Goal: Task Accomplishment & Management: Manage account settings

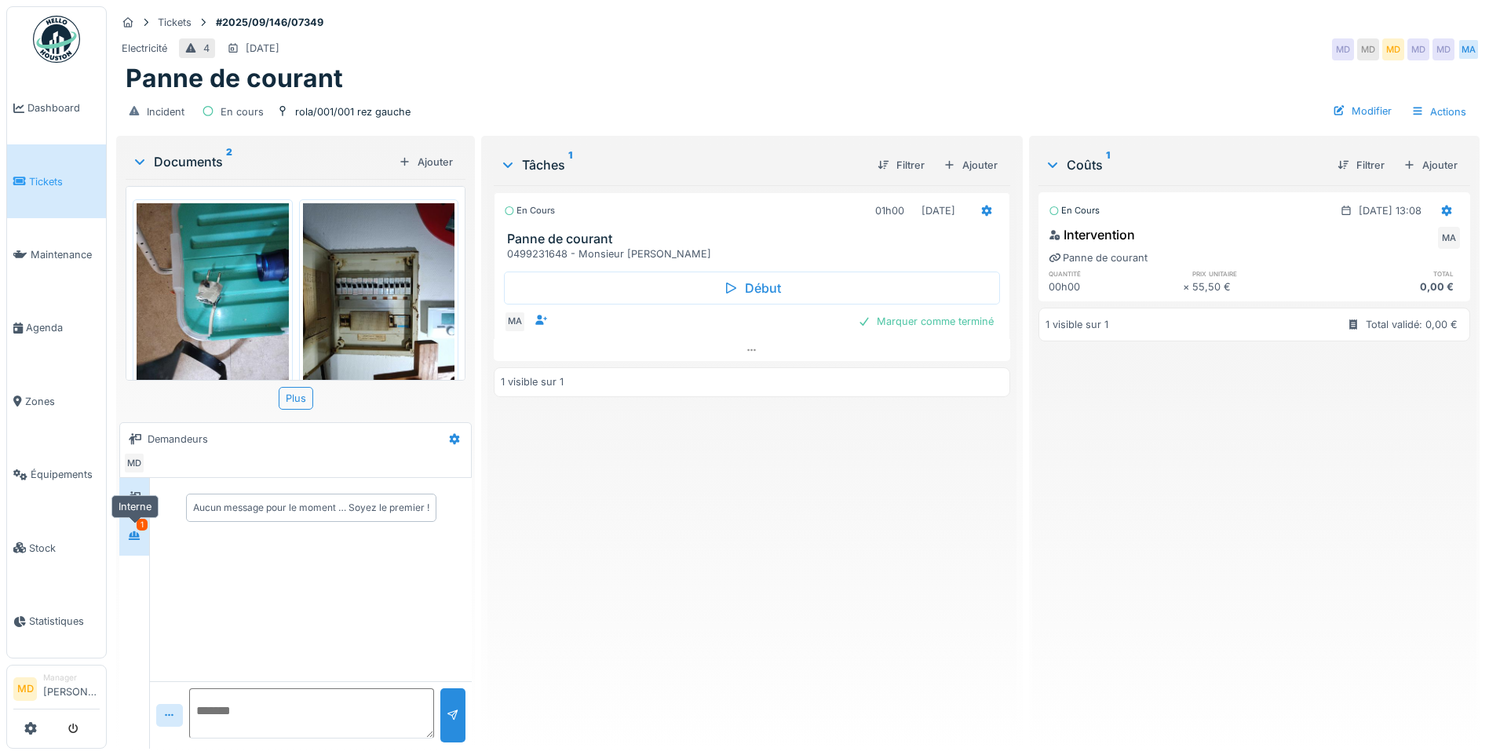
click at [131, 531] on icon at bounding box center [134, 535] width 13 height 10
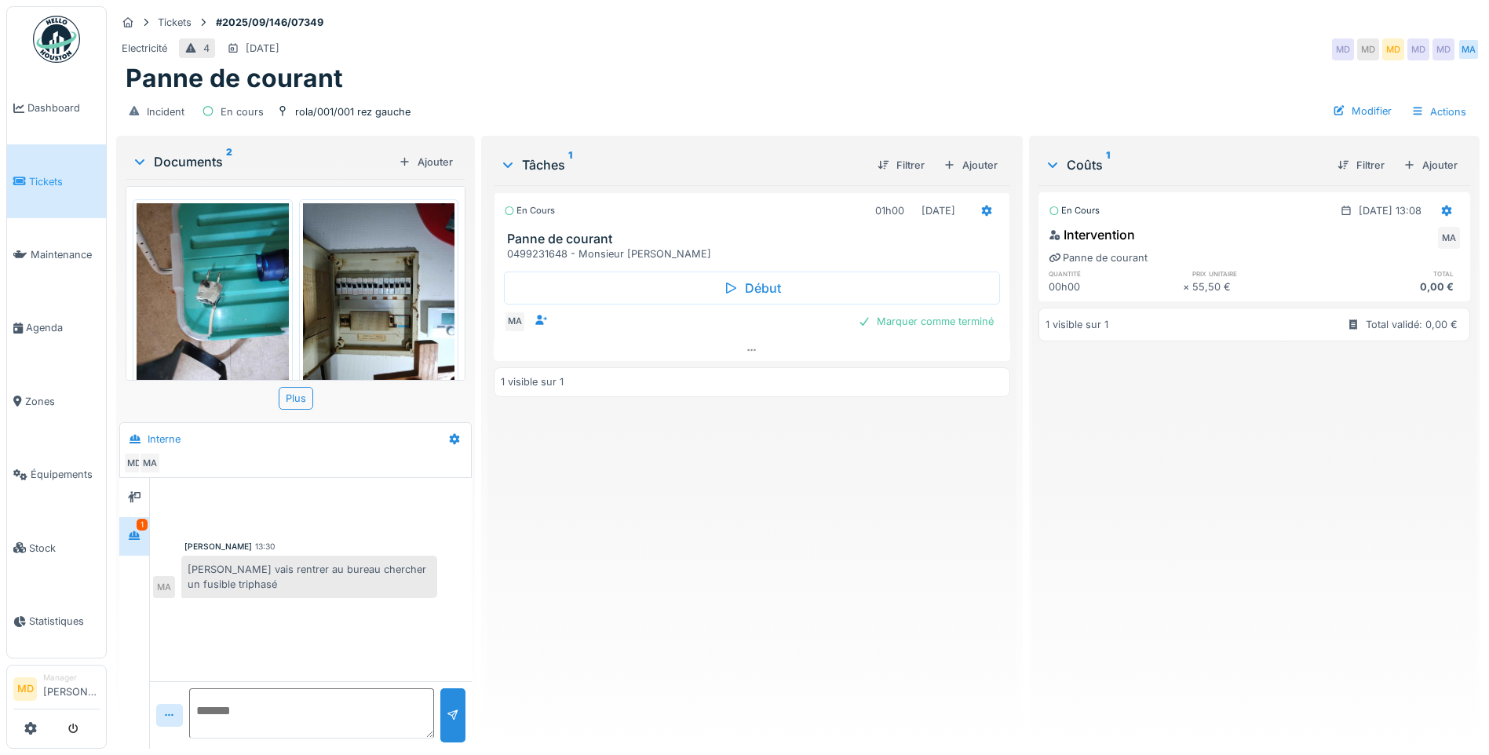
scroll to position [12, 0]
click at [128, 491] on div at bounding box center [134, 497] width 24 height 20
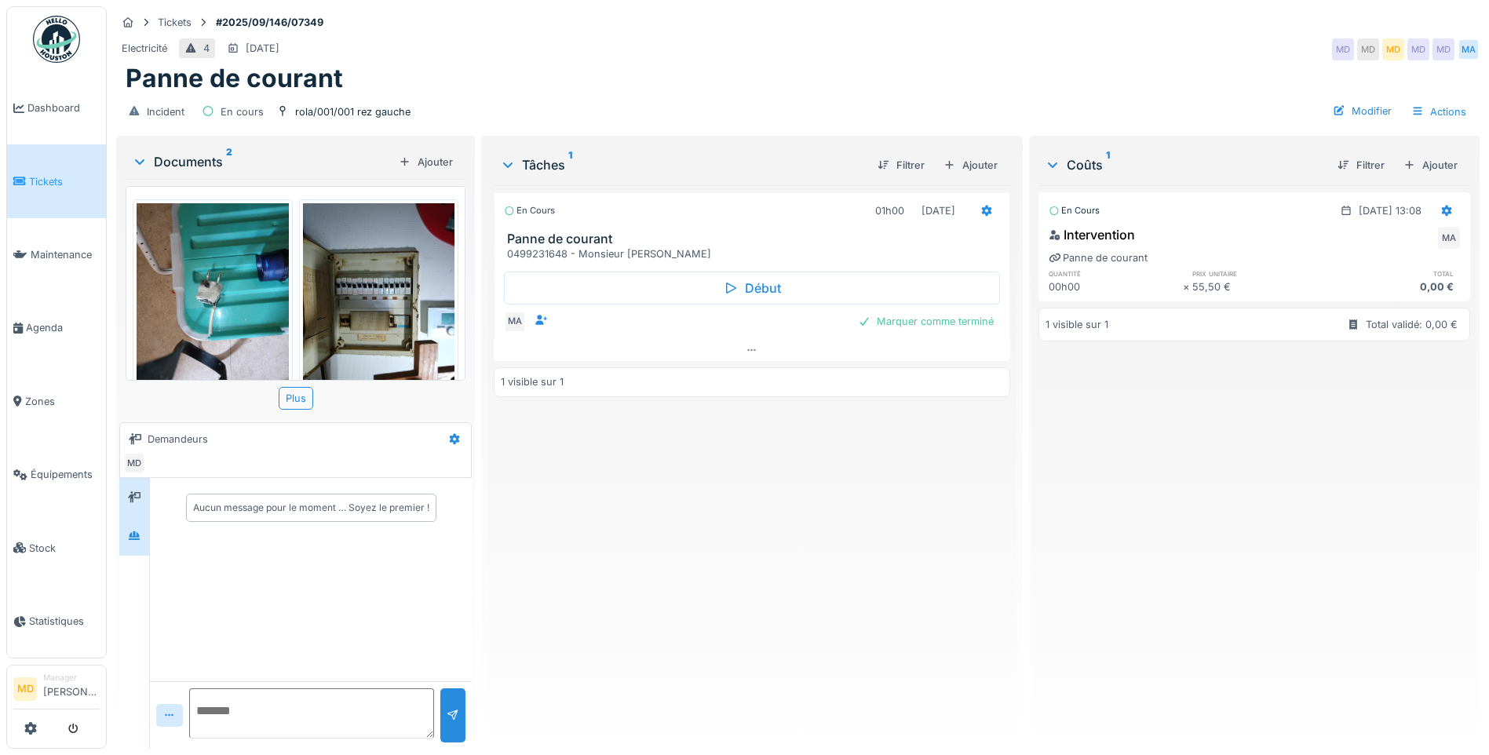
click at [134, 531] on icon at bounding box center [134, 535] width 11 height 9
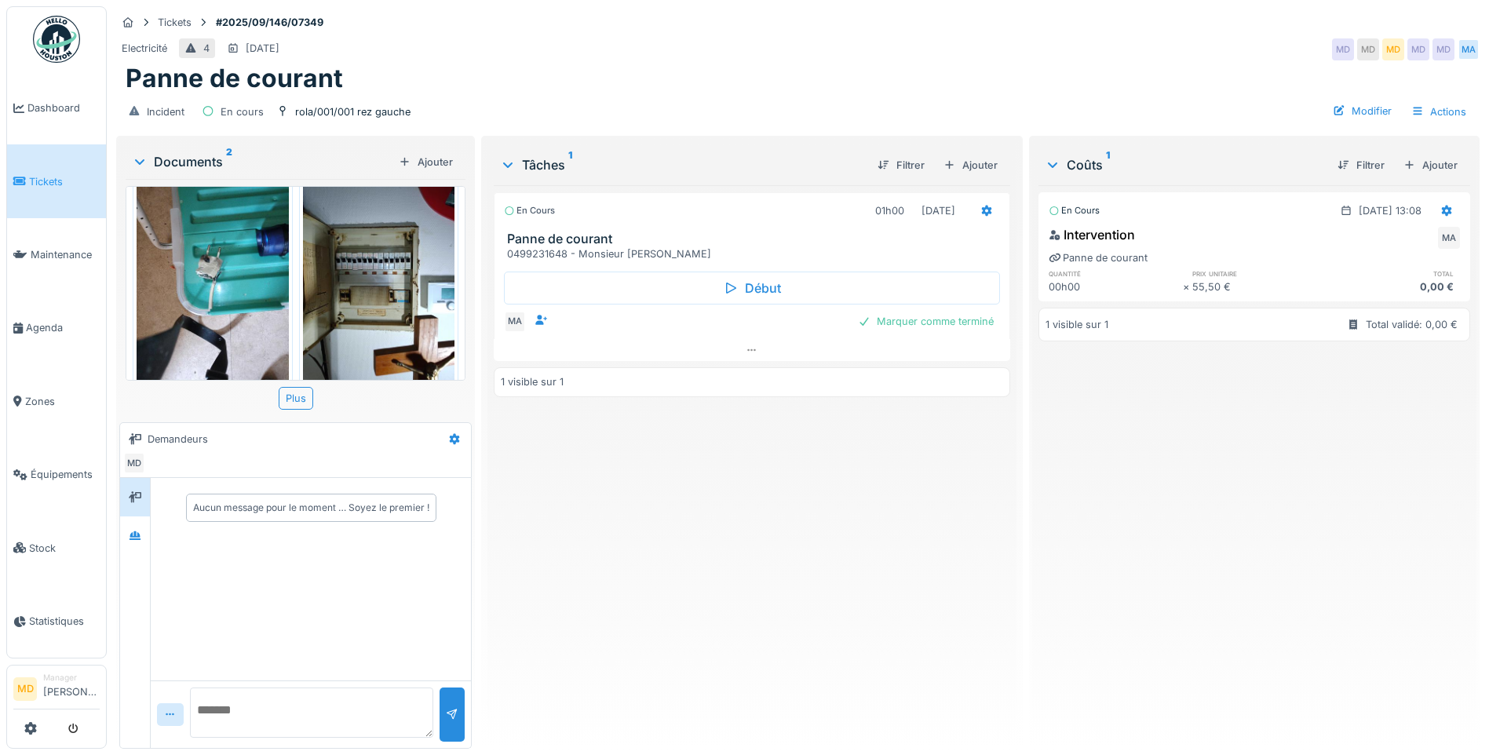
scroll to position [48, 0]
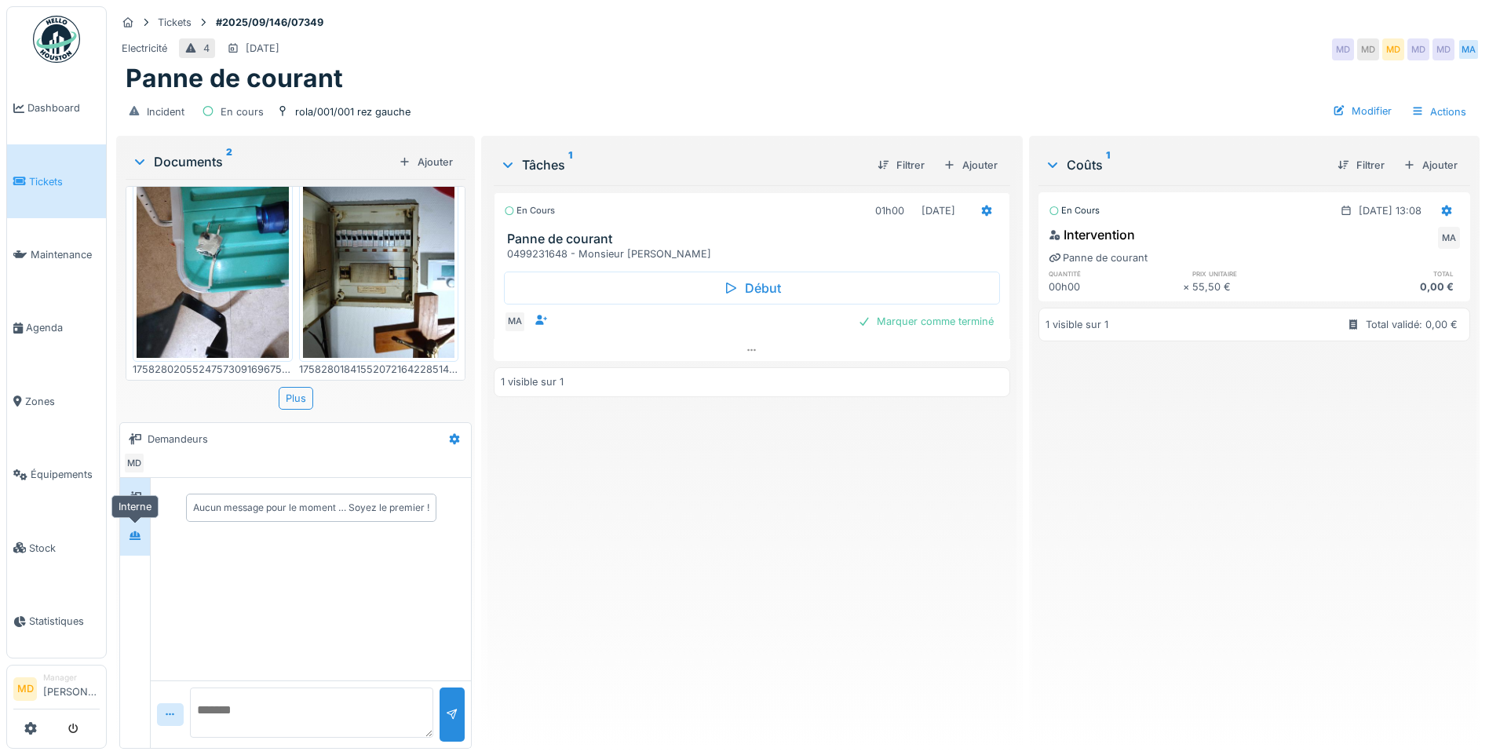
click at [132, 533] on icon at bounding box center [134, 535] width 11 height 9
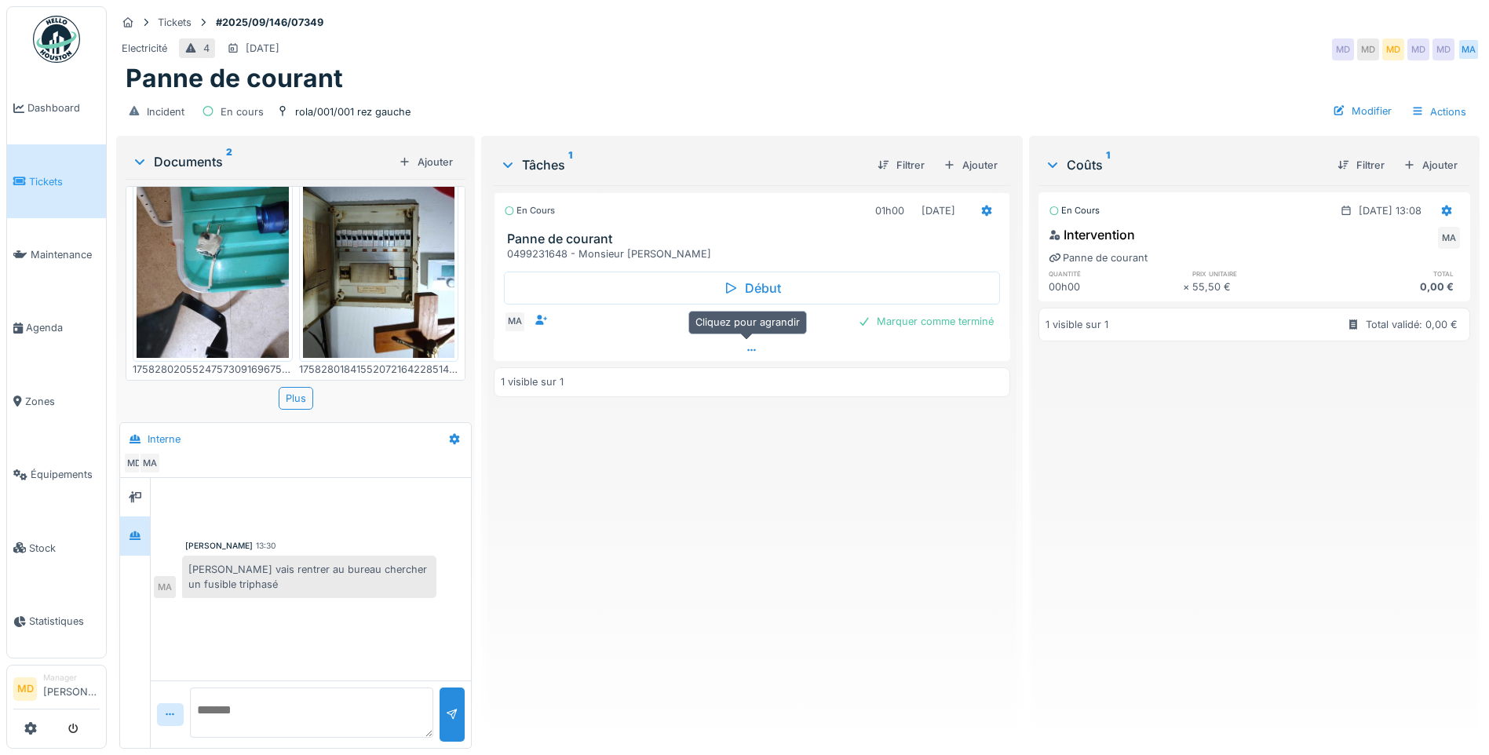
click at [747, 348] on icon at bounding box center [751, 350] width 13 height 10
click at [748, 377] on icon at bounding box center [751, 382] width 13 height 10
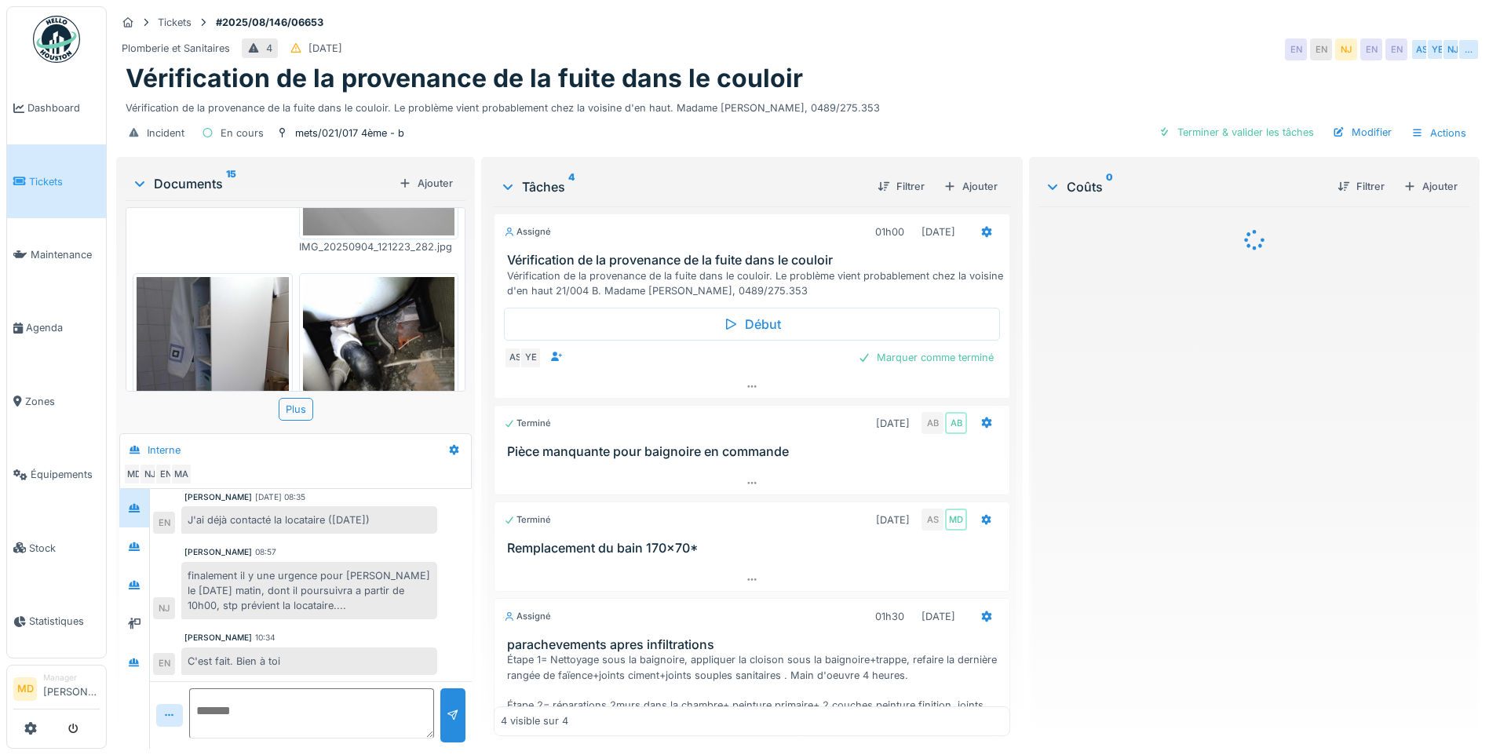
scroll to position [1177, 0]
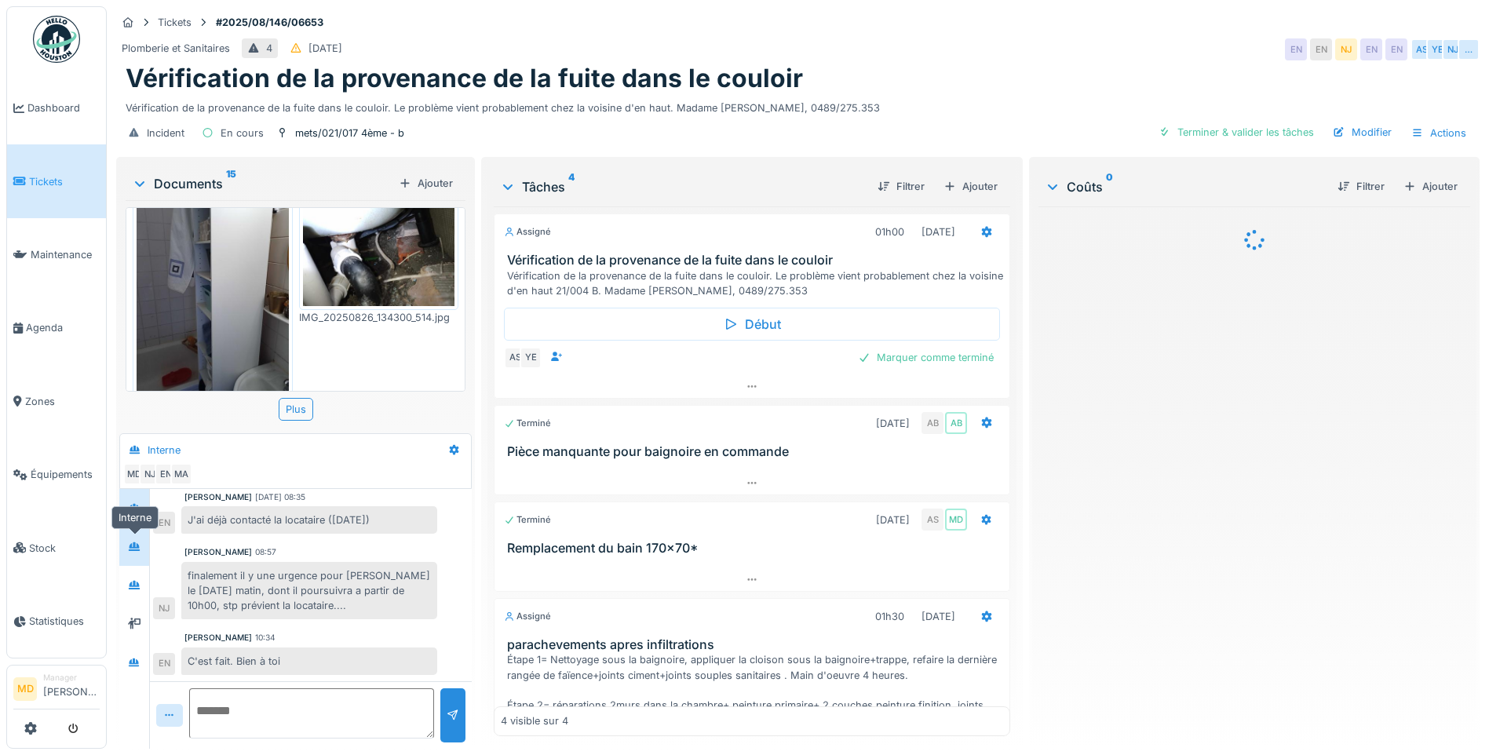
click at [127, 545] on div at bounding box center [134, 547] width 24 height 20
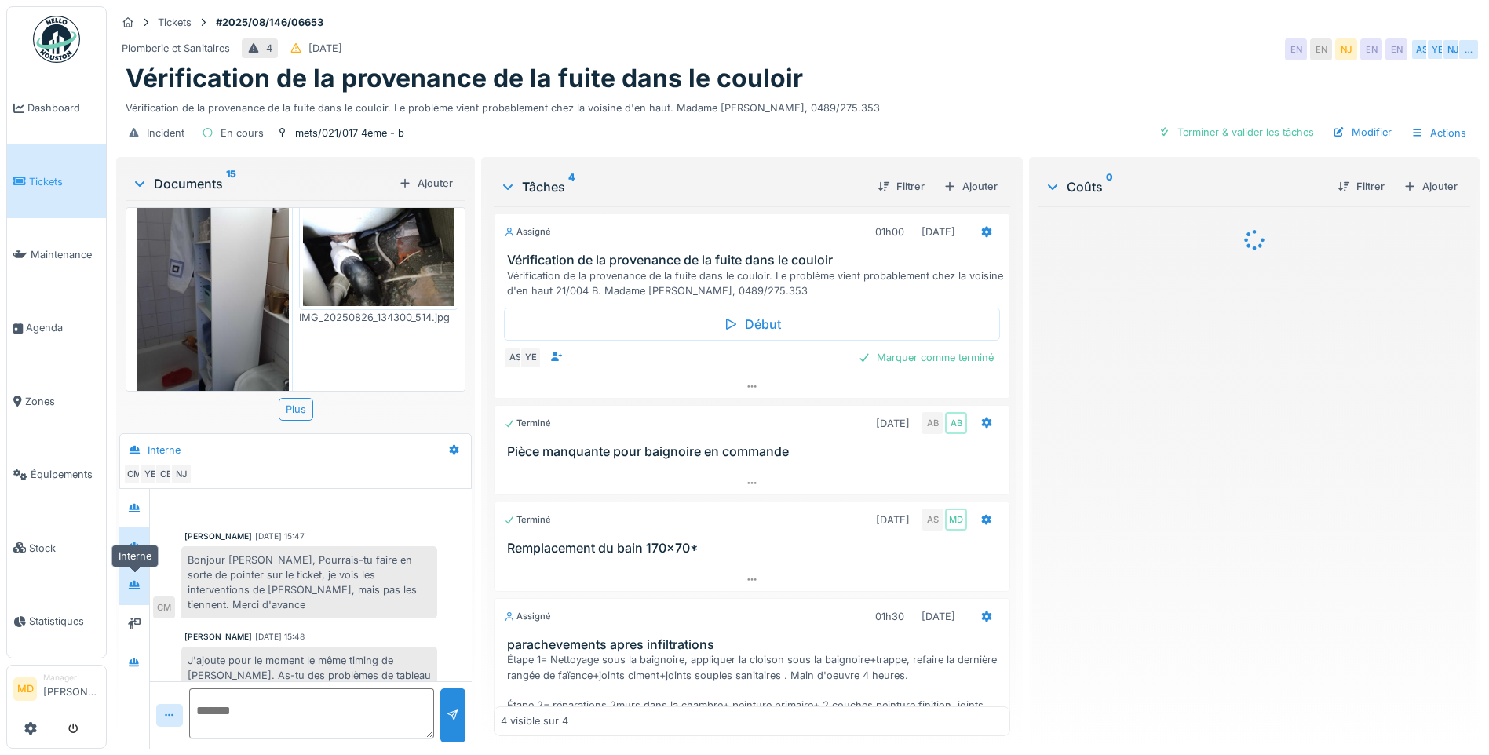
click at [126, 580] on div at bounding box center [134, 585] width 24 height 20
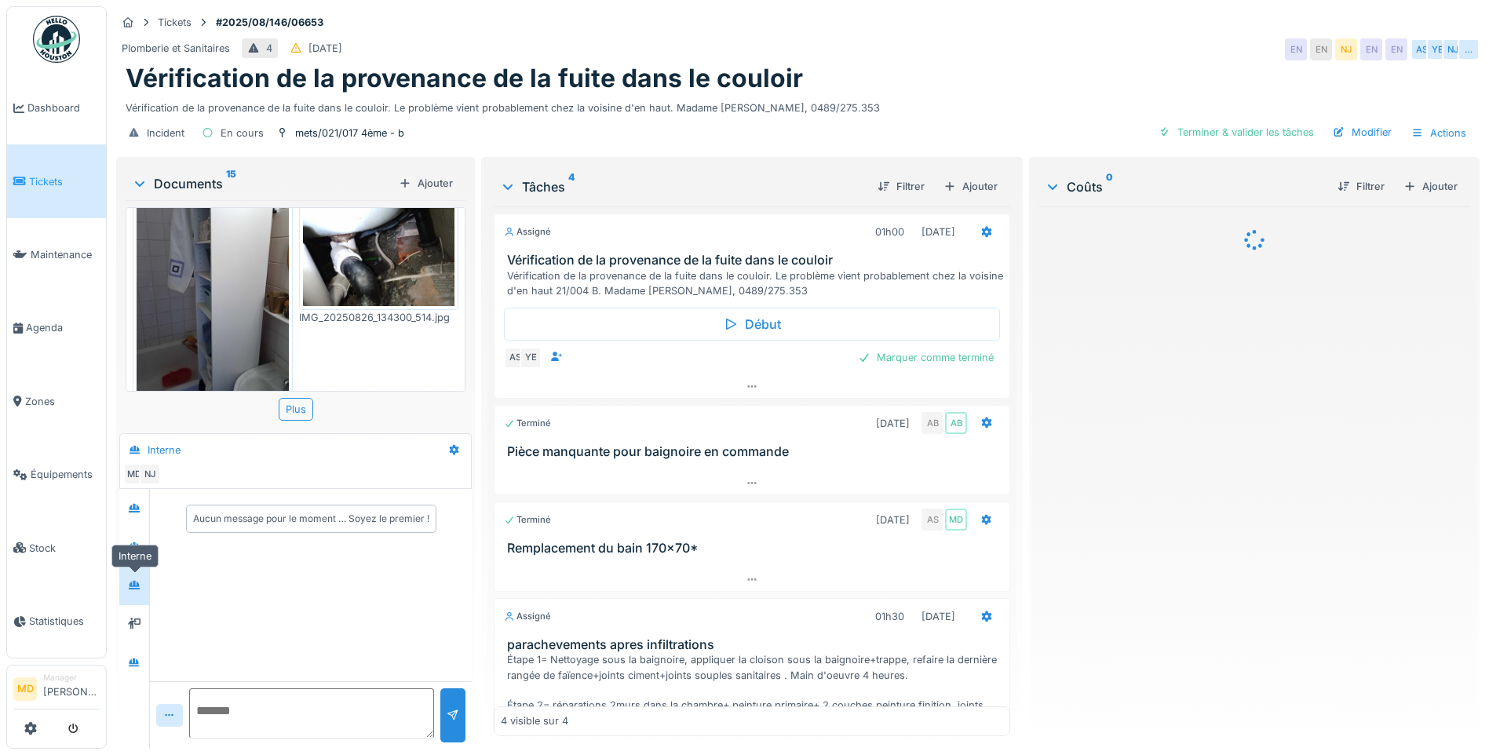
scroll to position [0, 0]
click at [129, 556] on div at bounding box center [134, 547] width 24 height 20
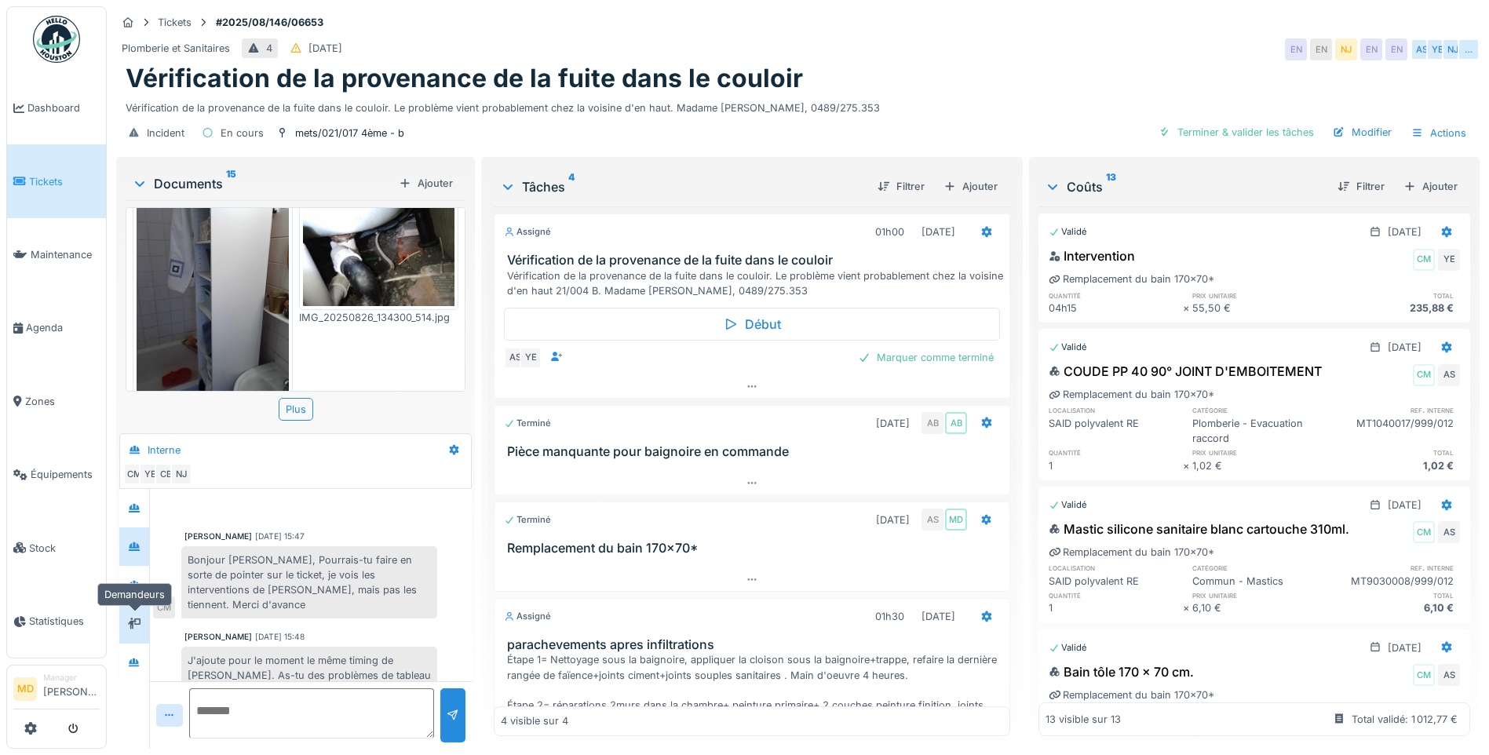
click at [129, 627] on icon at bounding box center [134, 623] width 13 height 10
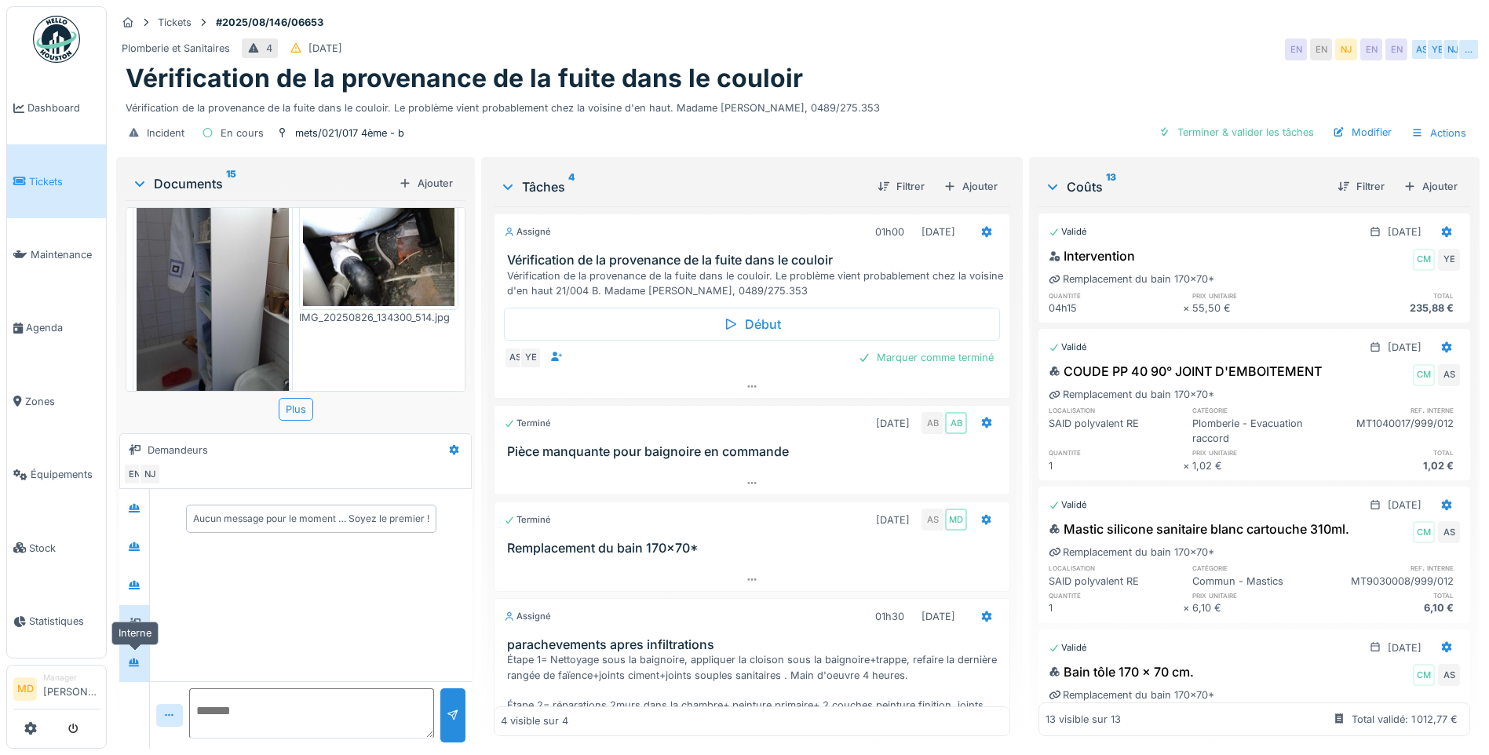
click at [134, 658] on icon at bounding box center [134, 663] width 13 height 10
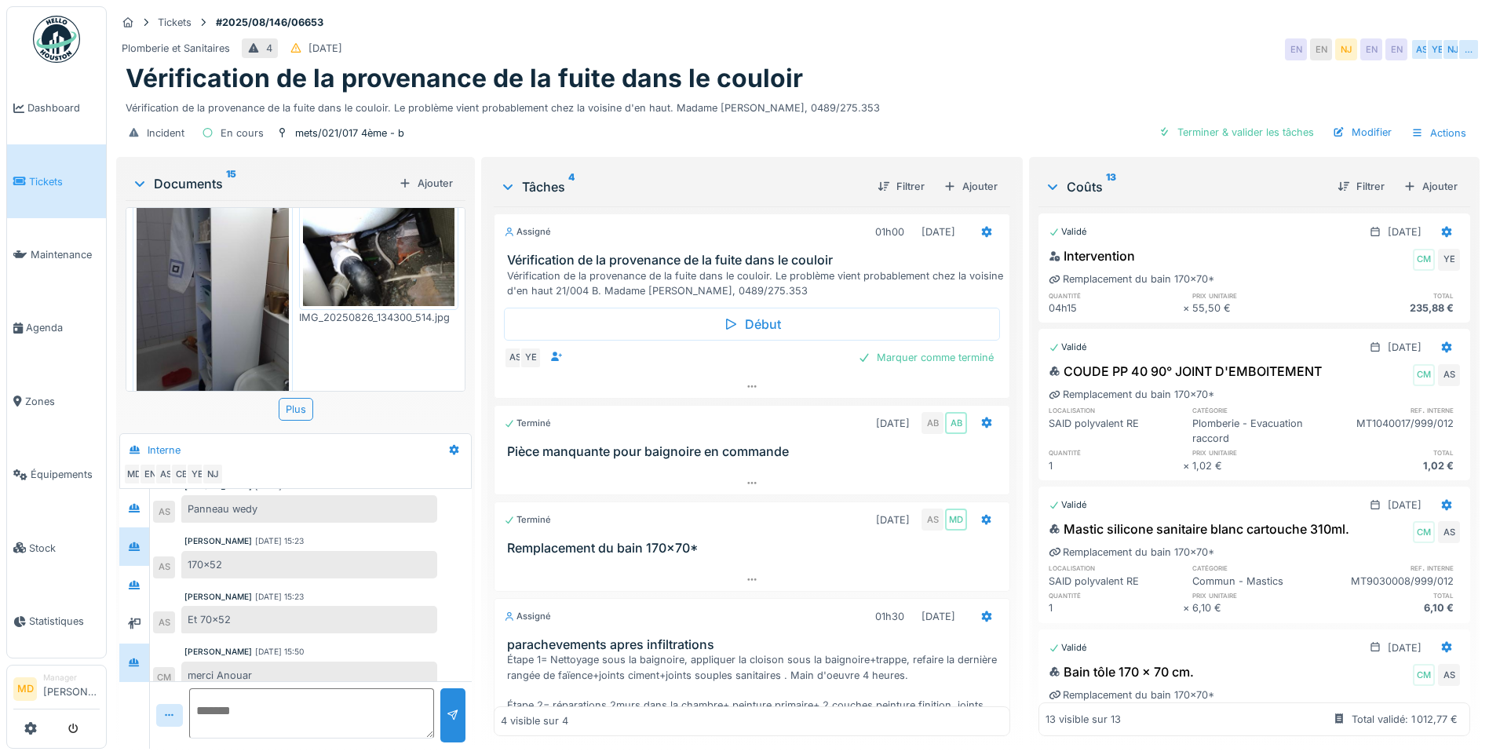
click at [142, 542] on div at bounding box center [134, 547] width 24 height 20
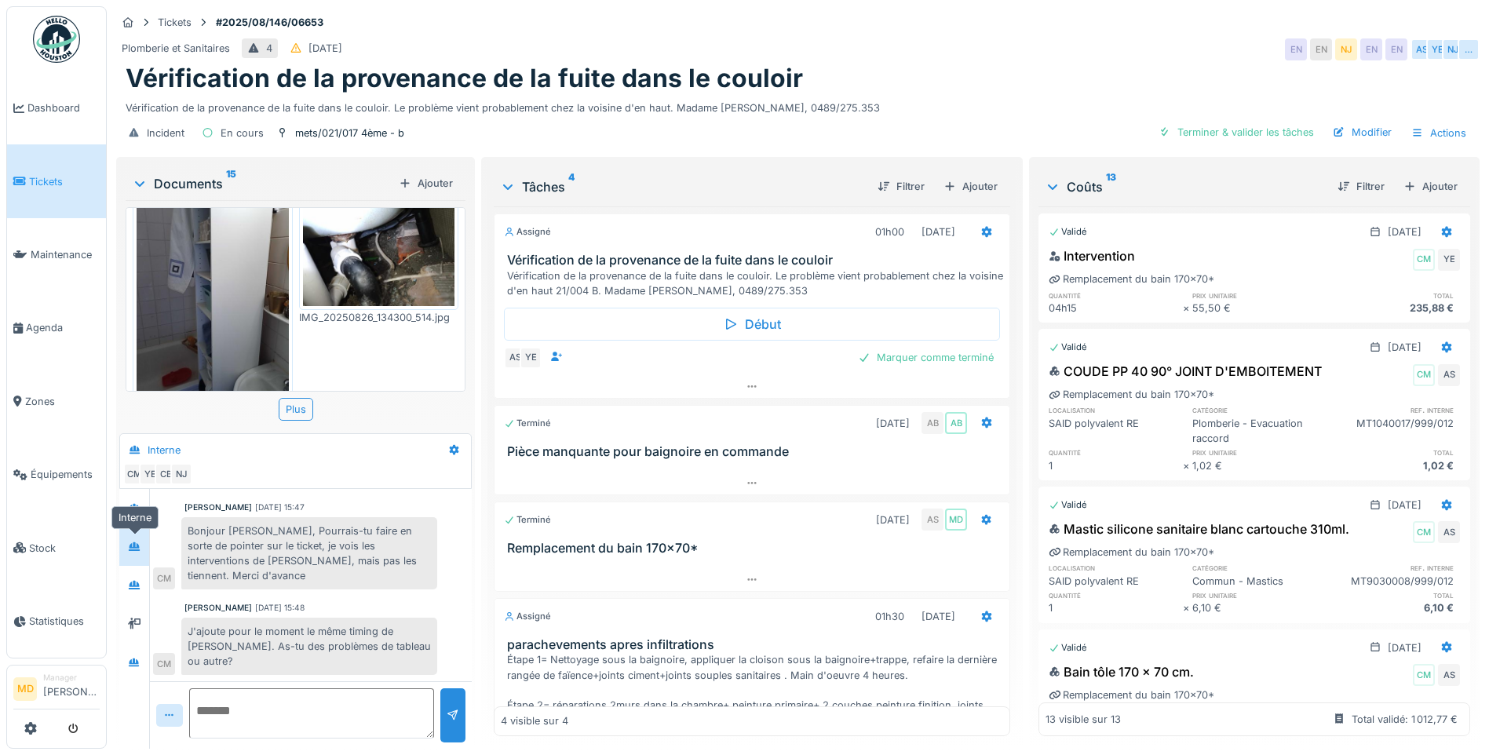
scroll to position [20, 0]
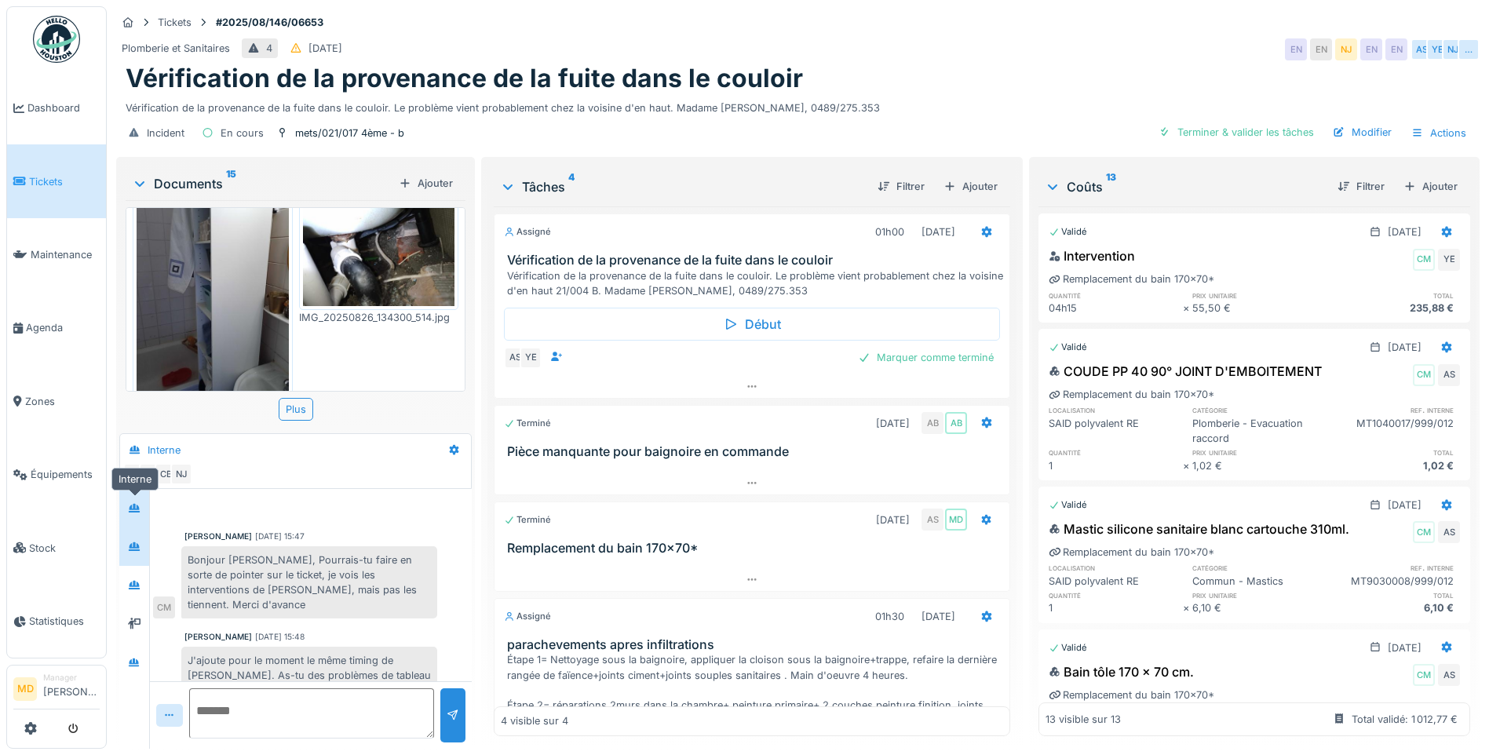
click at [145, 501] on div at bounding box center [134, 508] width 24 height 20
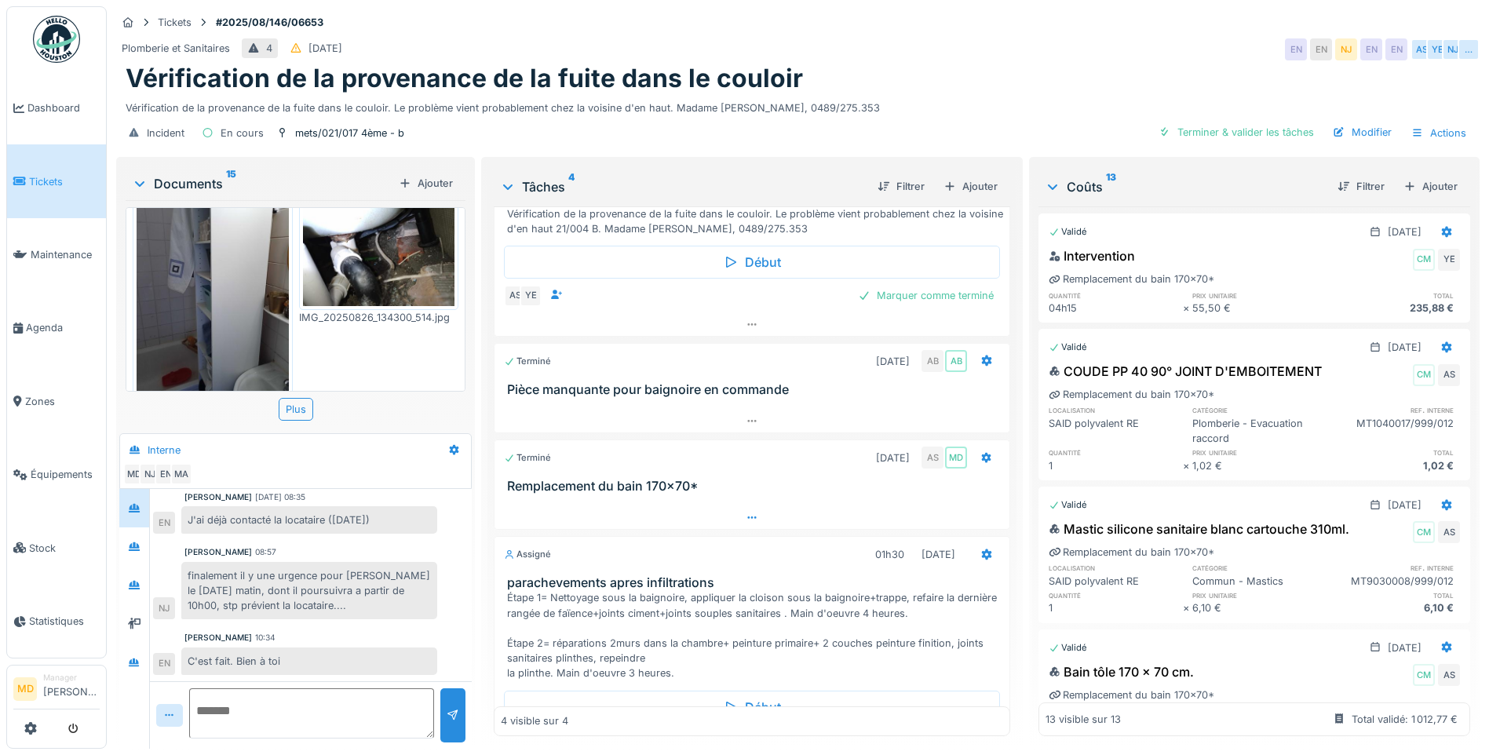
scroll to position [0, 0]
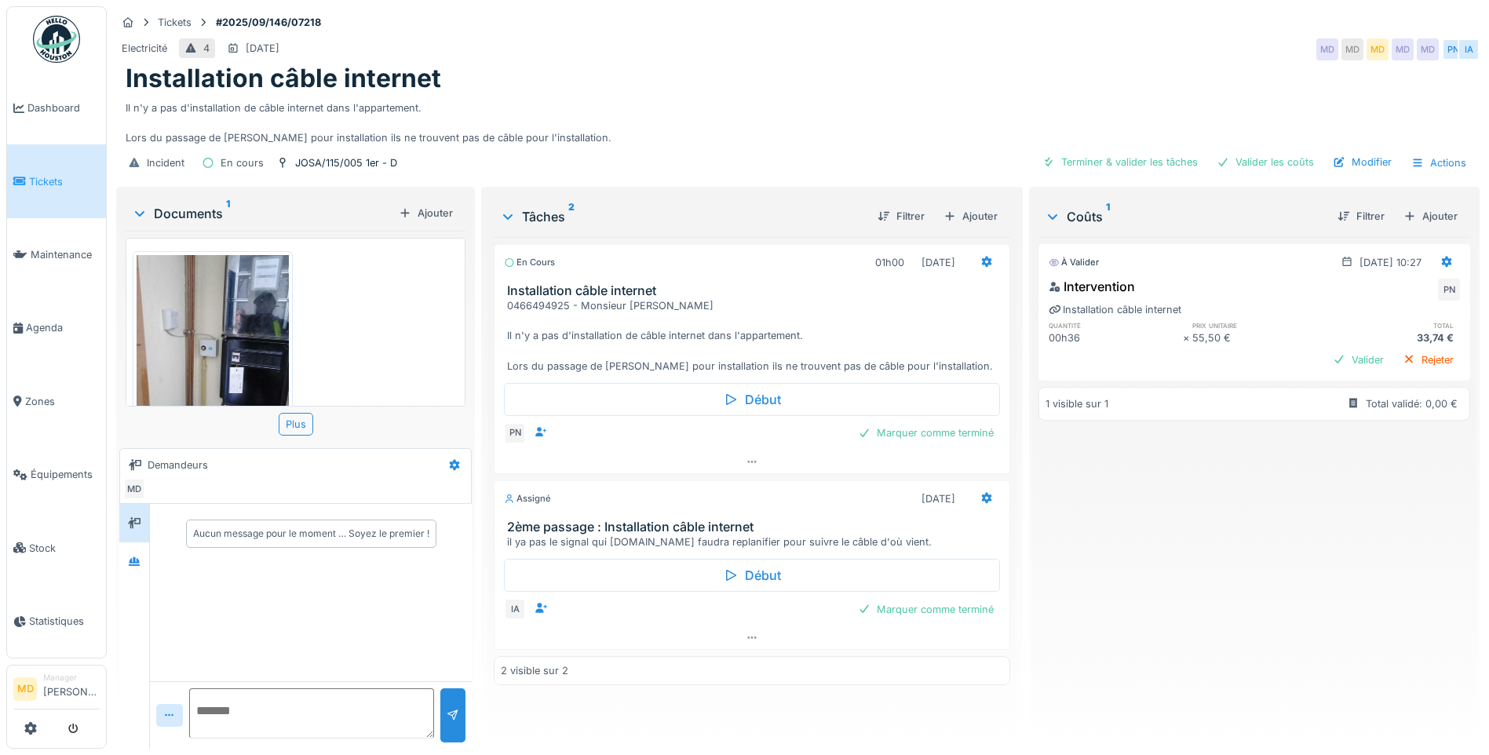
scroll to position [73, 0]
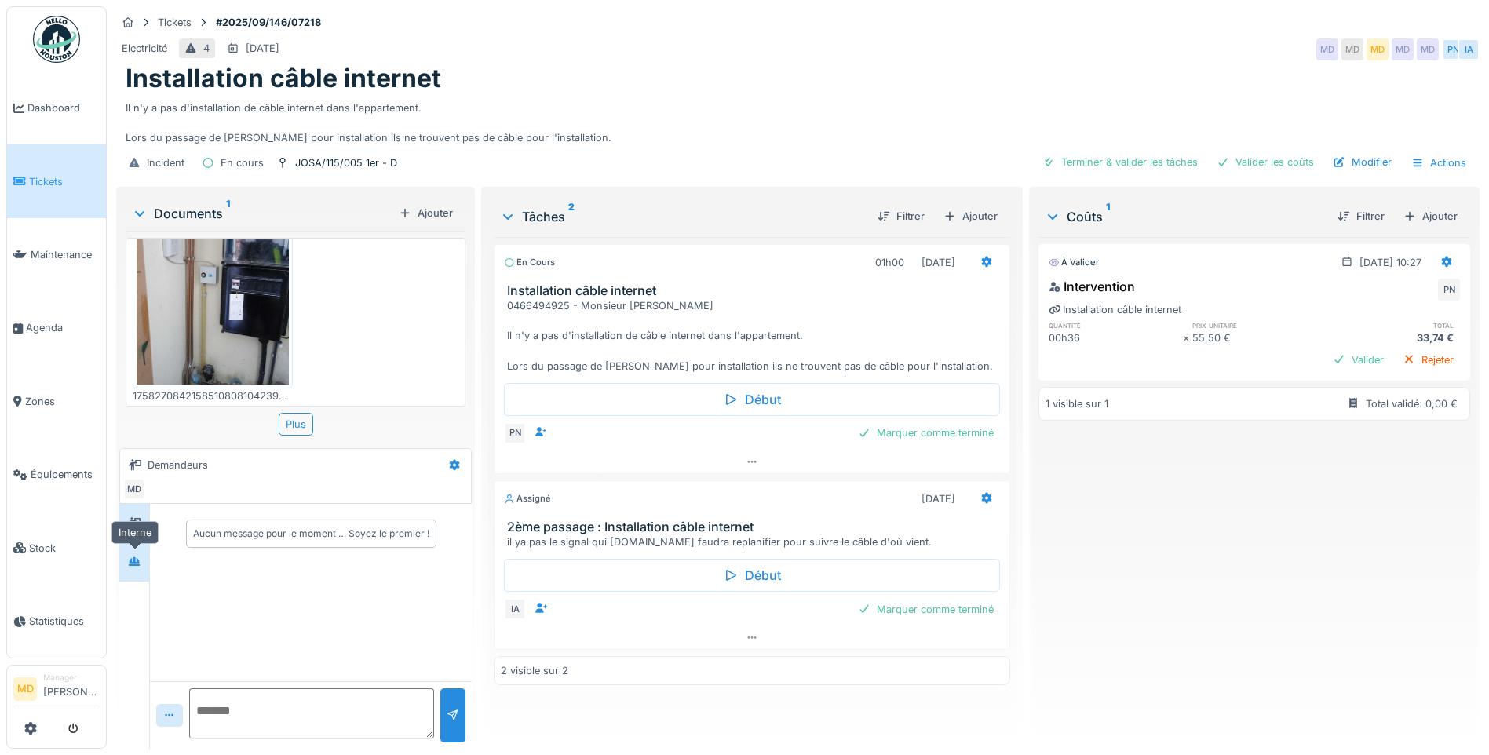
click at [126, 567] on div at bounding box center [134, 562] width 24 height 20
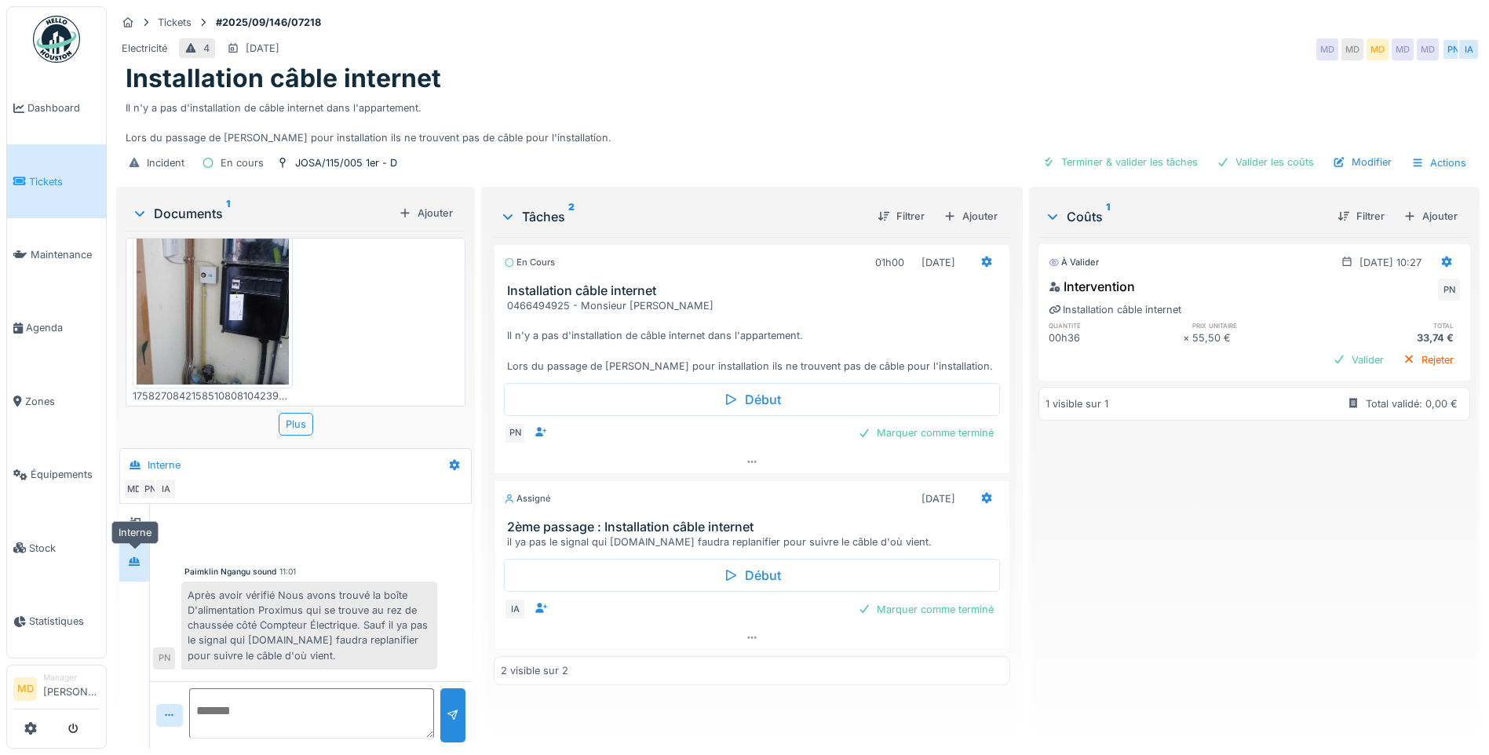
scroll to position [136, 0]
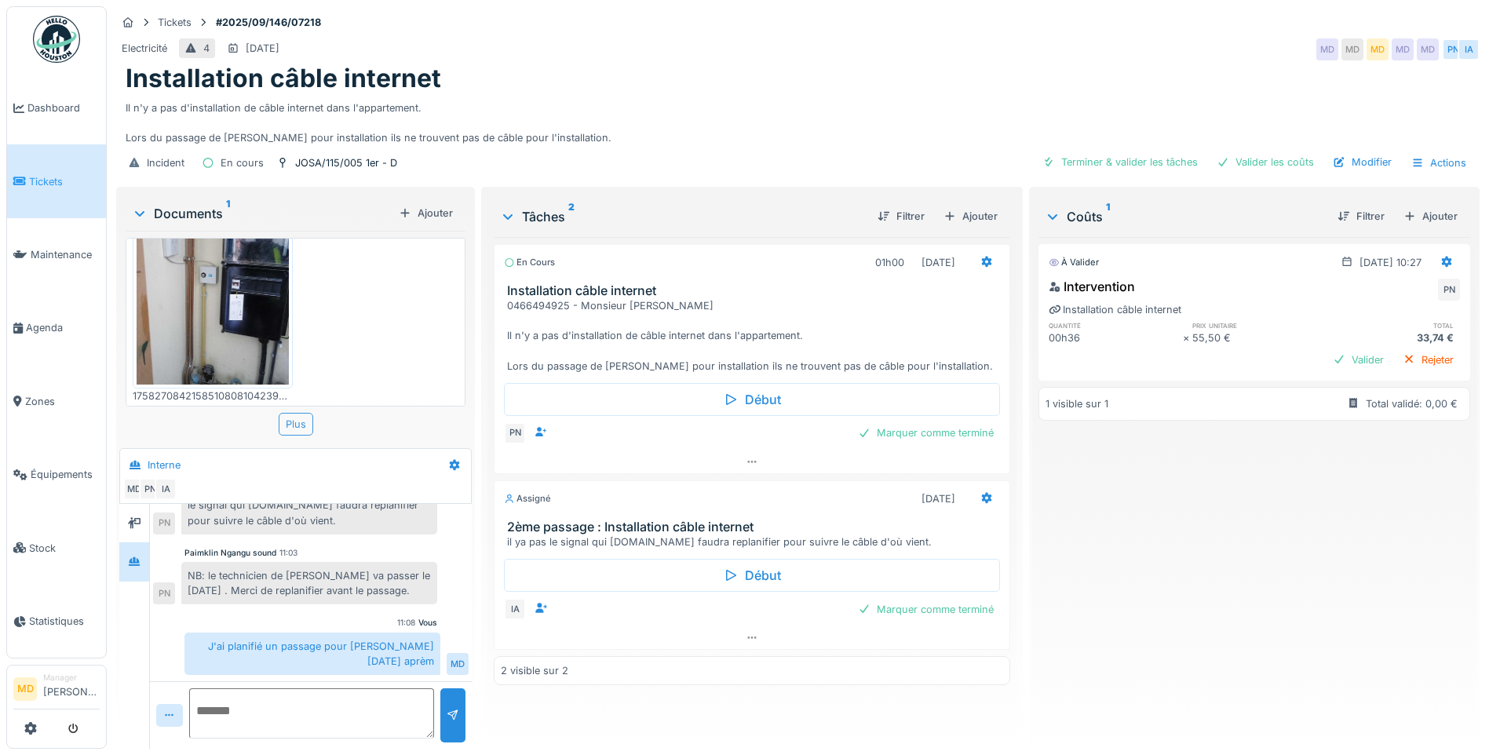
click at [299, 426] on div "Plus" at bounding box center [296, 424] width 35 height 23
click at [904, 432] on div "Marquer comme terminé" at bounding box center [925, 432] width 148 height 21
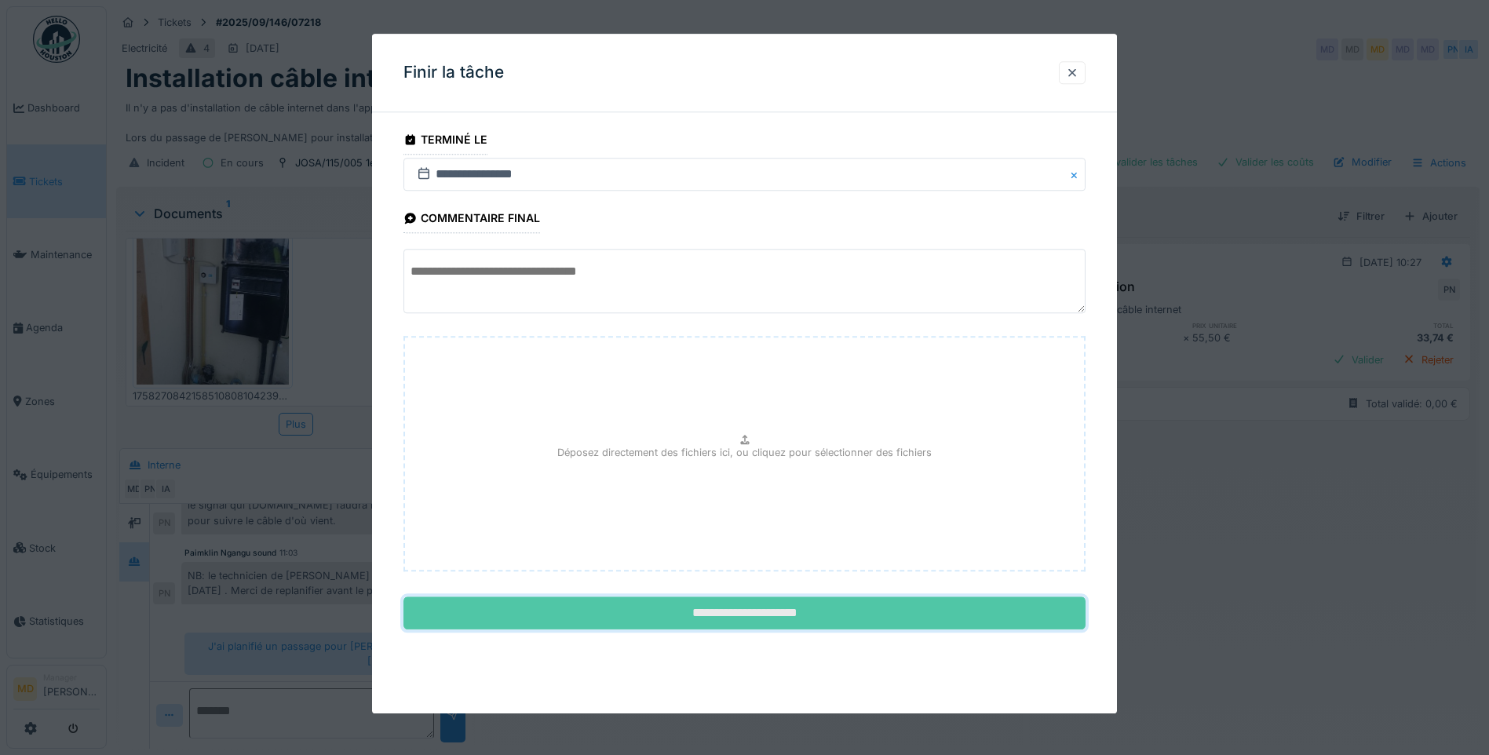
click at [666, 601] on input "**********" at bounding box center [744, 613] width 682 height 33
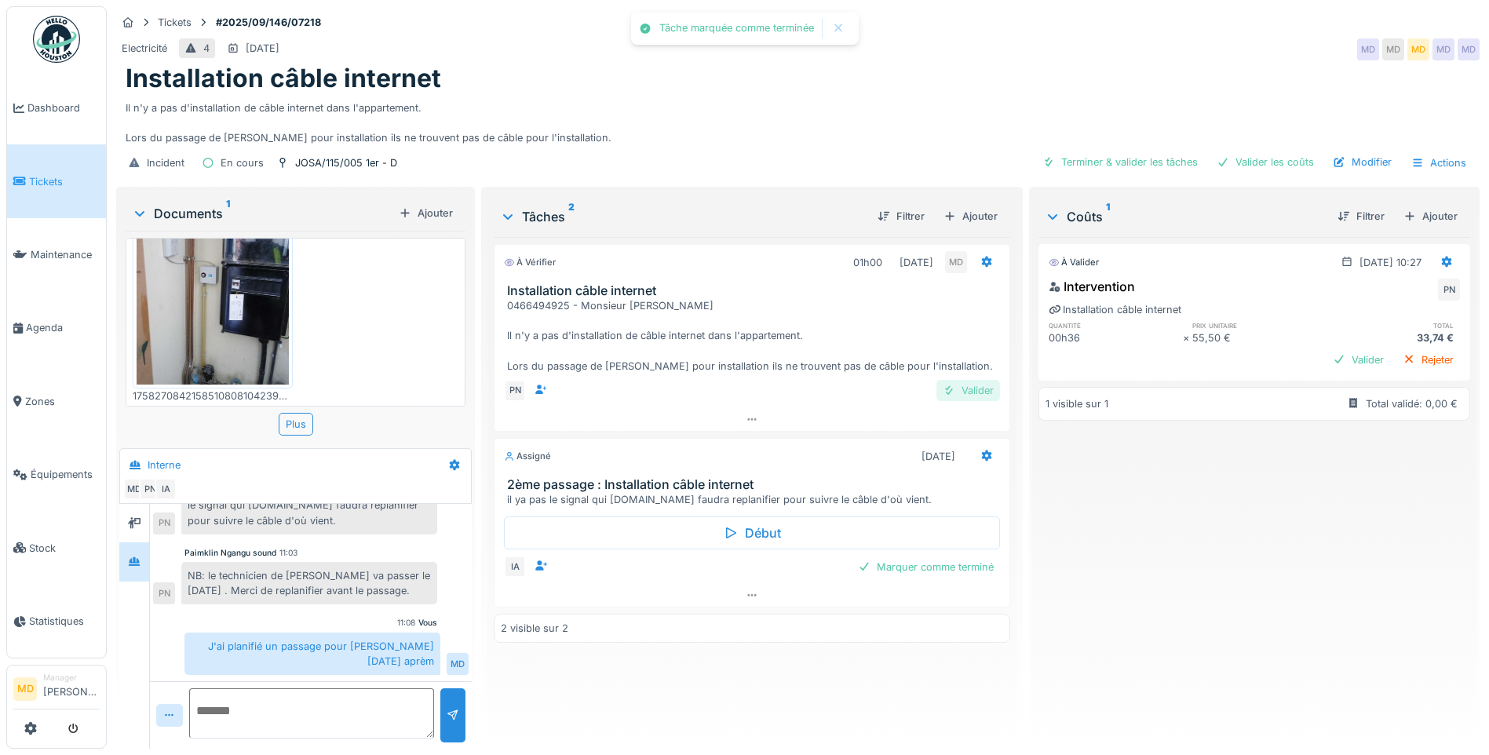
click at [970, 387] on div "Valider" at bounding box center [968, 390] width 64 height 21
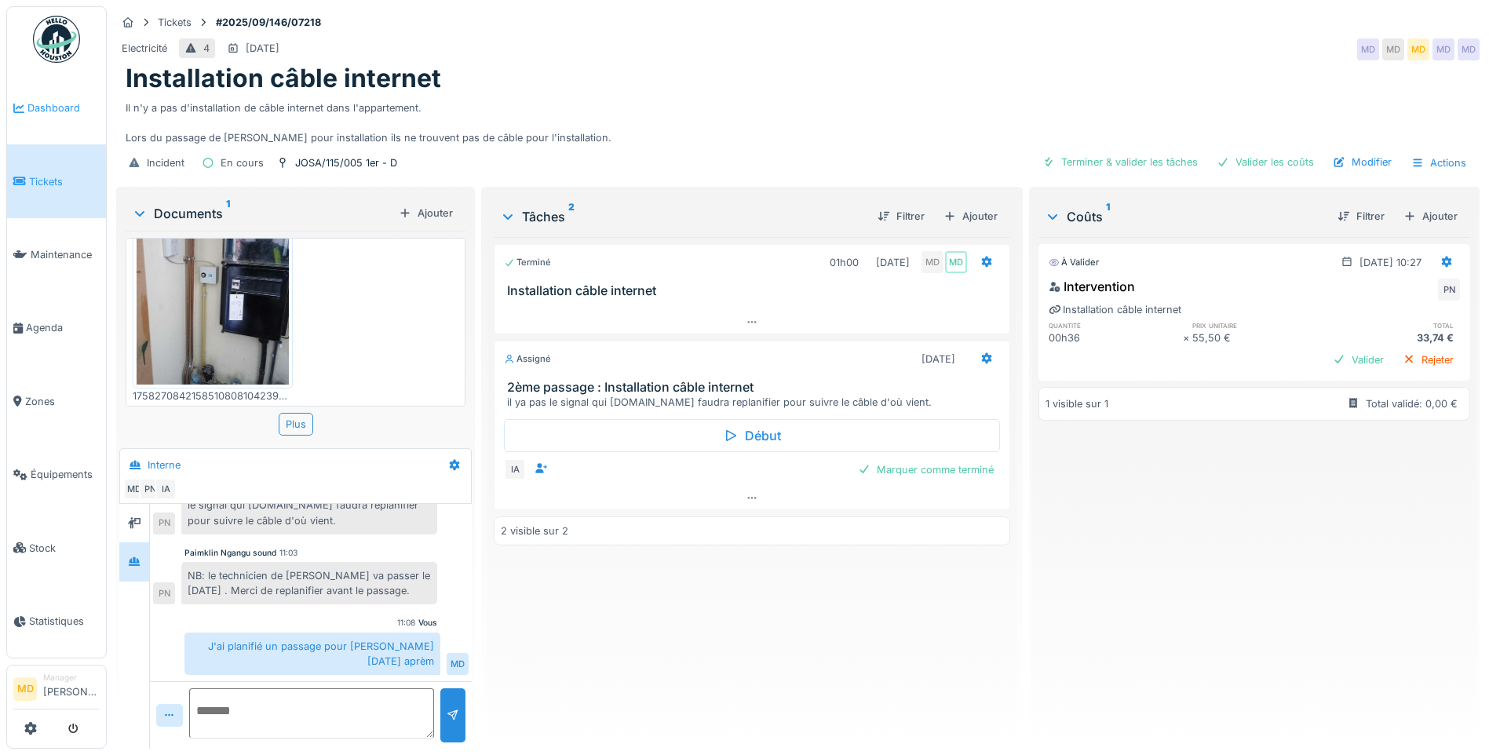
click at [45, 97] on link "Dashboard" at bounding box center [56, 107] width 99 height 73
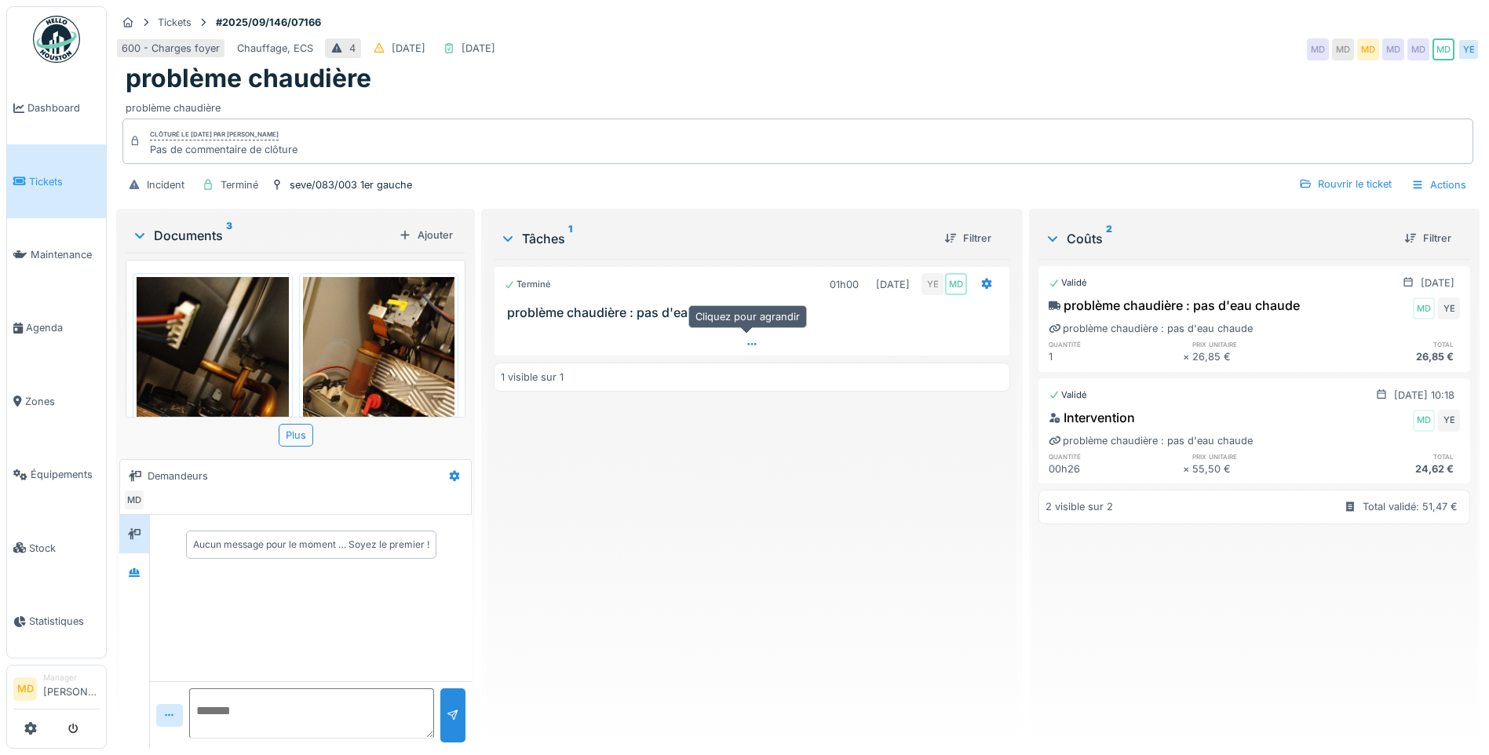
click at [750, 343] on icon at bounding box center [752, 344] width 9 height 2
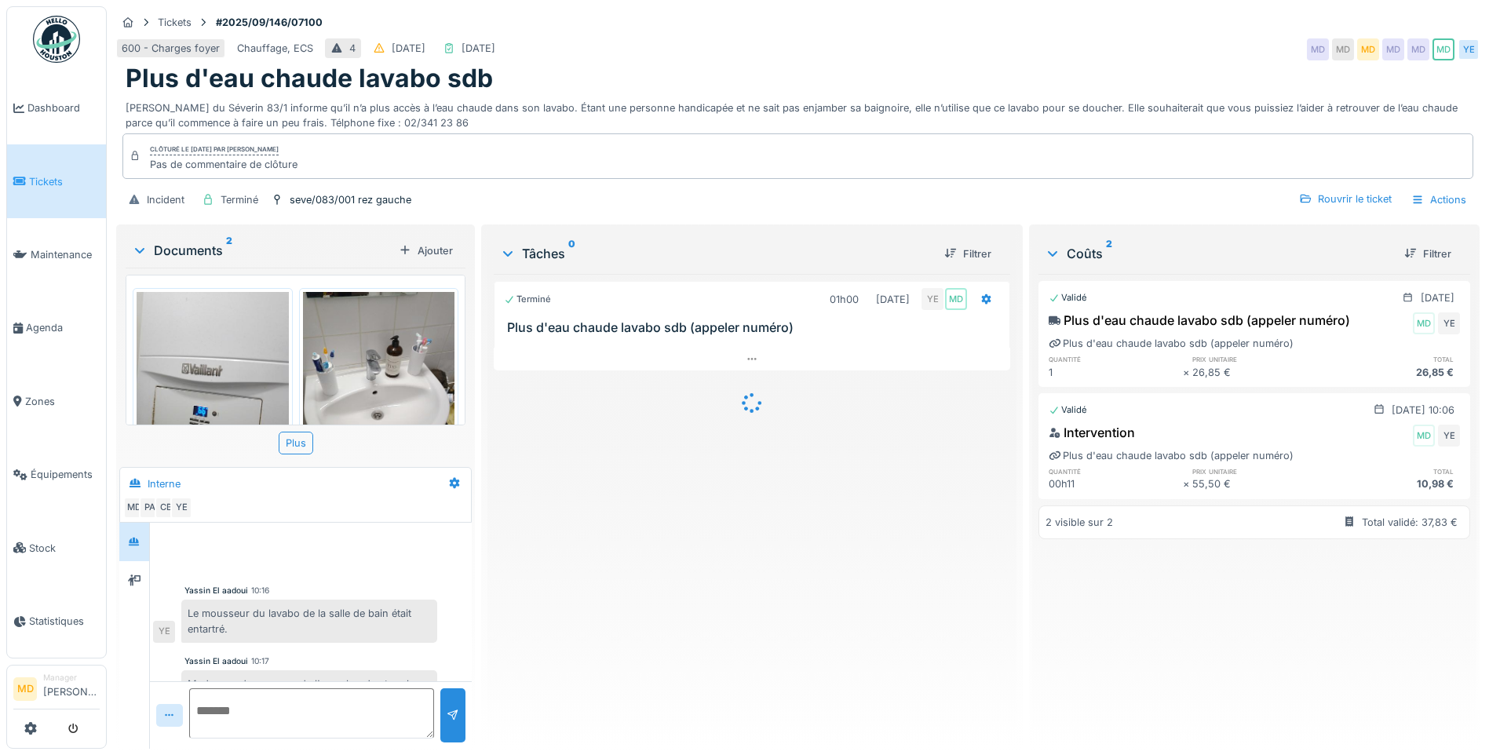
scroll to position [94, 0]
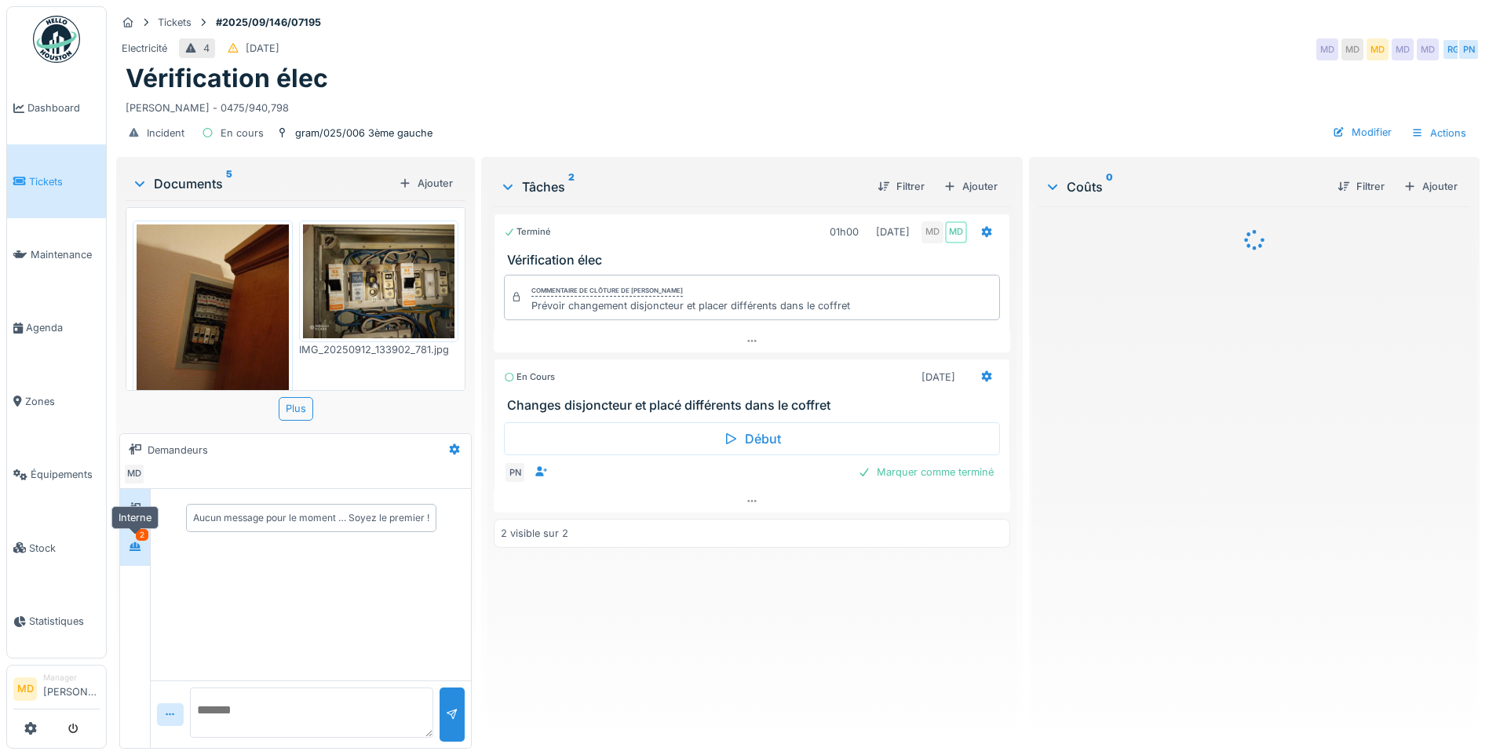
click at [139, 551] on icon at bounding box center [135, 546] width 13 height 10
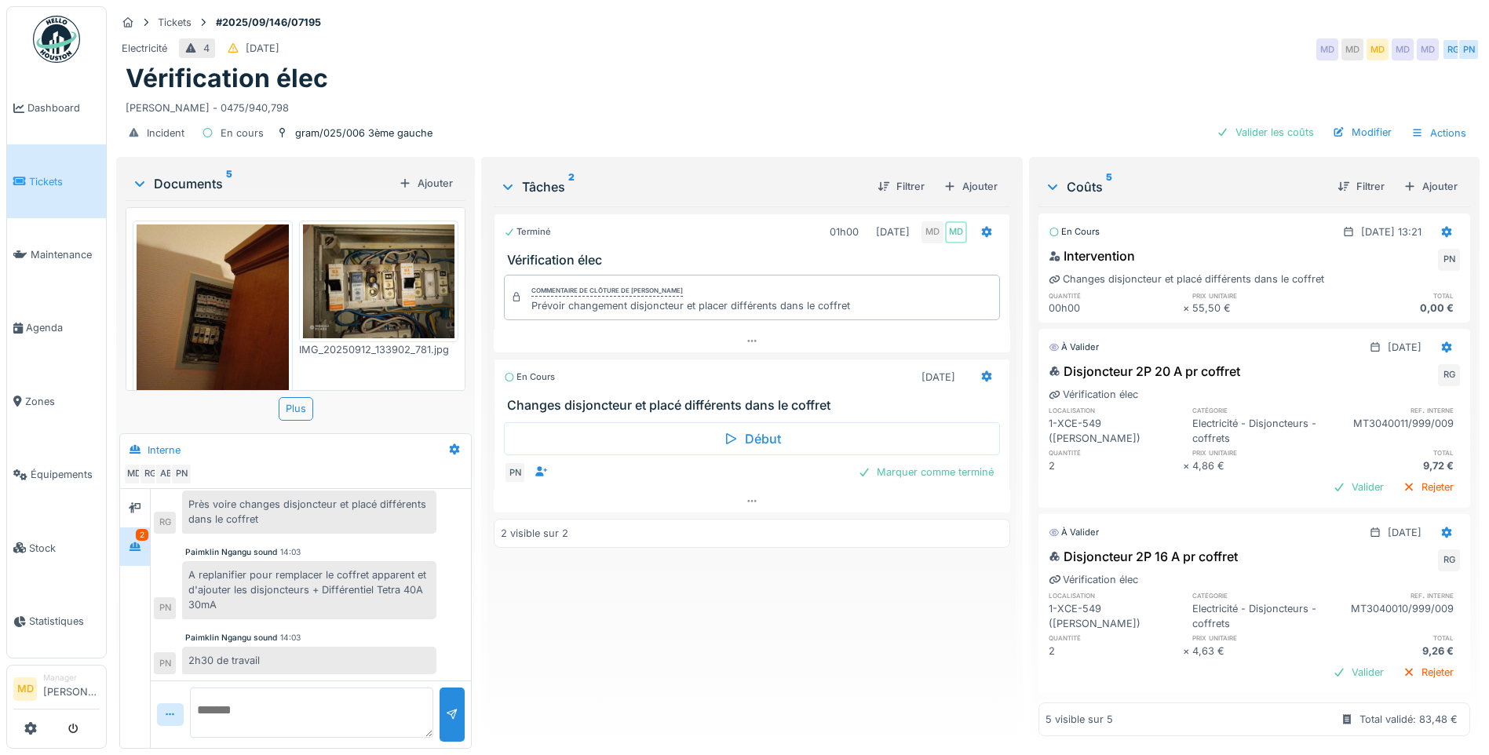
click at [261, 279] on img at bounding box center [213, 325] width 152 height 202
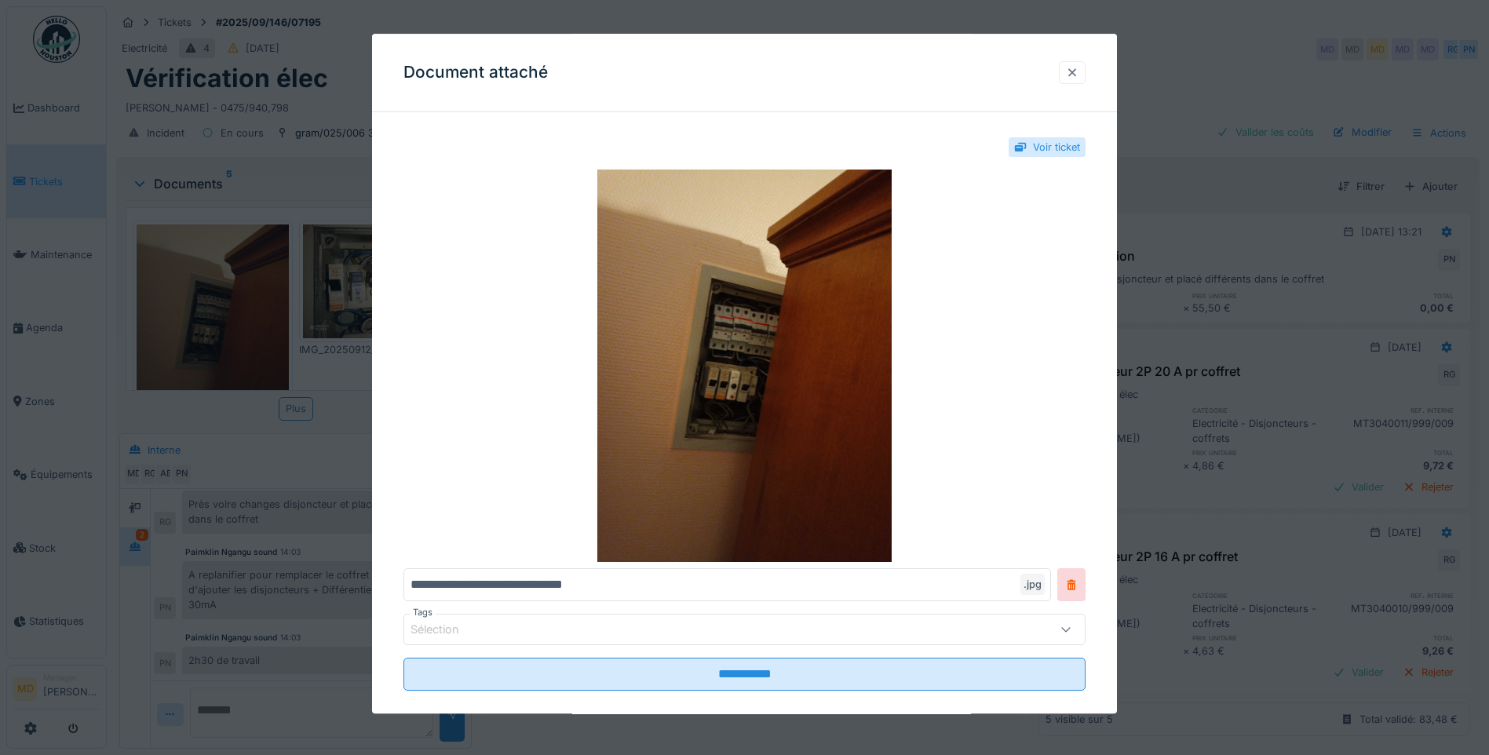
click at [1078, 69] on div at bounding box center [1072, 72] width 13 height 15
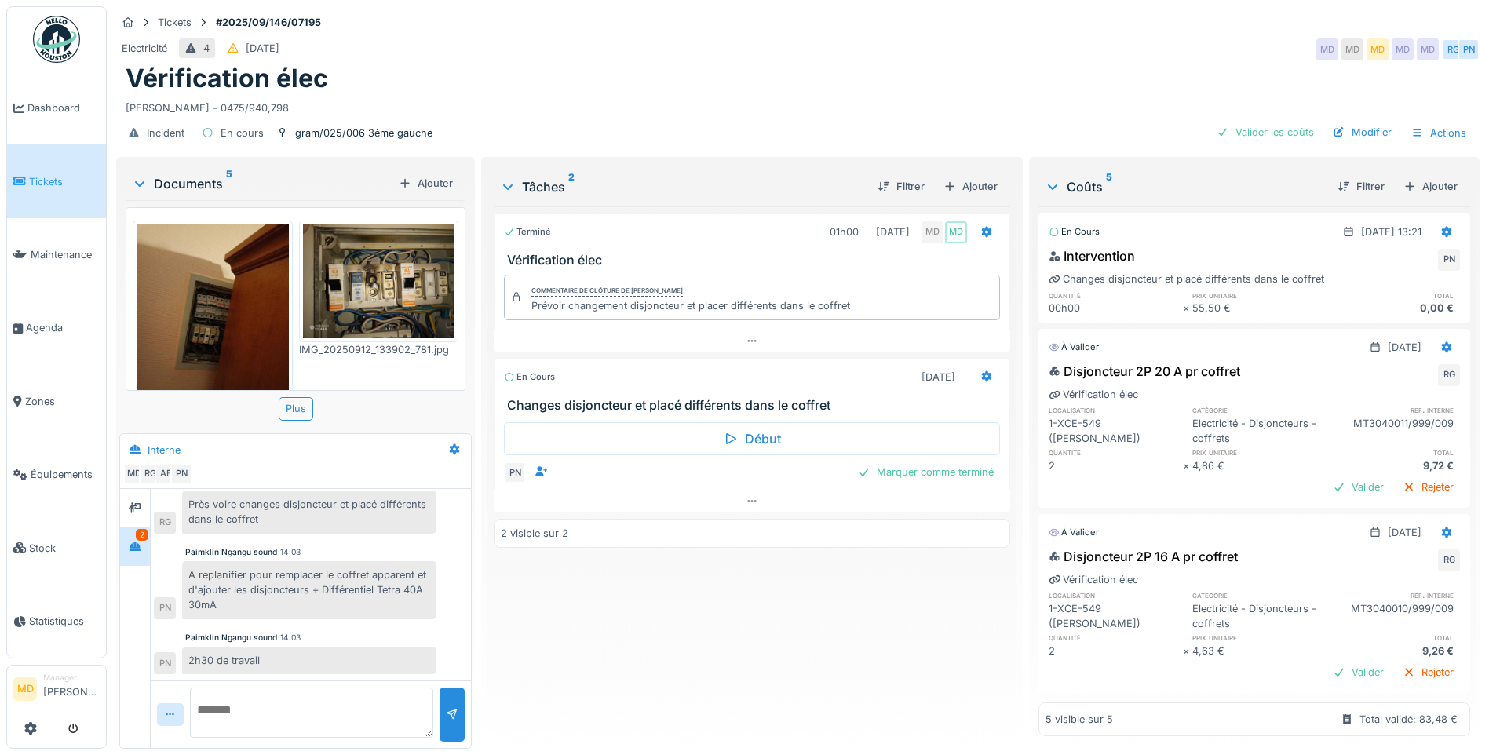
click at [363, 268] on img at bounding box center [379, 281] width 152 height 114
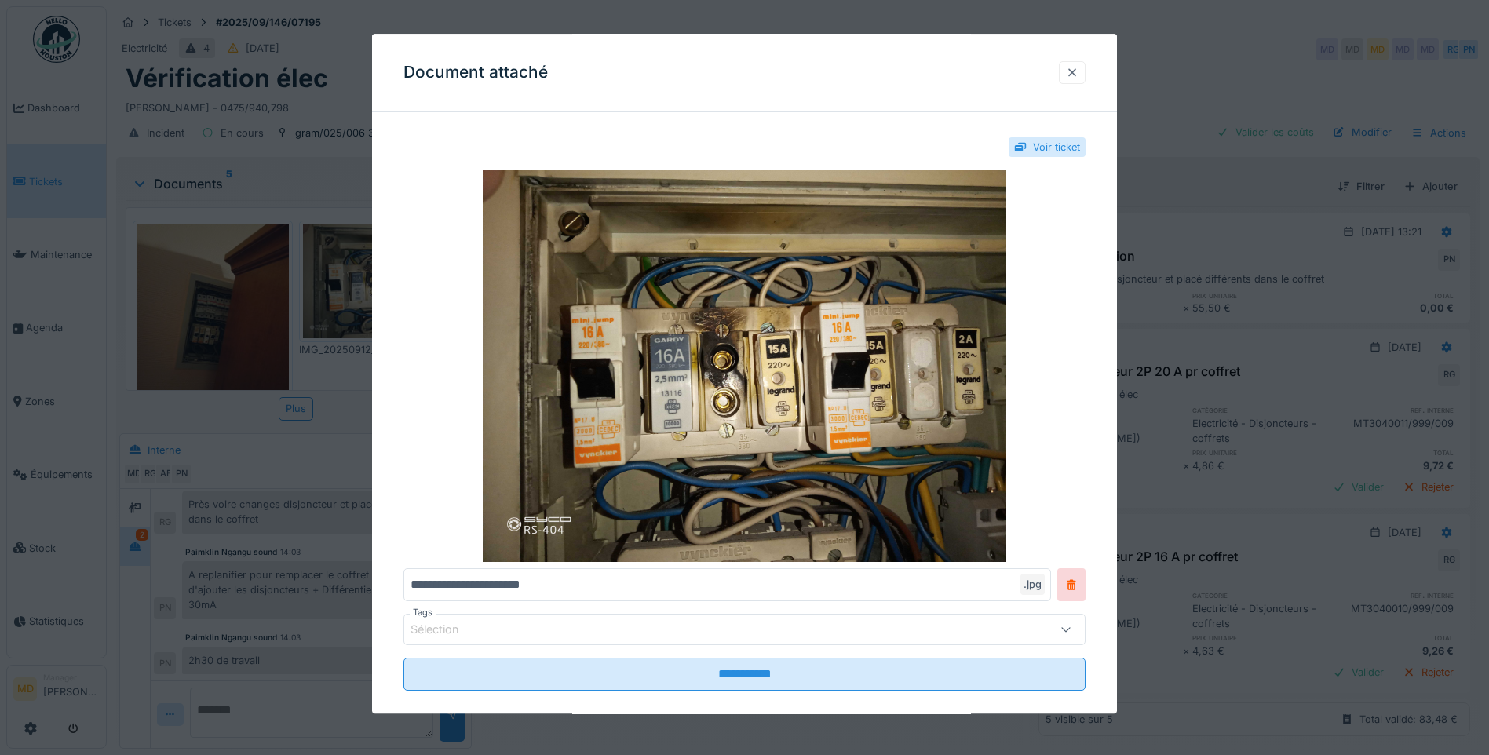
click at [1078, 68] on div at bounding box center [1072, 72] width 13 height 15
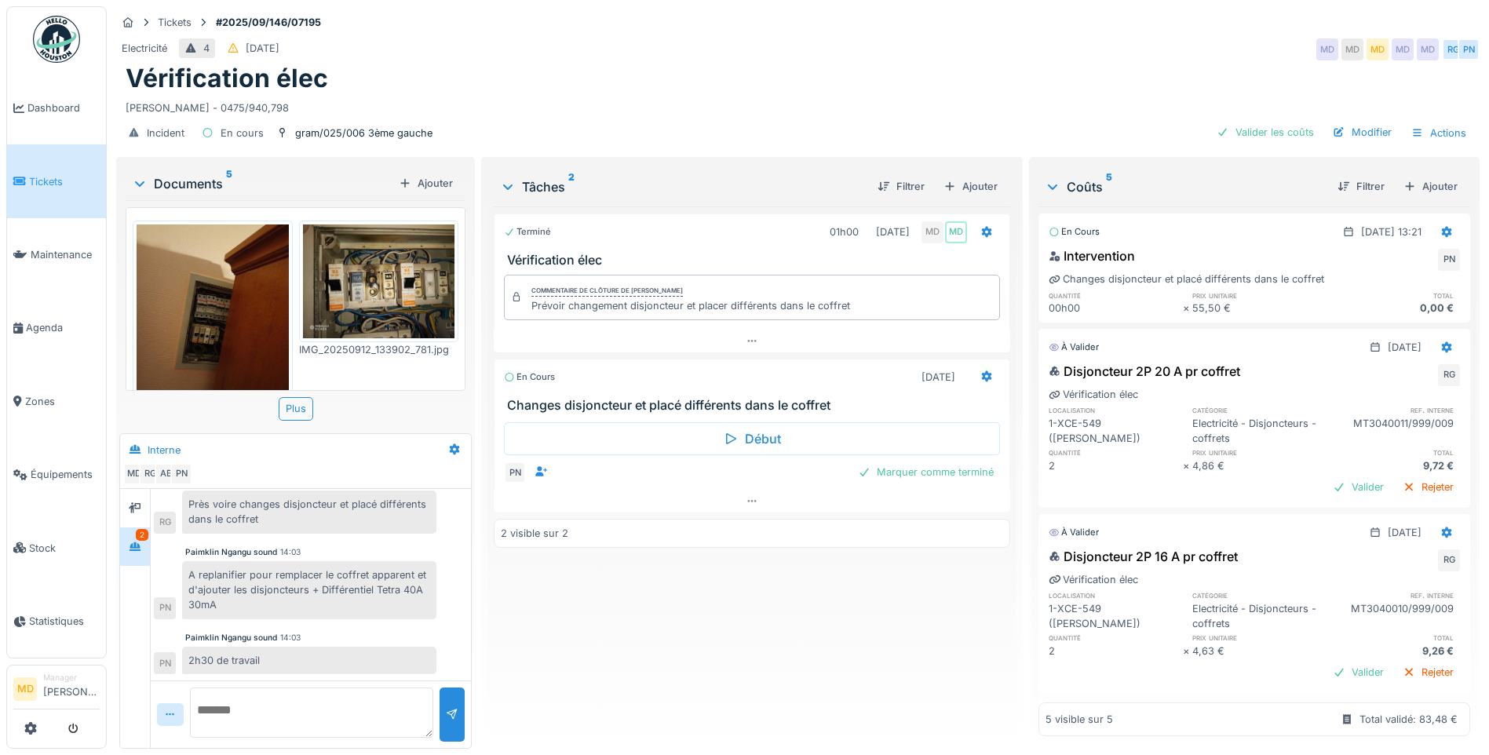
click at [206, 251] on img at bounding box center [213, 325] width 152 height 202
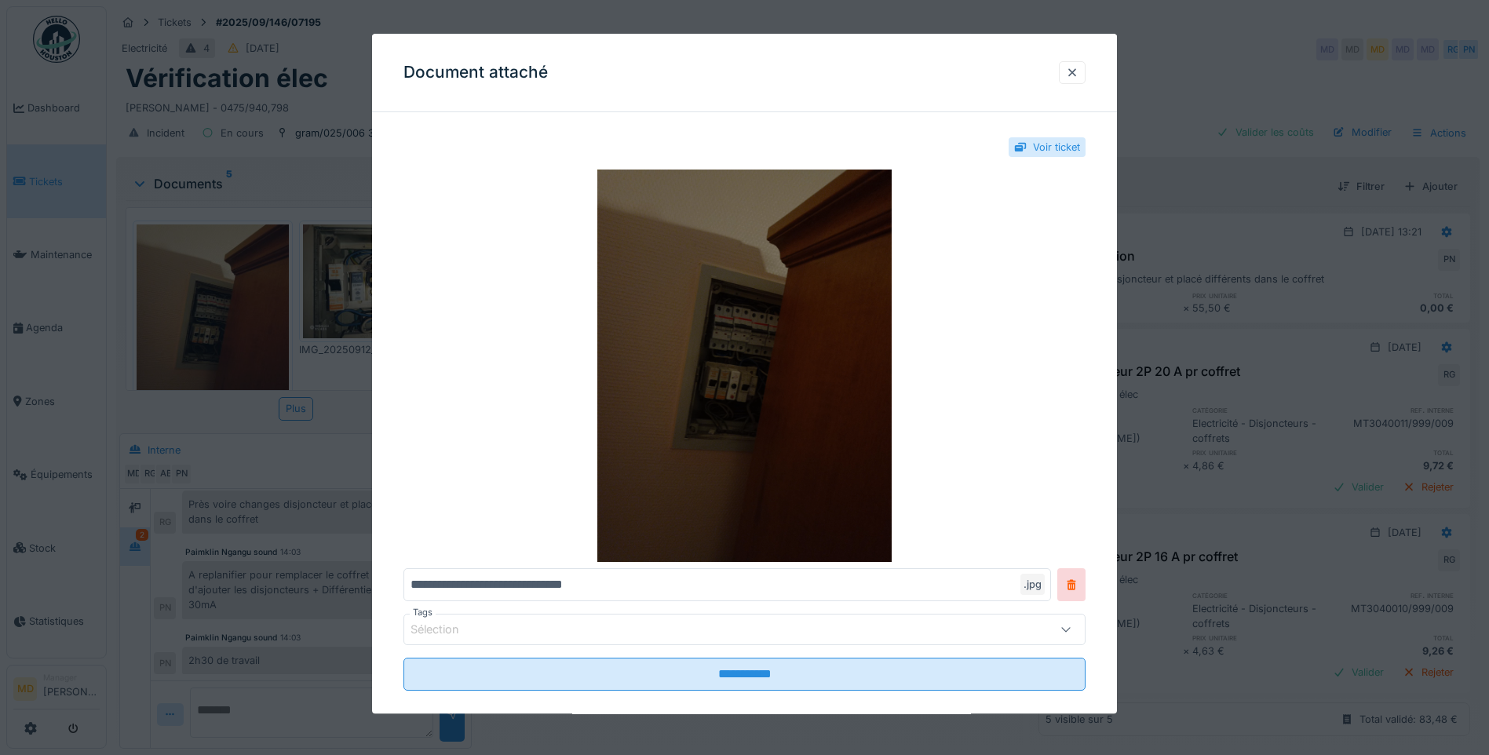
click at [825, 391] on img at bounding box center [744, 365] width 682 height 392
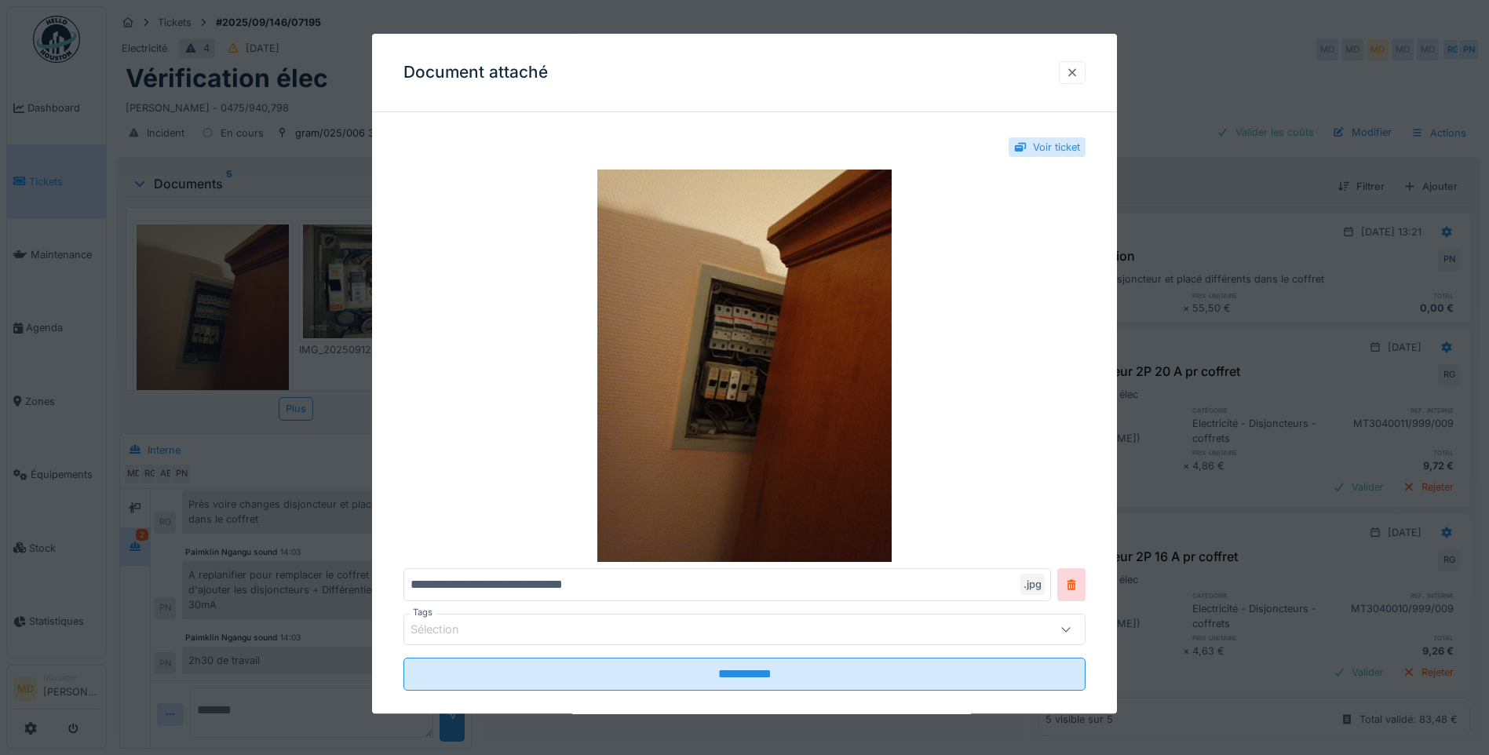
click at [1078, 79] on div at bounding box center [1072, 72] width 13 height 15
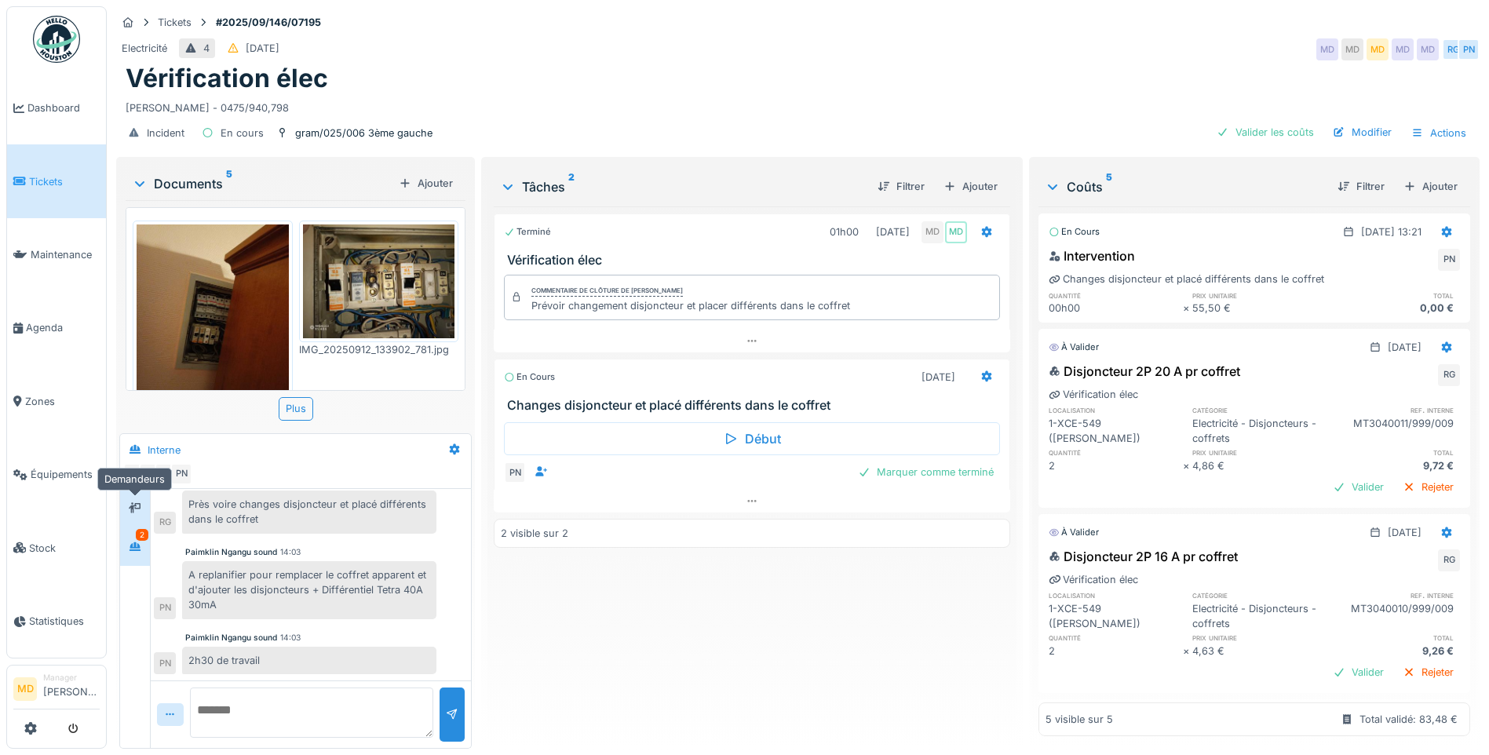
click at [139, 502] on icon at bounding box center [135, 507] width 13 height 11
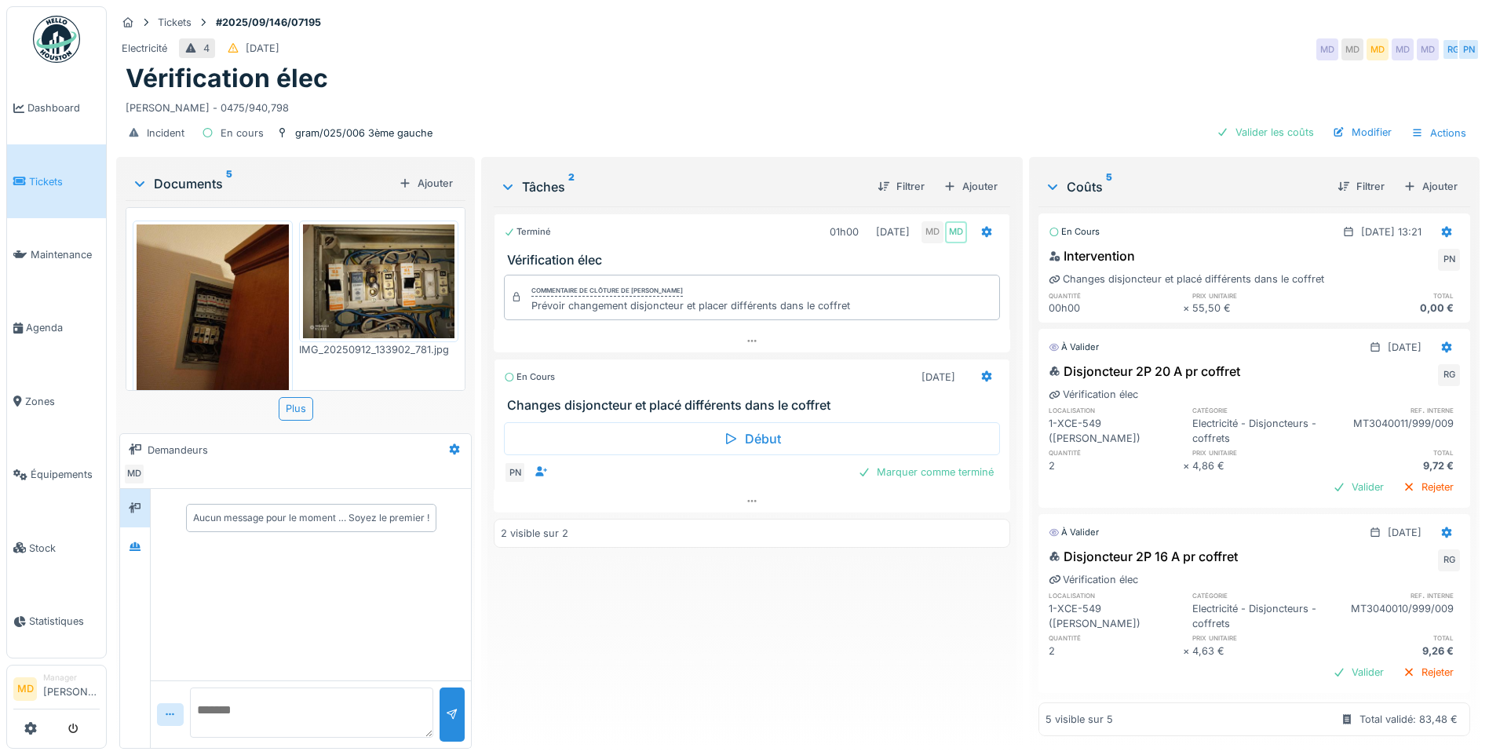
click at [140, 512] on div at bounding box center [135, 508] width 30 height 38
click at [139, 541] on icon at bounding box center [135, 546] width 13 height 10
click at [132, 541] on icon at bounding box center [134, 546] width 13 height 10
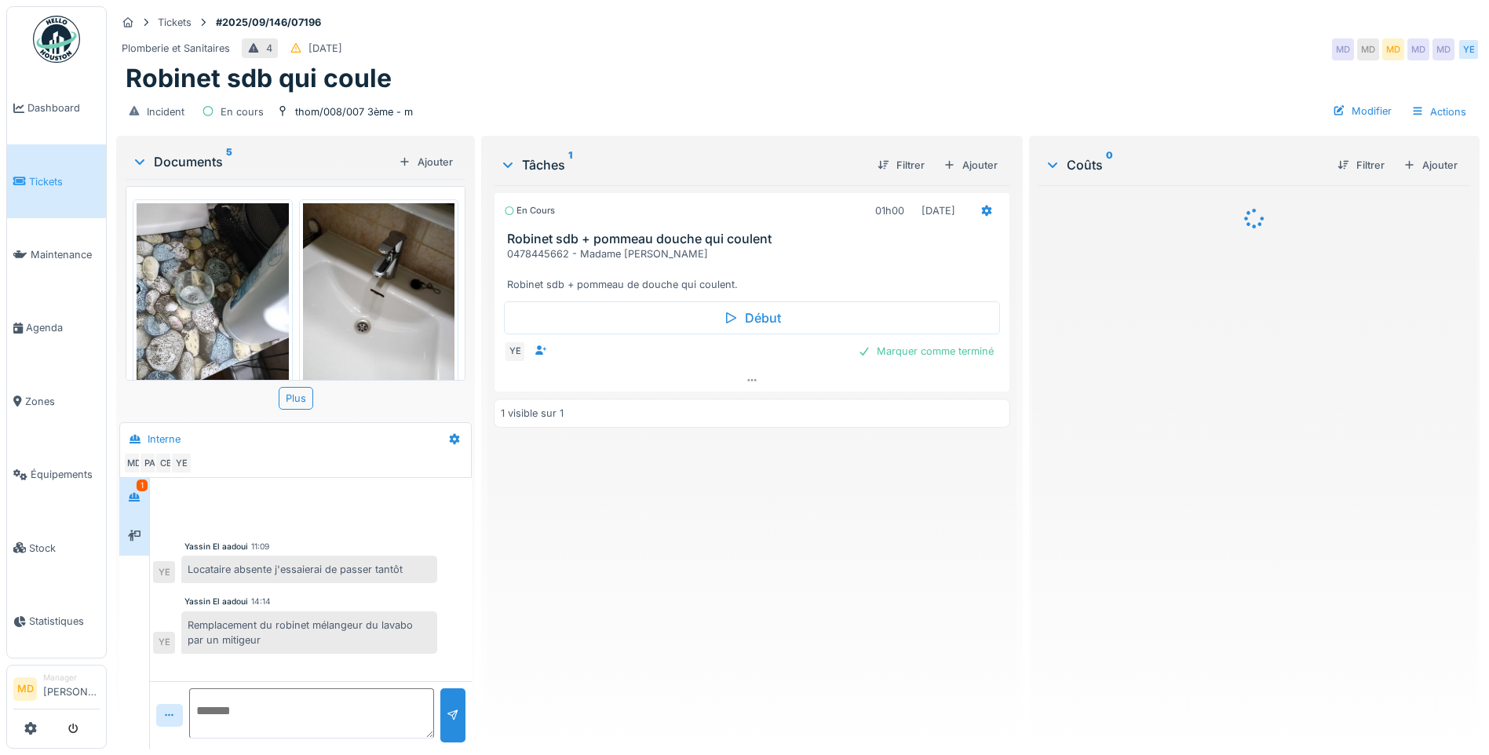
click at [147, 532] on div at bounding box center [134, 536] width 30 height 38
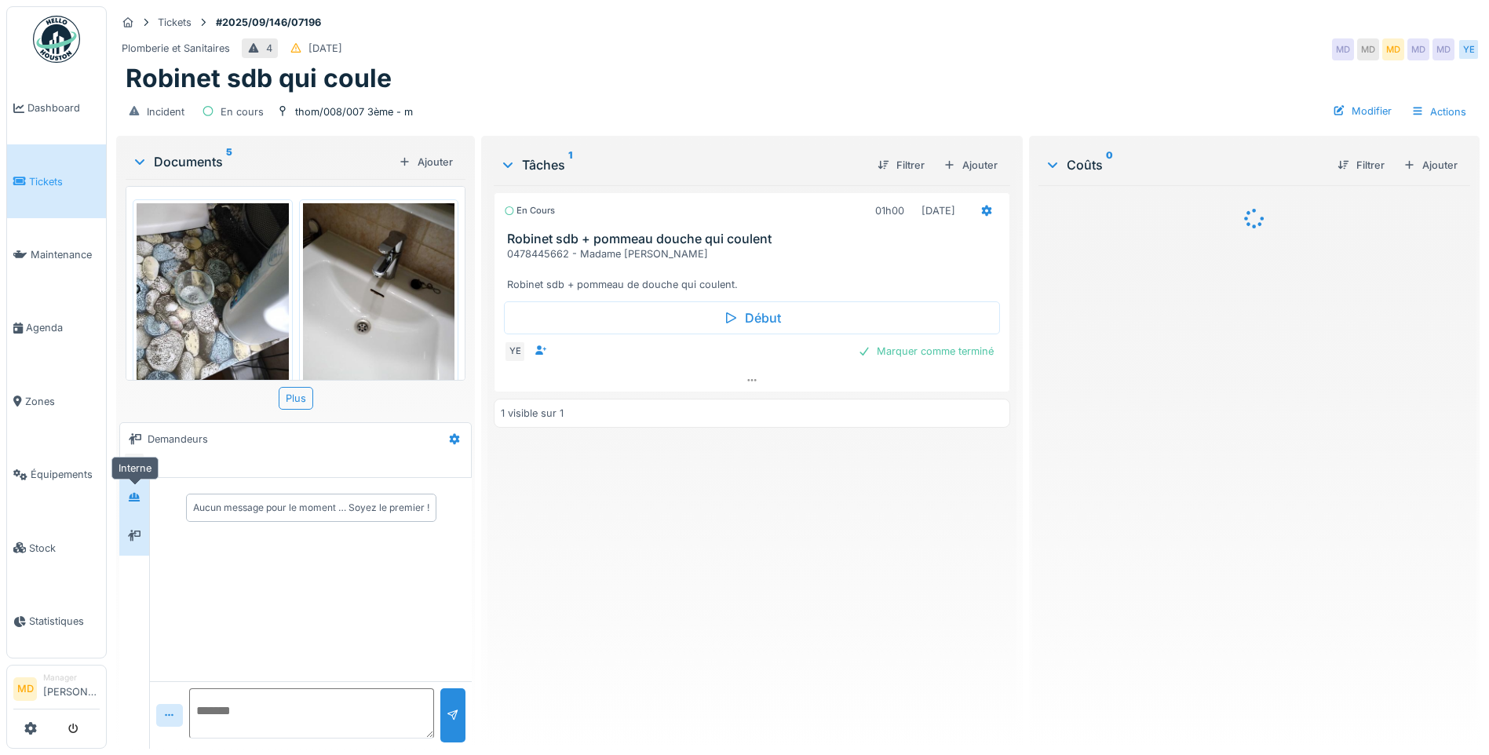
click at [144, 506] on div at bounding box center [134, 497] width 24 height 20
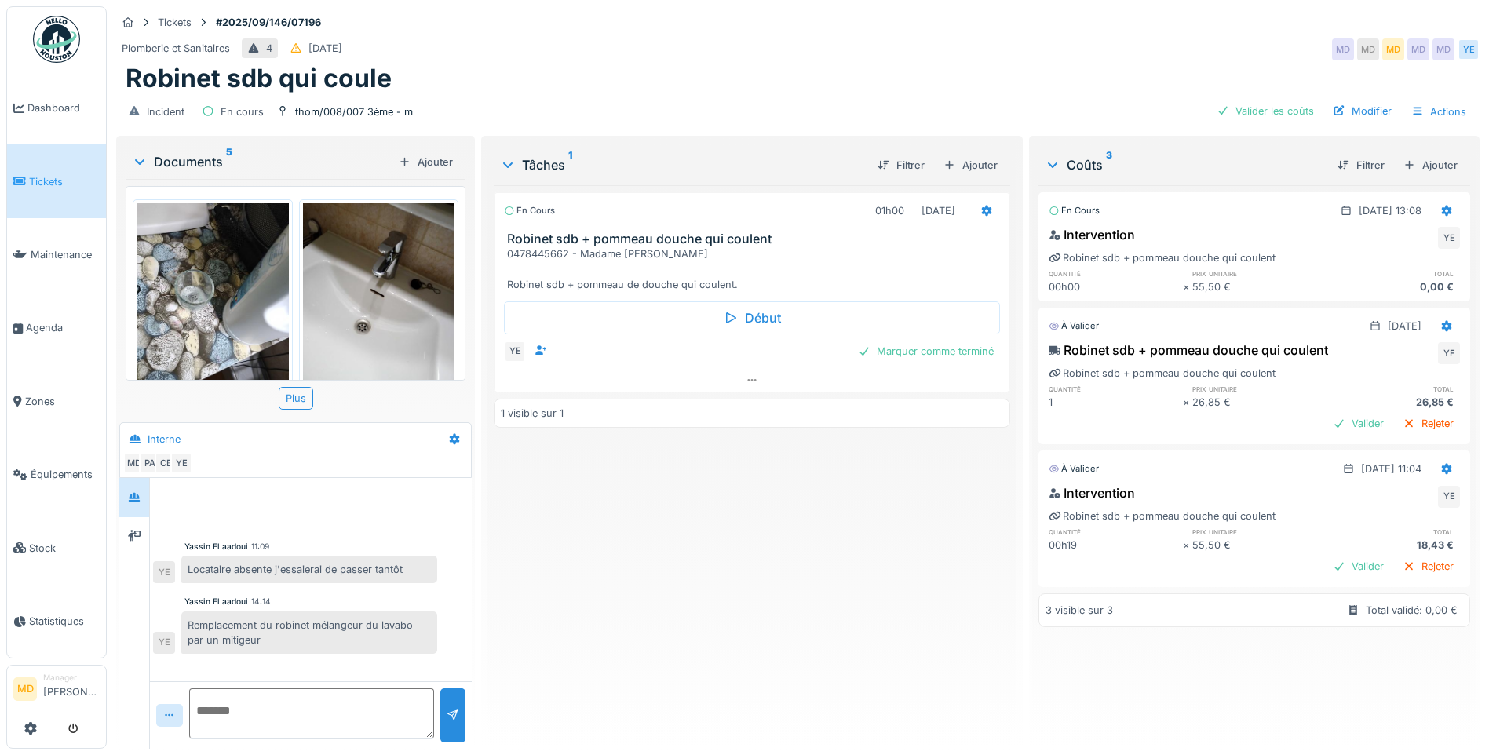
click at [239, 290] on img at bounding box center [213, 304] width 152 height 202
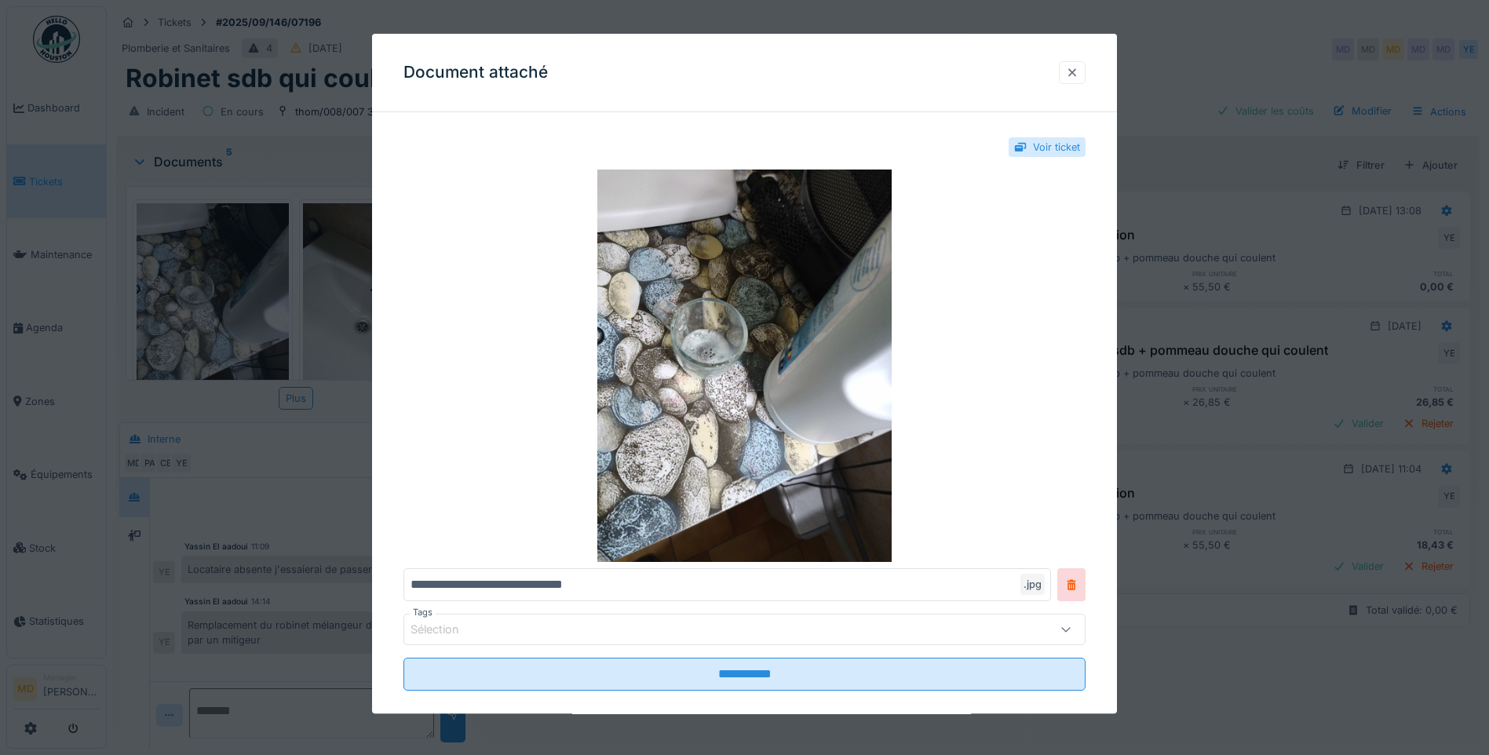
click at [1066, 71] on div at bounding box center [1072, 72] width 27 height 23
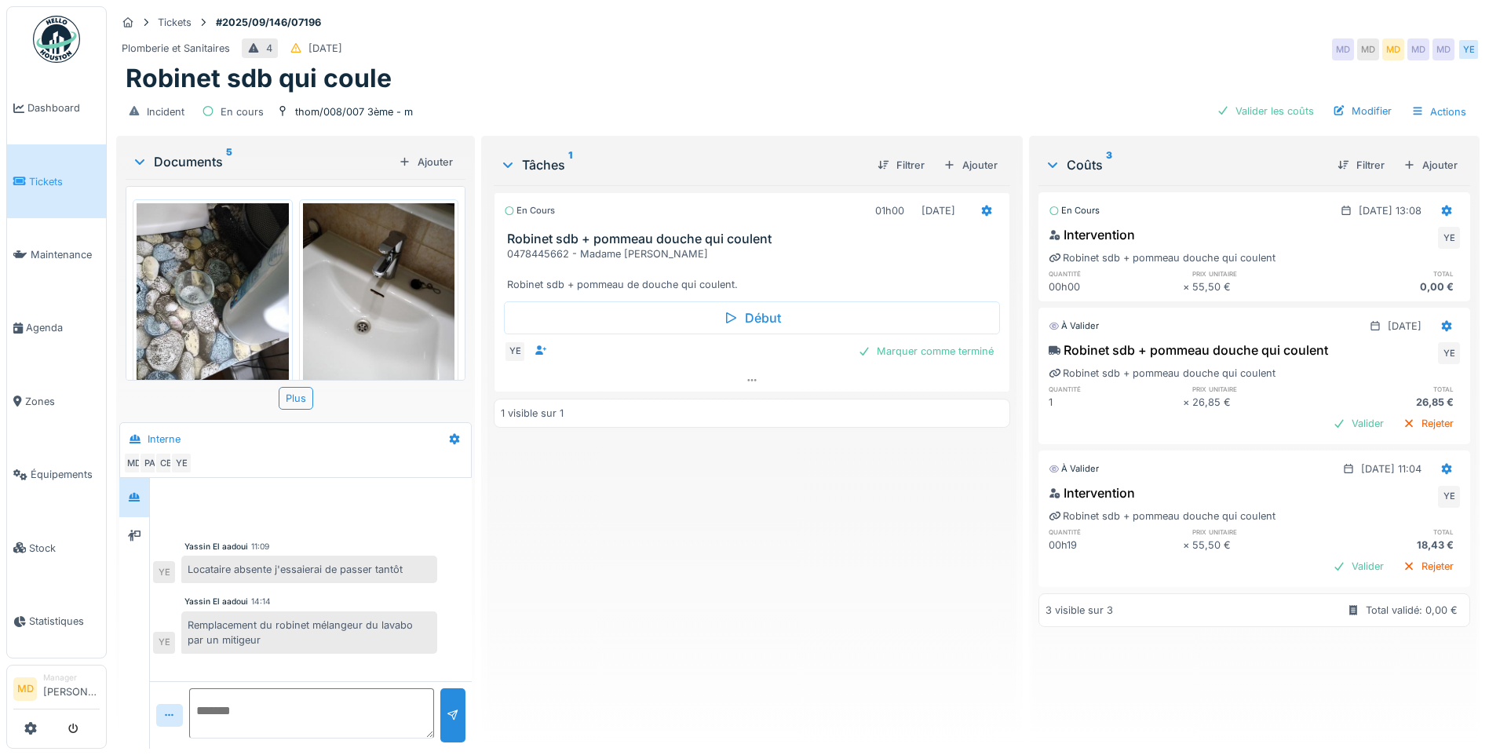
click at [343, 263] on img at bounding box center [379, 304] width 152 height 202
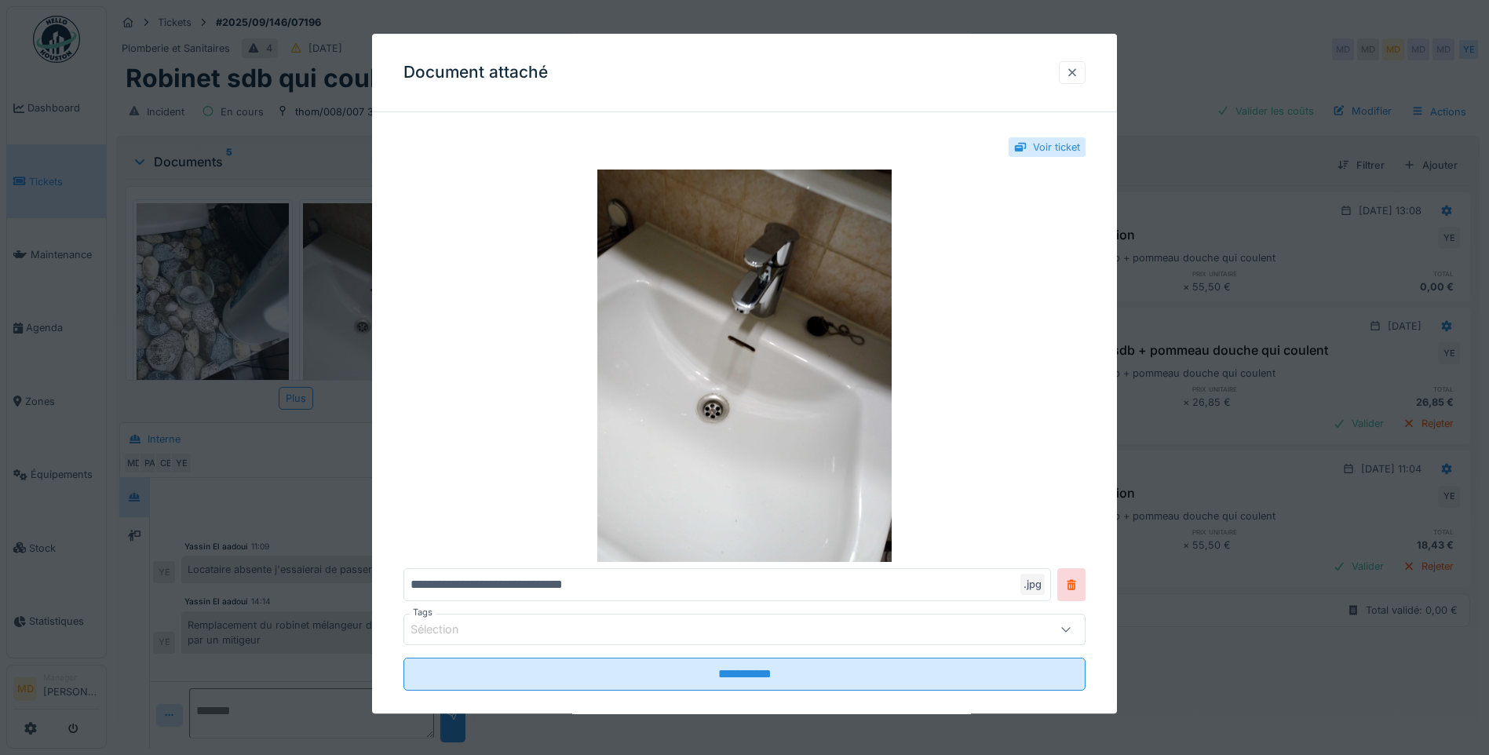
click at [1078, 74] on div at bounding box center [1072, 72] width 13 height 15
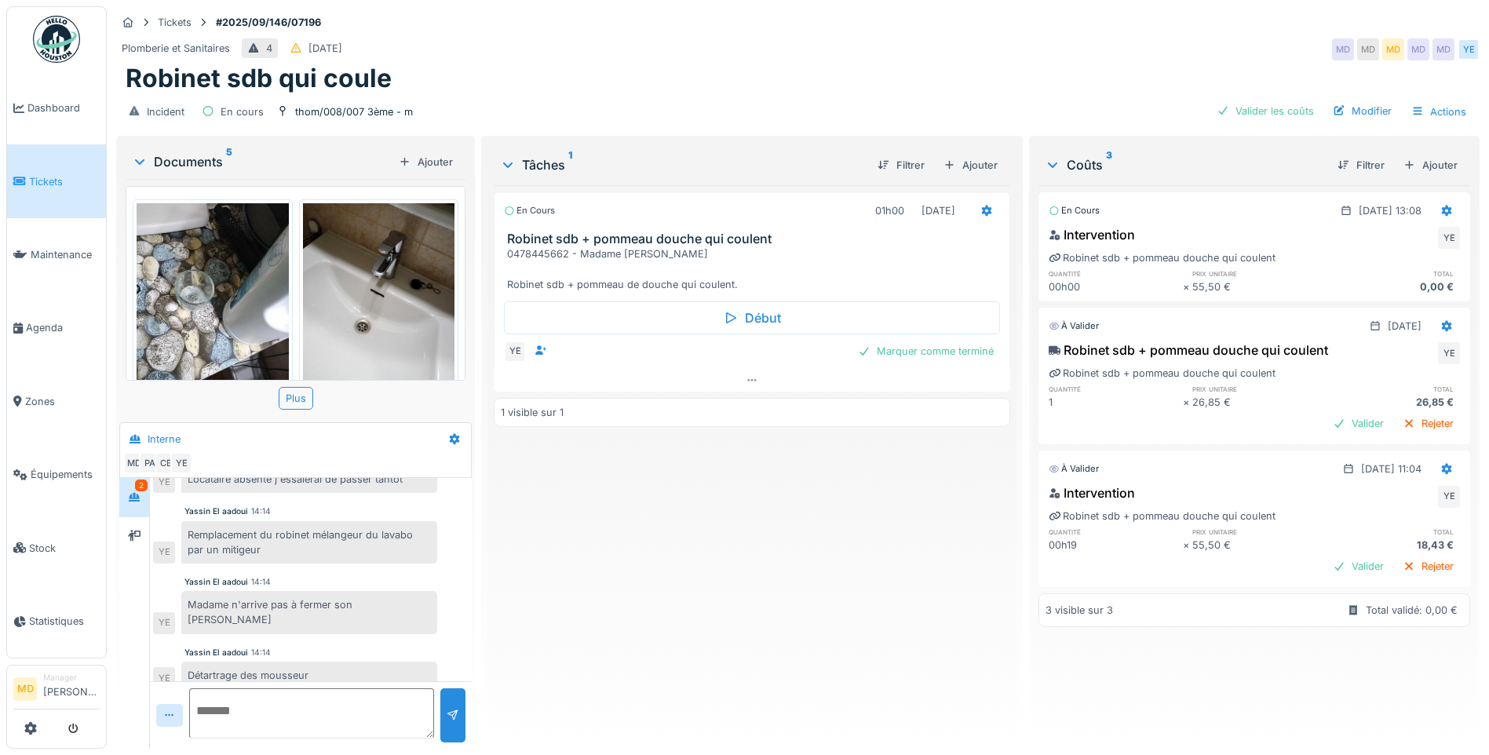
scroll to position [12, 0]
click at [135, 529] on div at bounding box center [134, 536] width 13 height 15
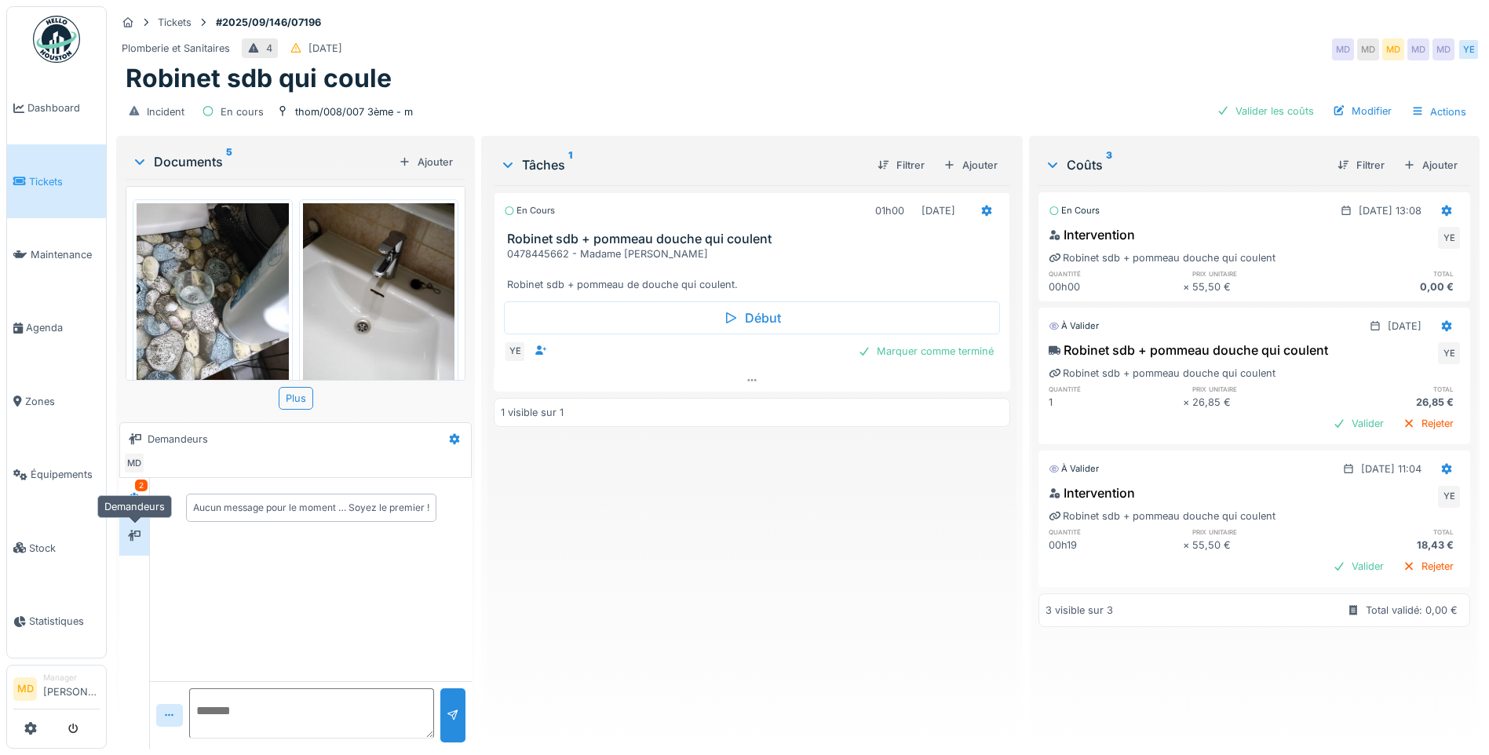
scroll to position [0, 0]
click at [141, 487] on div at bounding box center [134, 497] width 24 height 20
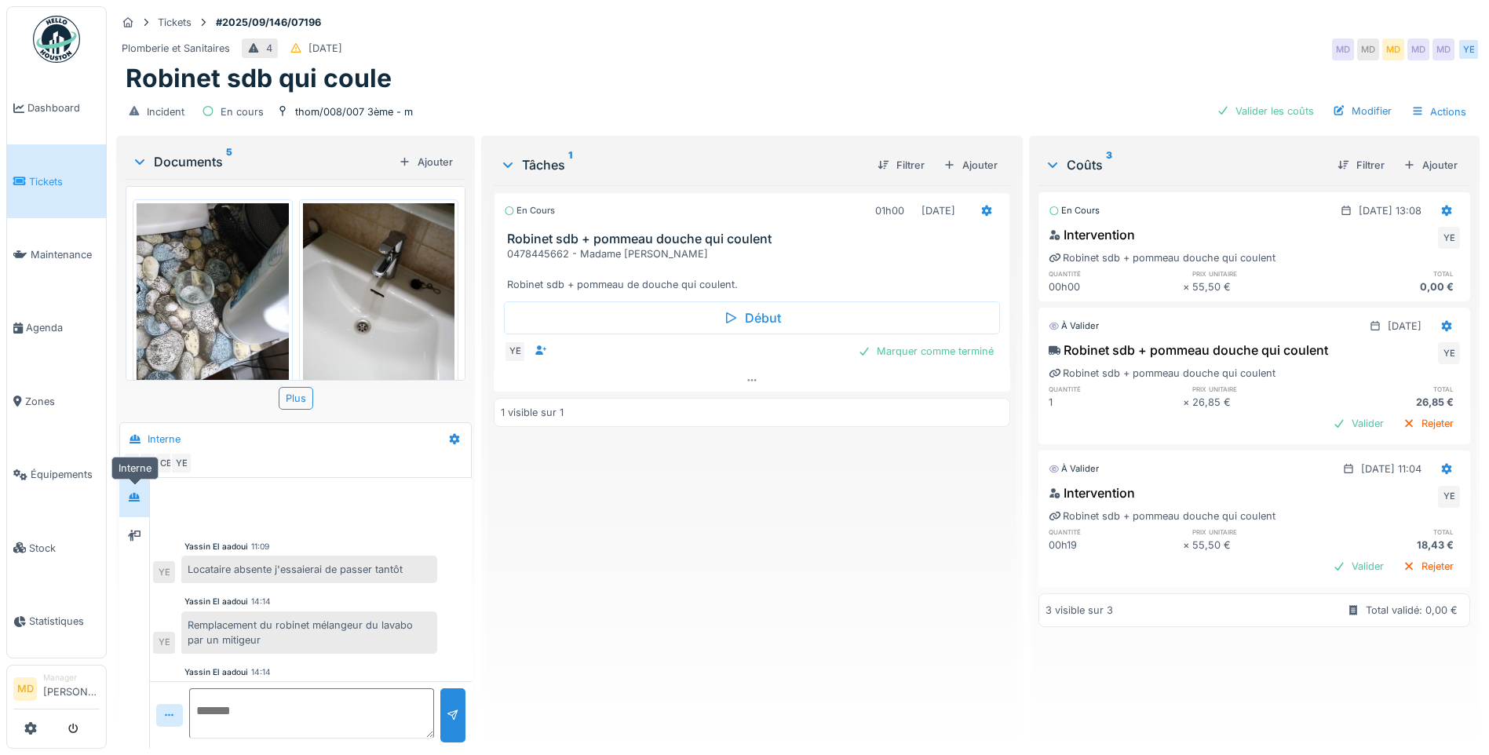
scroll to position [90, 0]
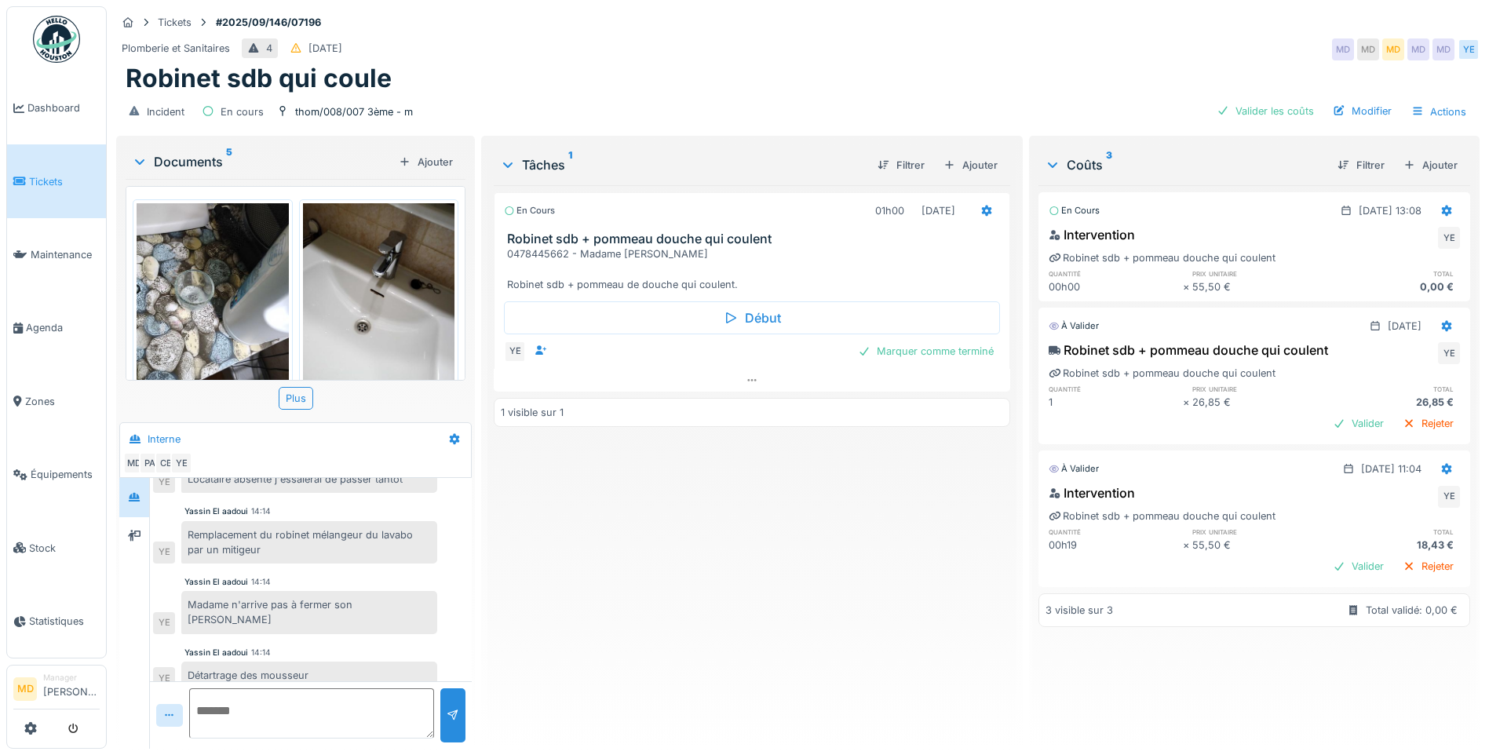
scroll to position [12, 0]
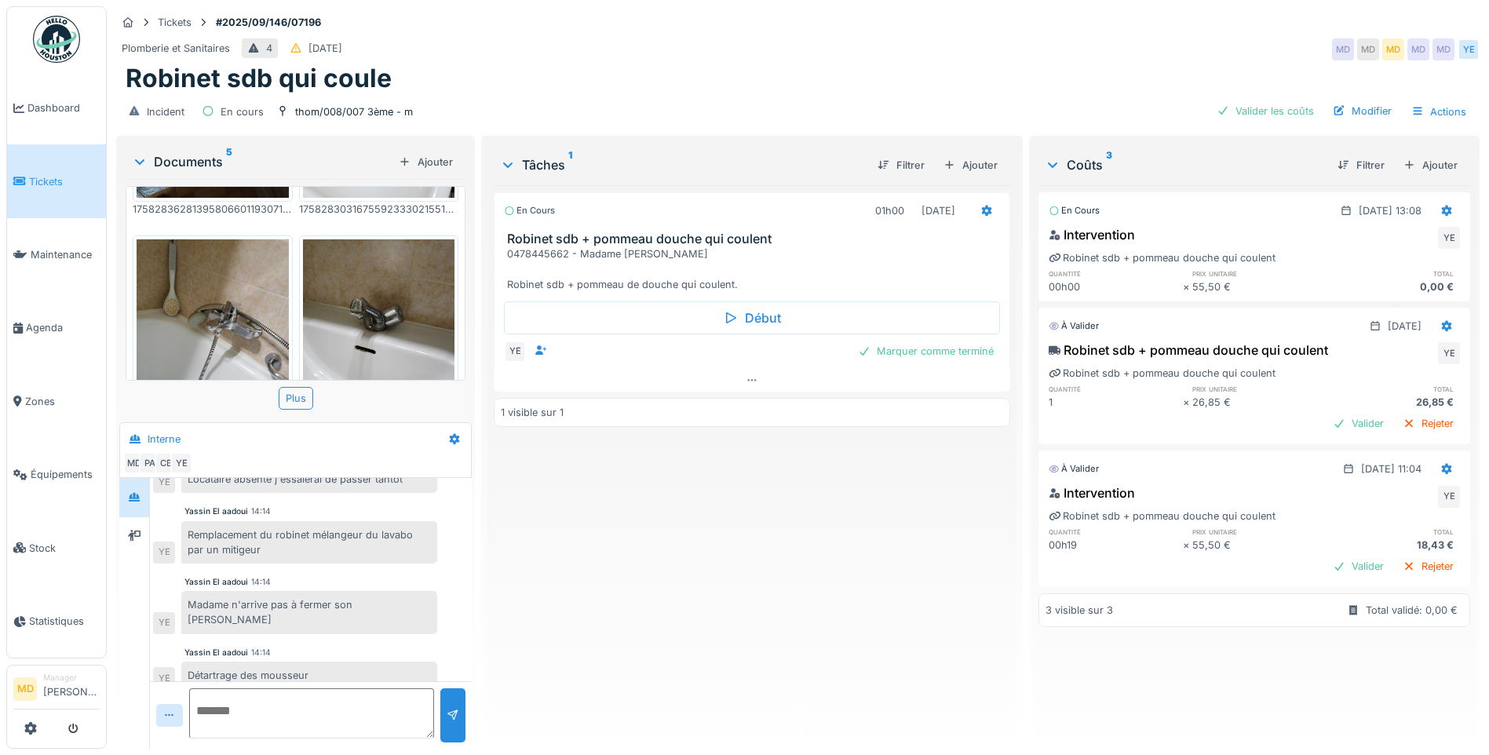
scroll to position [202, 0]
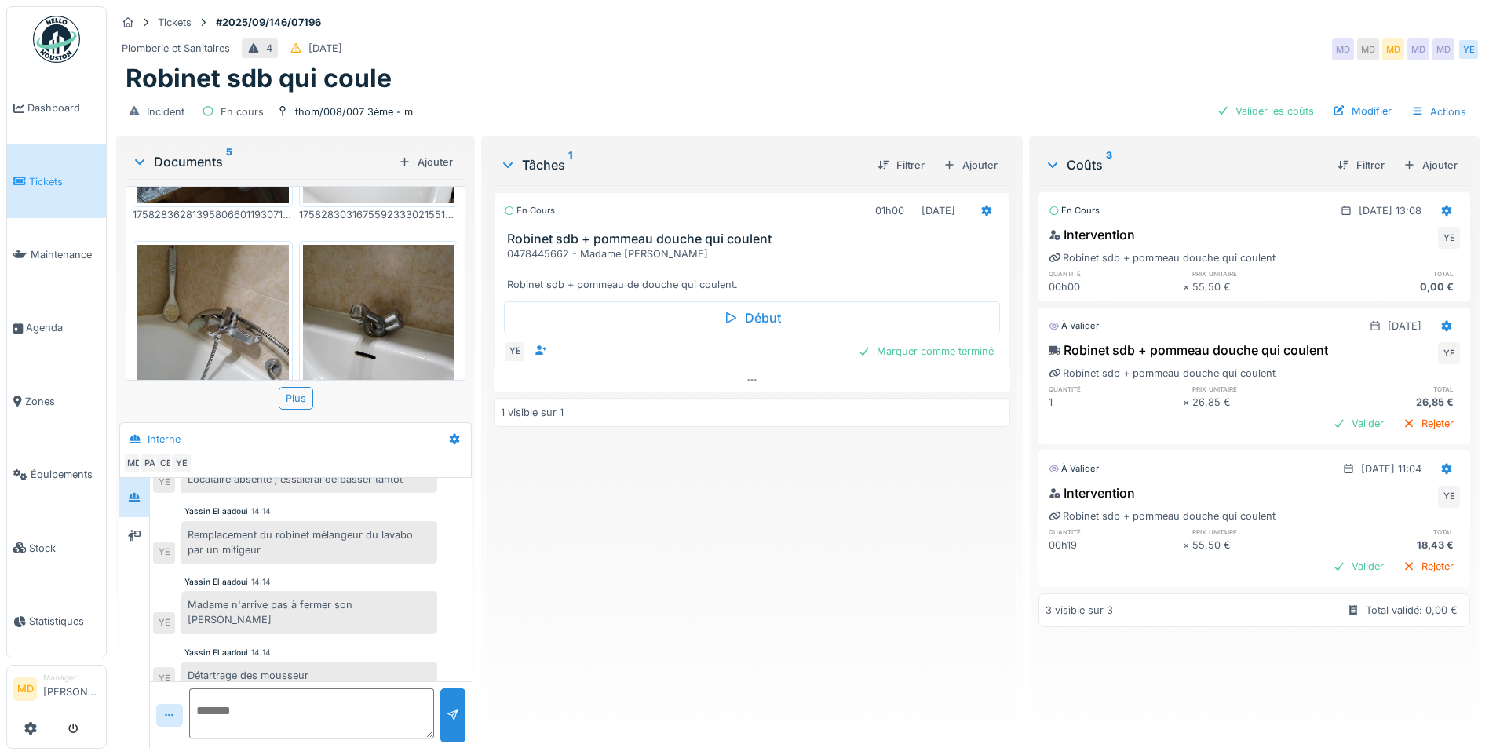
click at [380, 271] on img at bounding box center [379, 346] width 152 height 202
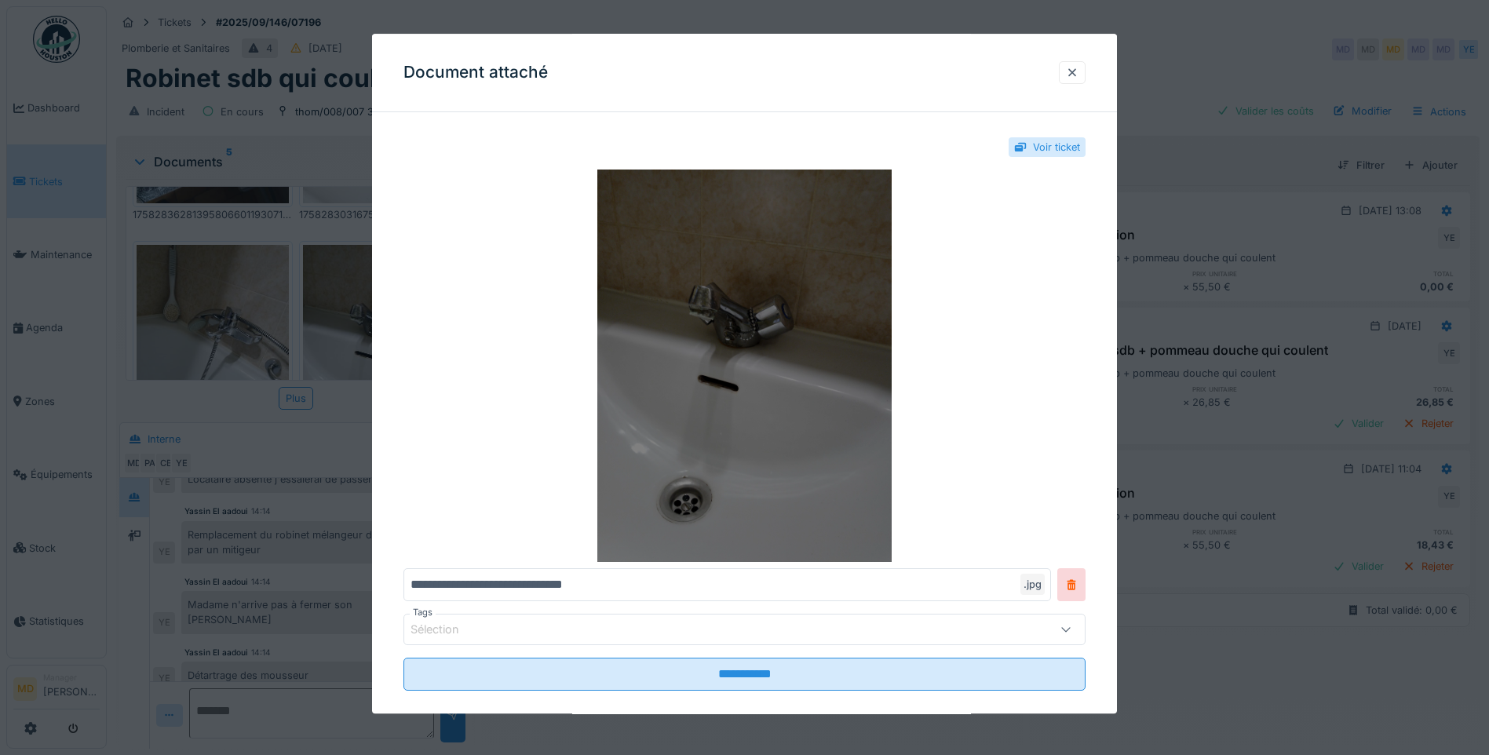
click at [787, 315] on img at bounding box center [744, 365] width 682 height 392
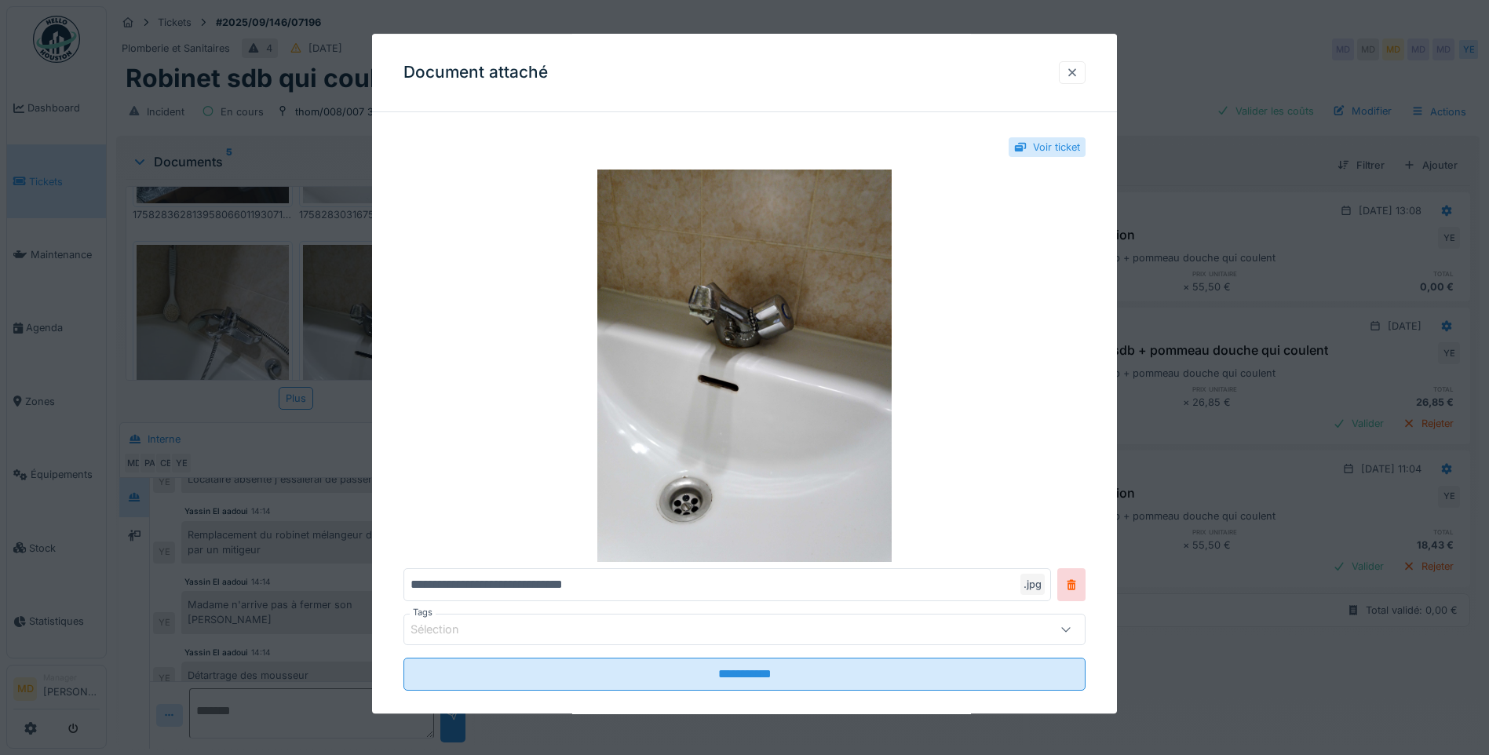
click at [1074, 71] on div at bounding box center [1072, 72] width 13 height 15
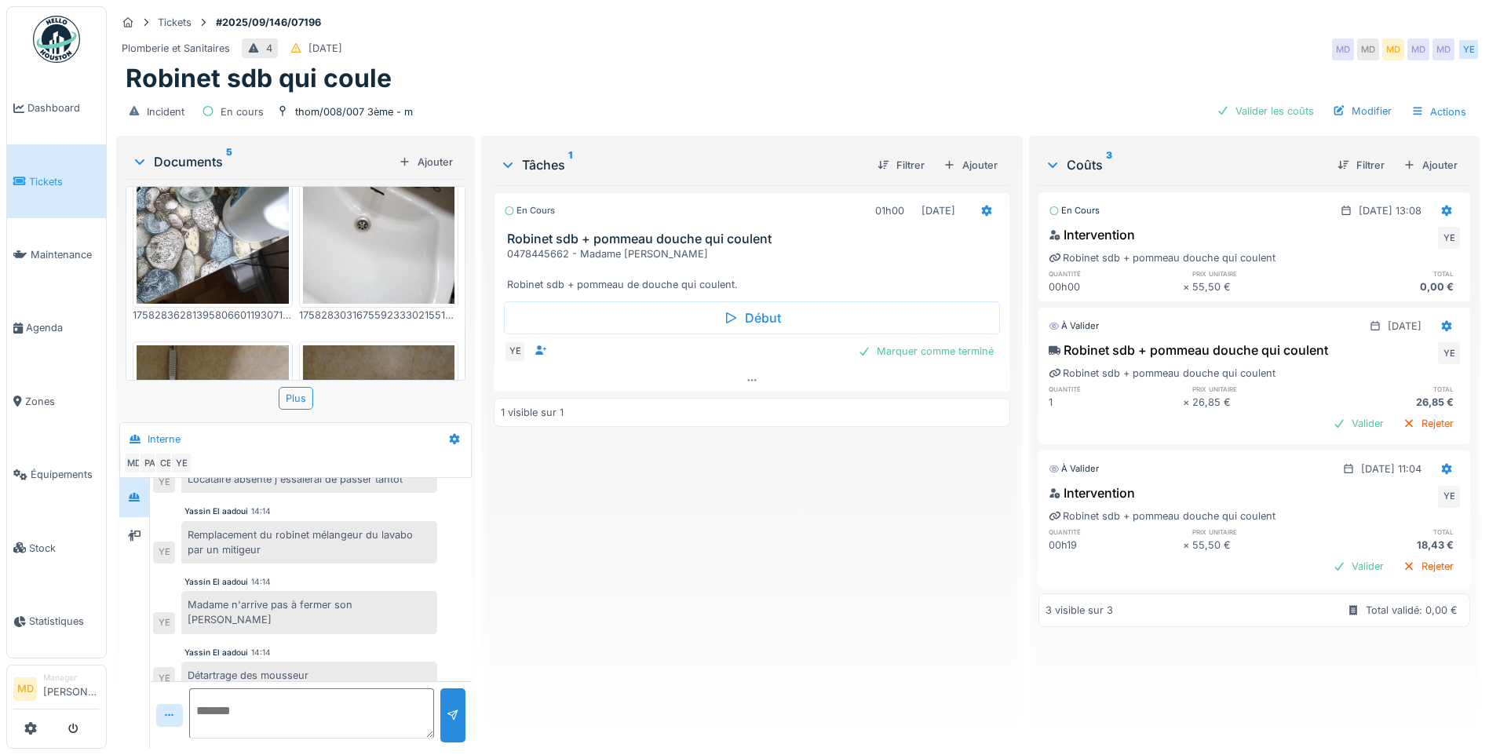
scroll to position [0, 0]
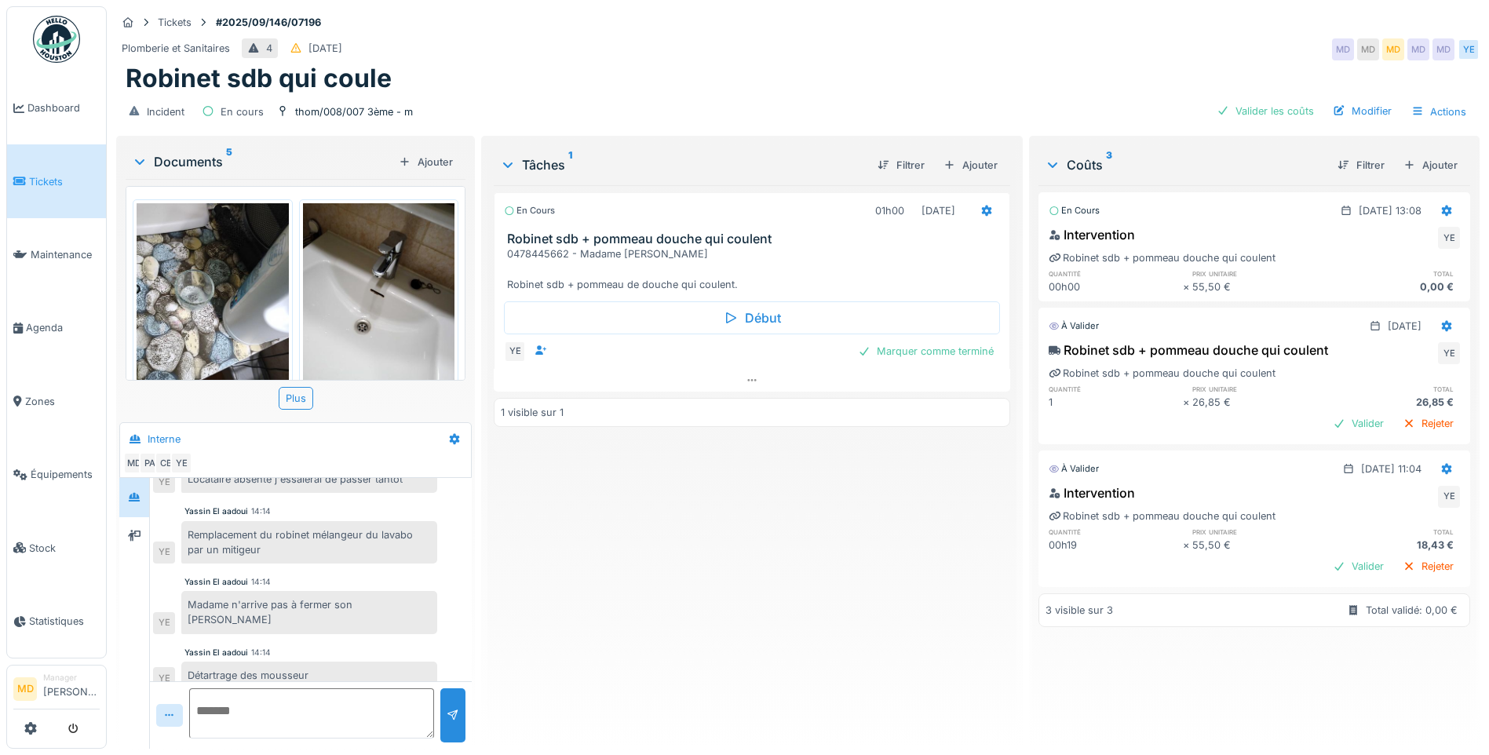
click at [349, 262] on img at bounding box center [379, 304] width 152 height 202
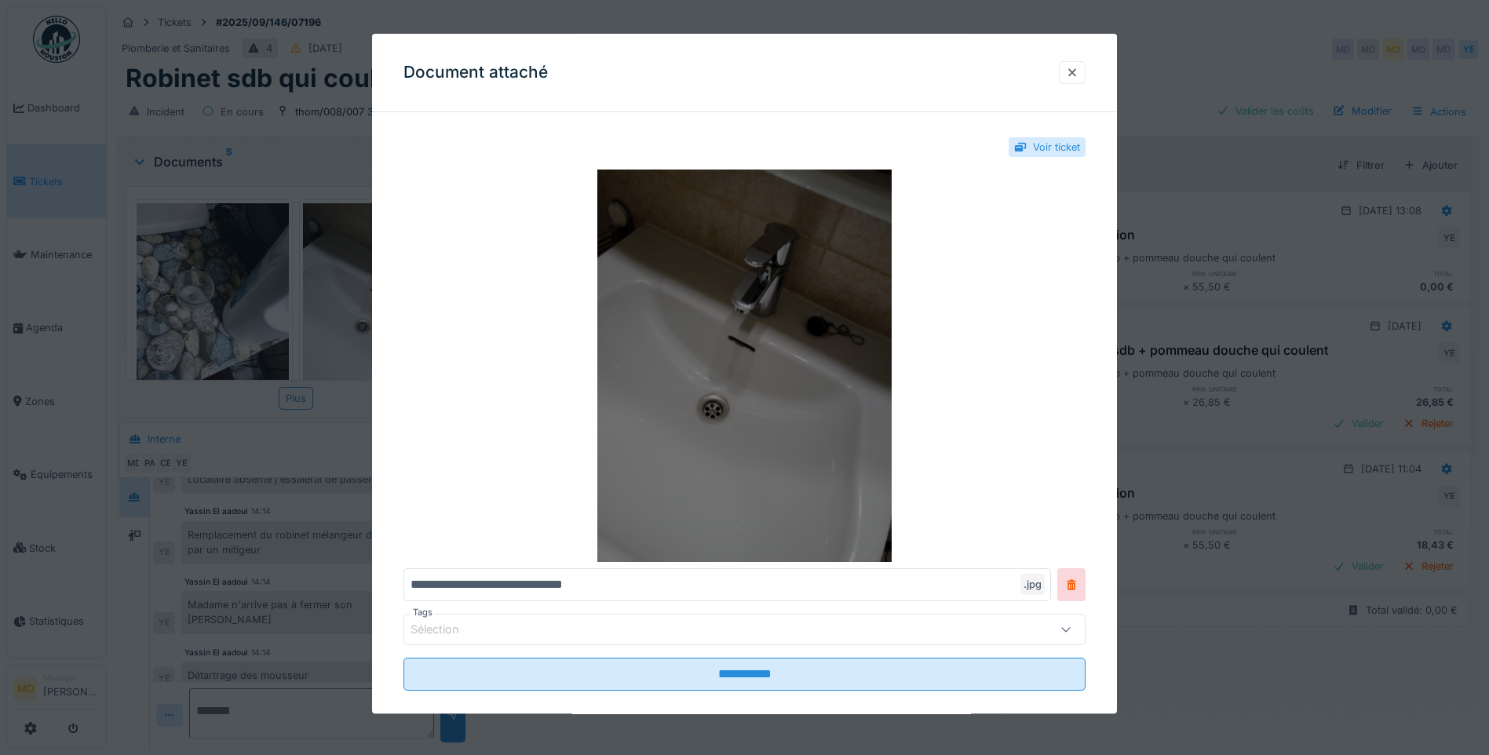
click at [721, 341] on img at bounding box center [744, 365] width 682 height 392
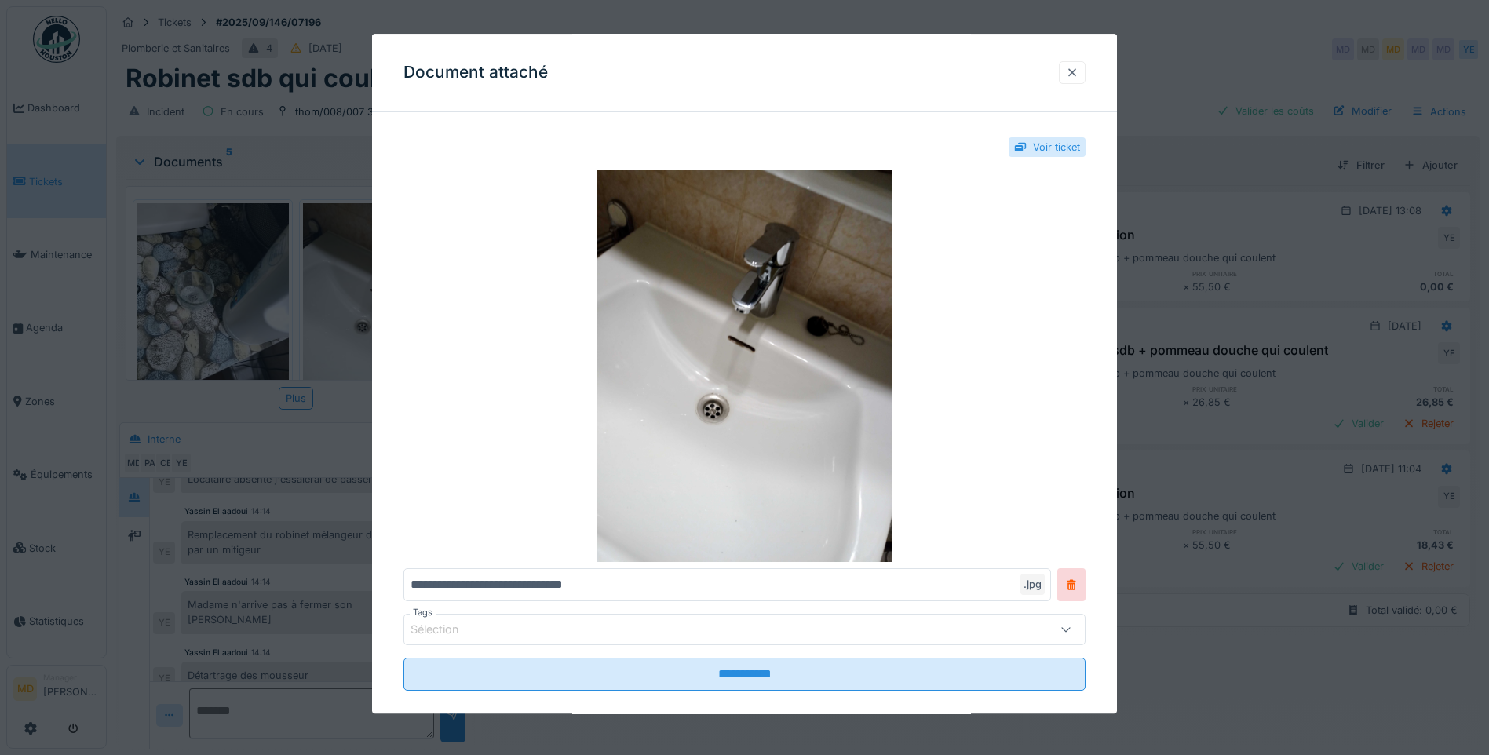
click at [1064, 72] on div at bounding box center [1072, 72] width 27 height 23
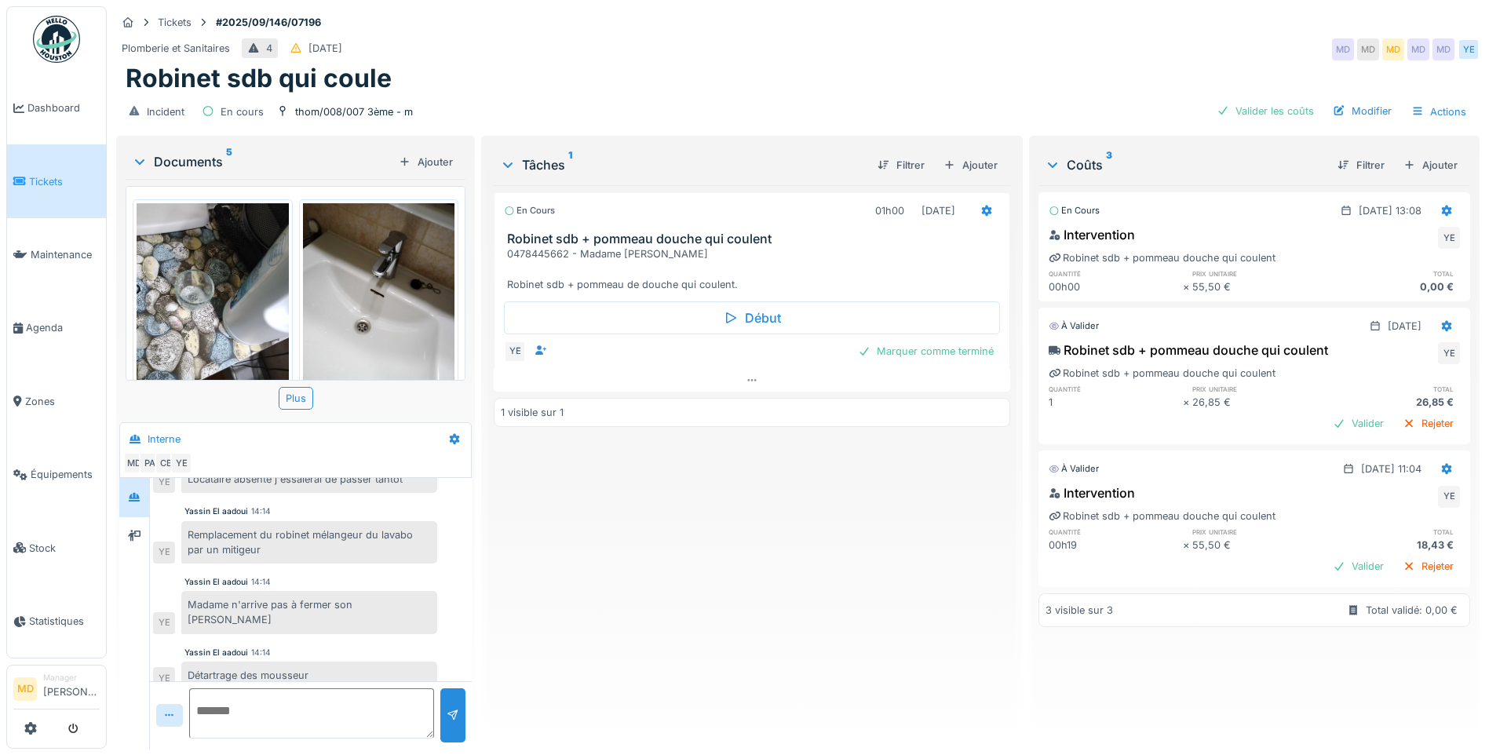
scroll to position [12, 0]
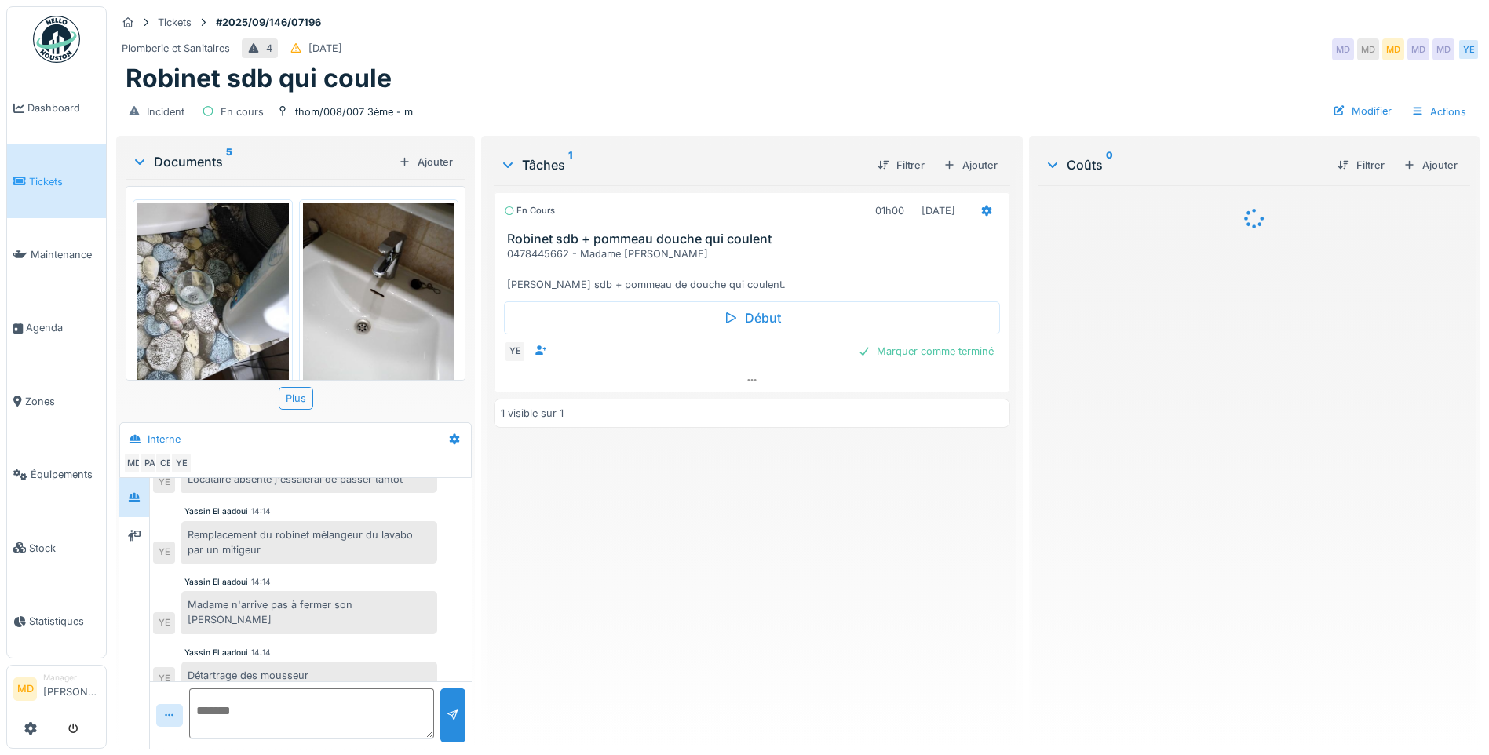
scroll to position [12, 0]
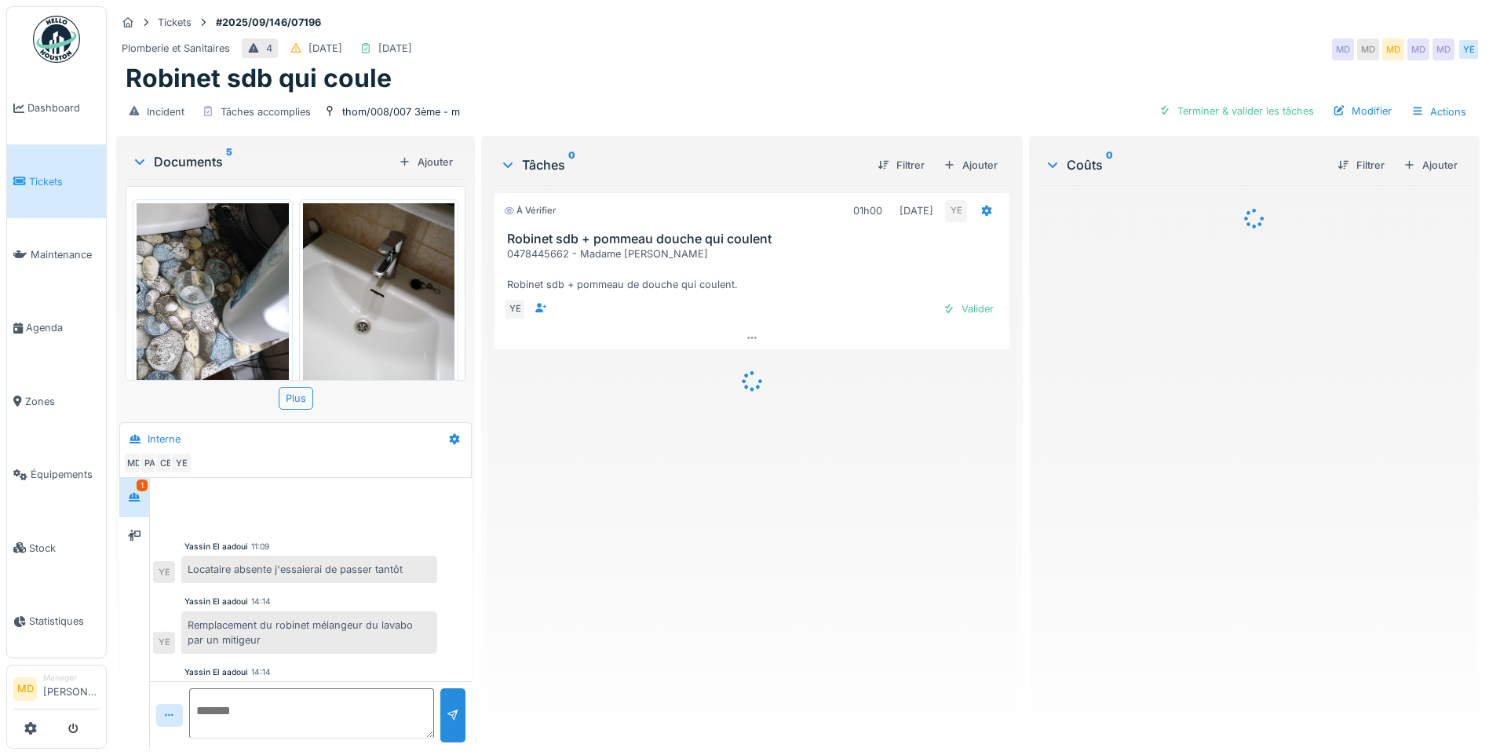
scroll to position [145, 0]
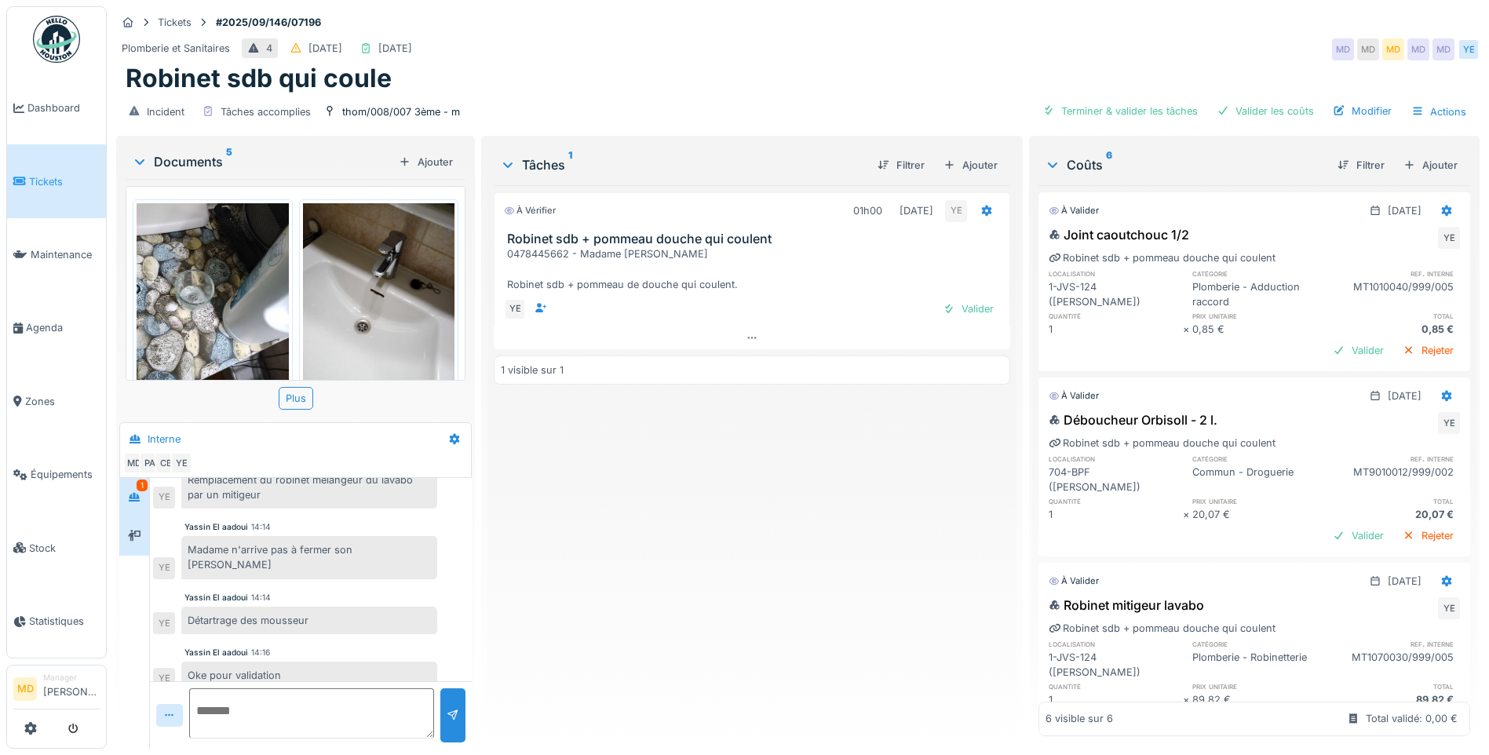
click at [142, 541] on div at bounding box center [134, 537] width 24 height 20
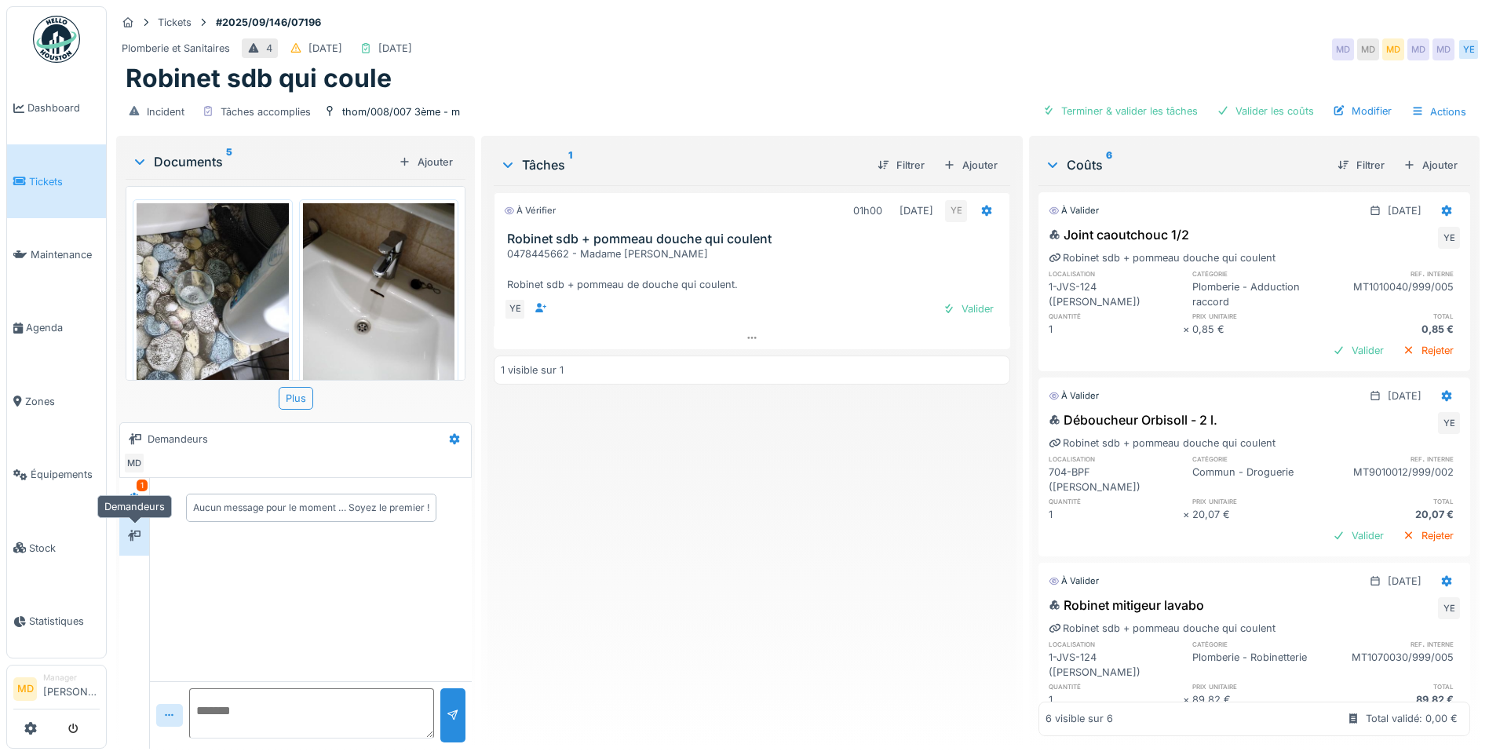
scroll to position [0, 0]
click at [137, 509] on div at bounding box center [134, 497] width 24 height 26
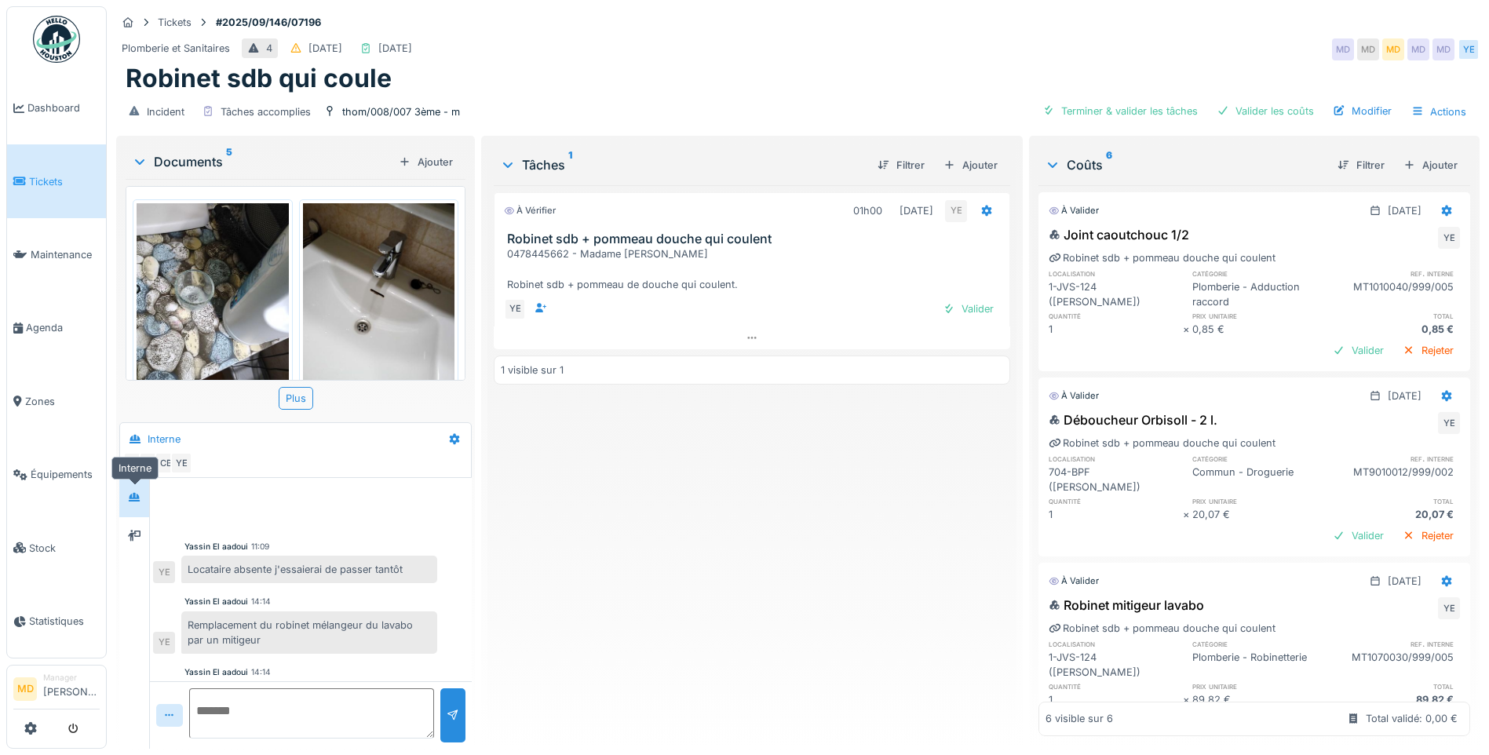
scroll to position [145, 0]
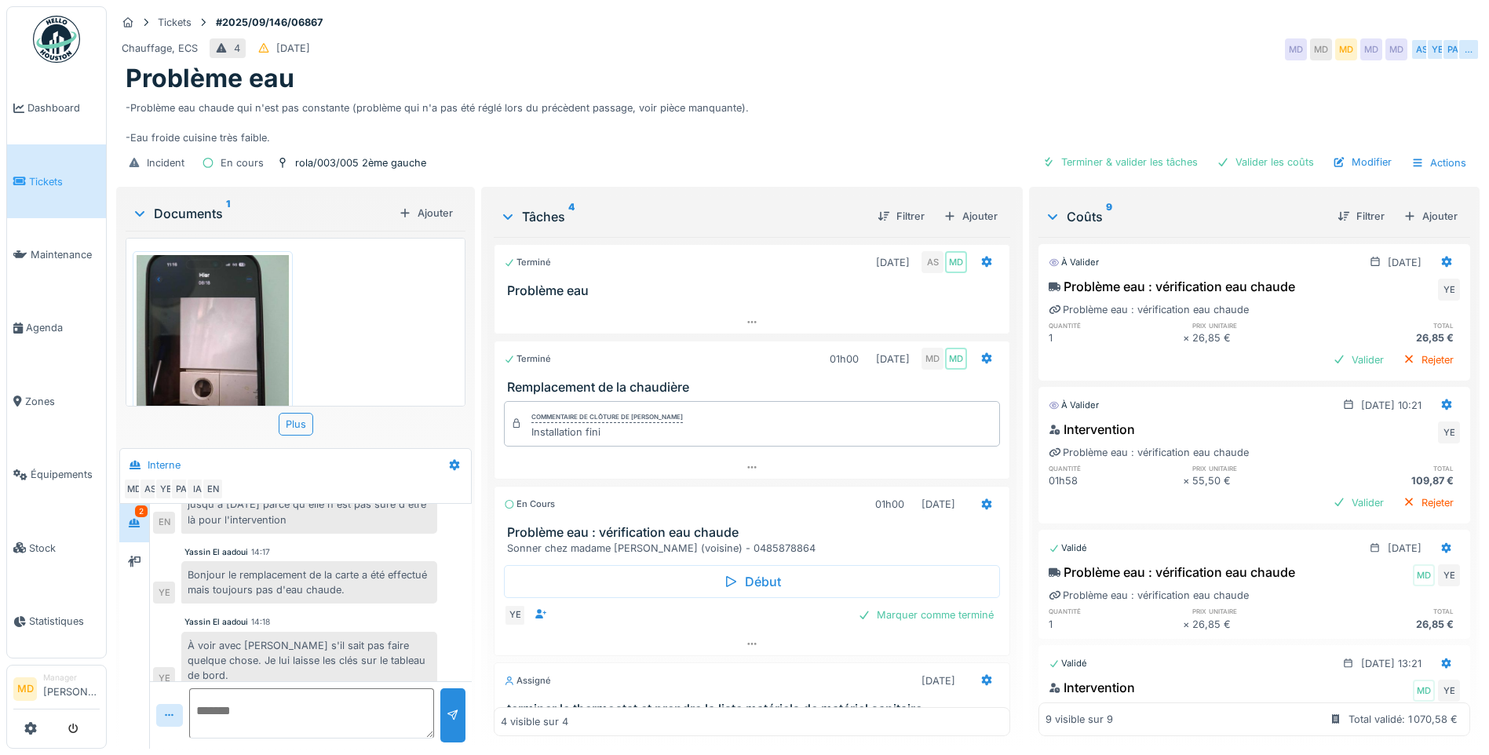
scroll to position [12, 0]
drag, startPoint x: 147, startPoint y: 541, endPoint x: 129, endPoint y: 497, distance: 47.2
click at [146, 542] on div at bounding box center [134, 561] width 30 height 38
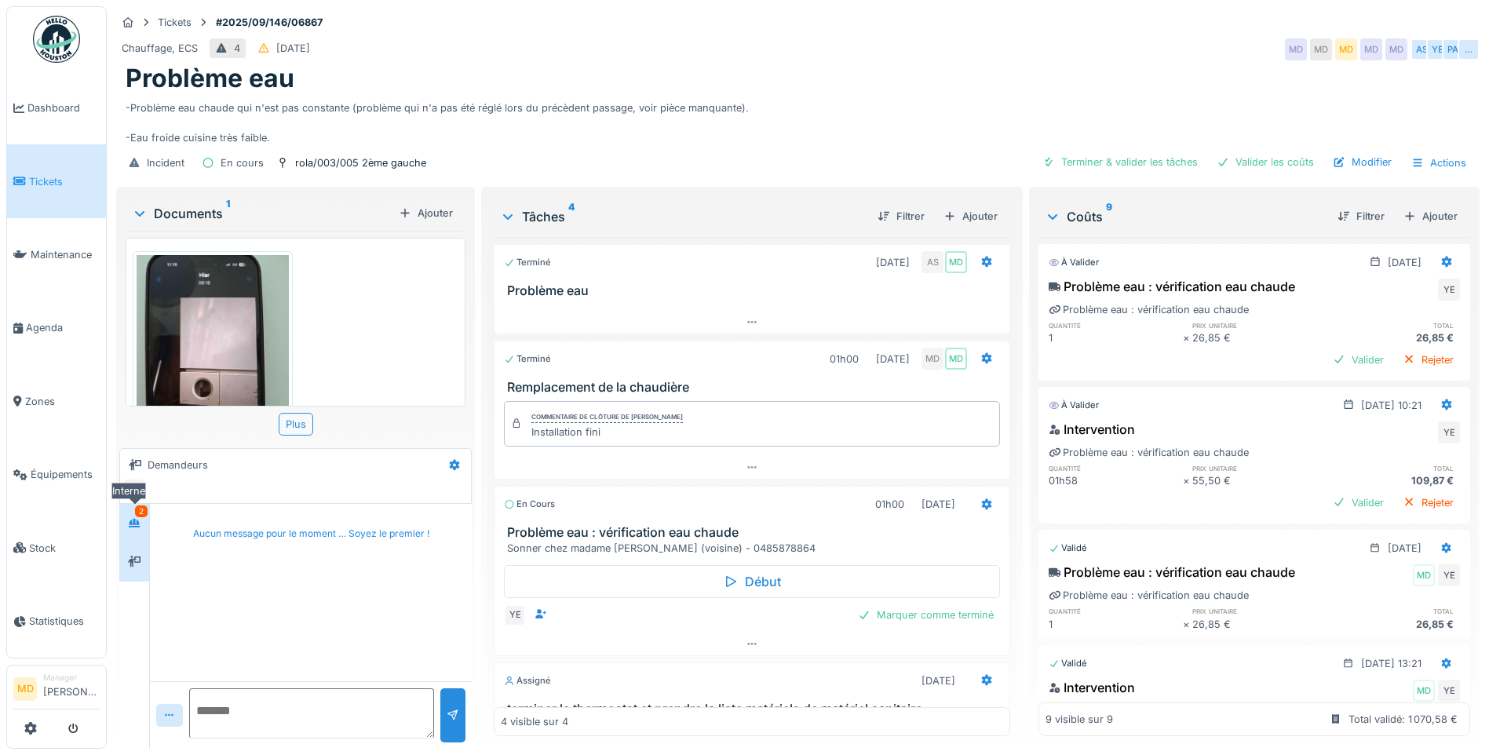
click at [129, 504] on div "2" at bounding box center [134, 523] width 30 height 38
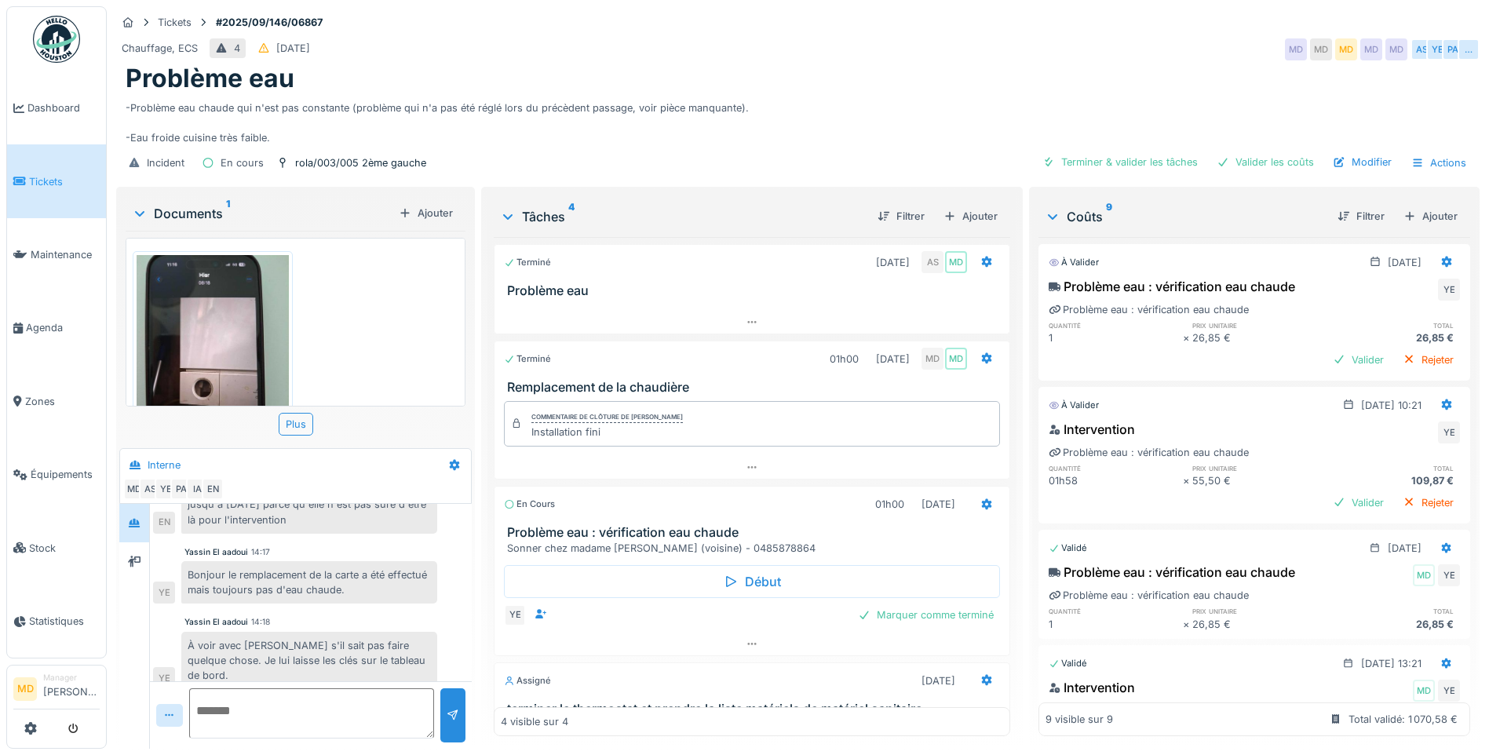
scroll to position [131, 0]
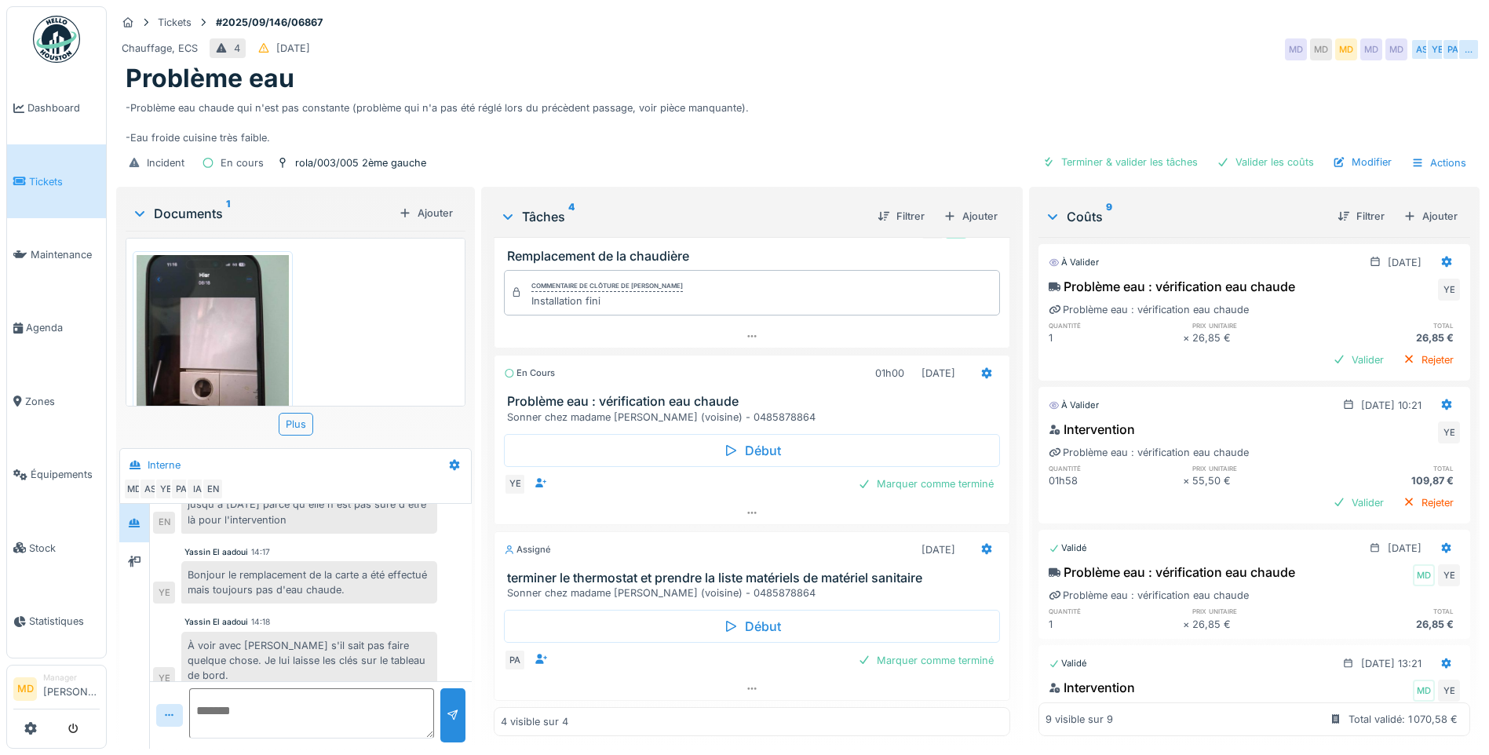
click at [312, 695] on textarea at bounding box center [311, 713] width 245 height 50
click at [742, 683] on div at bounding box center [751, 688] width 515 height 23
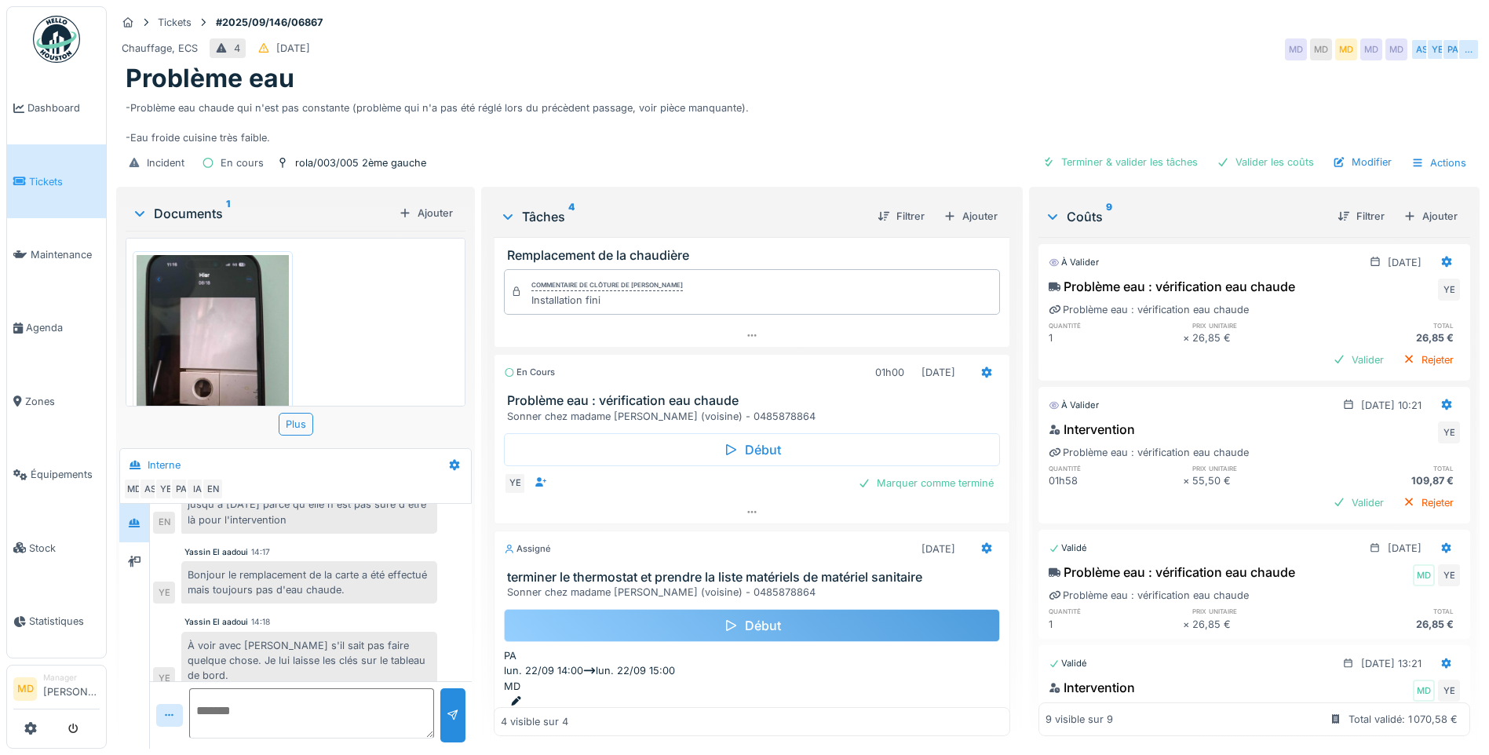
scroll to position [163, 0]
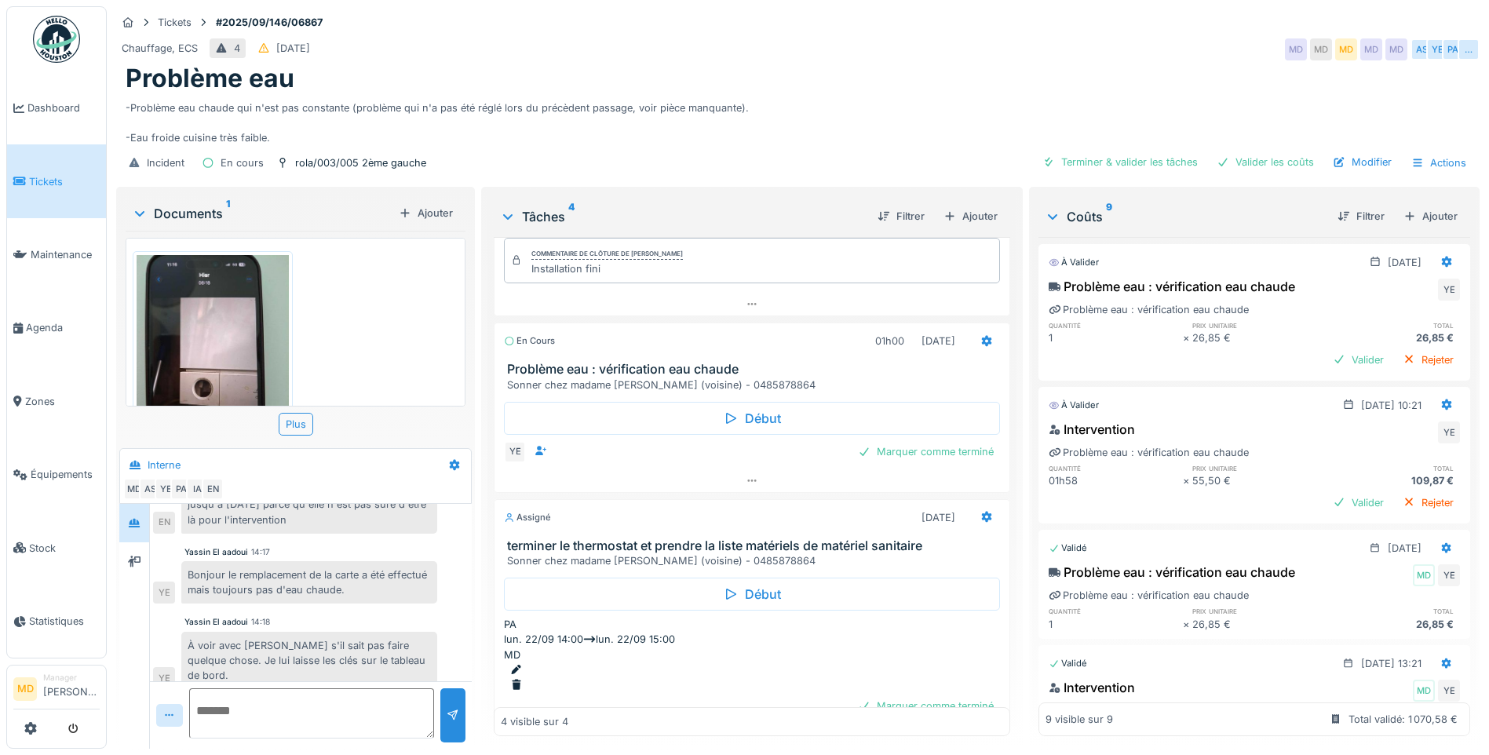
click at [928, 662] on div at bounding box center [755, 669] width 490 height 15
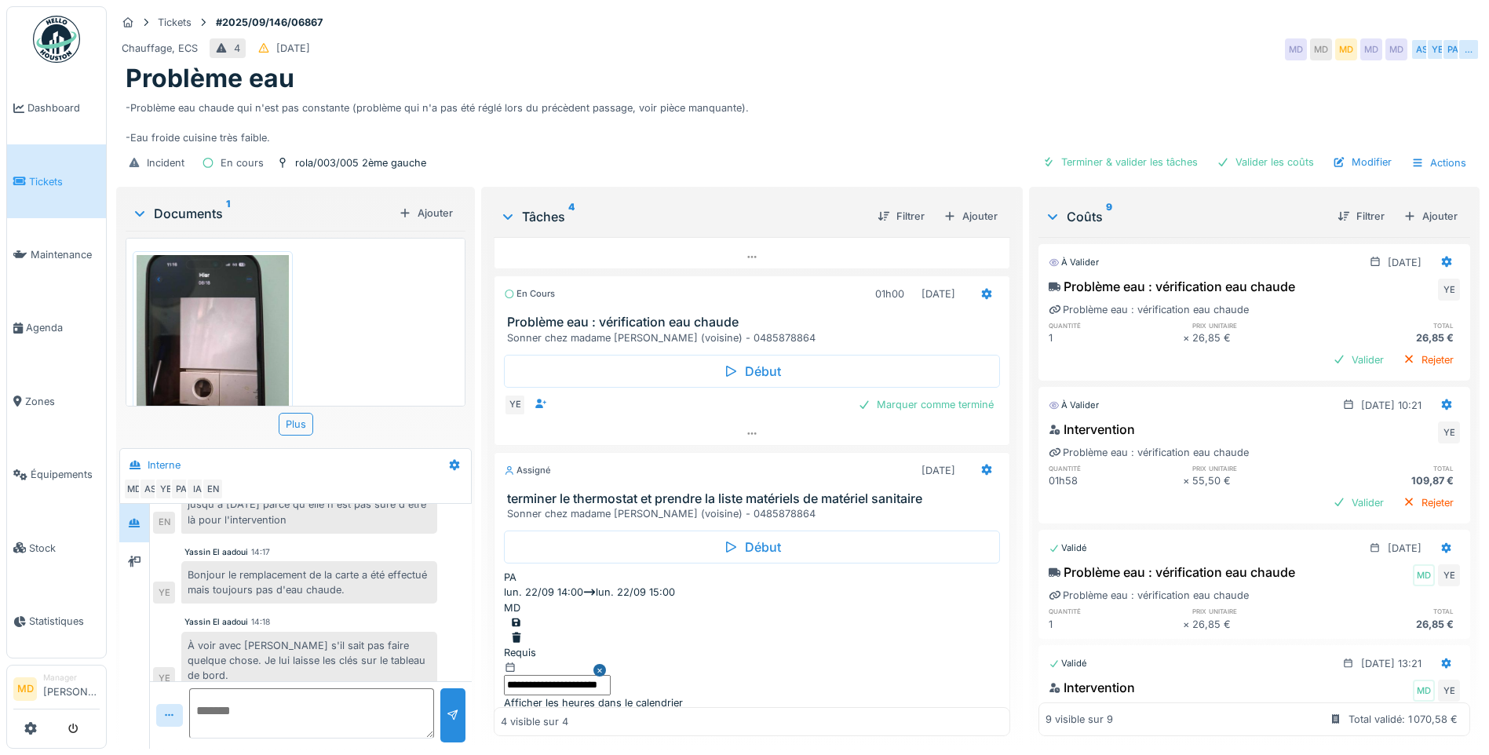
scroll to position [256, 0]
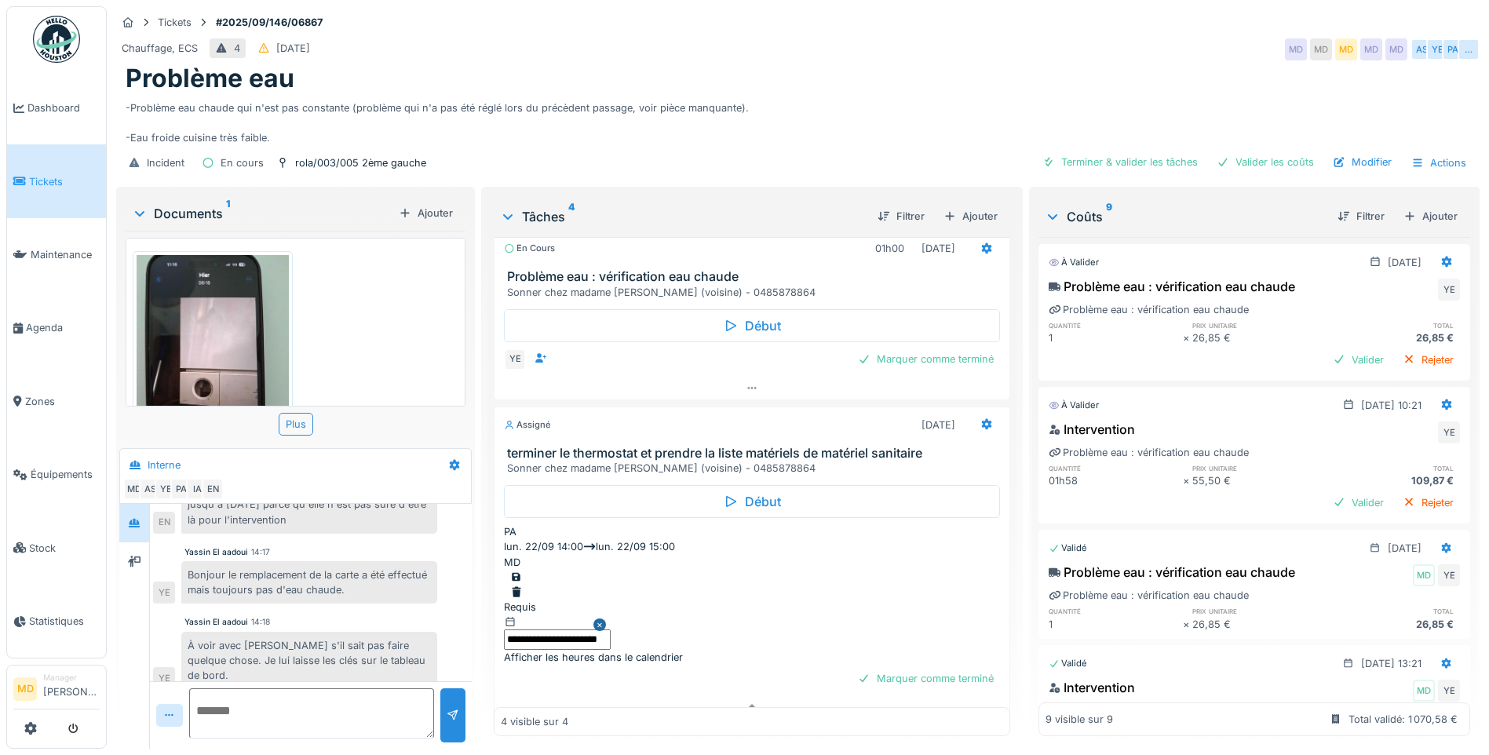
click at [511, 650] on div at bounding box center [752, 650] width 496 height 0
click at [698, 709] on input "**********" at bounding box center [751, 719] width 107 height 20
click at [833, 89] on li "16:00" at bounding box center [815, 78] width 67 height 24
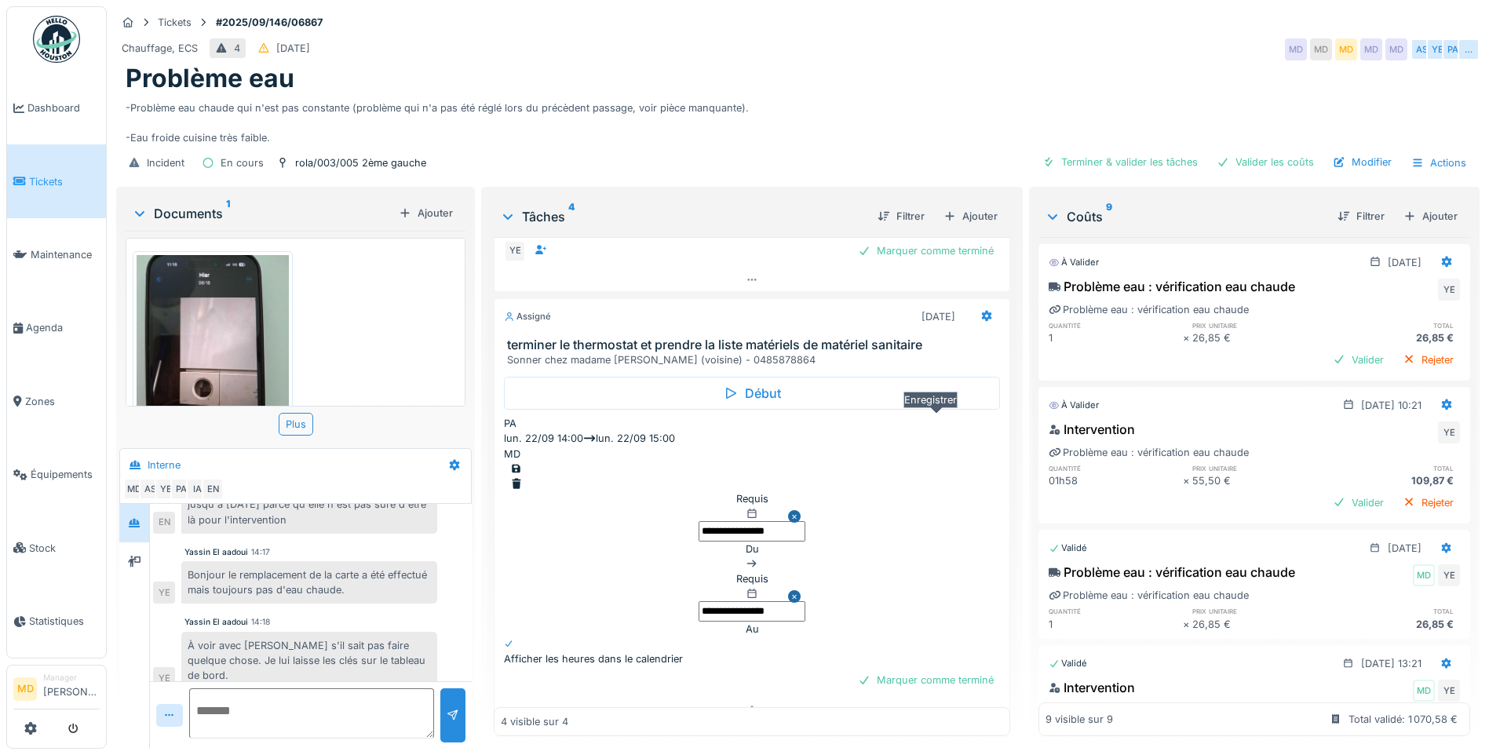
click at [523, 461] on div at bounding box center [516, 468] width 13 height 15
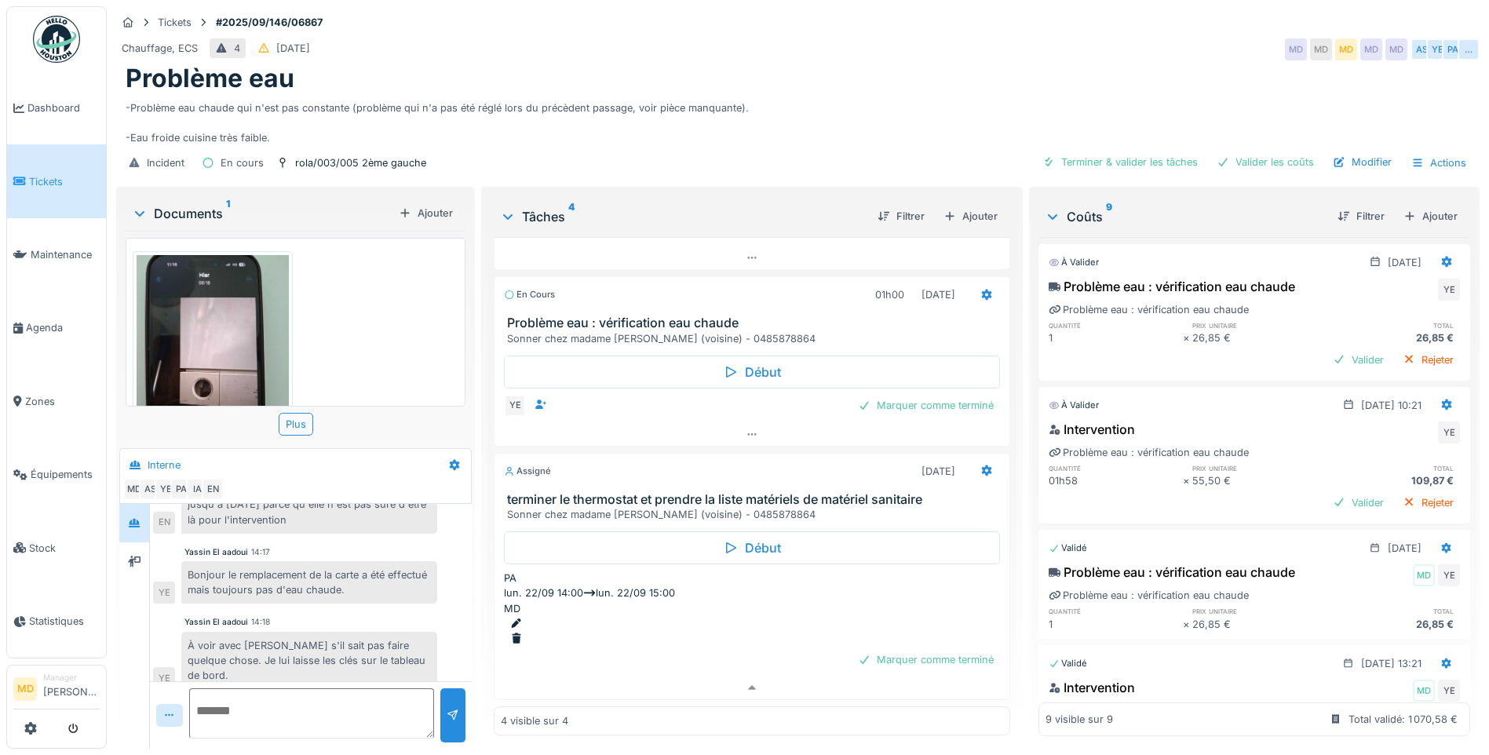
scroll to position [163, 0]
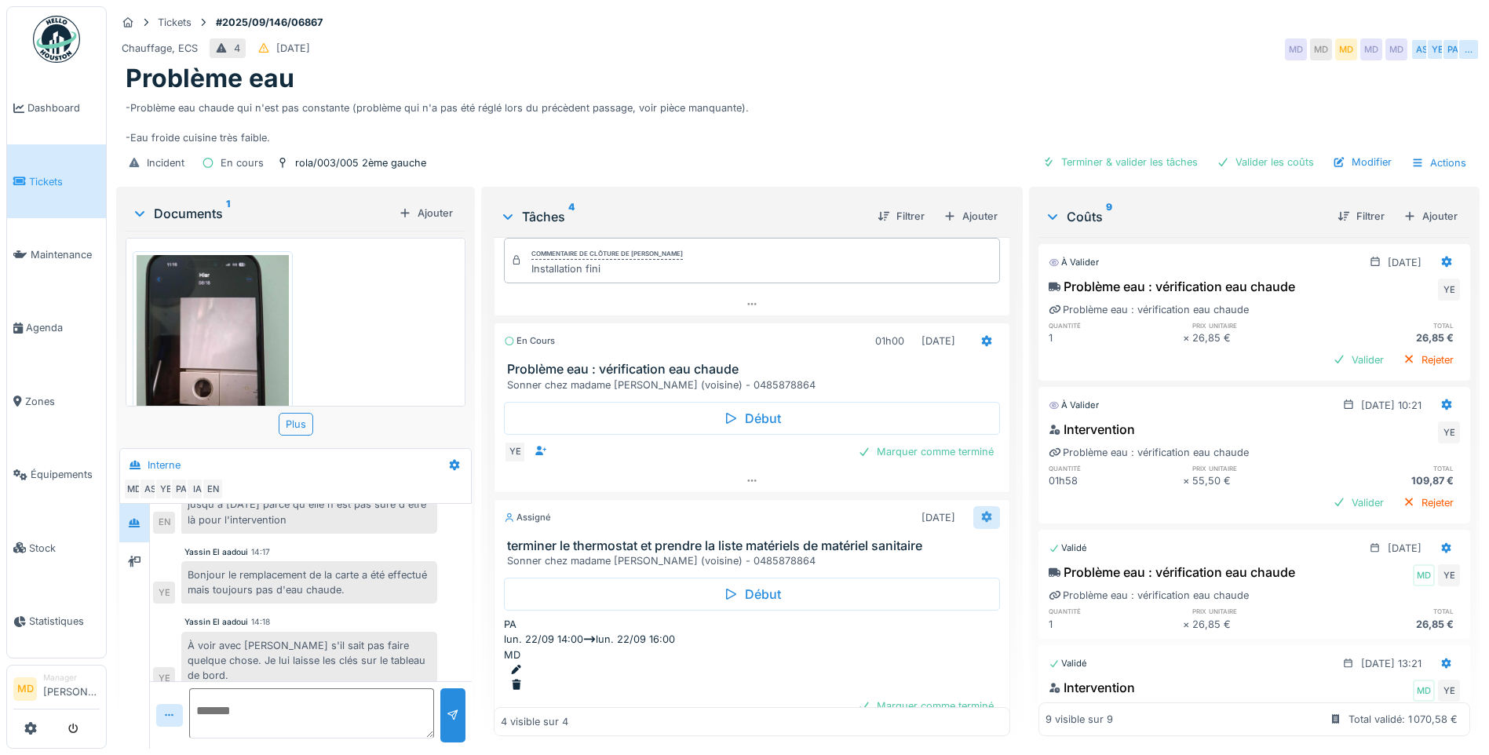
click at [982, 512] on icon at bounding box center [987, 517] width 10 height 11
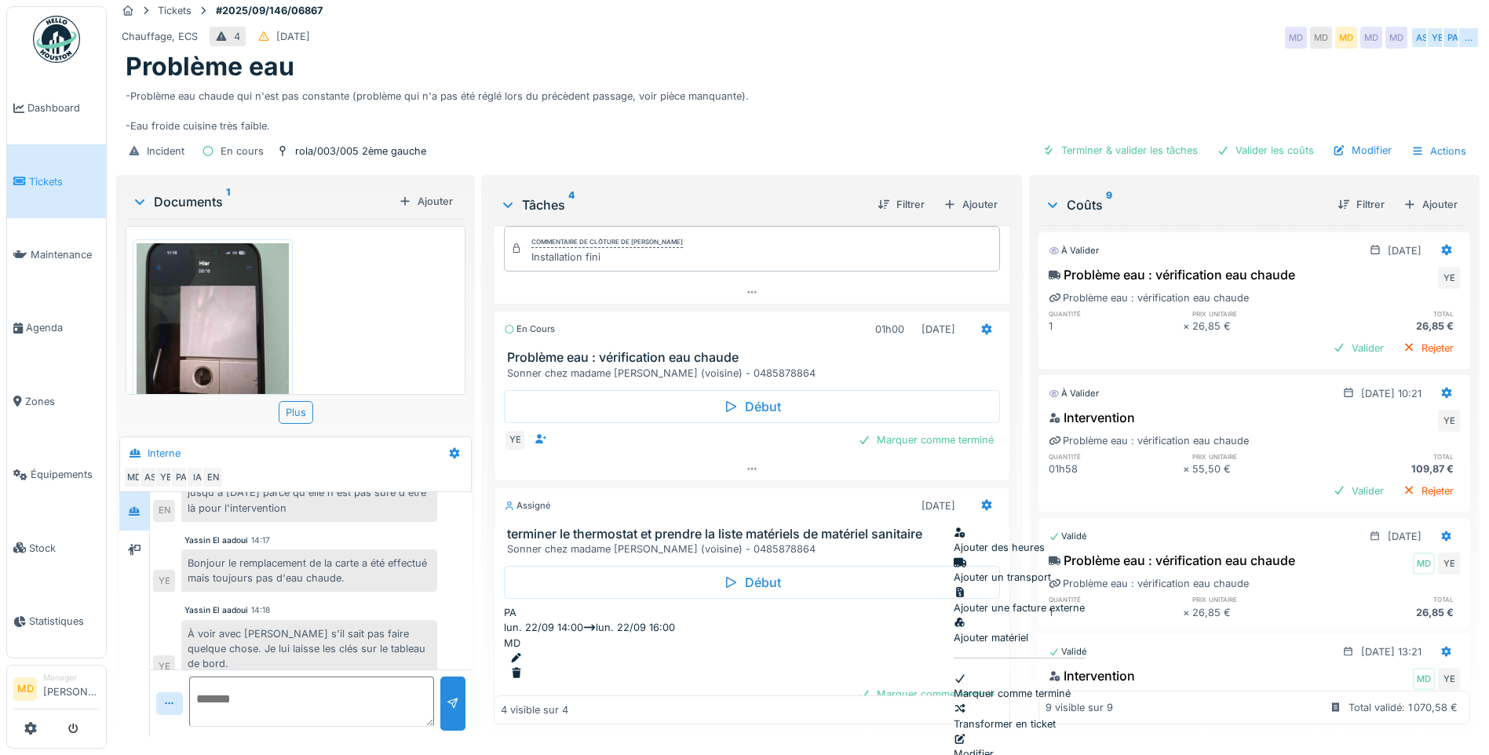
click at [1042, 731] on div "Modifier" at bounding box center [1018, 746] width 131 height 30
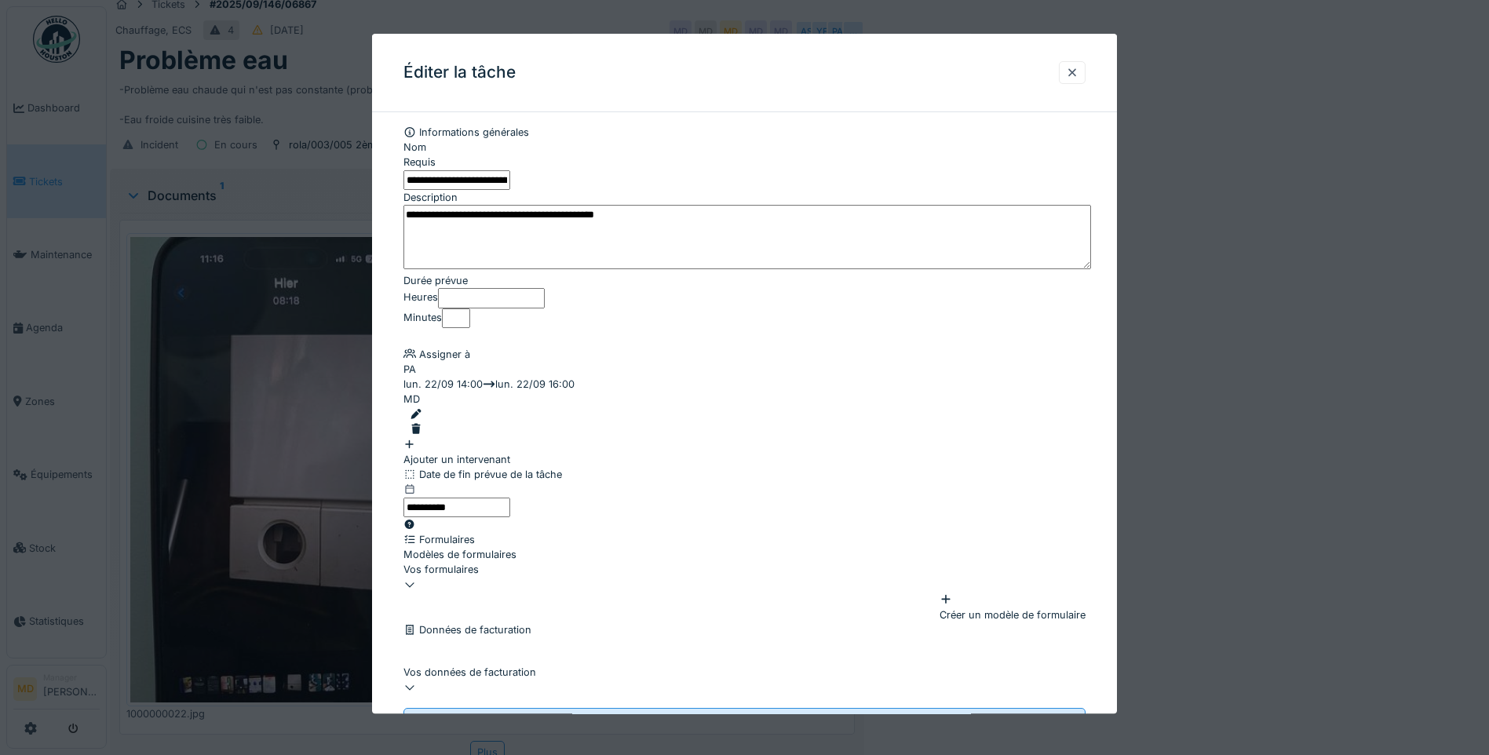
drag, startPoint x: 873, startPoint y: 188, endPoint x: 134, endPoint y: 173, distance: 739.3
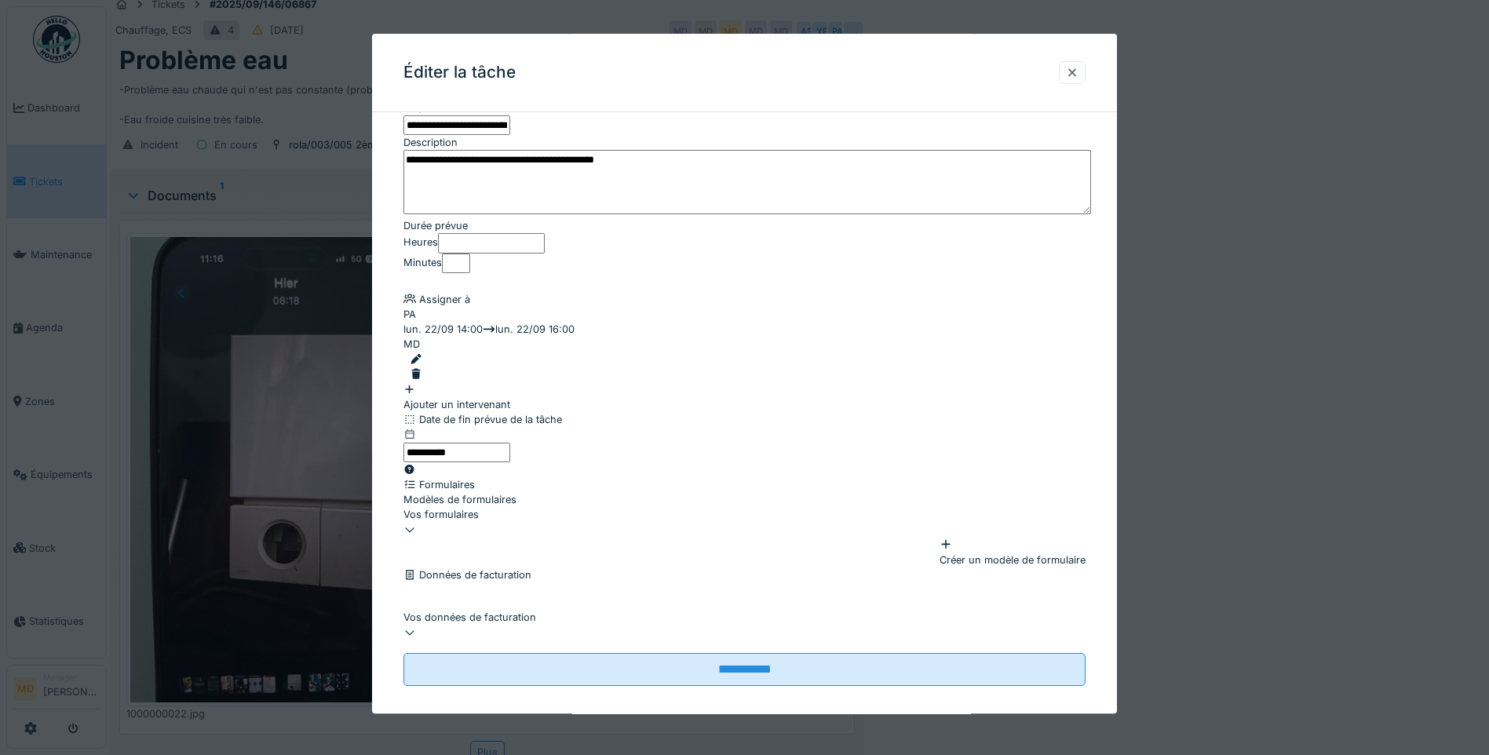
scroll to position [78, 0]
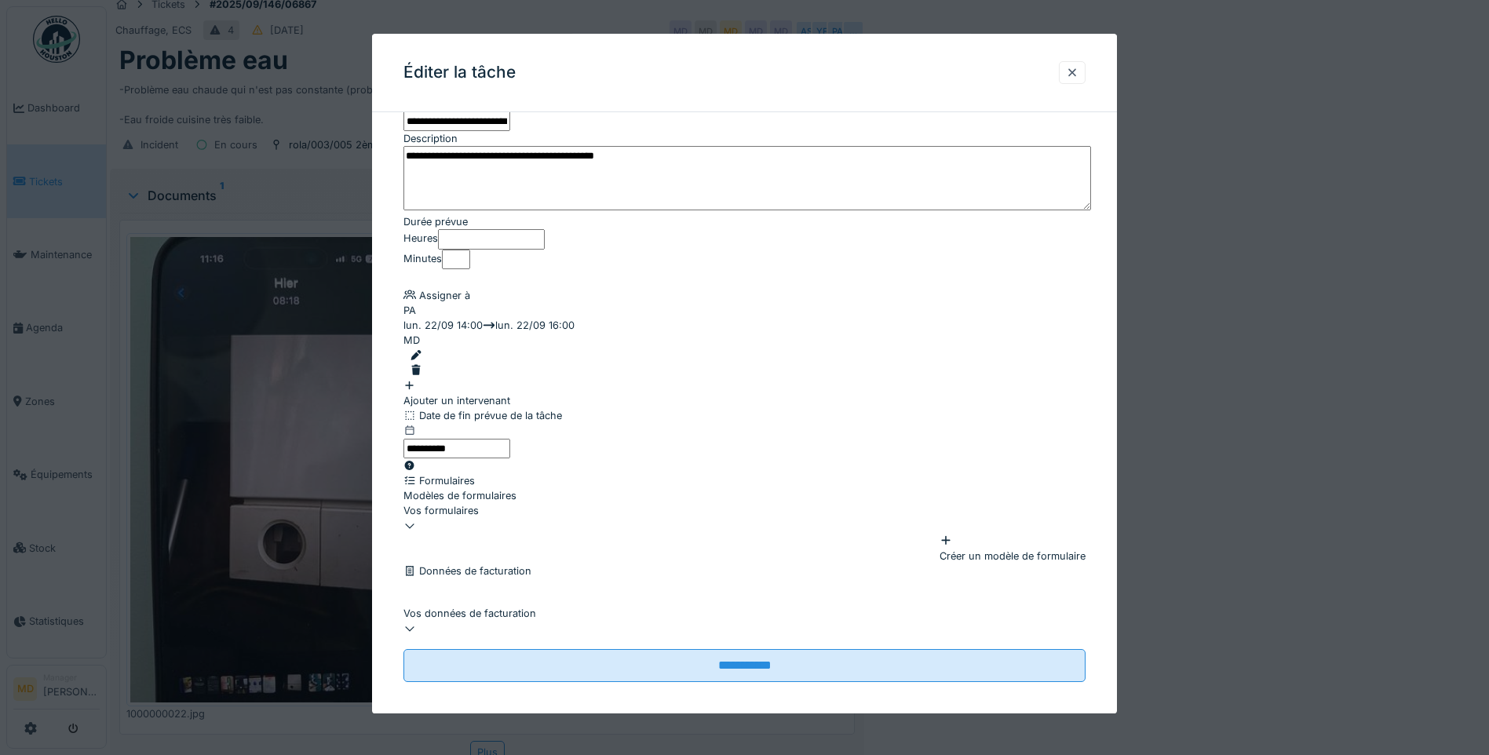
type input "**********"
click at [545, 249] on input "*" at bounding box center [491, 239] width 107 height 20
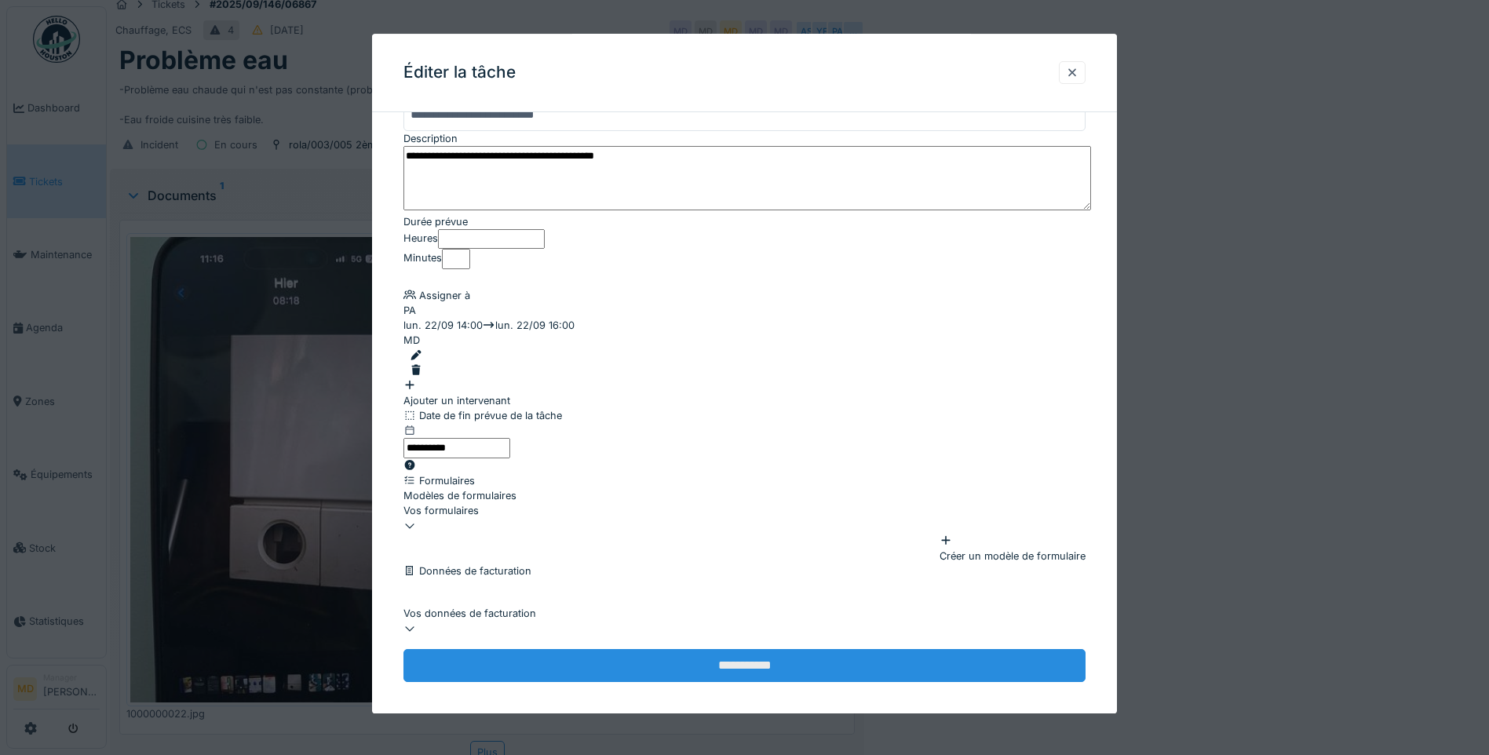
type input "*"
click at [705, 654] on input "**********" at bounding box center [744, 665] width 682 height 33
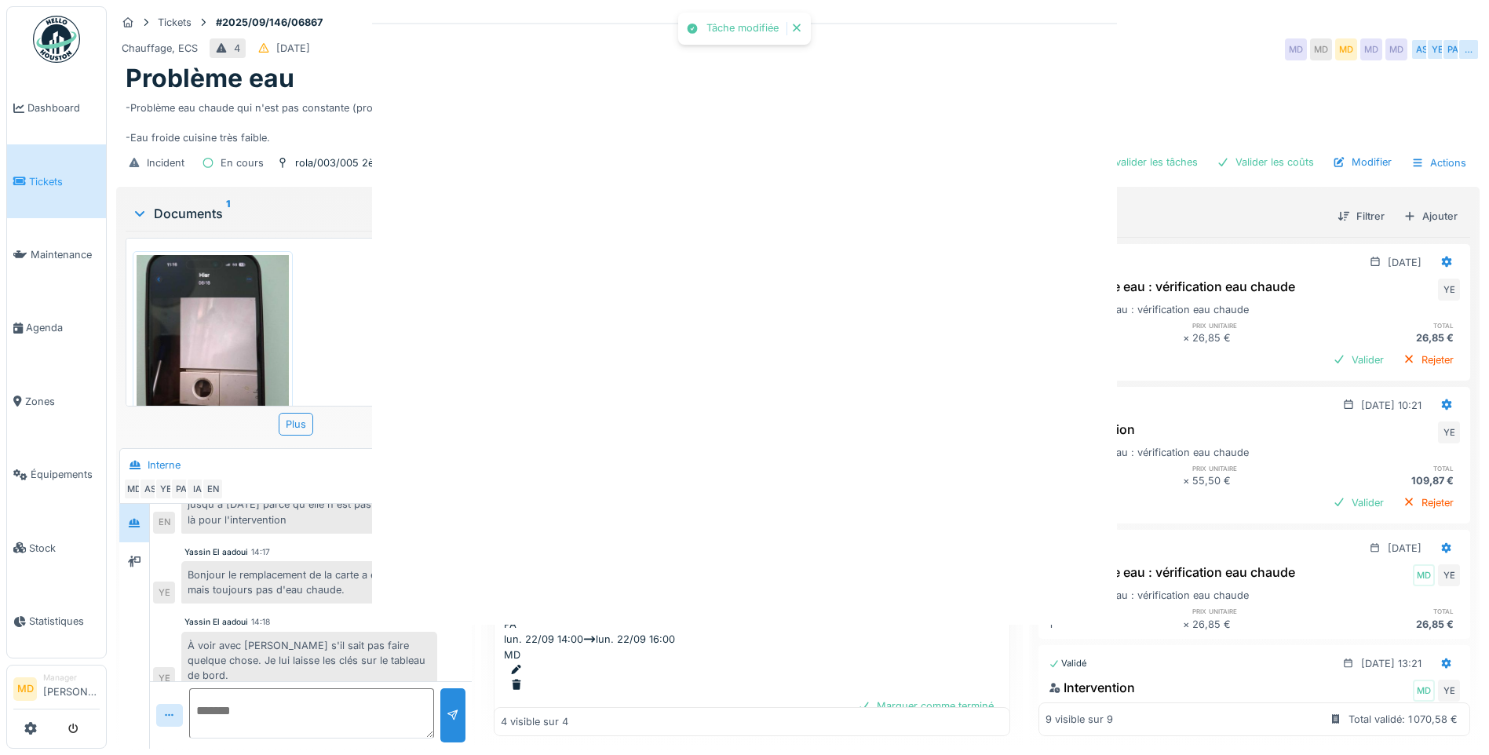
scroll to position [0, 0]
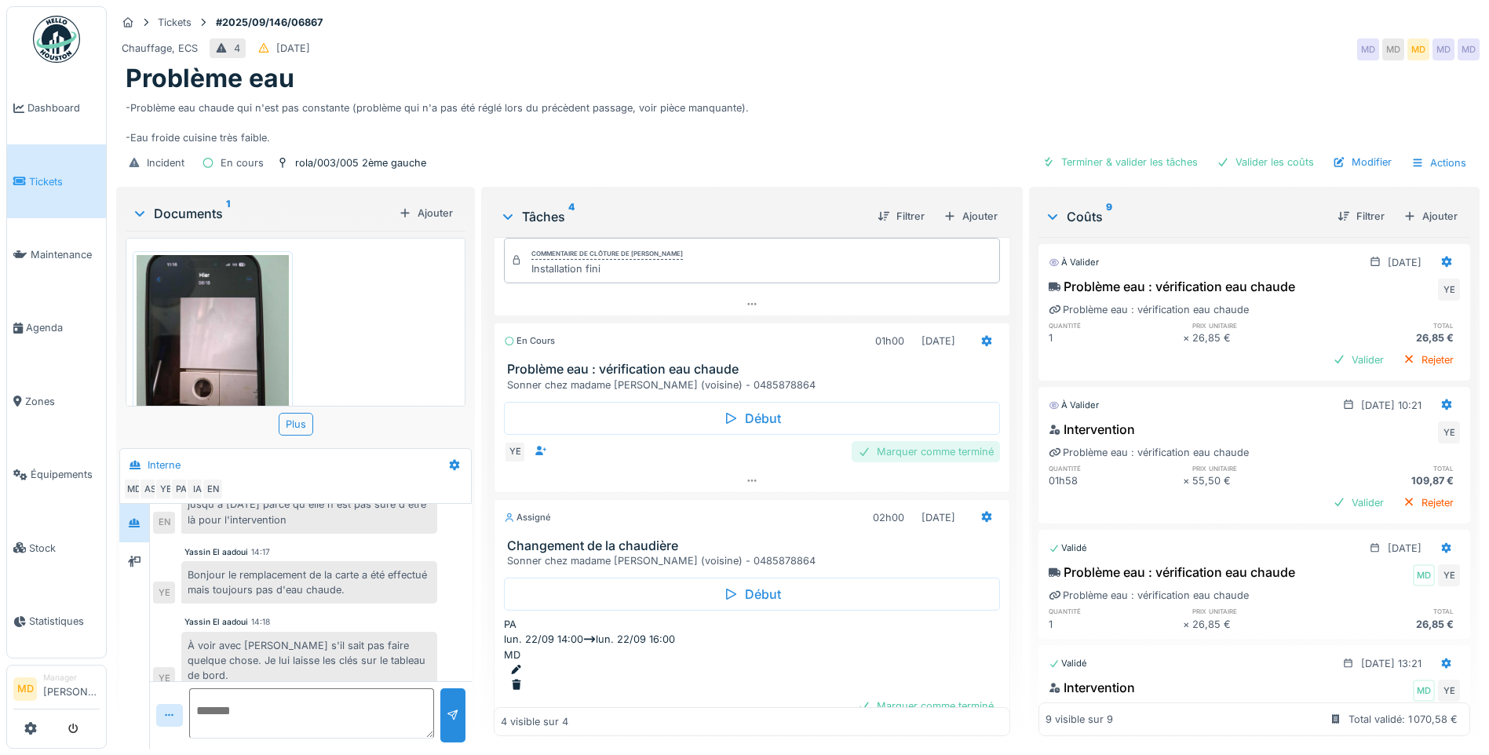
click at [899, 443] on div "Marquer comme terminé" at bounding box center [925, 451] width 148 height 21
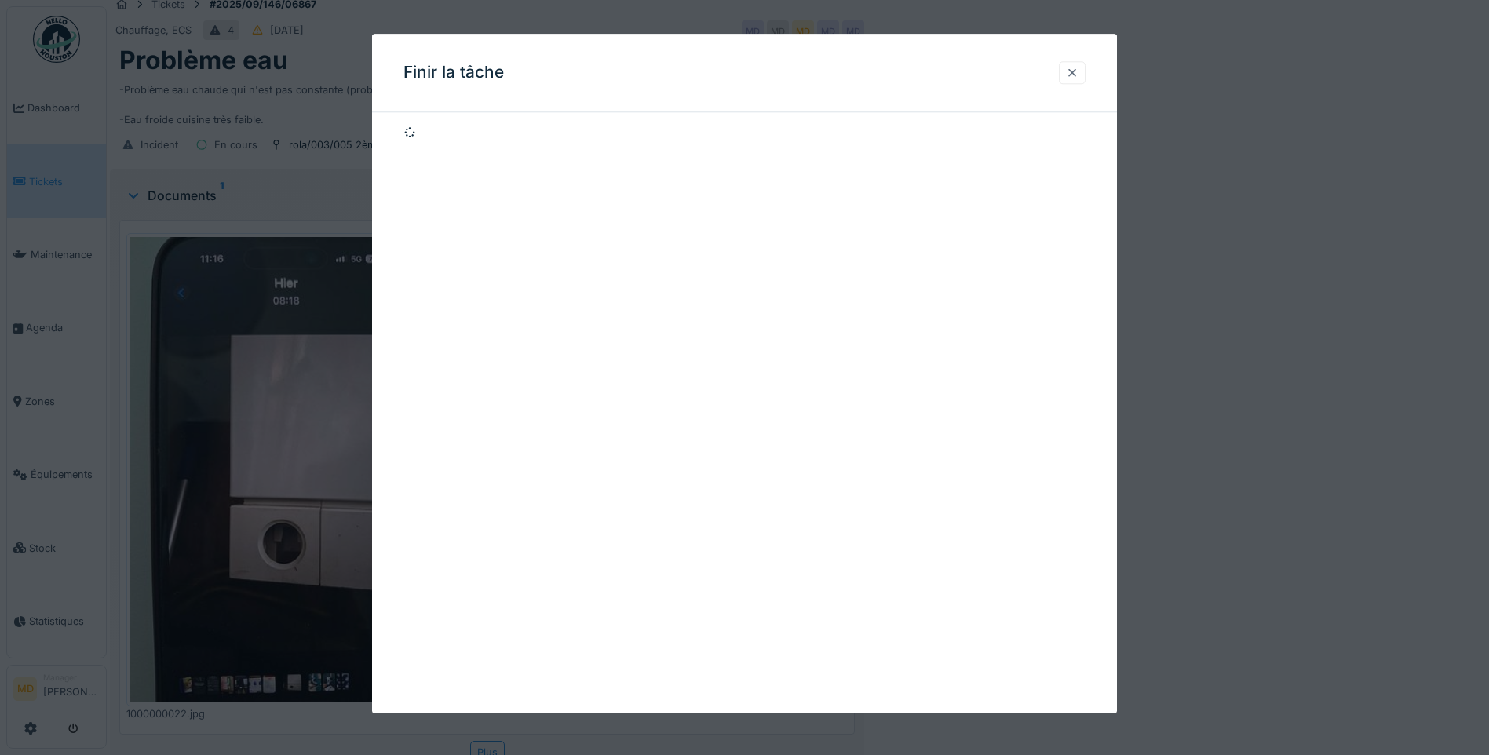
click at [1077, 66] on div at bounding box center [1072, 72] width 13 height 15
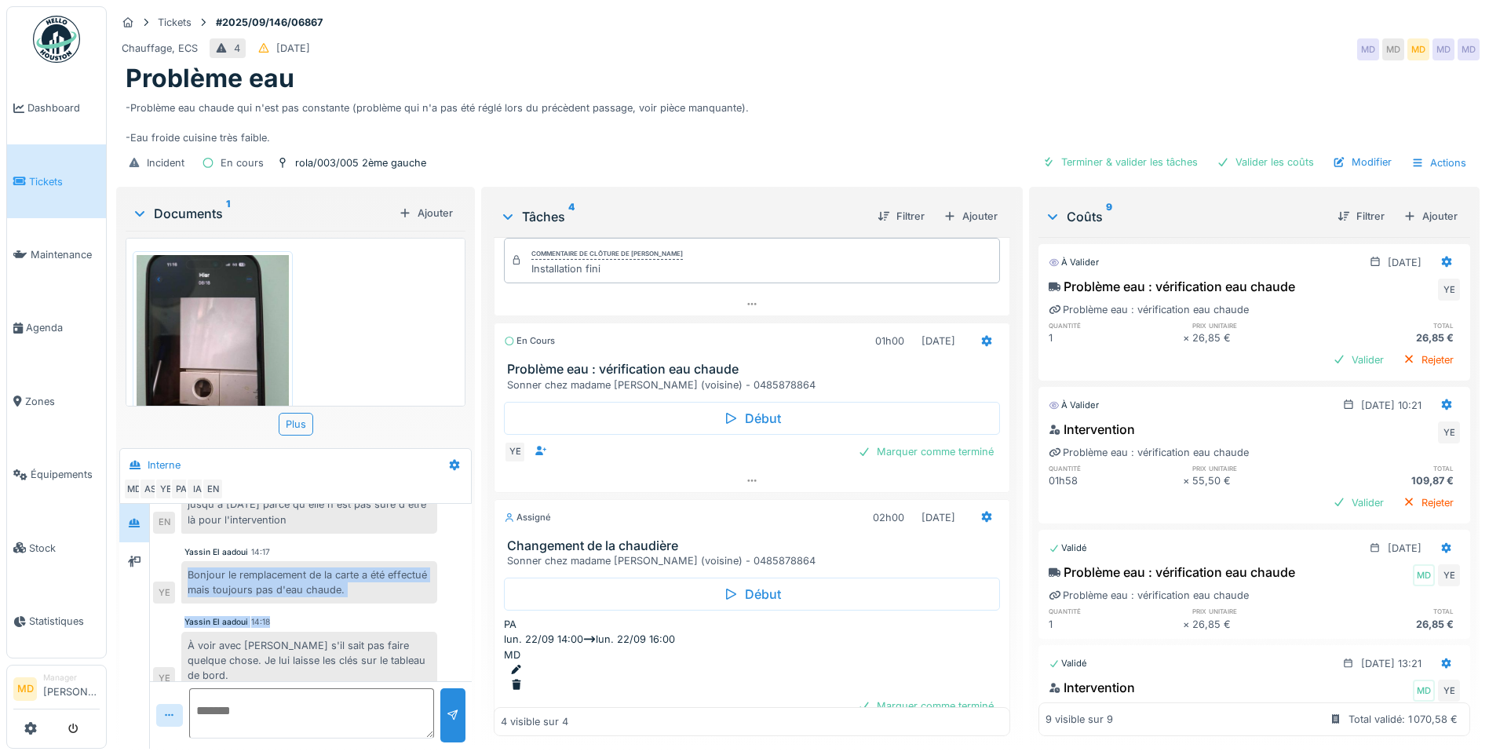
drag, startPoint x: 187, startPoint y: 560, endPoint x: 423, endPoint y: 596, distance: 238.8
click at [423, 596] on div "Vous 08/09/2025 15:46 Ok je vois ça avec Omar MD Cédric Mony 08/09/2025 18:44 M…" at bounding box center [311, 285] width 322 height 820
drag, startPoint x: 423, startPoint y: 596, endPoint x: 391, endPoint y: 566, distance: 43.9
click at [374, 563] on div "Bonjour le remplacement de la carte a été effectué mais toujours pas d'eau chau…" at bounding box center [309, 582] width 256 height 42
drag, startPoint x: 403, startPoint y: 572, endPoint x: 180, endPoint y: 552, distance: 223.7
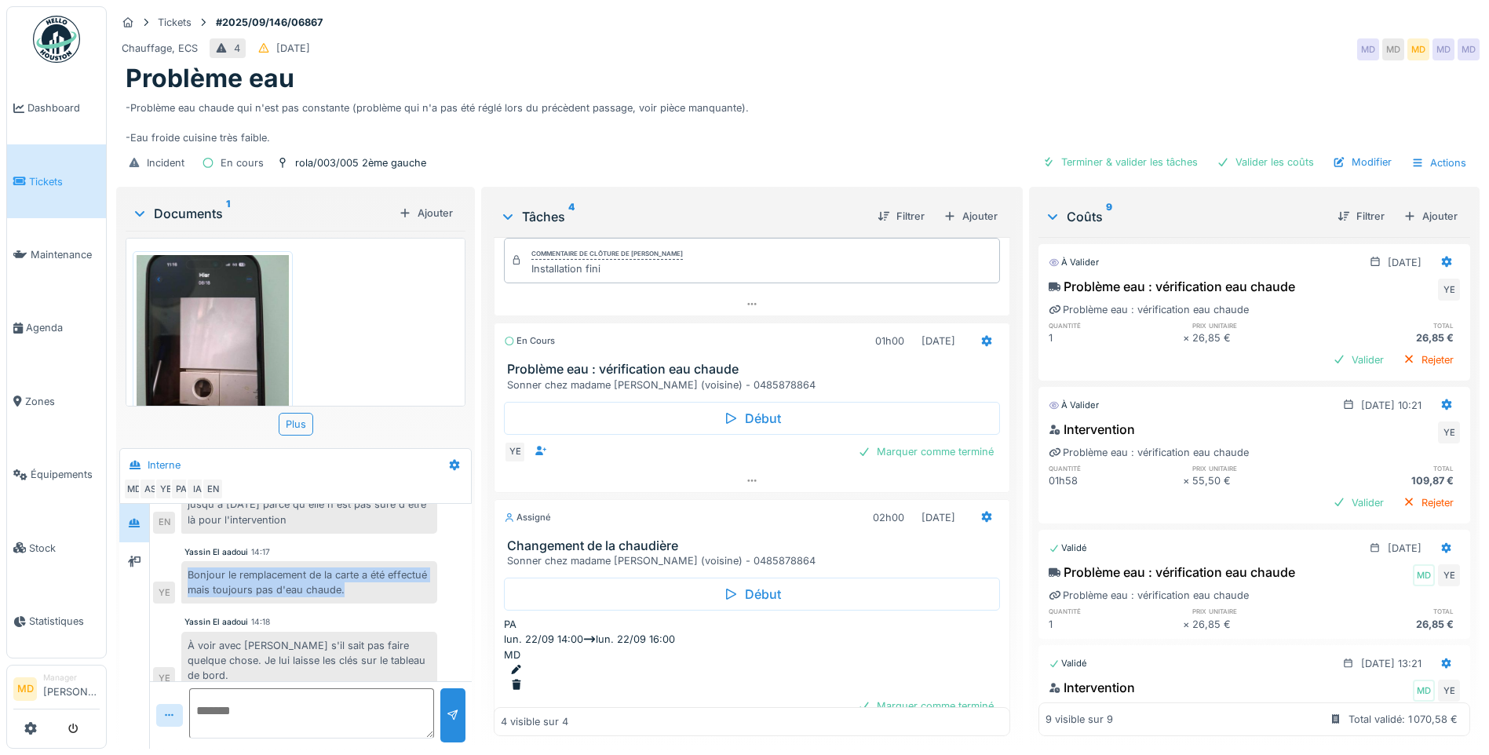
click at [180, 561] on div "Bonjour le remplacement de la carte a été effectué mais toujours pas d'eau chau…" at bounding box center [295, 582] width 284 height 42
copy div "Bonjour le remplacement de la carte a été effectué mais toujours pas d'eau chau…"
click at [876, 441] on div "Marquer comme terminé" at bounding box center [925, 451] width 148 height 21
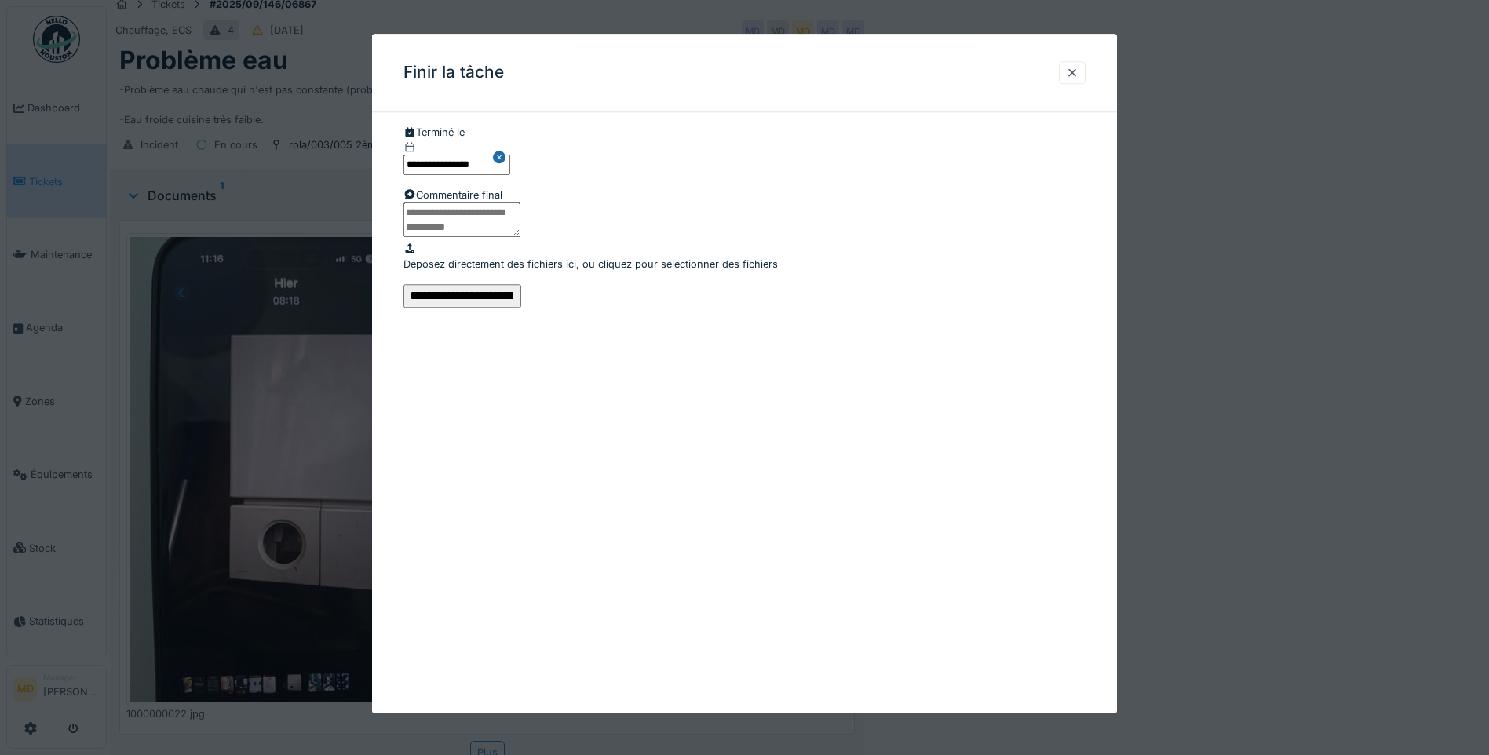
click at [514, 237] on textarea at bounding box center [461, 219] width 117 height 35
paste textarea "**********"
type textarea "**********"
click at [521, 308] on input "**********" at bounding box center [462, 296] width 118 height 24
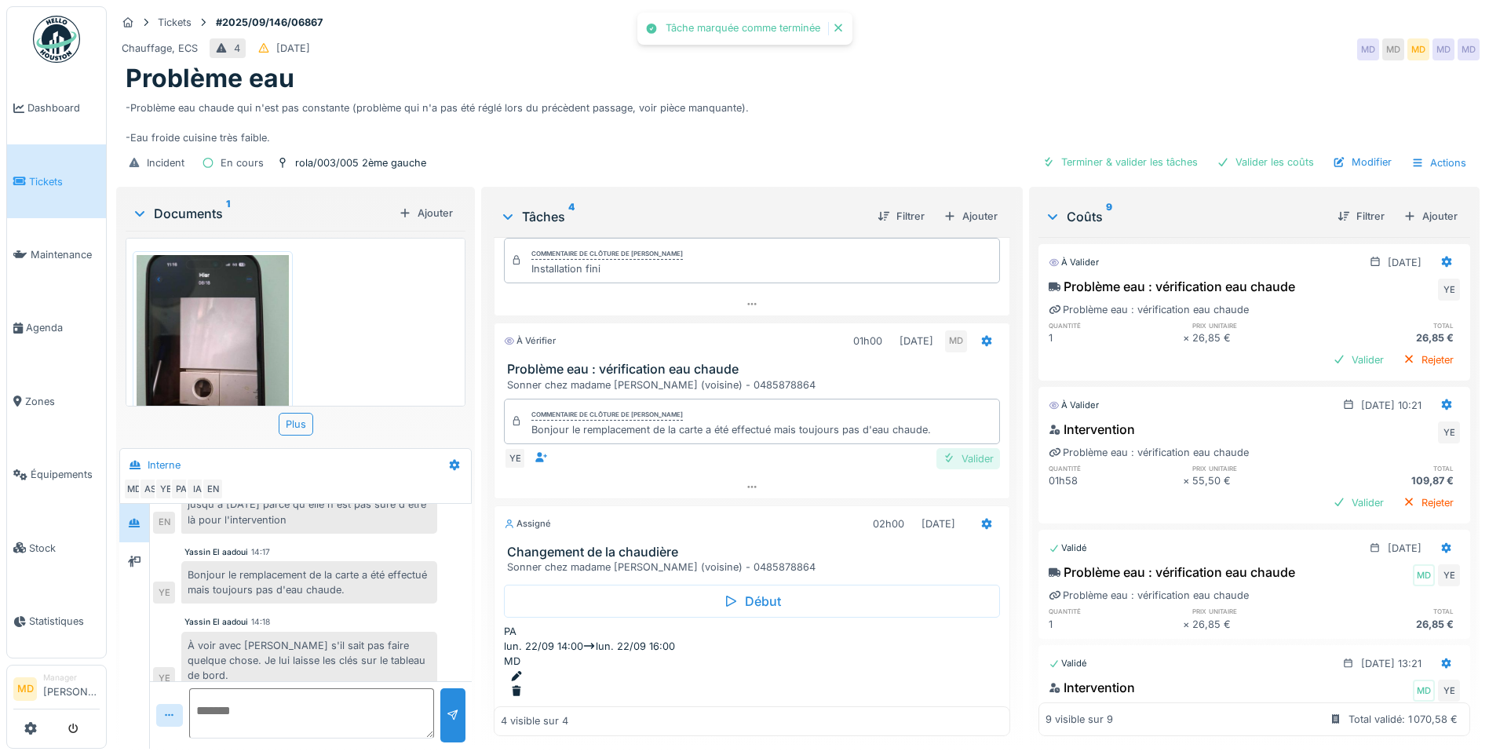
click at [943, 448] on div "Valider" at bounding box center [968, 458] width 64 height 21
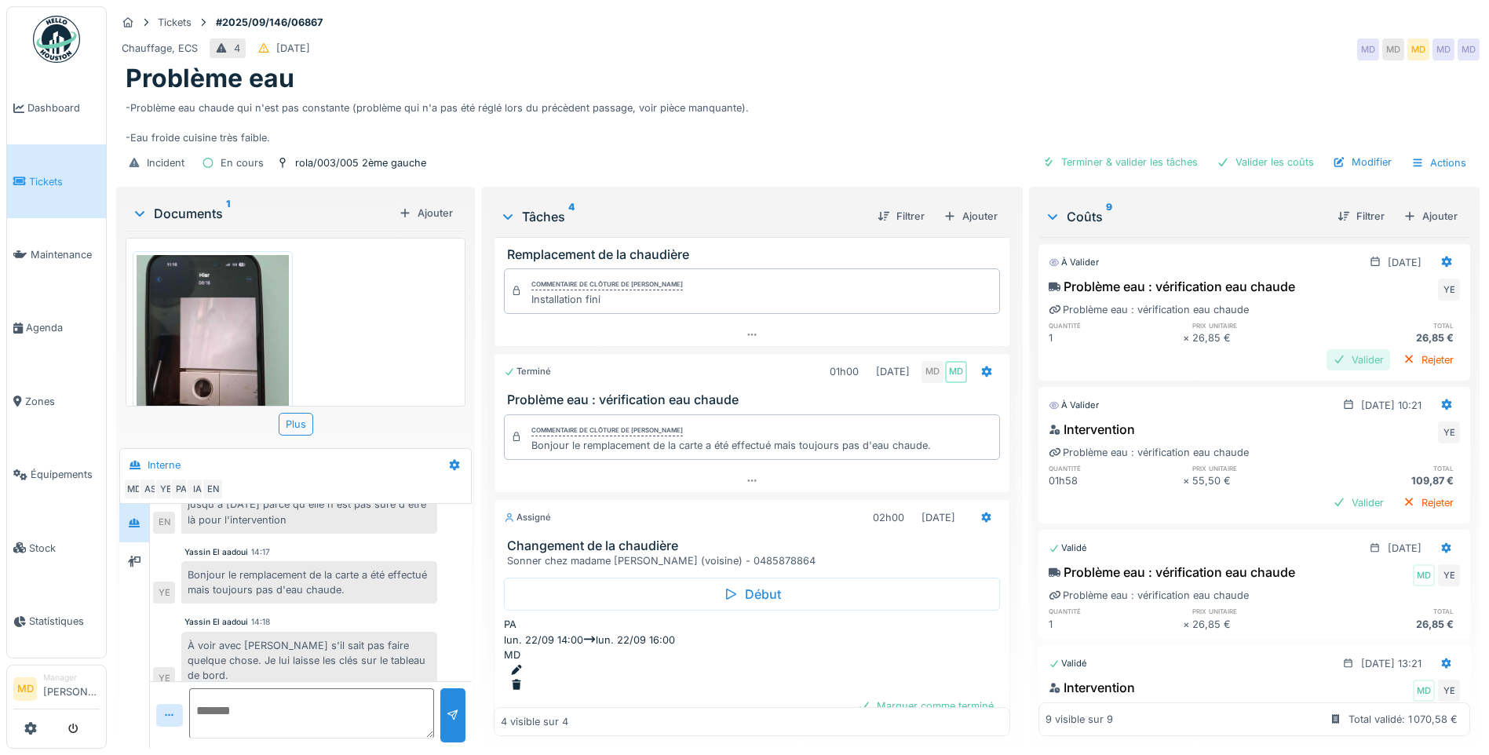
click at [1326, 359] on div "Valider" at bounding box center [1358, 359] width 64 height 21
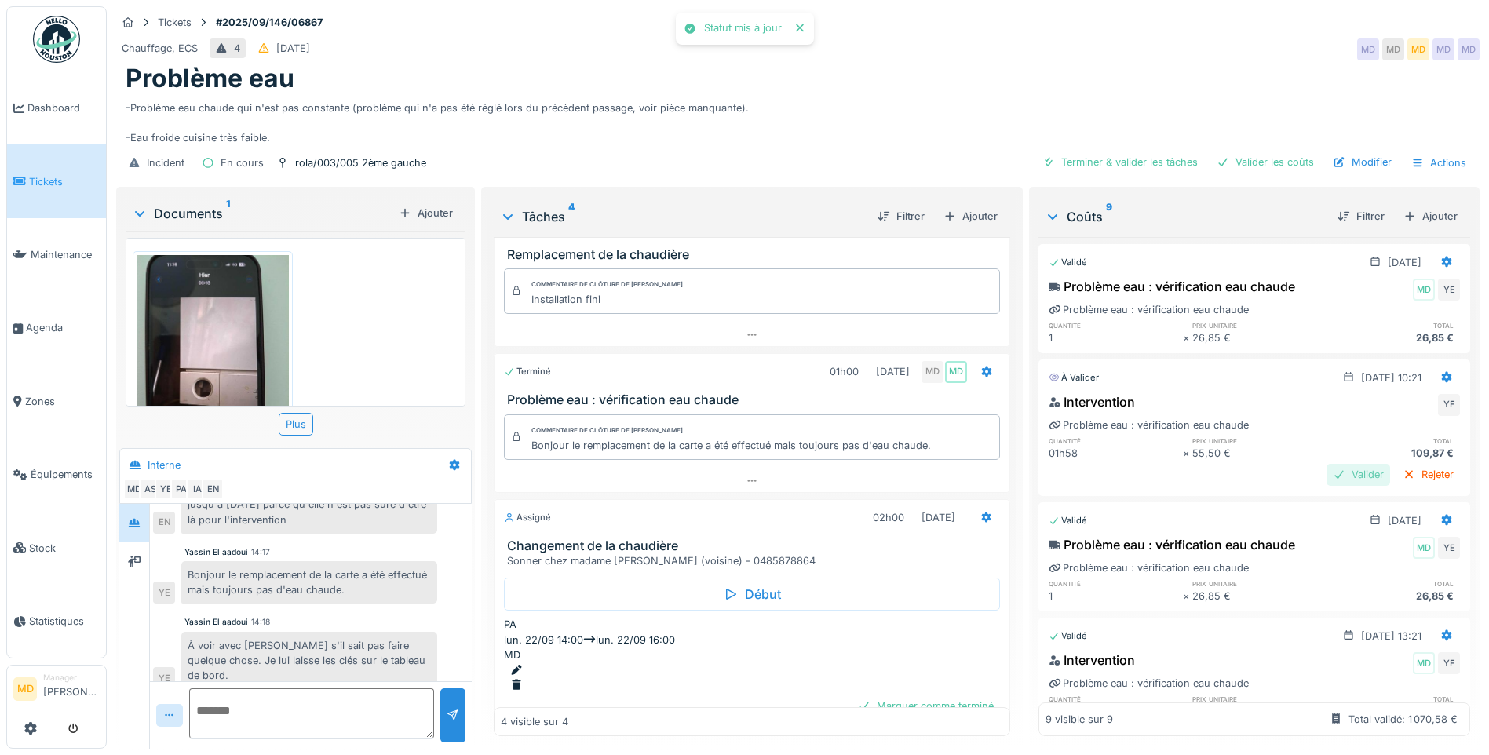
click at [1332, 466] on div "Valider" at bounding box center [1358, 474] width 64 height 21
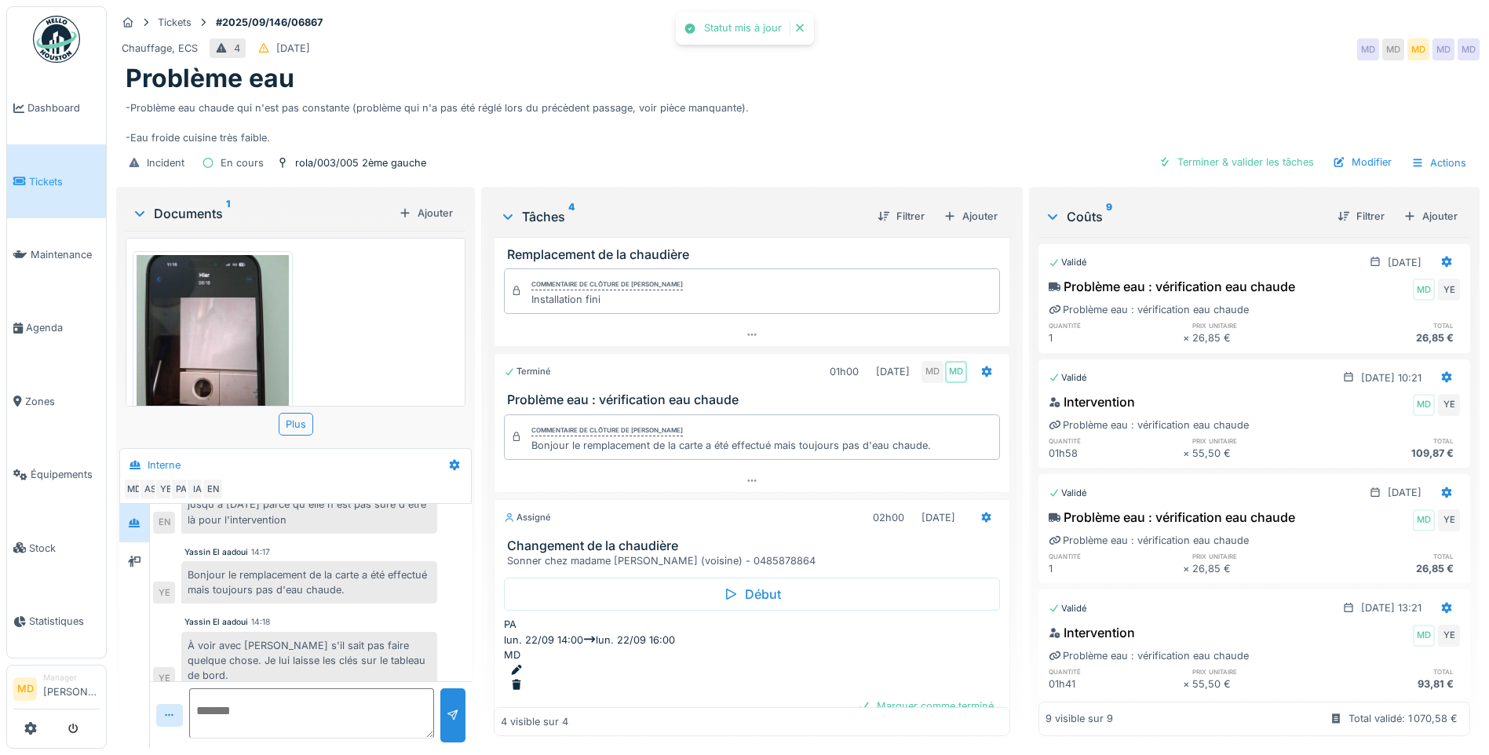
scroll to position [12, 0]
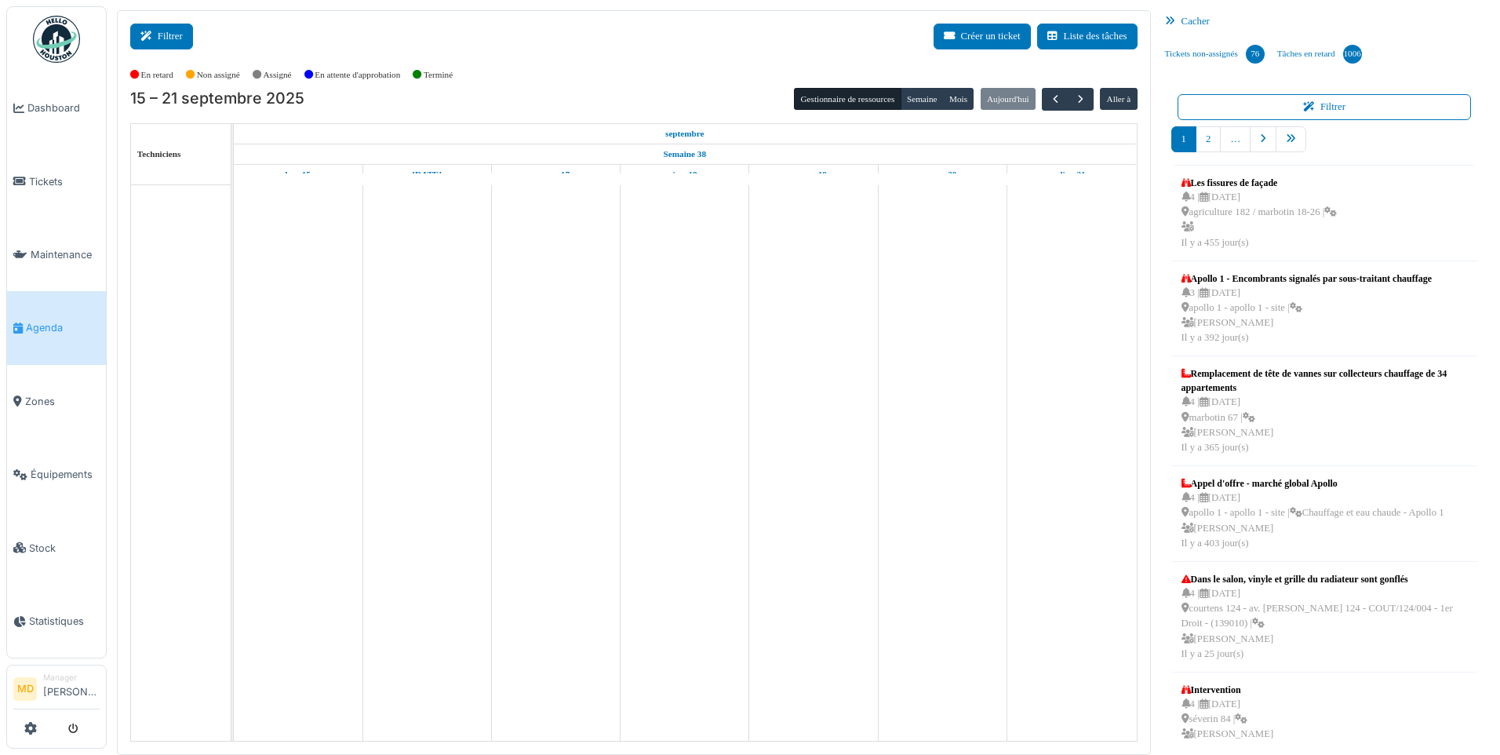
click at [162, 41] on button "Filtrer" at bounding box center [161, 37] width 63 height 26
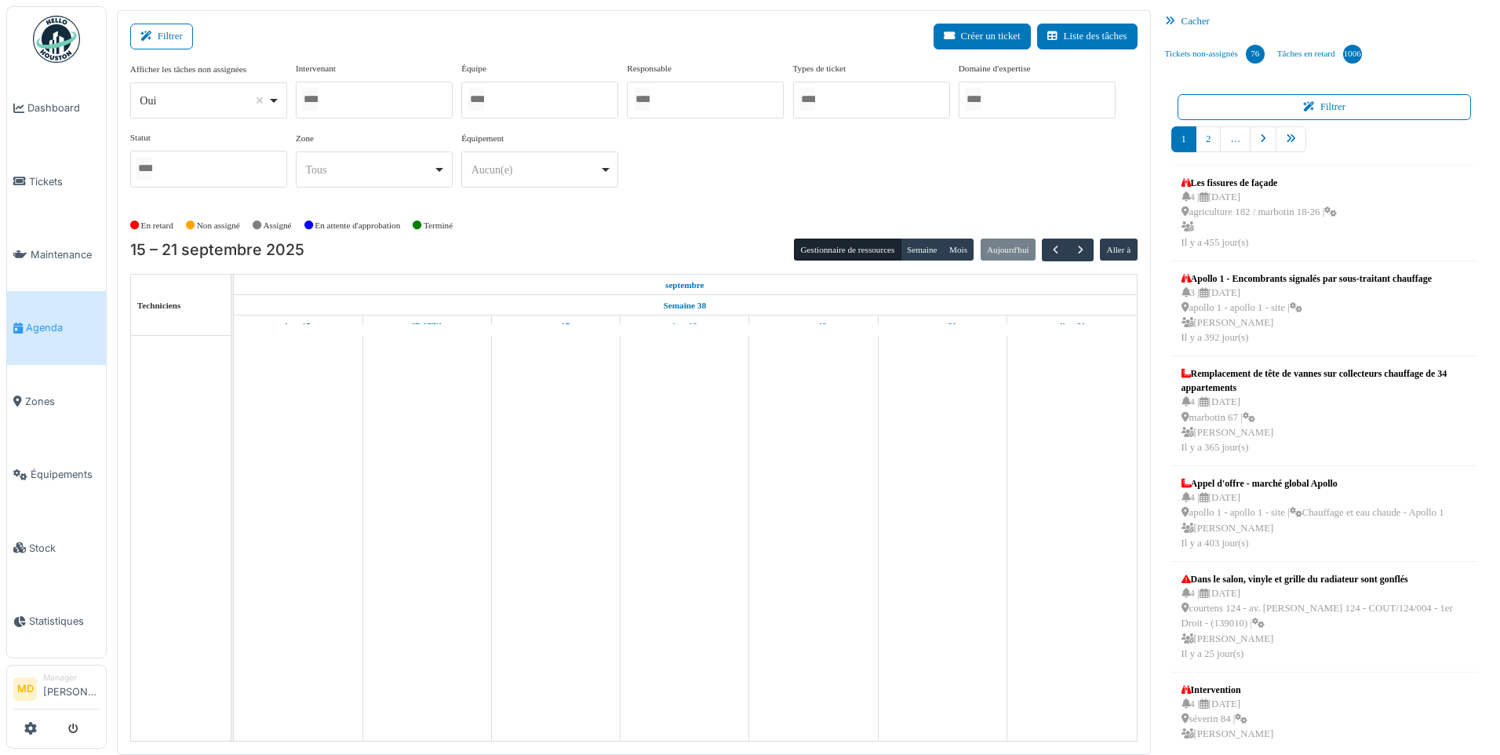
click at [336, 107] on div at bounding box center [374, 100] width 157 height 37
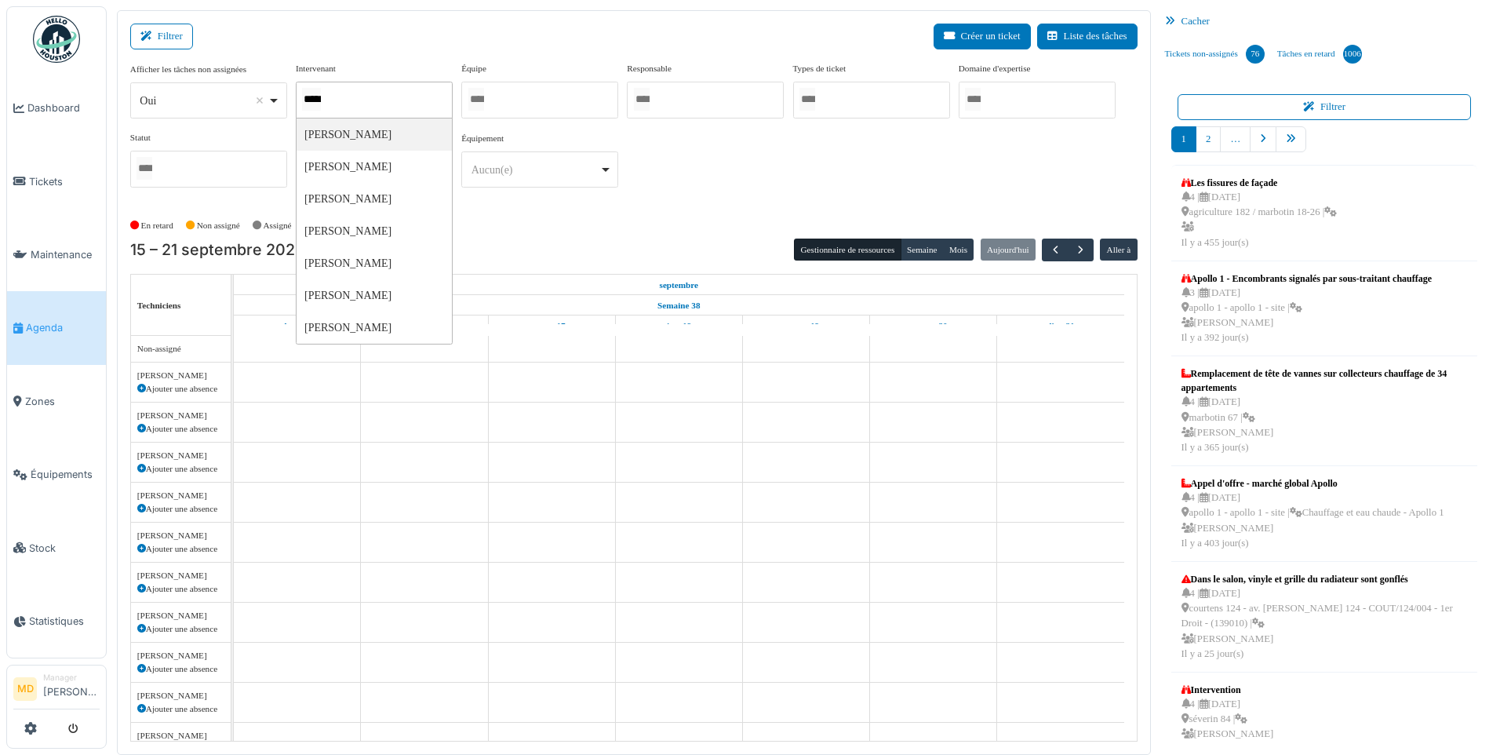
type input "******"
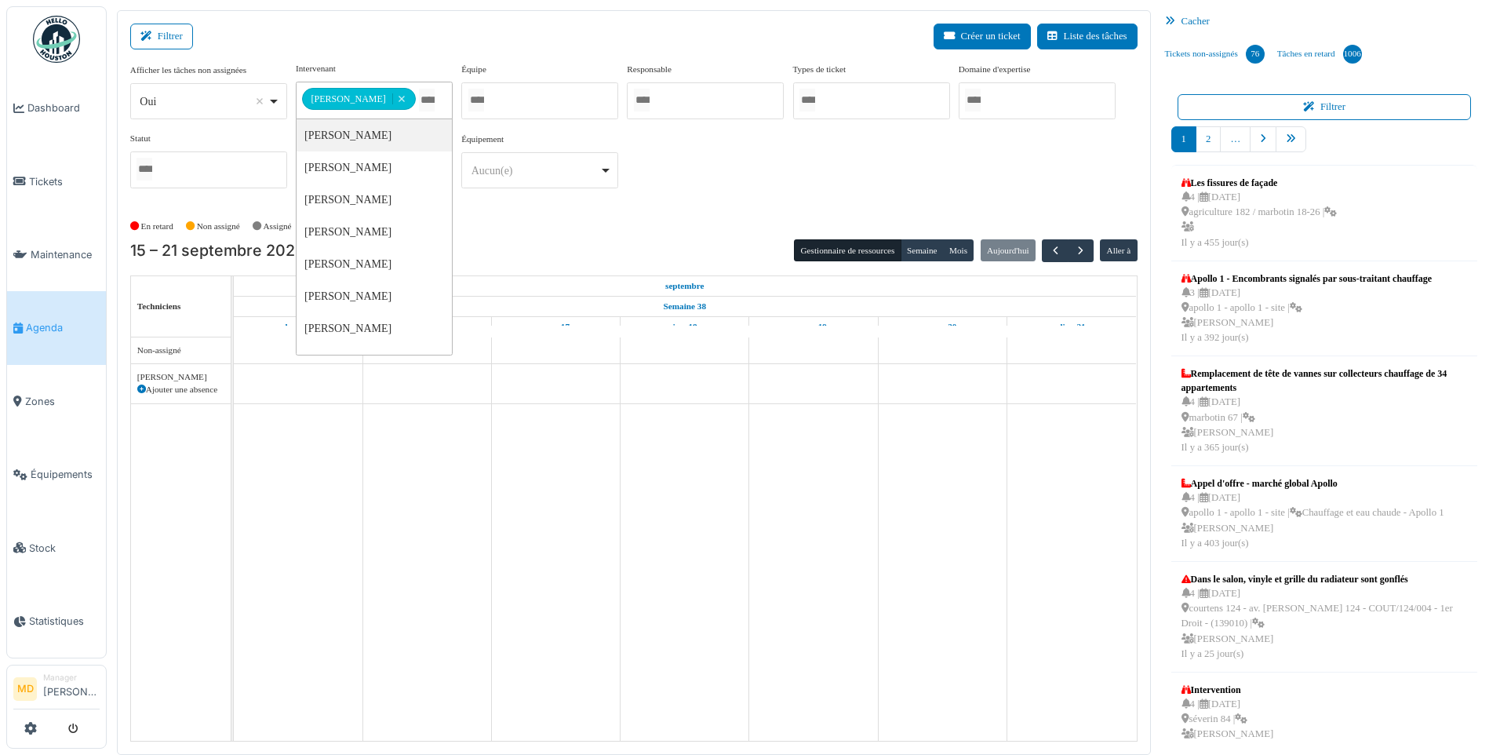
click at [712, 159] on div "**********" at bounding box center [634, 131] width 1008 height 139
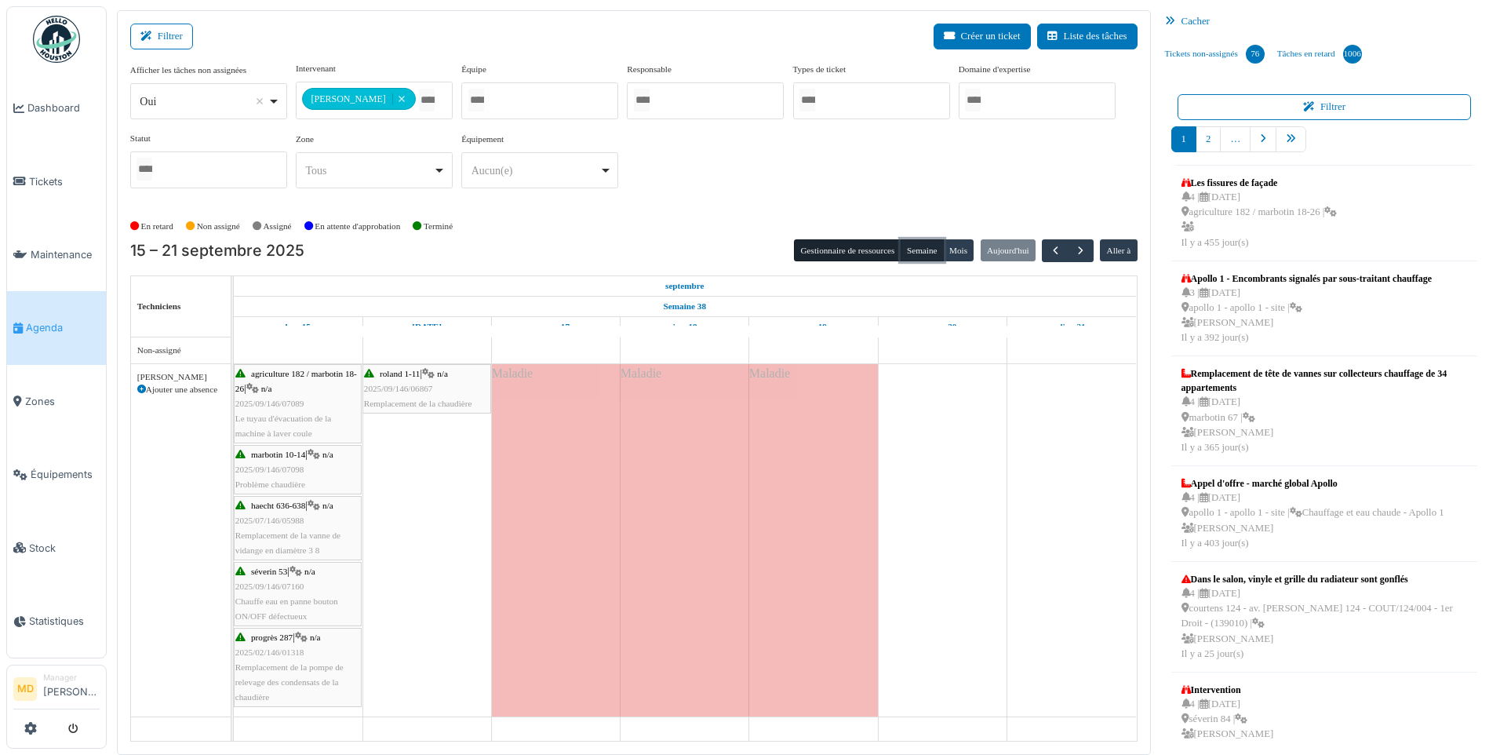
click at [906, 250] on button "Semaine" at bounding box center [922, 250] width 43 height 22
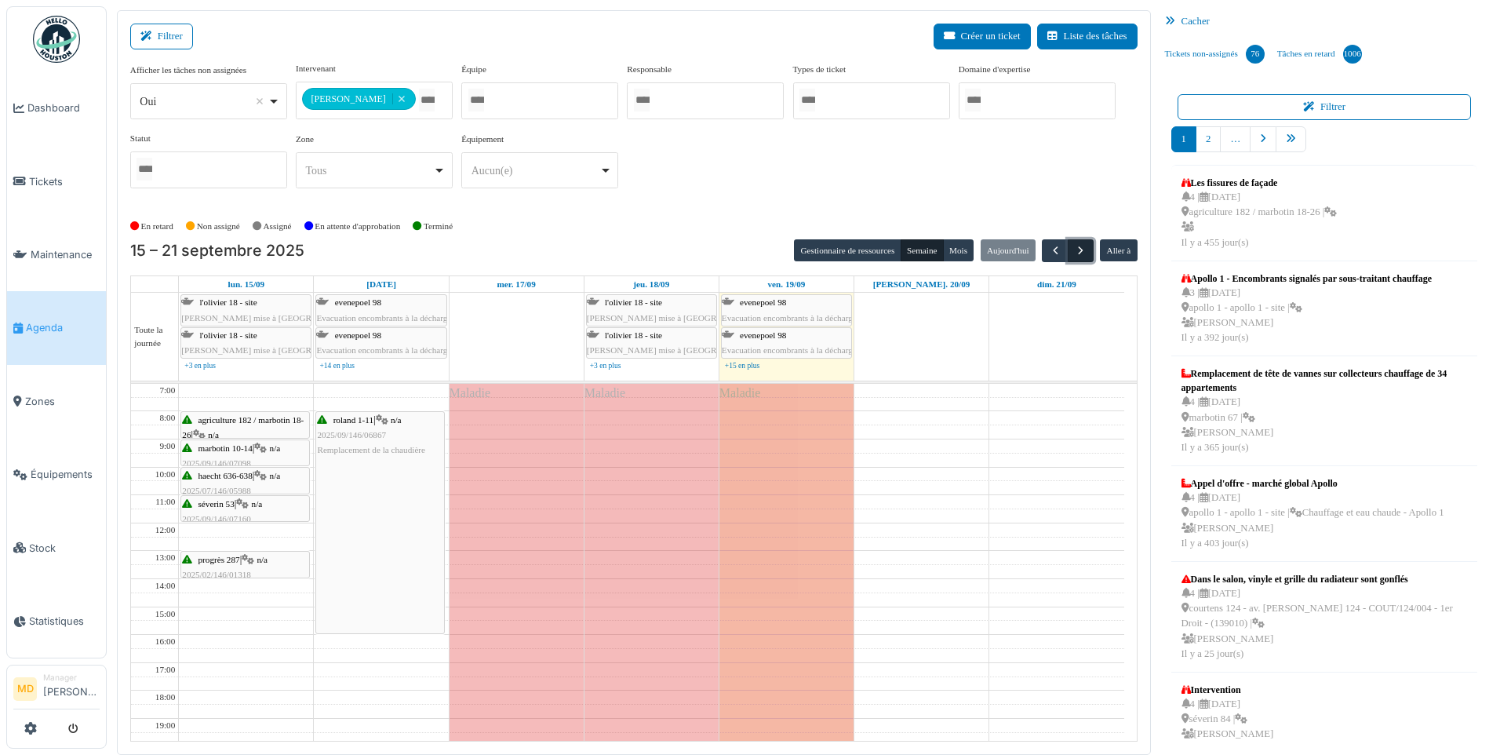
click at [1085, 251] on span "button" at bounding box center [1080, 250] width 13 height 13
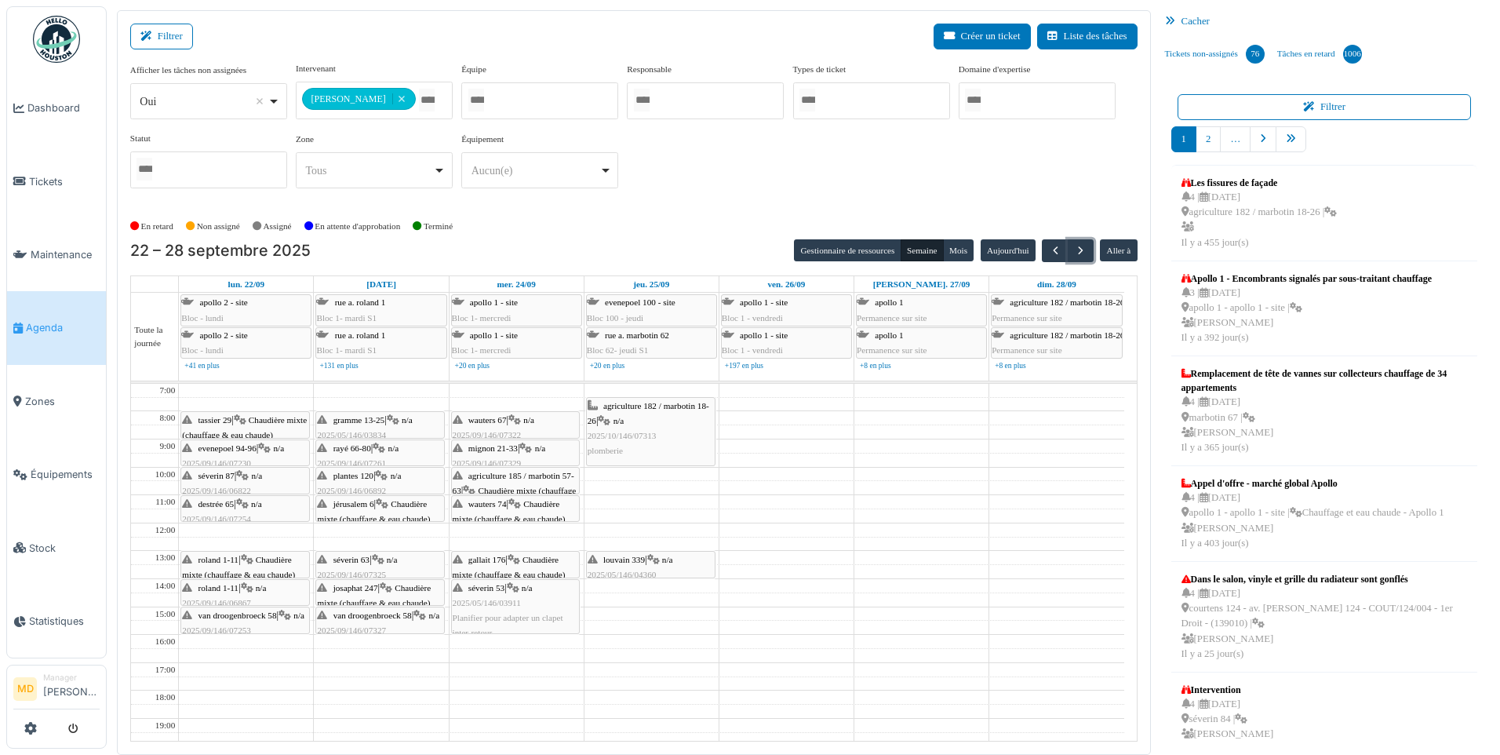
click at [250, 621] on div "van droogenbroeck 58 | n/a 2025/09/146/07253 Réparation [PERSON_NAME] de verre …" at bounding box center [245, 638] width 126 height 60
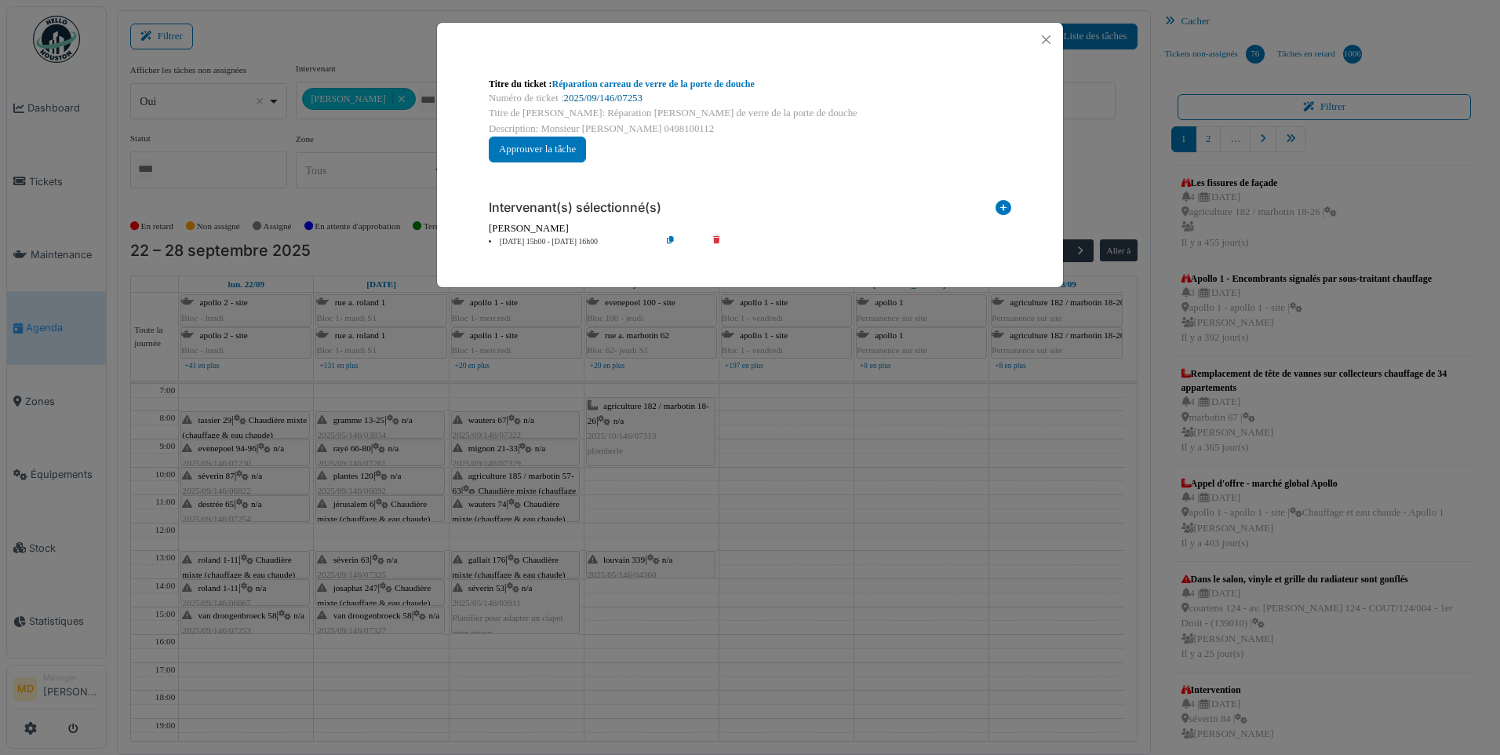
click at [607, 93] on link "2025/09/146/07253" at bounding box center [603, 98] width 78 height 11
click at [1055, 36] on button "Close" at bounding box center [1046, 39] width 21 height 21
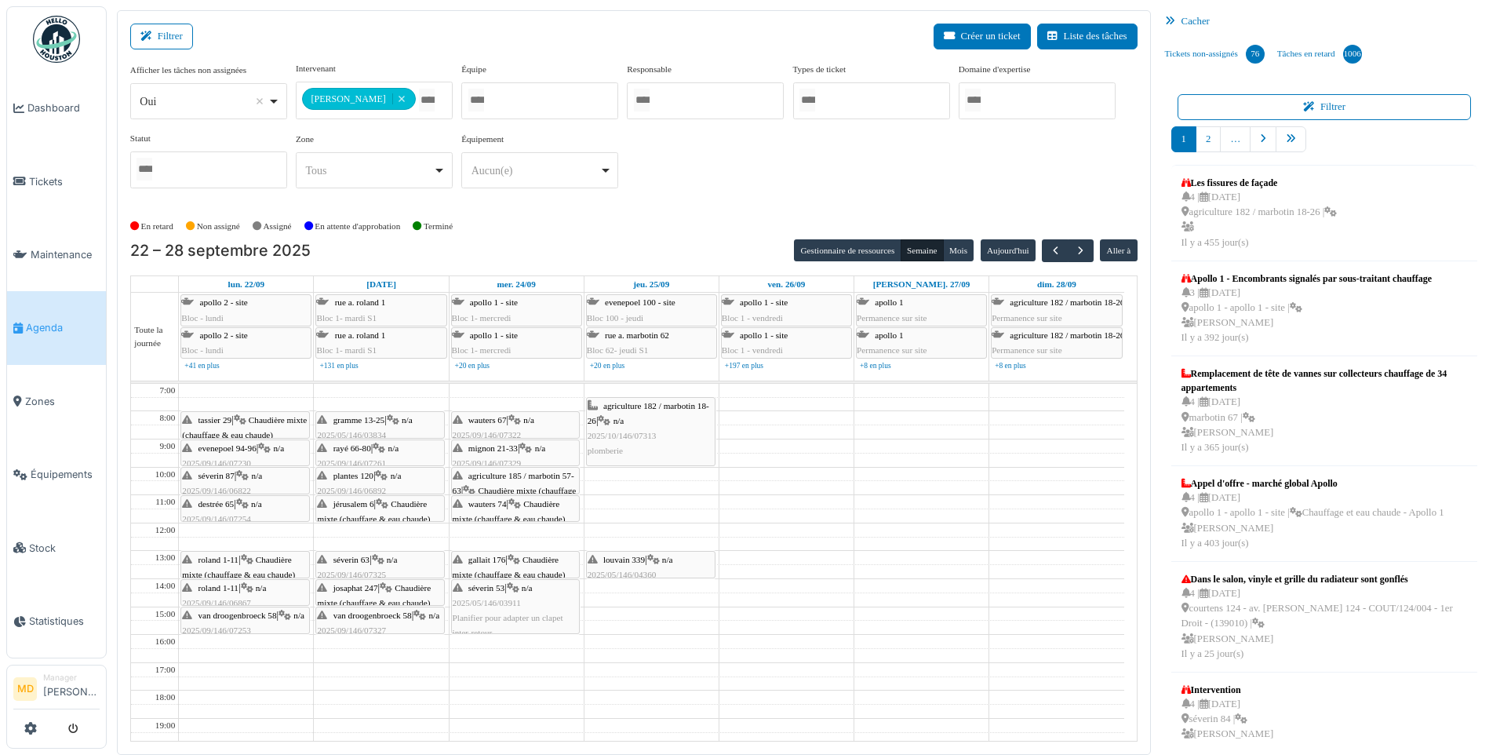
click at [232, 568] on span "Chaudière mixte (chauffage & eau chaude)" at bounding box center [238, 567] width 113 height 24
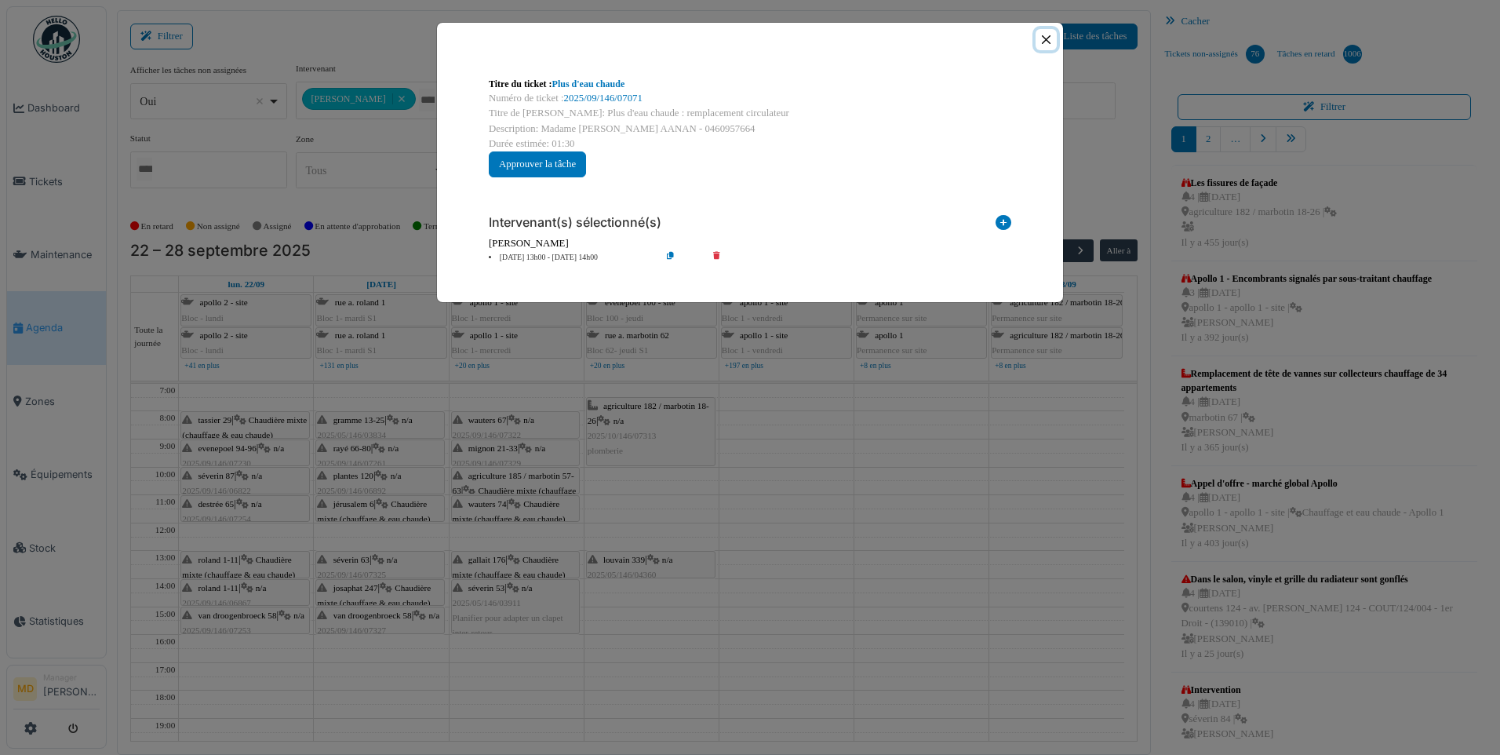
click at [1040, 40] on button "Close" at bounding box center [1046, 39] width 21 height 21
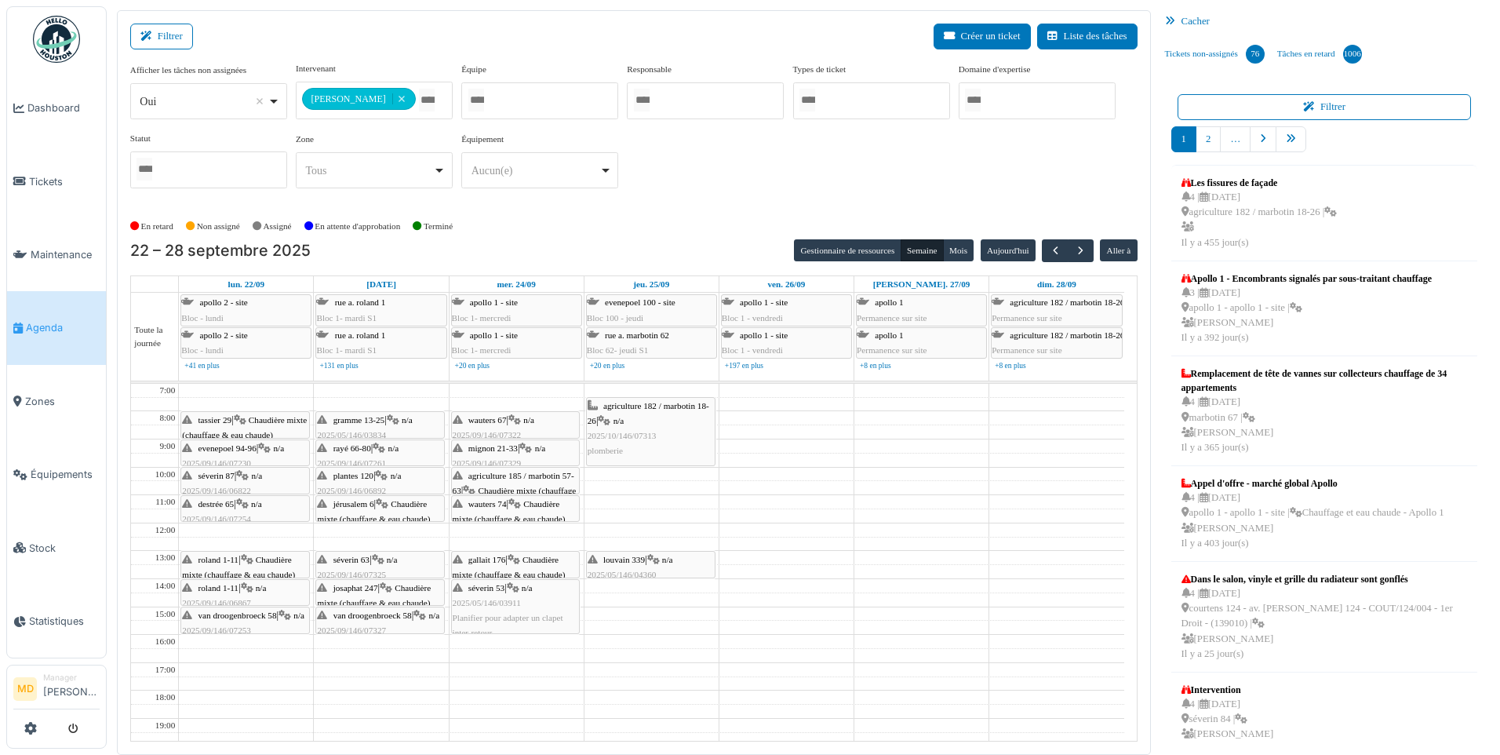
click at [243, 422] on icon at bounding box center [240, 420] width 13 height 10
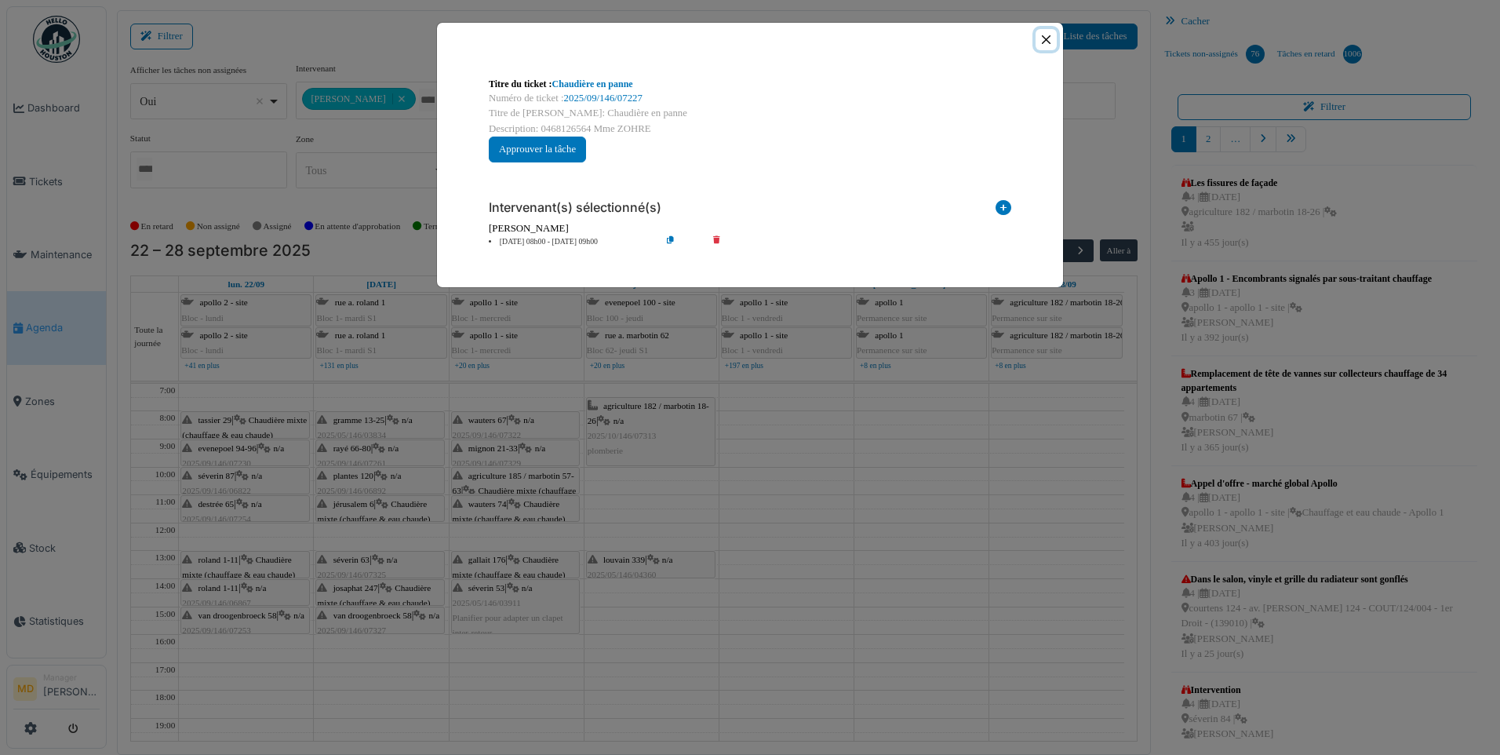
click at [1042, 38] on button "Close" at bounding box center [1046, 39] width 21 height 21
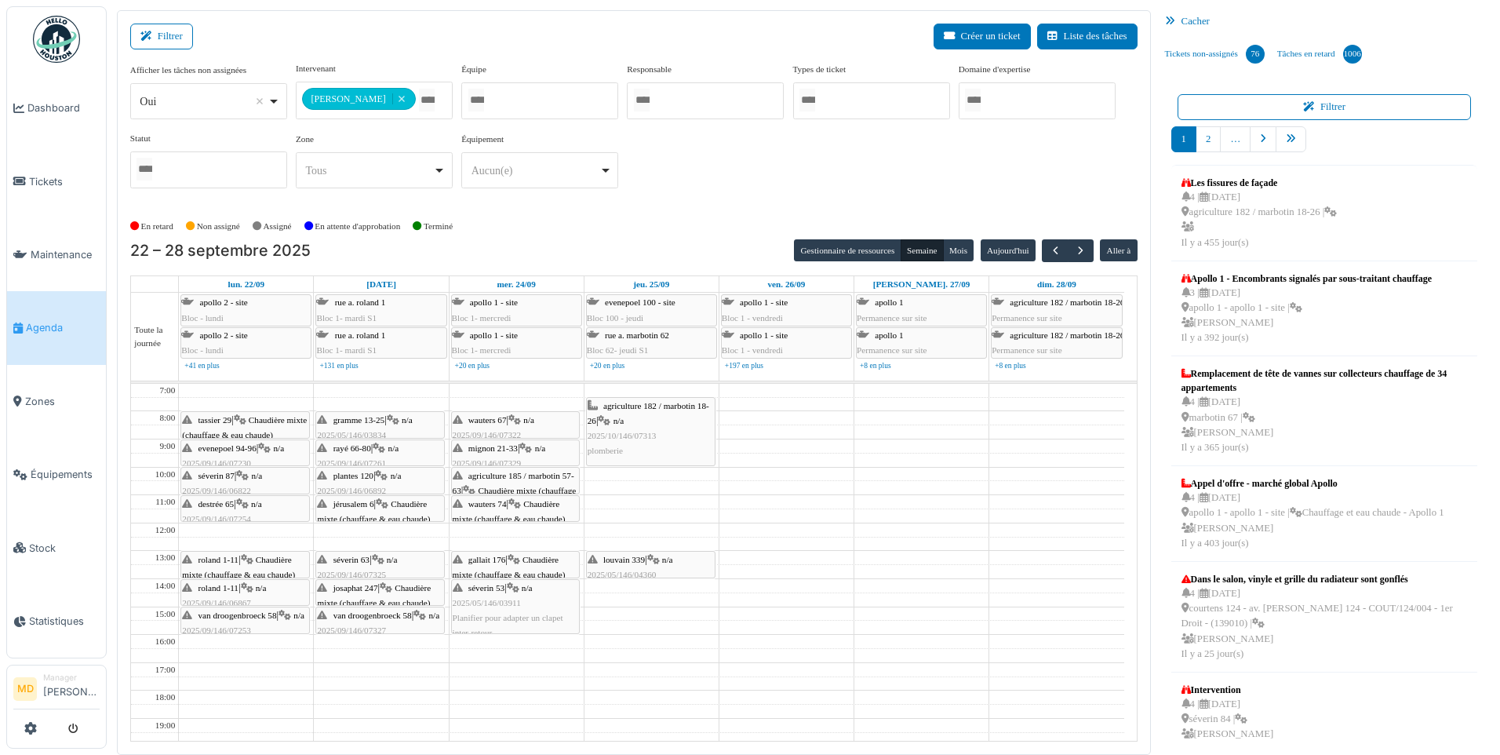
click at [216, 458] on span "2025/09/146/07230" at bounding box center [216, 462] width 69 height 9
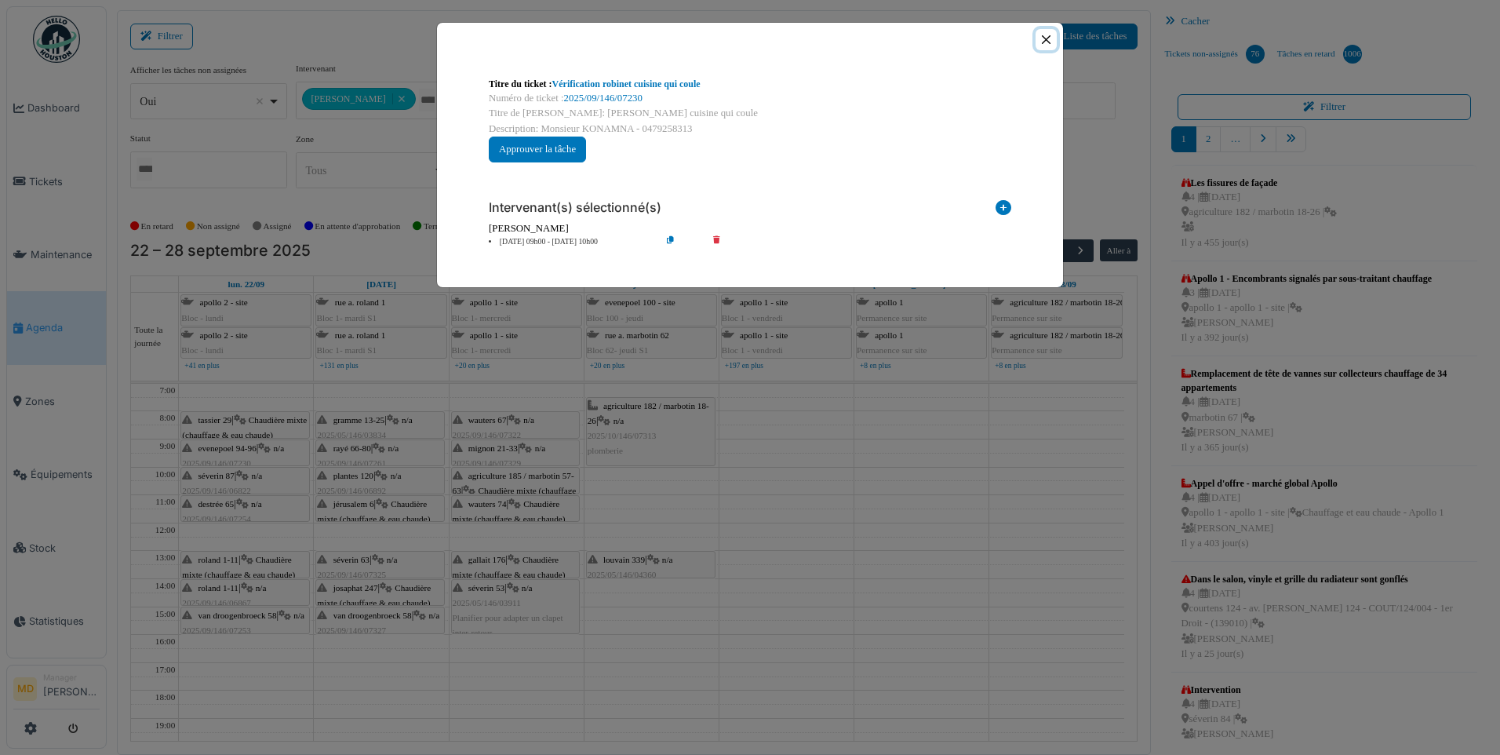
click at [1046, 30] on button "Close" at bounding box center [1046, 39] width 21 height 21
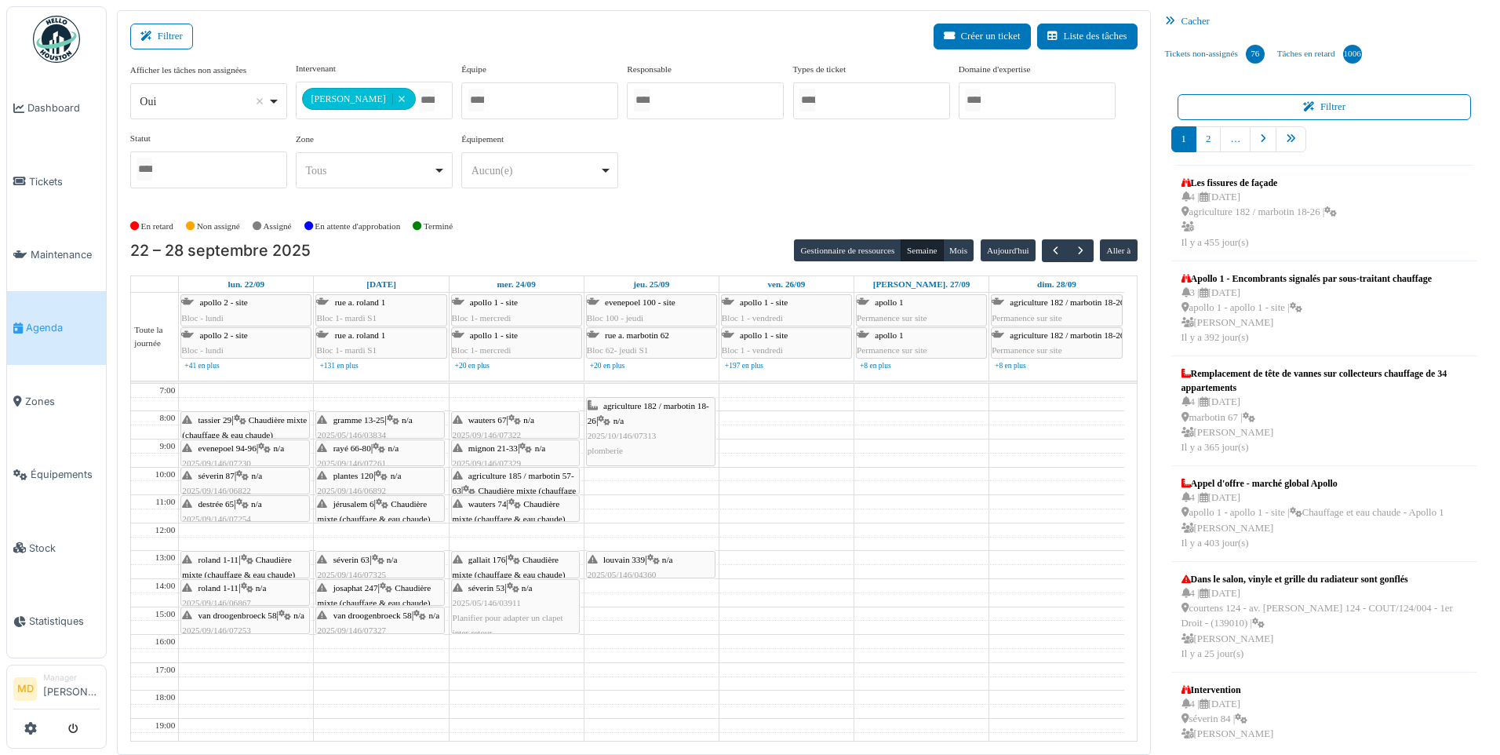
click at [244, 479] on icon at bounding box center [242, 476] width 13 height 10
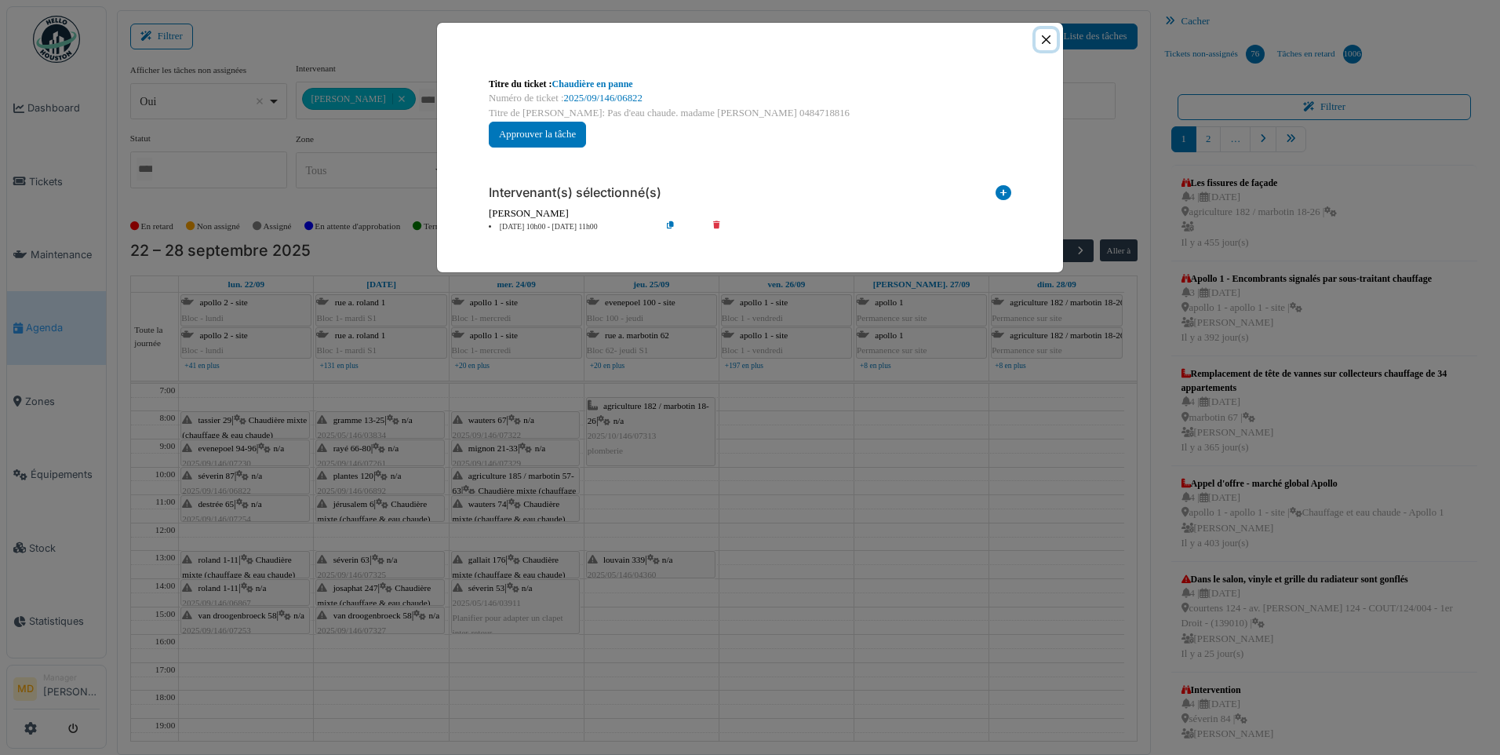
click at [1048, 40] on button "Close" at bounding box center [1046, 39] width 21 height 21
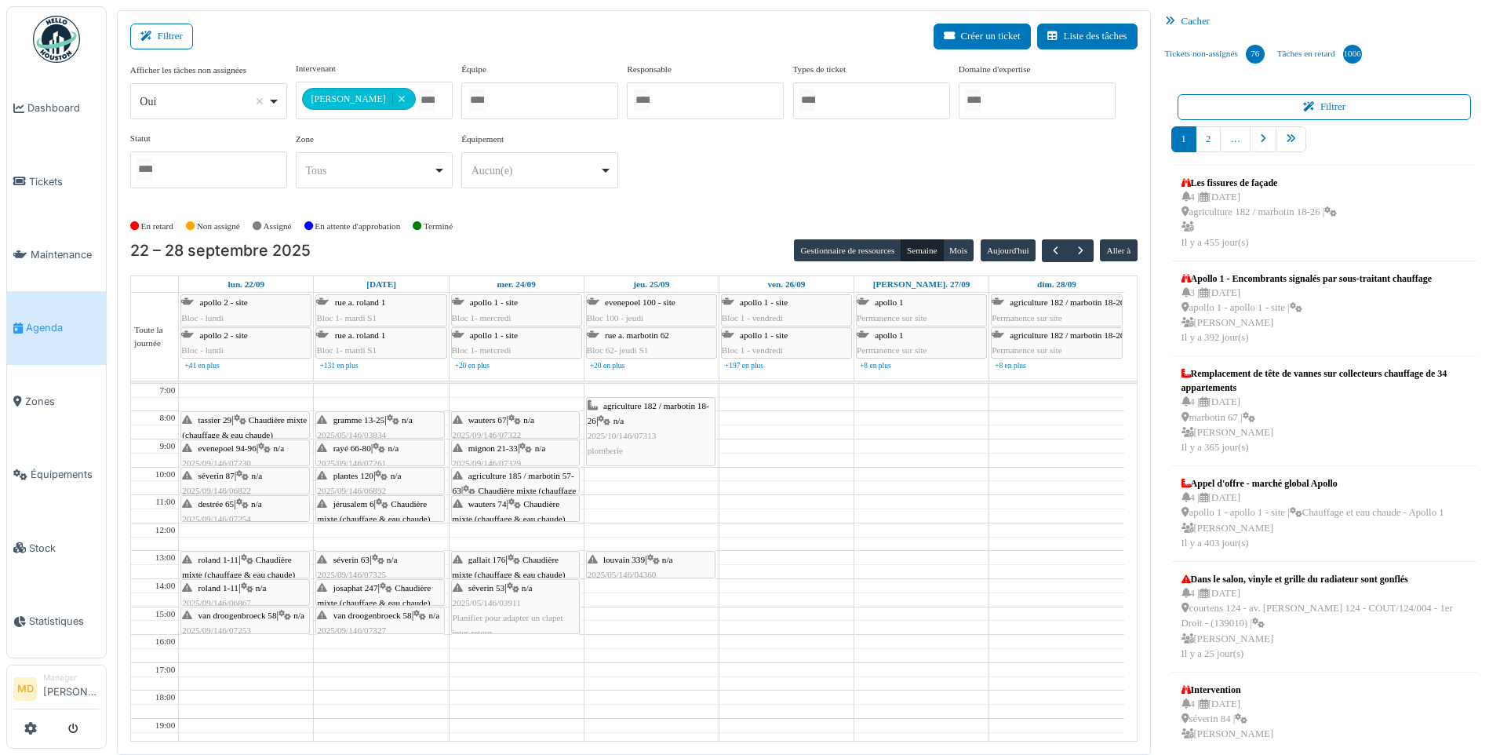
click at [224, 505] on span "destrée 65" at bounding box center [217, 503] width 36 height 9
click at [234, 506] on span "destrée 65" at bounding box center [217, 503] width 36 height 9
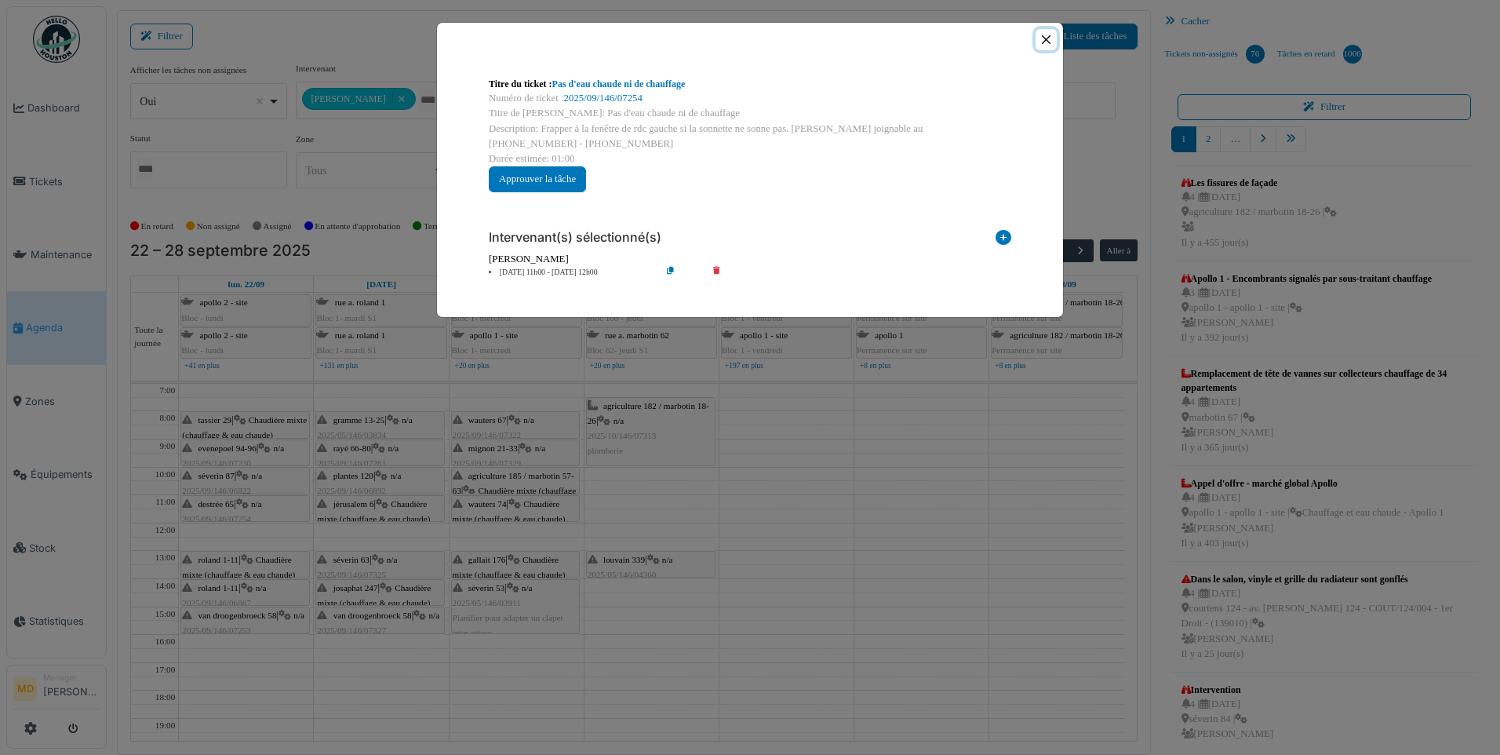
click at [1049, 41] on button "Close" at bounding box center [1046, 39] width 21 height 21
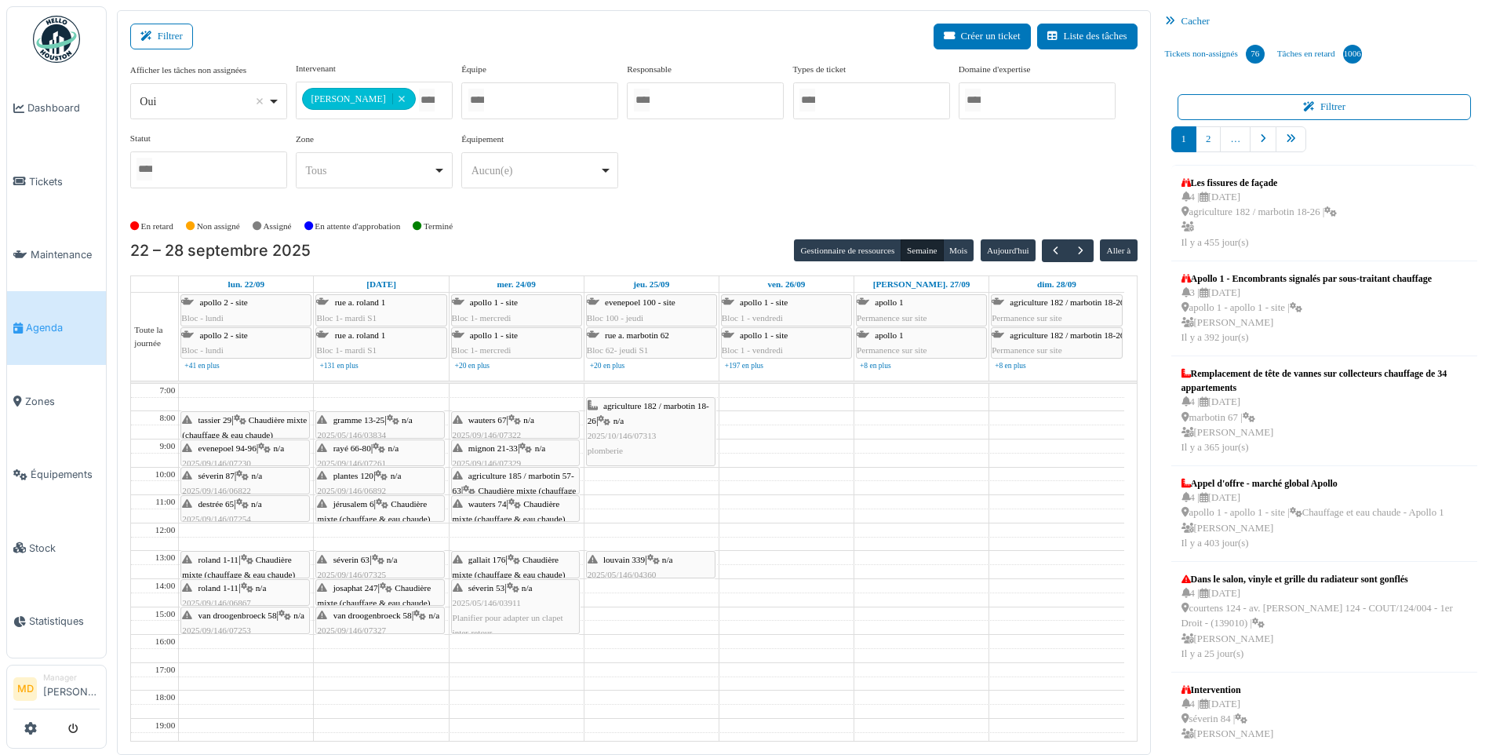
click at [383, 428] on div "gramme 13-25 | n/a 2025/05/146/03834 Remplacement d'échangeur dans le gain tech…" at bounding box center [380, 443] width 126 height 60
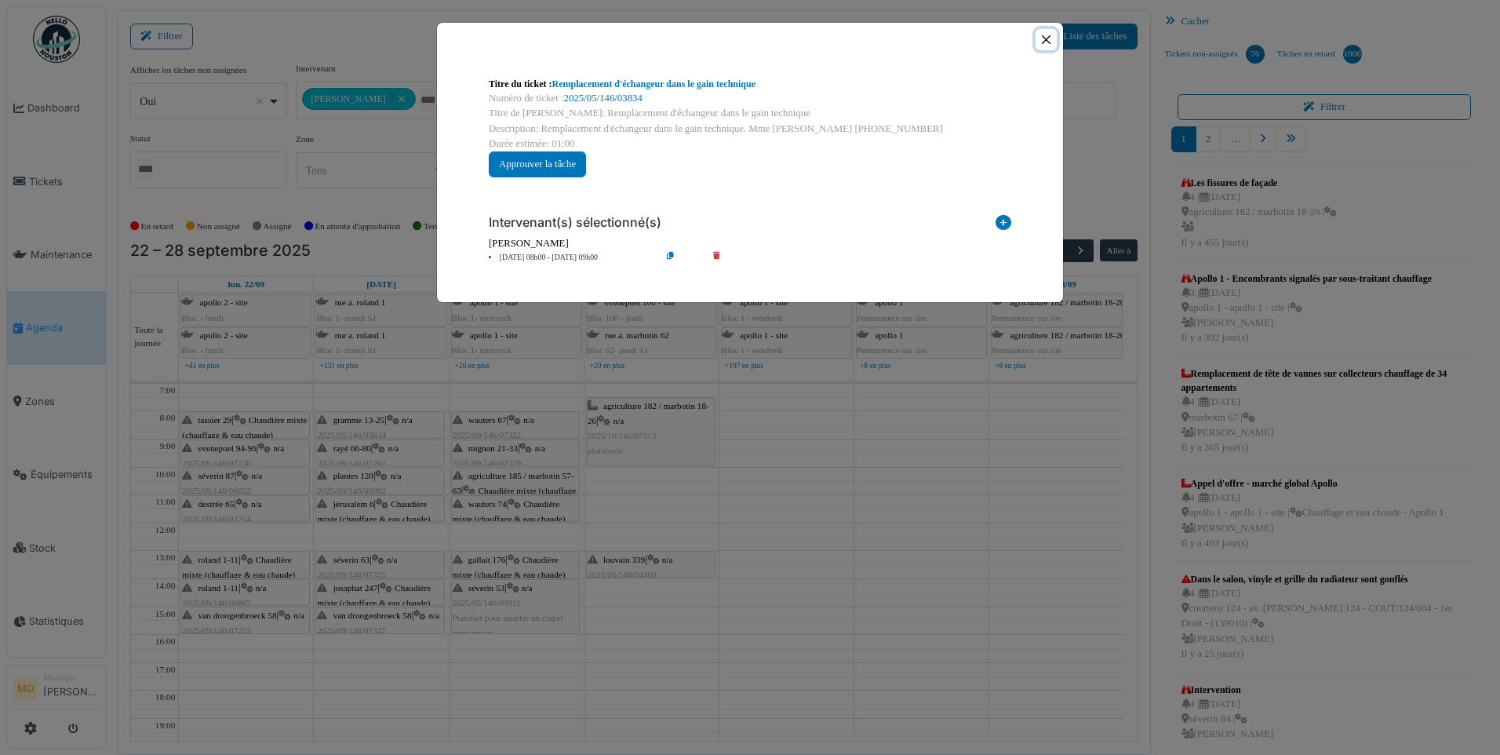
click at [1044, 44] on button "Close" at bounding box center [1046, 39] width 21 height 21
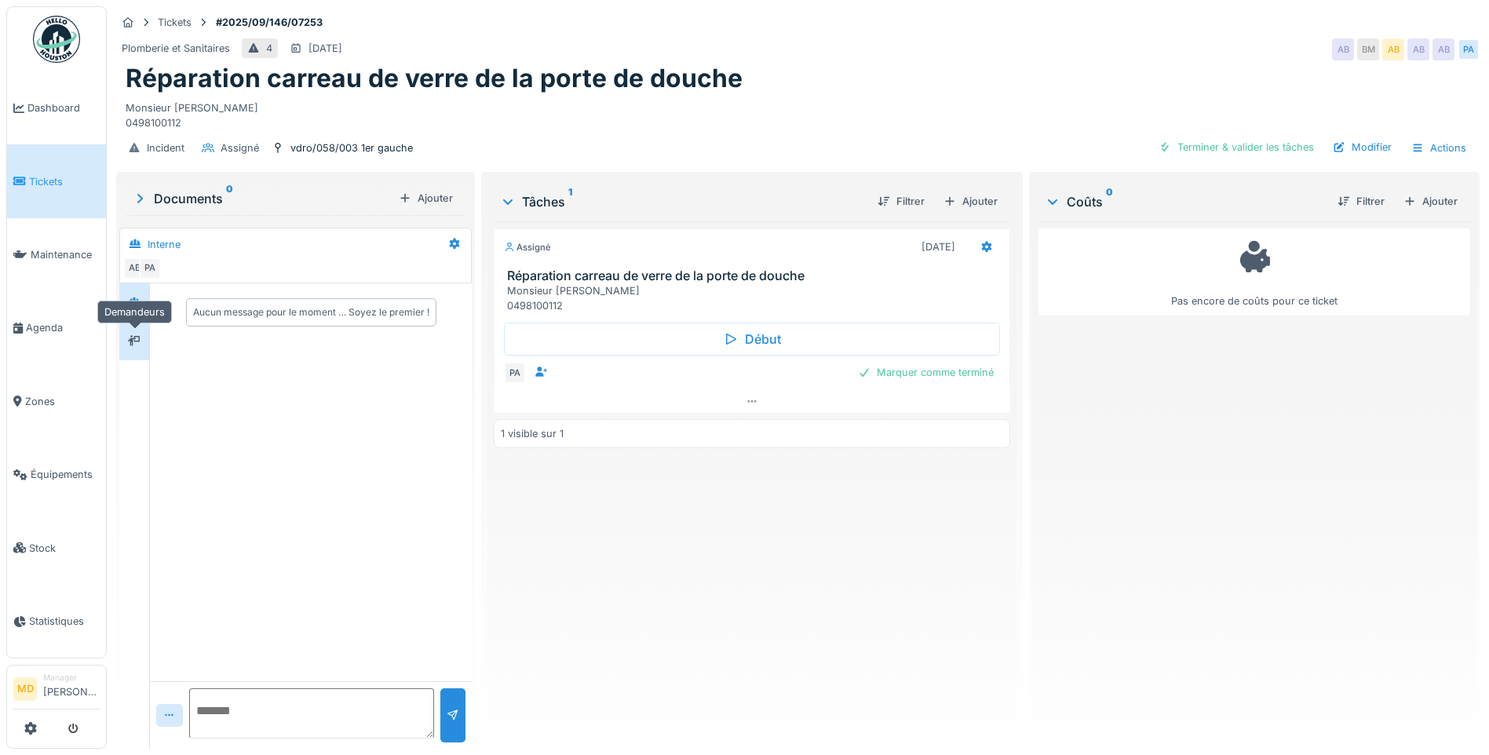
click at [134, 336] on icon at bounding box center [134, 341] width 13 height 10
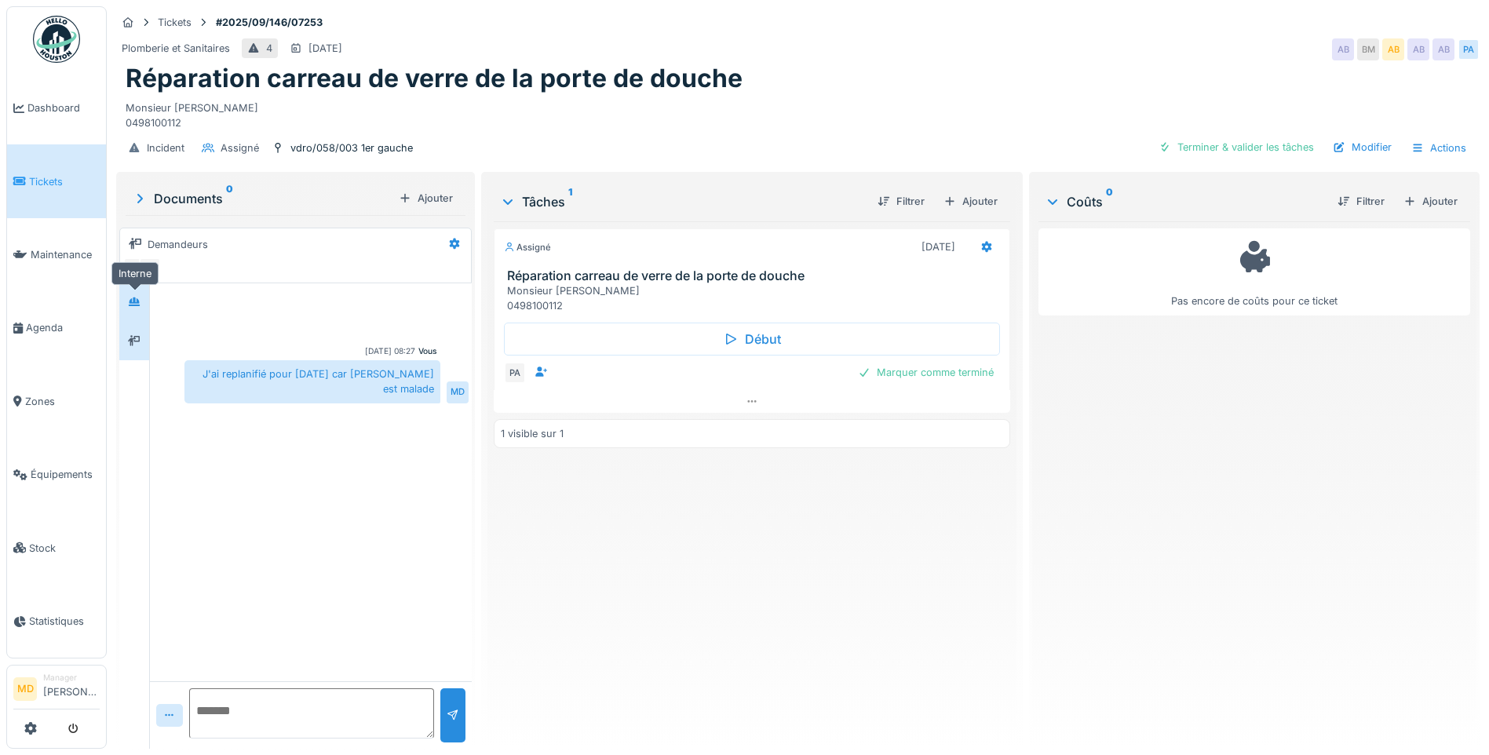
click at [133, 306] on icon at bounding box center [134, 301] width 11 height 9
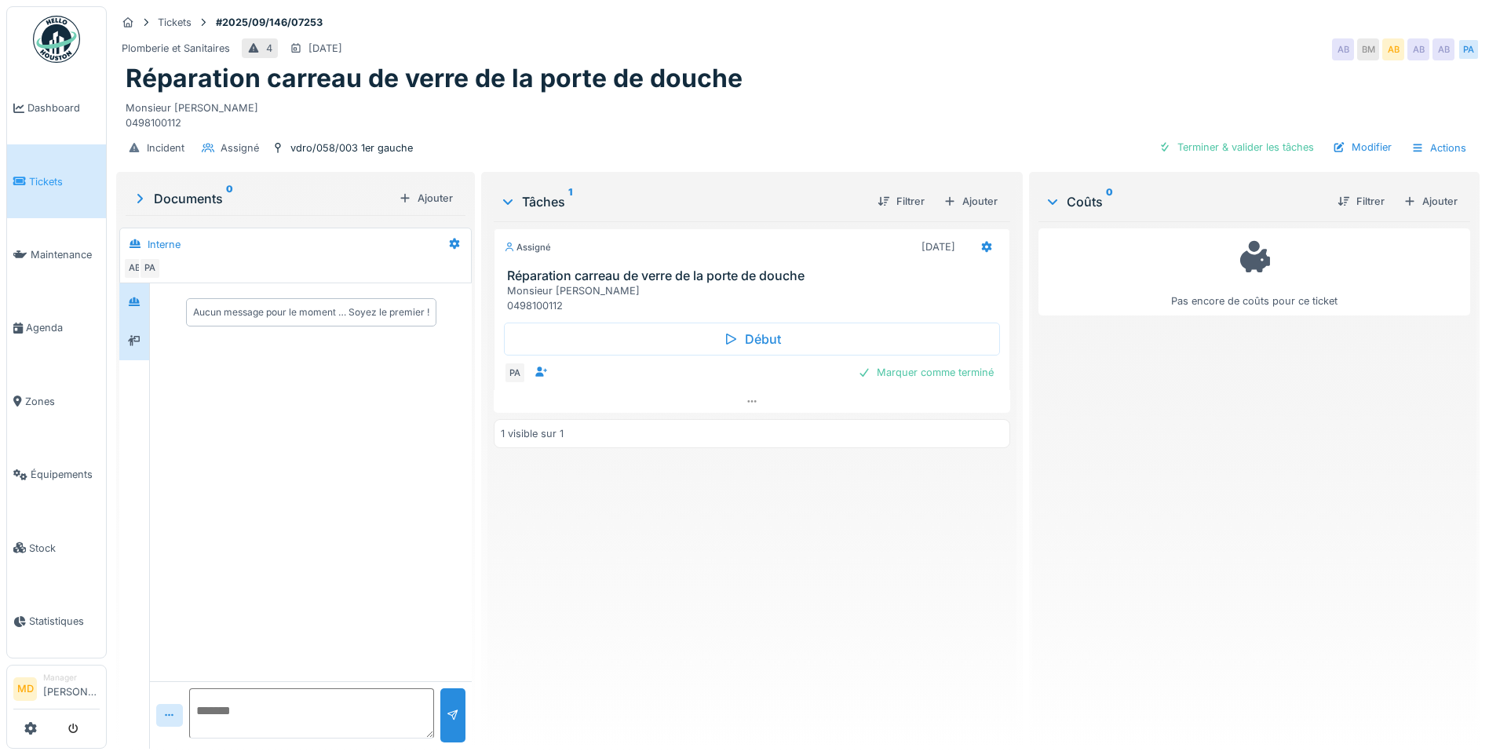
click at [131, 341] on icon at bounding box center [134, 340] width 13 height 11
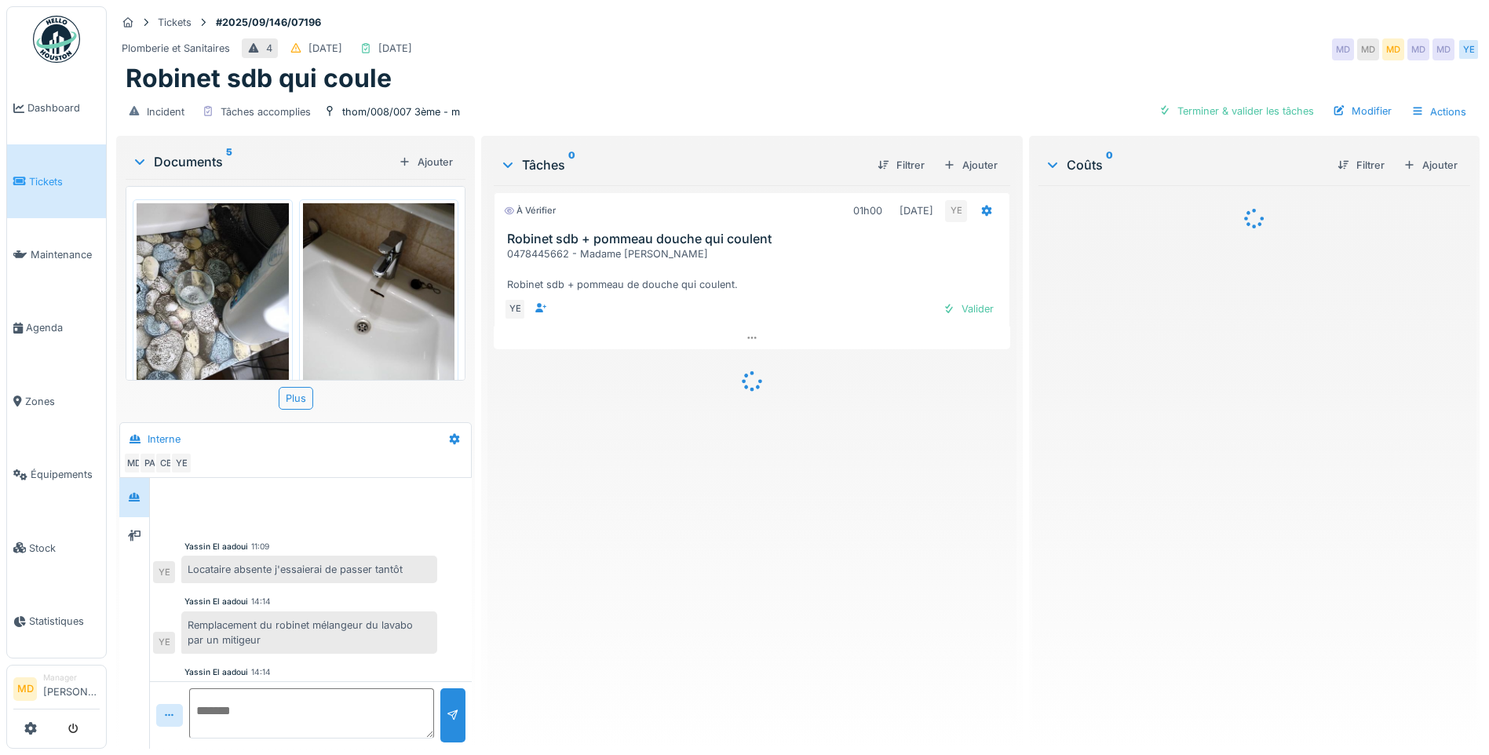
scroll to position [145, 0]
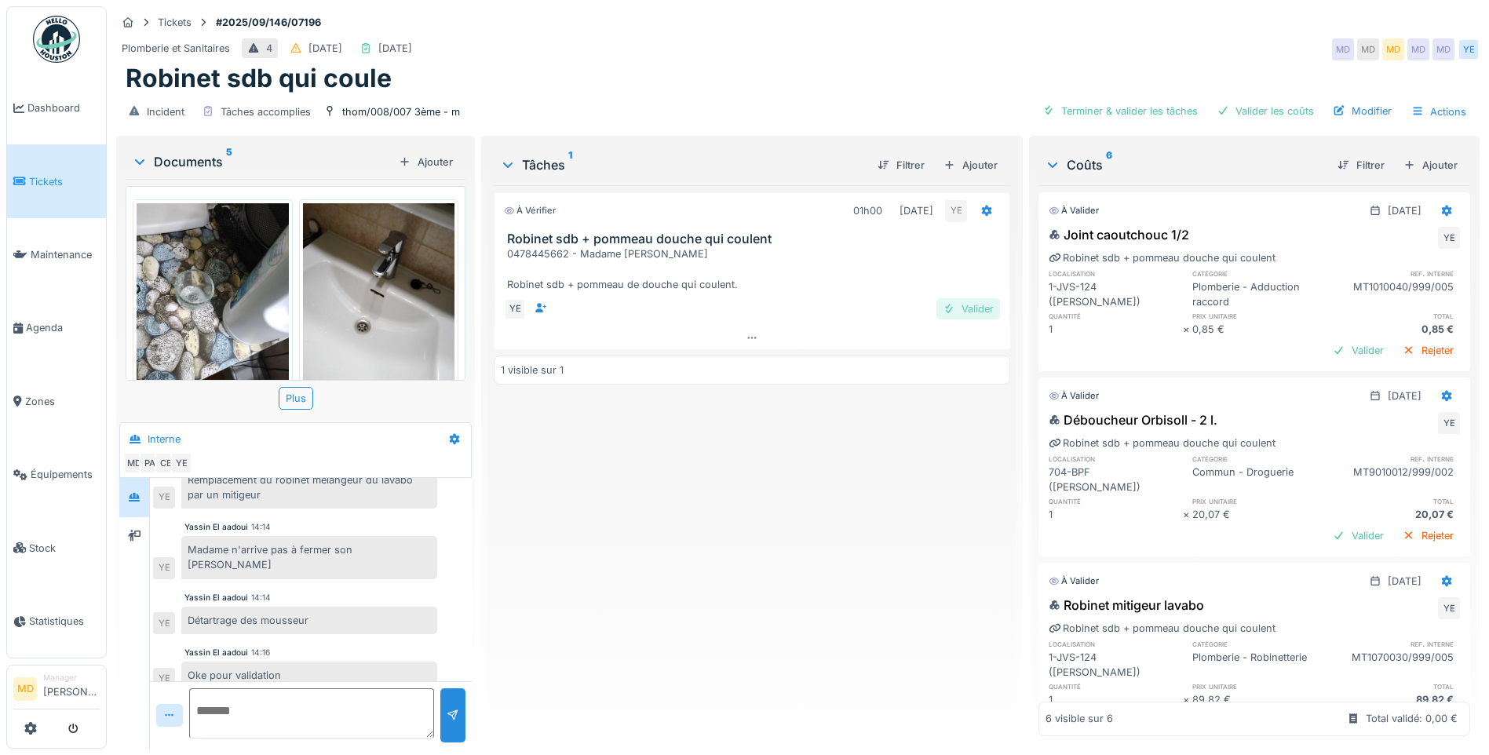
click at [967, 308] on div "Valider" at bounding box center [968, 308] width 64 height 21
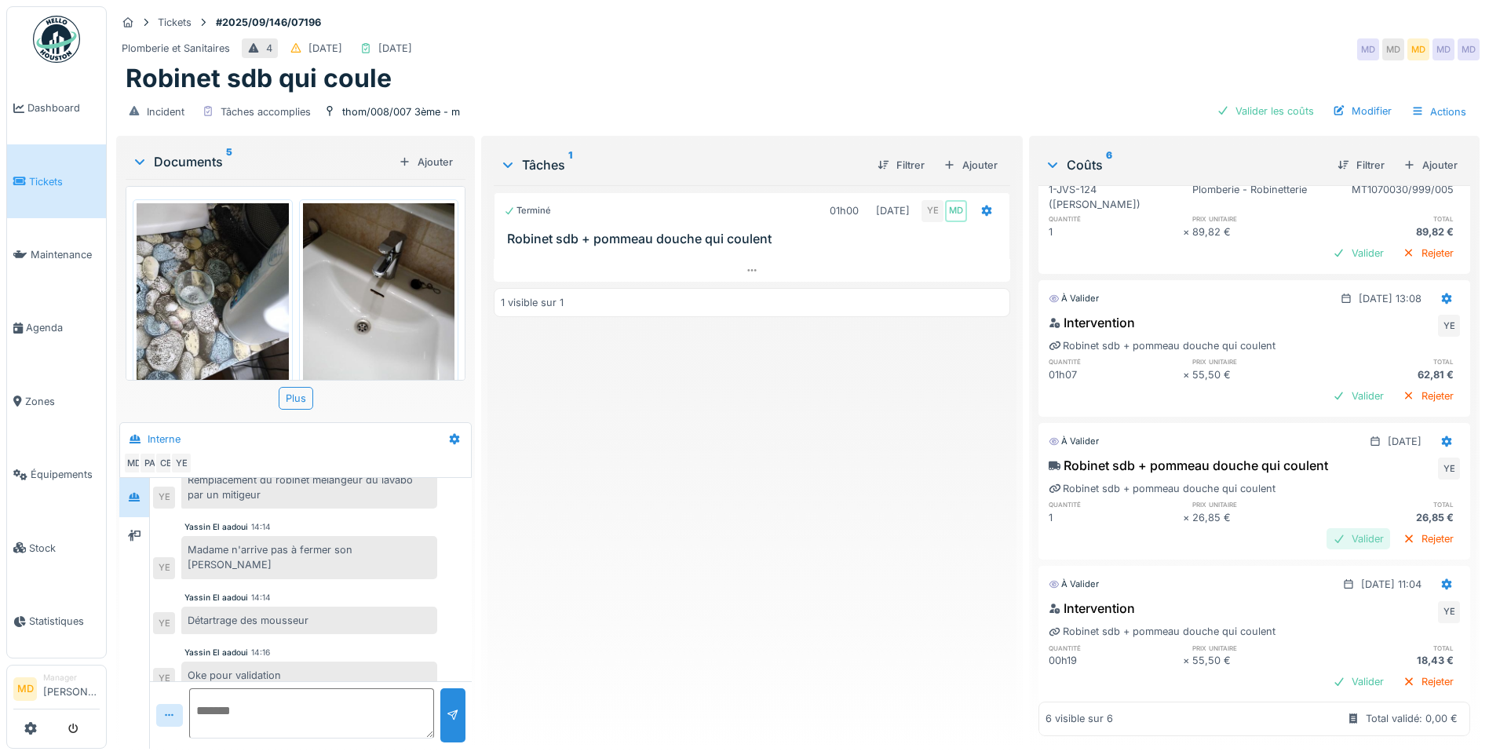
scroll to position [12, 0]
click at [1341, 654] on div "Intervention YE Robinet sdb + pommeau douche qui coulent quantité prix unitaire…" at bounding box center [1254, 647] width 432 height 103
click at [1327, 671] on div "Valider" at bounding box center [1358, 681] width 64 height 21
click at [1330, 528] on div "Valider" at bounding box center [1358, 538] width 64 height 21
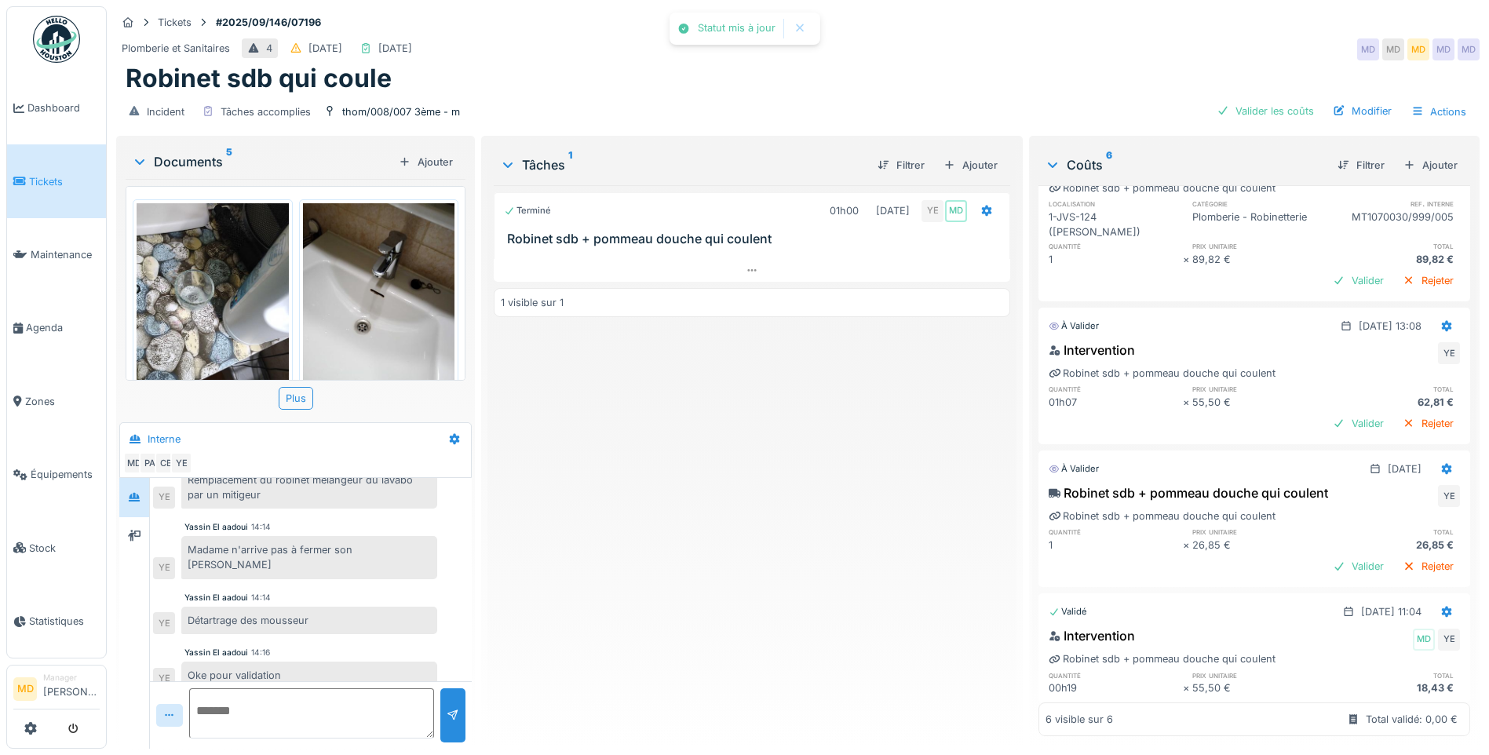
scroll to position [413, 0]
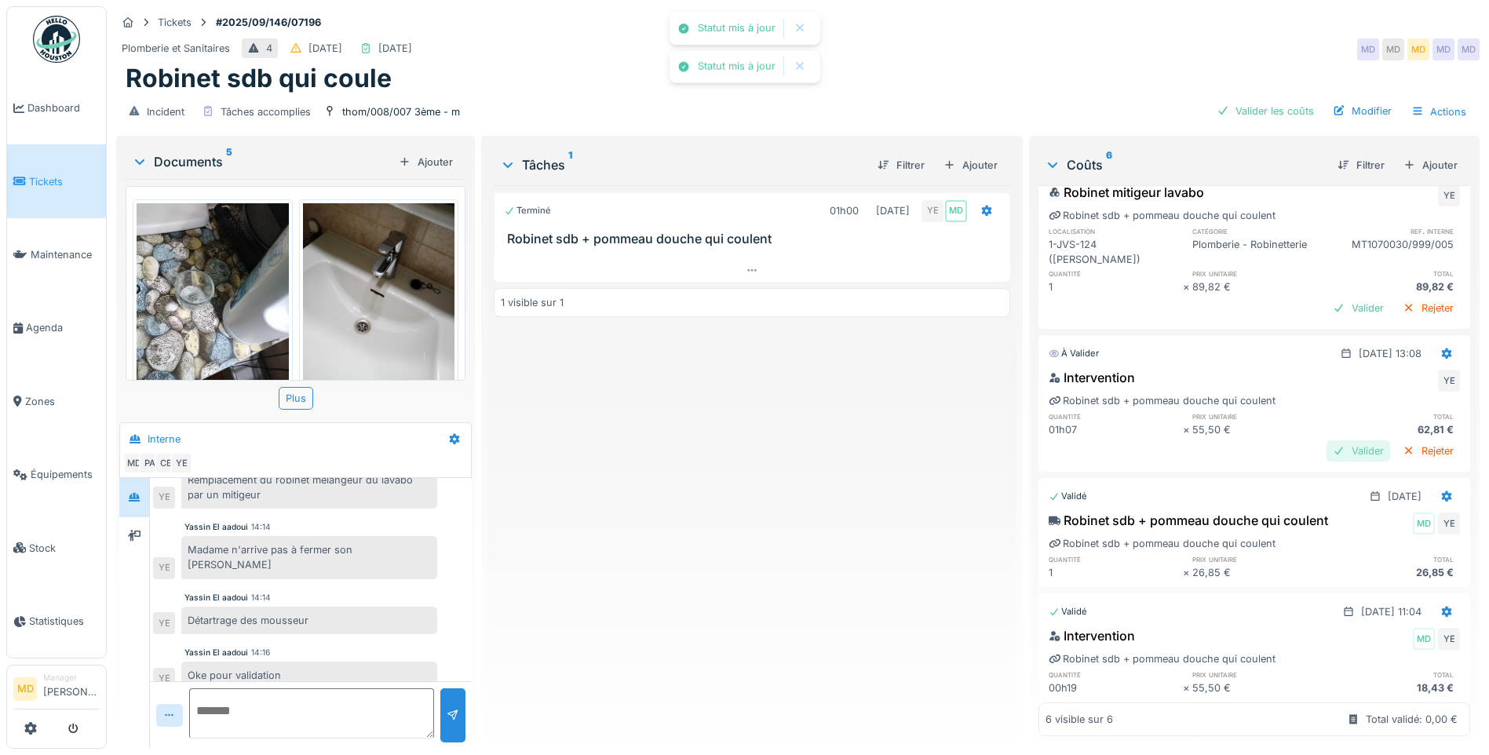
click at [1338, 440] on div "Valider" at bounding box center [1358, 450] width 64 height 21
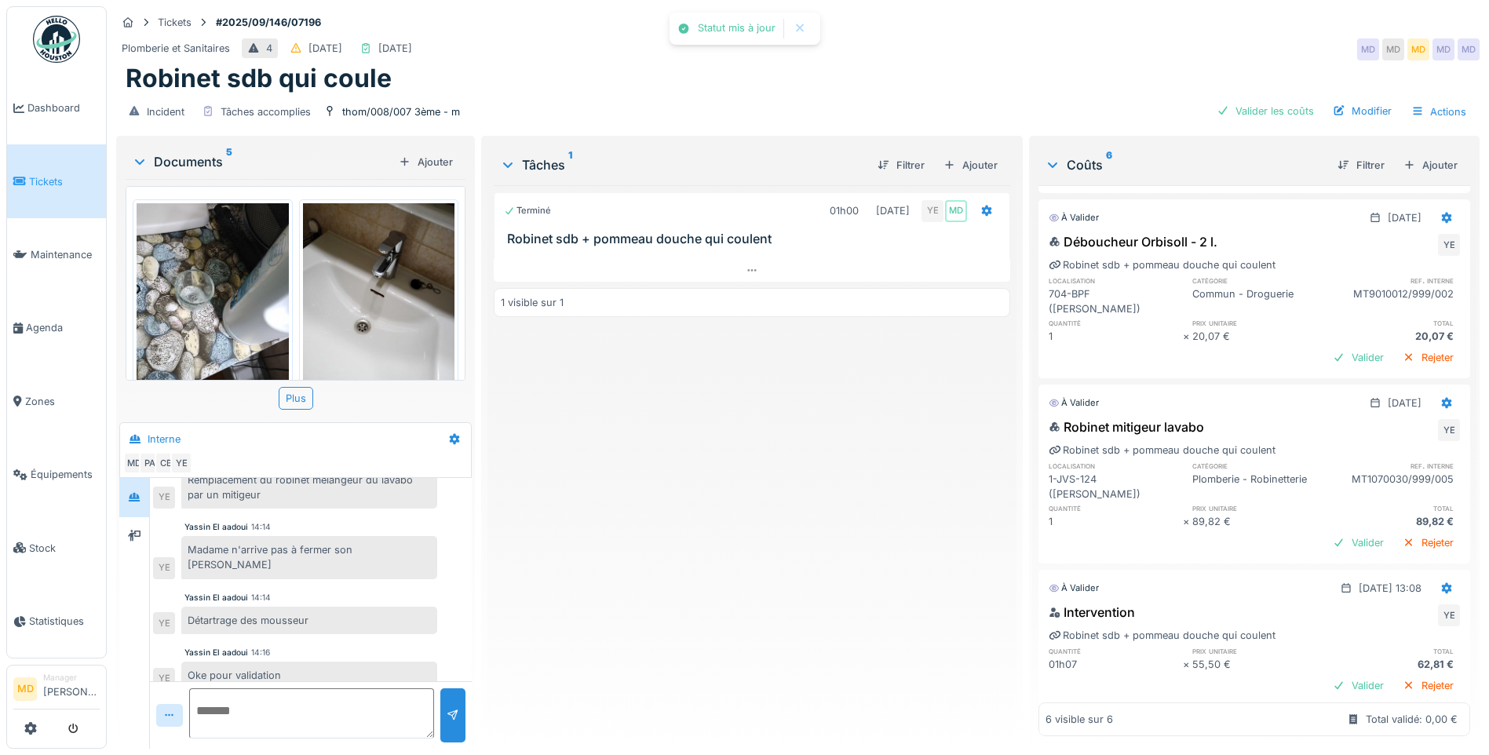
scroll to position [177, 0]
click at [1326, 533] on div "Valider" at bounding box center [1358, 543] width 64 height 21
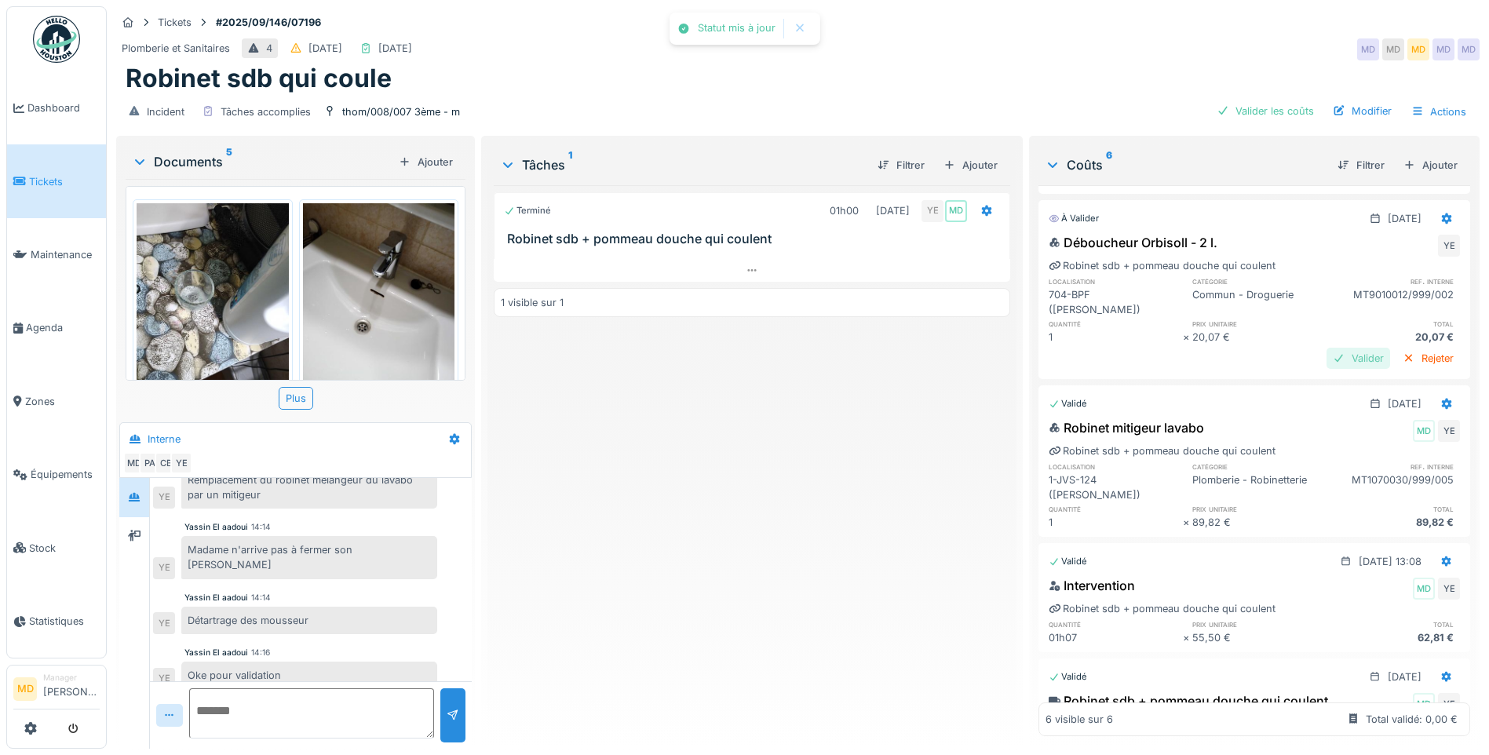
click at [1328, 348] on div "Valider" at bounding box center [1358, 358] width 64 height 21
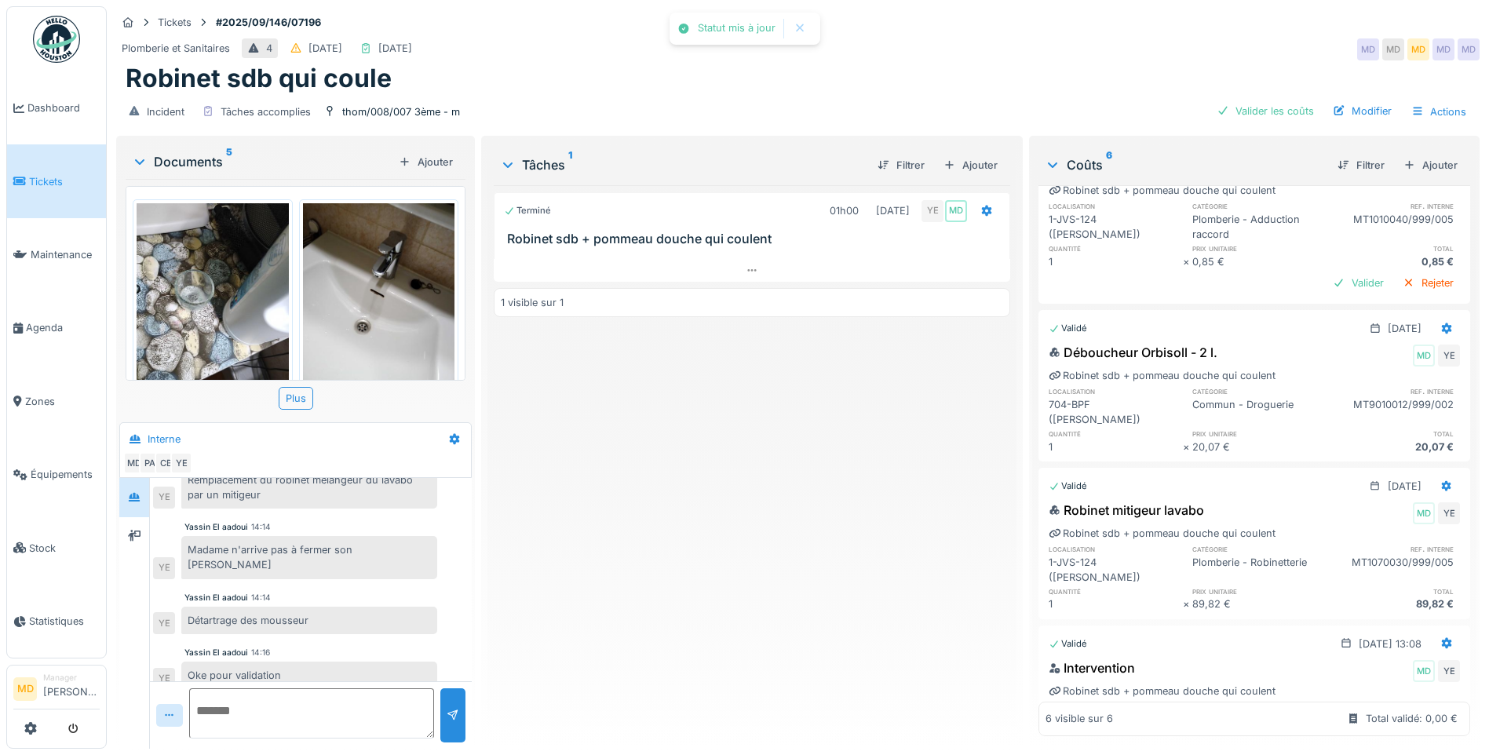
scroll to position [0, 0]
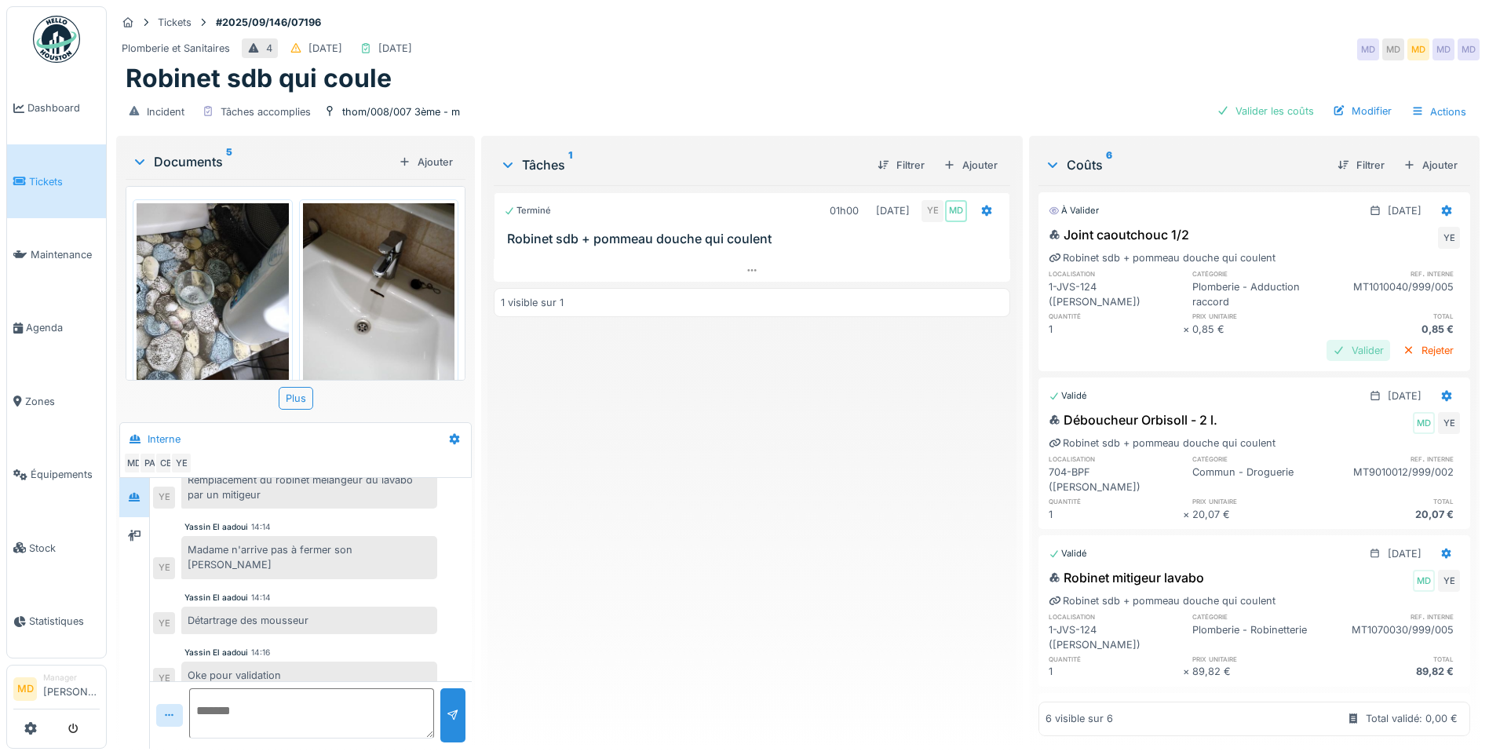
click at [1329, 340] on div "Valider" at bounding box center [1358, 350] width 64 height 21
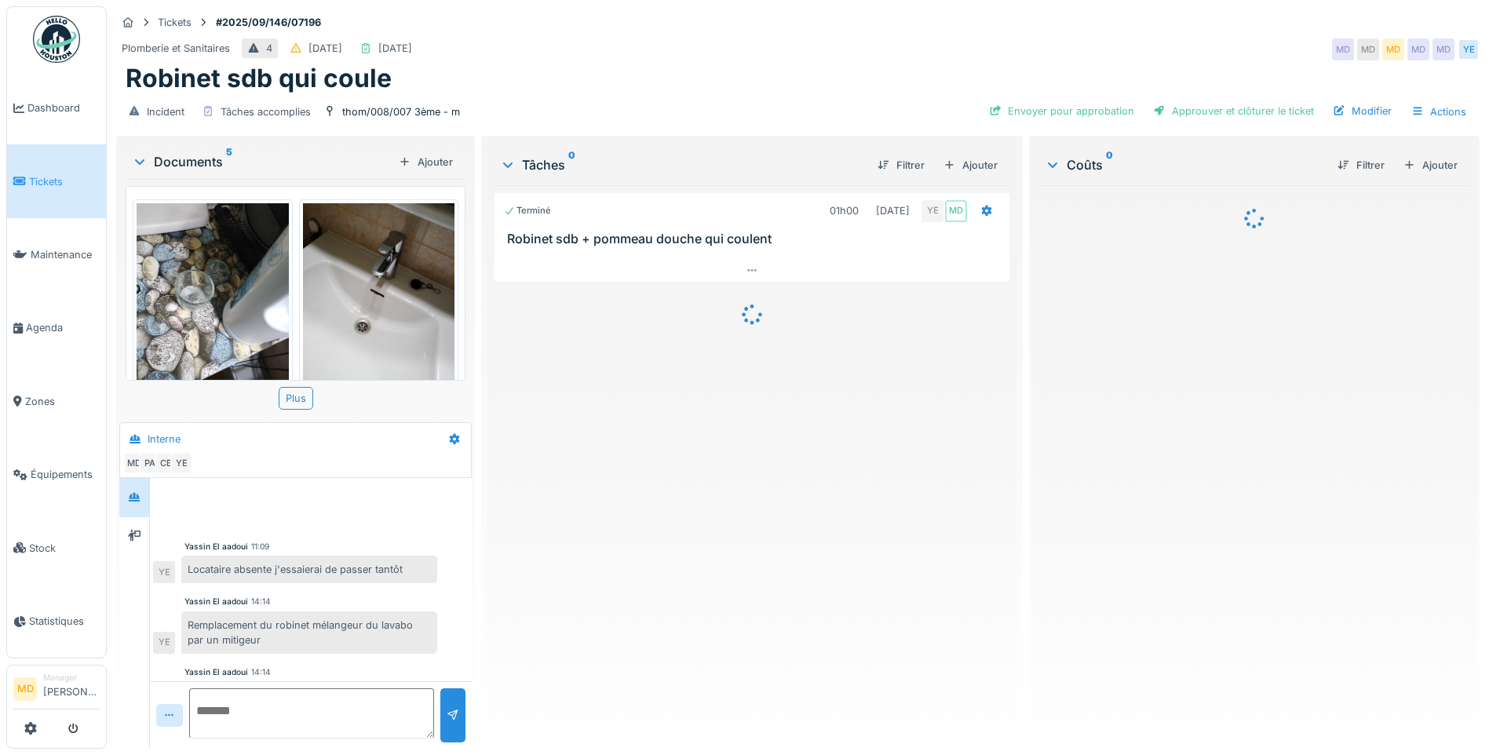
scroll to position [145, 0]
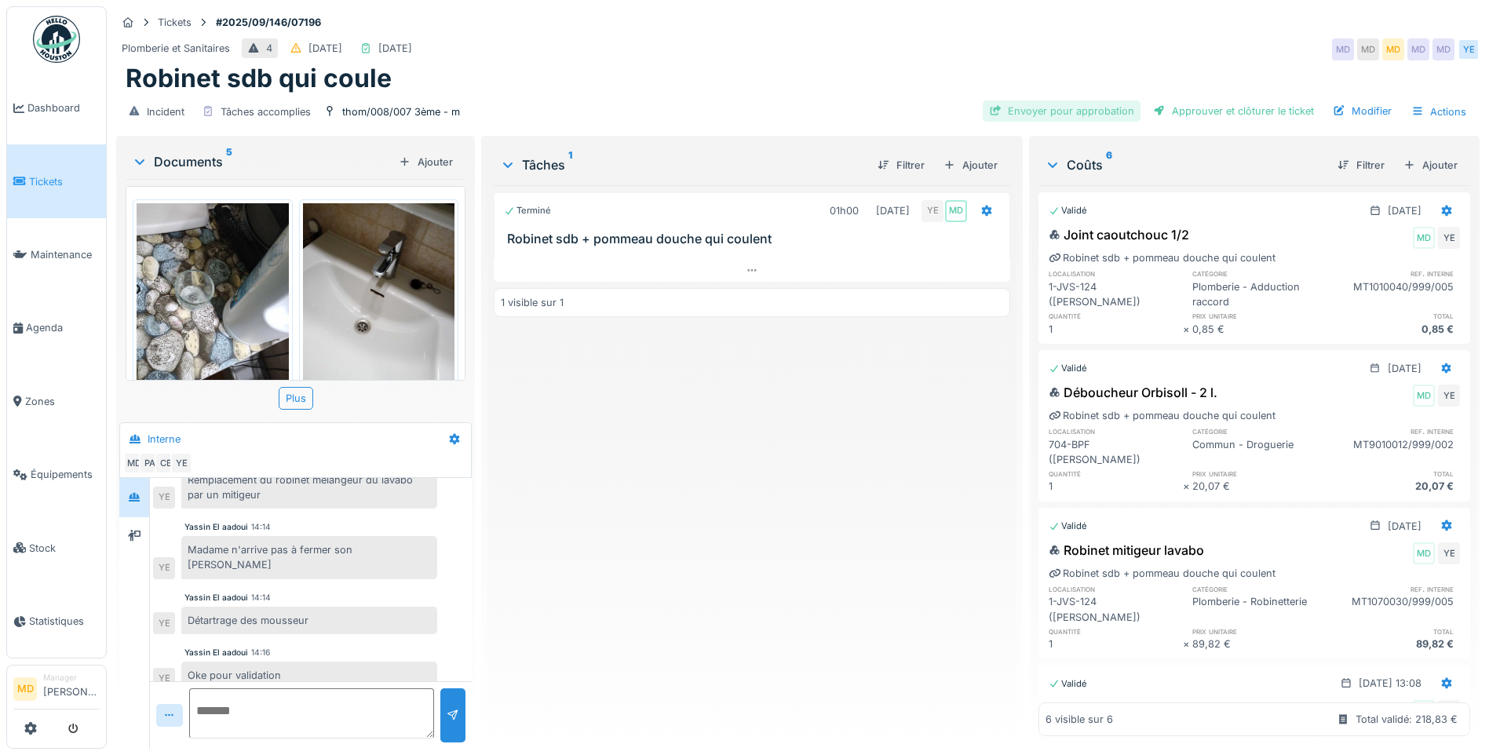
click at [1011, 111] on div "Envoyer pour approbation" at bounding box center [1061, 110] width 158 height 21
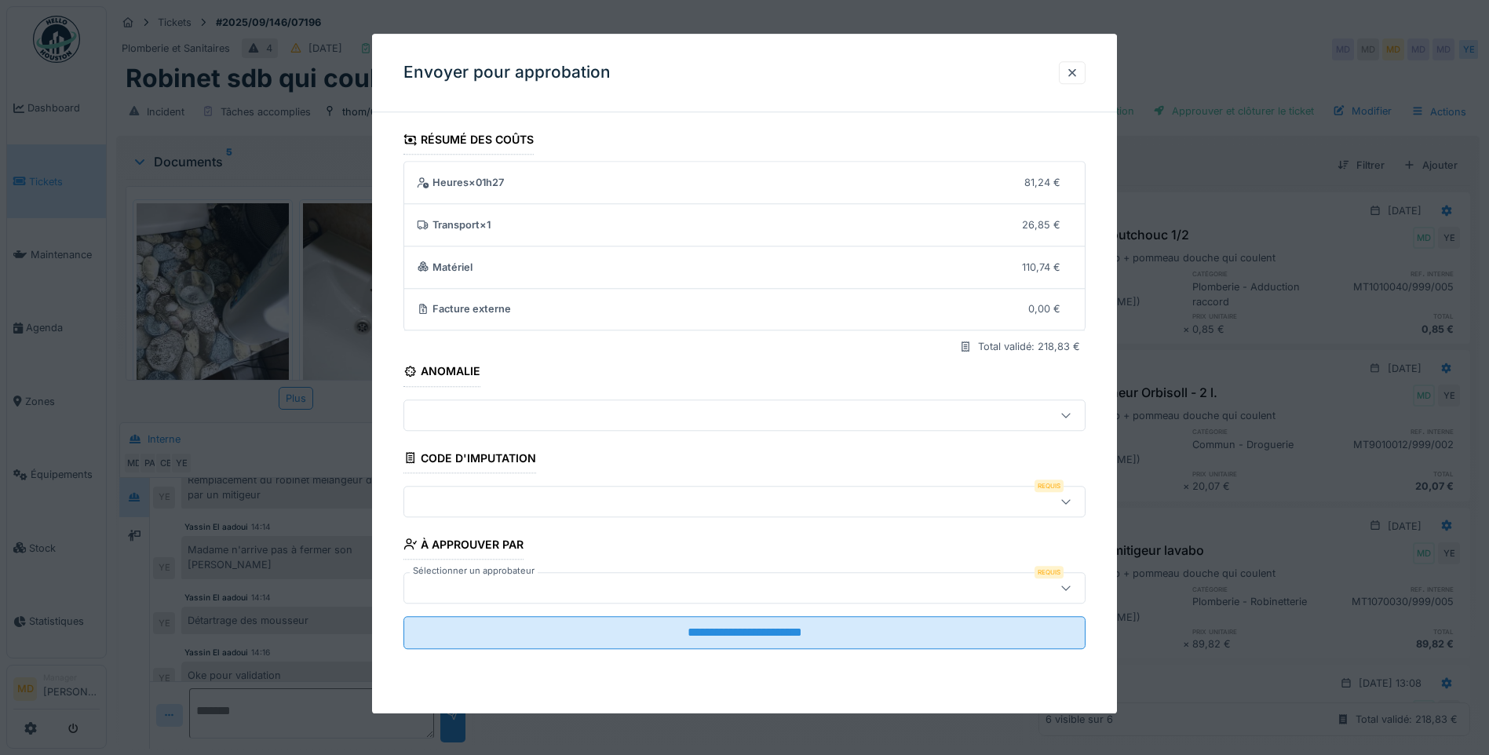
scroll to position [12, 0]
click at [494, 581] on div at bounding box center [704, 587] width 588 height 17
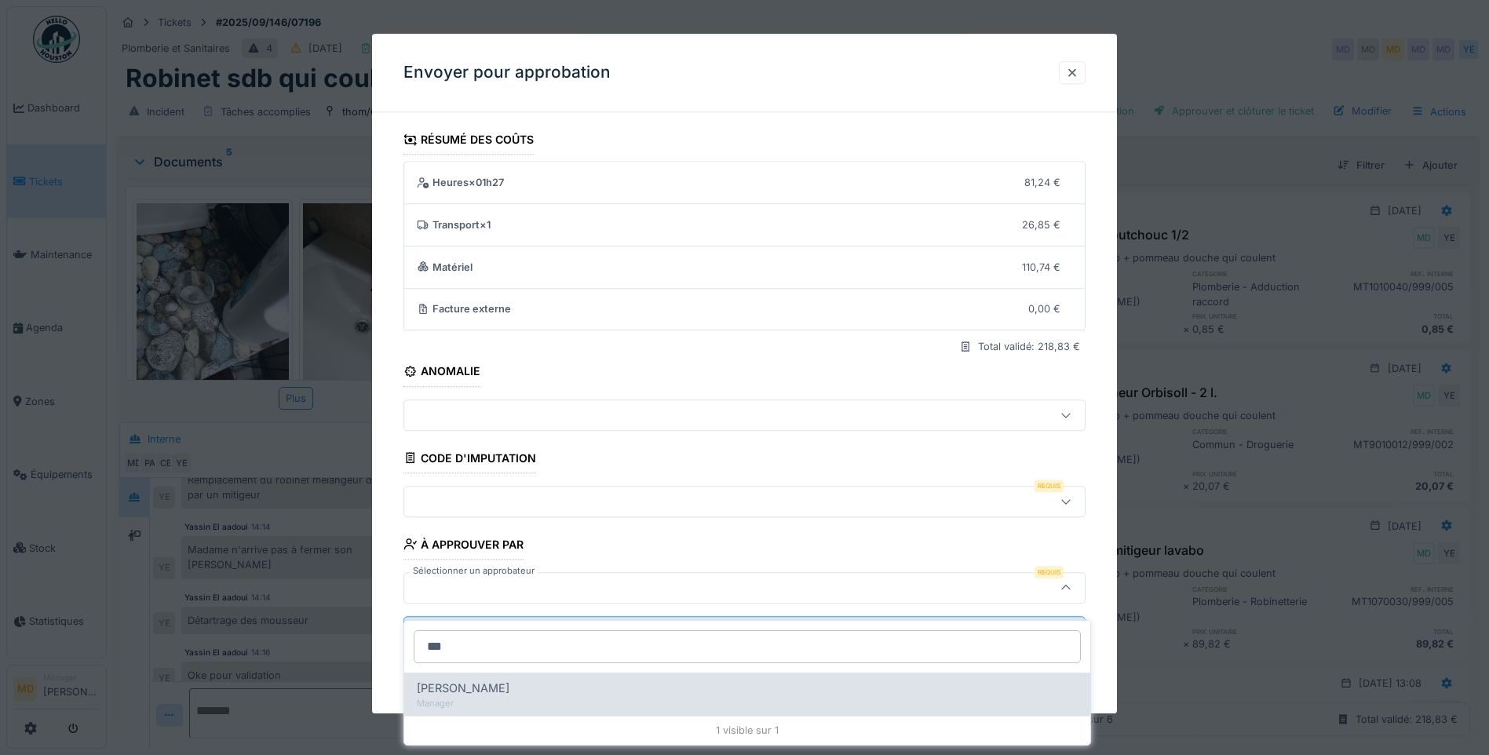
type input "***"
click at [470, 697] on div "Manager" at bounding box center [747, 703] width 661 height 13
type input "****"
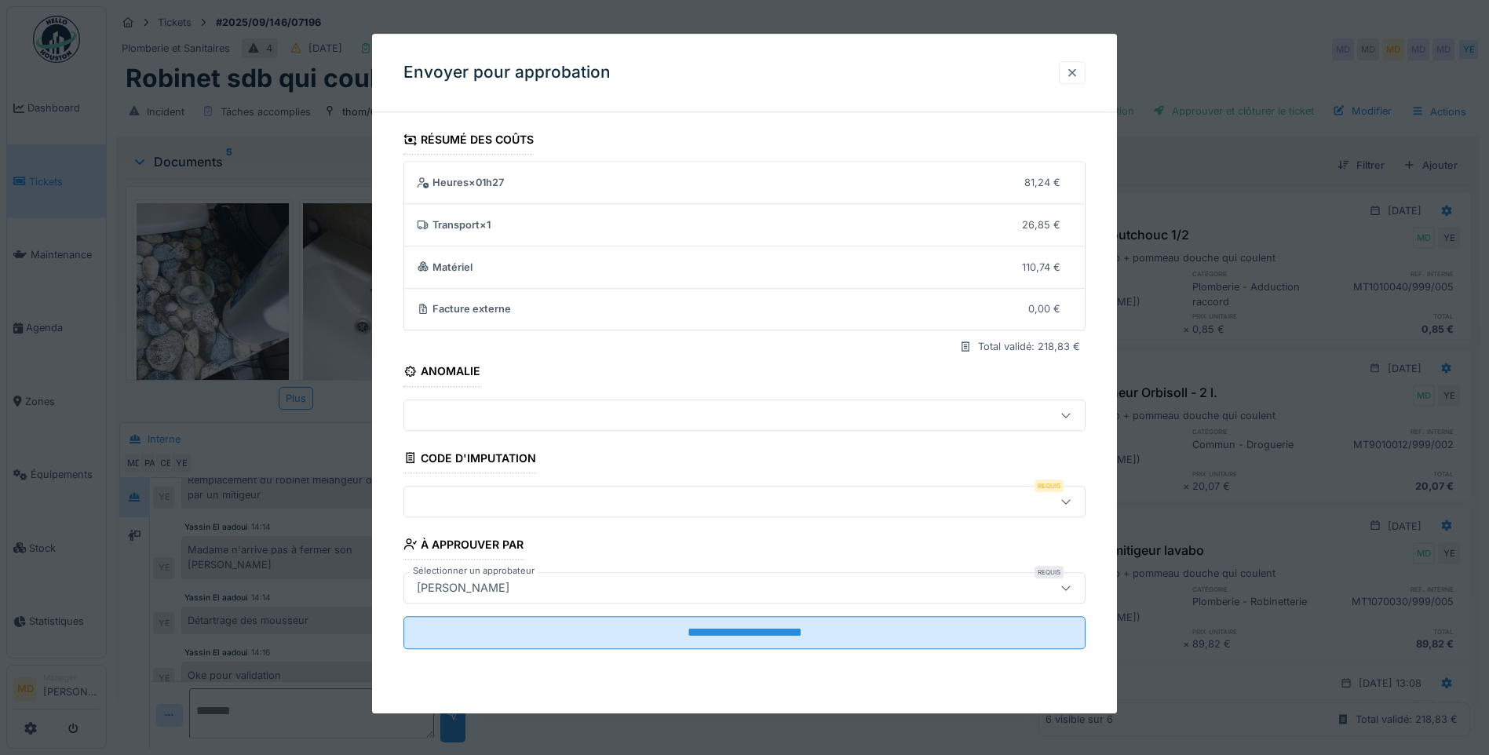
click at [1078, 68] on div at bounding box center [1072, 72] width 13 height 15
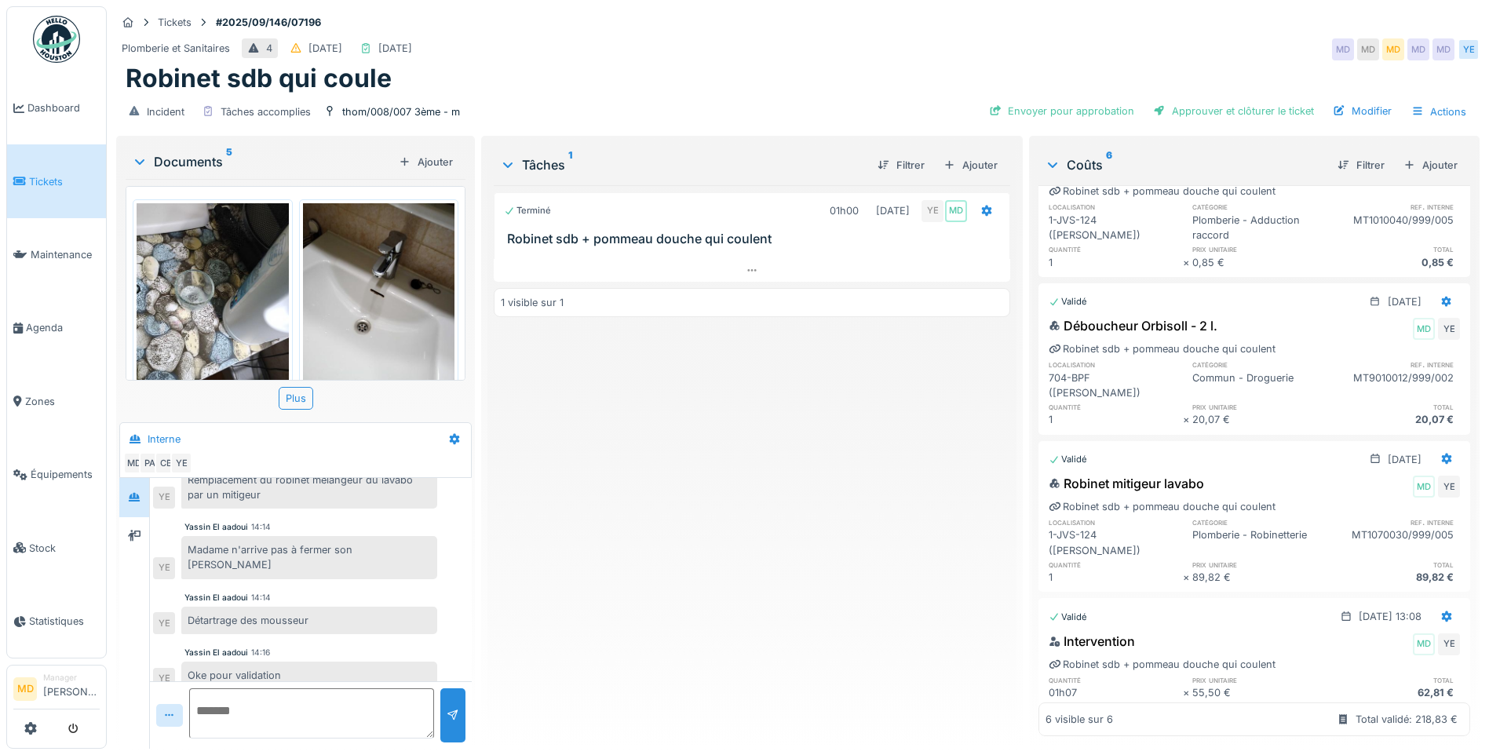
scroll to position [0, 0]
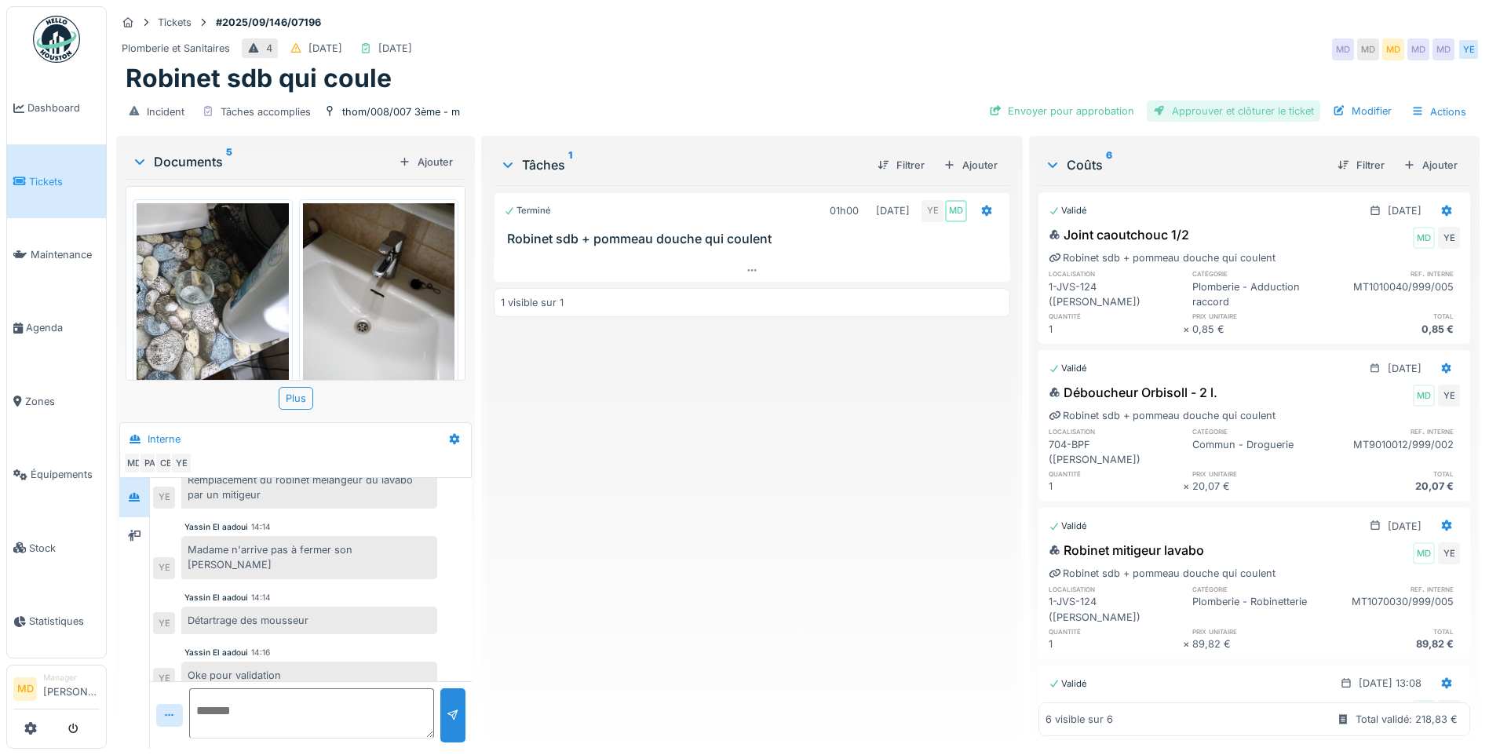
click at [1199, 100] on div "Approuver et clôturer le ticket" at bounding box center [1232, 110] width 173 height 21
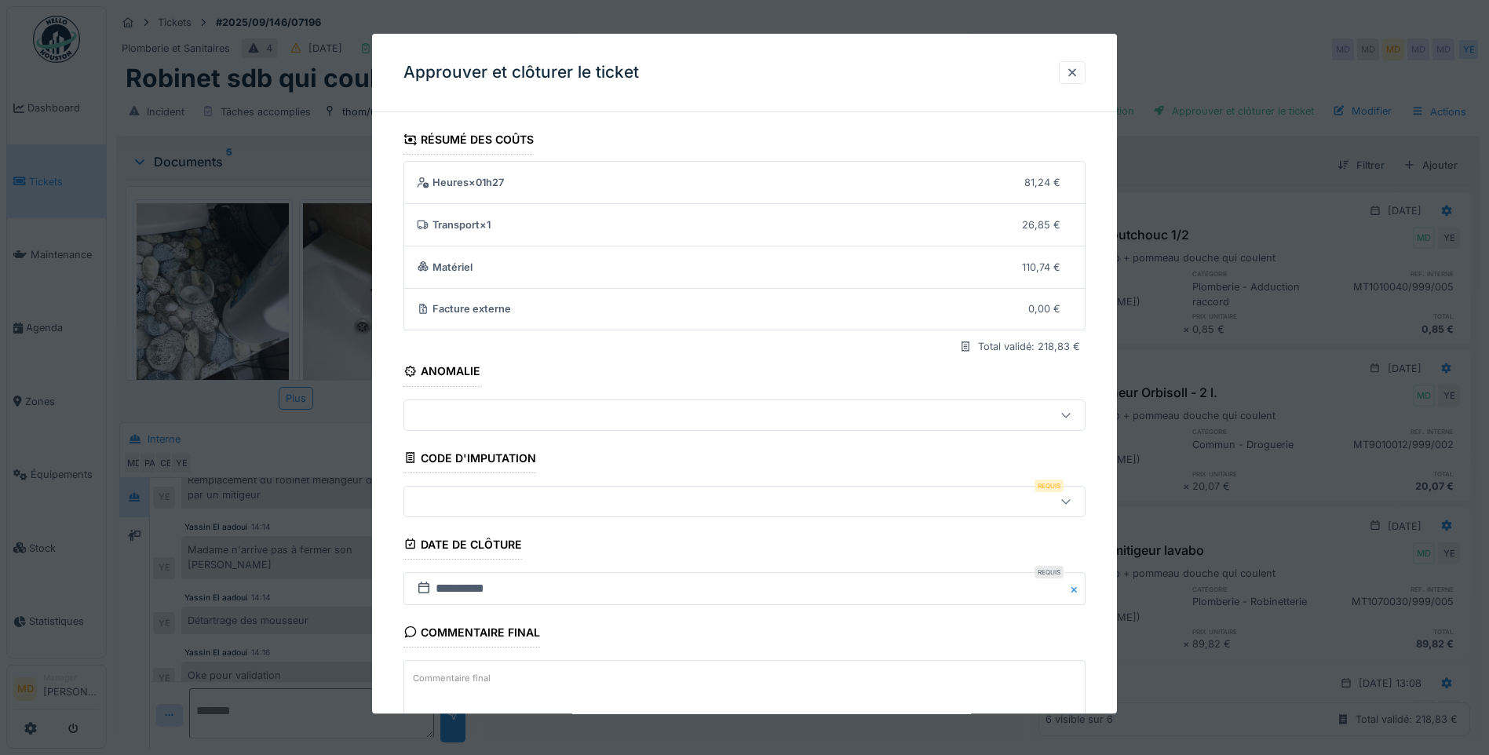
click at [444, 503] on div at bounding box center [704, 501] width 588 height 17
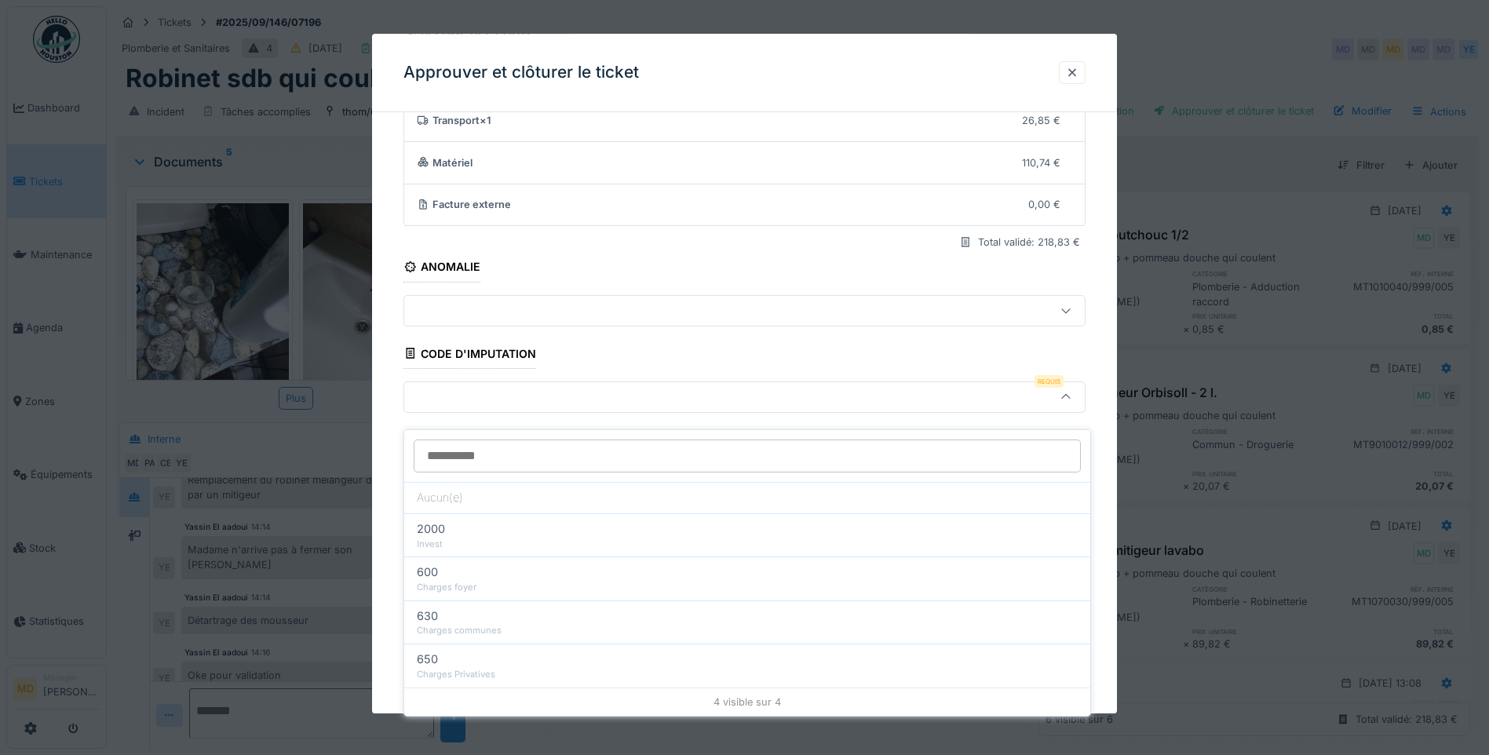
click at [390, 443] on div "**********" at bounding box center [744, 366] width 745 height 693
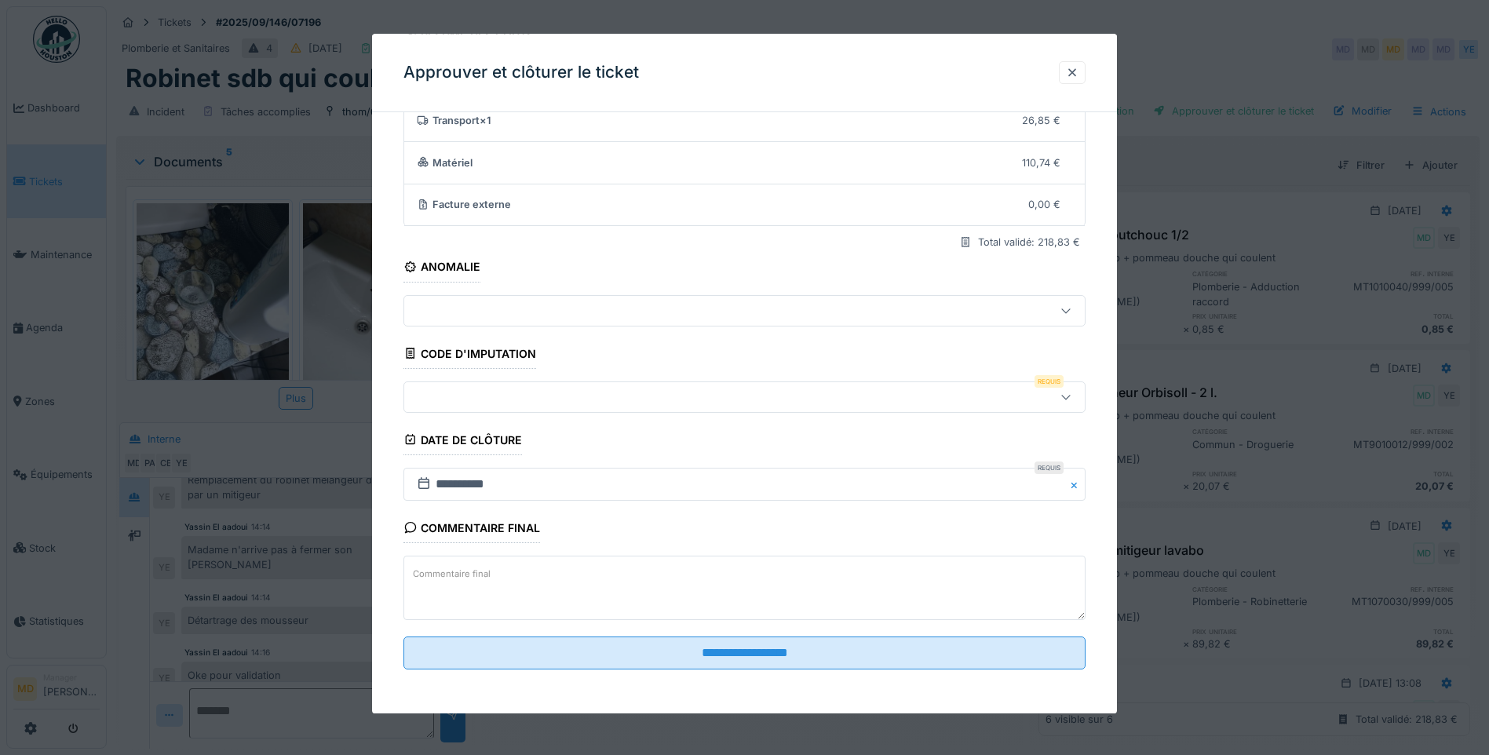
click at [461, 393] on div at bounding box center [704, 396] width 588 height 17
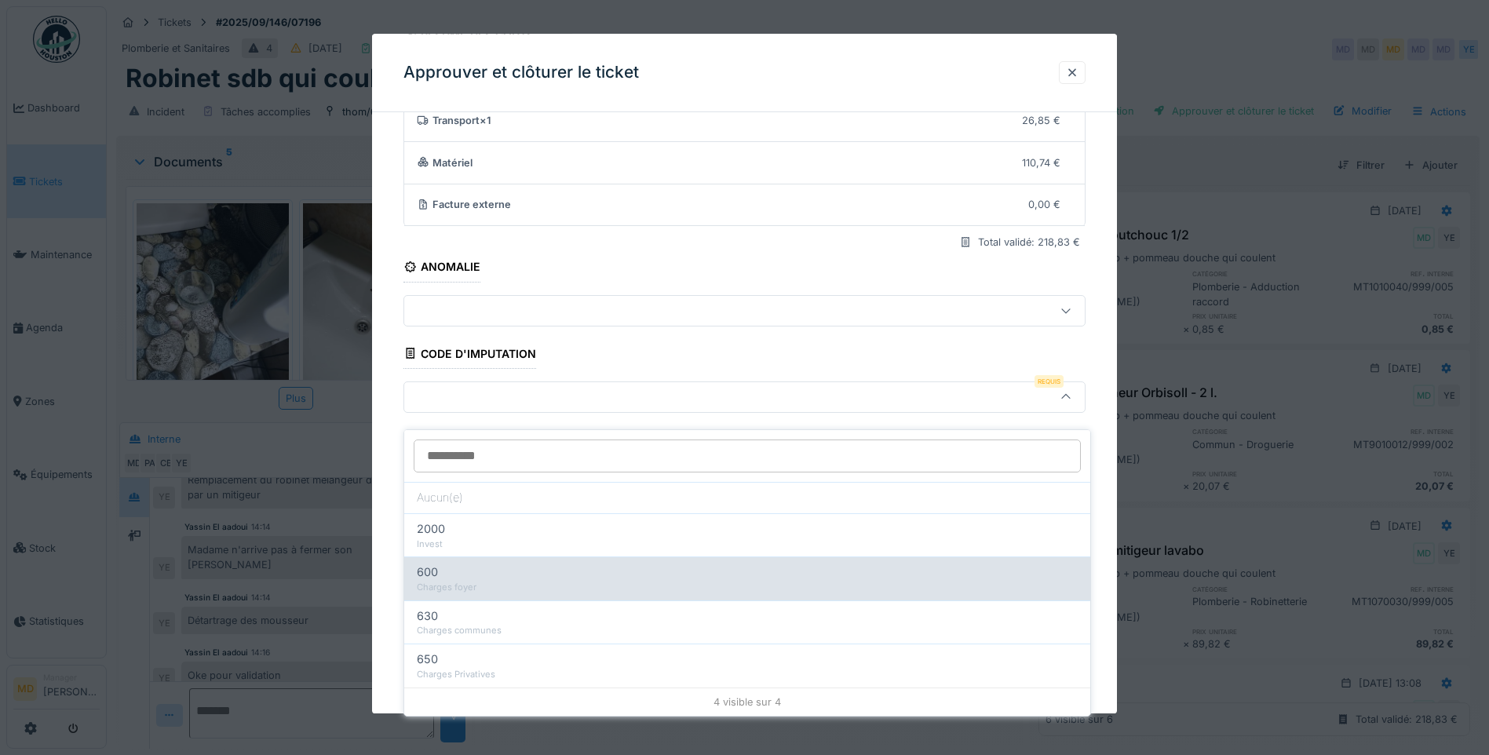
click at [489, 581] on div "Charges foyer" at bounding box center [747, 587] width 661 height 13
type input "***"
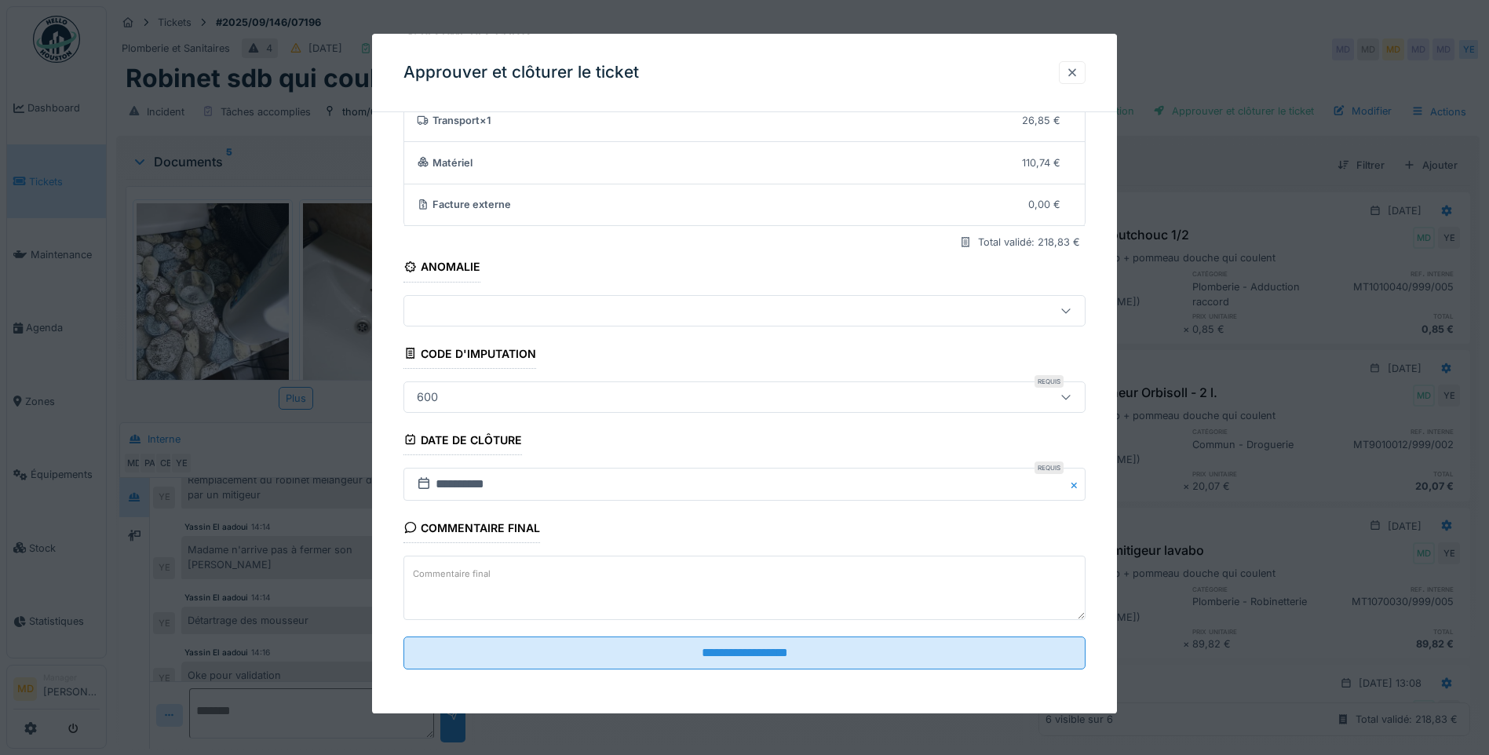
click at [1078, 74] on div at bounding box center [1072, 72] width 13 height 15
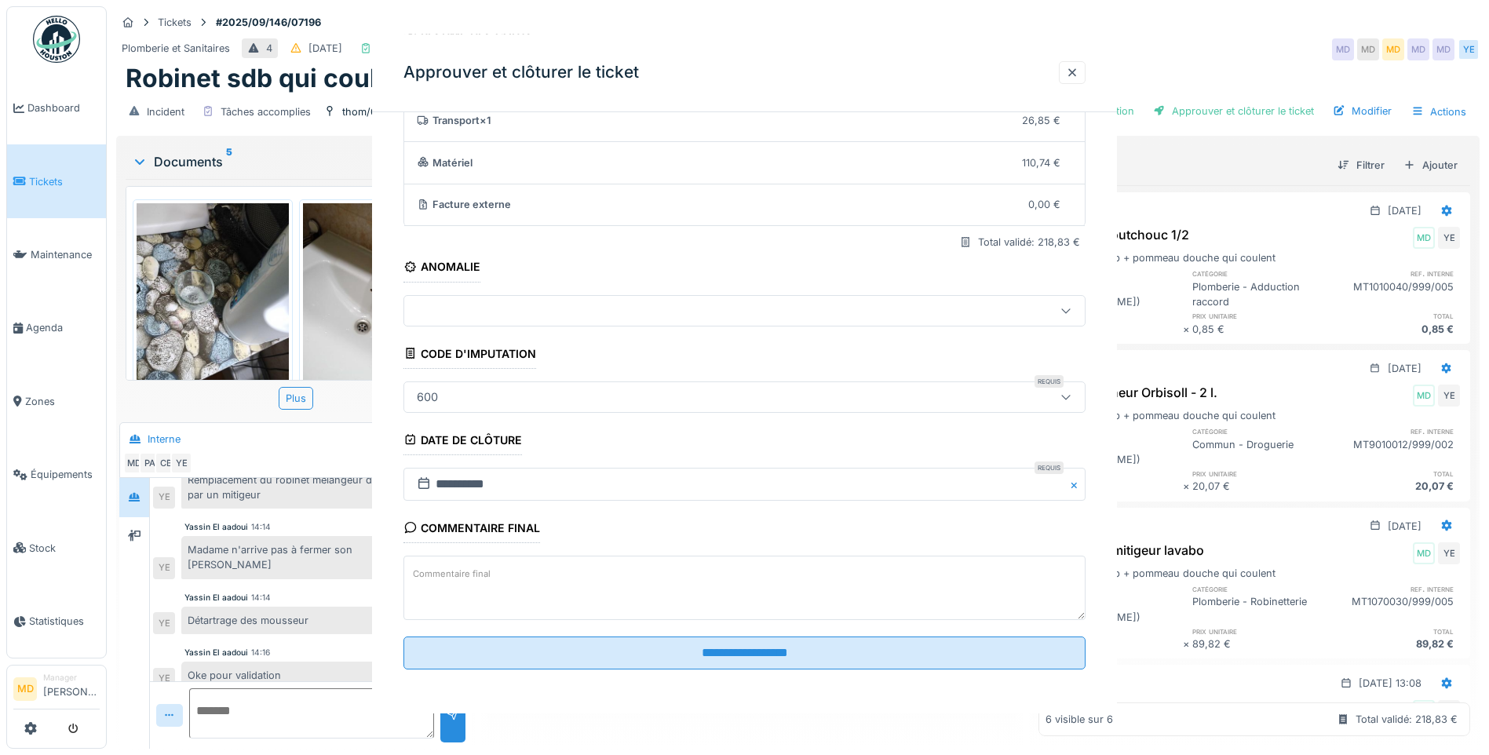
scroll to position [0, 0]
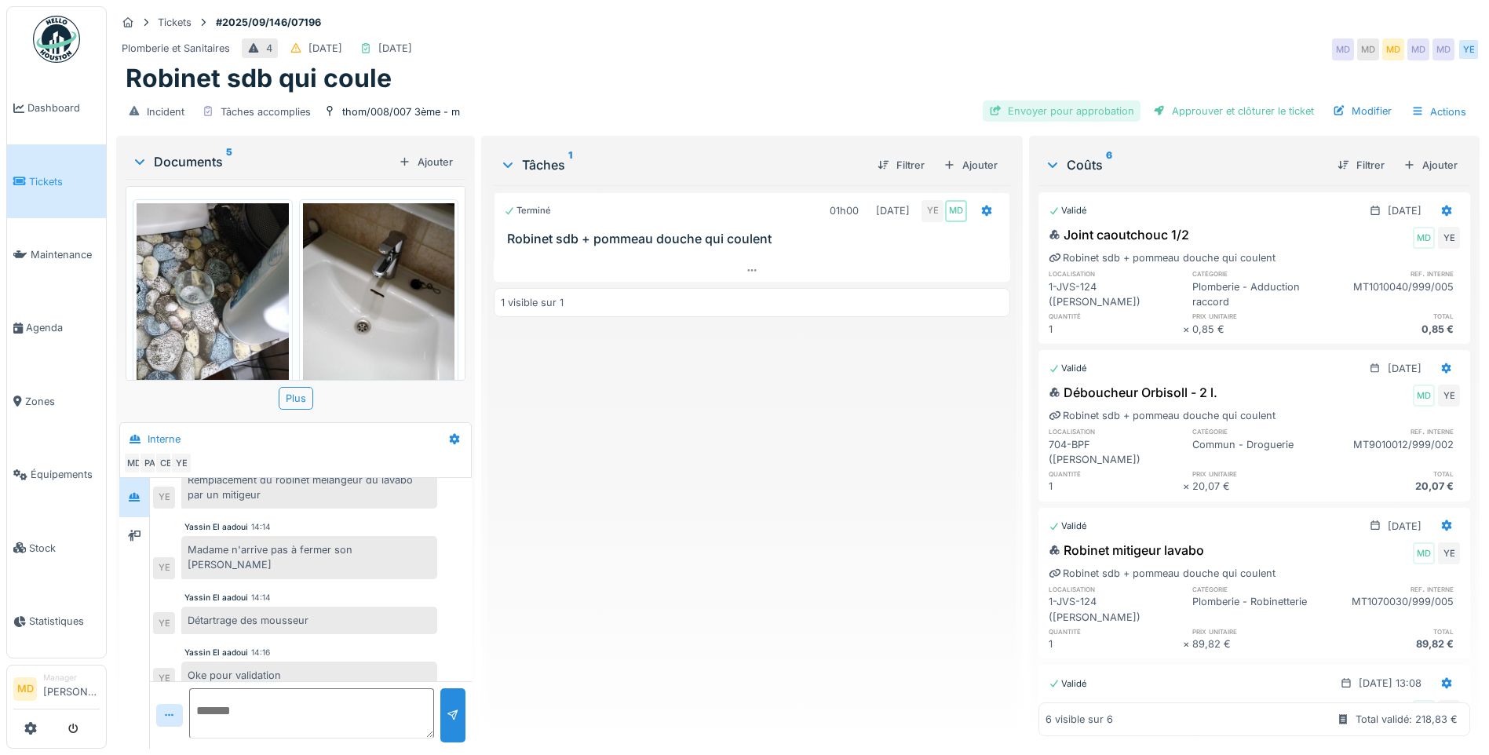
click at [1064, 105] on div "Envoyer pour approbation" at bounding box center [1061, 110] width 158 height 21
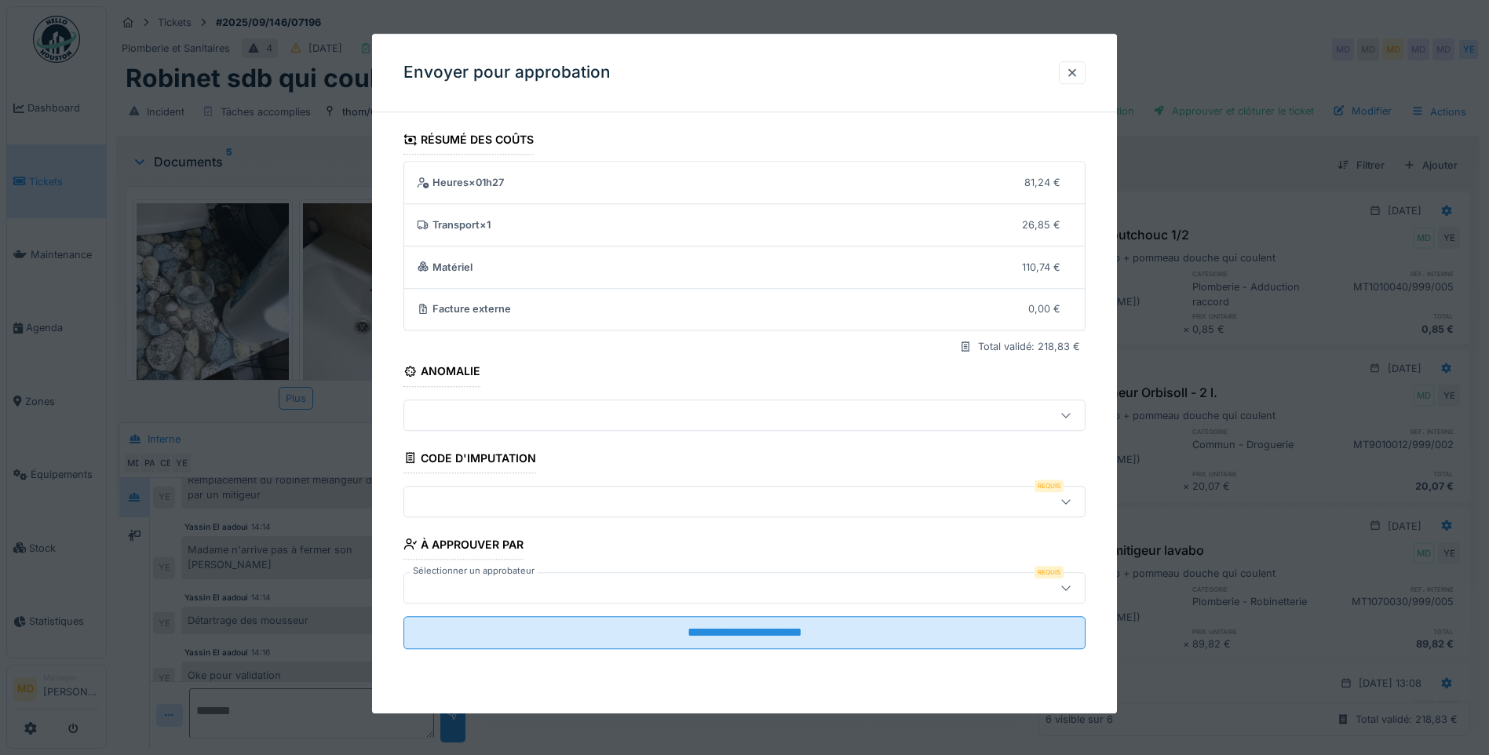
click at [443, 494] on div at bounding box center [704, 501] width 588 height 17
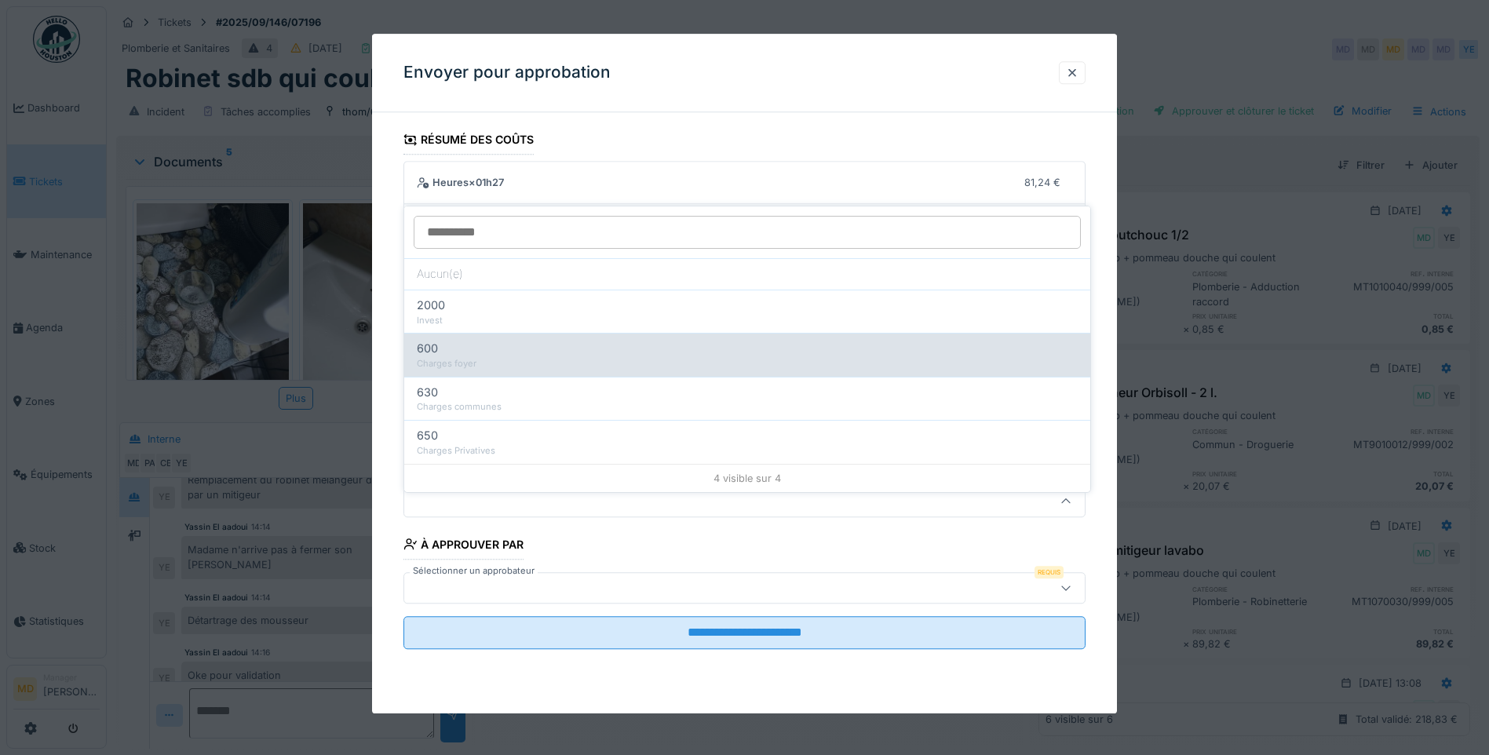
click at [461, 357] on div "Charges foyer" at bounding box center [747, 363] width 661 height 13
type input "***"
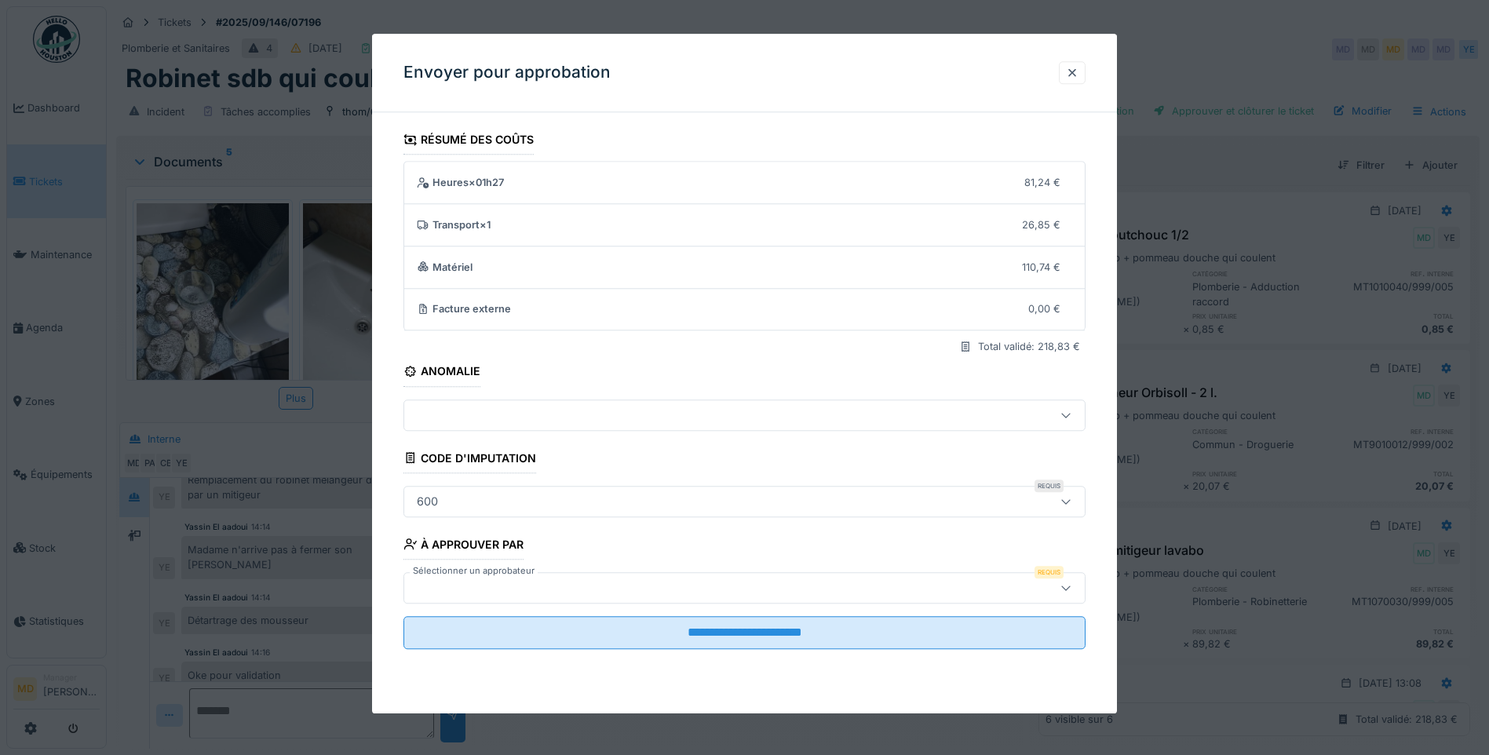
click at [523, 578] on div at bounding box center [744, 587] width 682 height 31
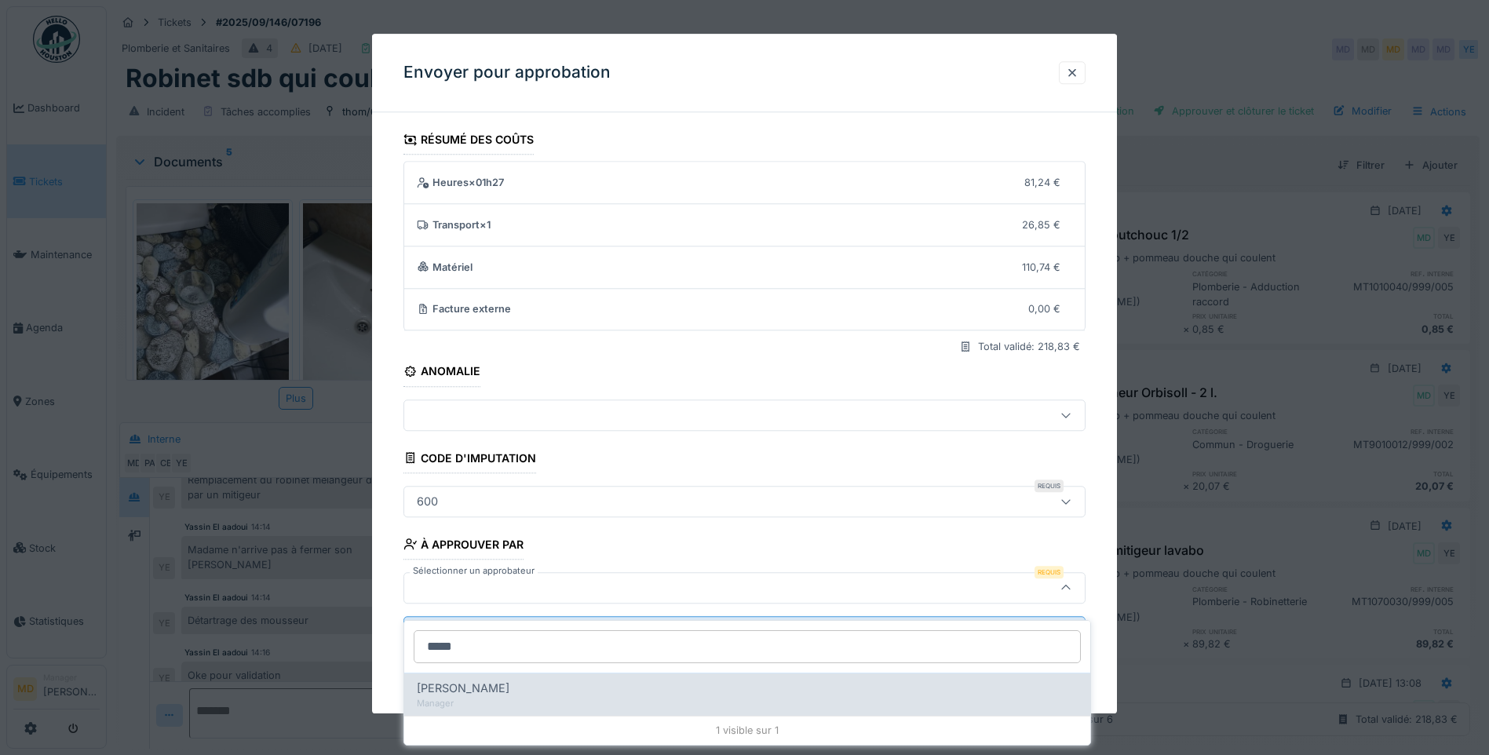
type input "*****"
click at [498, 697] on div "Manager" at bounding box center [747, 703] width 661 height 13
type input "****"
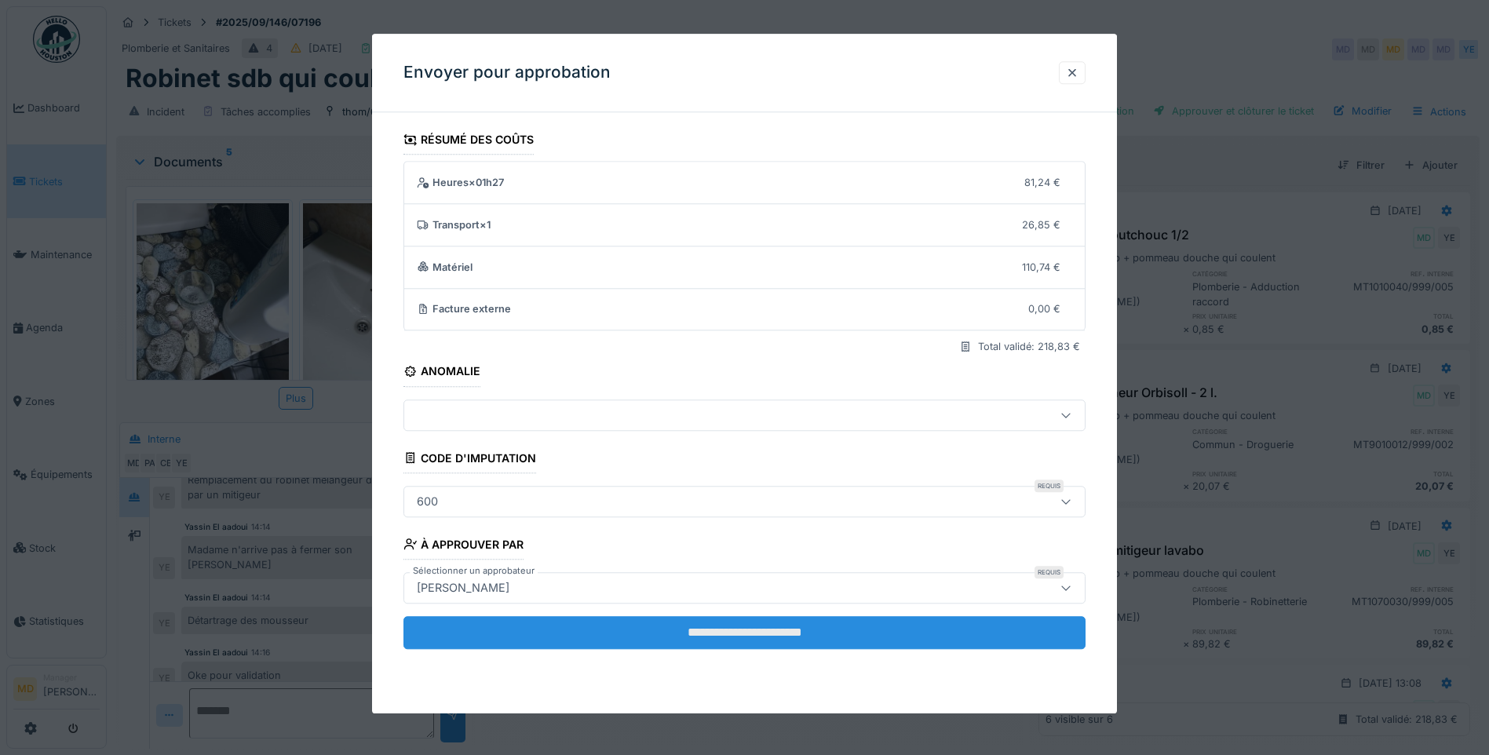
click at [774, 623] on input "**********" at bounding box center [744, 632] width 682 height 33
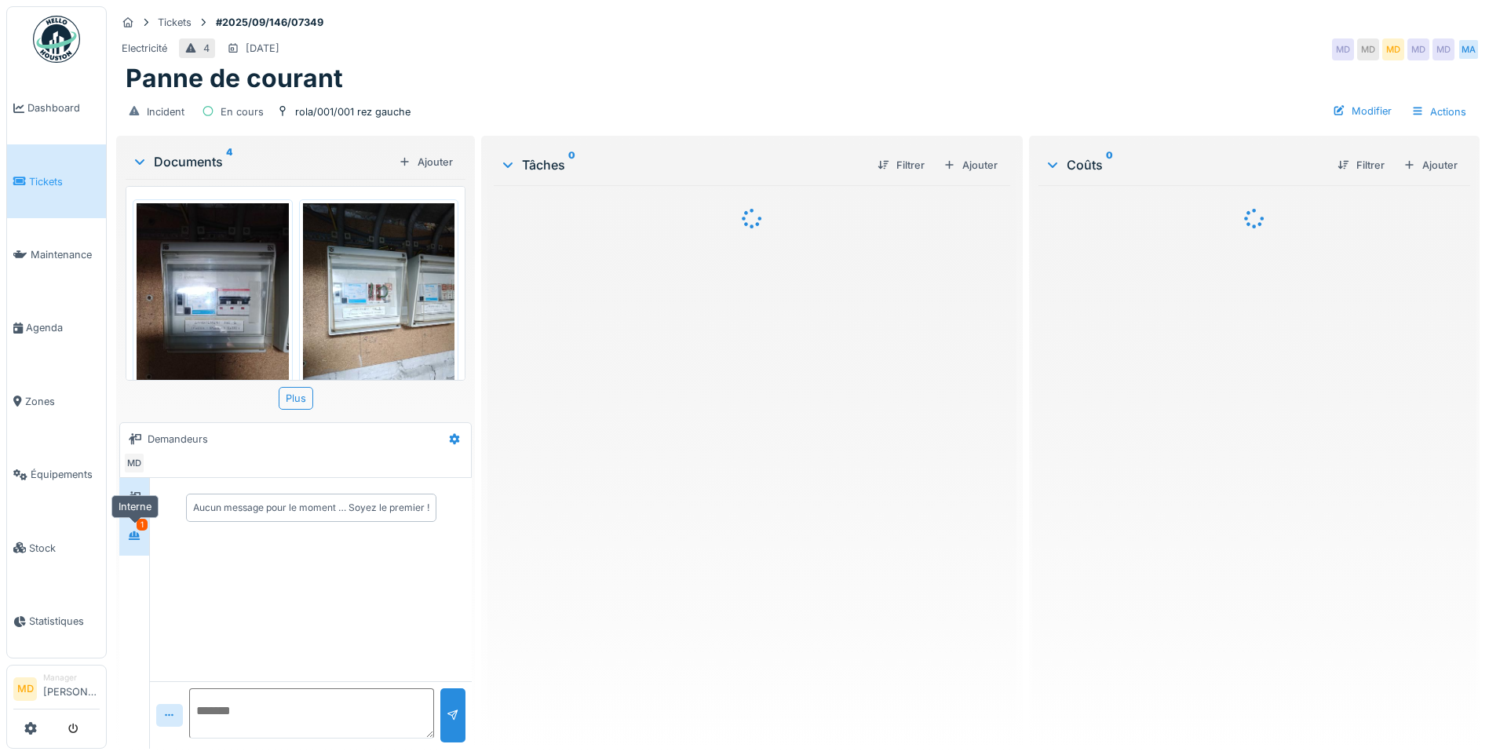
click at [139, 528] on div "1" at bounding box center [142, 525] width 11 height 12
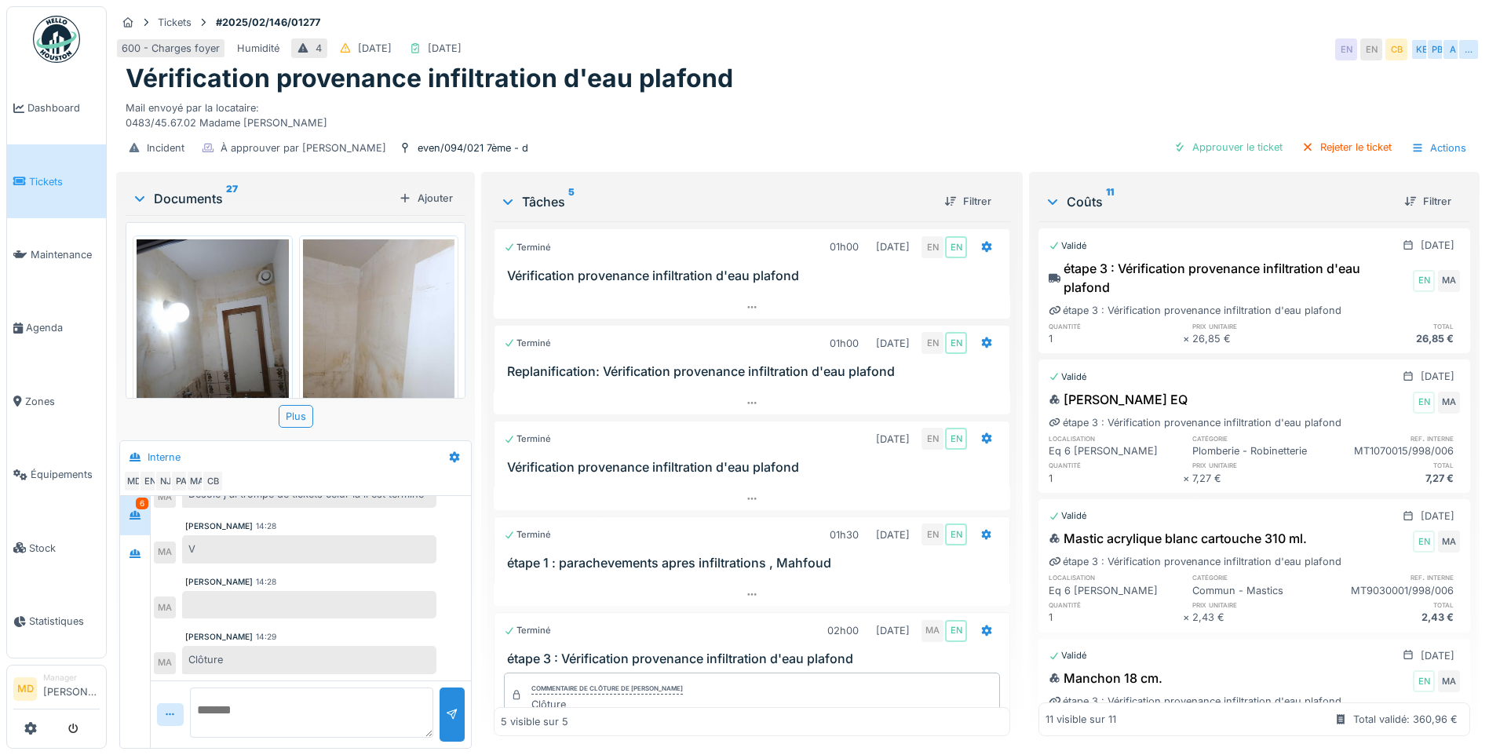
scroll to position [405, 0]
click at [145, 554] on div at bounding box center [135, 555] width 24 height 20
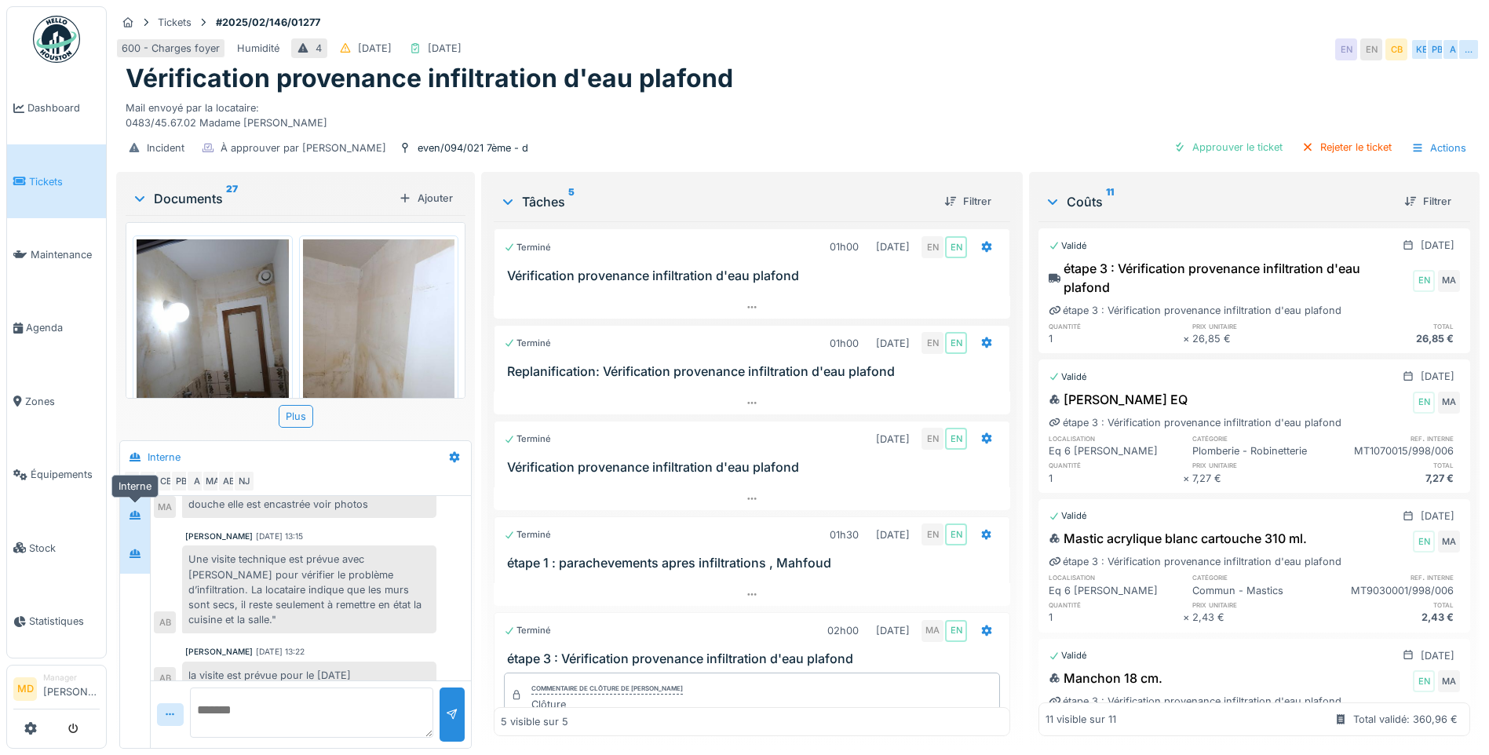
click at [138, 516] on icon at bounding box center [134, 515] width 11 height 9
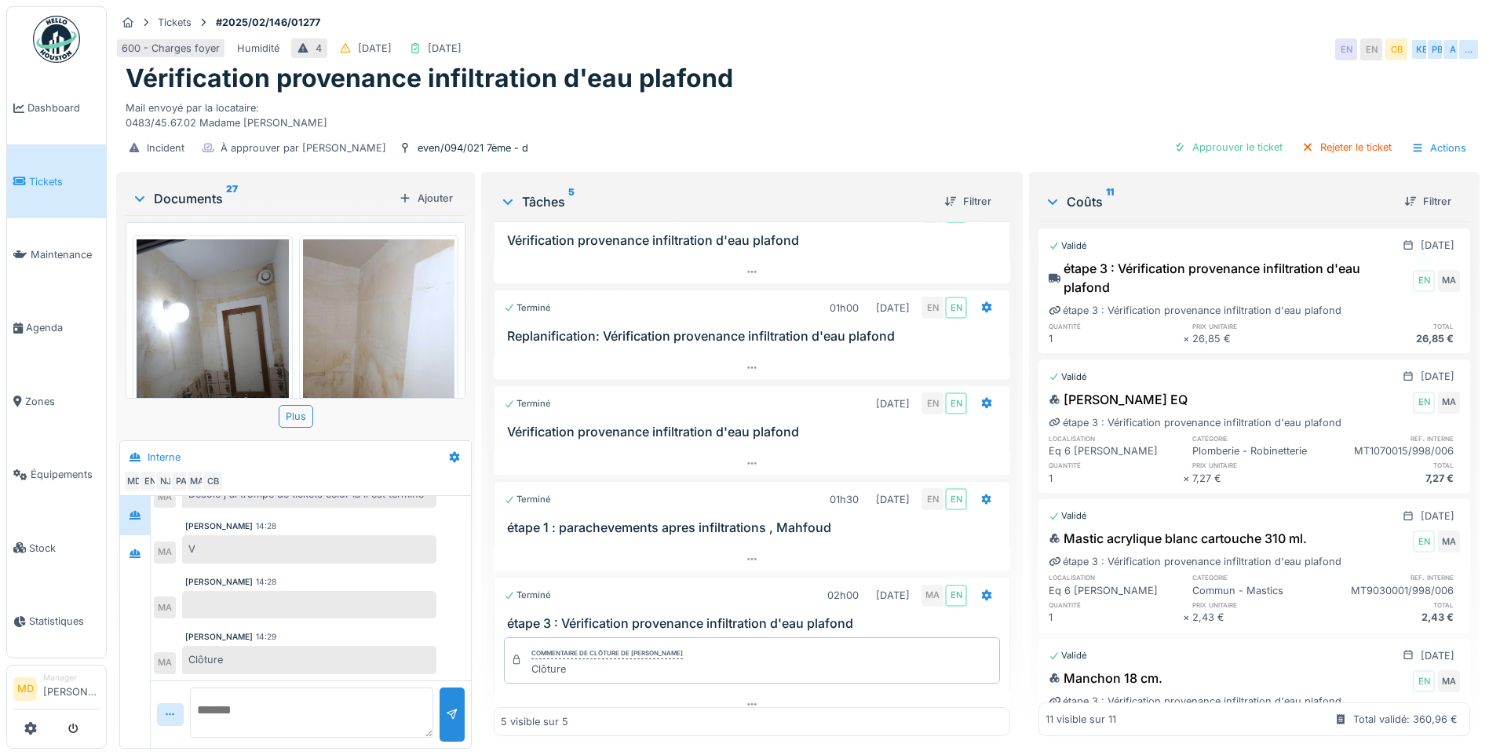
scroll to position [53, 0]
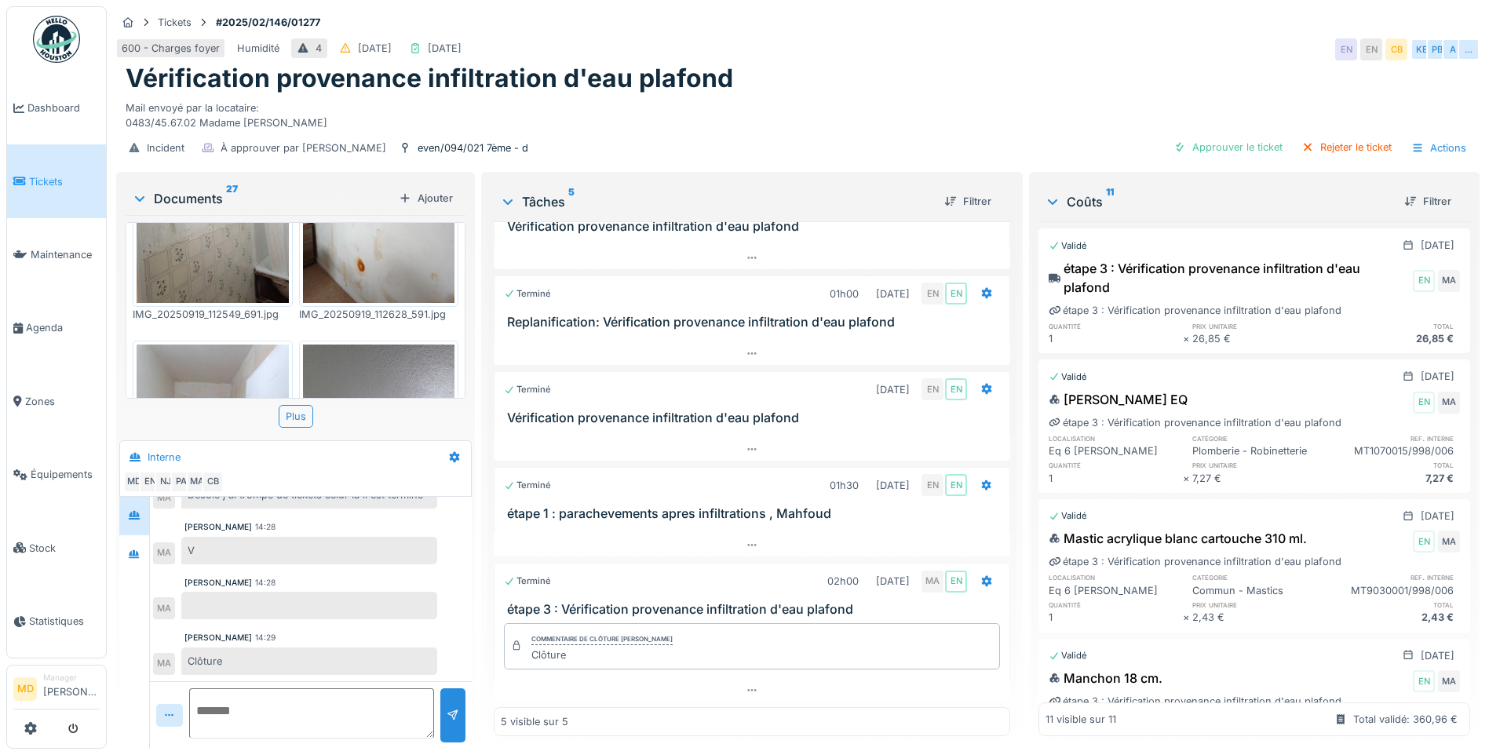
scroll to position [549, 0]
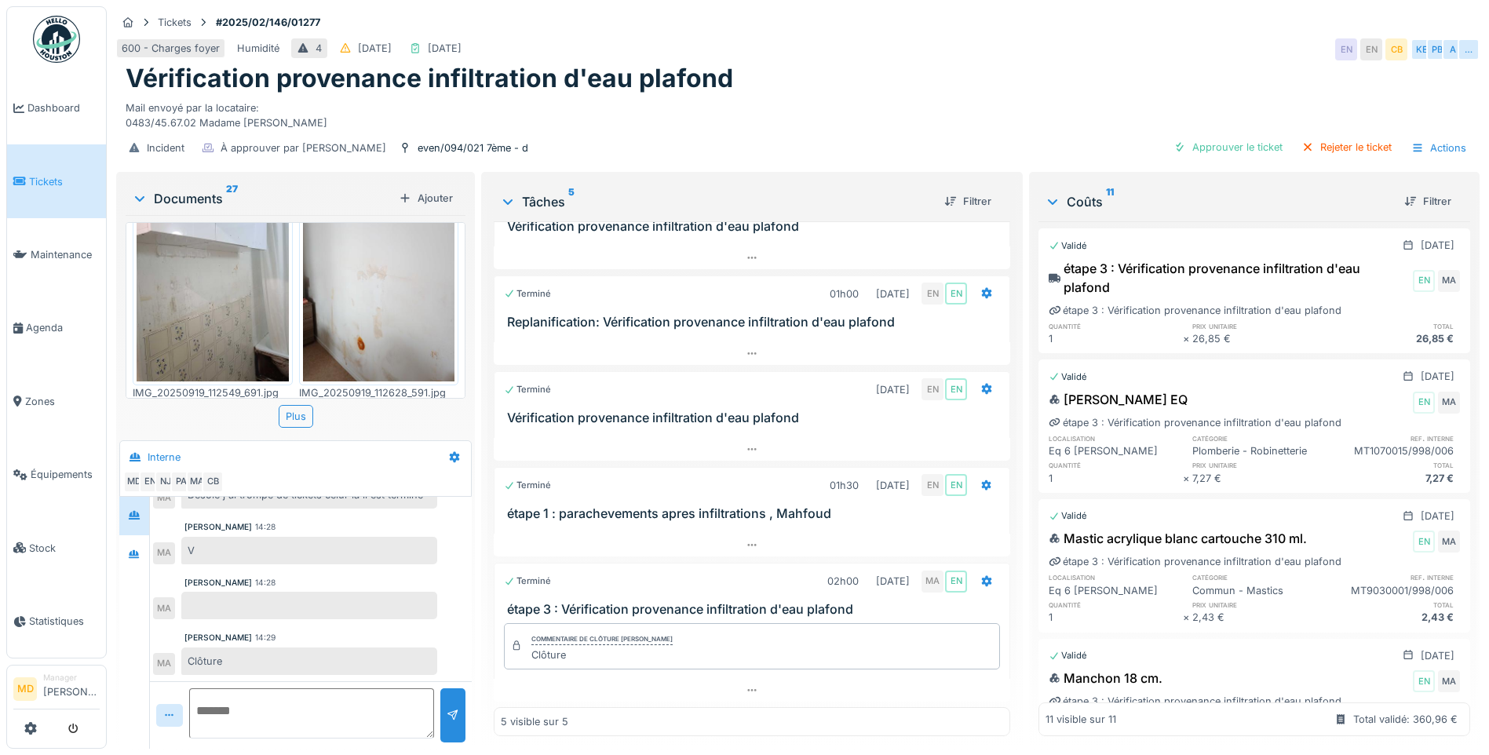
click at [373, 297] on img at bounding box center [379, 280] width 152 height 202
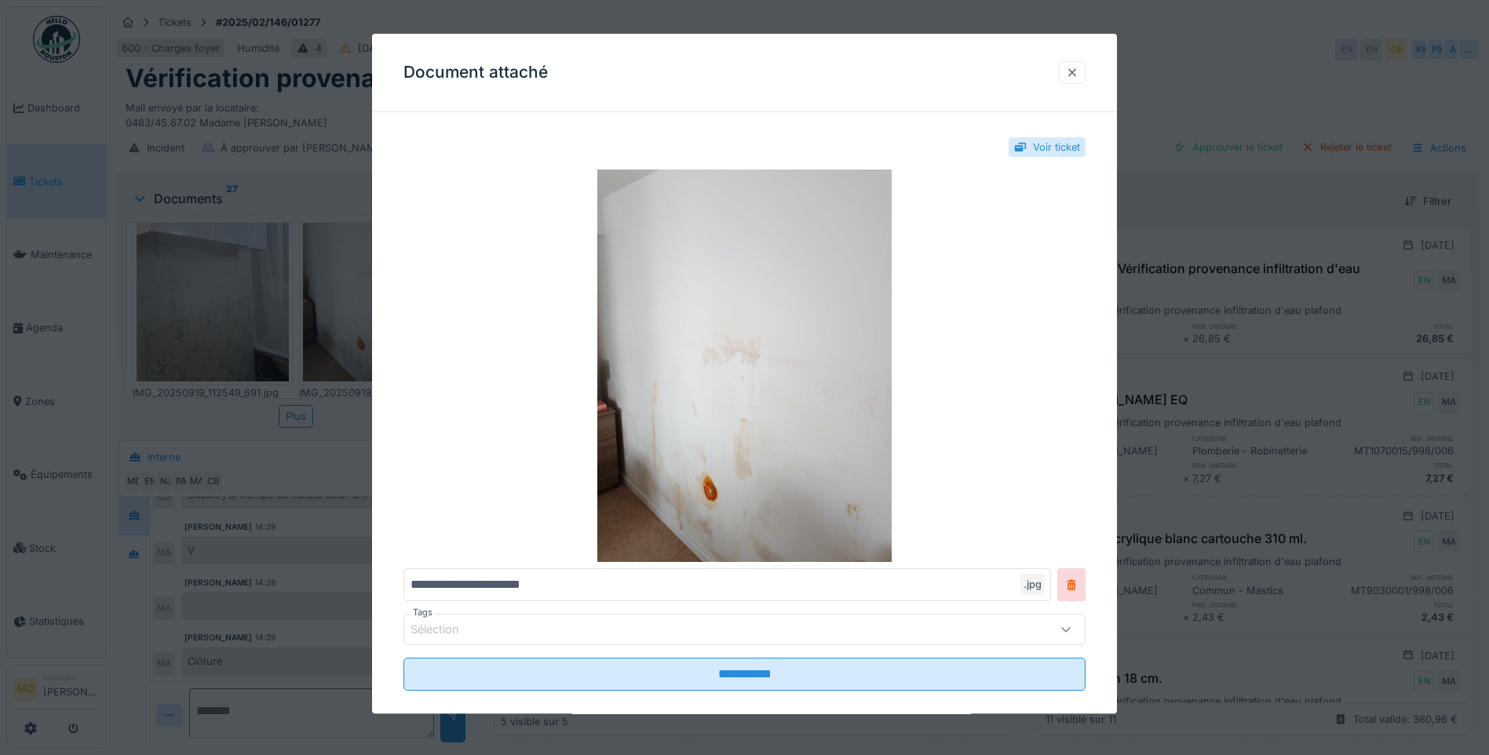
click at [1078, 75] on div at bounding box center [1072, 72] width 13 height 15
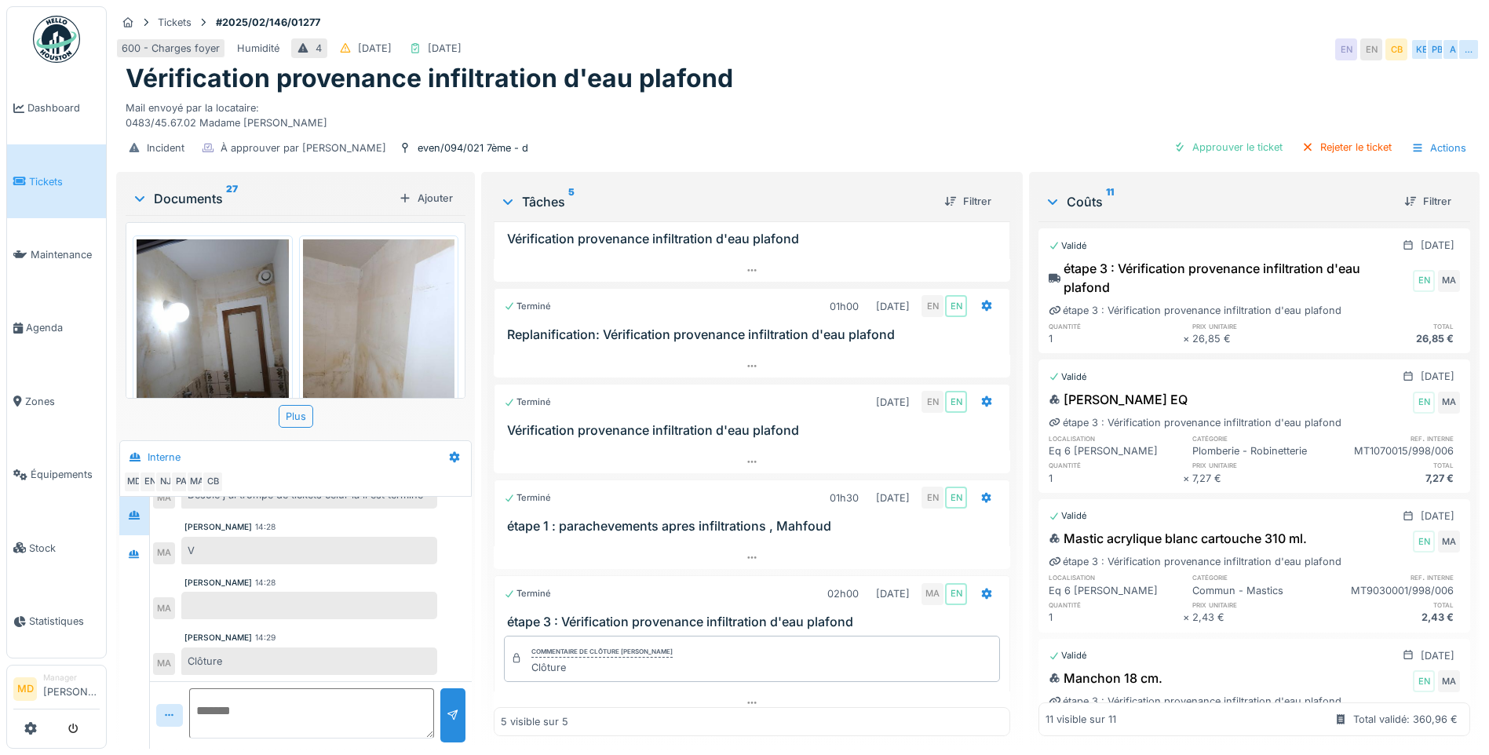
scroll to position [53, 0]
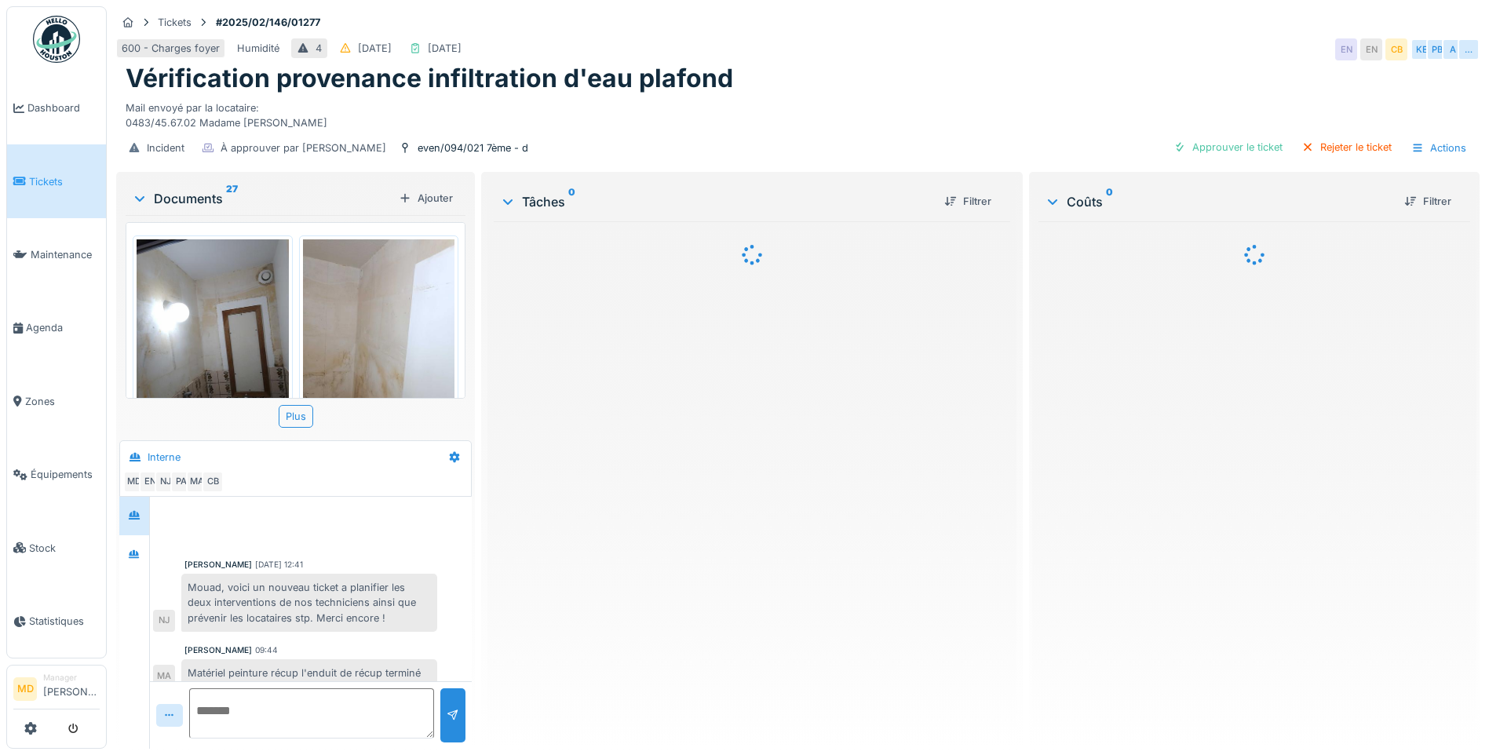
scroll to position [406, 0]
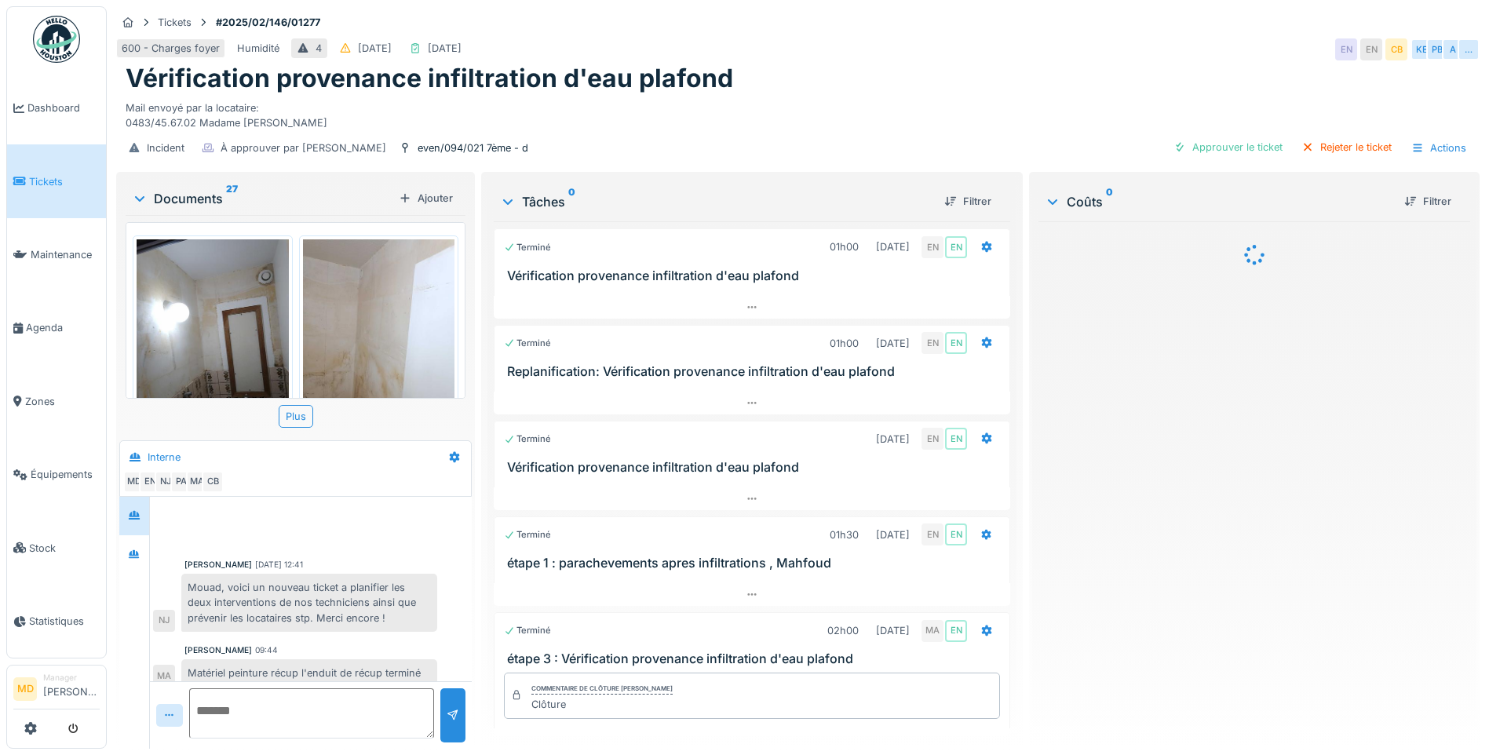
scroll to position [406, 0]
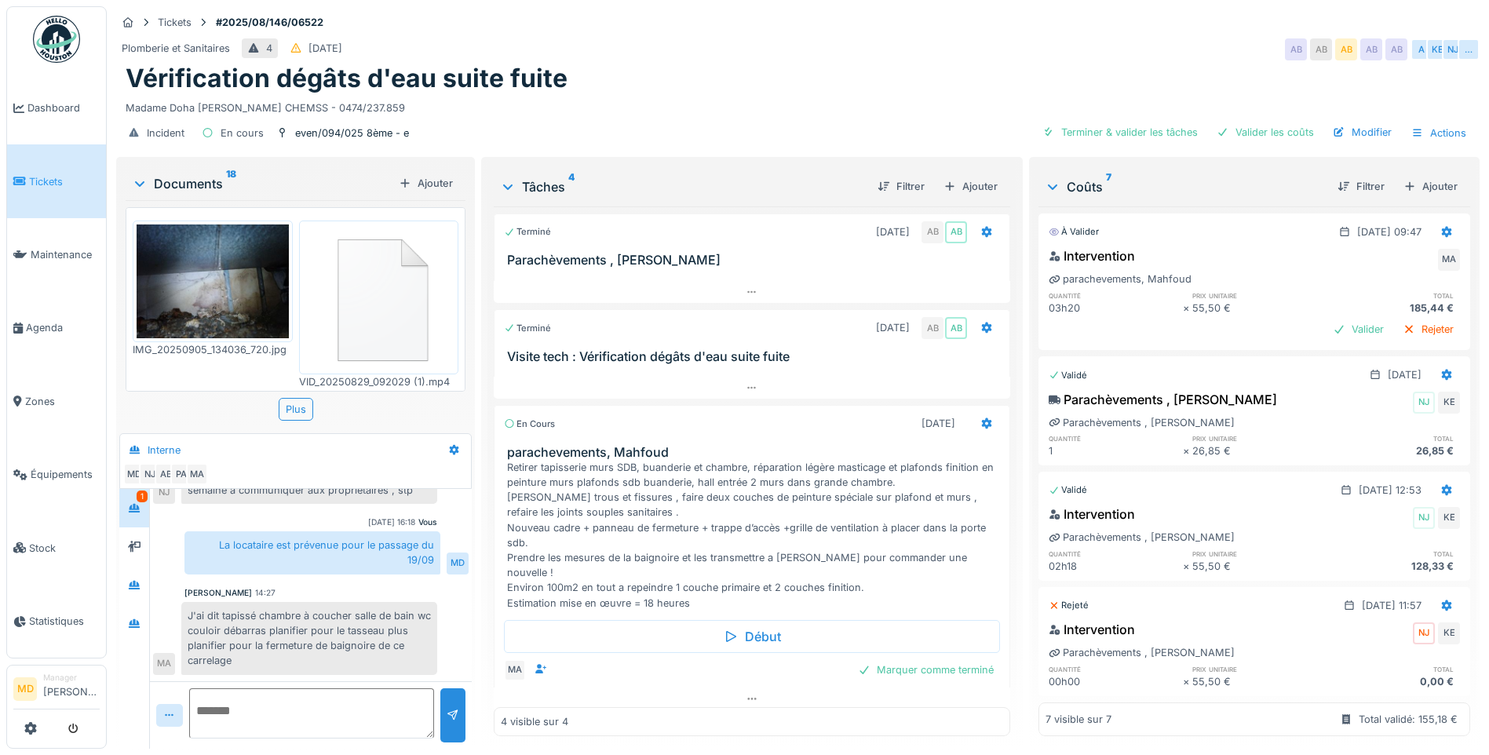
scroll to position [387, 0]
click at [149, 541] on div at bounding box center [134, 546] width 30 height 38
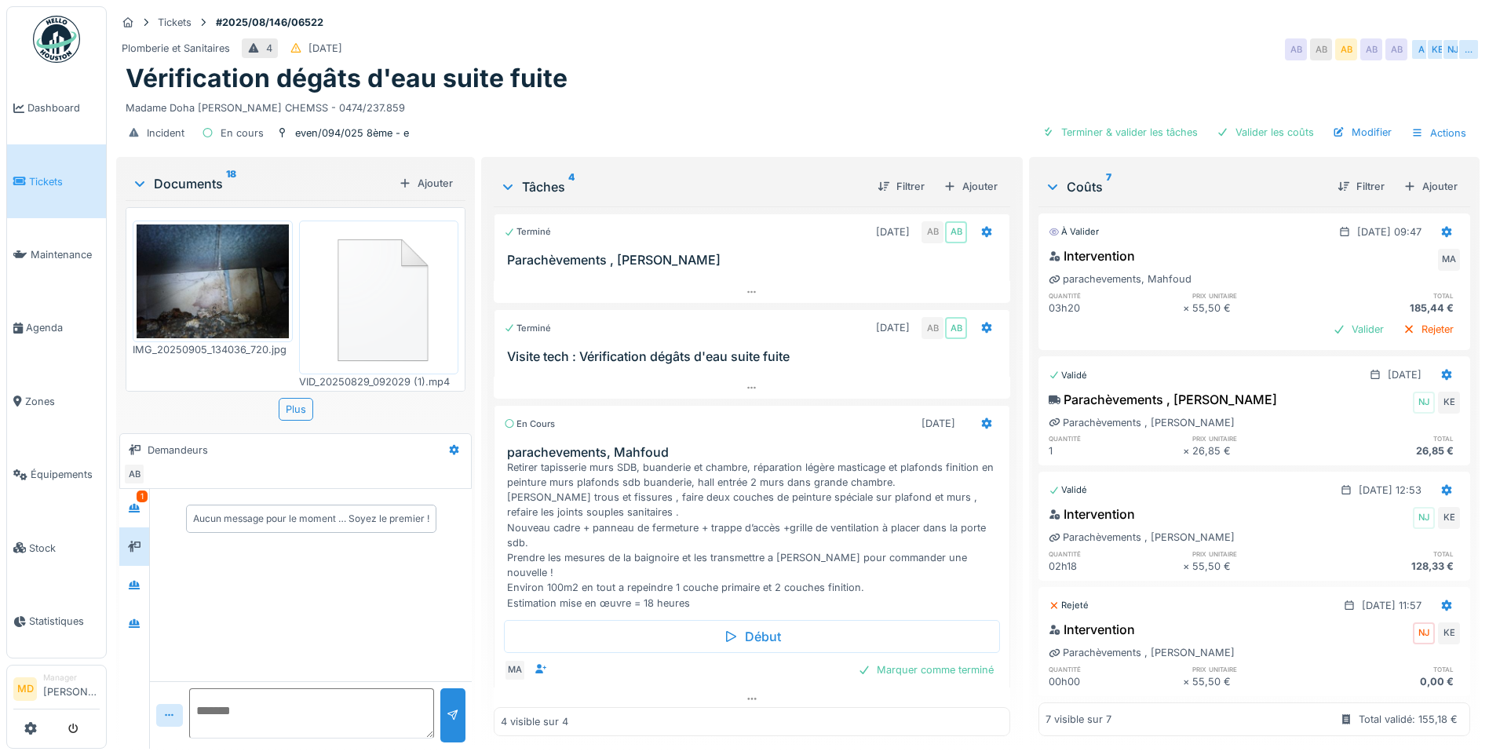
scroll to position [0, 0]
click at [143, 508] on div at bounding box center [134, 508] width 24 height 20
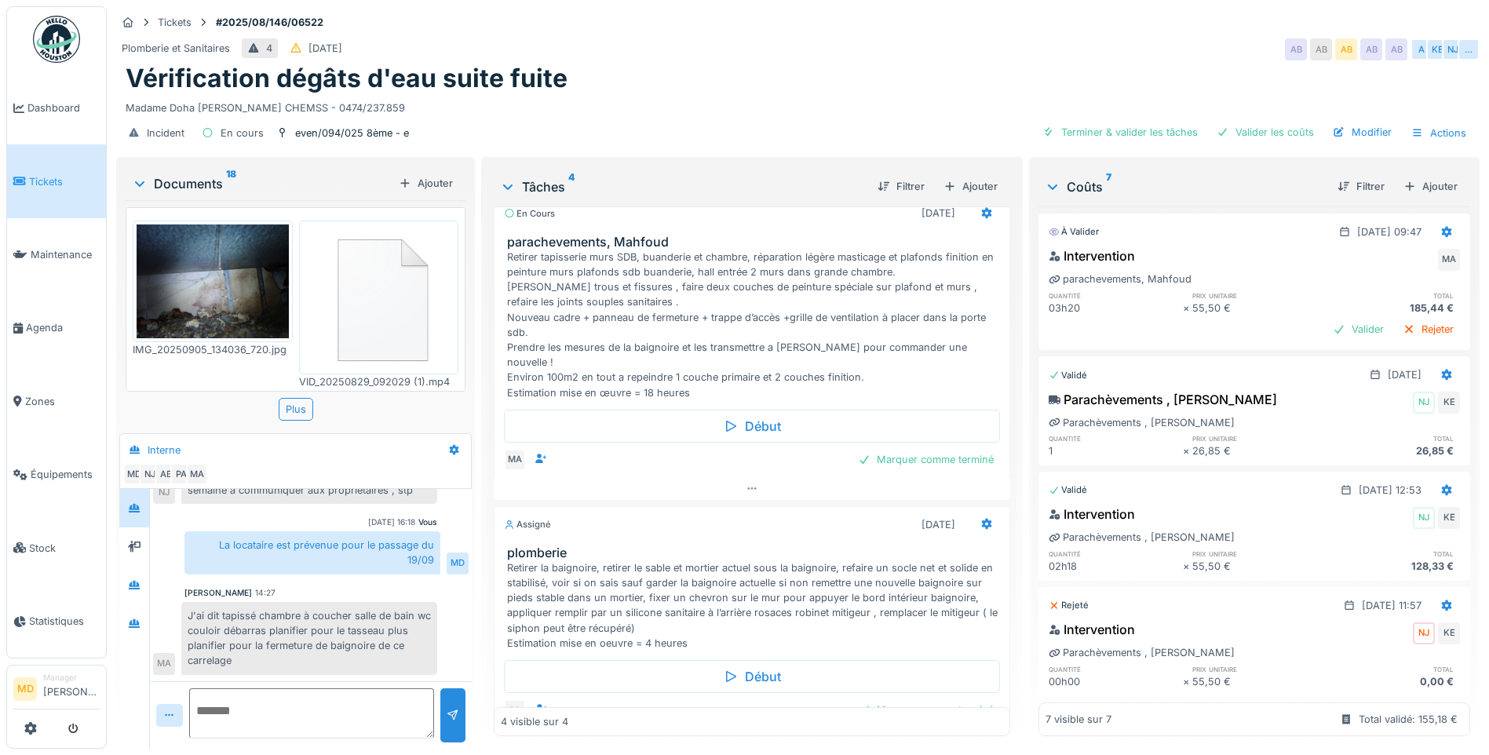
scroll to position [248, 0]
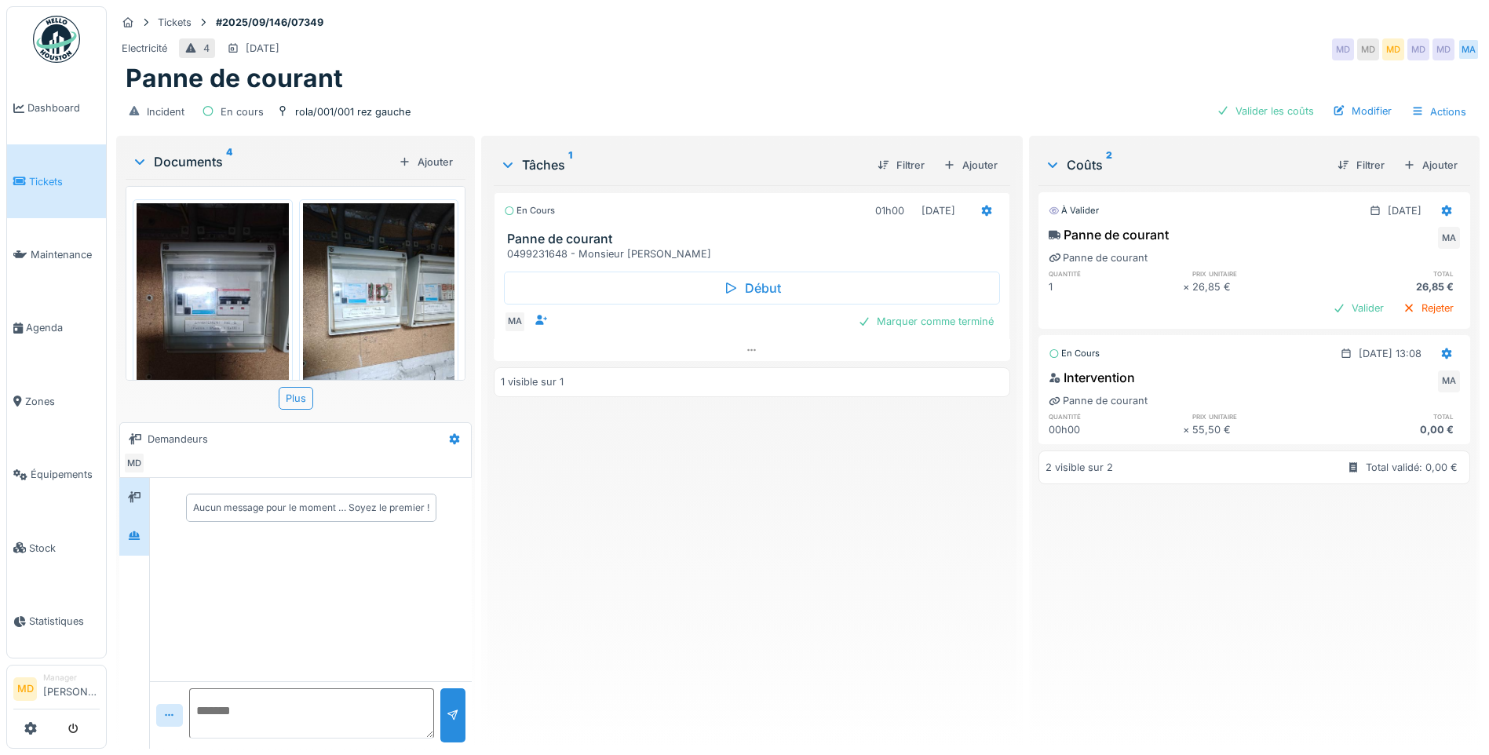
click at [148, 525] on div at bounding box center [134, 536] width 30 height 38
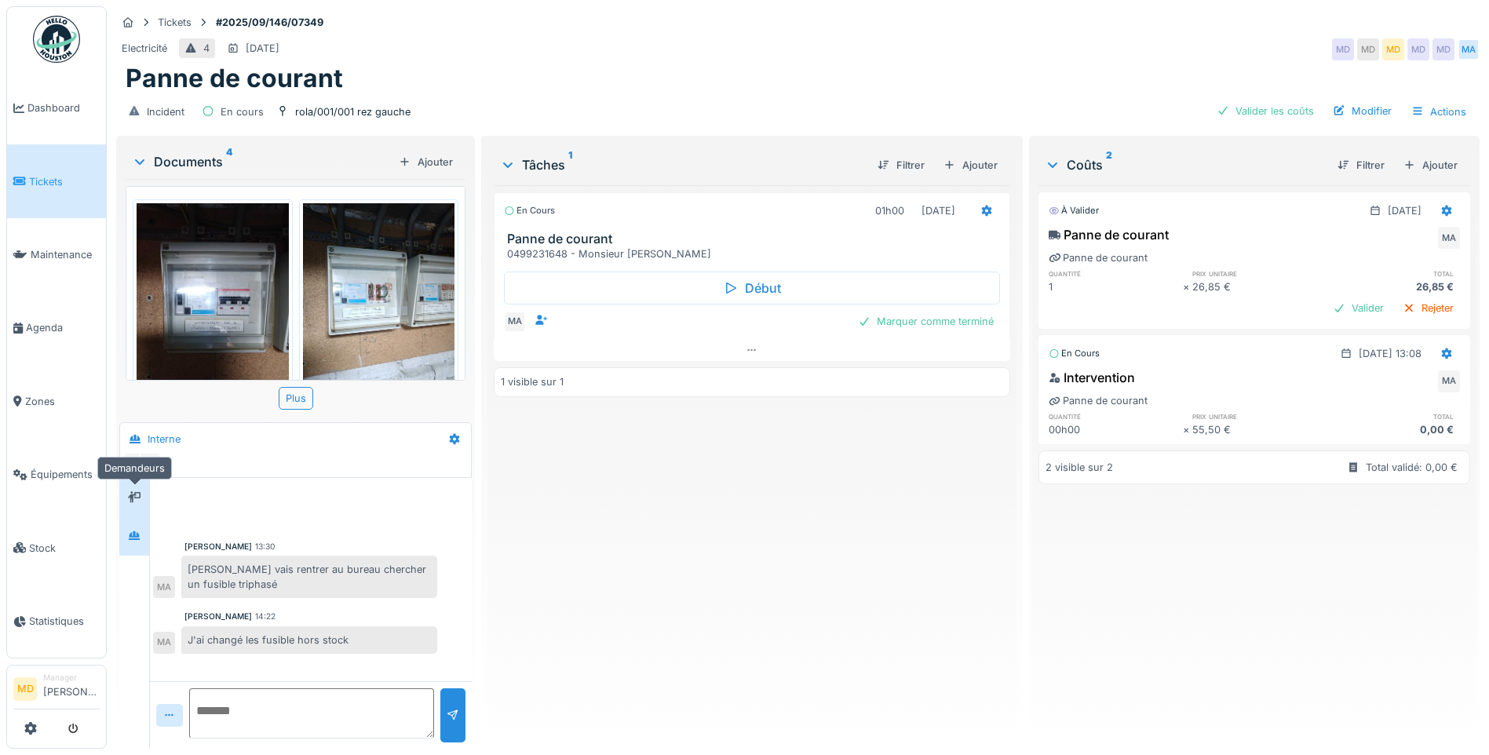
click at [137, 489] on div at bounding box center [134, 497] width 24 height 20
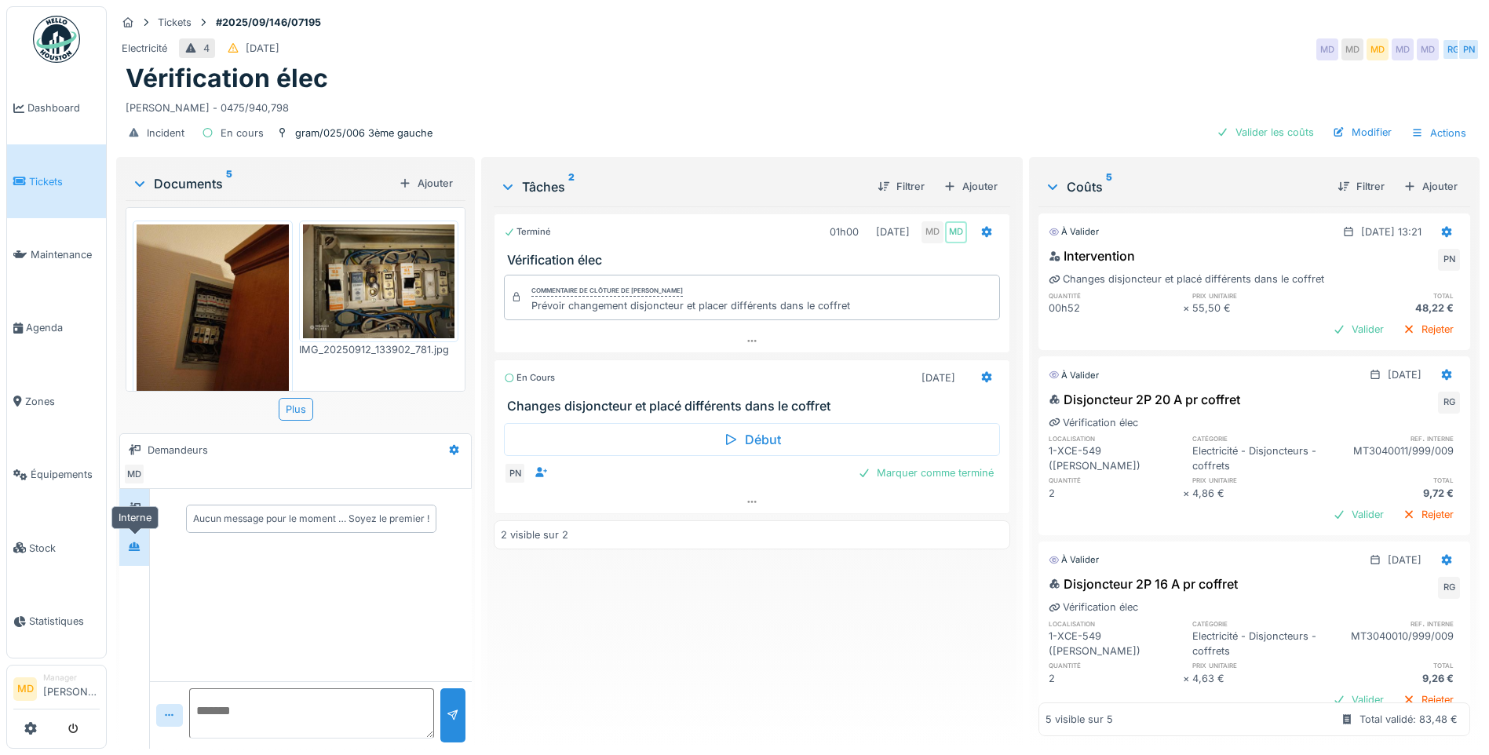
click at [140, 544] on icon at bounding box center [134, 546] width 13 height 10
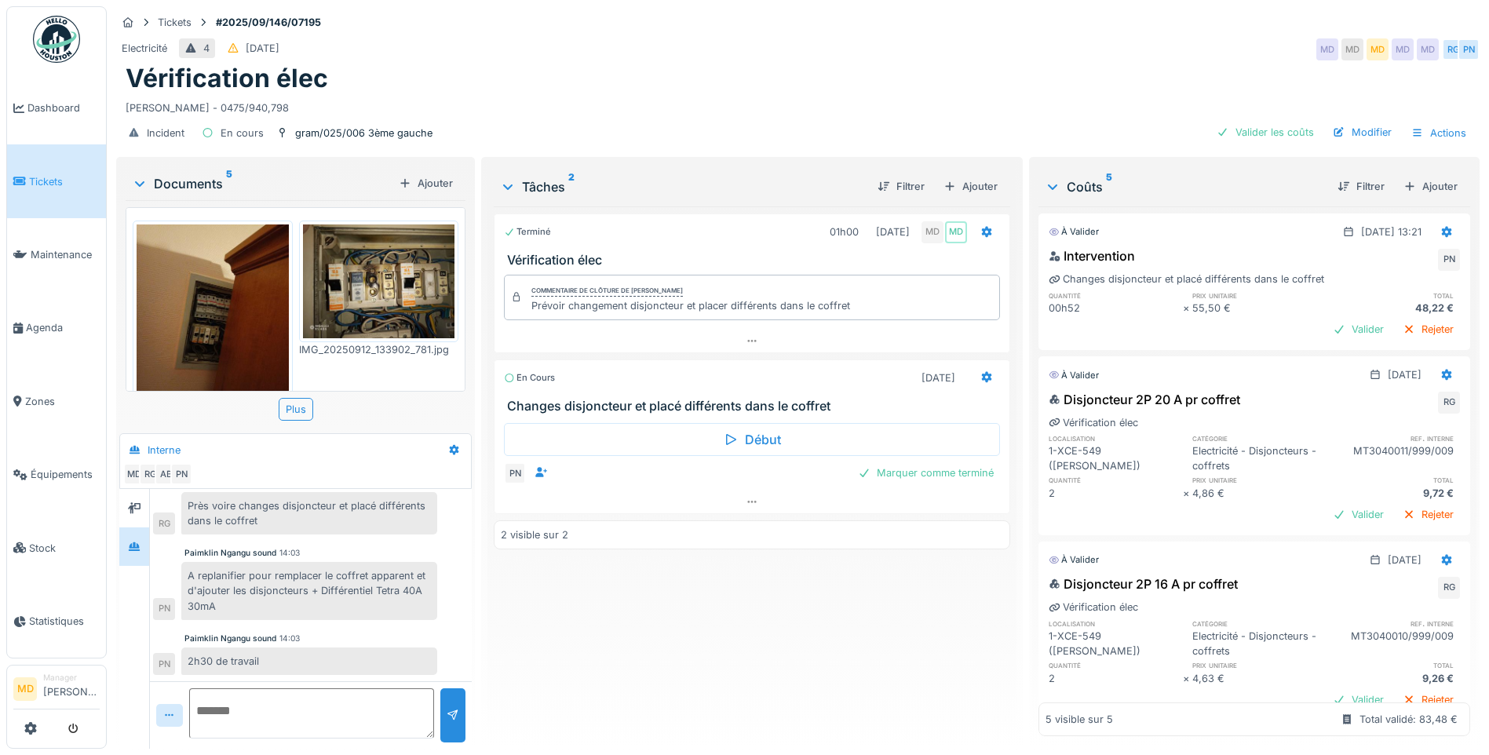
scroll to position [12, 0]
click at [960, 468] on div "Marquer comme terminé" at bounding box center [925, 472] width 148 height 21
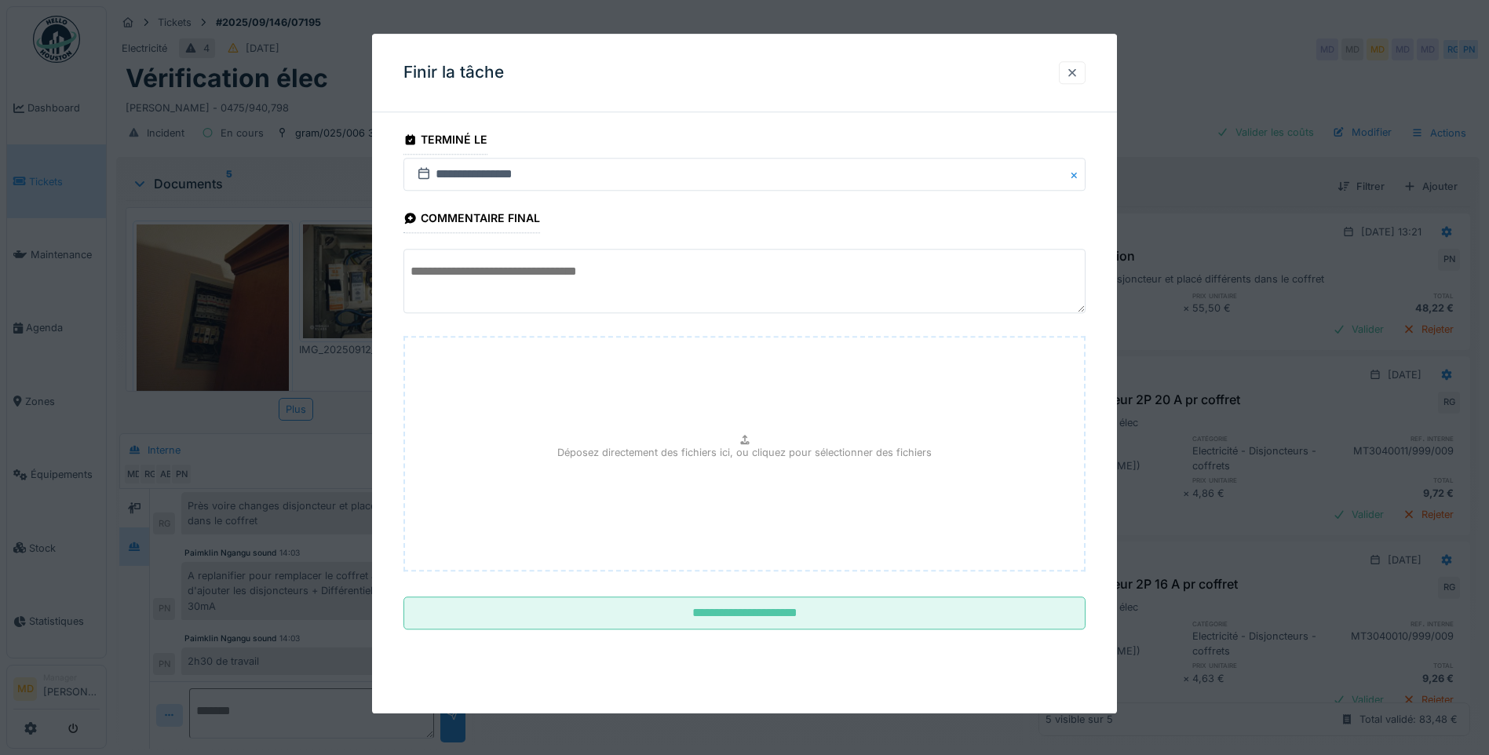
click at [1066, 69] on div at bounding box center [1072, 72] width 27 height 23
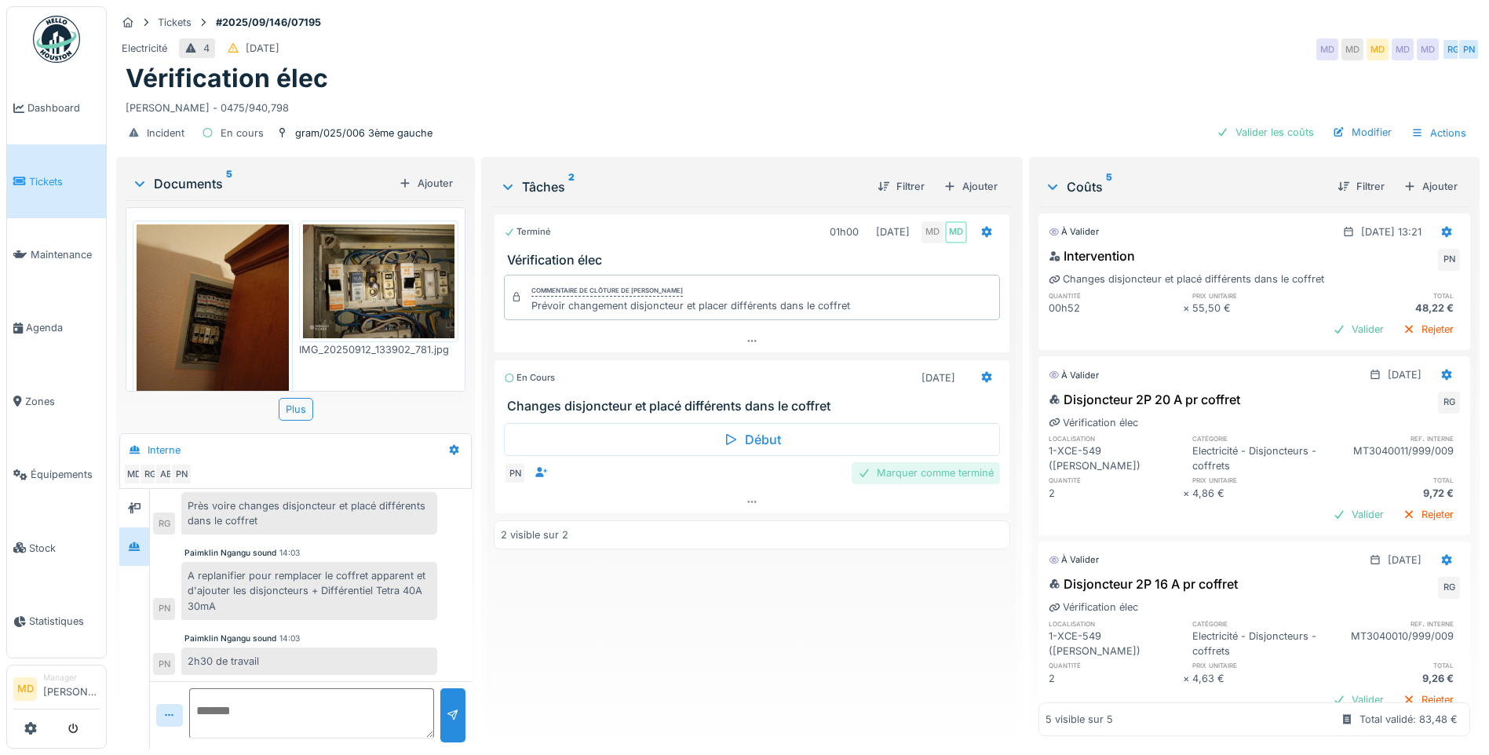
click at [876, 462] on div "Marquer comme terminé" at bounding box center [925, 472] width 148 height 21
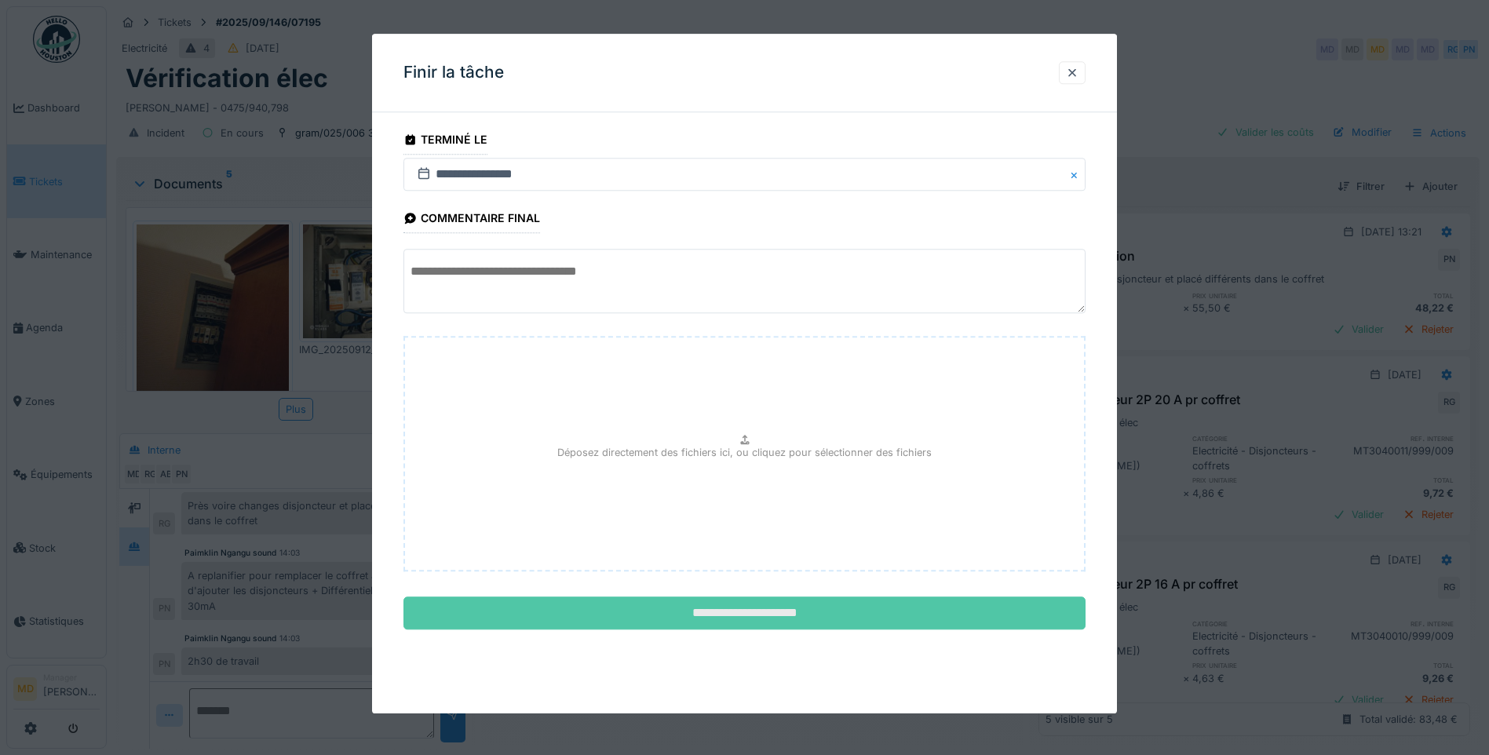
click at [714, 613] on input "**********" at bounding box center [744, 613] width 682 height 33
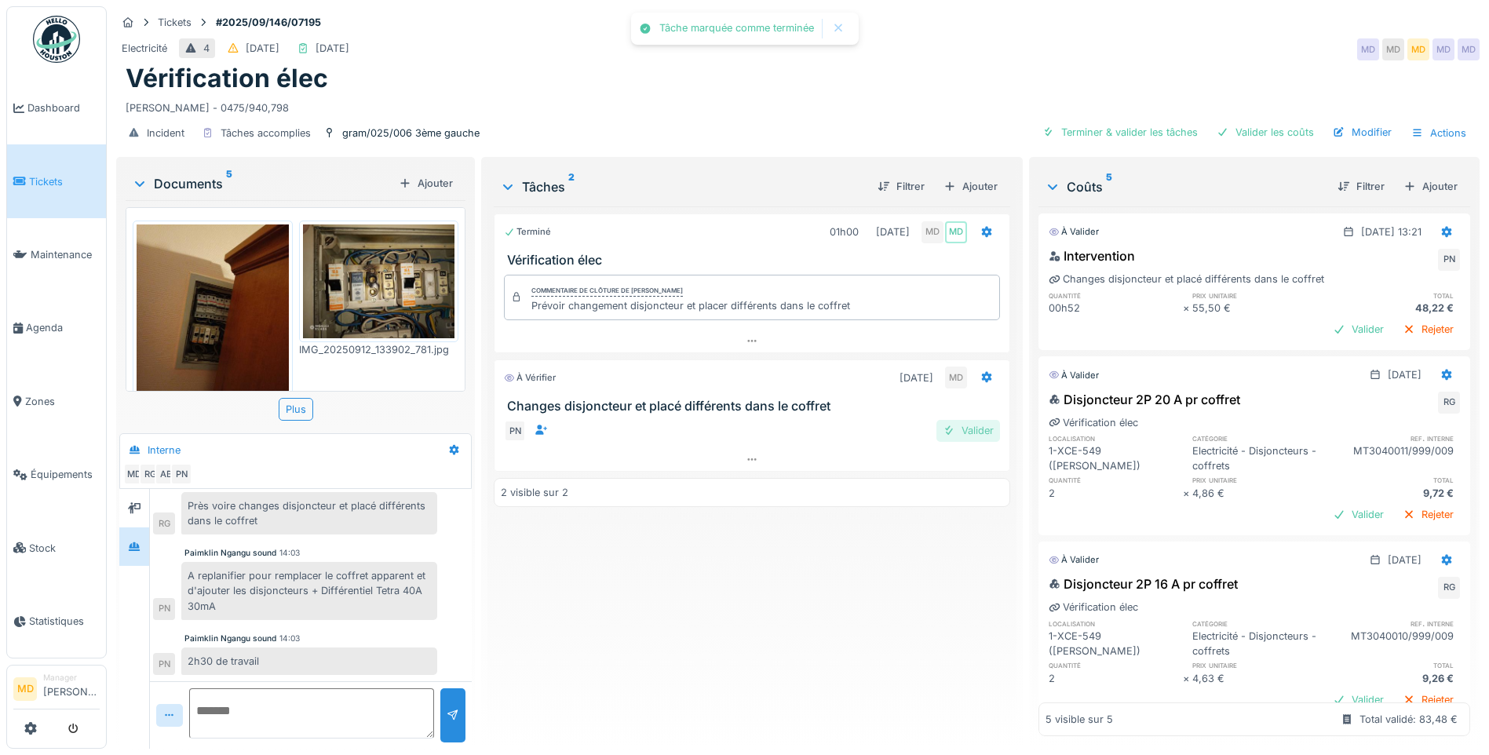
click at [957, 420] on div "Valider" at bounding box center [968, 430] width 64 height 21
click at [969, 178] on div "Ajouter" at bounding box center [970, 186] width 67 height 21
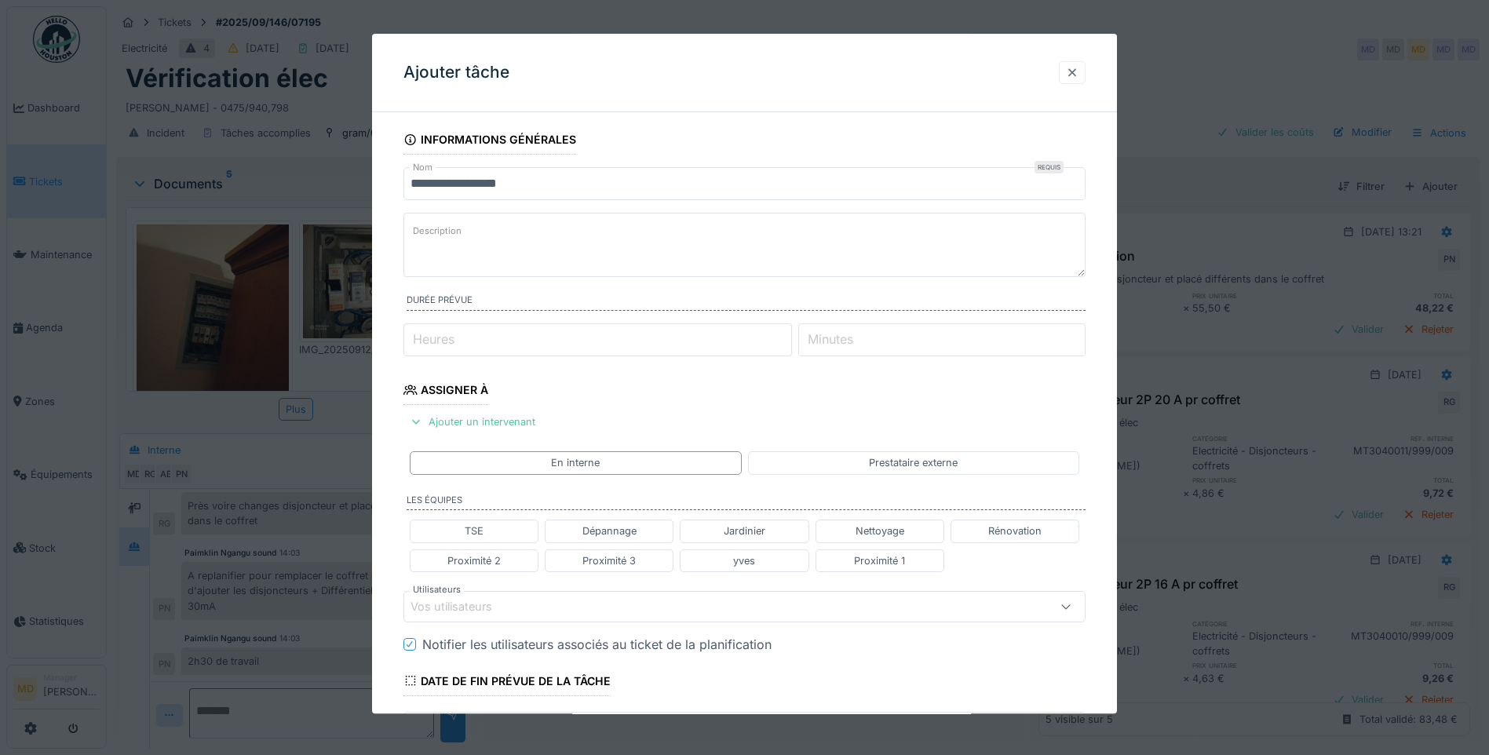
click at [1078, 65] on div at bounding box center [1072, 72] width 13 height 15
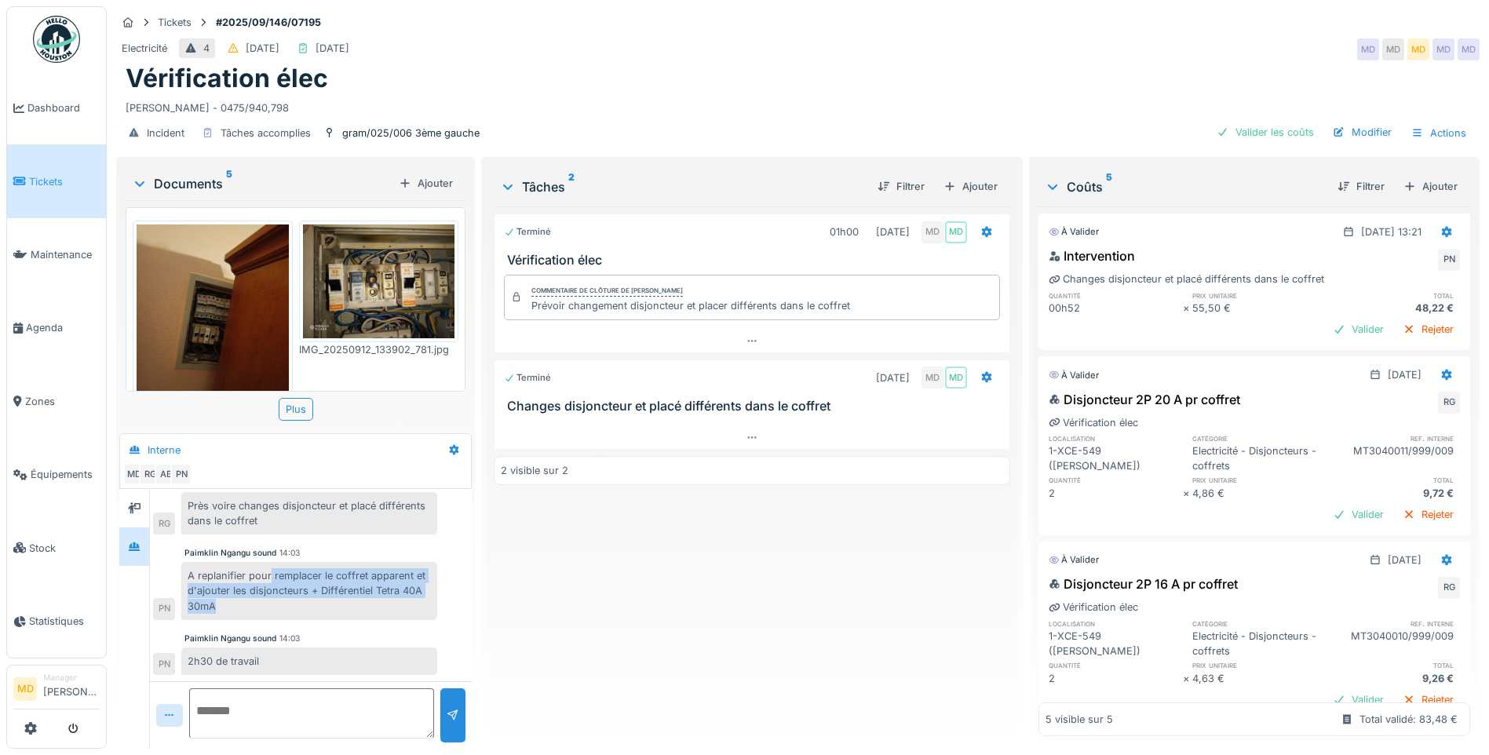
drag, startPoint x: 270, startPoint y: 561, endPoint x: 417, endPoint y: 592, distance: 150.1
click at [417, 592] on div "A replanifier pour remplacer le coffret apparent et d'ajouter les disjoncteurs …" at bounding box center [309, 591] width 256 height 58
drag, startPoint x: 417, startPoint y: 592, endPoint x: 364, endPoint y: 573, distance: 56.1
copy div "remplacer le coffret apparent et d'ajouter les disjoncteurs + Différentiel Tetr…"
click at [956, 176] on div "Ajouter" at bounding box center [970, 186] width 67 height 21
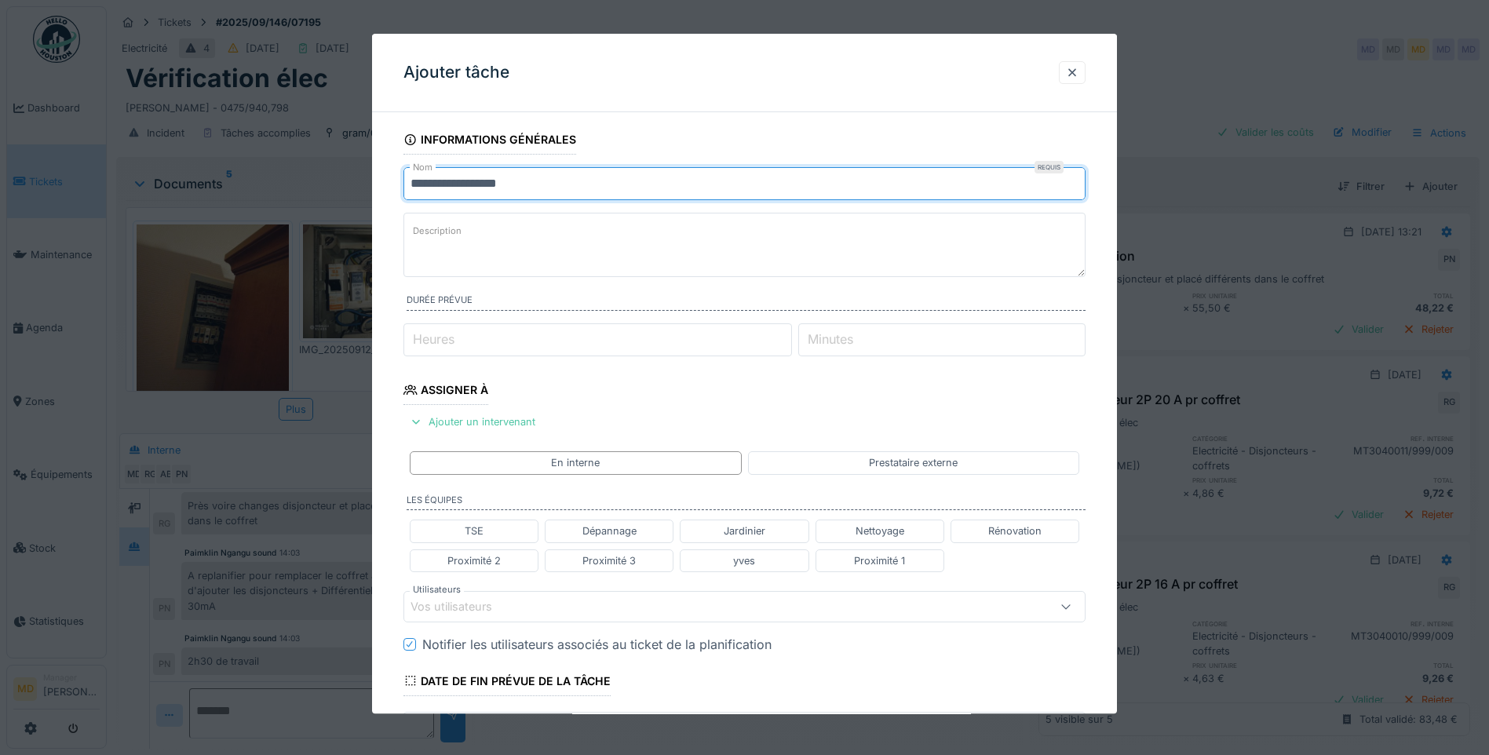
click at [541, 190] on input "**********" at bounding box center [744, 183] width 682 height 33
paste input "**********"
type input "**********"
click at [634, 245] on textarea "Description" at bounding box center [744, 245] width 682 height 64
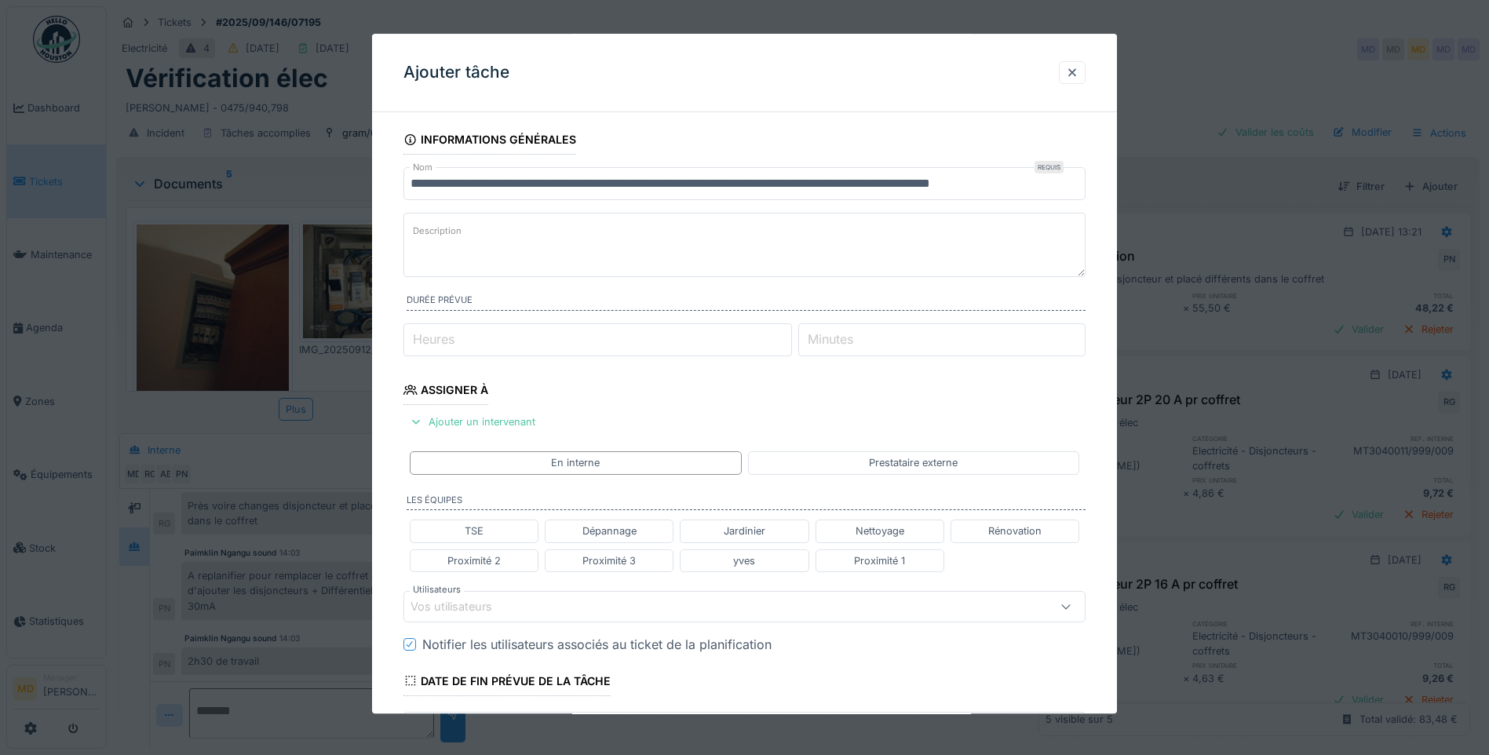
paste textarea "**********"
click at [411, 237] on textarea "**********" at bounding box center [744, 245] width 682 height 64
type textarea "**********"
click at [493, 344] on input "Heures" at bounding box center [597, 339] width 388 height 33
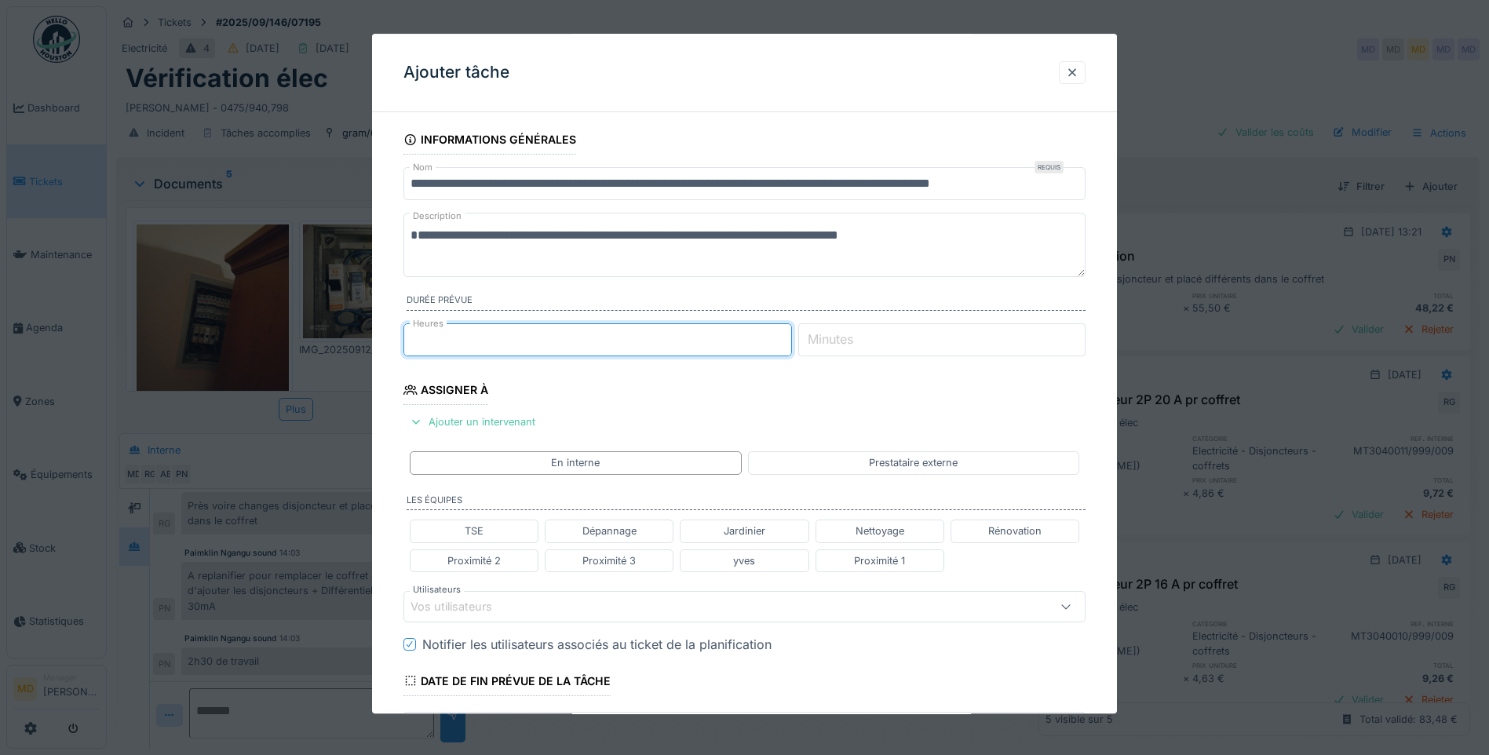
type input "*"
click at [958, 341] on input "Minutes" at bounding box center [941, 339] width 287 height 33
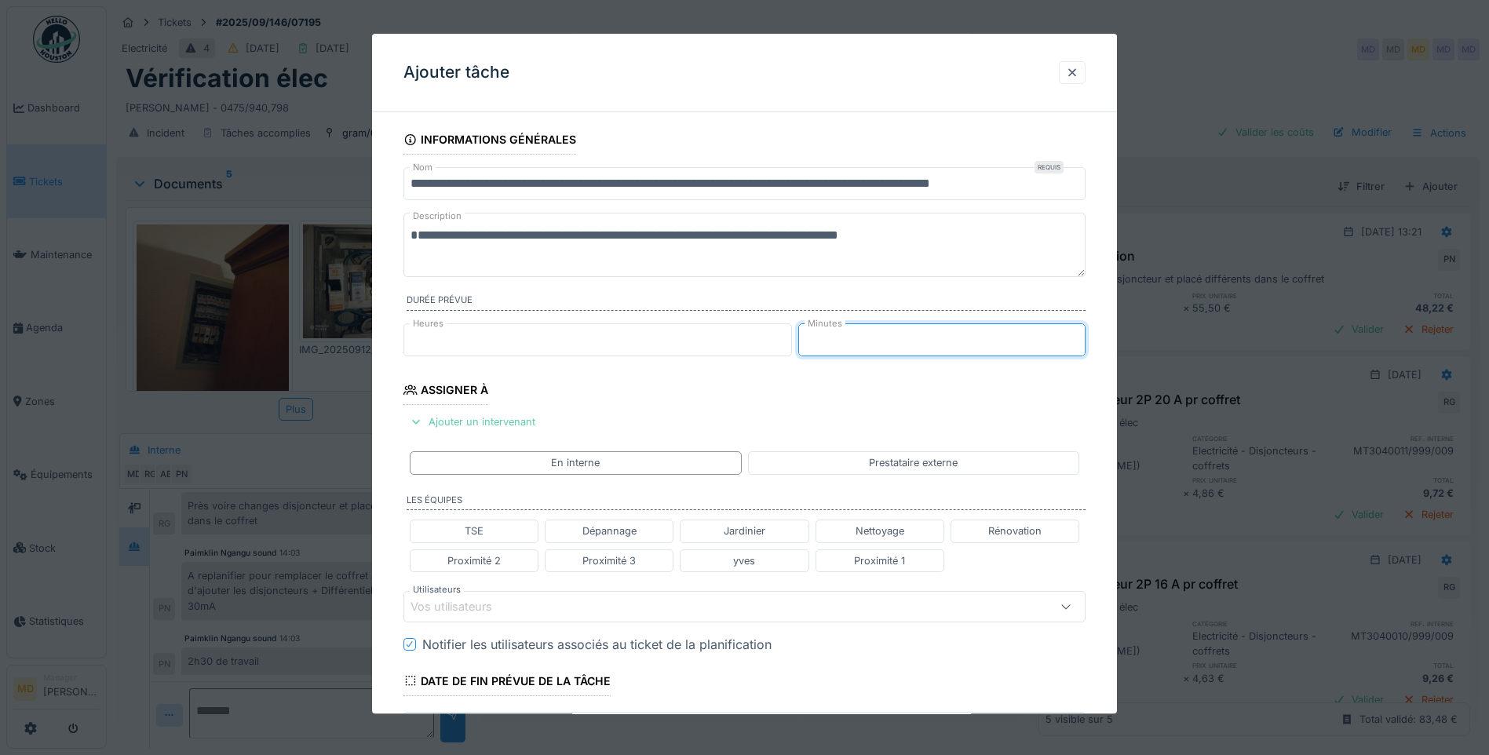
type input "**"
click at [486, 424] on div "Ajouter un intervenant" at bounding box center [472, 421] width 138 height 21
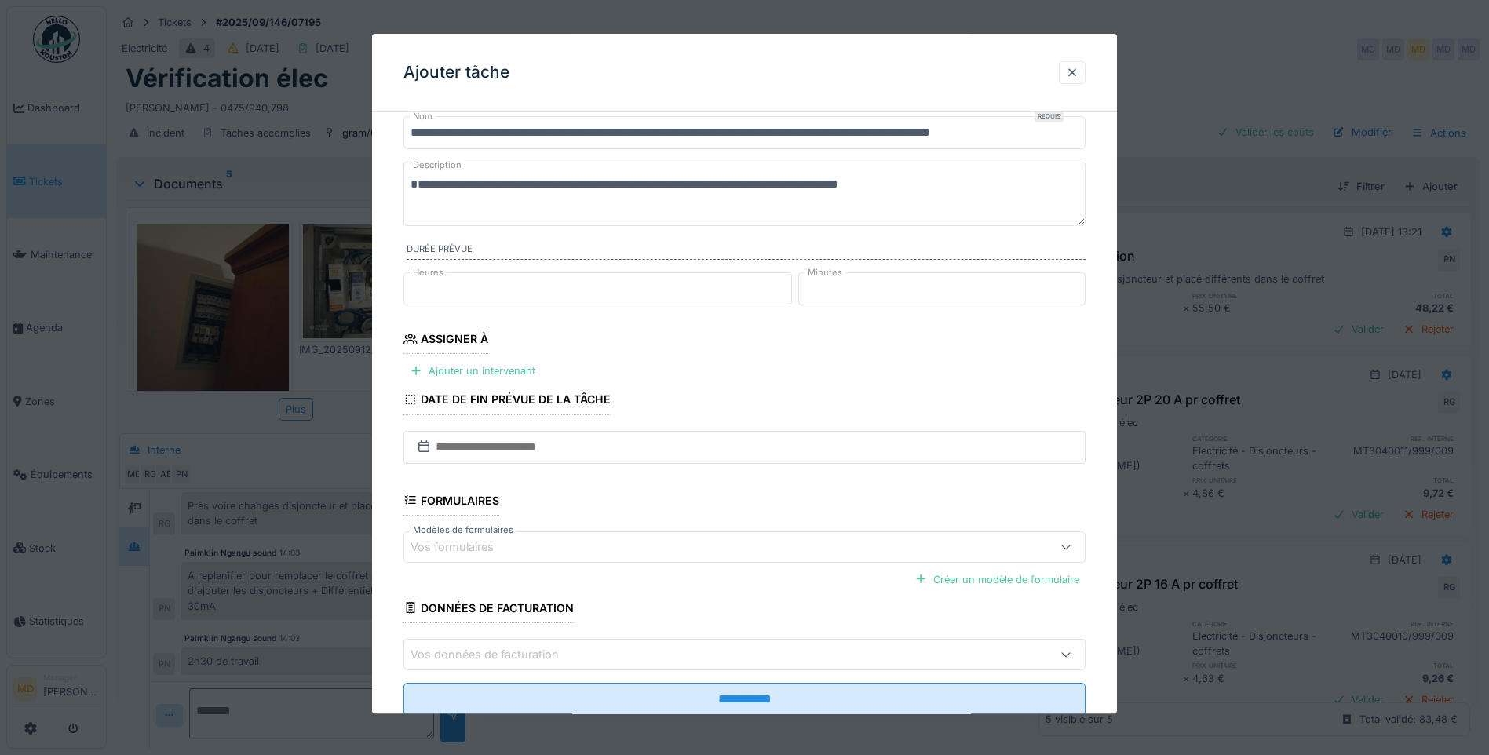
scroll to position [97, 0]
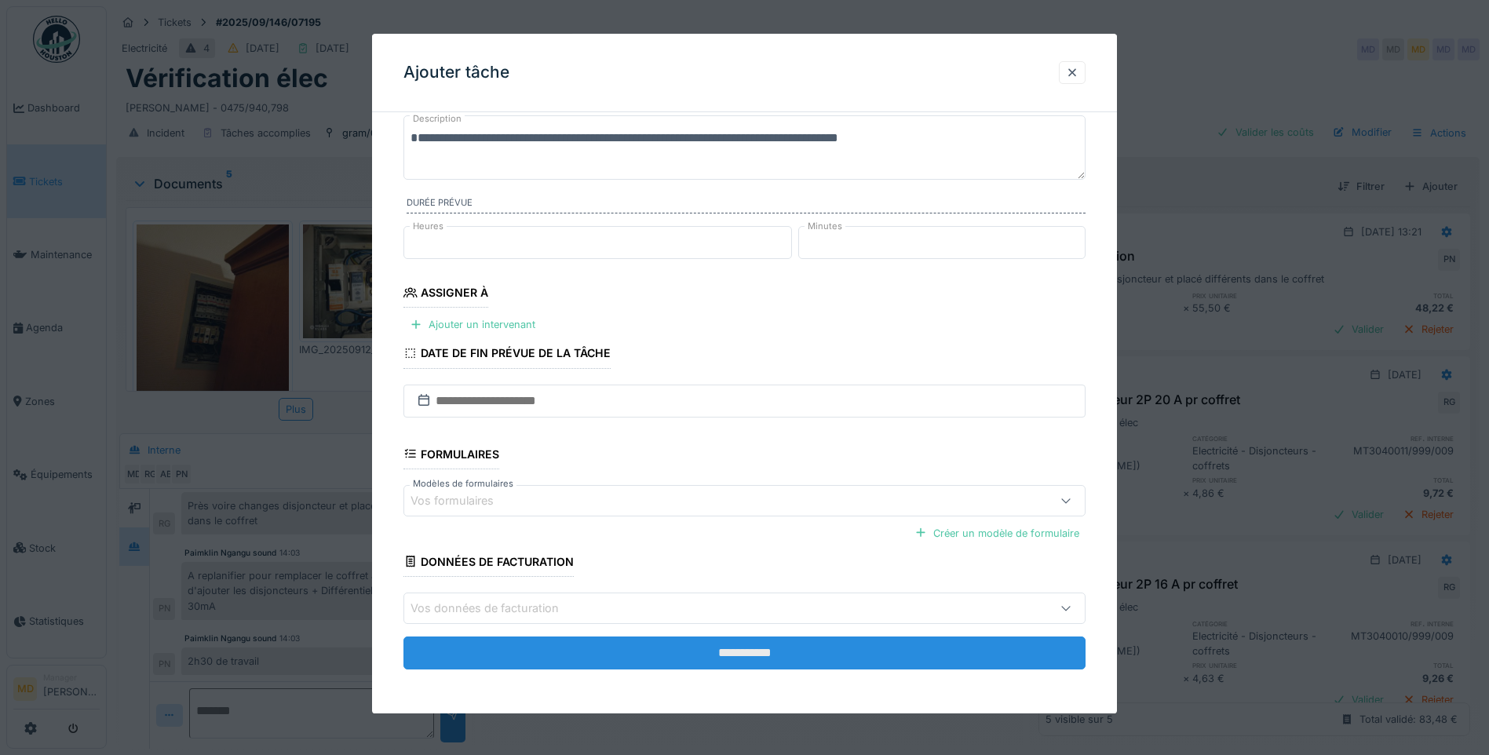
click at [680, 668] on input "**********" at bounding box center [744, 652] width 682 height 33
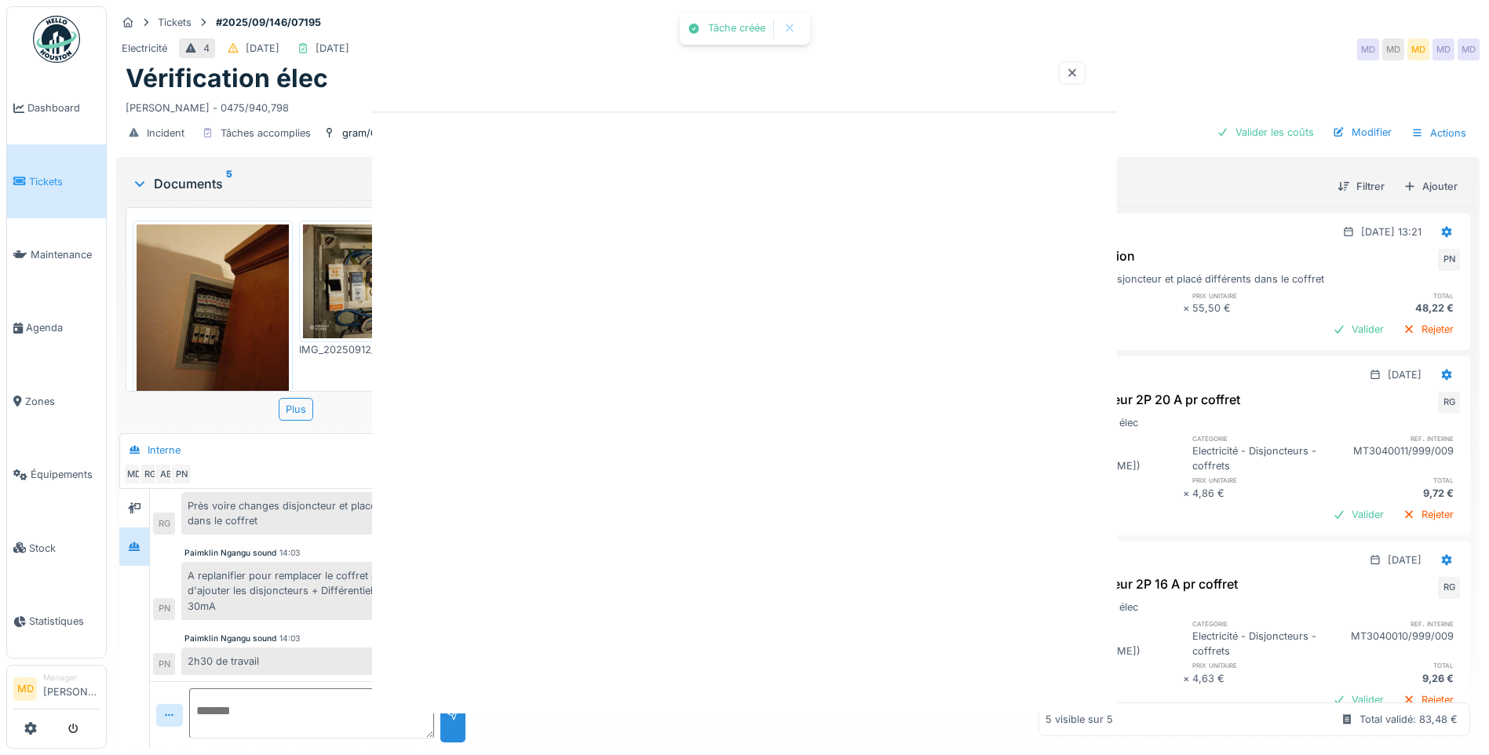
scroll to position [0, 0]
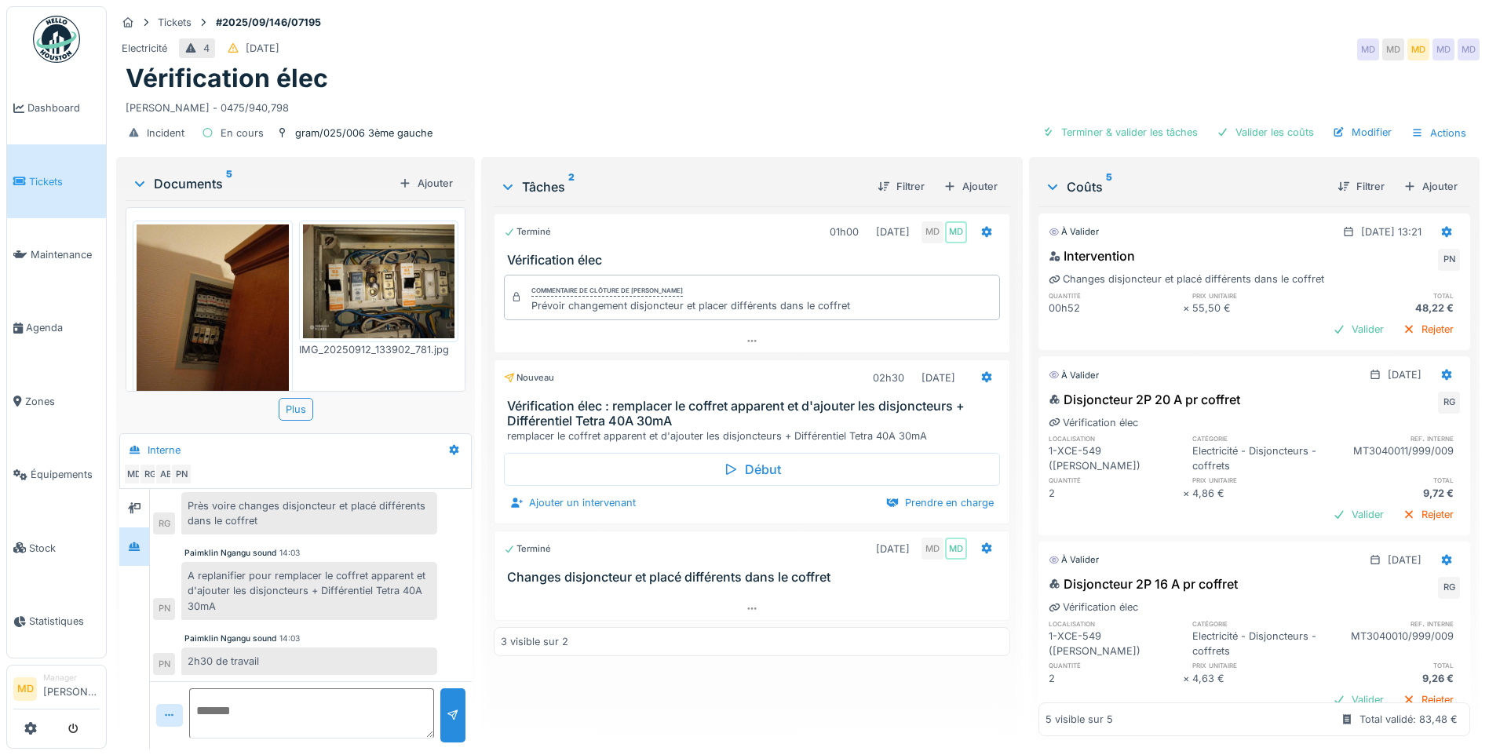
click at [709, 669] on div "Terminé 01h00 12/09/2025 MD MD Vérification élec Commentaire de clôture de Moua…" at bounding box center [752, 471] width 516 height 530
click at [570, 495] on div "Ajouter un intervenant" at bounding box center [573, 502] width 138 height 21
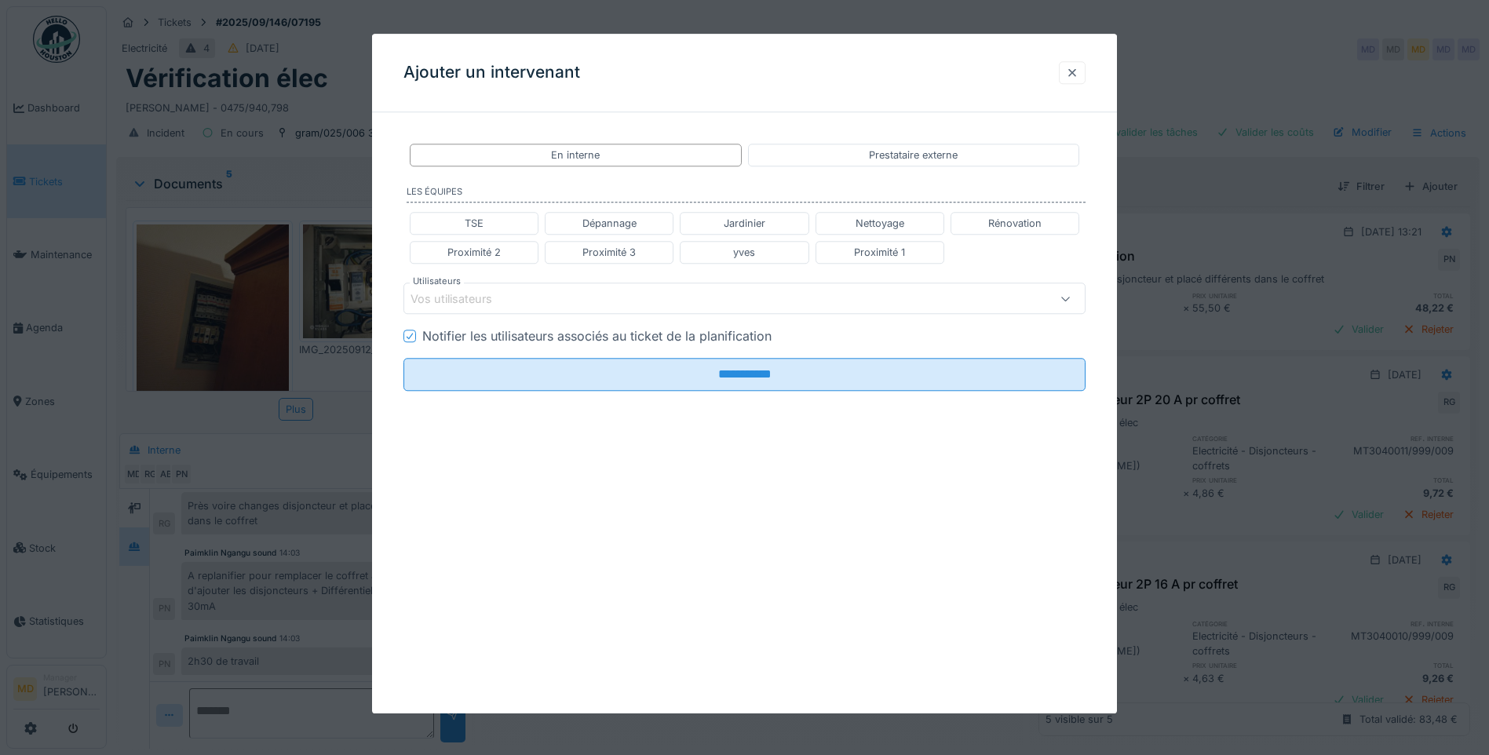
click at [1078, 78] on div at bounding box center [1072, 72] width 13 height 15
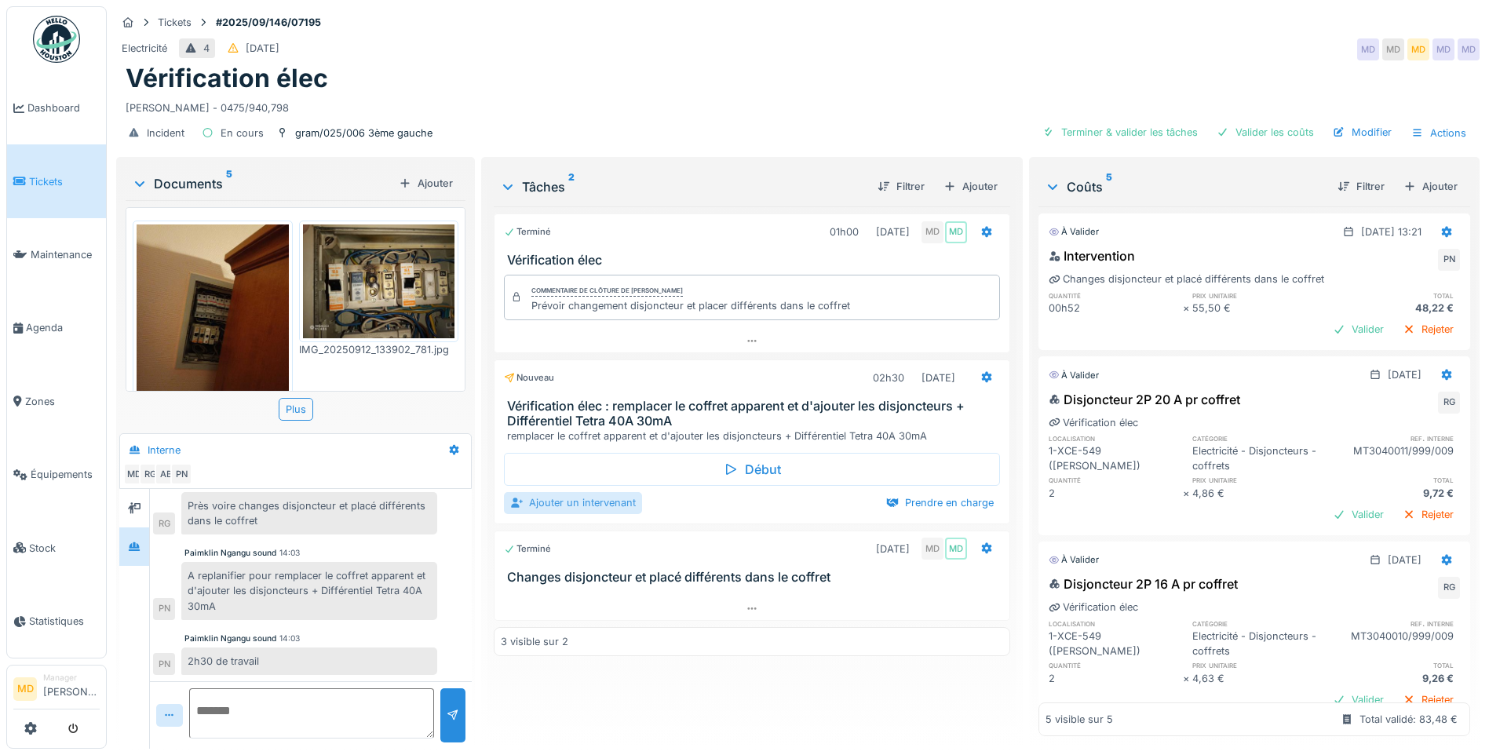
click at [535, 492] on div "Ajouter un intervenant" at bounding box center [573, 502] width 138 height 21
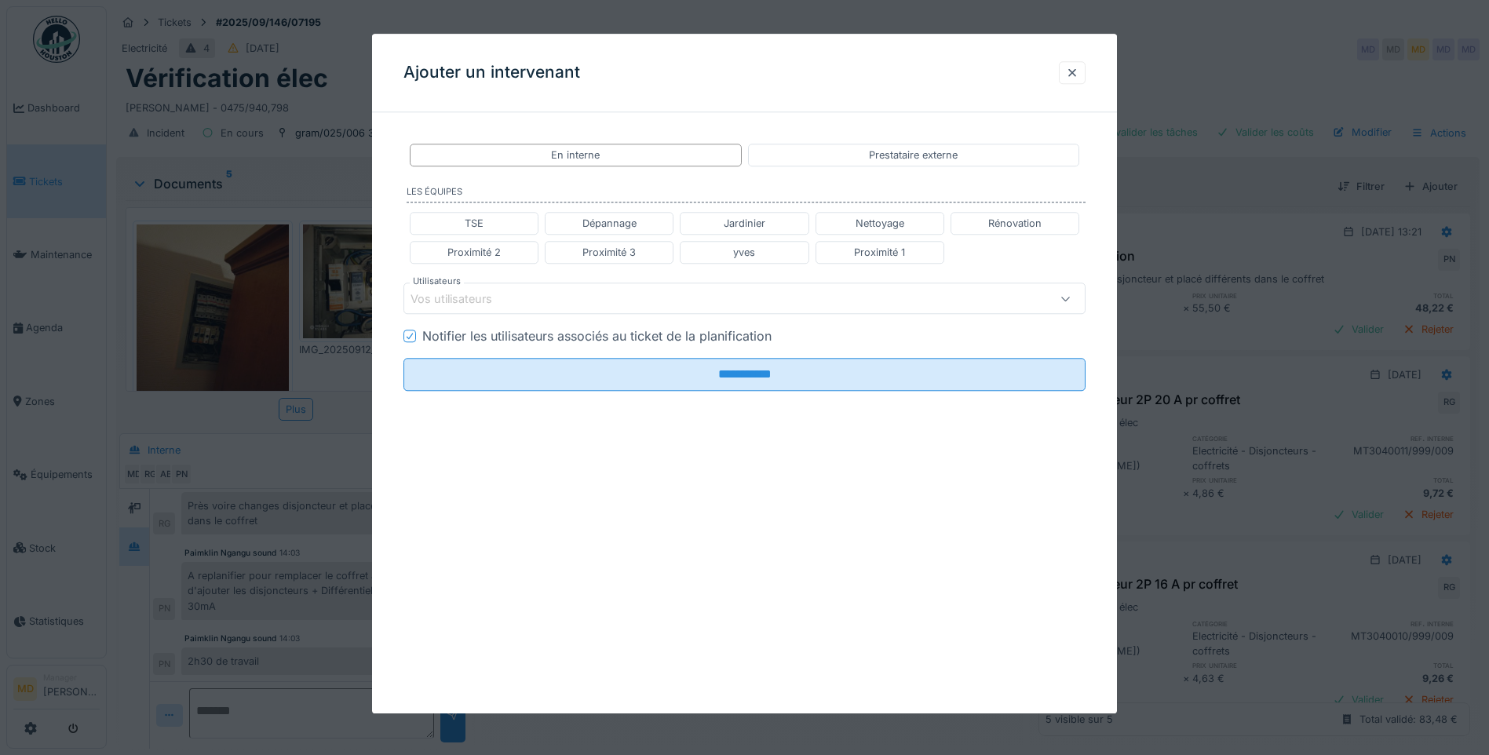
click at [530, 293] on div "Vos utilisateurs" at bounding box center [704, 298] width 588 height 17
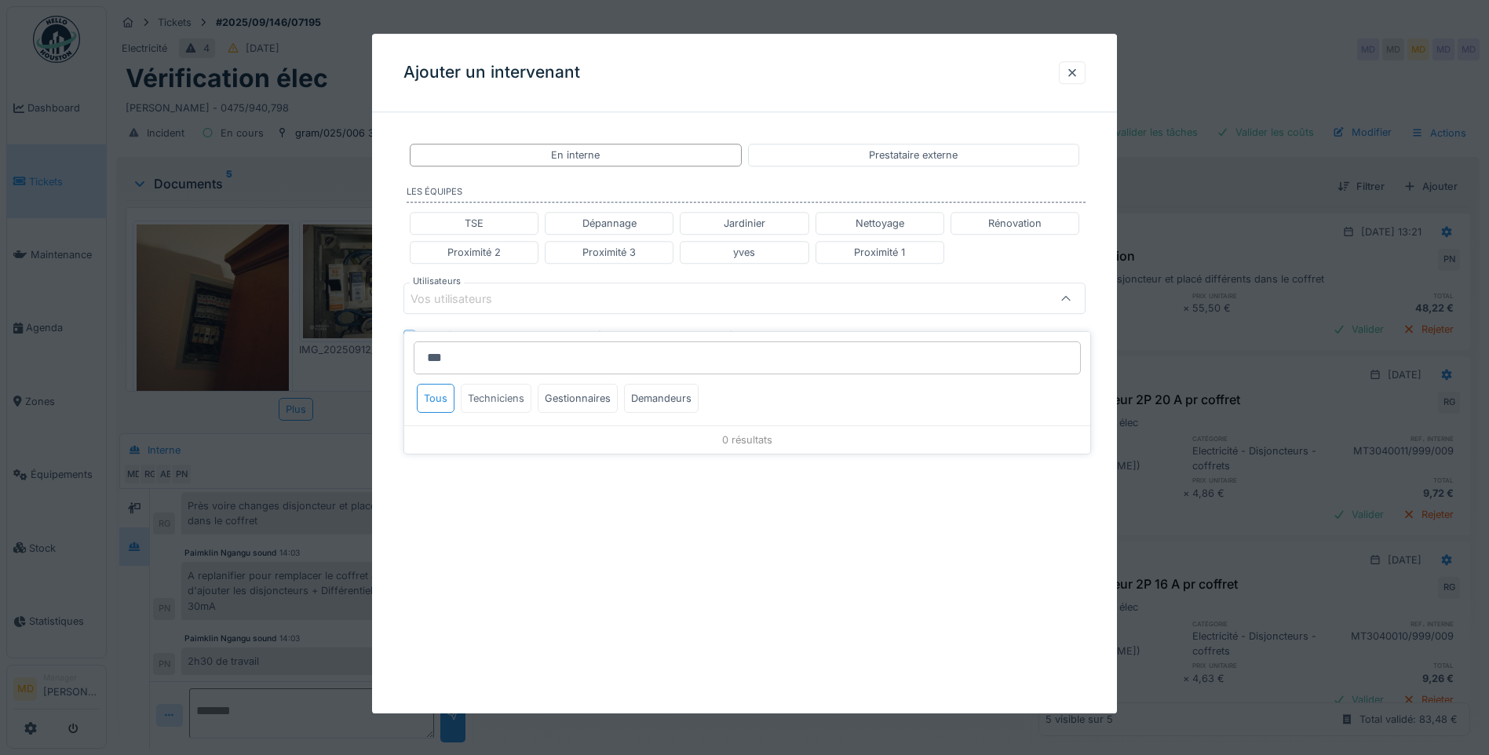
click at [479, 392] on div "Techniciens" at bounding box center [496, 398] width 71 height 29
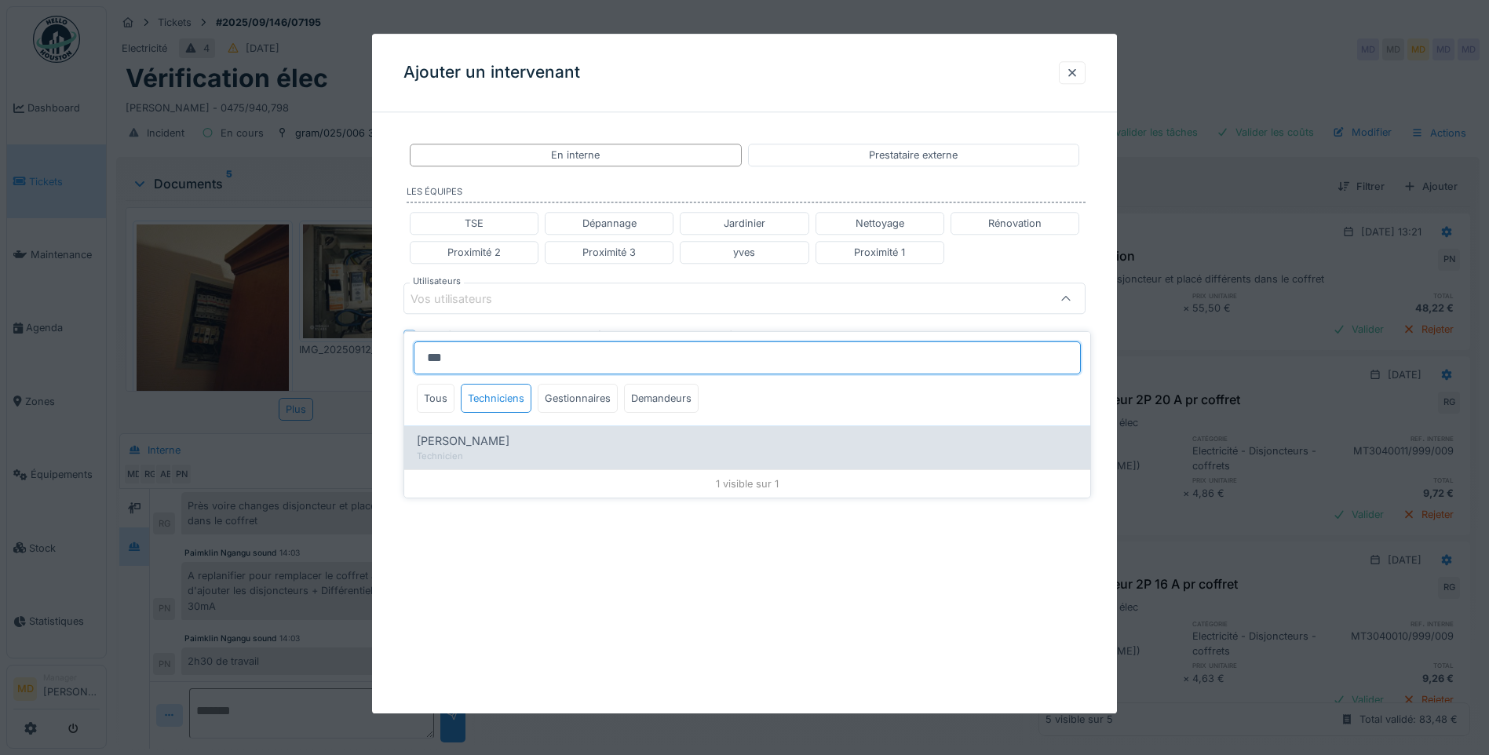
type input "***"
click at [460, 450] on div "Technicien" at bounding box center [747, 456] width 661 height 13
type input "*****"
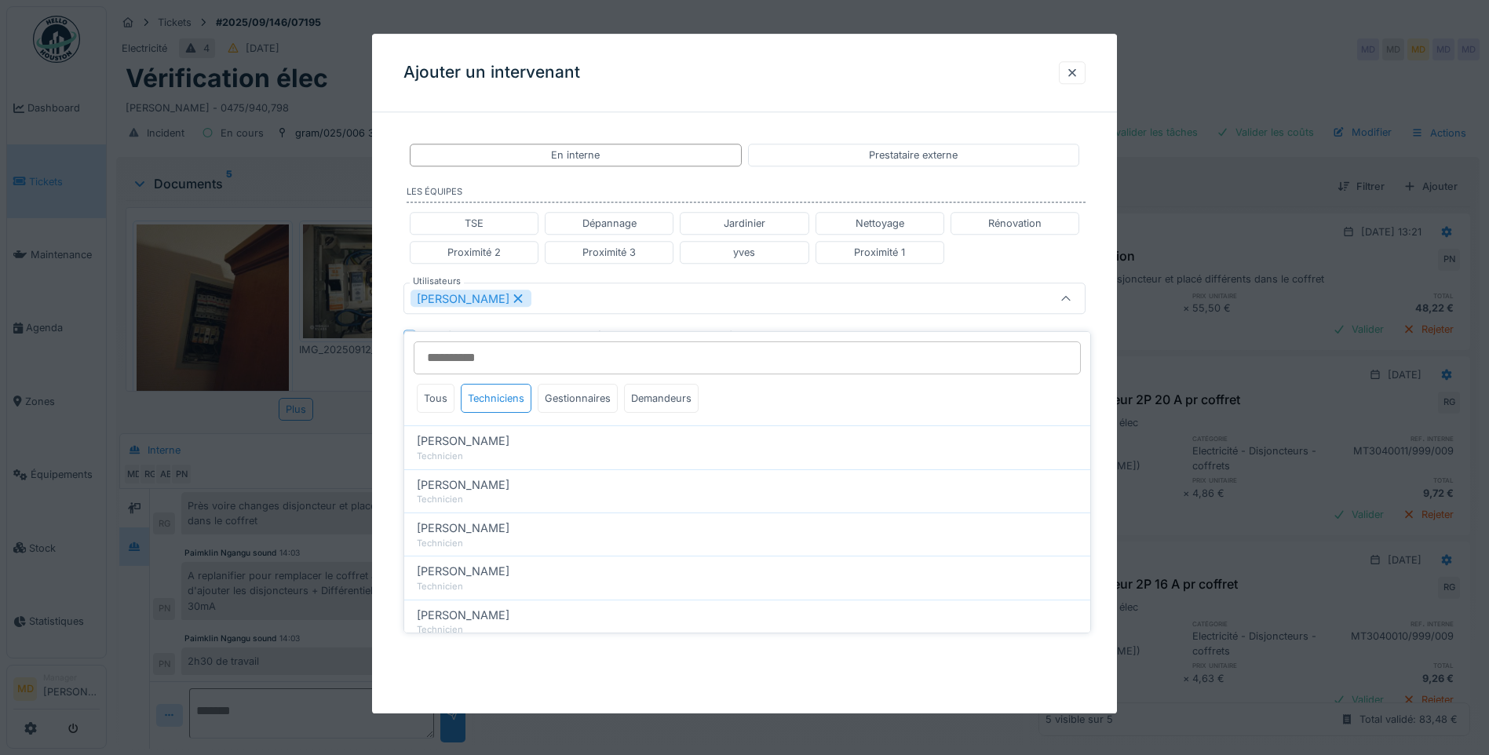
click at [394, 332] on div "**********" at bounding box center [744, 317] width 745 height 384
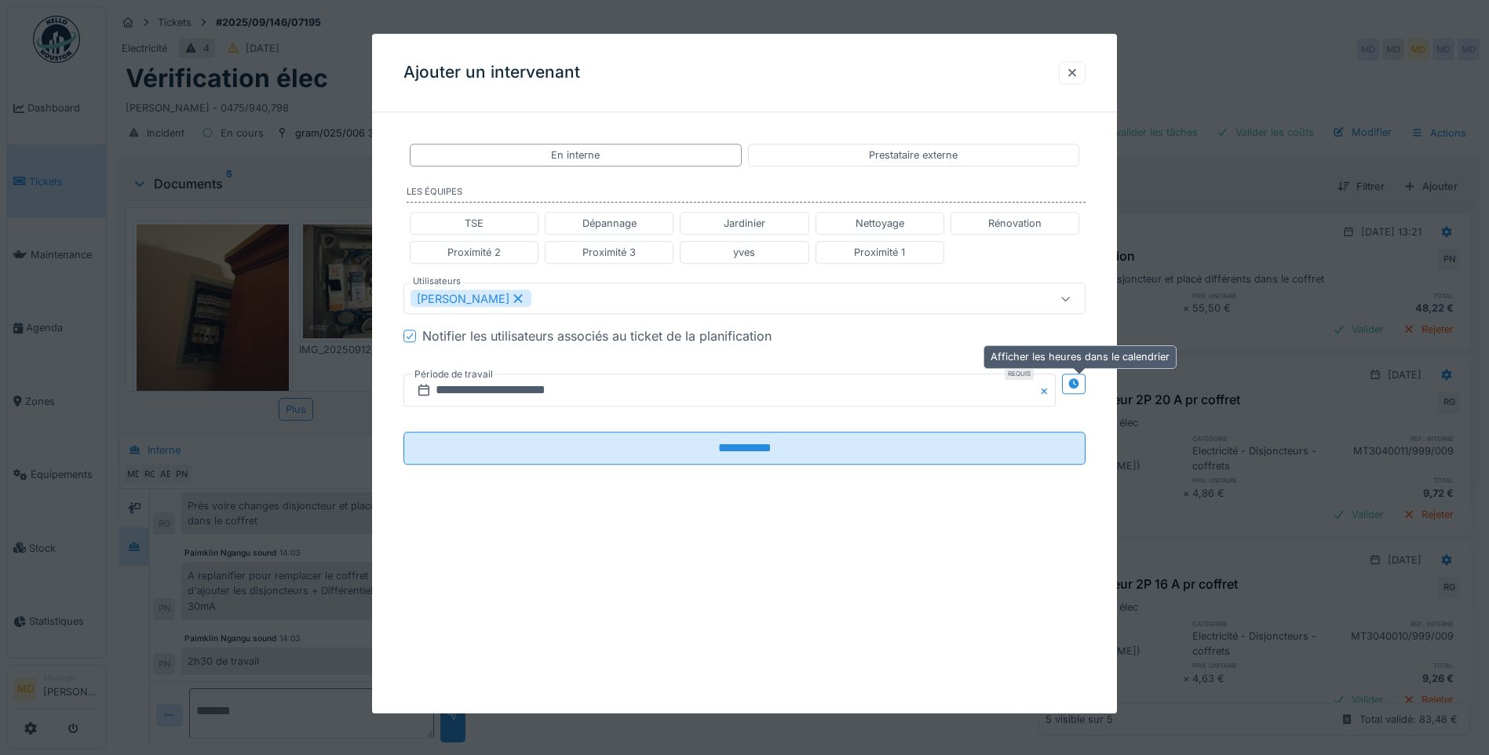
click at [1076, 377] on div at bounding box center [1073, 384] width 13 height 15
click at [582, 376] on input "**********" at bounding box center [560, 390] width 315 height 33
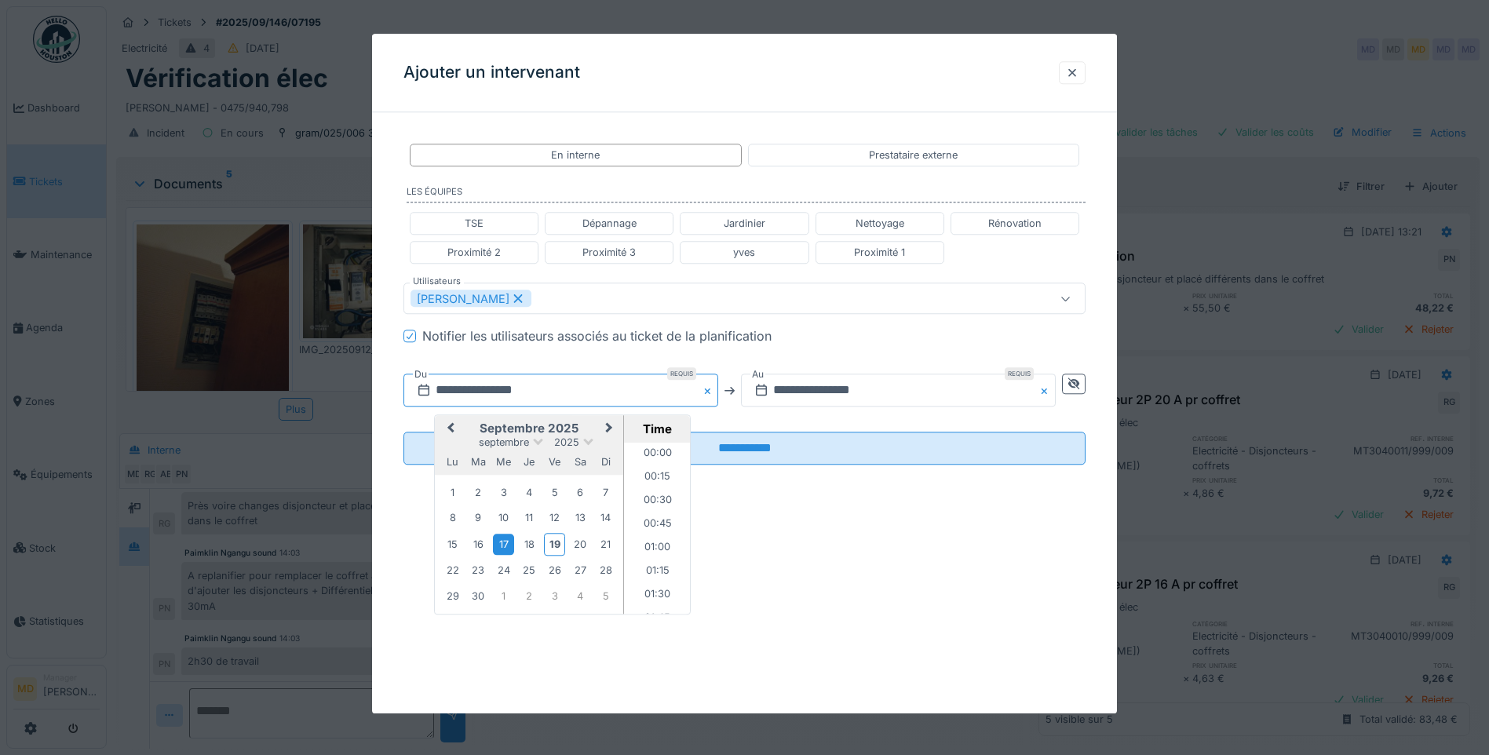
scroll to position [585, 0]
click at [523, 573] on div "25" at bounding box center [529, 570] width 21 height 21
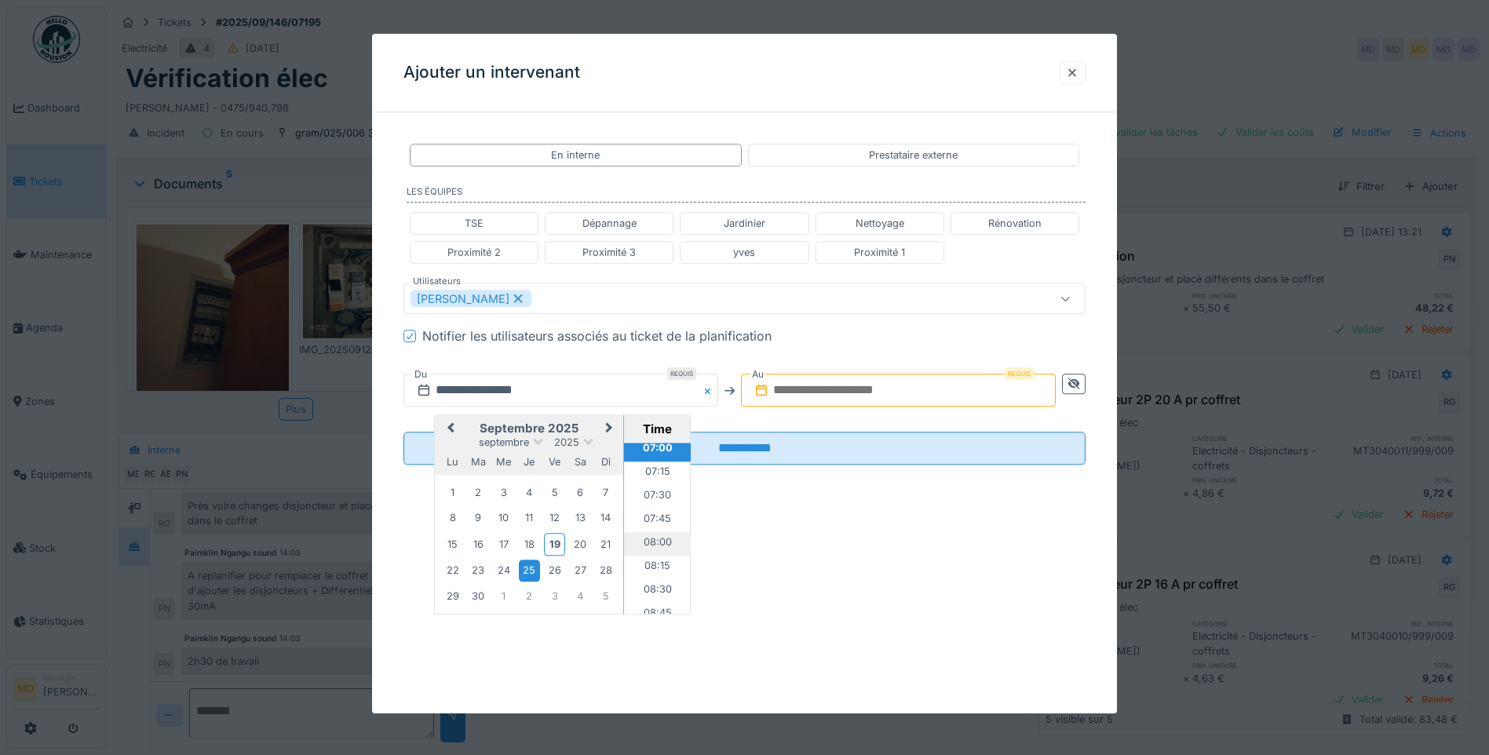
click at [649, 544] on li "08:00" at bounding box center [657, 545] width 67 height 24
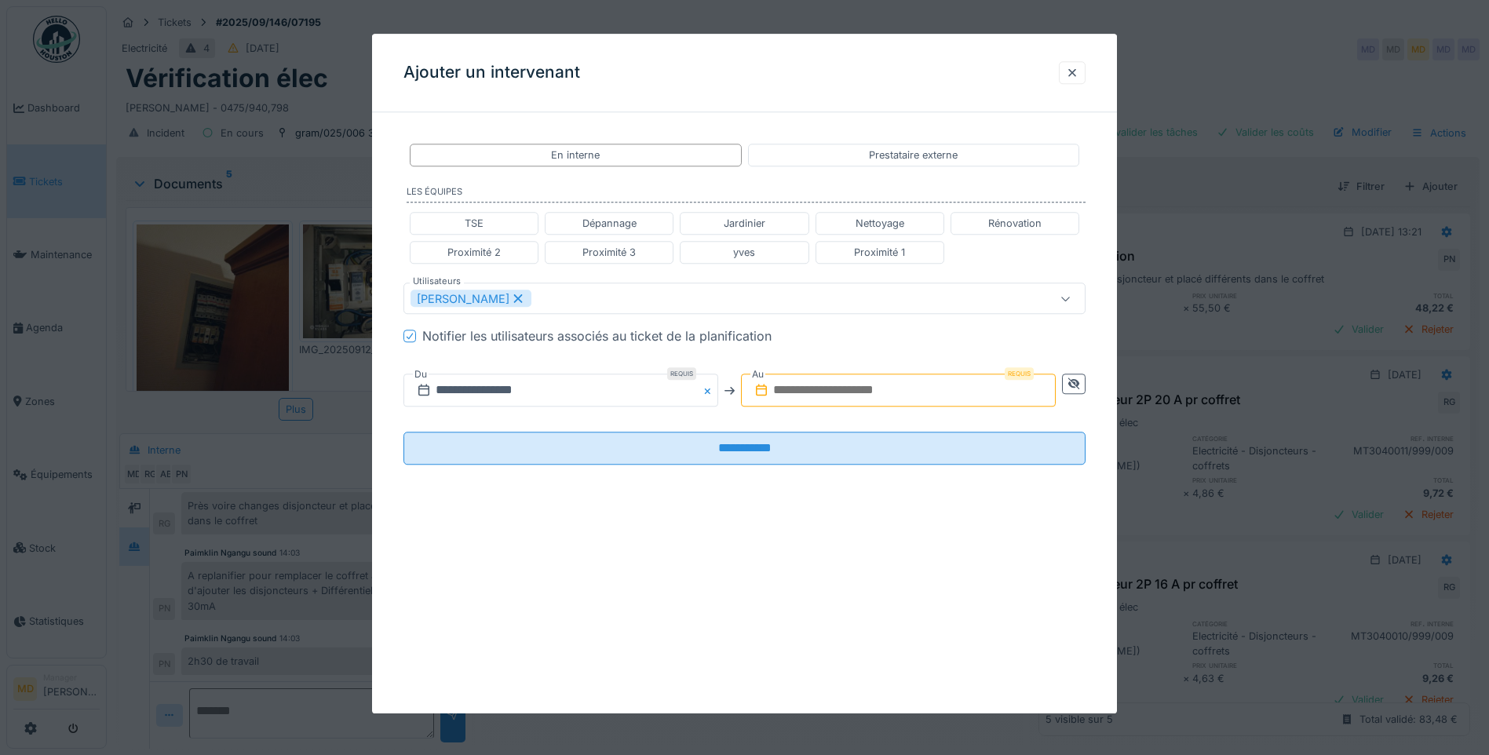
click at [832, 378] on input "text" at bounding box center [898, 390] width 315 height 33
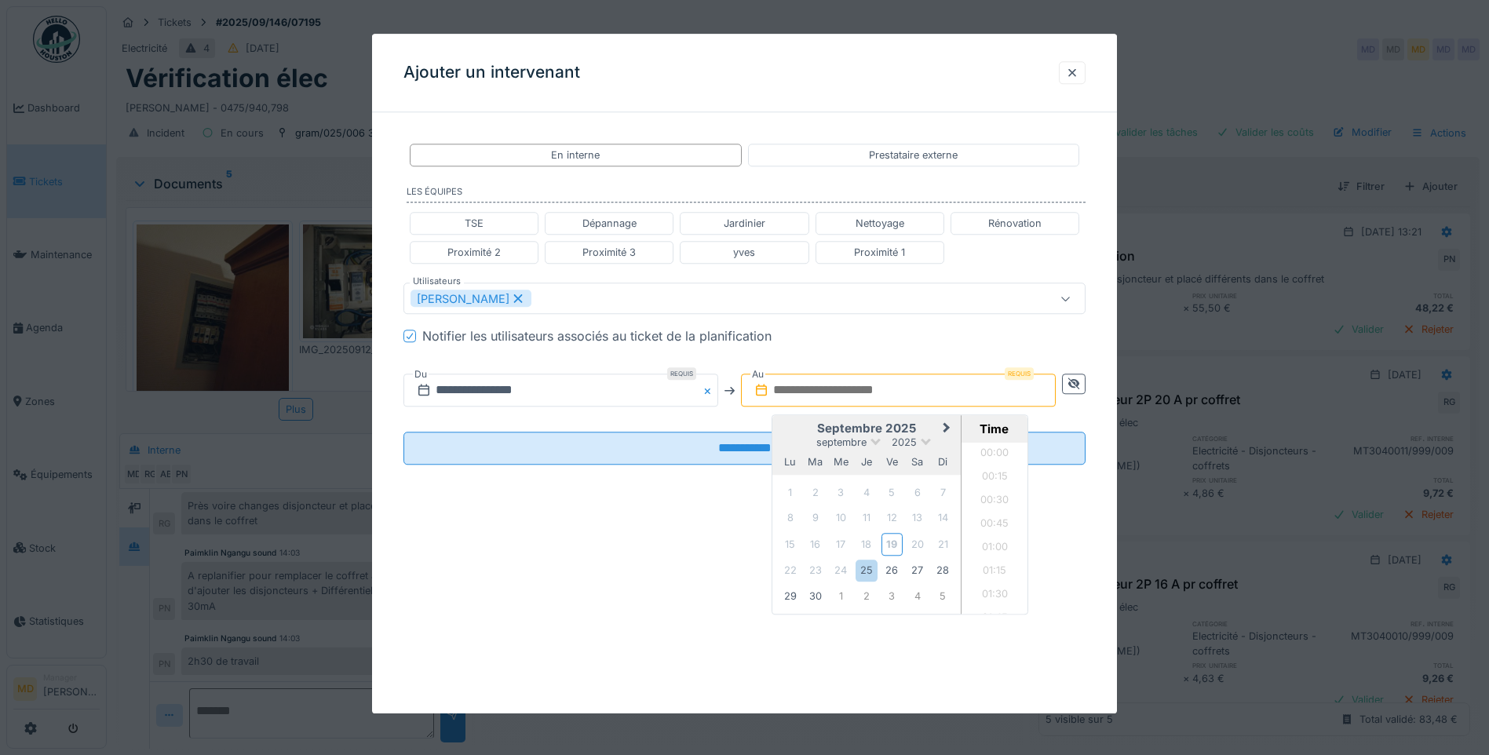
scroll to position [1339, 0]
click at [868, 566] on div "25" at bounding box center [865, 570] width 21 height 21
click at [989, 493] on li "10:30" at bounding box center [994, 498] width 67 height 24
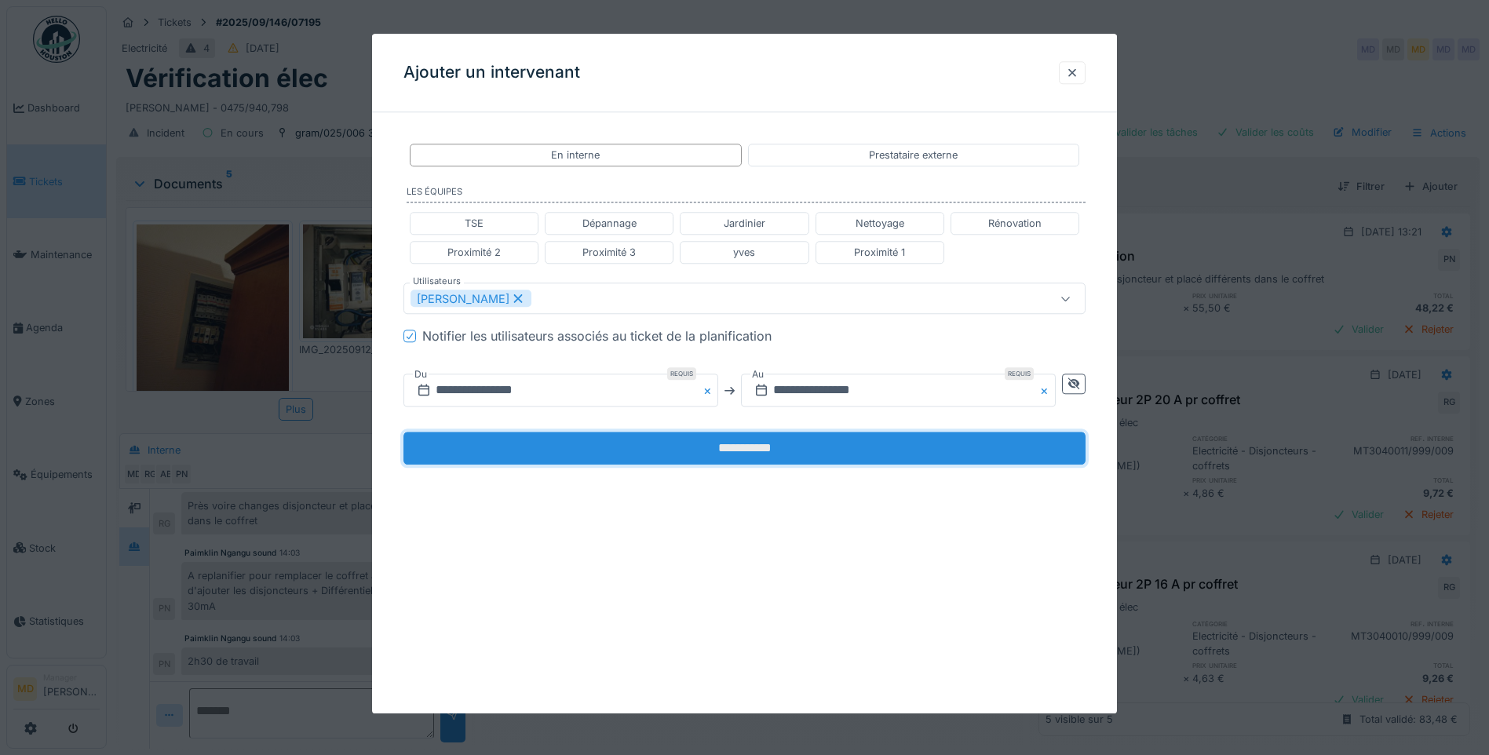
click at [743, 451] on input "**********" at bounding box center [744, 448] width 682 height 33
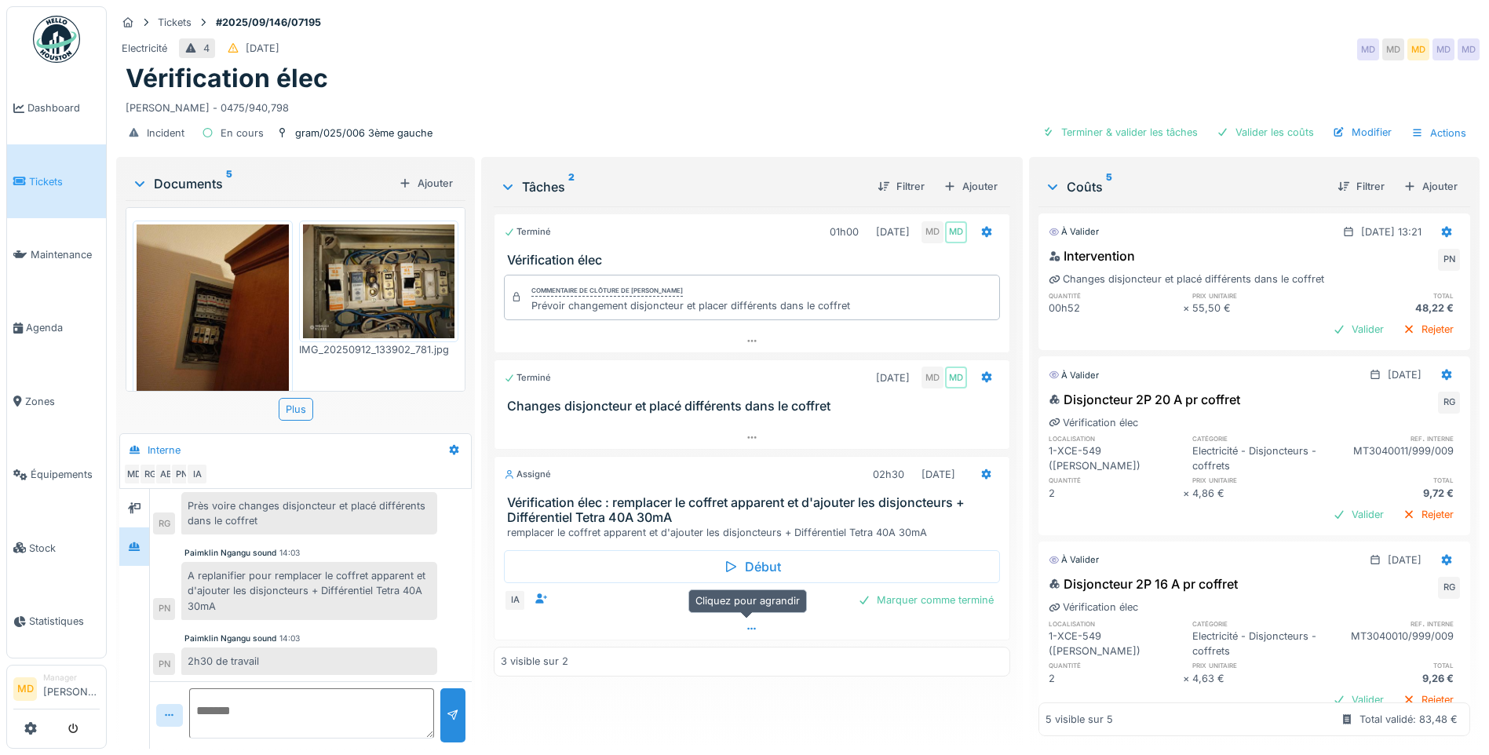
click at [748, 628] on icon at bounding box center [752, 629] width 9 height 2
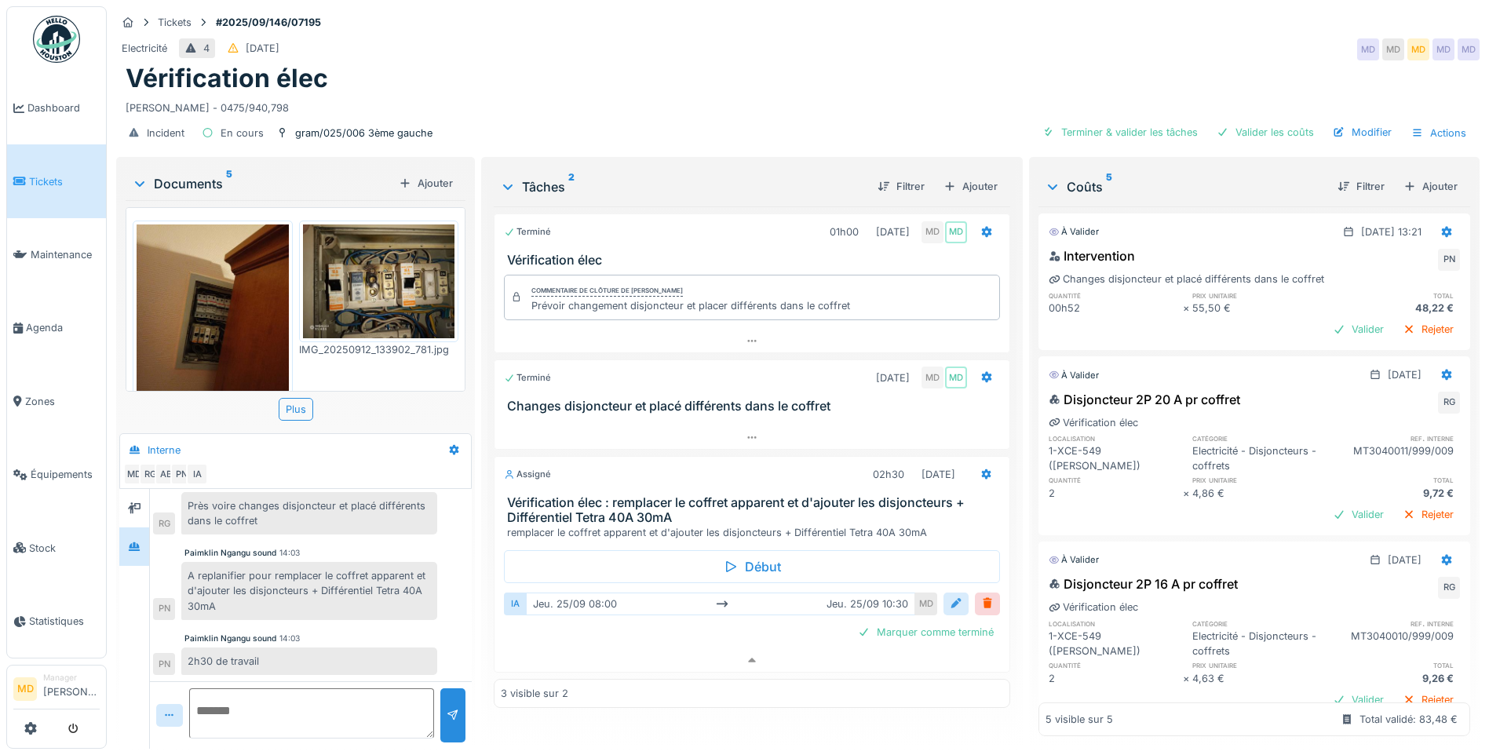
click at [949, 596] on div at bounding box center [955, 603] width 13 height 15
click at [529, 677] on div "Afficher les heures dans le calendrier" at bounding box center [638, 685] width 219 height 19
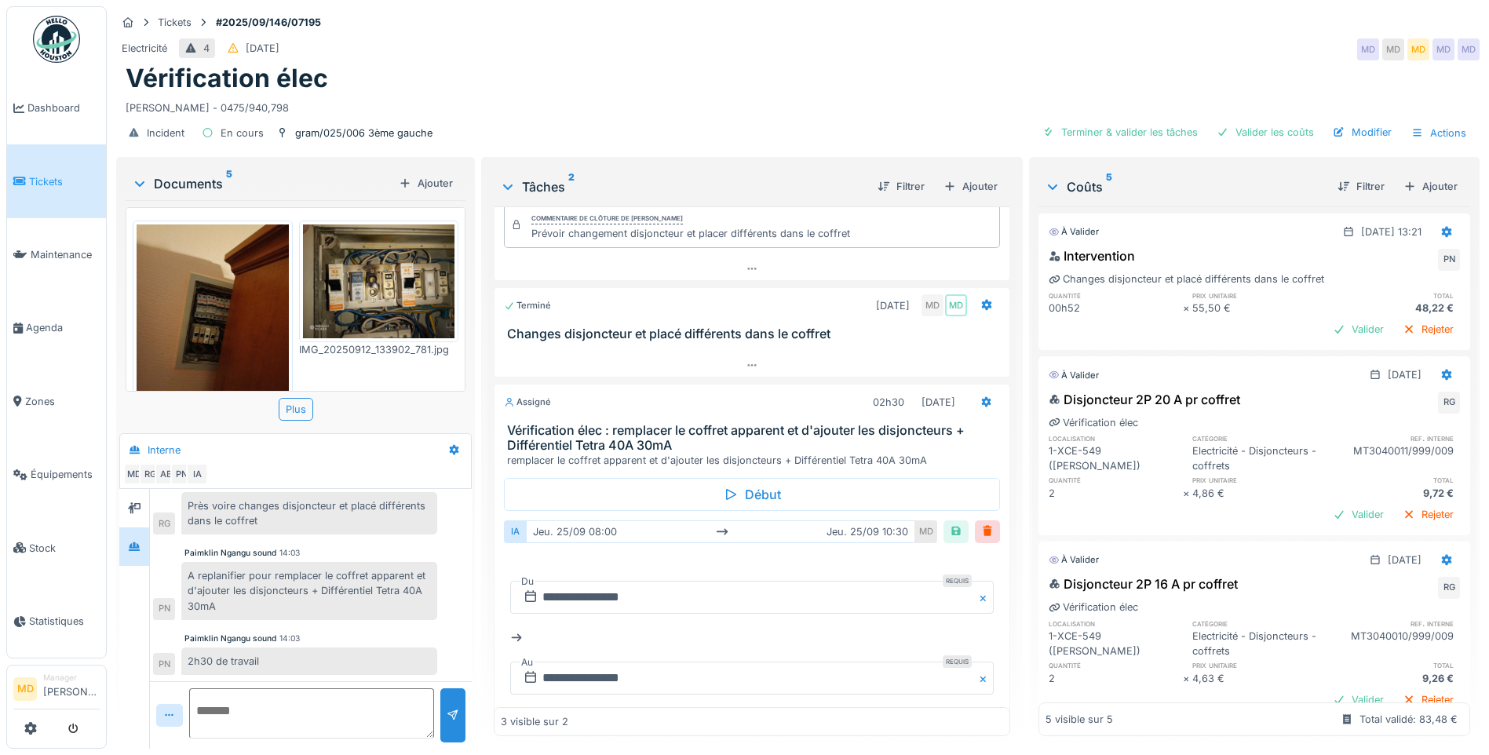
scroll to position [157, 0]
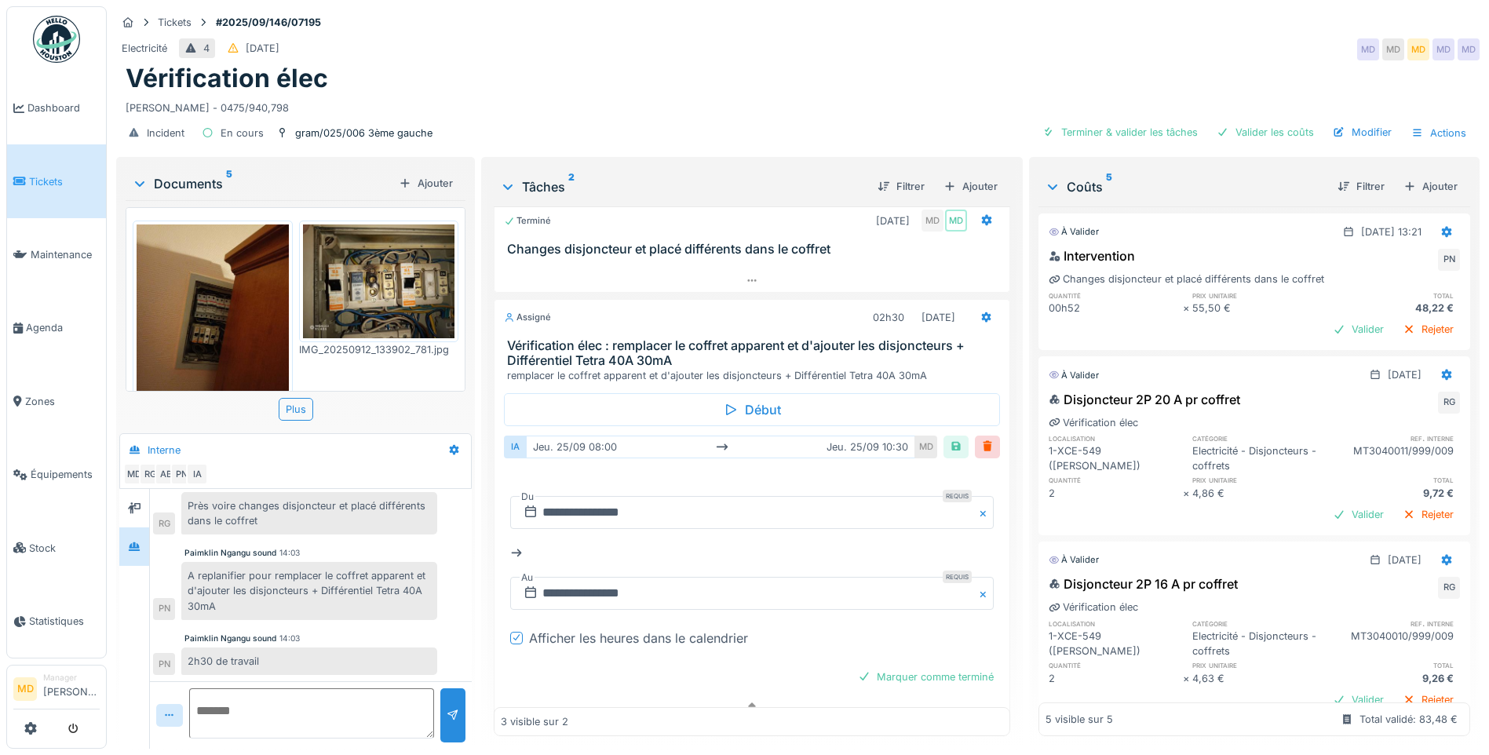
click at [640, 519] on div "**********" at bounding box center [751, 552] width 483 height 139
click at [637, 505] on input "**********" at bounding box center [751, 512] width 483 height 33
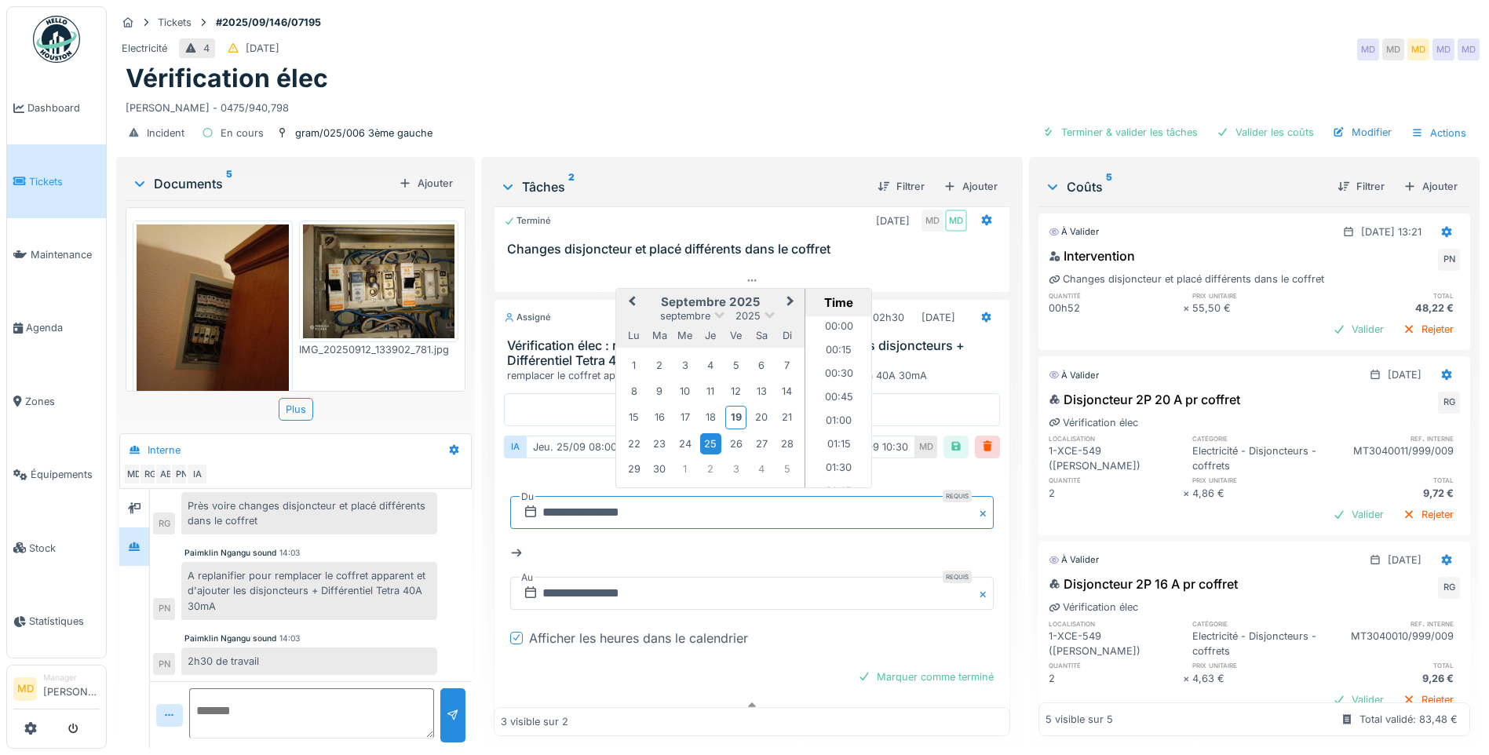
scroll to position [680, 0]
click at [683, 435] on div "24" at bounding box center [684, 443] width 21 height 21
click at [829, 406] on li "09:00" at bounding box center [838, 418] width 67 height 24
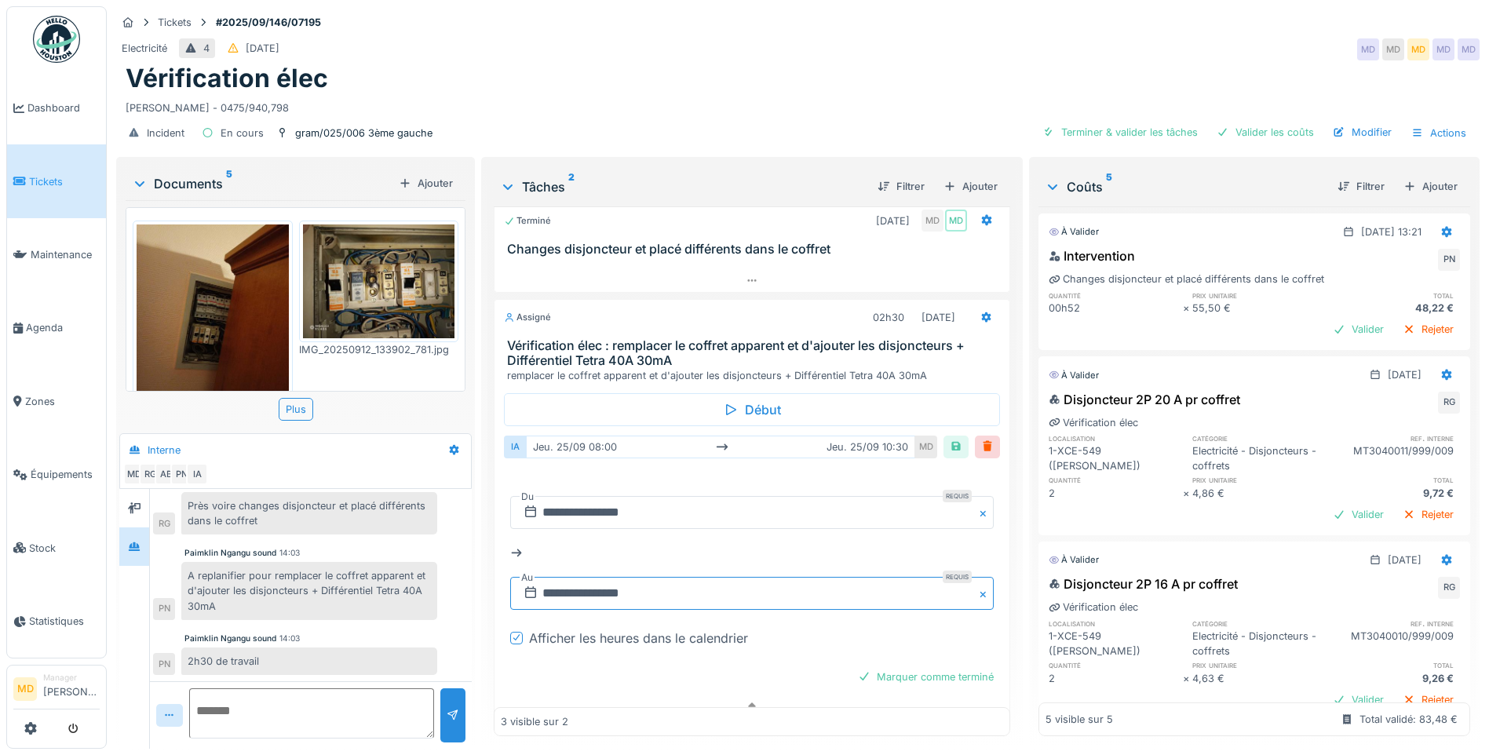
click at [605, 589] on input "**********" at bounding box center [751, 593] width 483 height 33
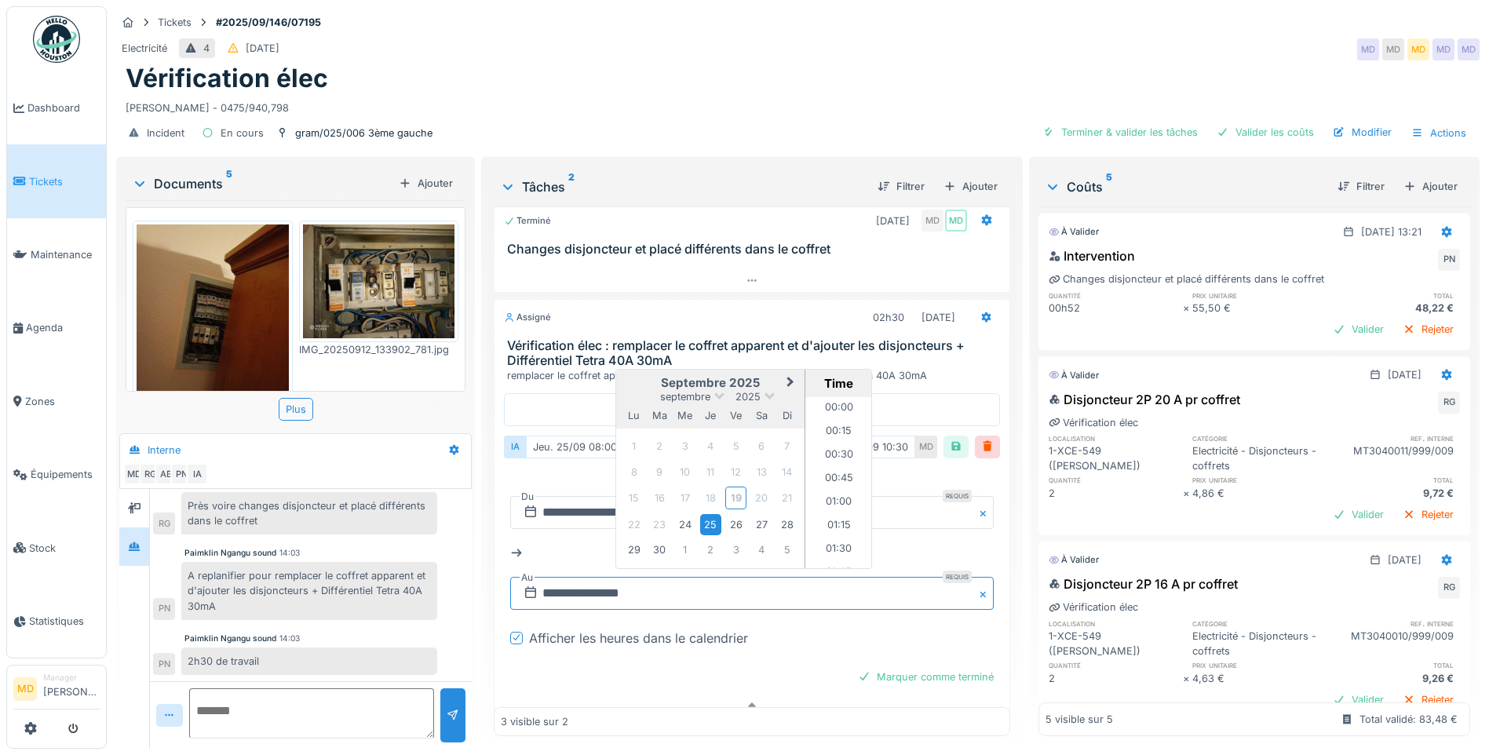
scroll to position [915, 0]
click at [703, 514] on div "25" at bounding box center [710, 524] width 21 height 21
click at [825, 486] on li "11:30" at bounding box center [838, 498] width 67 height 24
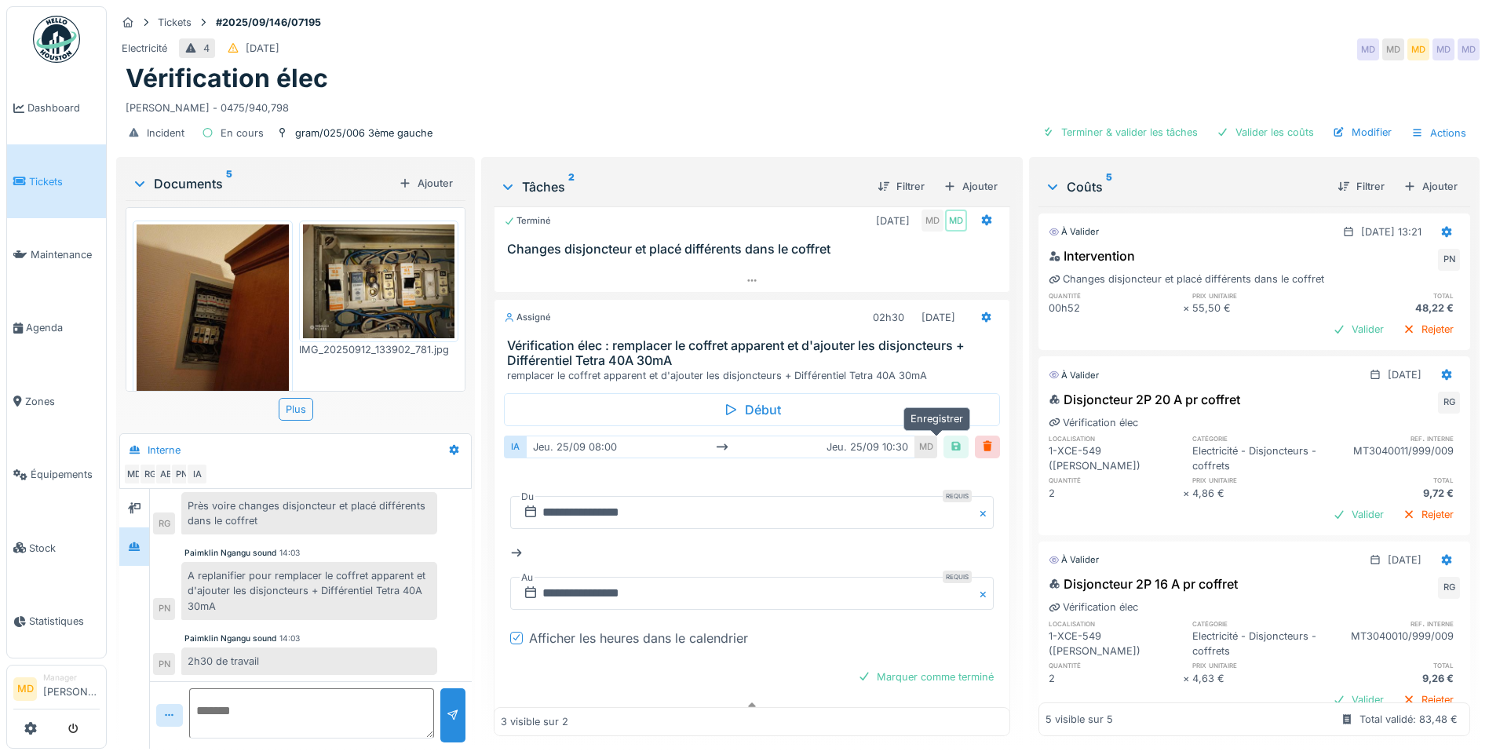
click at [949, 439] on div at bounding box center [955, 446] width 13 height 15
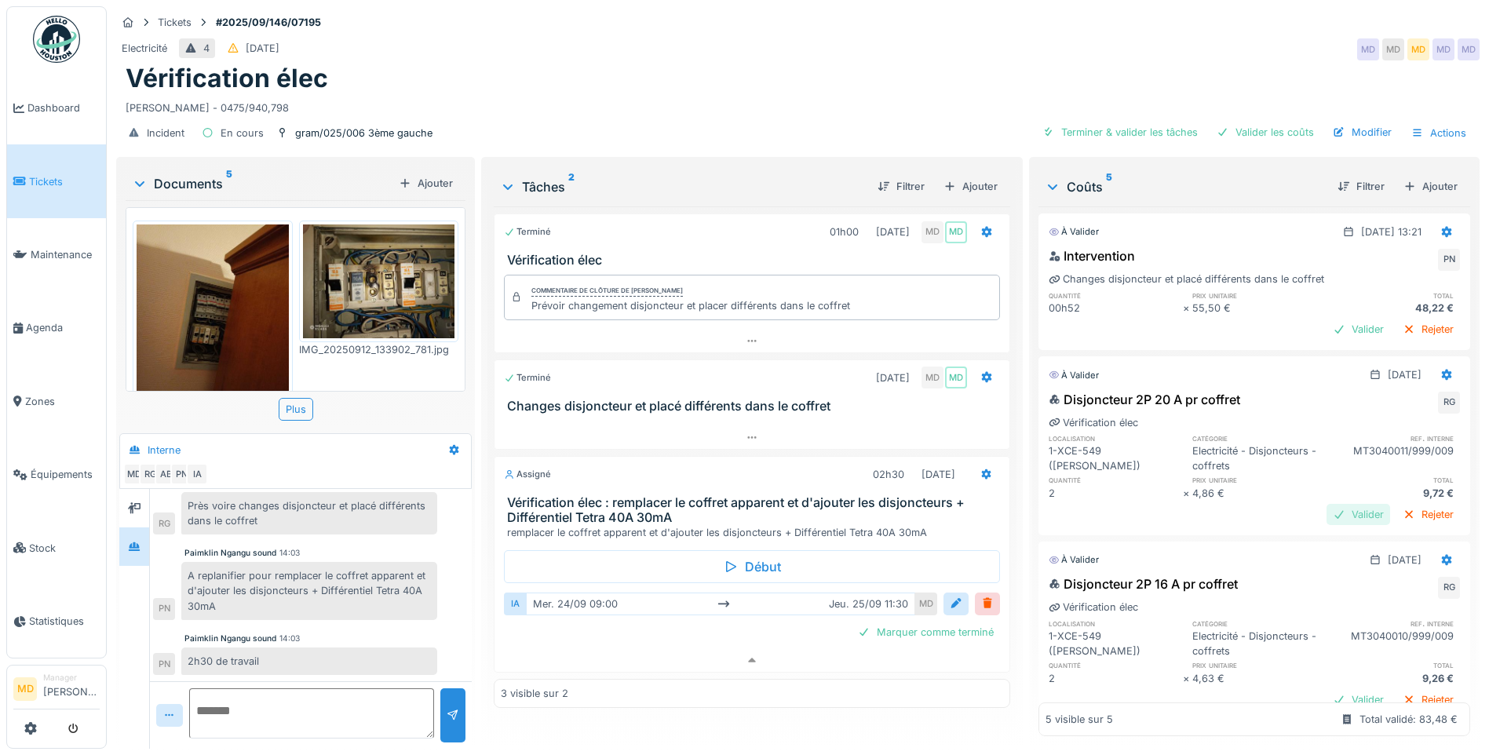
click at [1336, 504] on div "Valider" at bounding box center [1358, 514] width 64 height 21
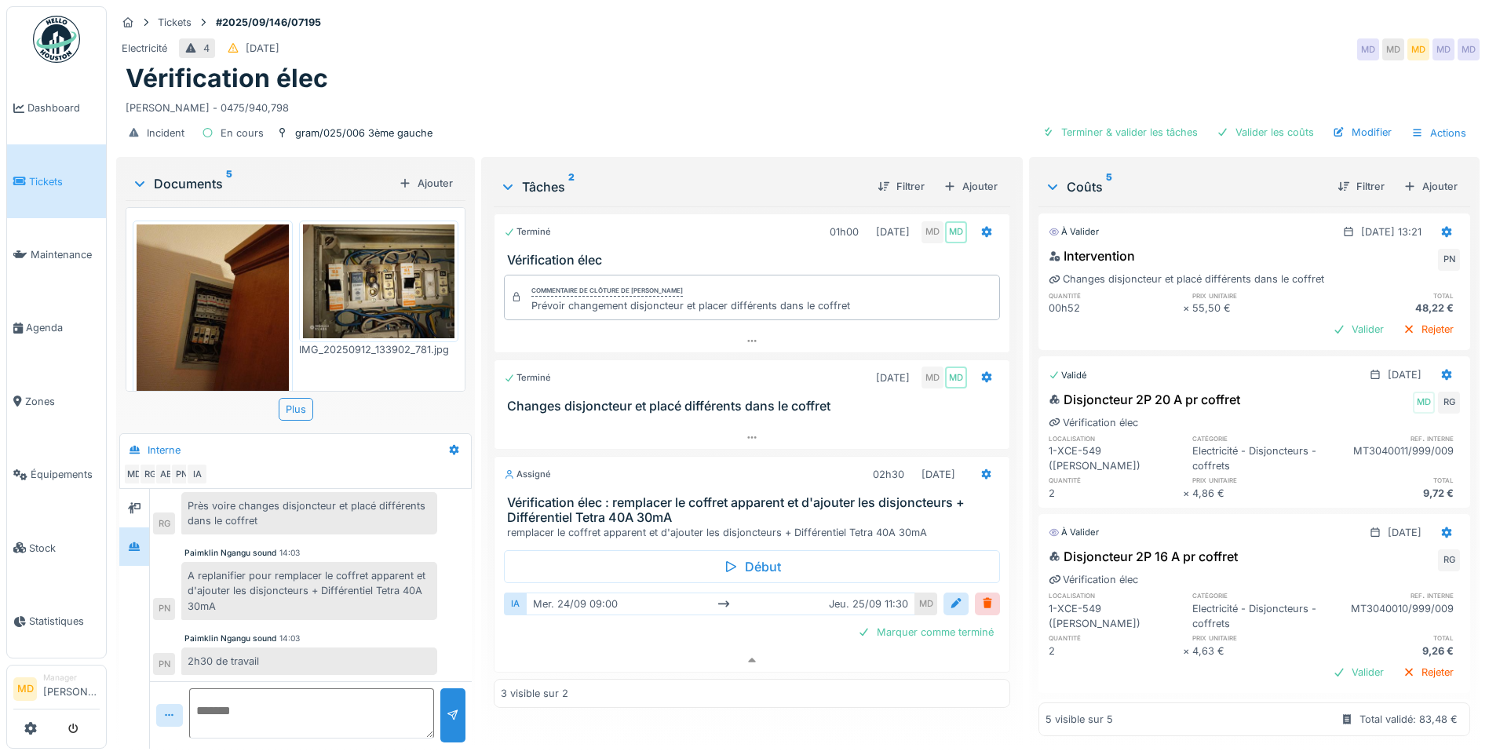
click at [1316, 305] on div "Intervention PN Changes disjoncteur et placé différents dans le coffret quantit…" at bounding box center [1254, 294] width 432 height 103
click at [1326, 319] on div "Valider" at bounding box center [1358, 329] width 64 height 21
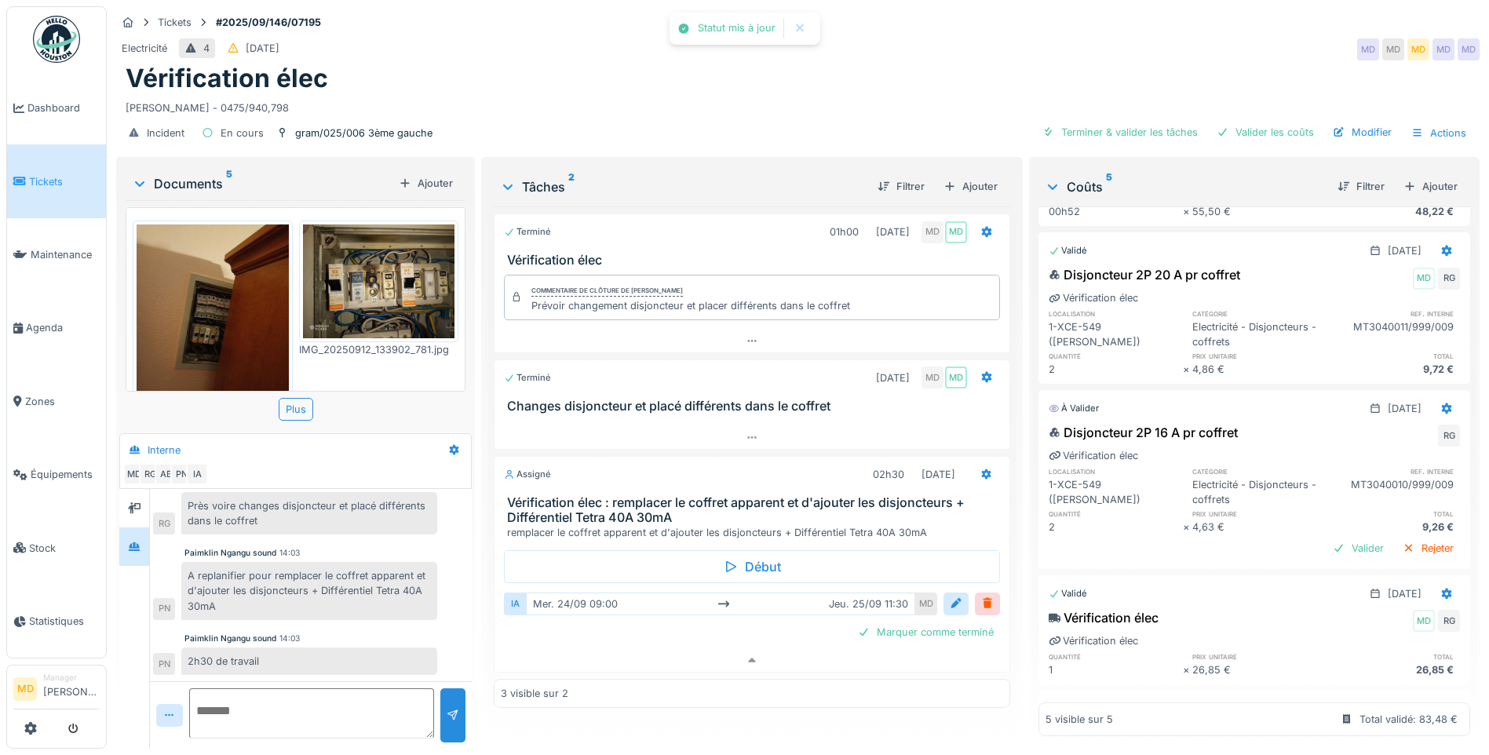
scroll to position [224, 0]
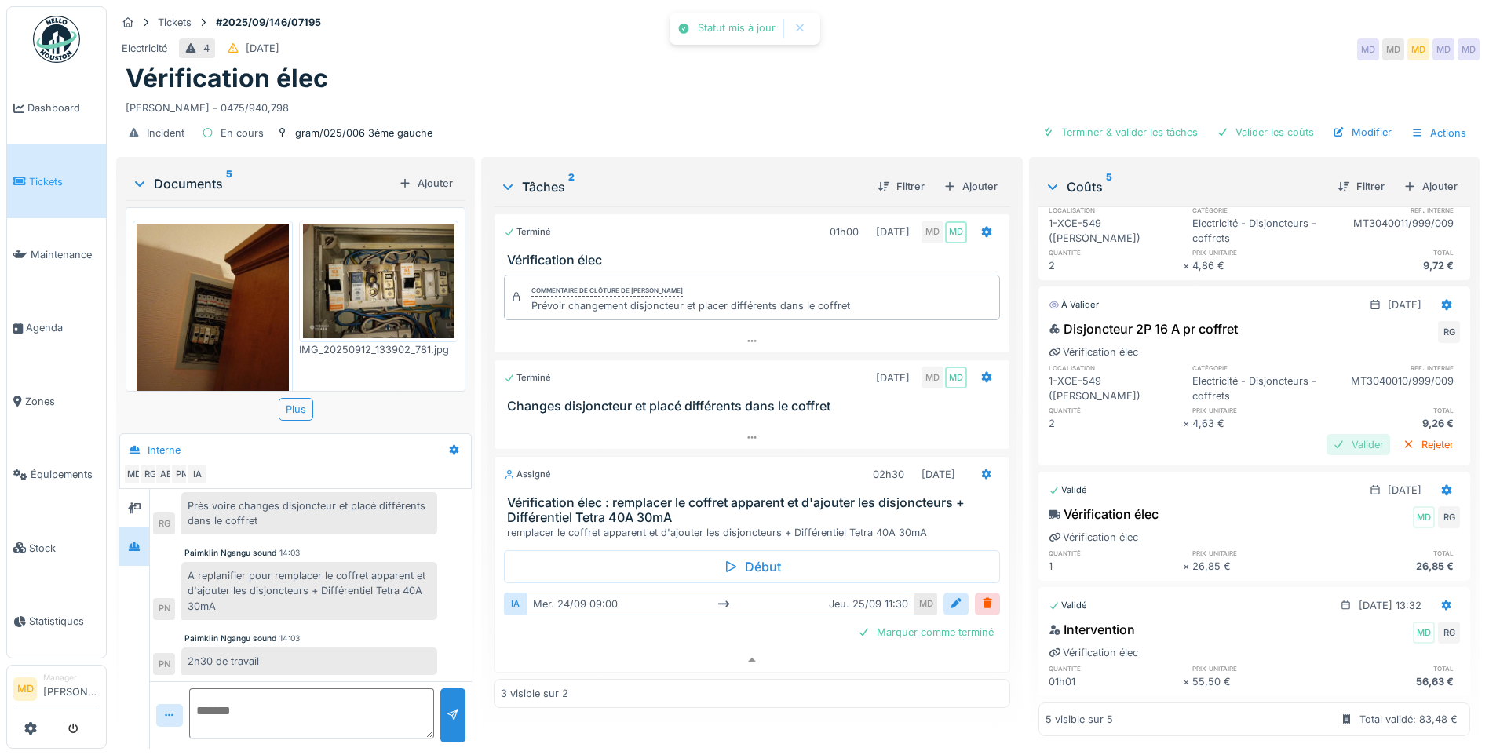
click at [1339, 434] on div "Valider" at bounding box center [1358, 444] width 64 height 21
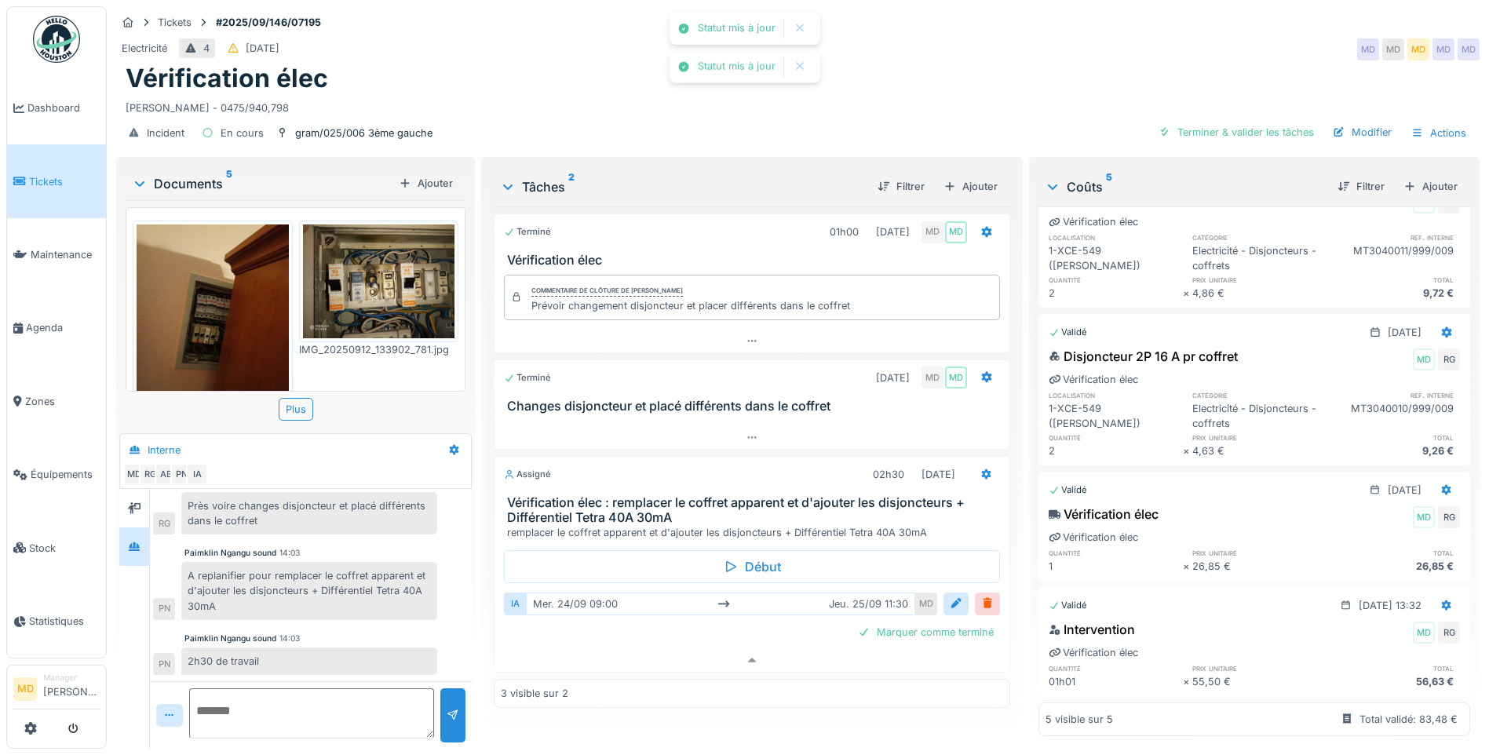
scroll to position [0, 0]
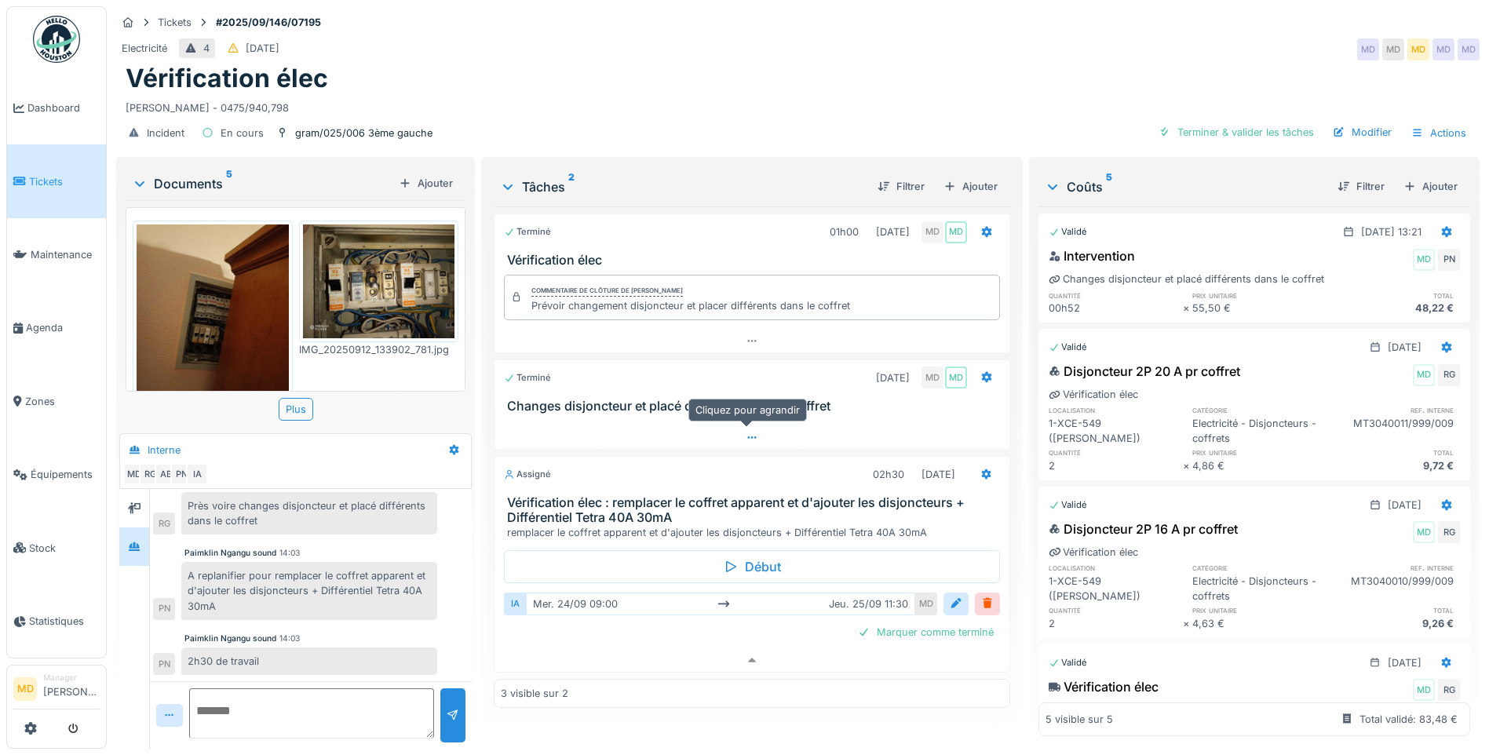
click at [753, 426] on div at bounding box center [751, 437] width 515 height 23
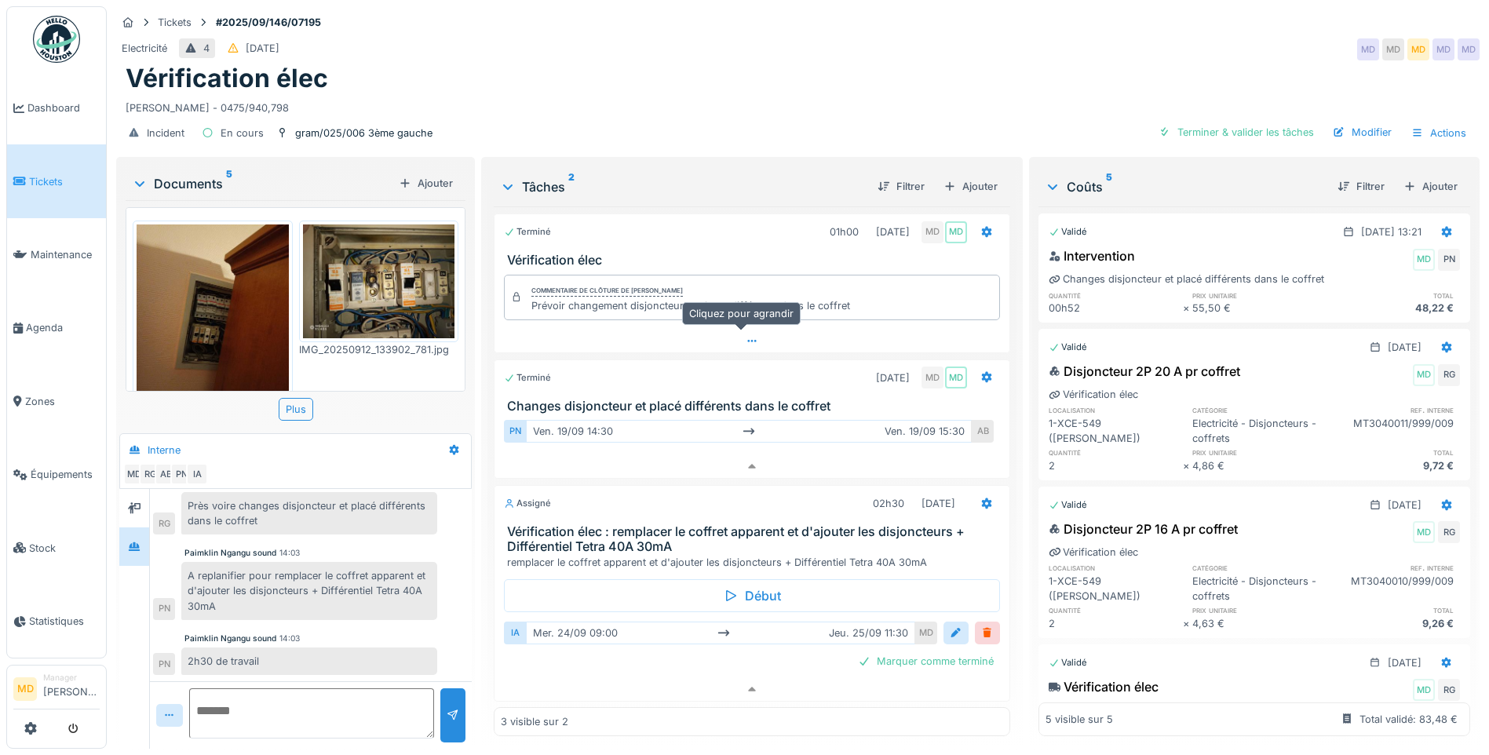
click at [734, 330] on div at bounding box center [751, 341] width 515 height 23
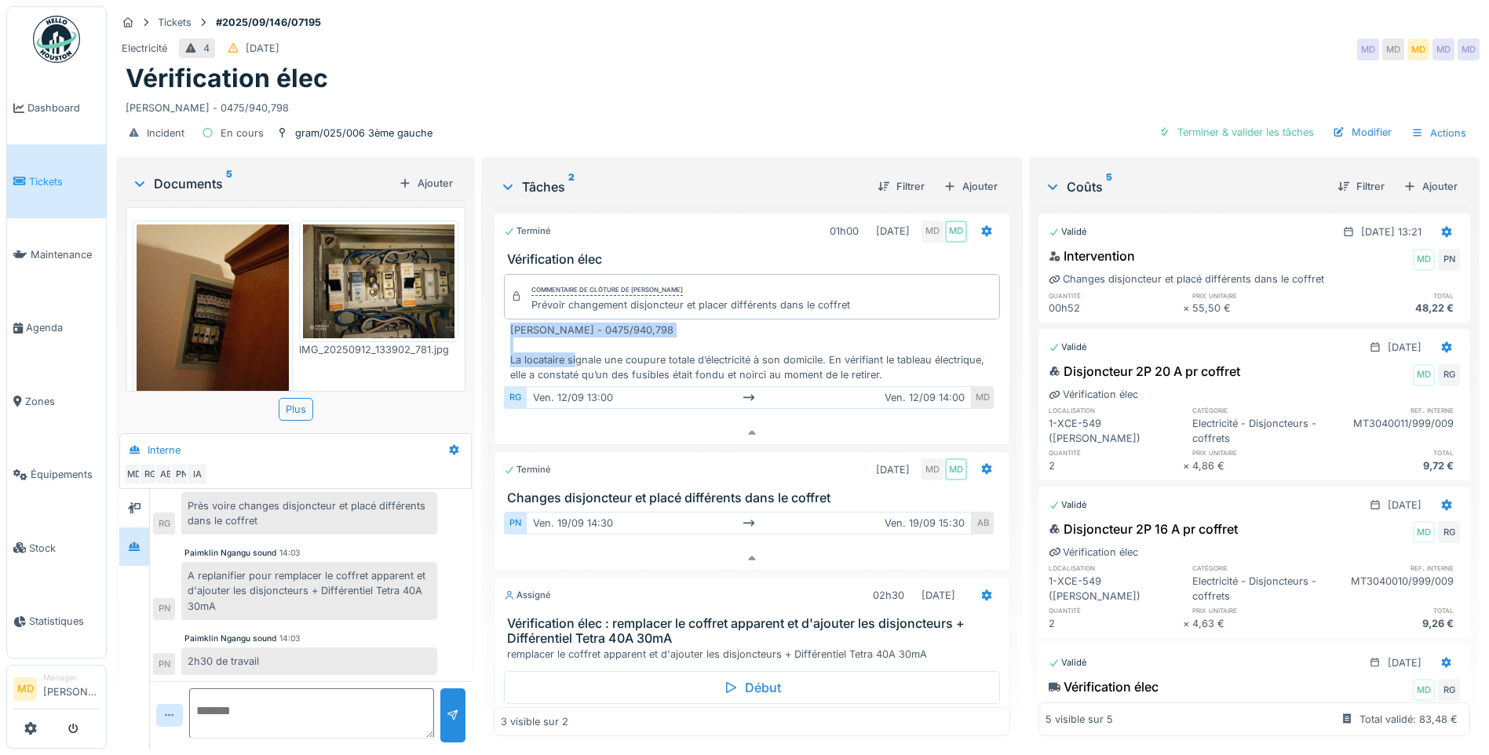
drag, startPoint x: 789, startPoint y: 321, endPoint x: 503, endPoint y: 316, distance: 286.4
click at [504, 322] on div "Madame FERNANDEZ Carmen SUAREZ - 0475/940,798 La locataire signale une coupure …" at bounding box center [752, 368] width 496 height 93
copy div "[PERSON_NAME] - 0475/940,798"
click at [973, 592] on div at bounding box center [986, 595] width 27 height 23
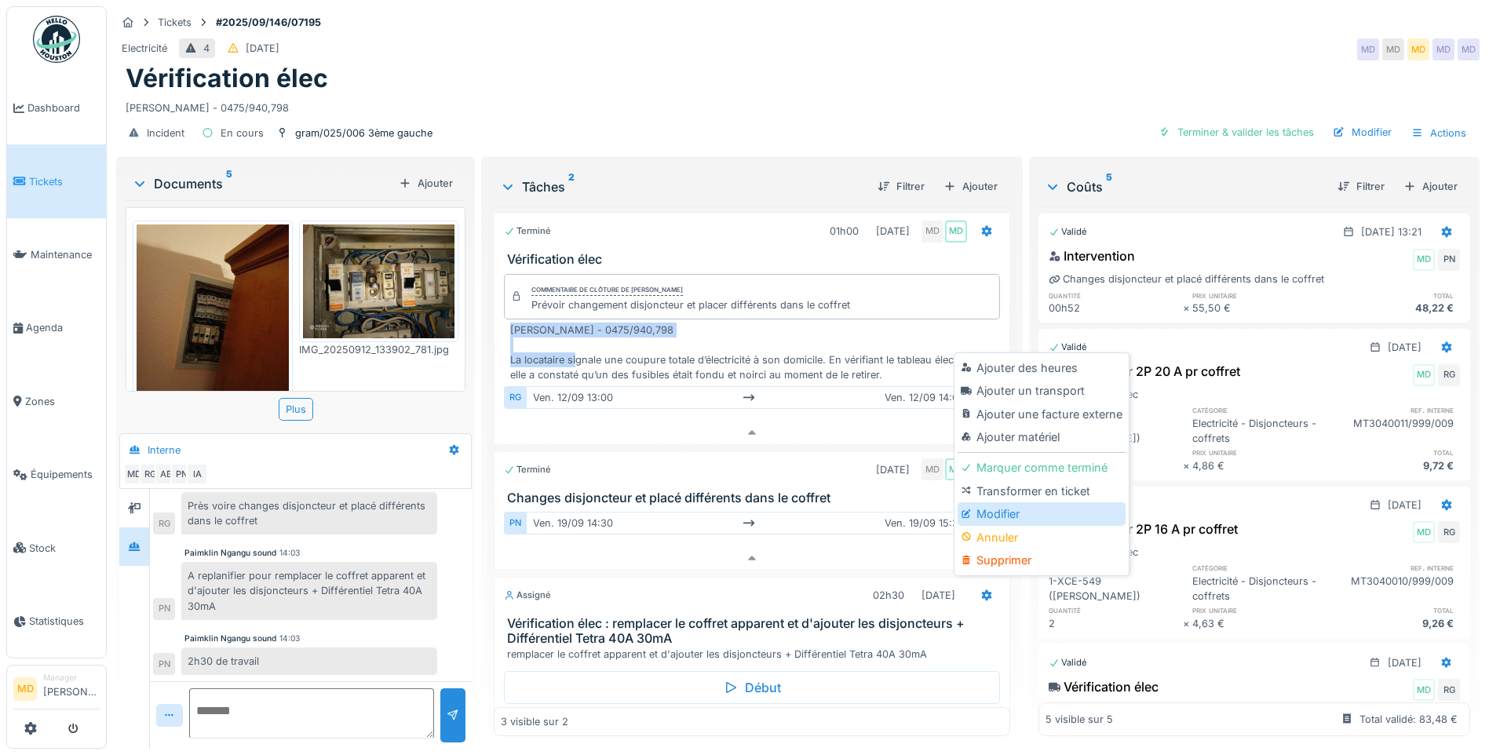
click at [1007, 502] on div "Modifier" at bounding box center [1040, 514] width 167 height 24
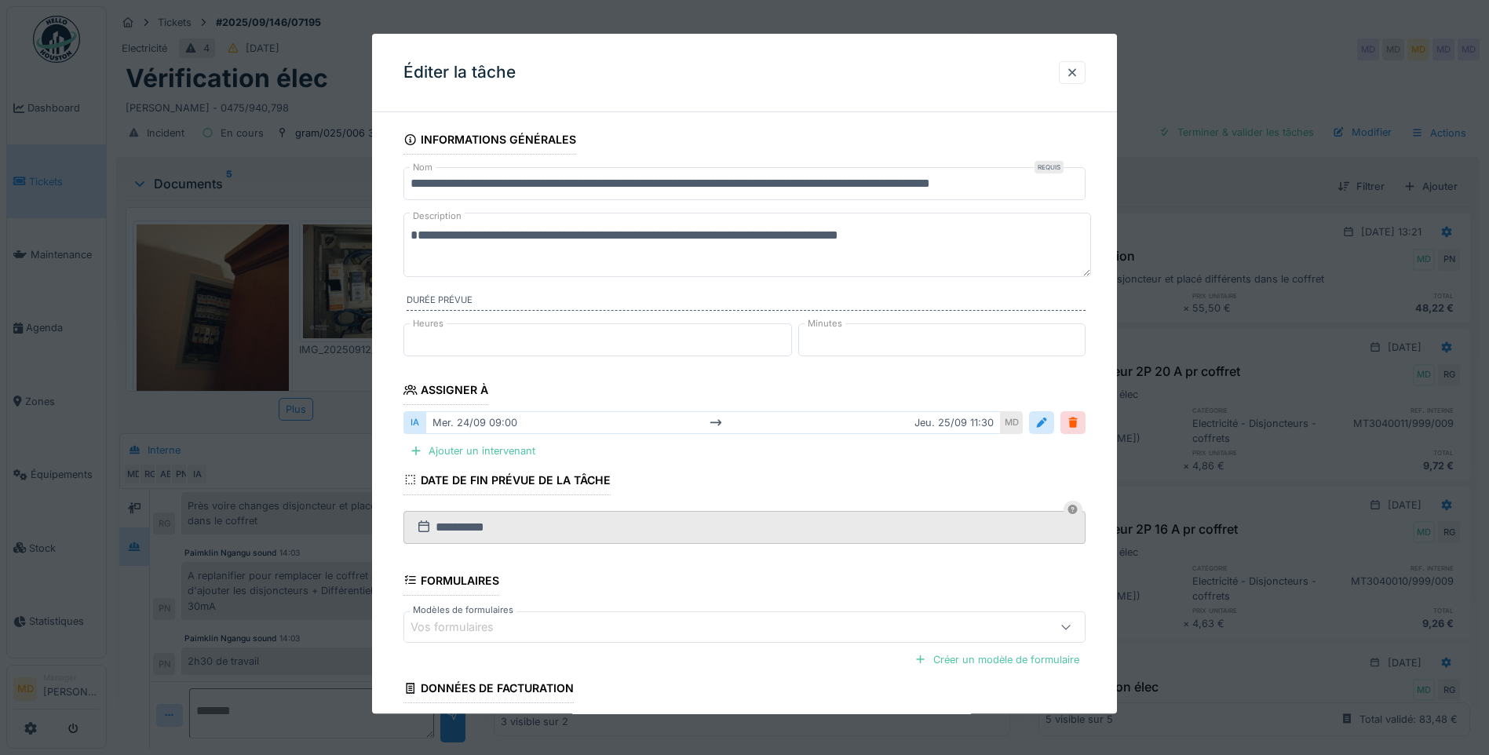
click at [417, 236] on textarea "**********" at bounding box center [746, 245] width 687 height 64
click at [407, 233] on textarea "**********" at bounding box center [746, 245] width 687 height 64
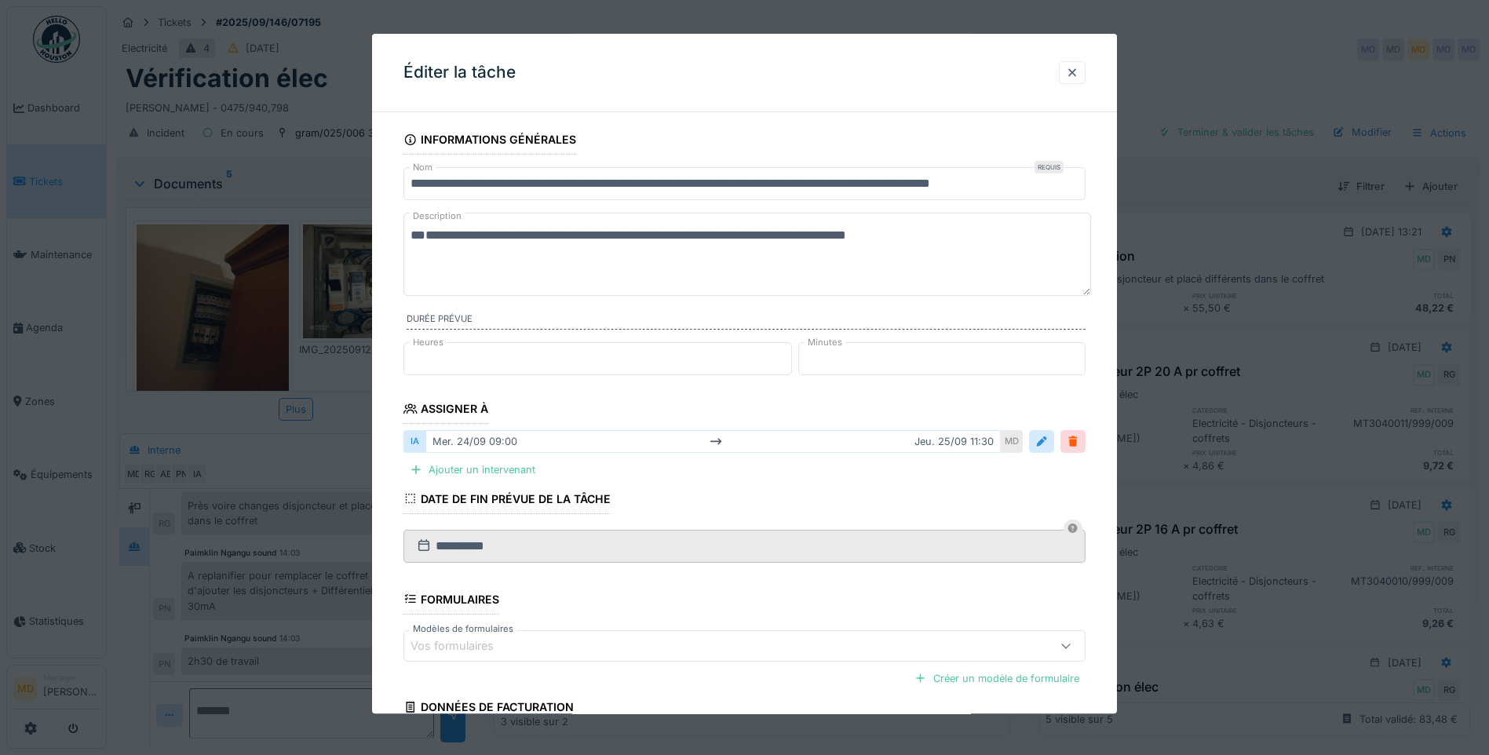
paste textarea "**********"
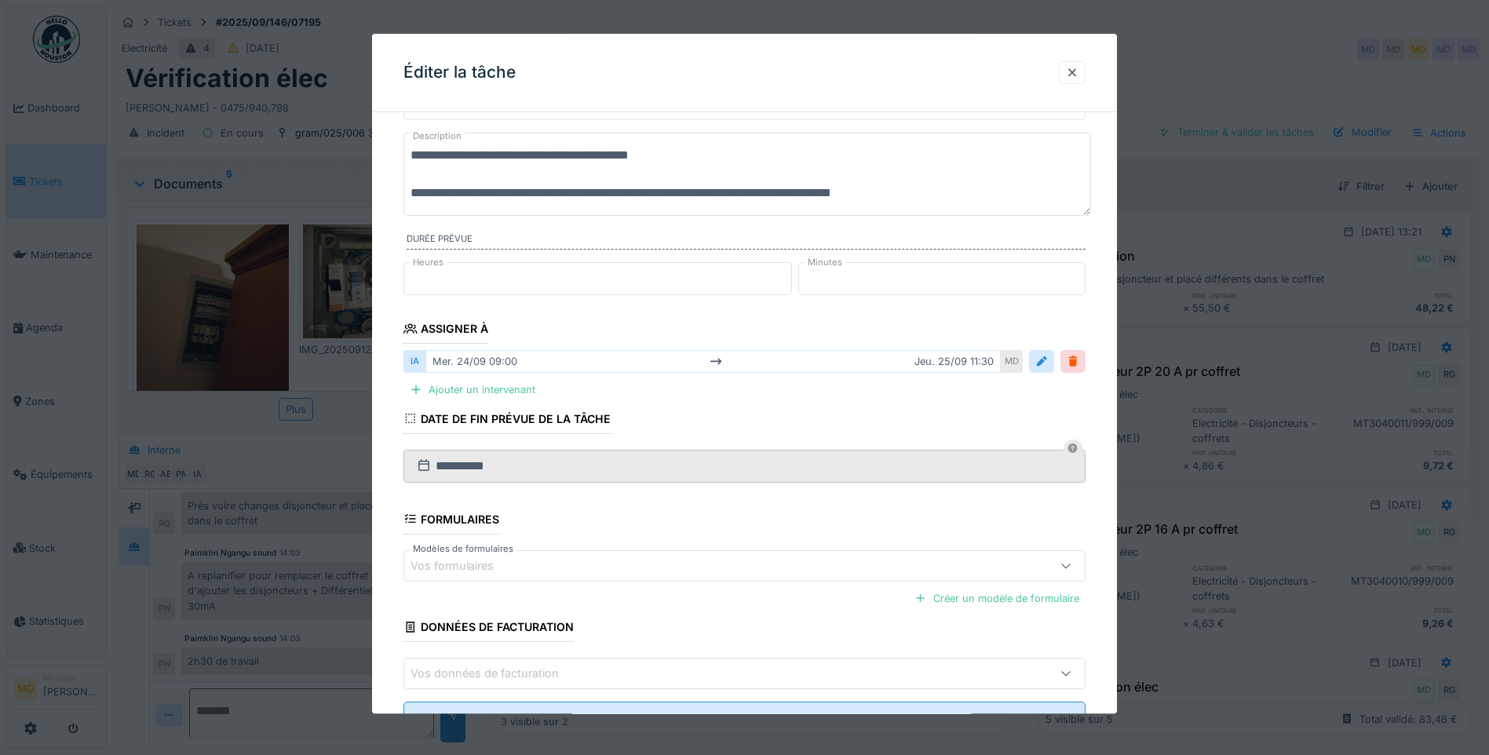
scroll to position [145, 0]
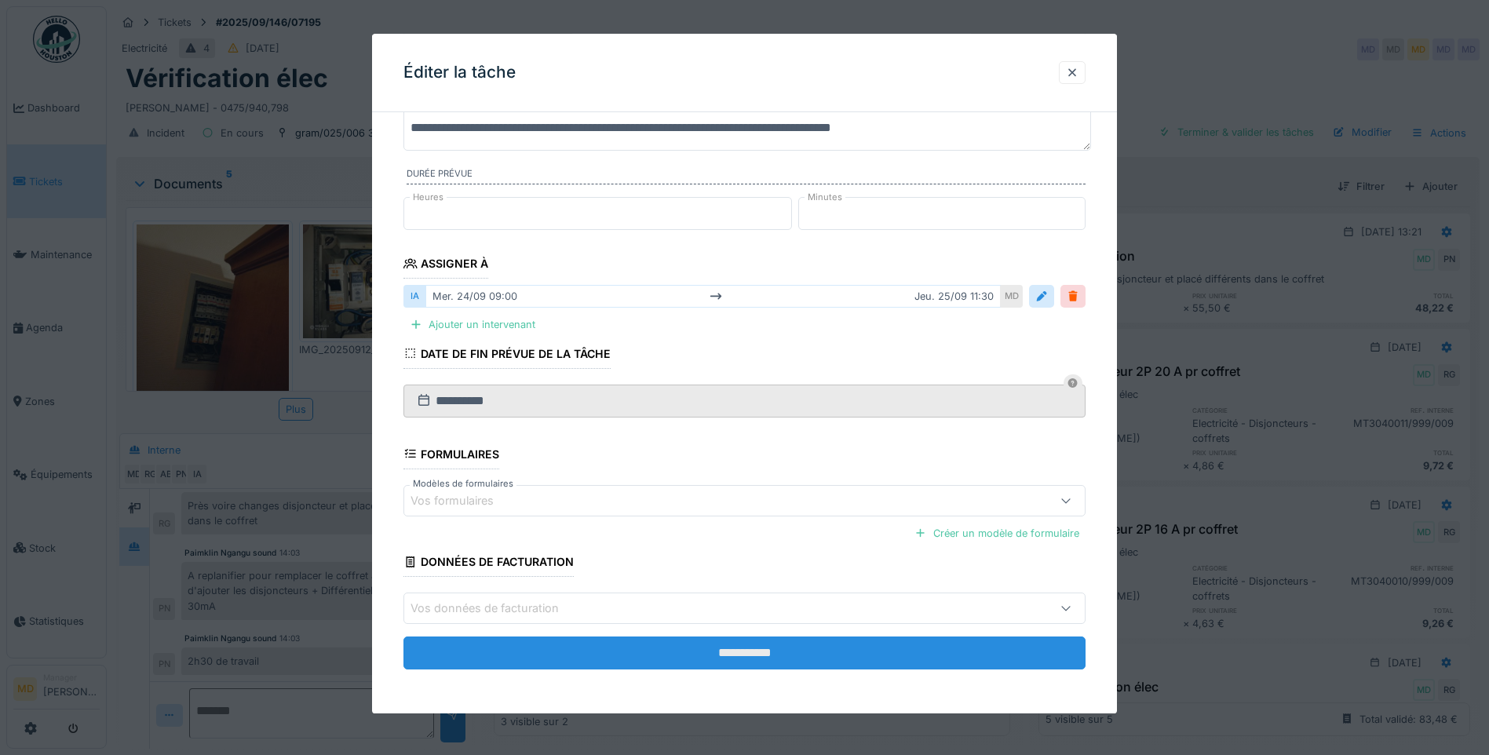
type textarea "**********"
click at [718, 653] on input "**********" at bounding box center [744, 652] width 682 height 33
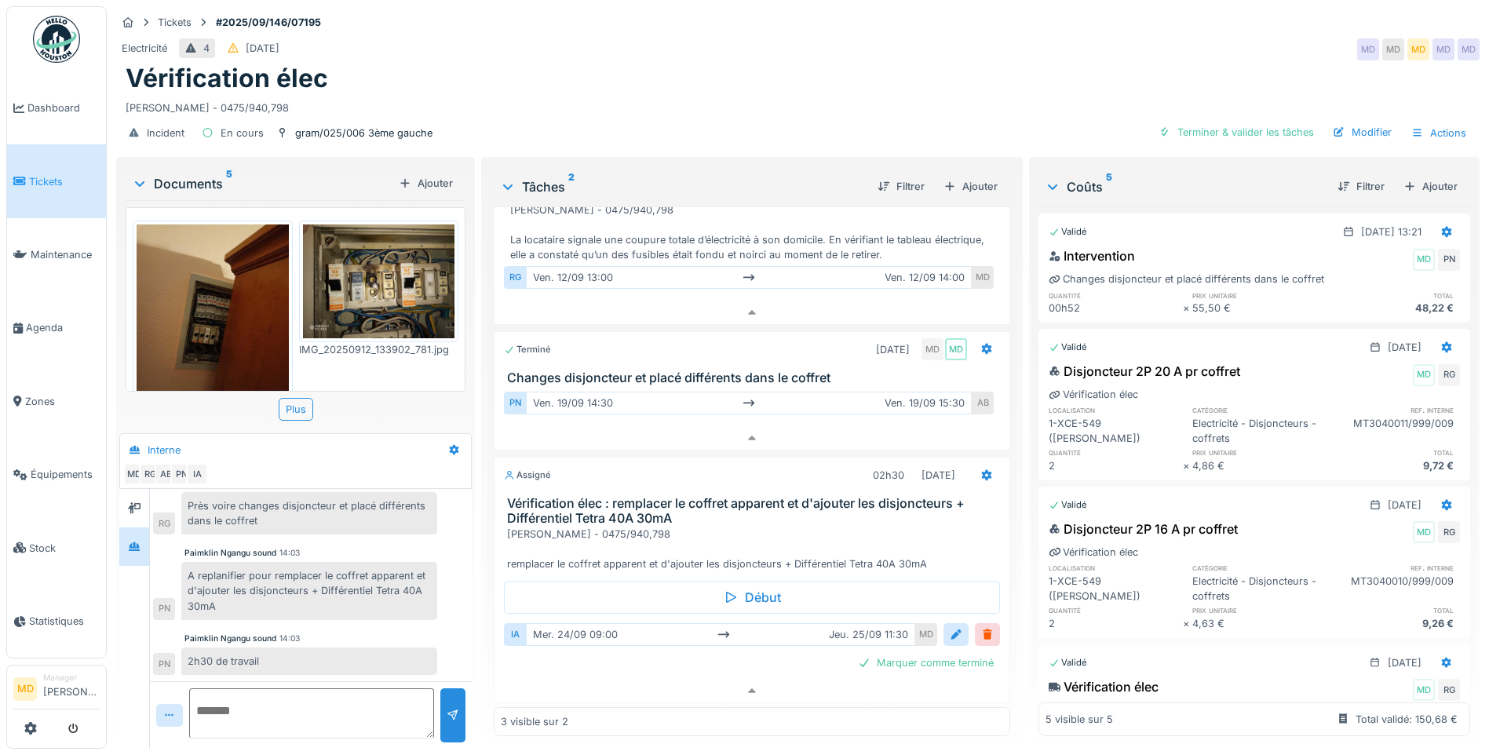
scroll to position [123, 0]
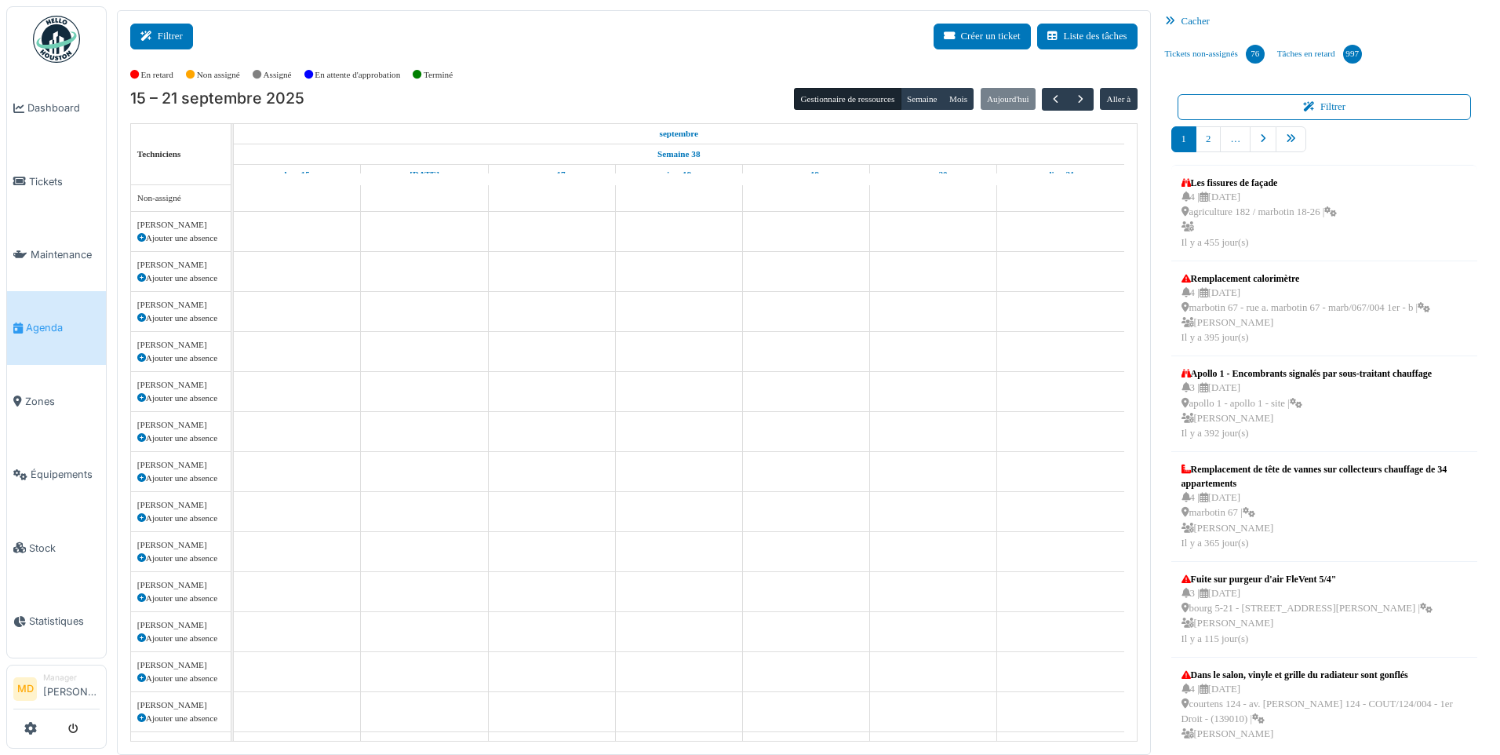
click at [162, 31] on button "Filtrer" at bounding box center [161, 37] width 63 height 26
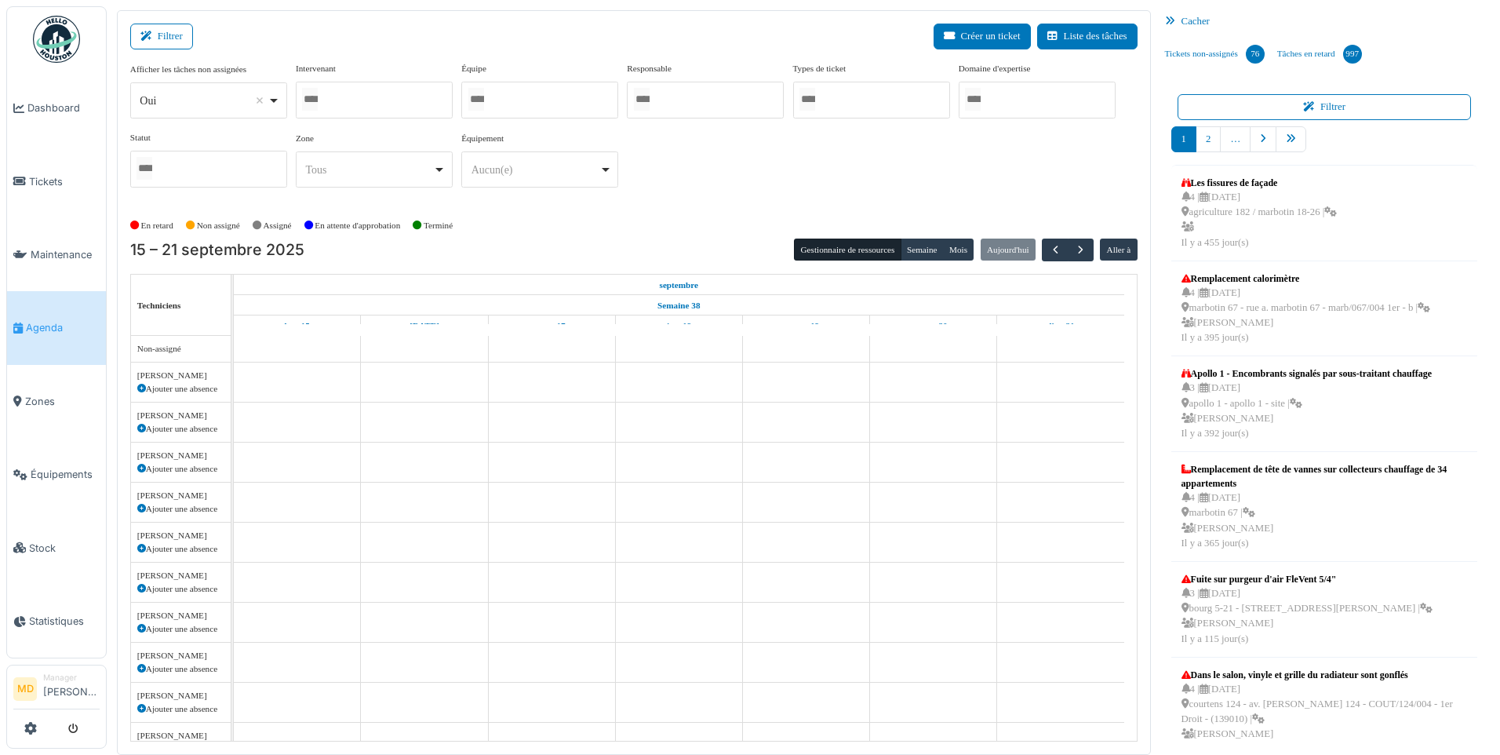
click at [344, 96] on div at bounding box center [374, 100] width 157 height 37
type input "*****"
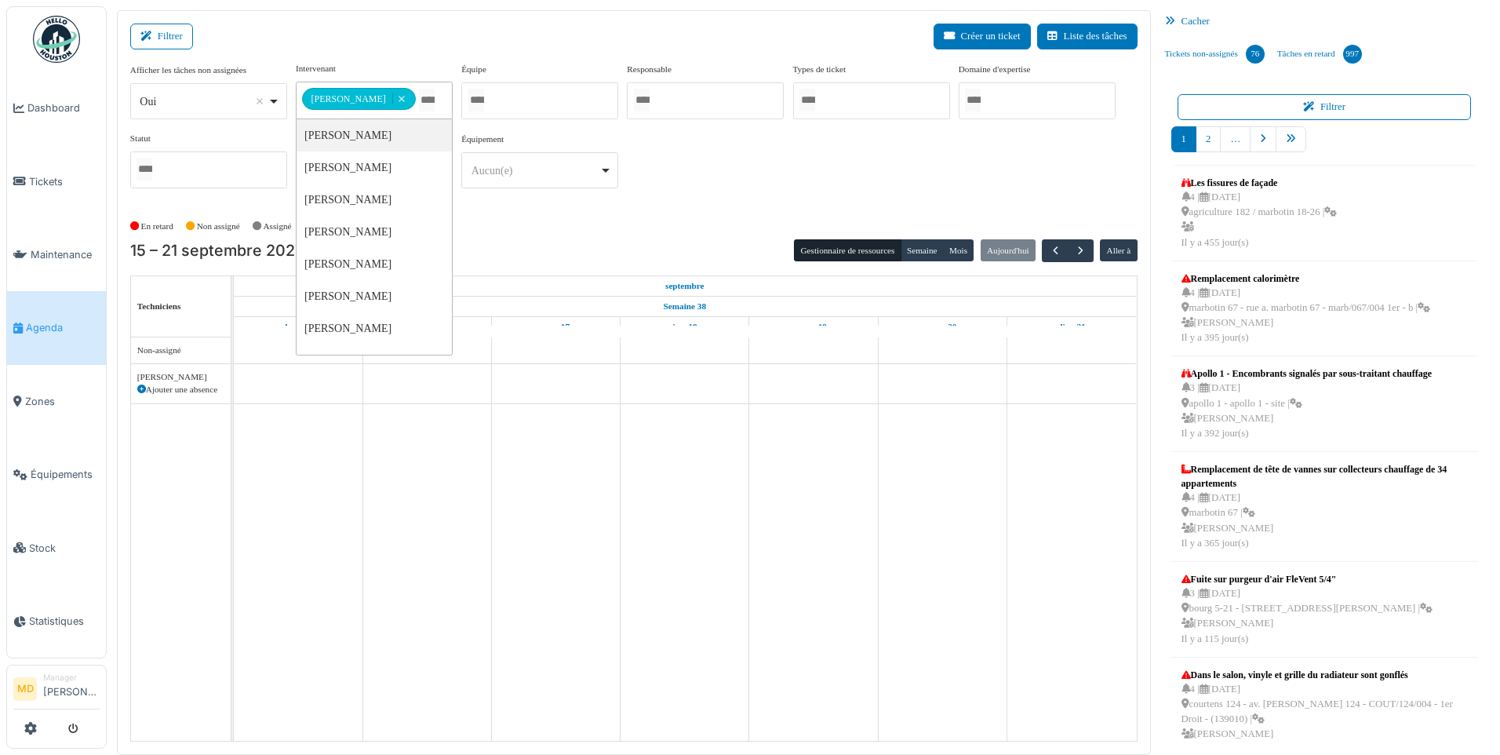
click at [700, 160] on div "**********" at bounding box center [634, 131] width 1008 height 139
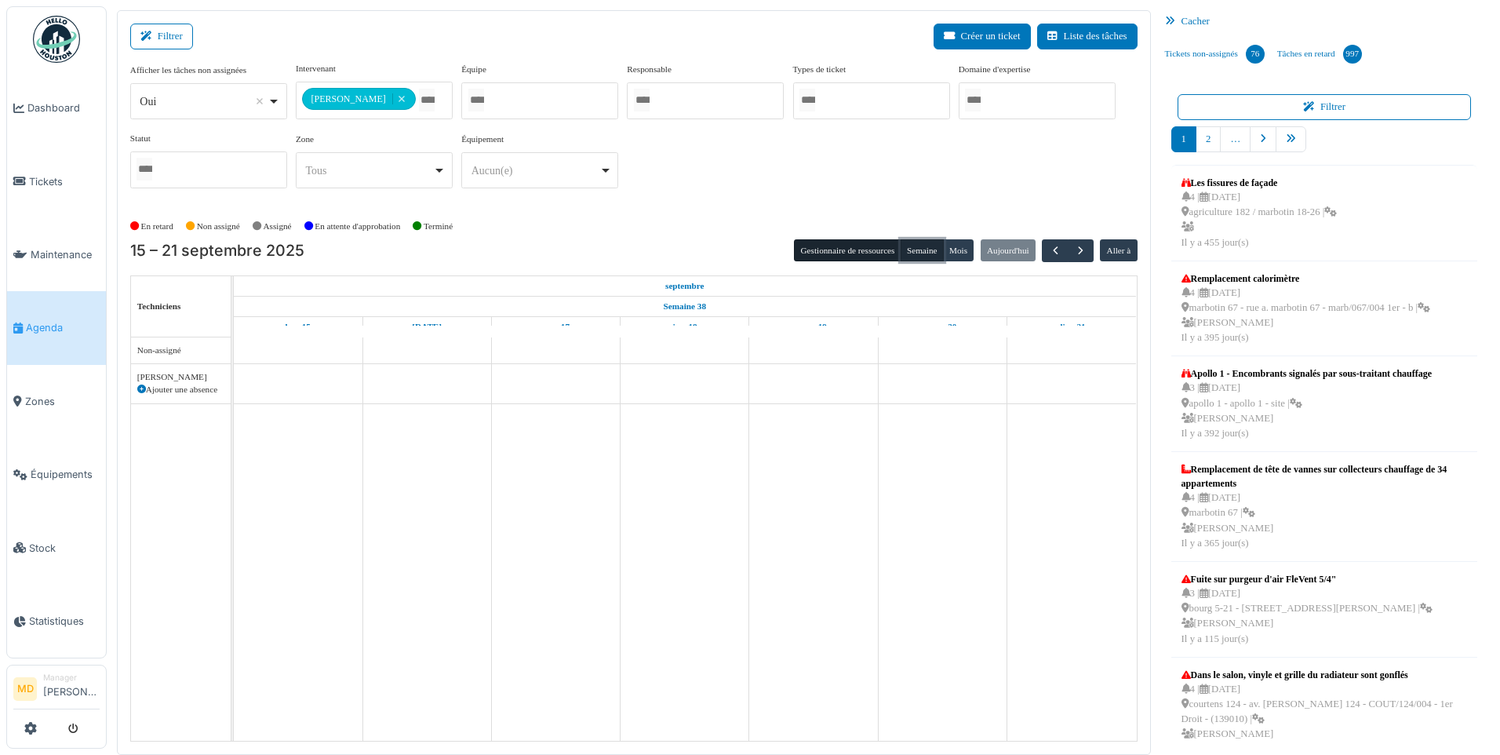
click at [918, 247] on button "Semaine" at bounding box center [922, 250] width 43 height 22
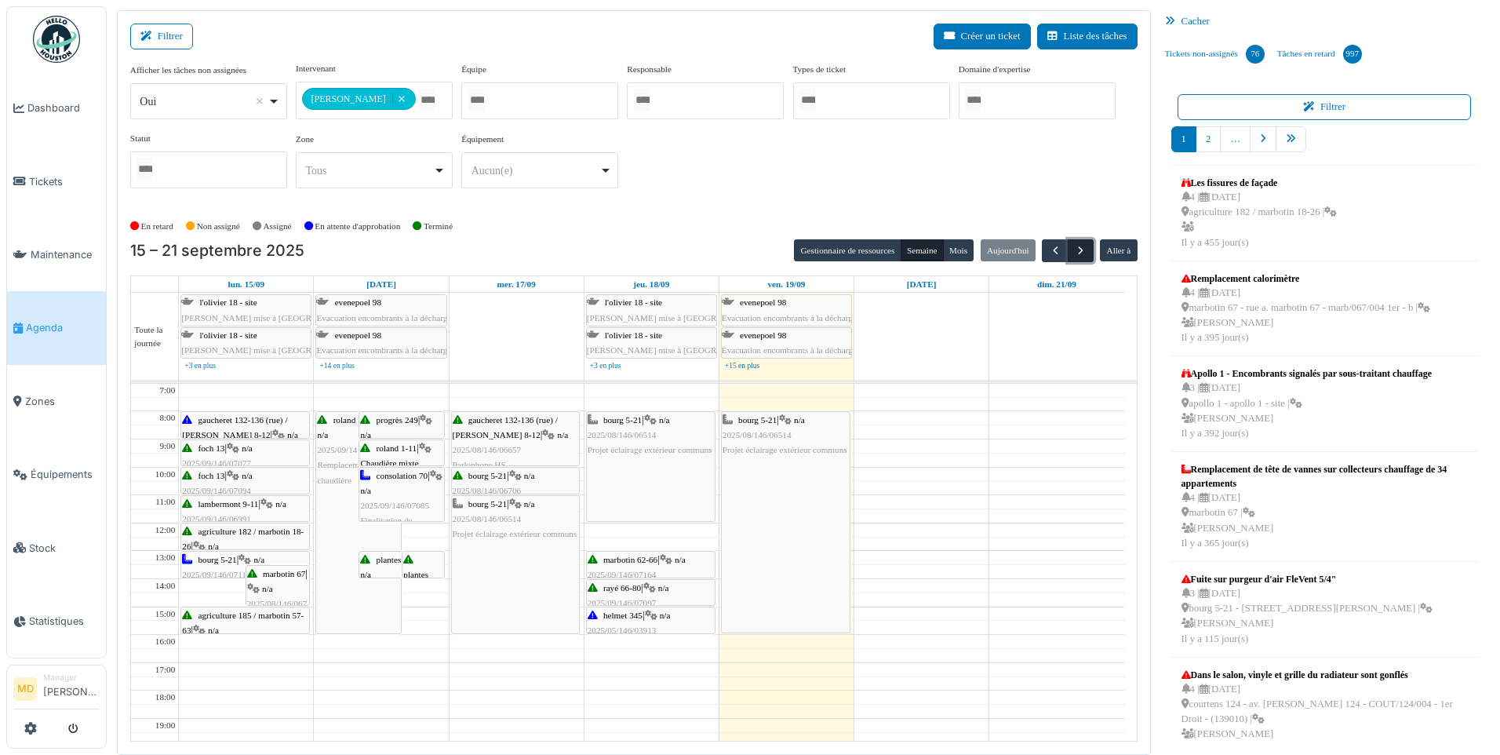
click at [1081, 252] on span "button" at bounding box center [1080, 250] width 13 height 13
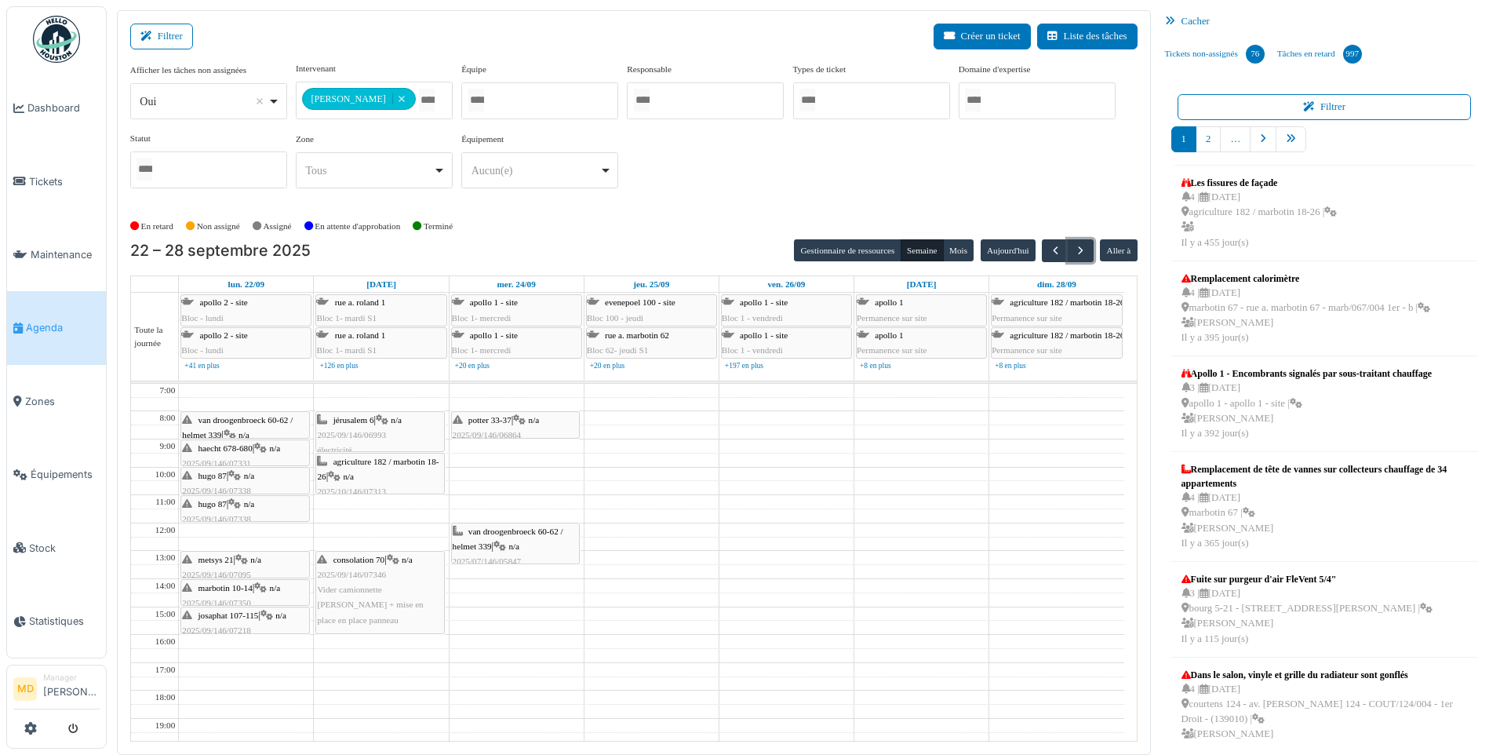
click at [510, 537] on div "van droogenbroeck 60-62 / helmet 339 | n/a 2025/07/146/05847 électricité" at bounding box center [516, 554] width 126 height 60
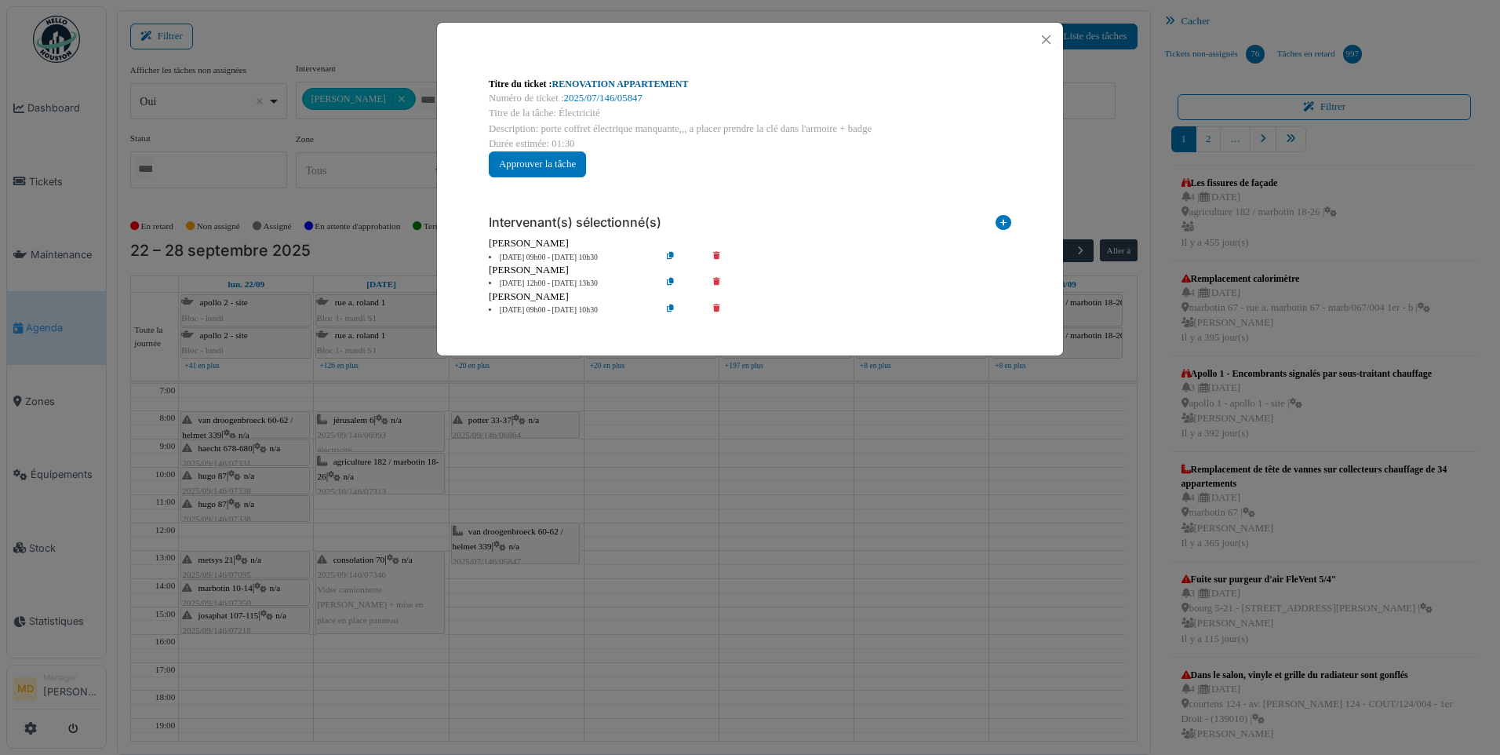
click at [602, 89] on link "RENOVATION APPARTEMENT" at bounding box center [620, 83] width 137 height 11
click at [1049, 39] on button "Close" at bounding box center [1046, 39] width 21 height 21
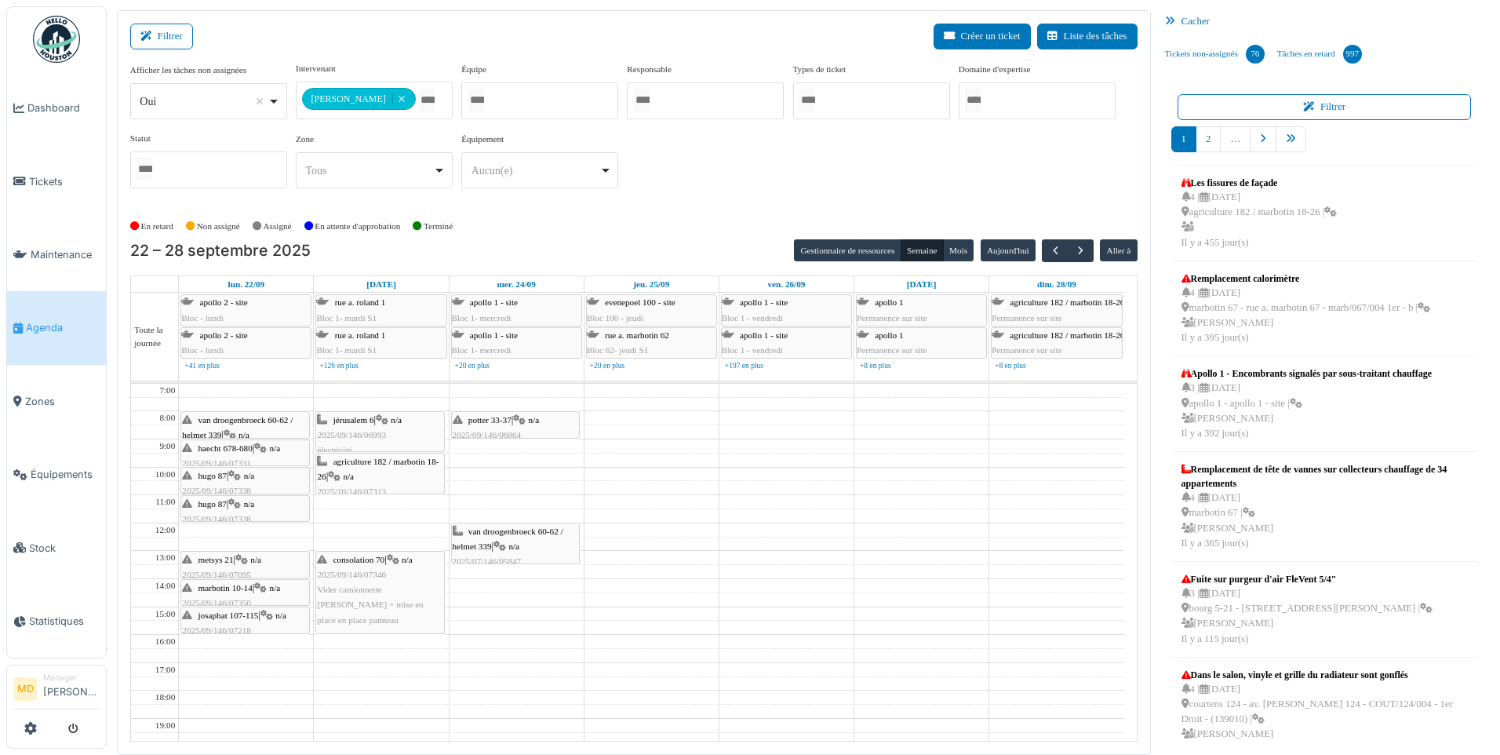
click at [521, 552] on div "van droogenbroeck 60-62 / helmet 339 | n/a 2025/07/146/05847 électricité" at bounding box center [516, 554] width 126 height 60
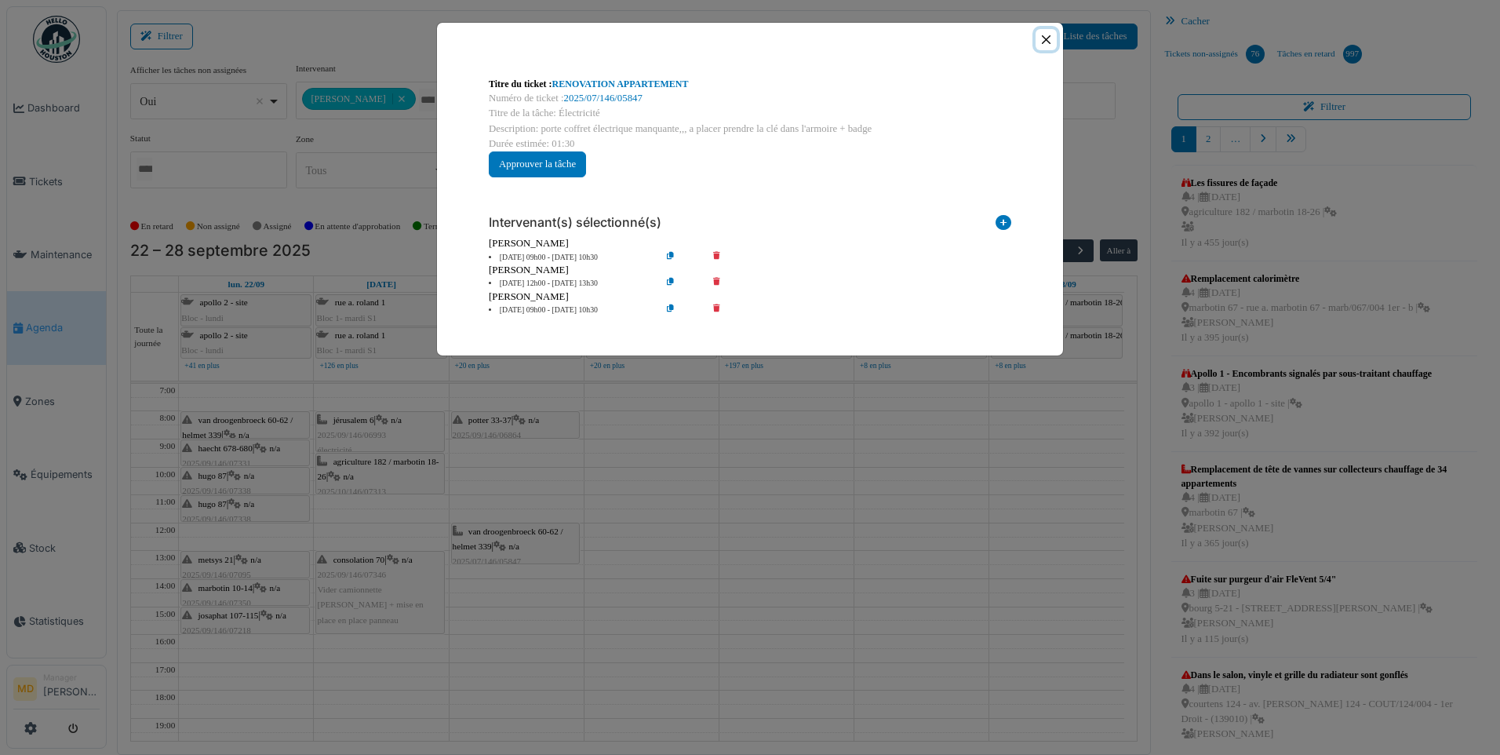
click at [1040, 44] on button "Close" at bounding box center [1046, 39] width 21 height 21
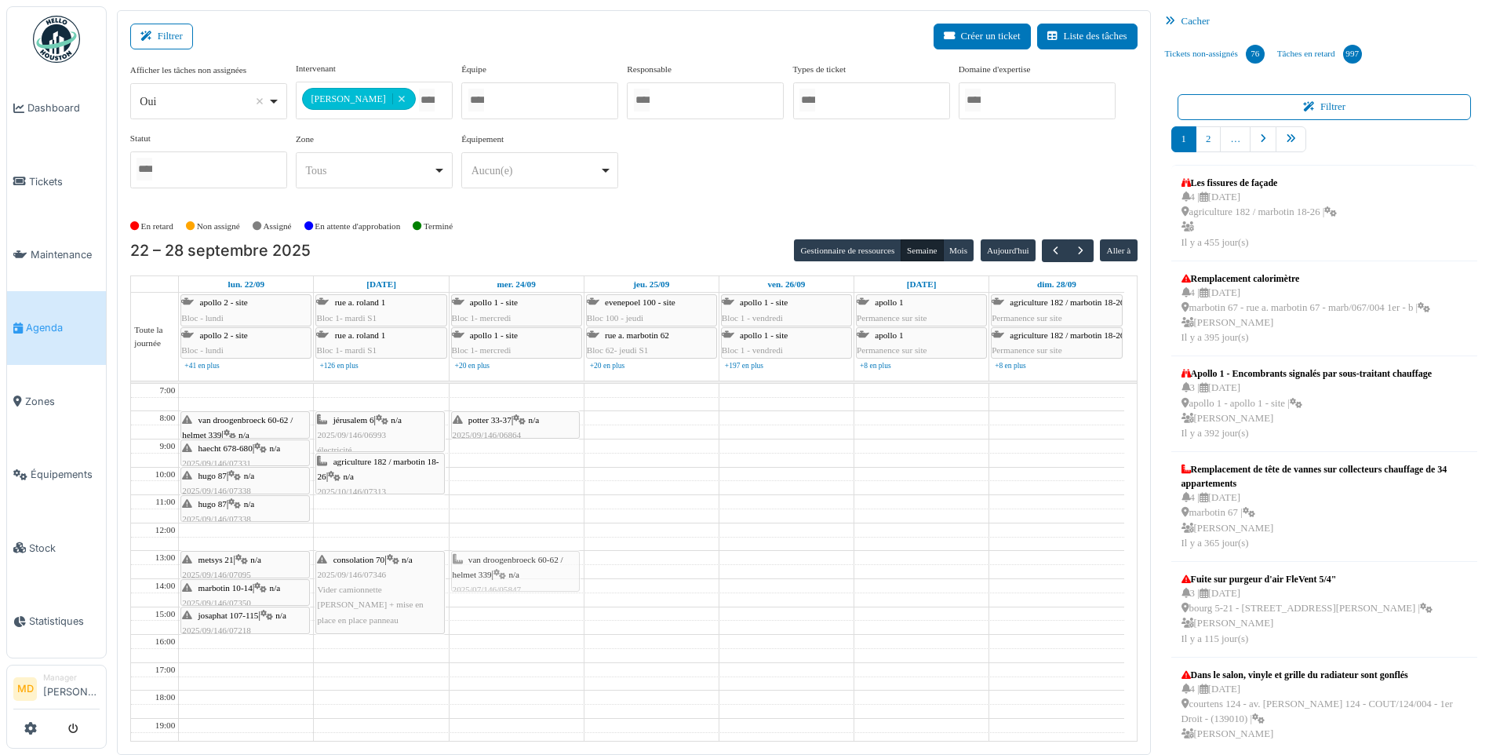
drag, startPoint x: 510, startPoint y: 544, endPoint x: 508, endPoint y: 575, distance: 31.5
click at [508, 575] on div "potter 33-37 | n/a 2025/09/146/06864 Vérification installation hotte van drooge…" at bounding box center [517, 621] width 134 height 474
click at [507, 420] on span "potter 33-37" at bounding box center [489, 419] width 43 height 9
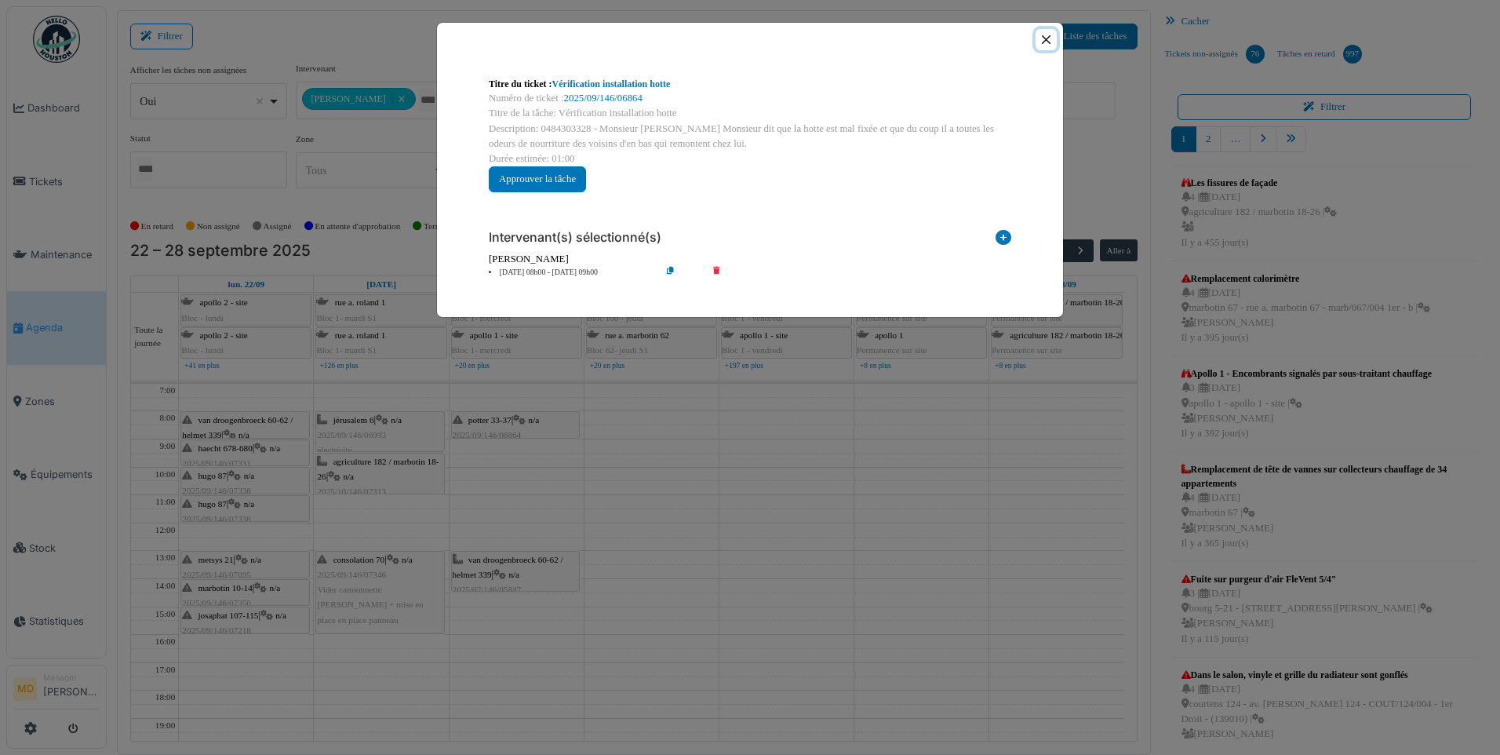
click at [1040, 39] on button "Close" at bounding box center [1046, 39] width 21 height 21
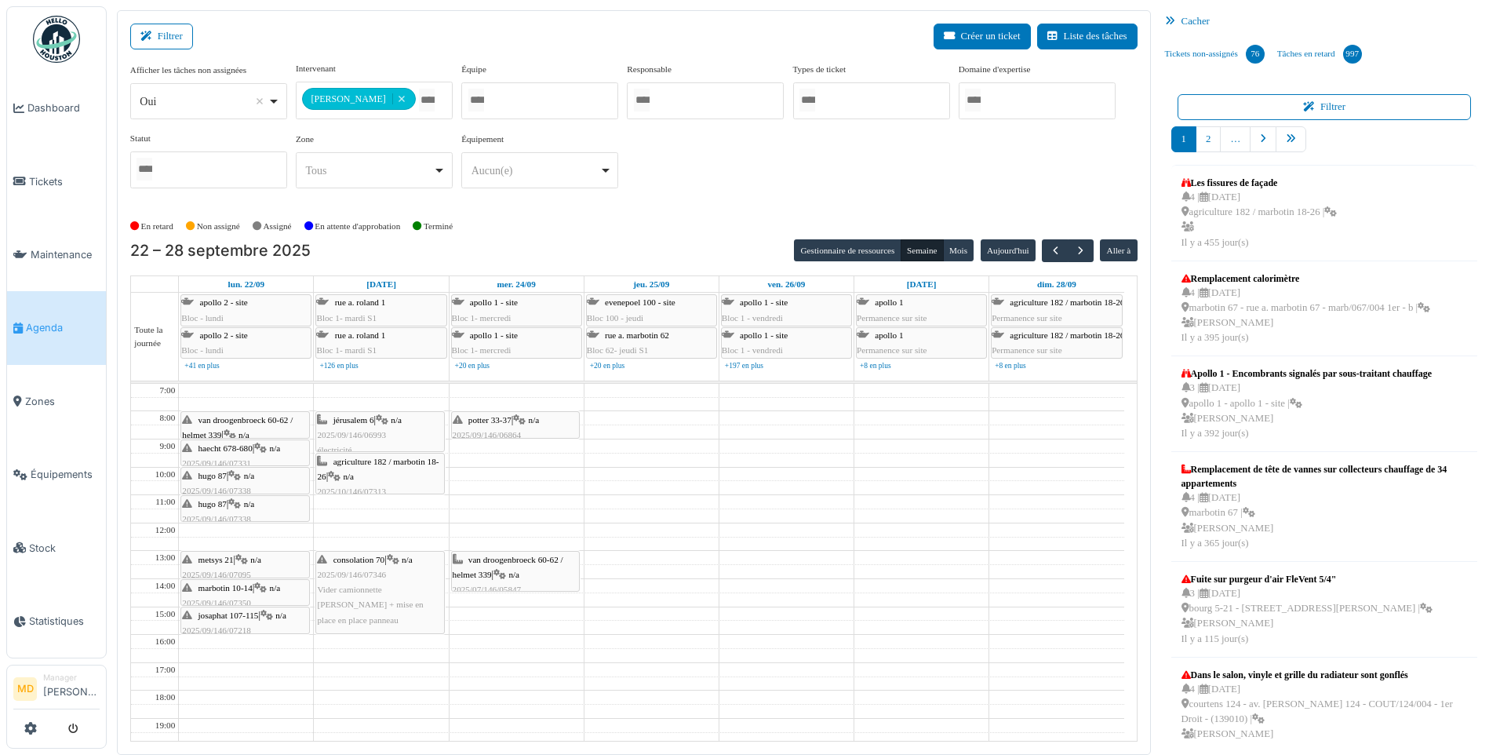
click at [531, 578] on div "van droogenbroeck 60-62 / helmet 339 | n/a 2025/07/146/05847 électricité" at bounding box center [516, 582] width 126 height 60
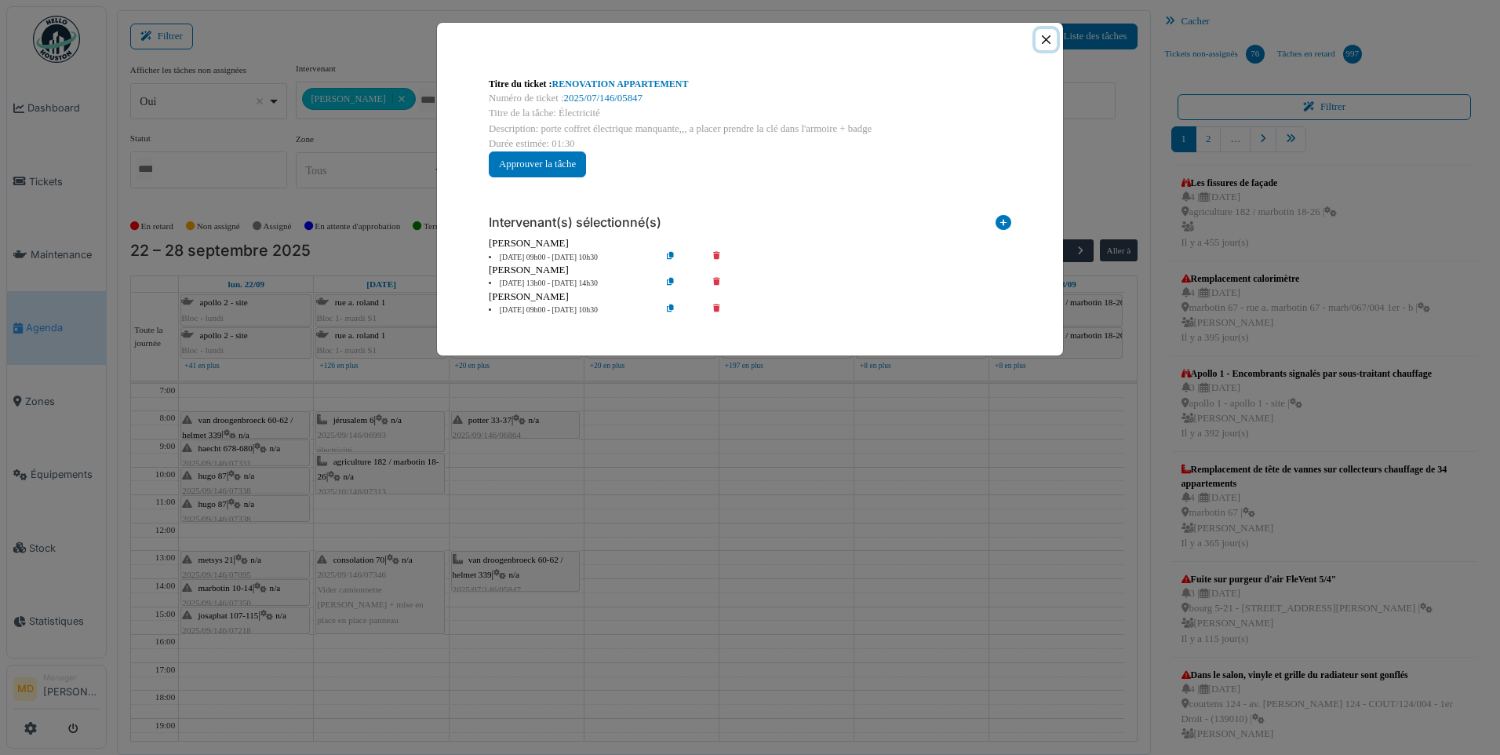
click at [1046, 46] on button "Close" at bounding box center [1046, 39] width 21 height 21
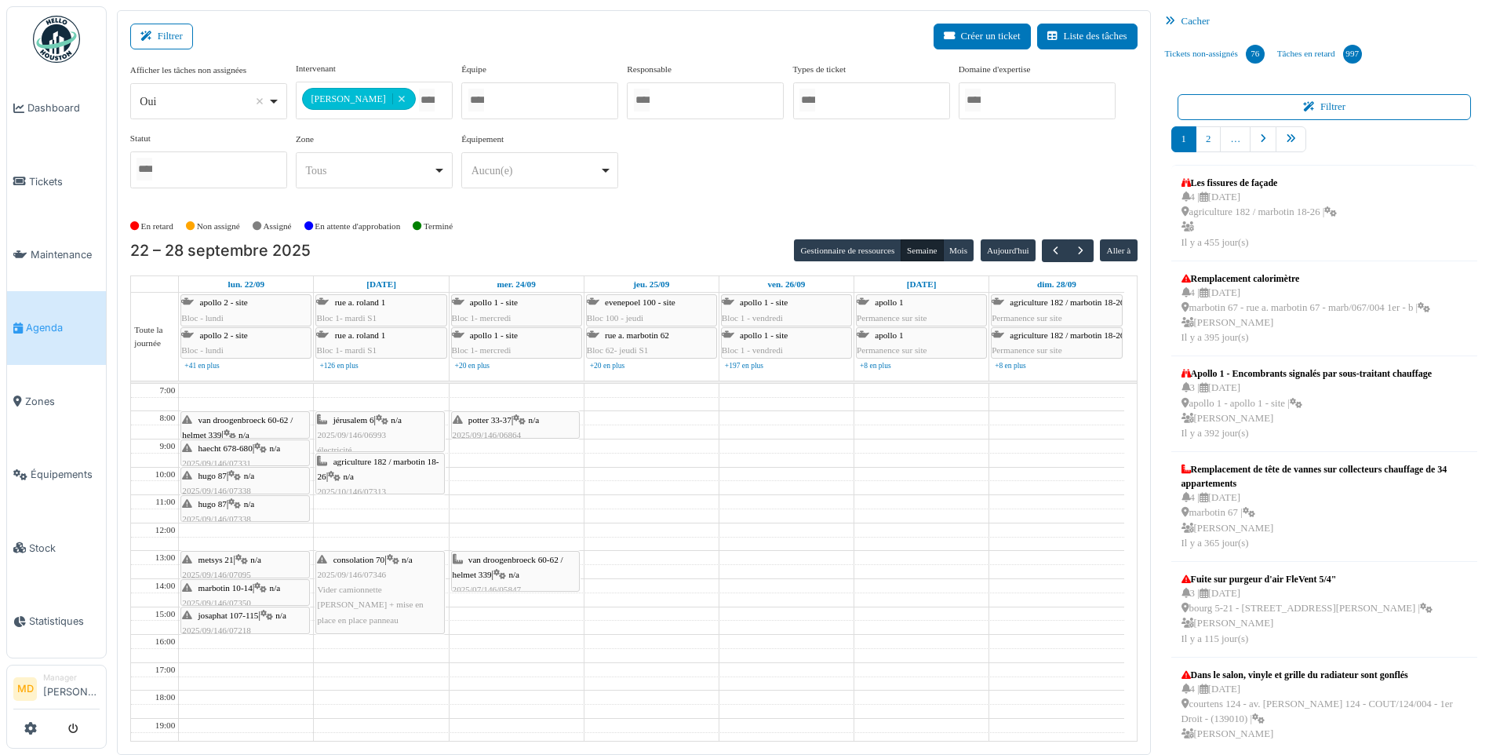
click at [384, 462] on span "agriculture 182 / marbotin 18-26" at bounding box center [378, 469] width 122 height 24
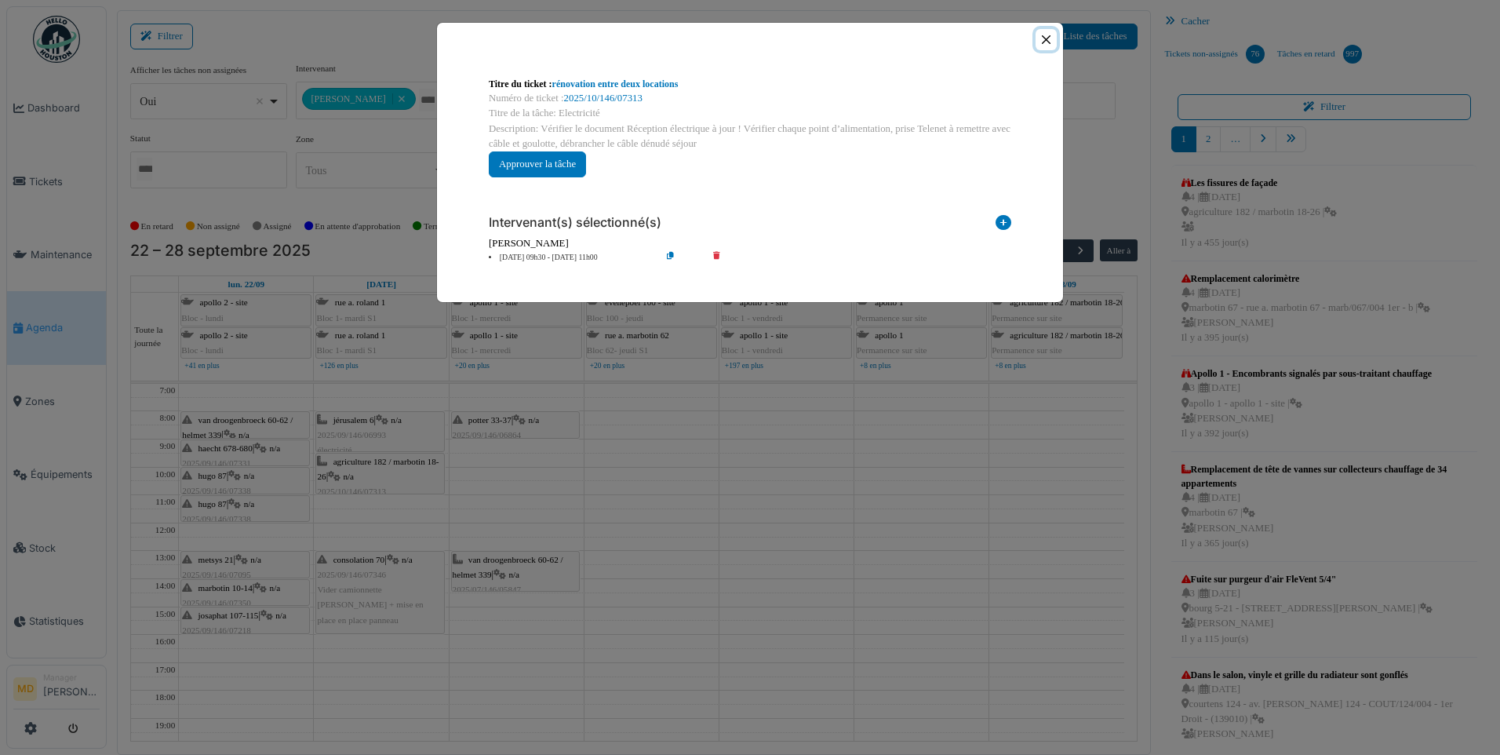
click at [1048, 35] on button "Close" at bounding box center [1046, 39] width 21 height 21
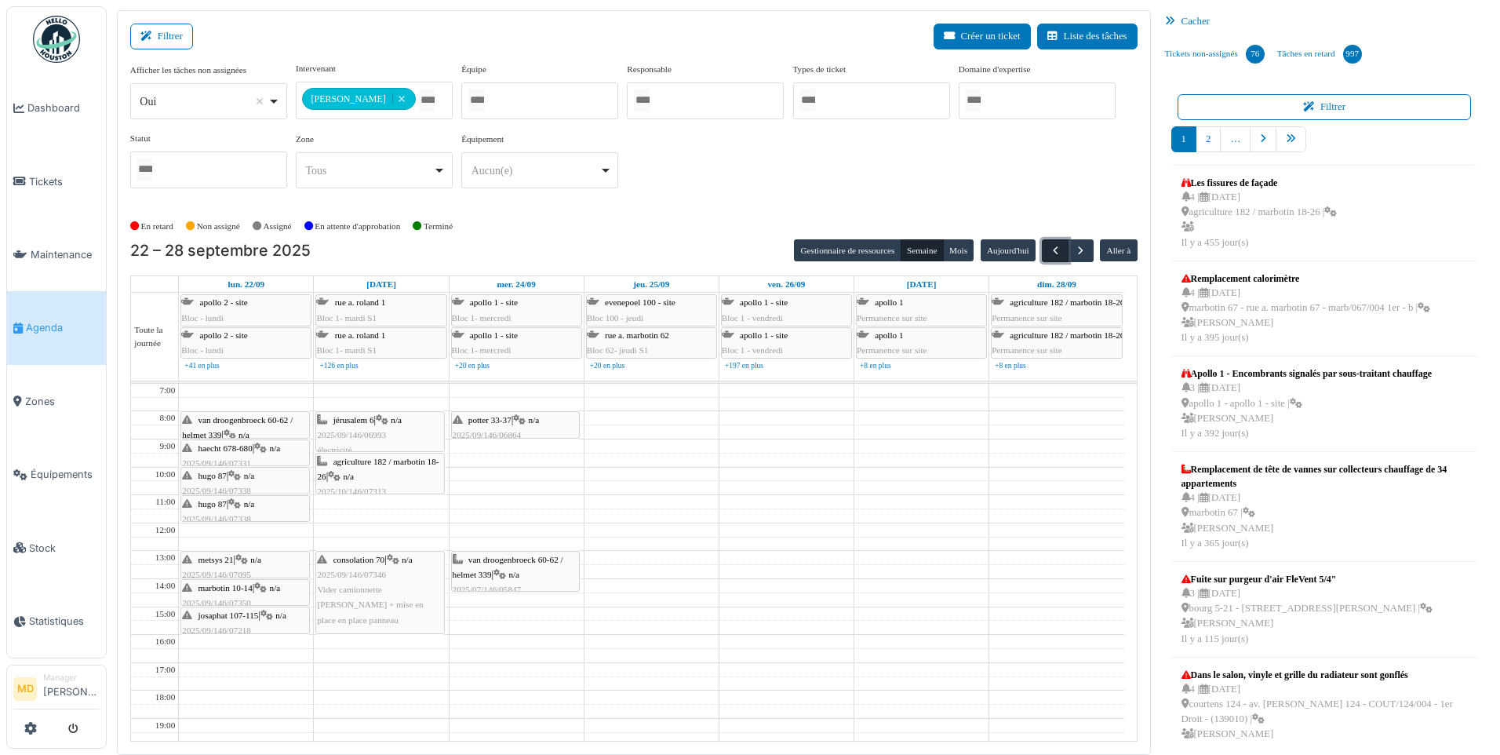
click at [1059, 239] on button "button" at bounding box center [1055, 250] width 26 height 23
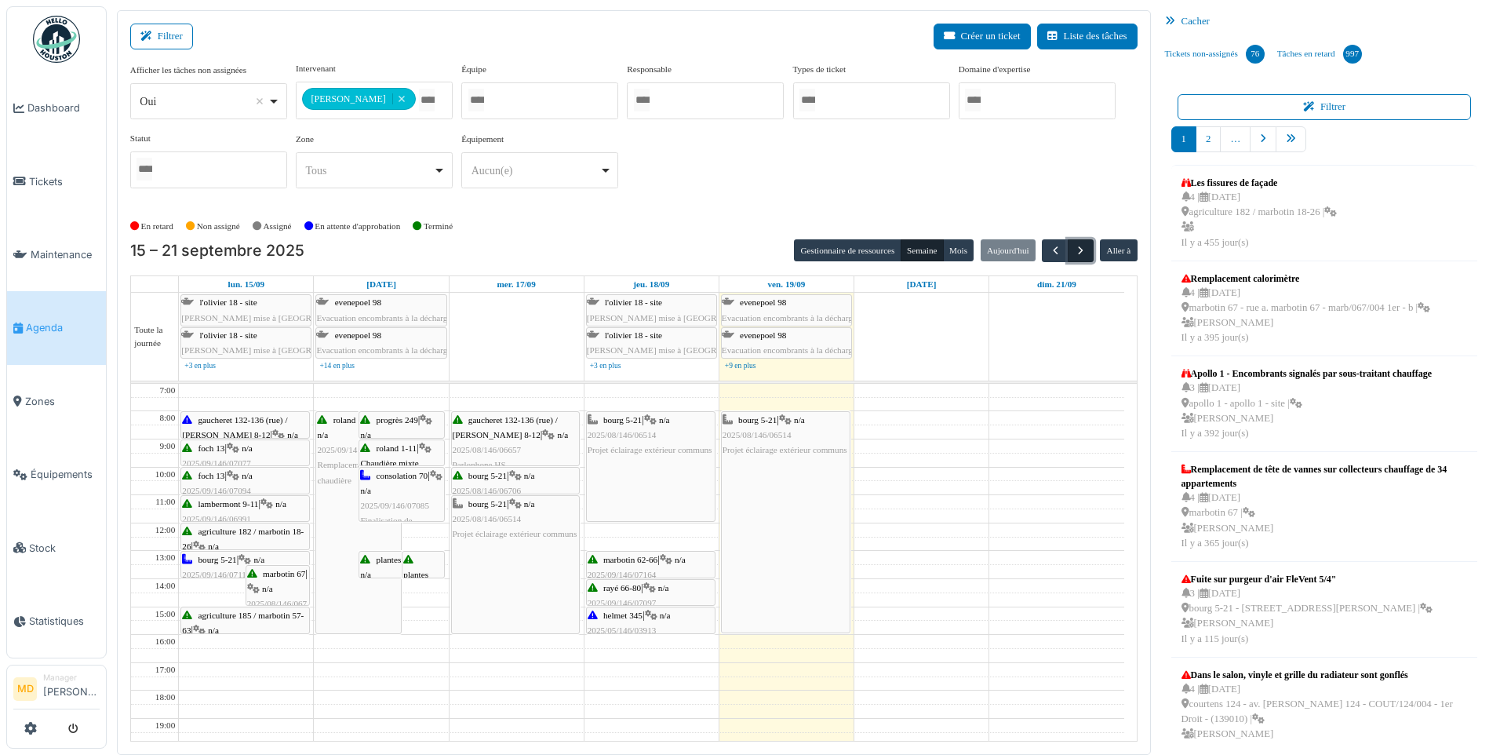
click at [1084, 247] on span "button" at bounding box center [1080, 250] width 13 height 13
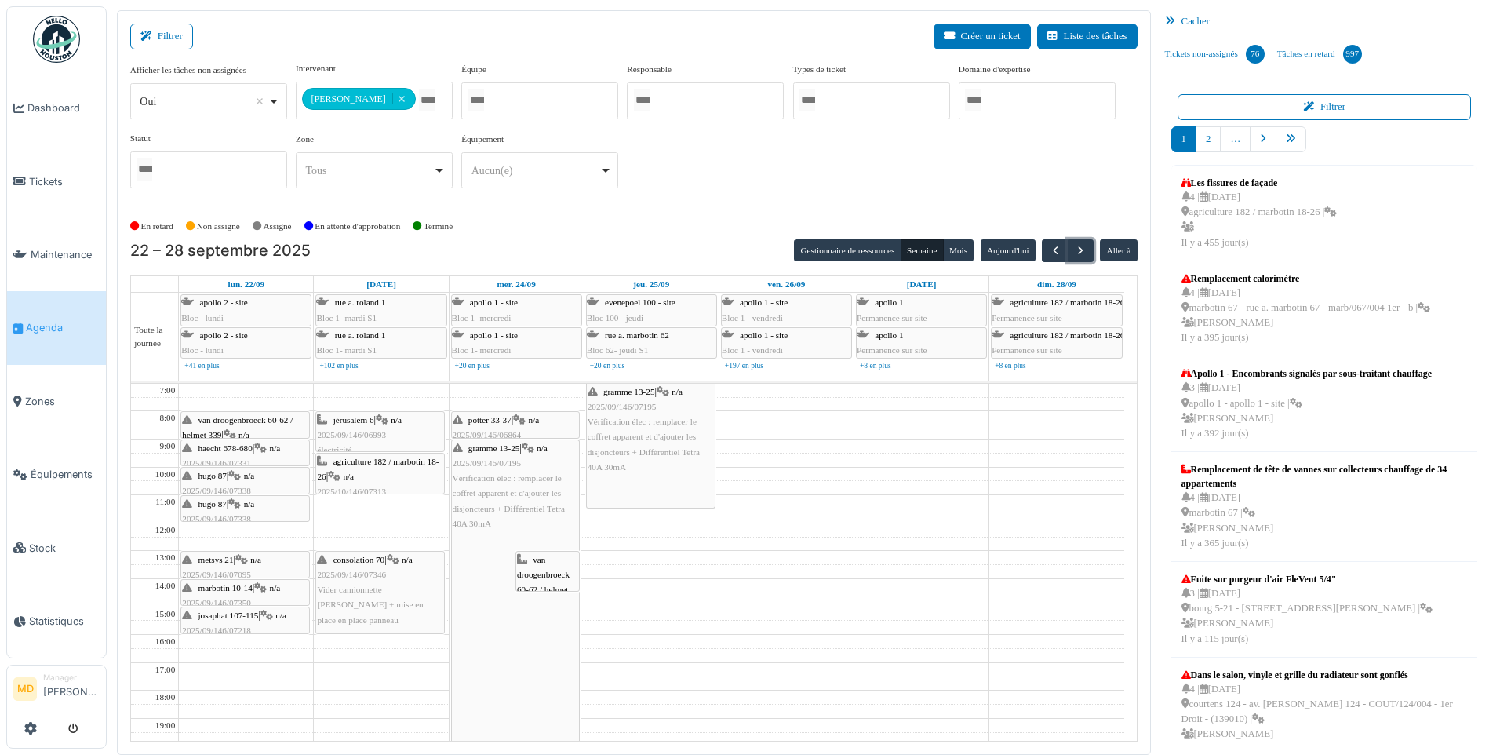
click at [493, 488] on span "Vérification élec : remplacer le coffret apparent et d'ajouter les disjoncteurs…" at bounding box center [509, 500] width 112 height 55
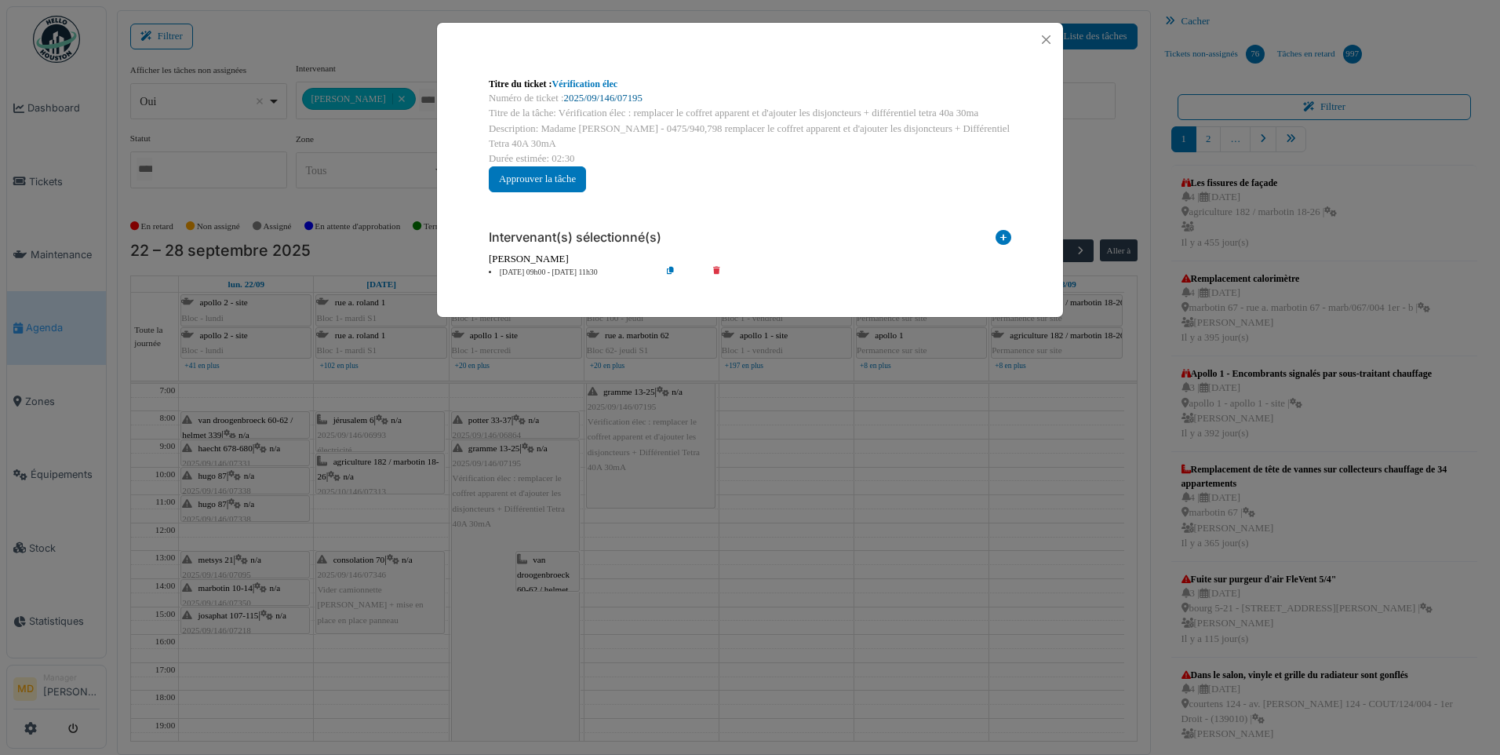
click at [618, 100] on link "2025/09/146/07195" at bounding box center [603, 98] width 78 height 11
click at [1052, 54] on div at bounding box center [750, 40] width 626 height 34
click at [1050, 38] on button "Close" at bounding box center [1046, 39] width 21 height 21
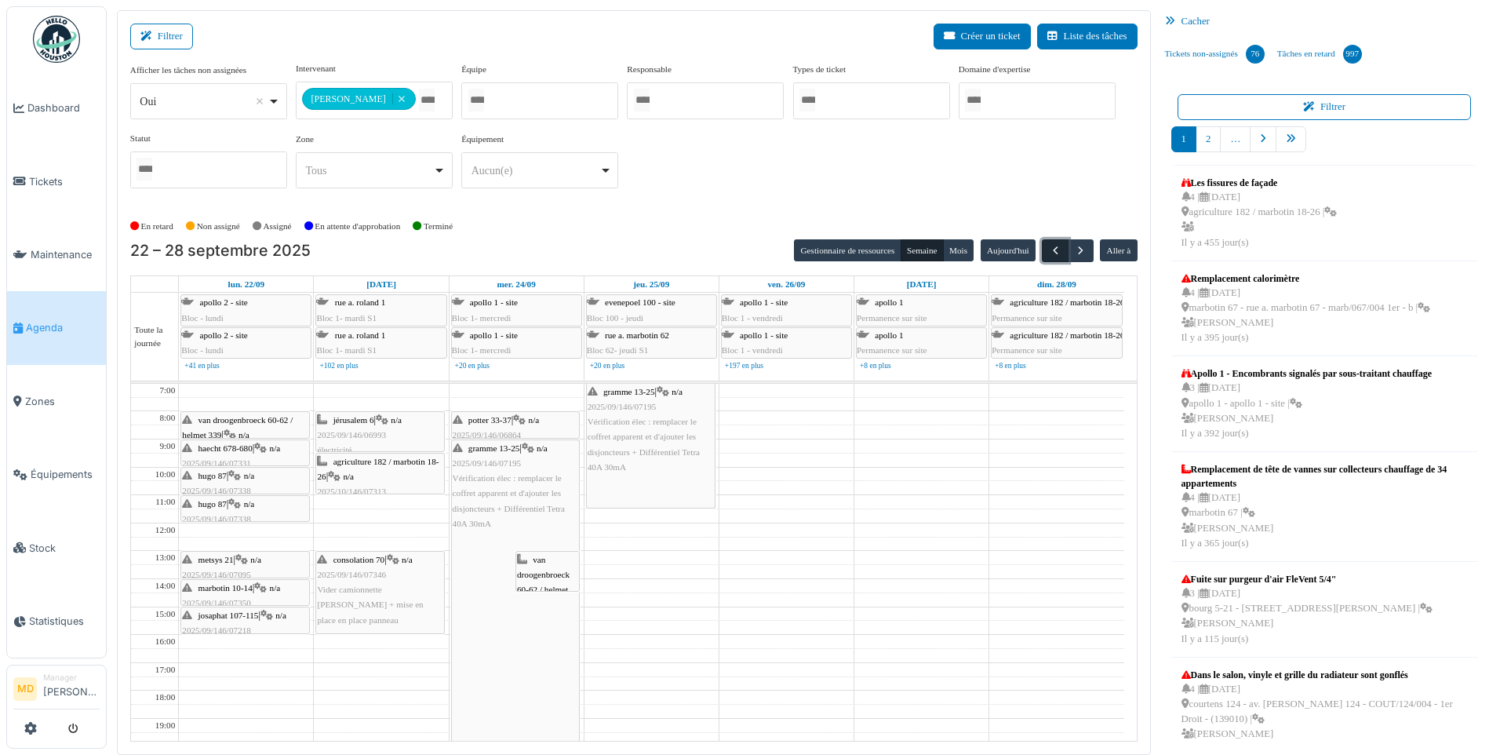
click at [1055, 245] on span "button" at bounding box center [1055, 250] width 13 height 13
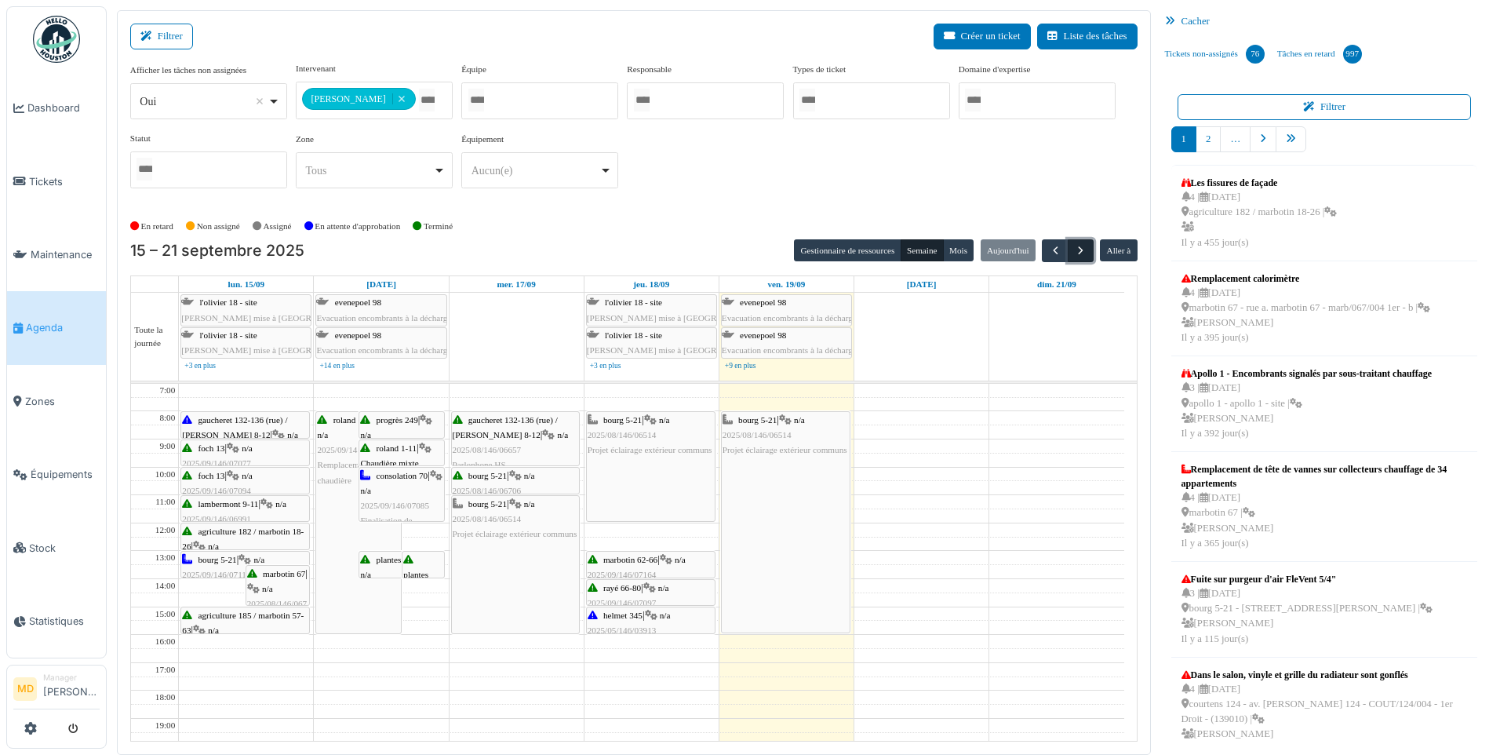
click at [1079, 252] on span "button" at bounding box center [1080, 250] width 13 height 13
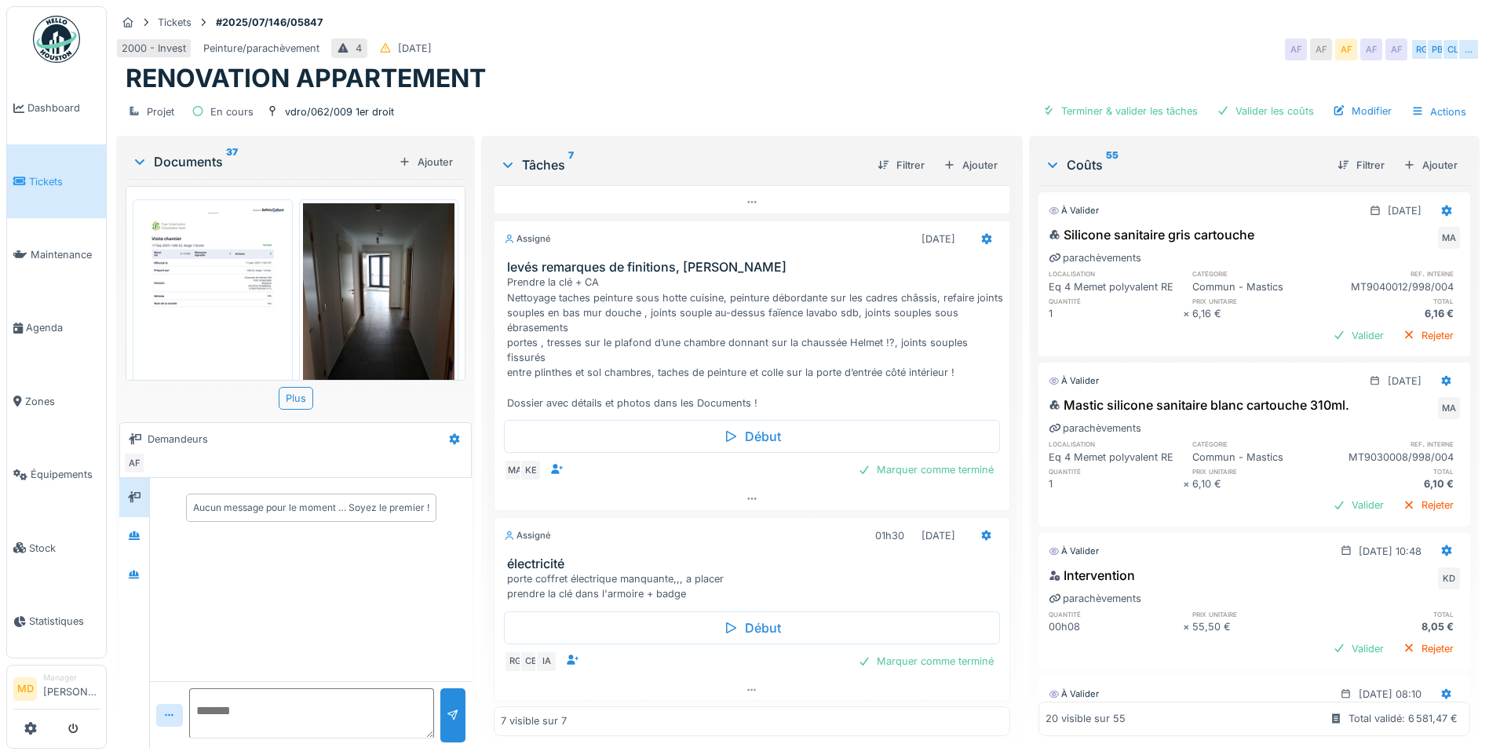
scroll to position [997, 0]
click at [745, 684] on icon at bounding box center [751, 688] width 13 height 10
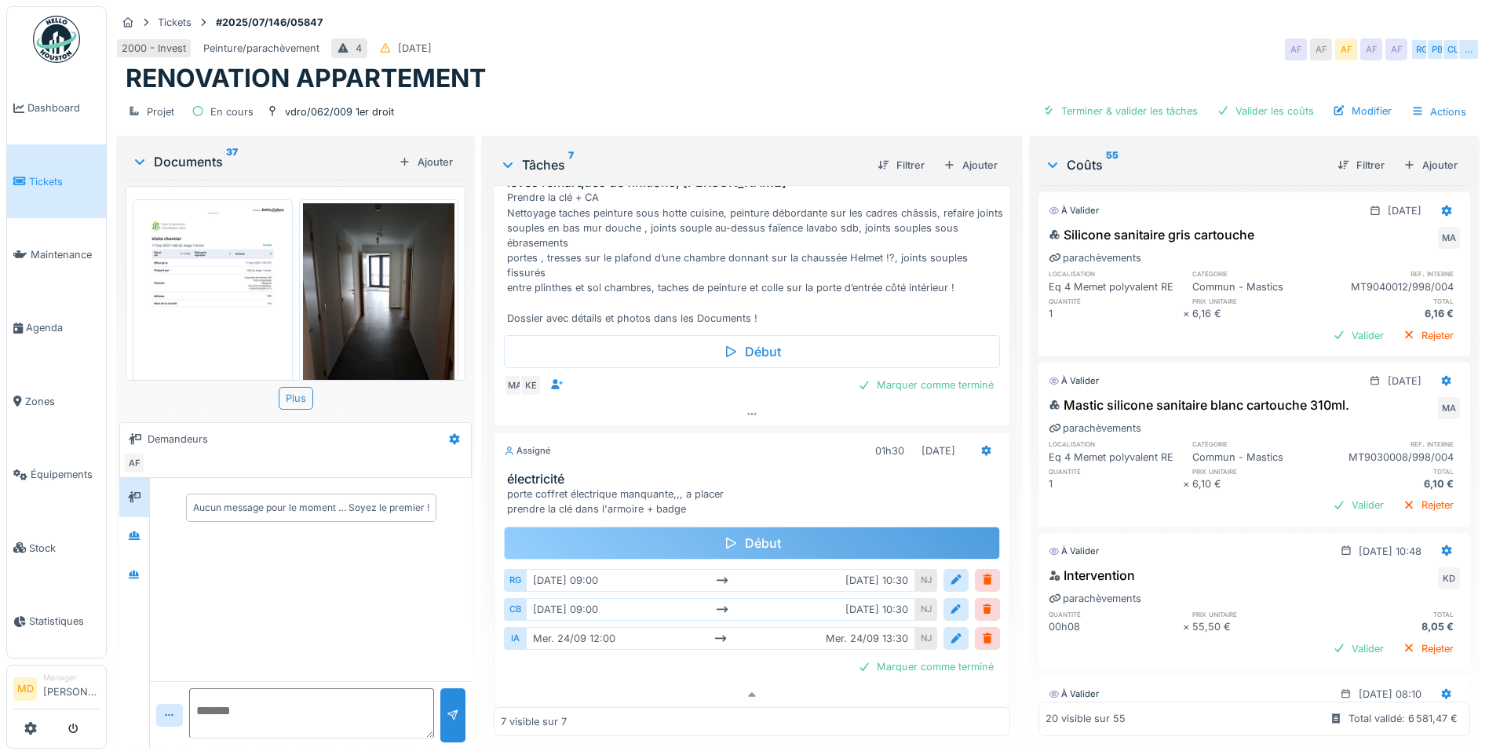
scroll to position [1008, 0]
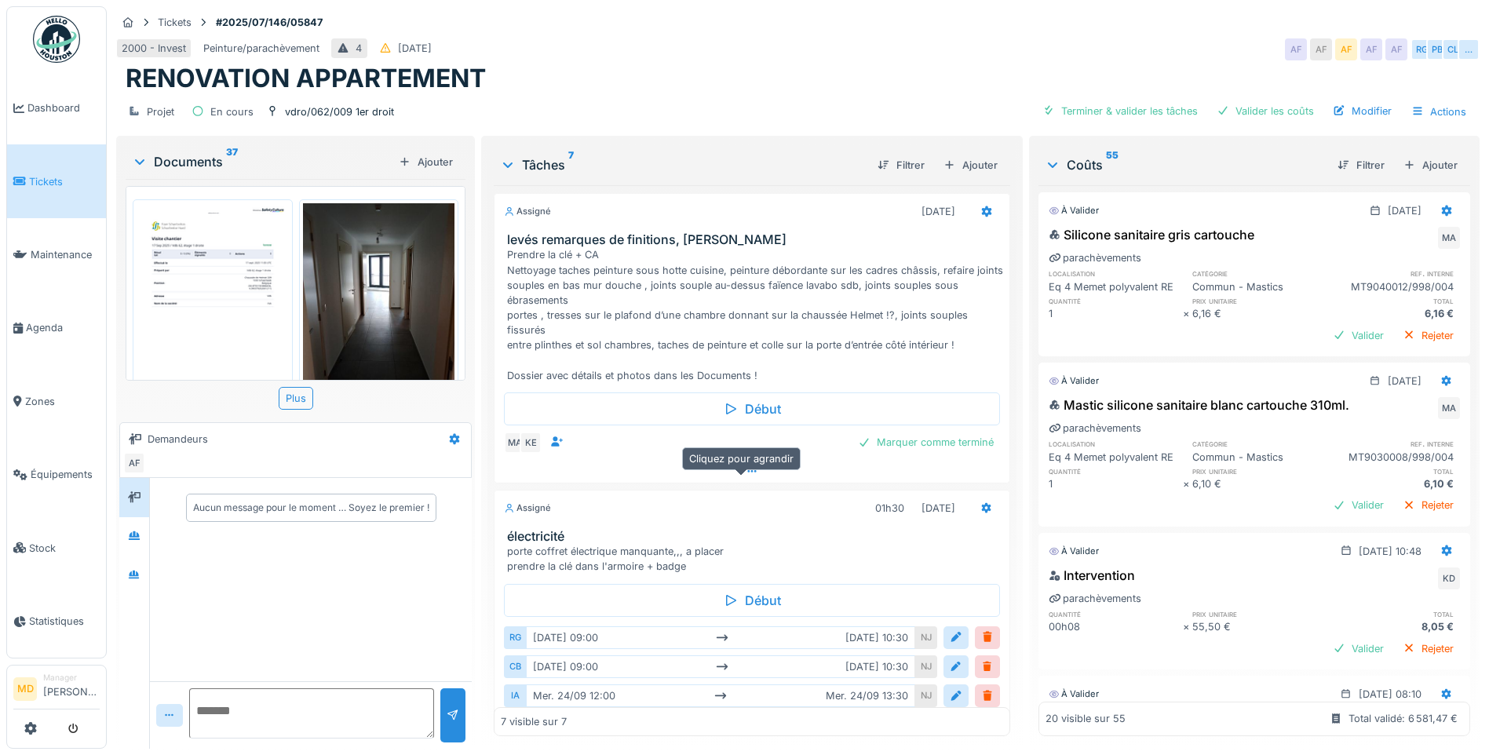
click at [746, 473] on icon at bounding box center [751, 471] width 13 height 10
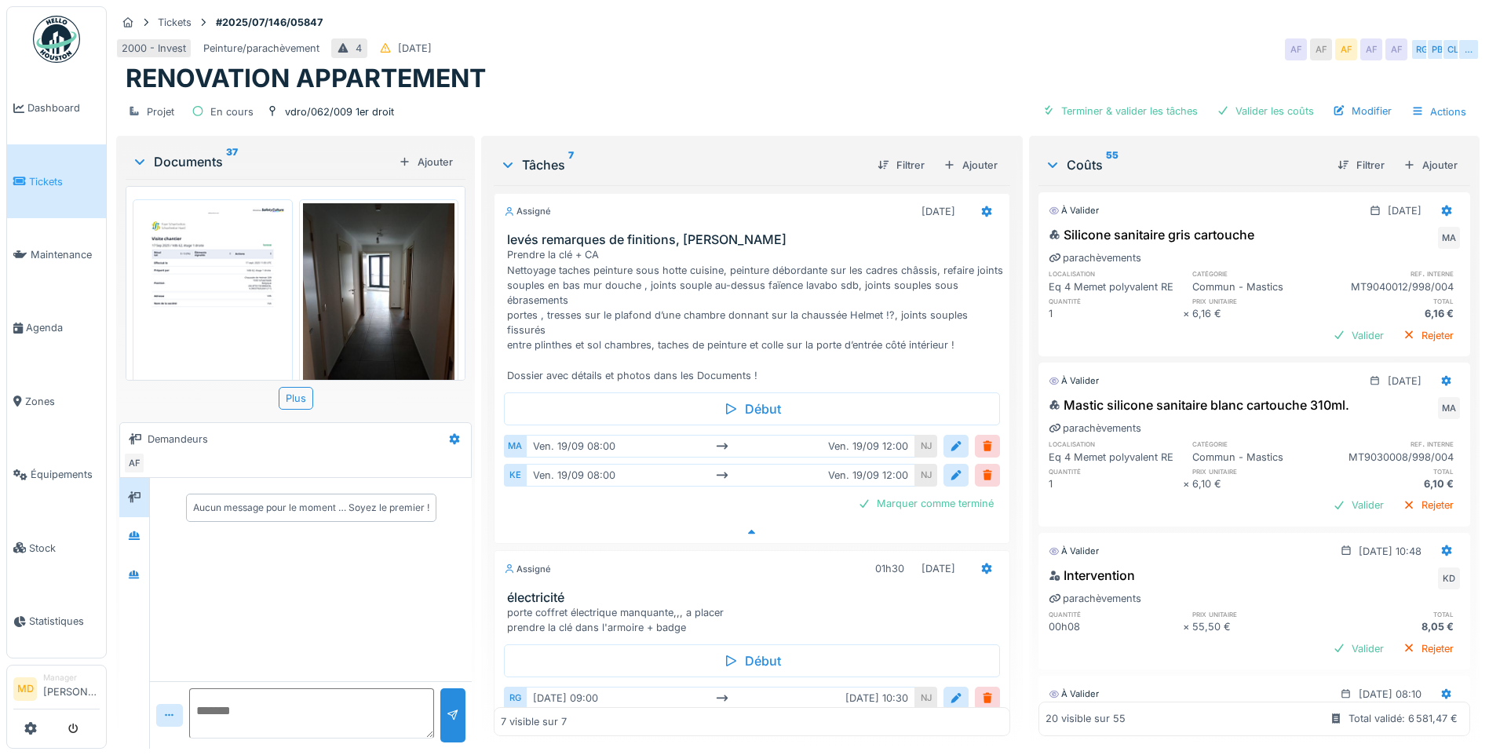
scroll to position [1015, 0]
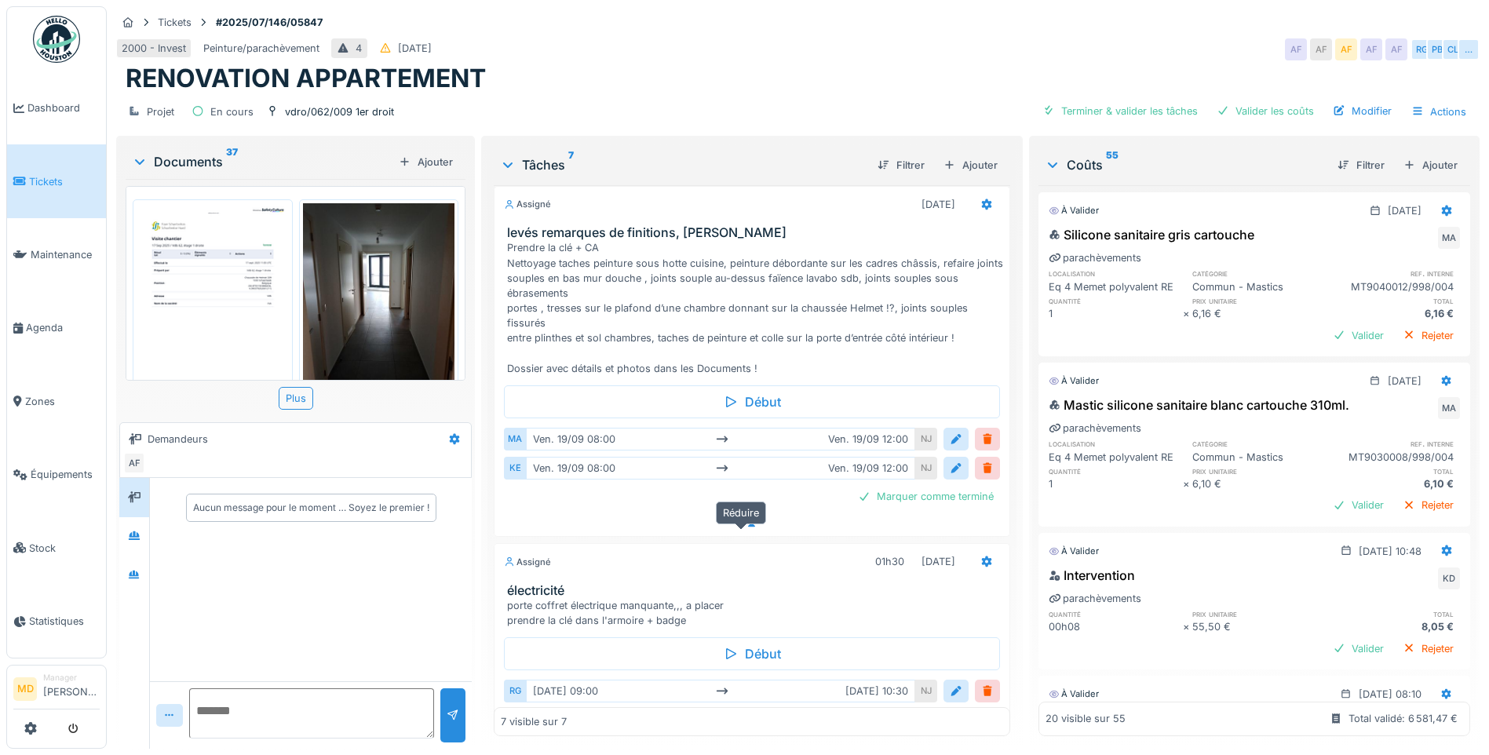
click at [745, 523] on icon at bounding box center [751, 525] width 13 height 10
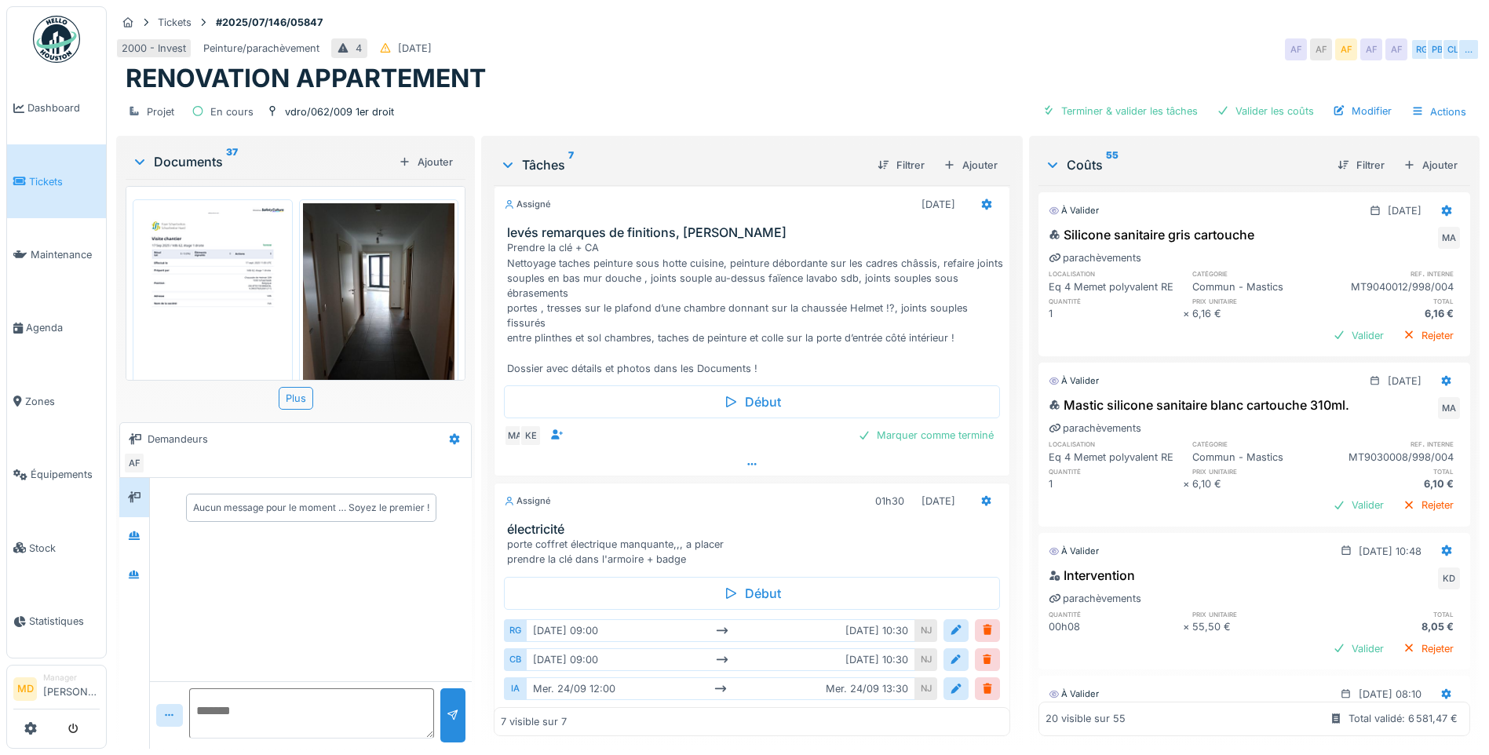
scroll to position [1087, 0]
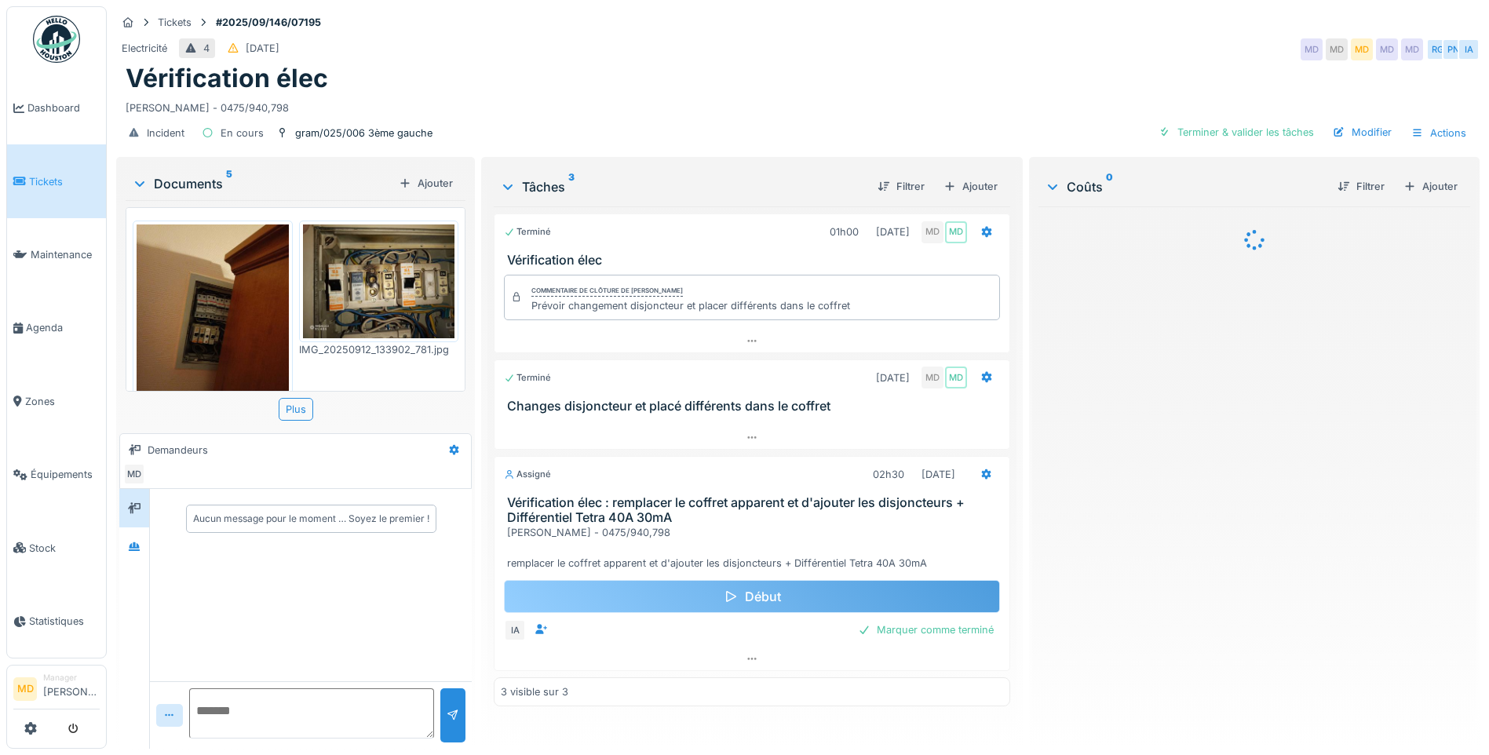
scroll to position [12, 0]
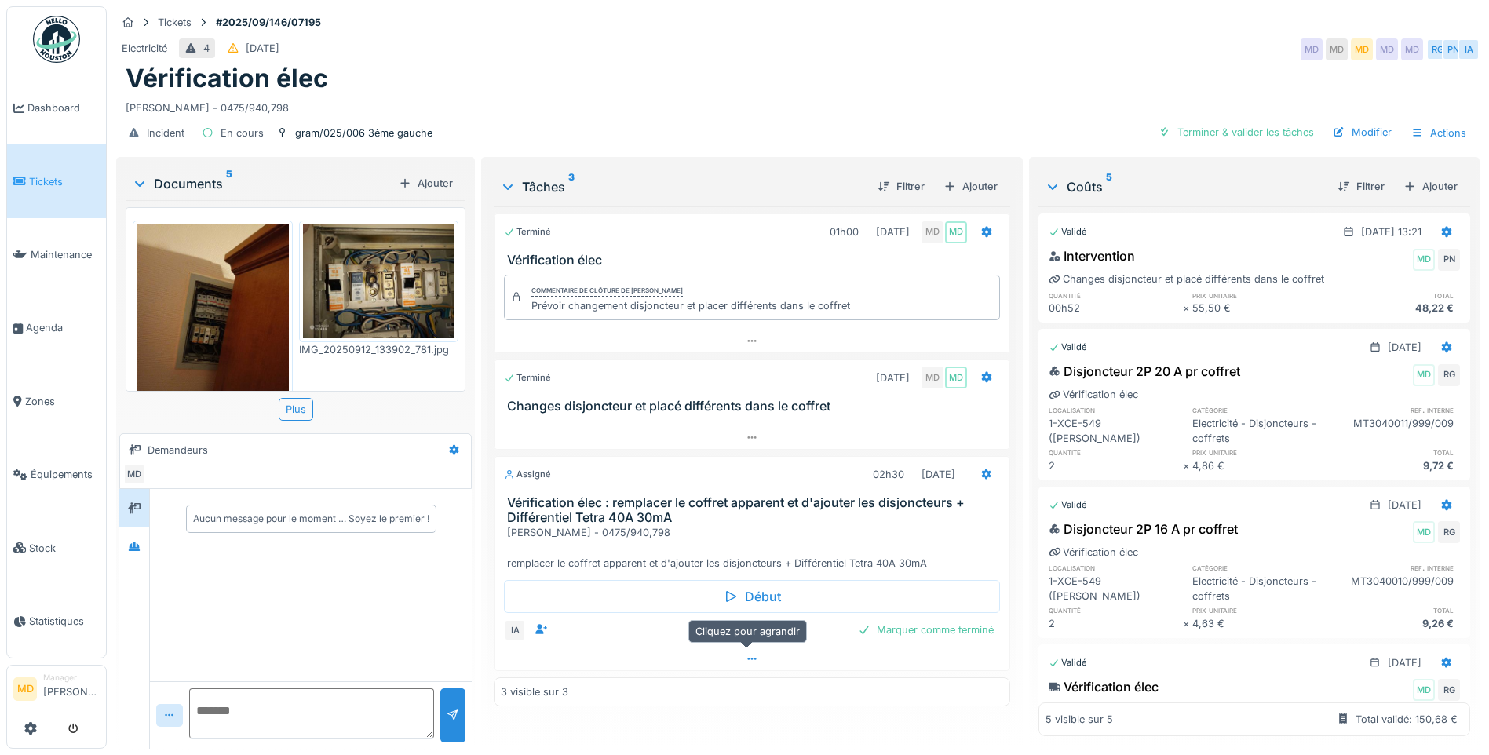
click at [737, 647] on div at bounding box center [751, 658] width 515 height 23
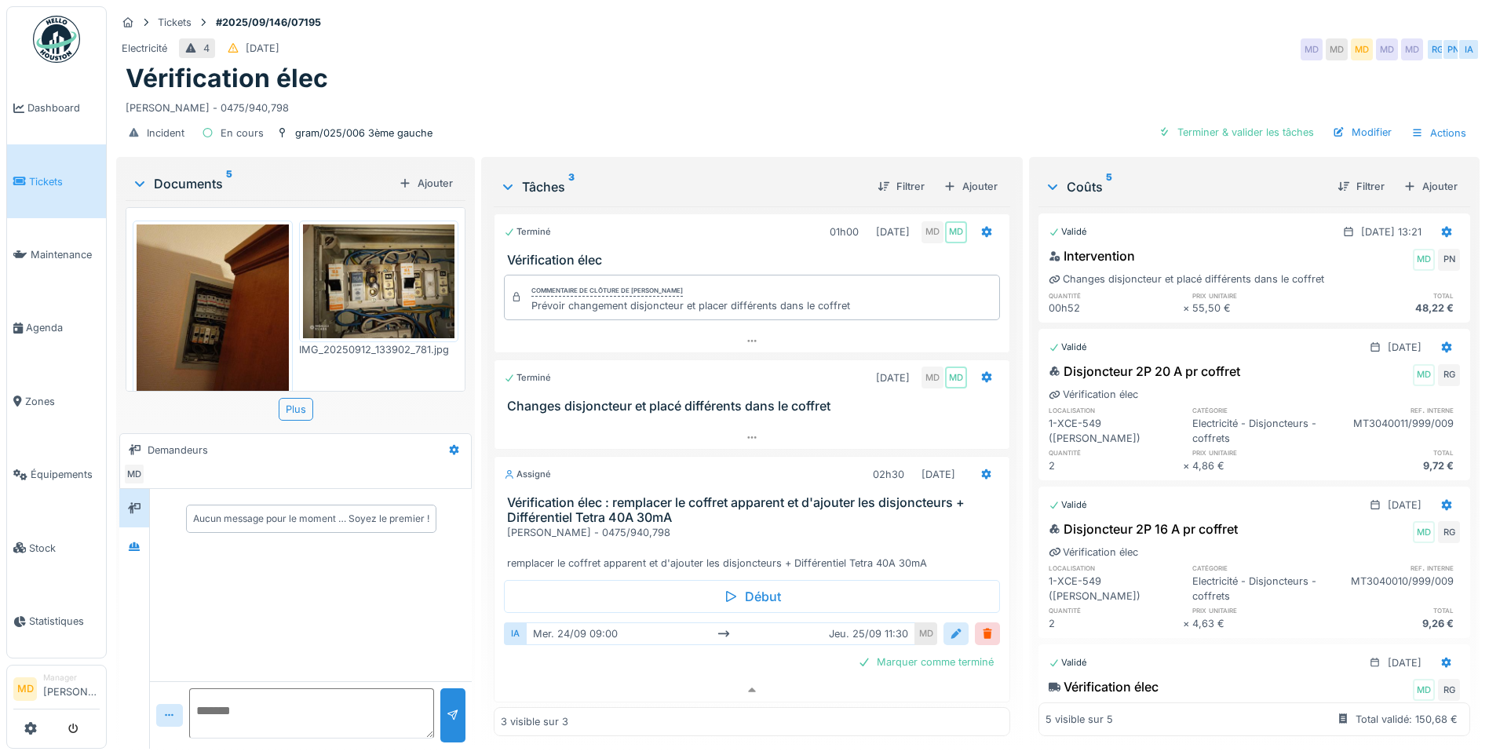
click at [949, 626] on div at bounding box center [955, 633] width 13 height 15
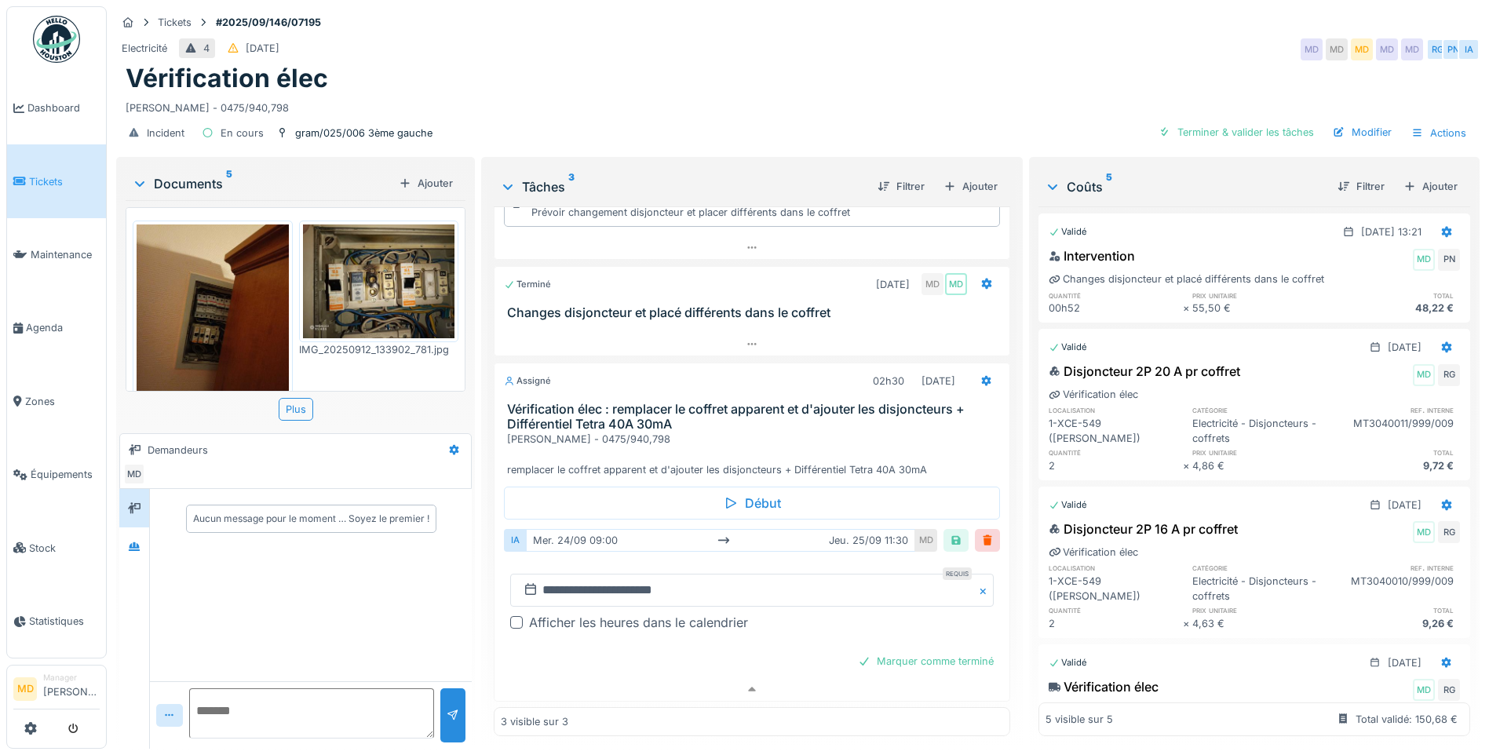
scroll to position [94, 0]
click at [596, 612] on div "Afficher les heures dans le calendrier" at bounding box center [638, 621] width 219 height 19
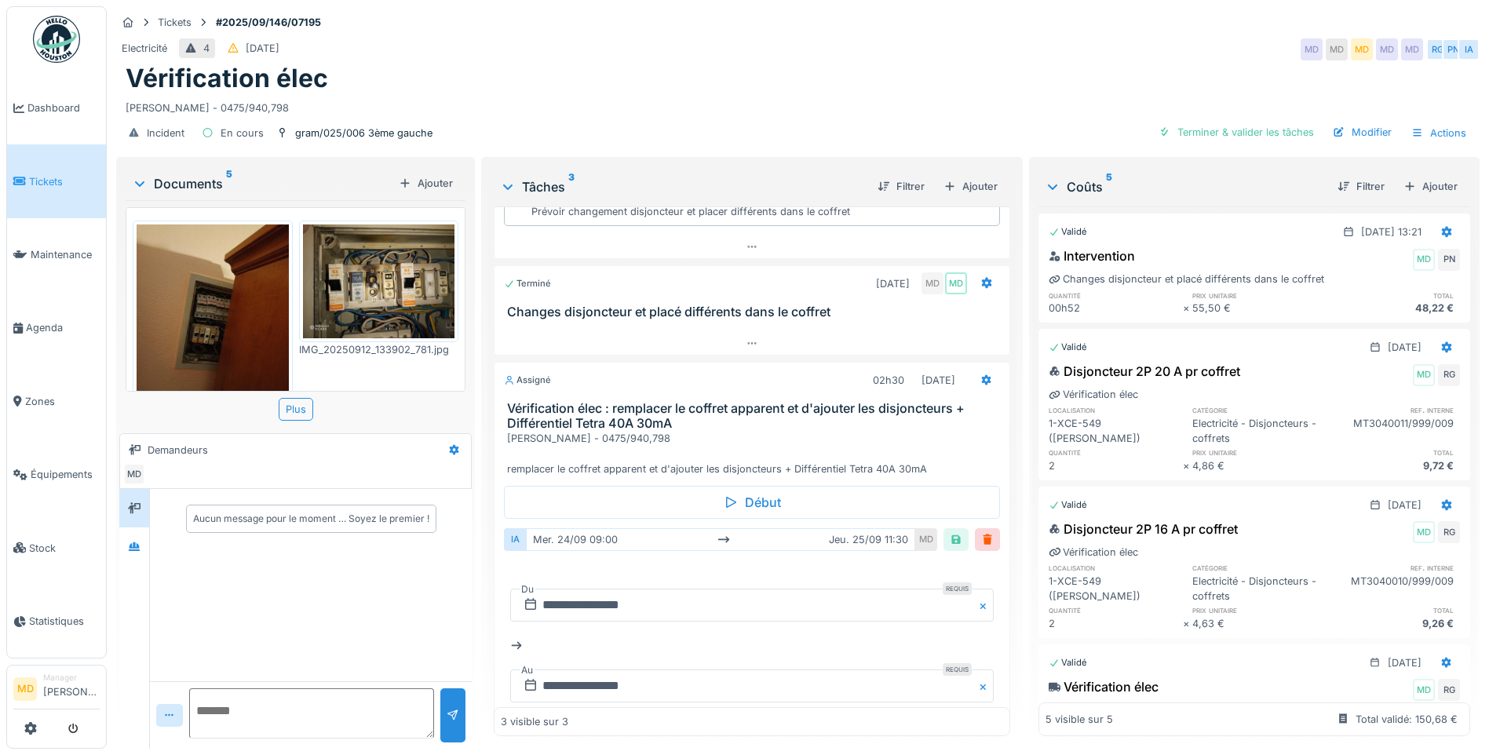
scroll to position [203, 0]
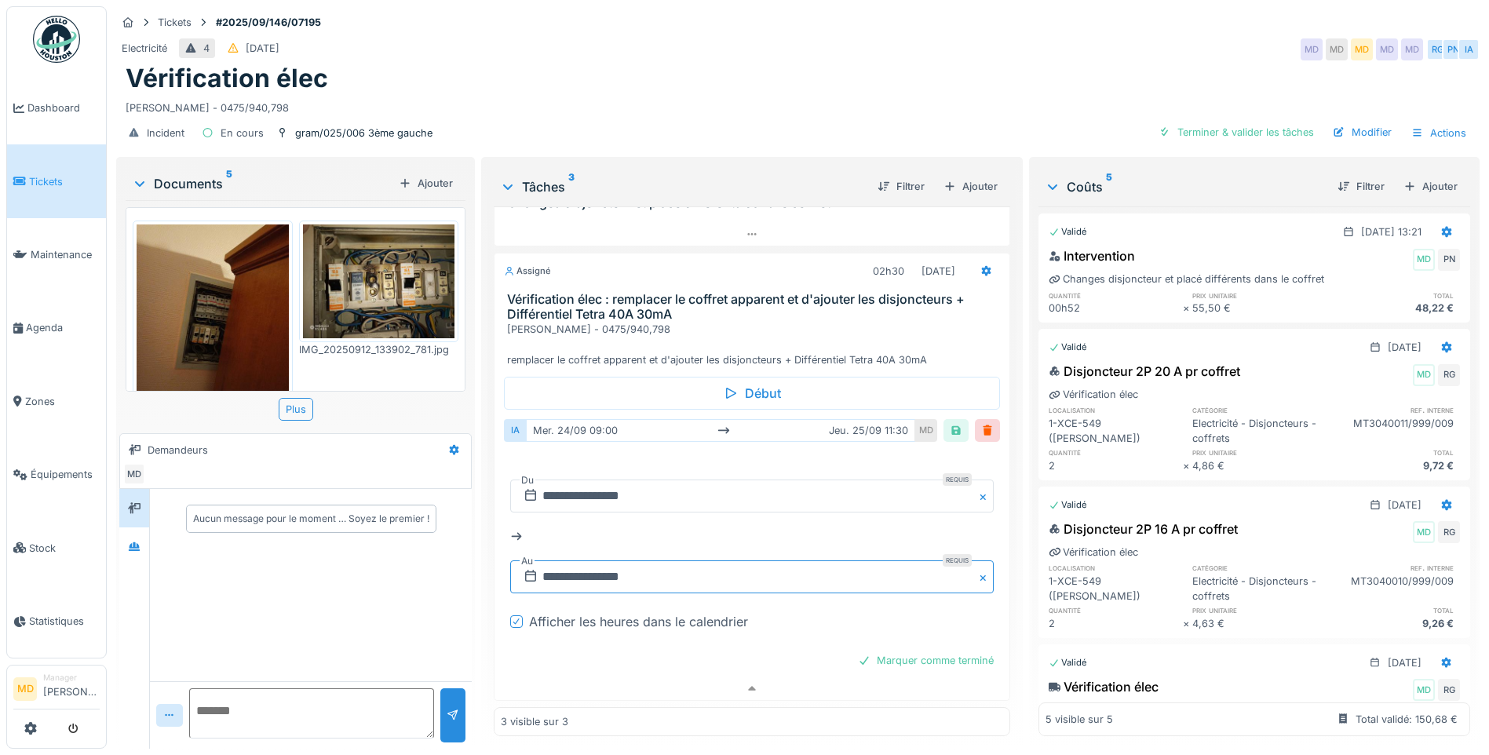
click at [591, 573] on input "**********" at bounding box center [751, 576] width 483 height 33
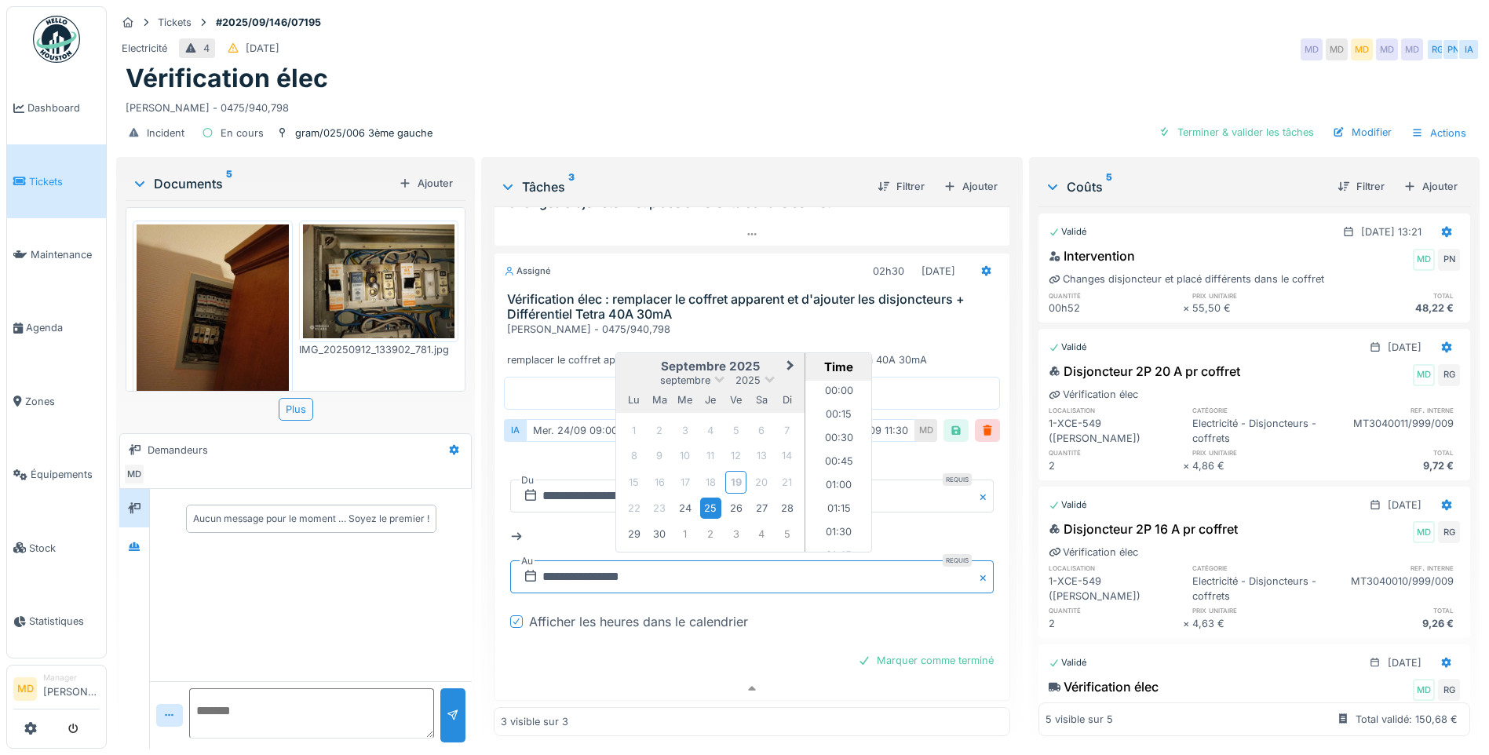
scroll to position [1009, 0]
click at [677, 497] on div "24" at bounding box center [684, 507] width 21 height 21
click at [799, 612] on div "Afficher les heures dans le calendrier" at bounding box center [761, 621] width 465 height 19
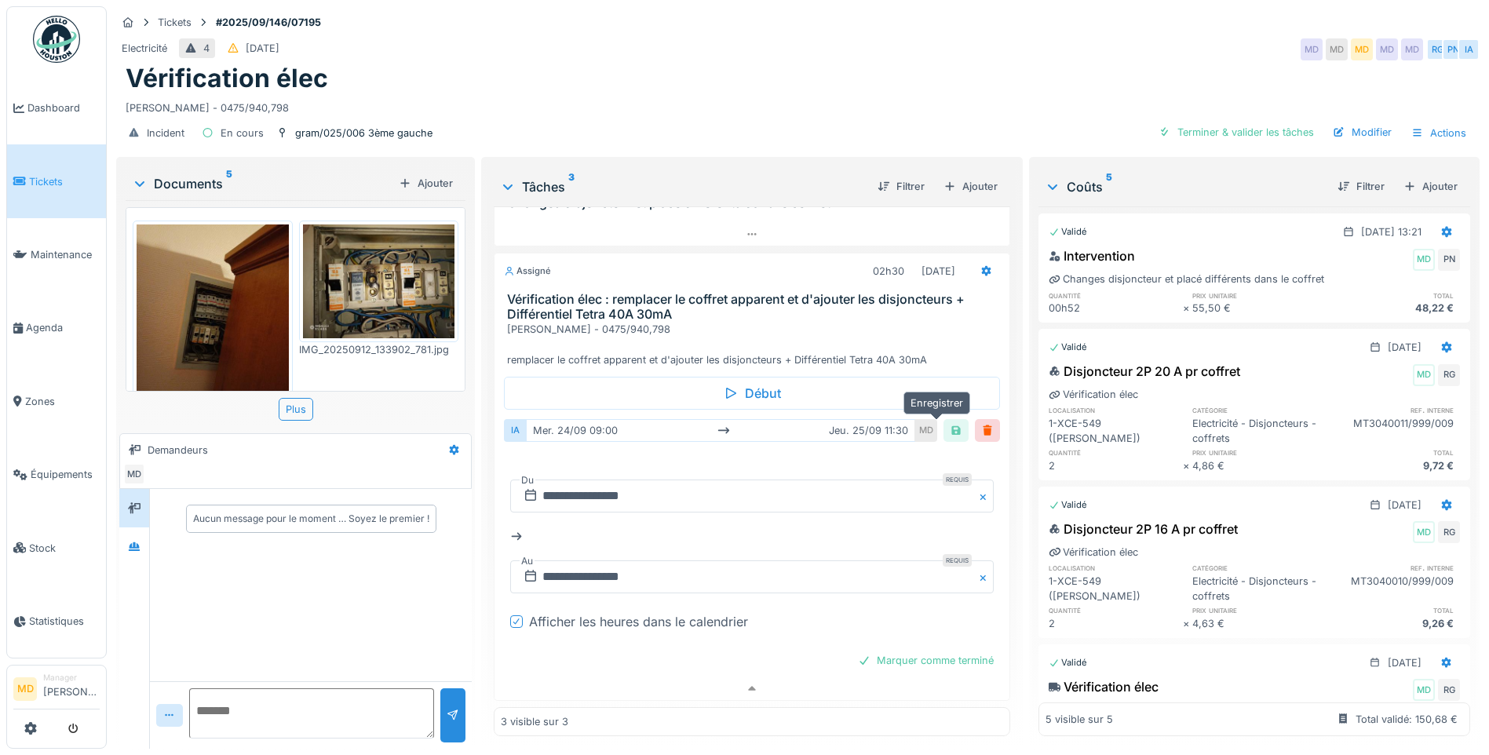
click at [949, 423] on div at bounding box center [955, 430] width 13 height 15
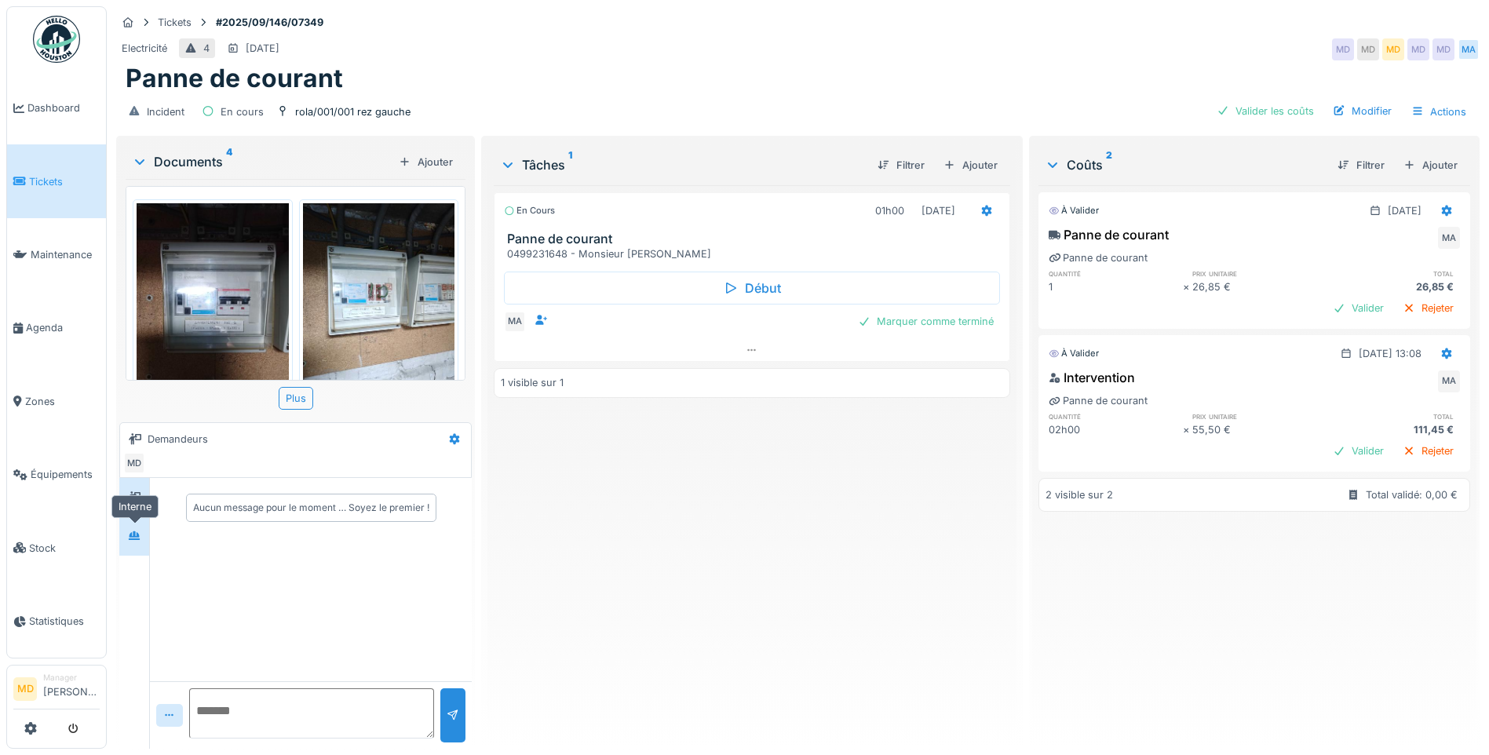
click at [138, 529] on div at bounding box center [134, 536] width 13 height 15
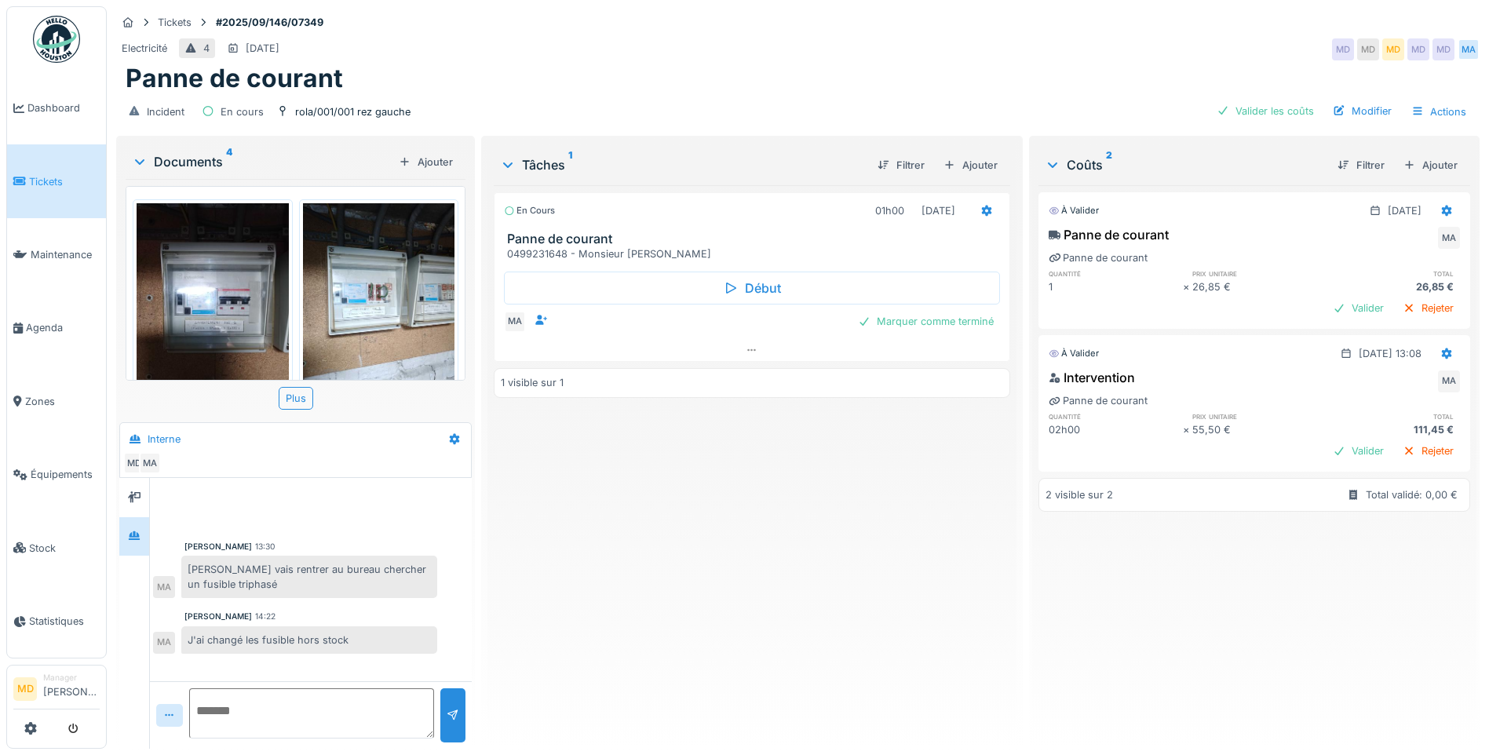
scroll to position [12, 0]
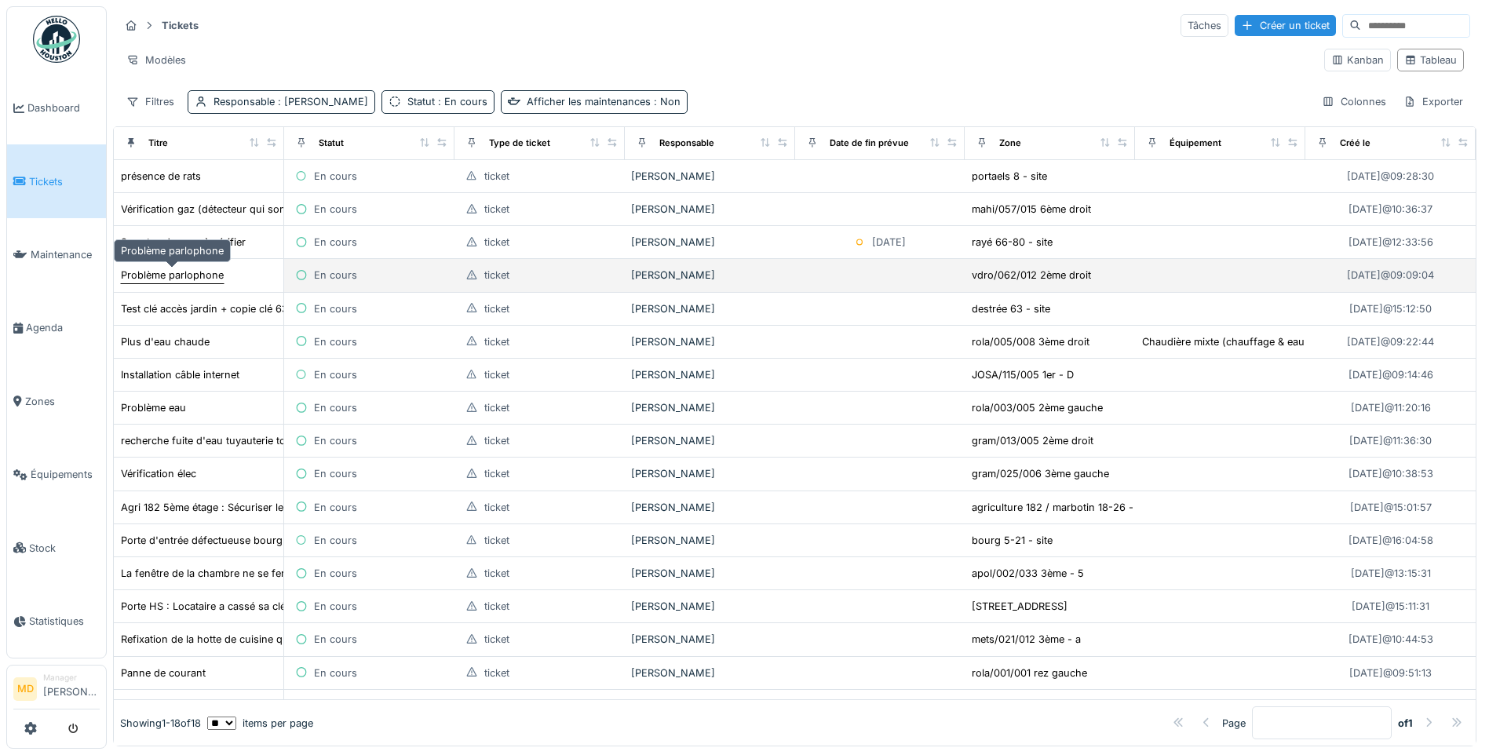
click at [155, 281] on div "Problème parlophone" at bounding box center [172, 275] width 103 height 15
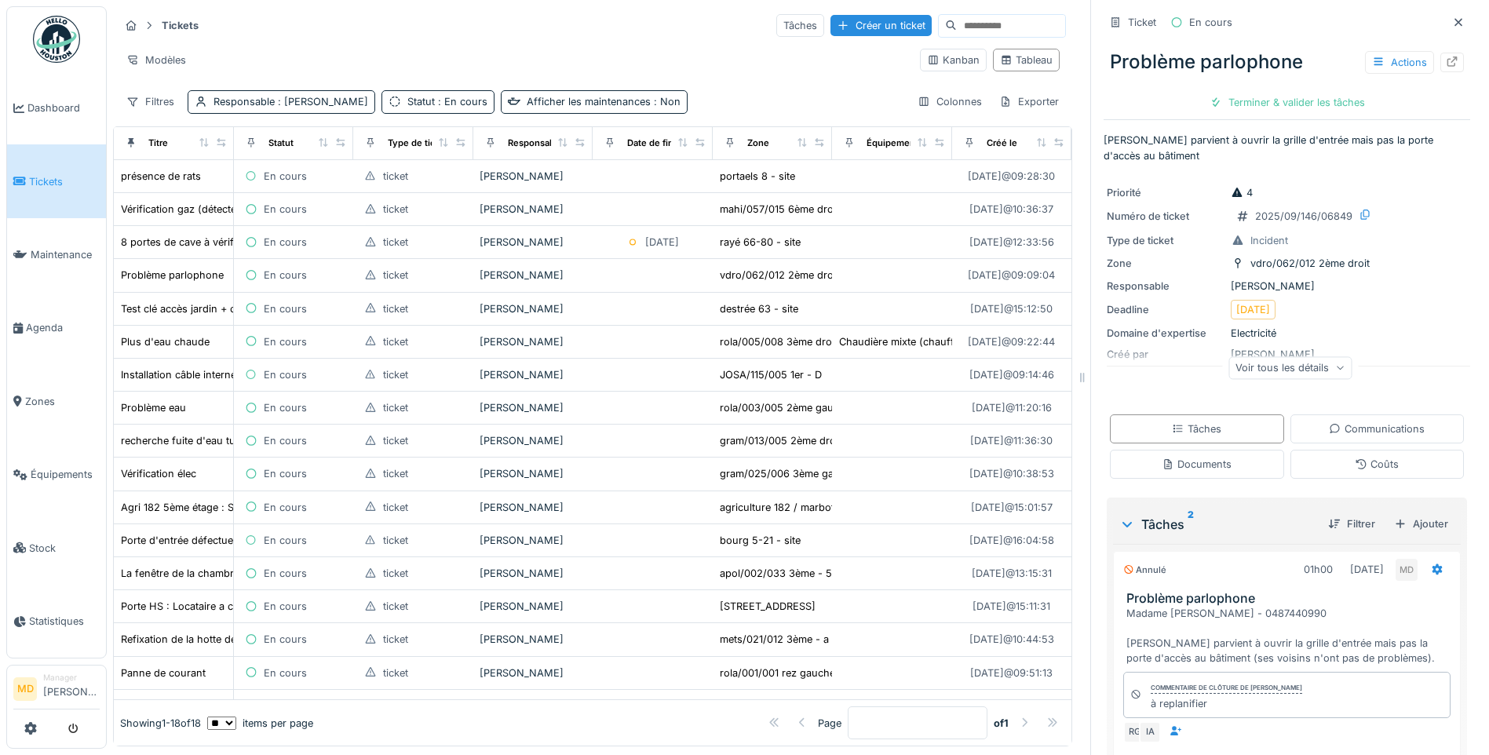
scroll to position [295, 0]
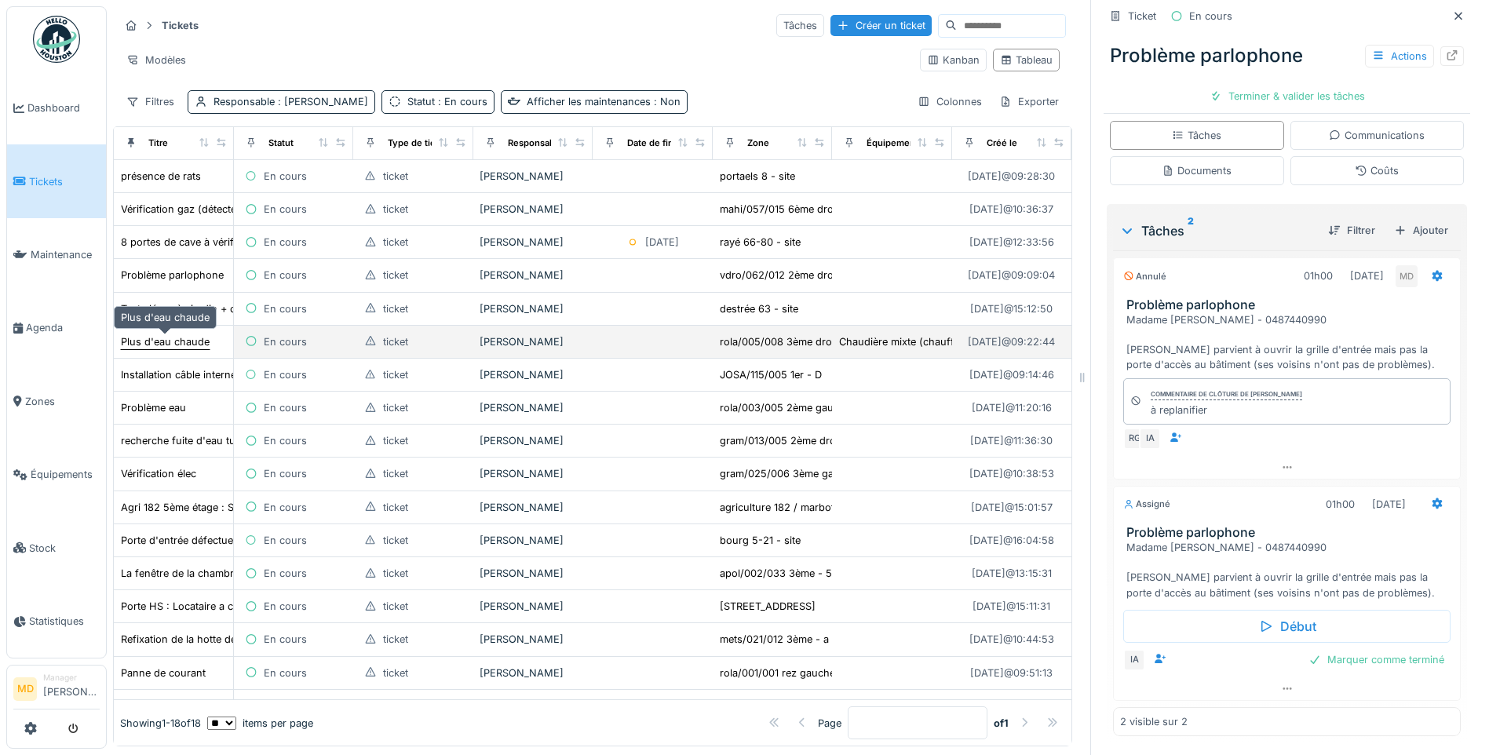
click at [147, 339] on div "Plus d'eau chaude" at bounding box center [165, 341] width 89 height 15
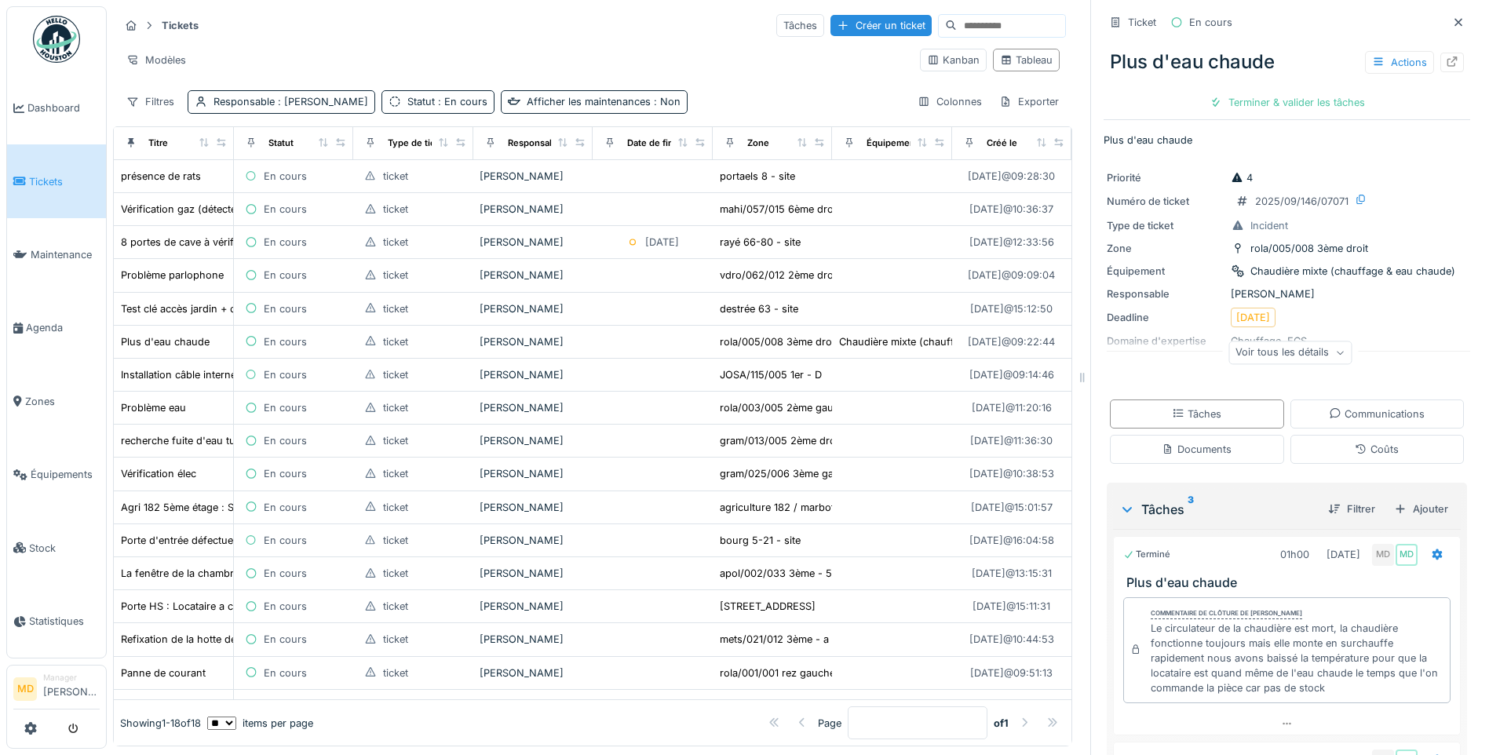
scroll to position [359, 0]
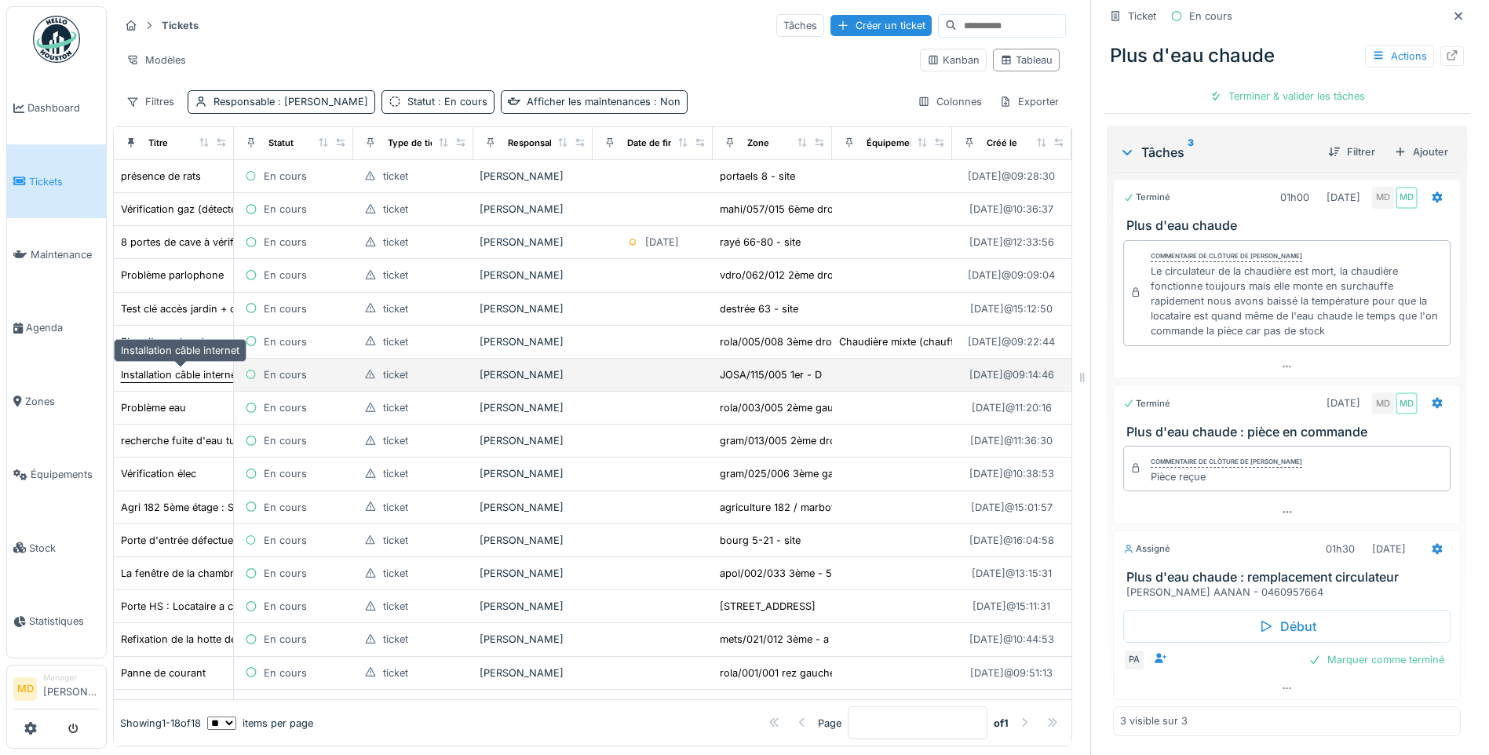
click at [178, 380] on div "Installation câble internet" at bounding box center [180, 374] width 118 height 15
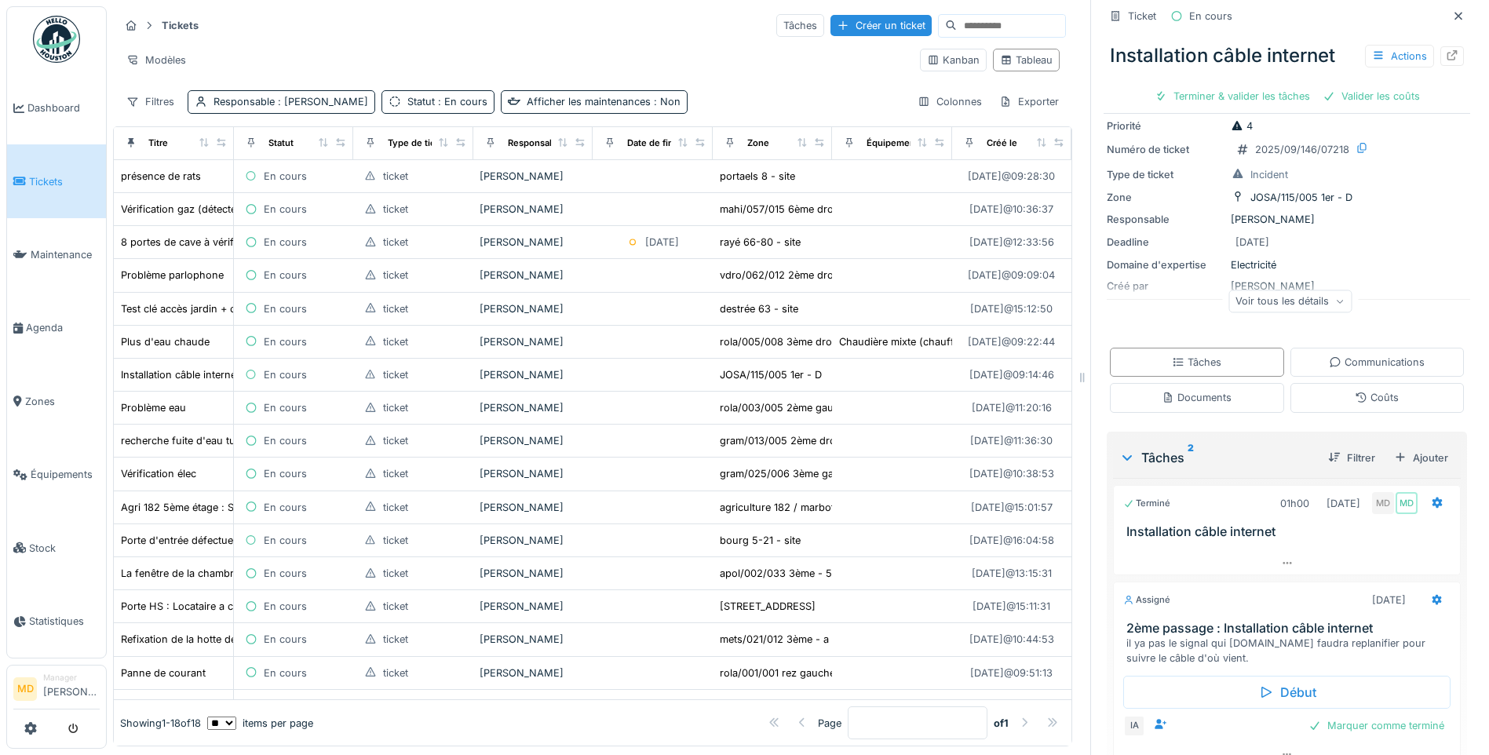
scroll to position [164, 0]
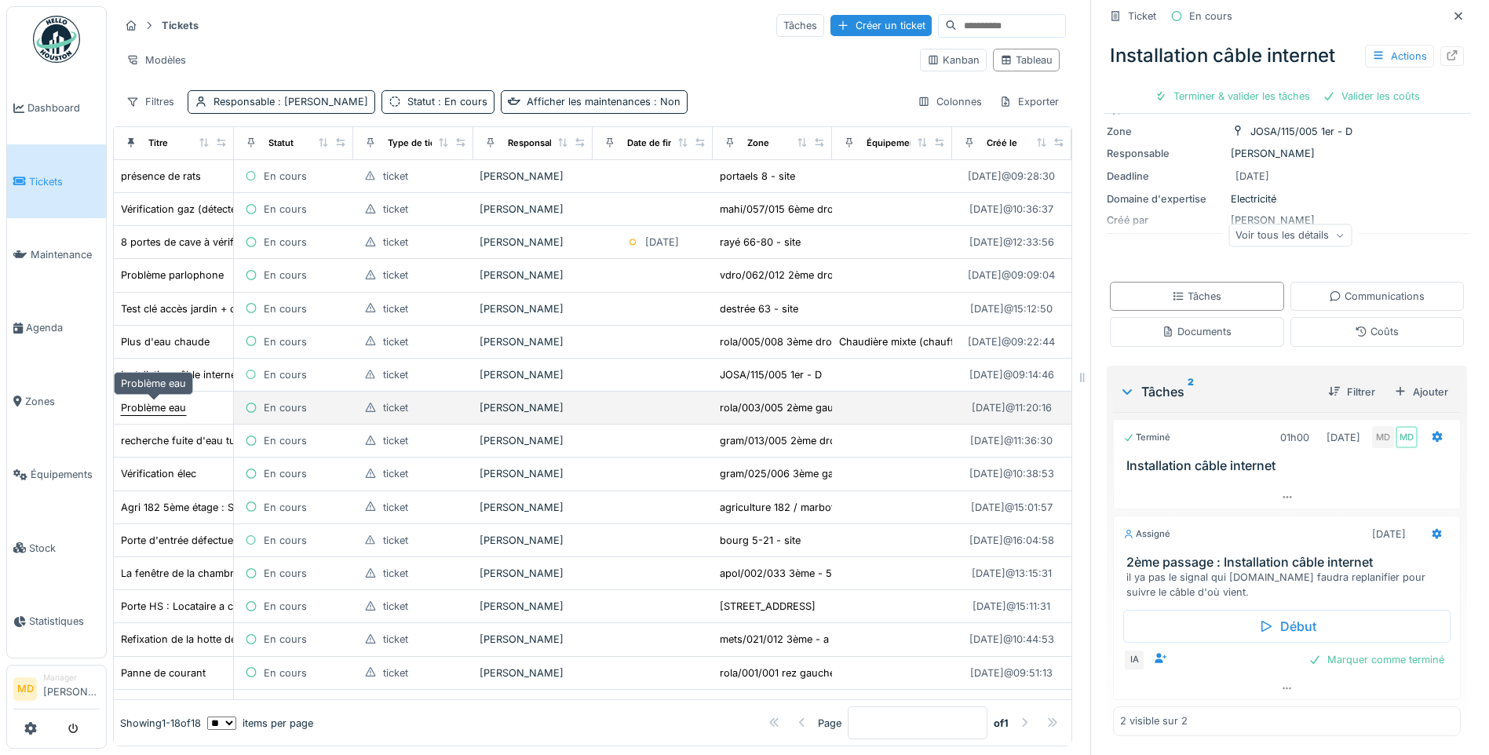
click at [157, 408] on div "Problème eau" at bounding box center [153, 407] width 65 height 15
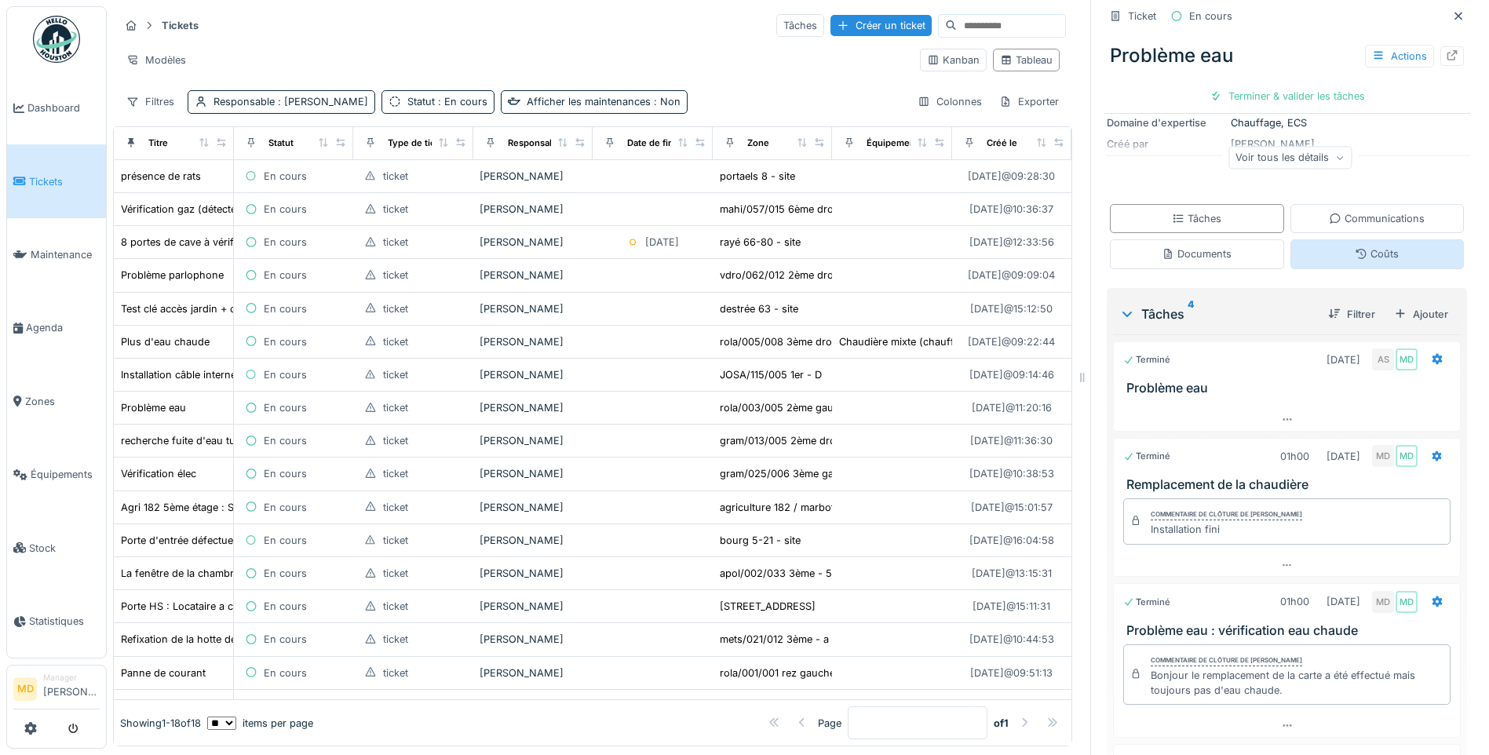
scroll to position [455, 0]
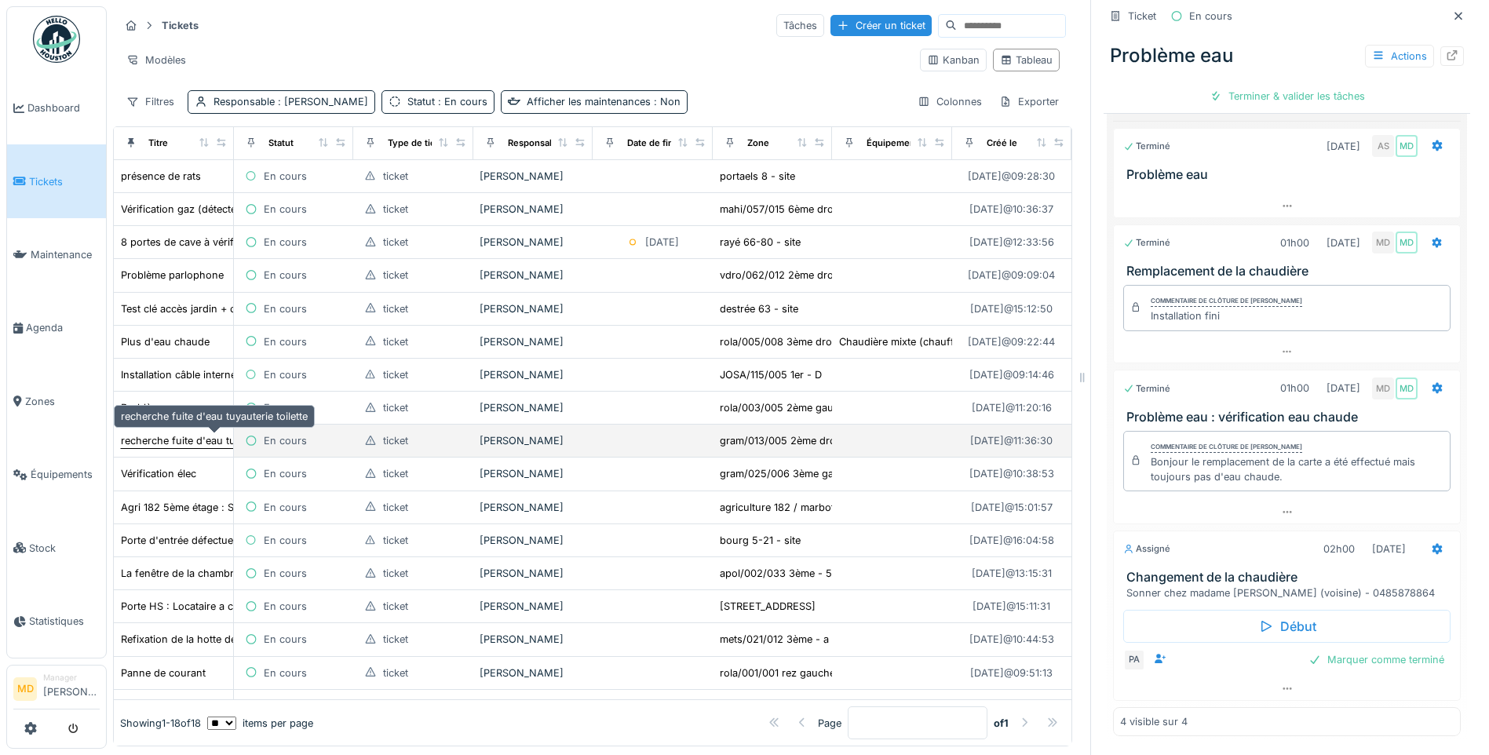
click at [205, 448] on div "recherche fuite d'eau tuyauterie toilette" at bounding box center [214, 440] width 187 height 15
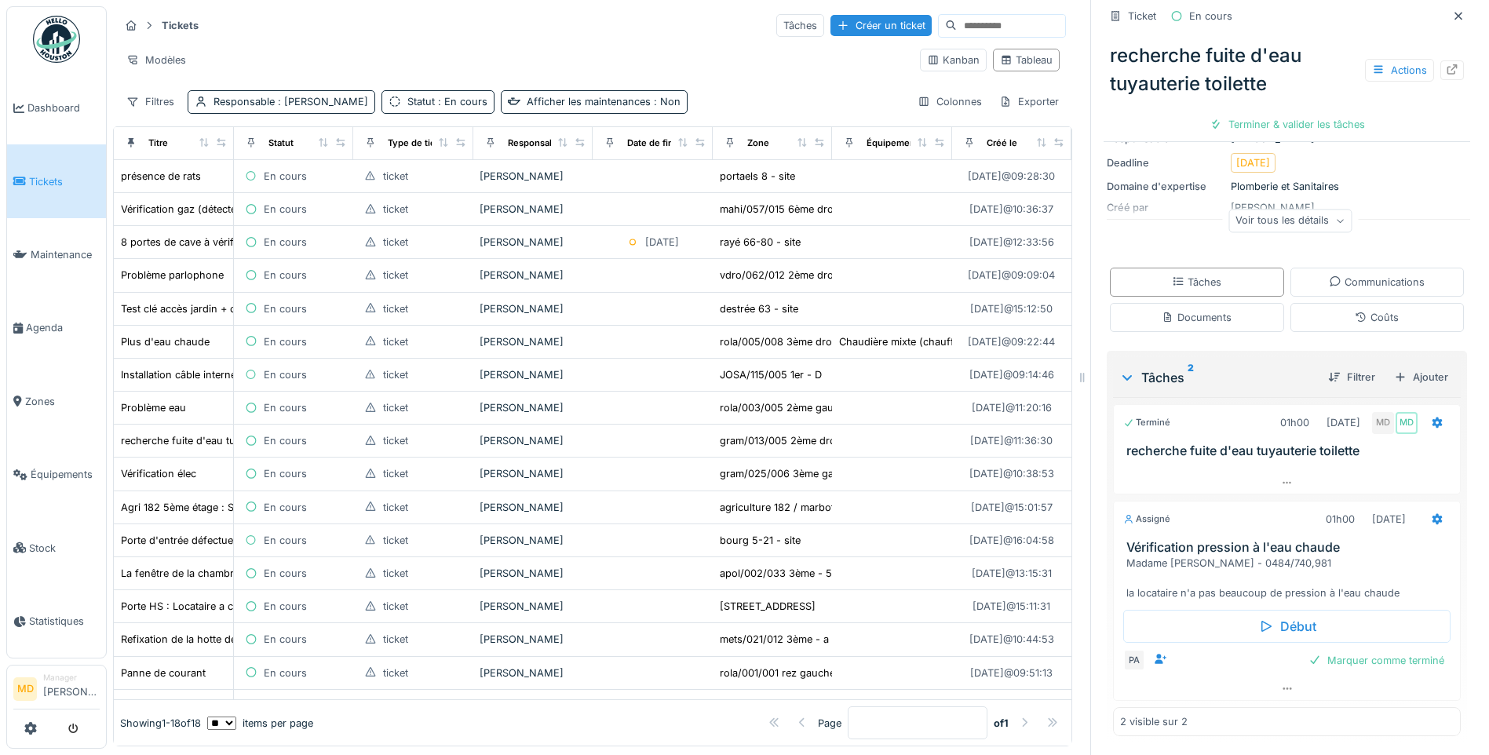
scroll to position [162, 0]
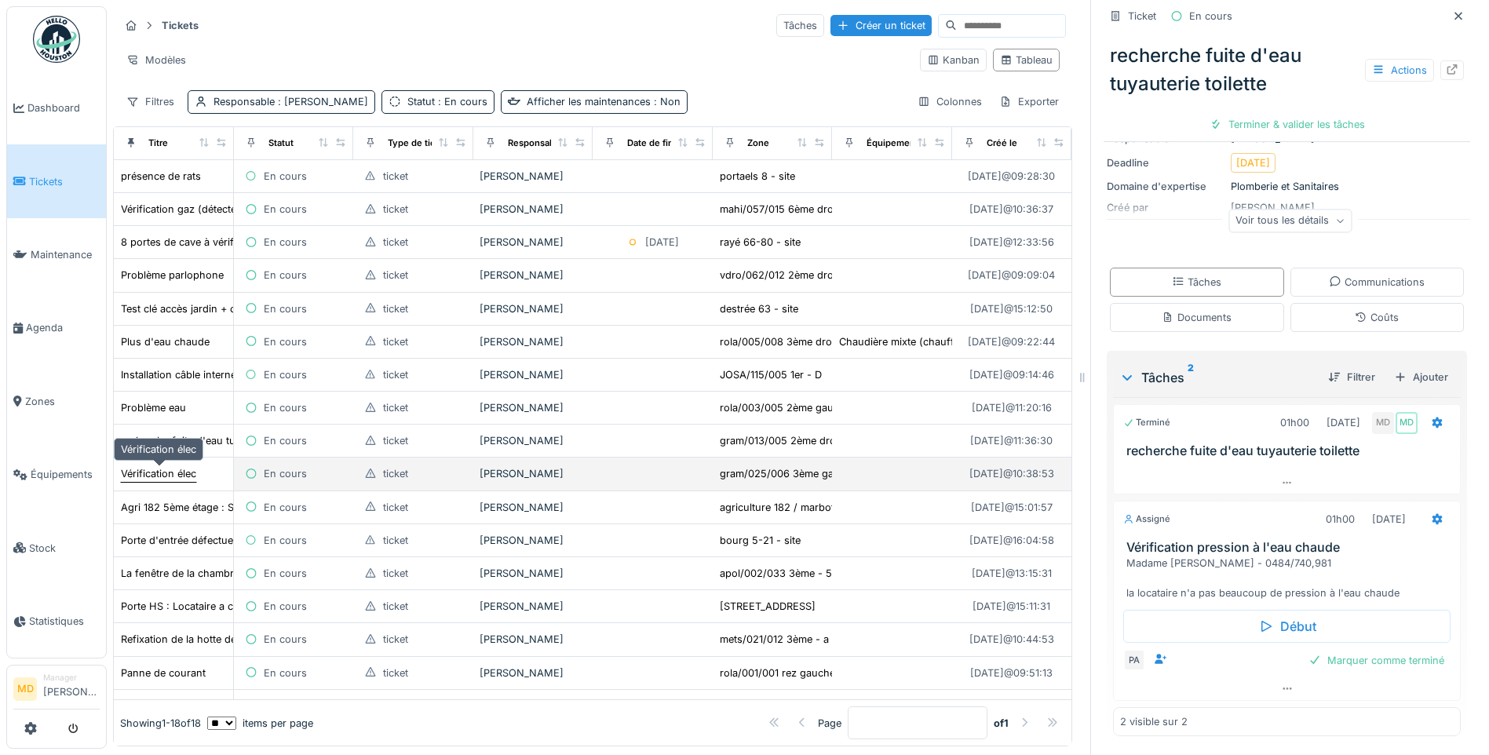
click at [159, 477] on div "Vérification élec" at bounding box center [158, 473] width 75 height 15
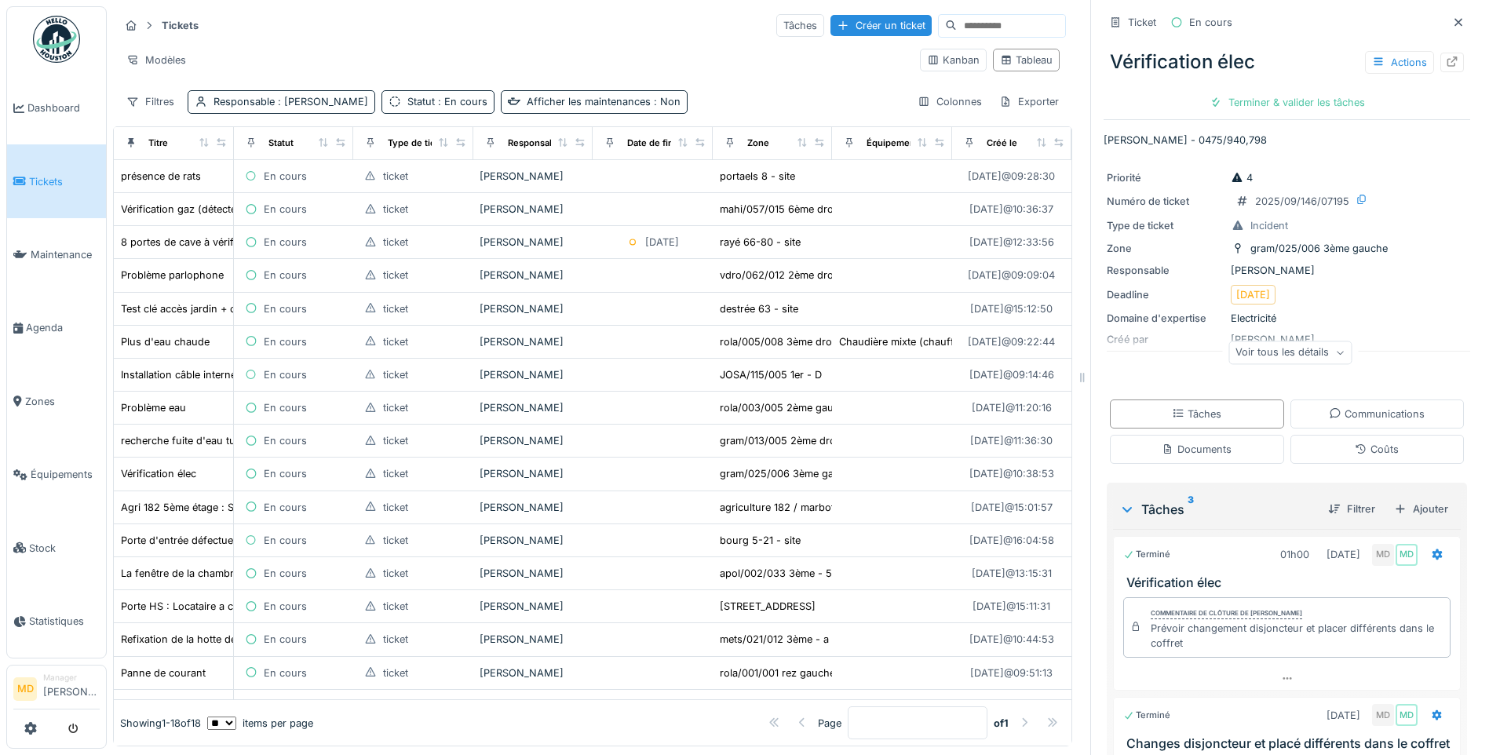
scroll to position [355, 0]
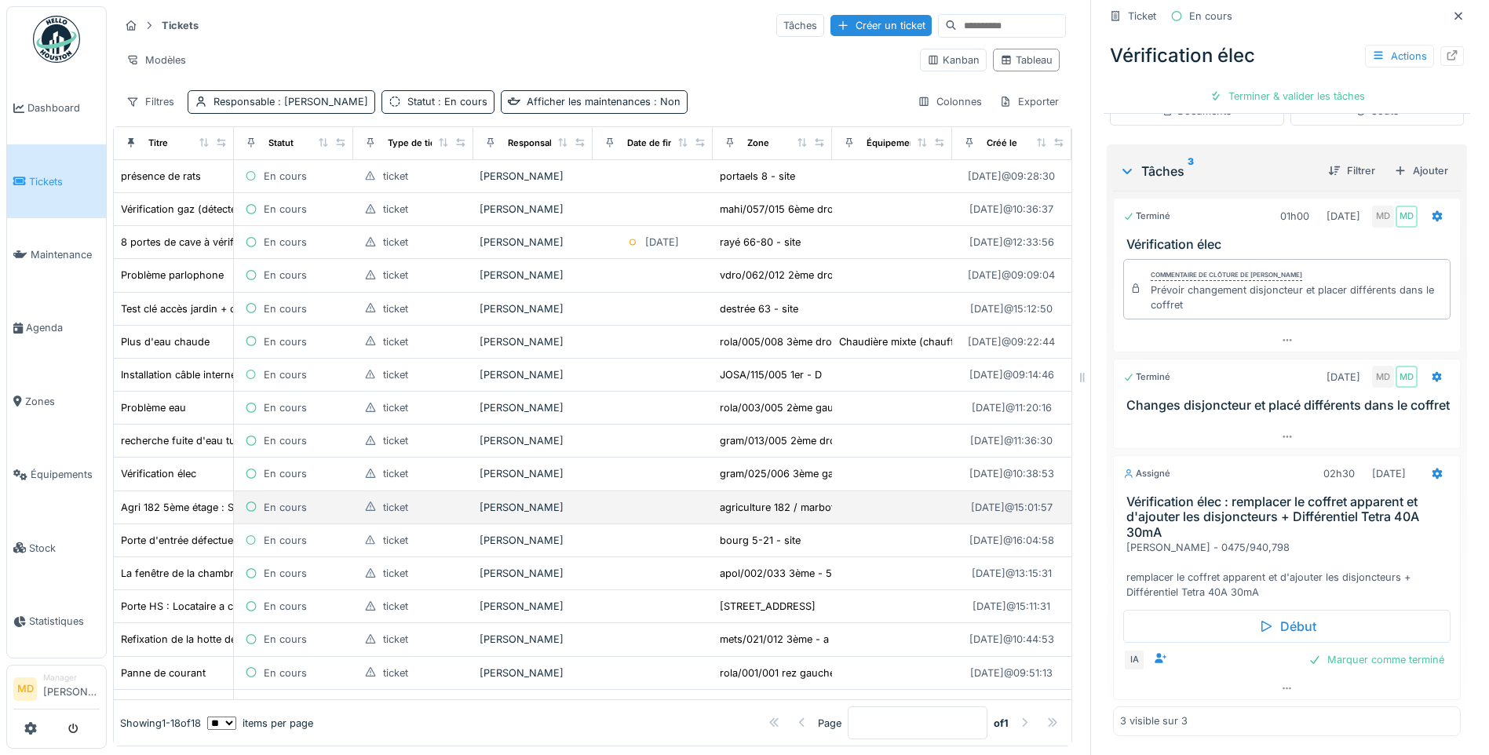
click at [168, 516] on td "Agri 182 5ème étage : Sécuriser le trou dans la cage d'escalier" at bounding box center [174, 507] width 120 height 33
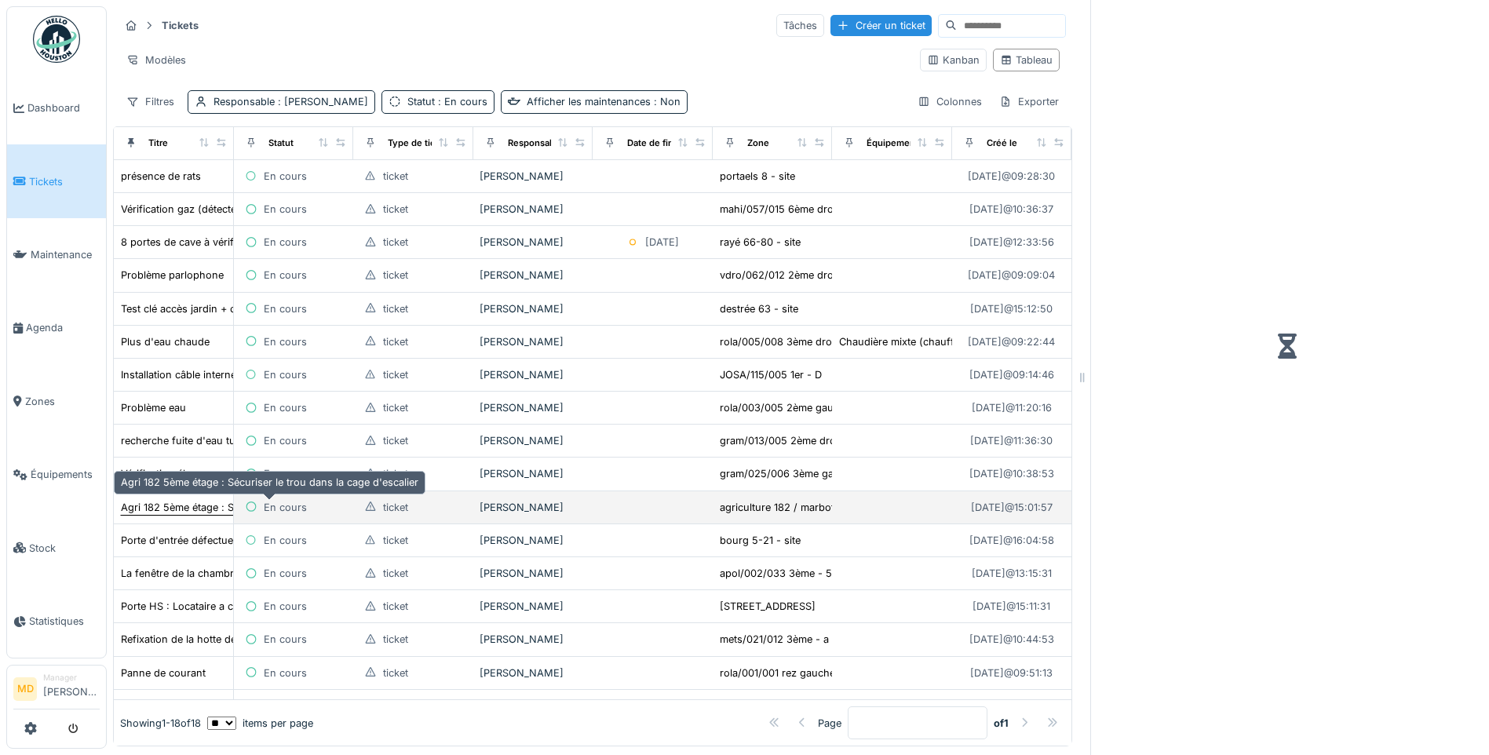
click at [175, 501] on div "Agri 182 5ème étage : Sécuriser le trou dans la cage d'escalier" at bounding box center [269, 507] width 297 height 15
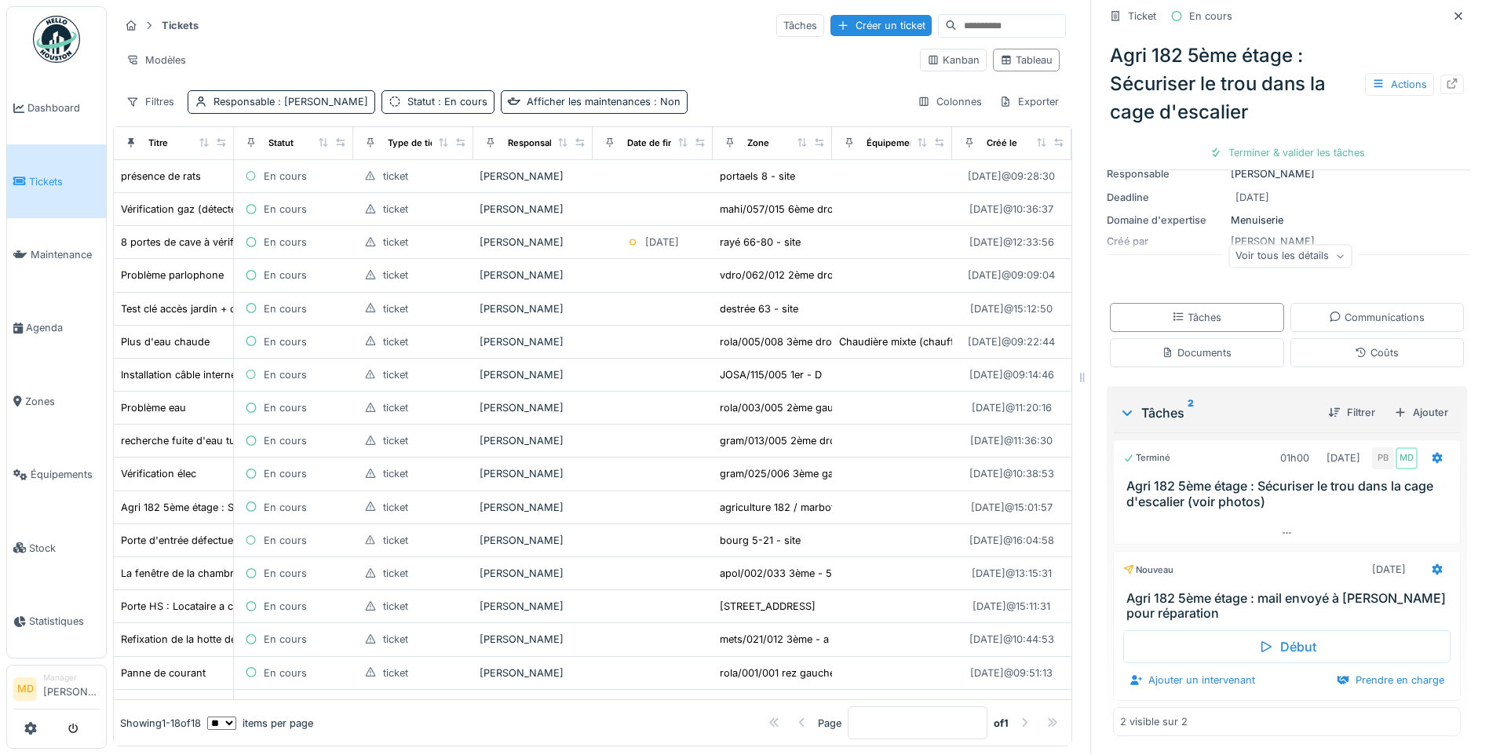
scroll to position [155, 0]
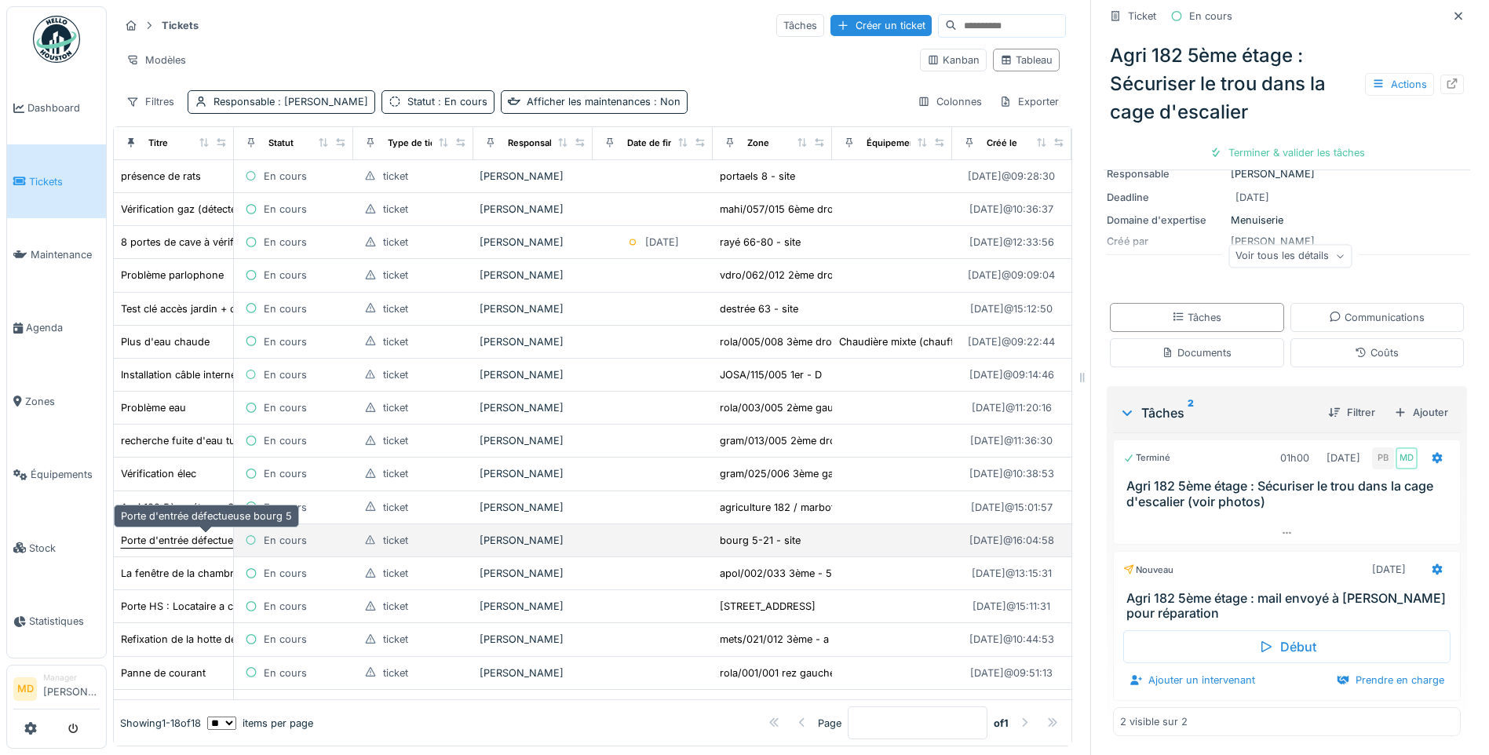
click at [159, 542] on div "Porte d'entrée défectueuse bourg 5" at bounding box center [206, 540] width 171 height 15
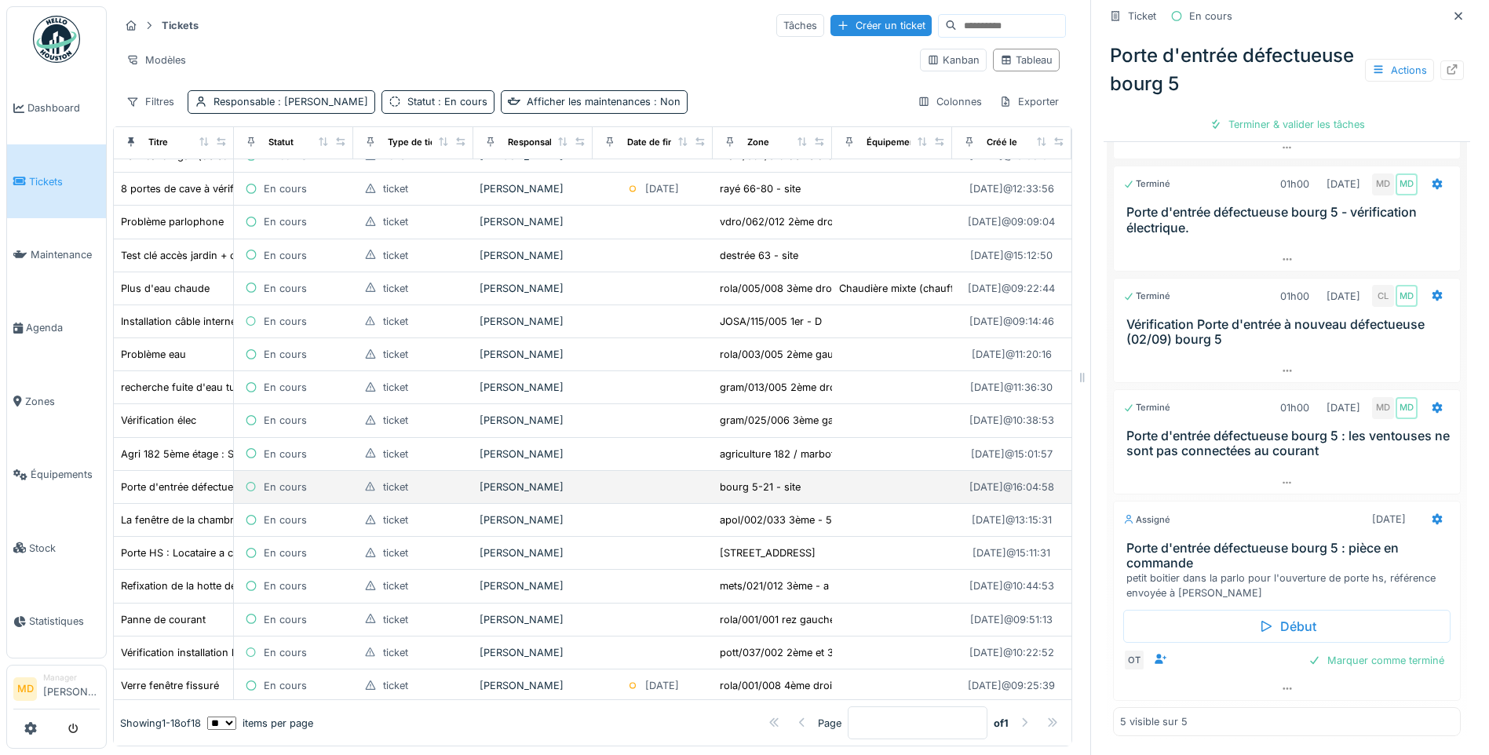
scroll to position [78, 0]
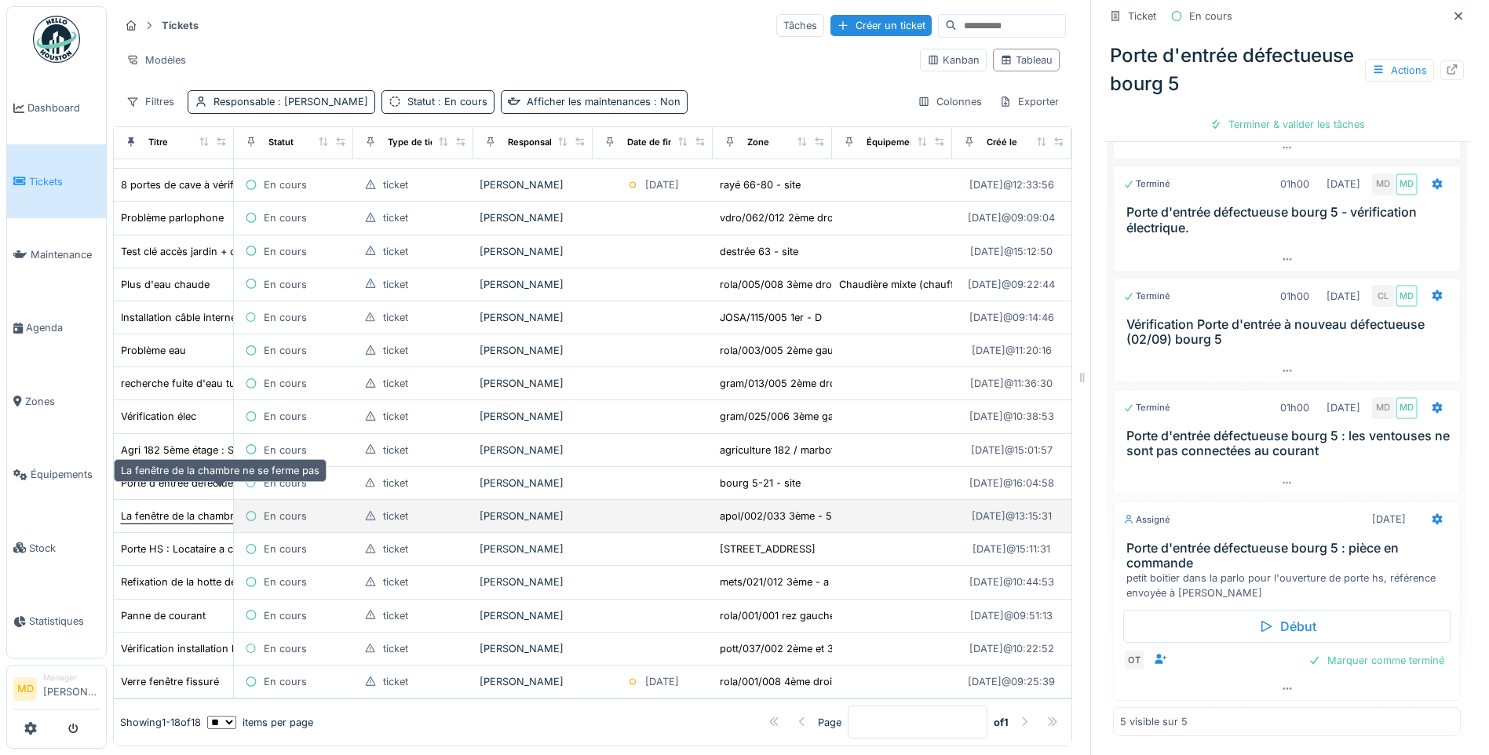
click at [154, 508] on div "La fenêtre de la chambre ne se ferme pas" at bounding box center [220, 515] width 199 height 15
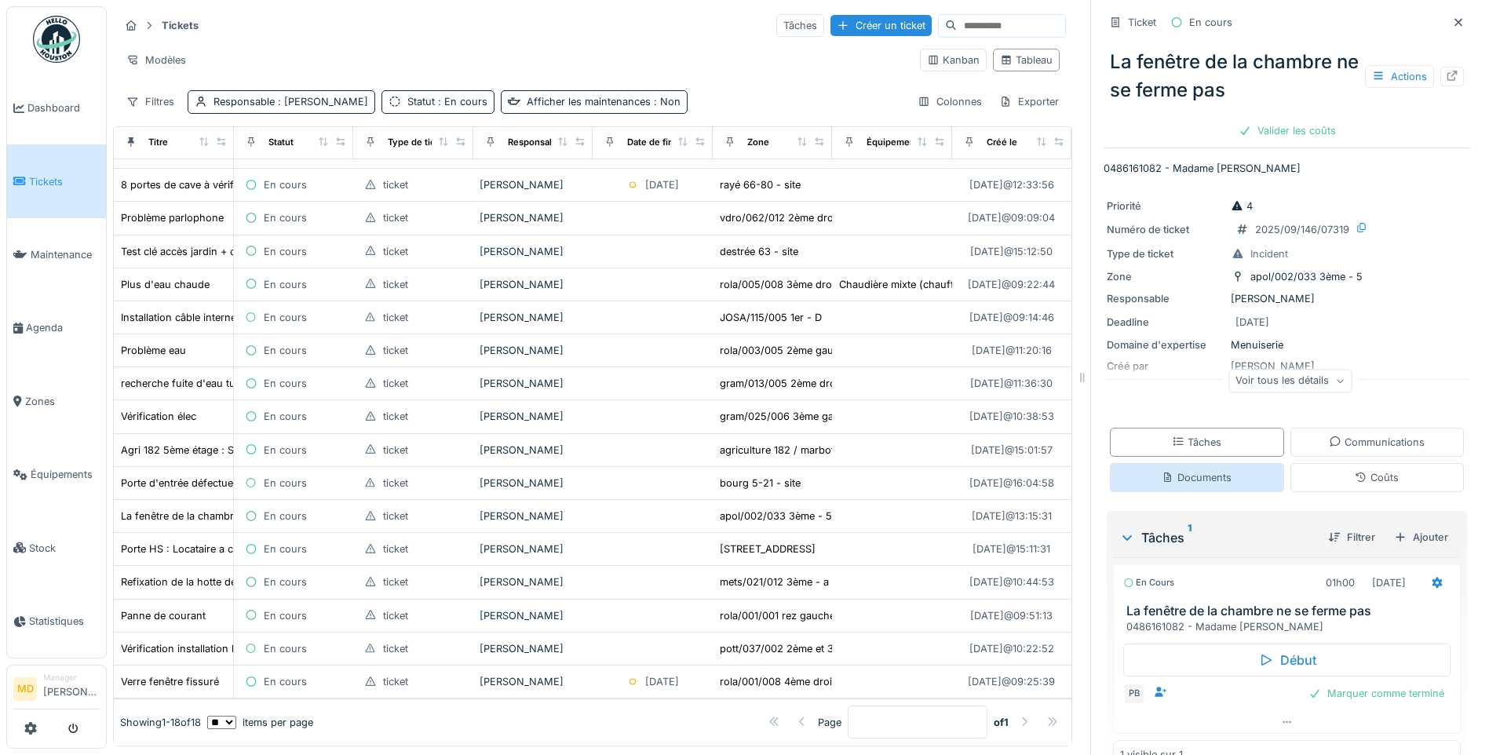
scroll to position [35, 0]
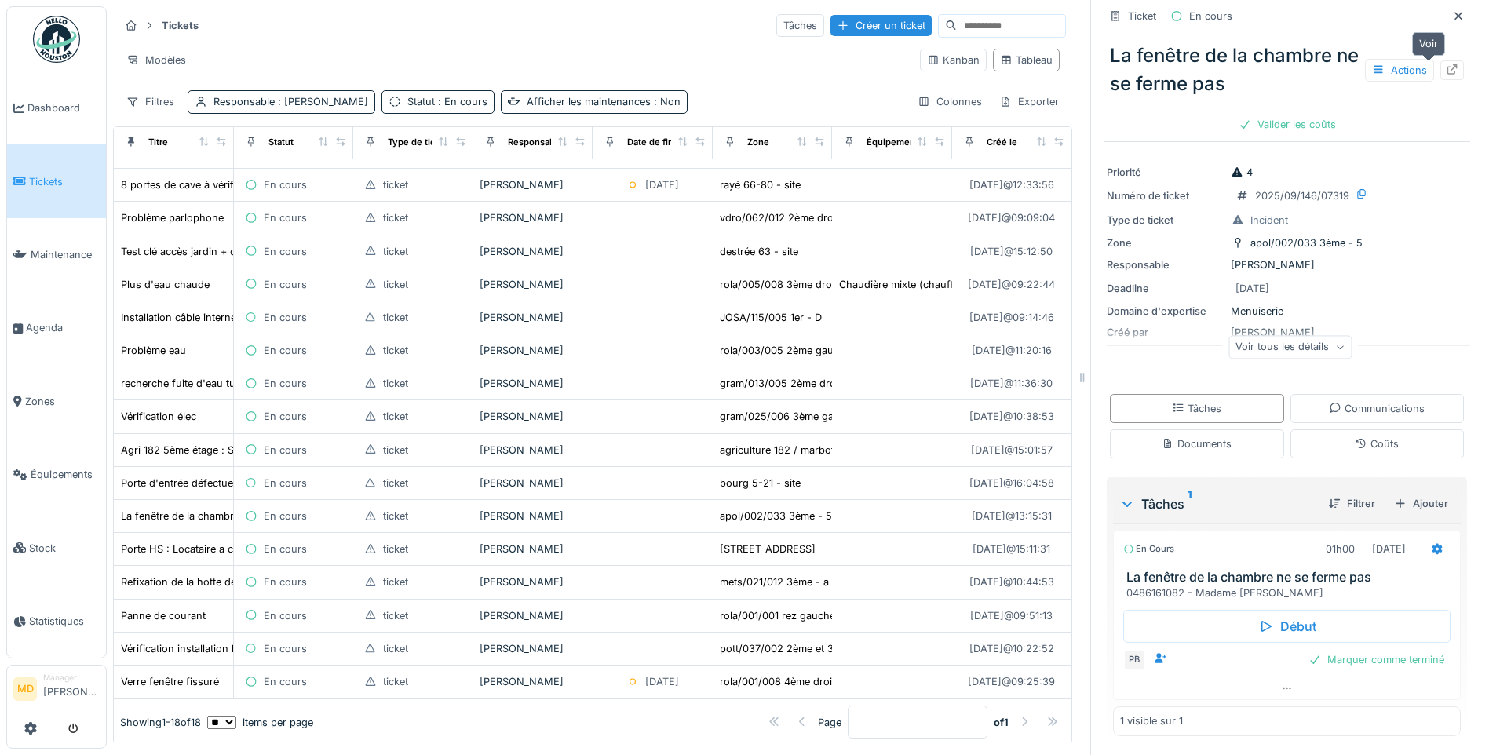
click at [1445, 70] on icon at bounding box center [1451, 69] width 13 height 10
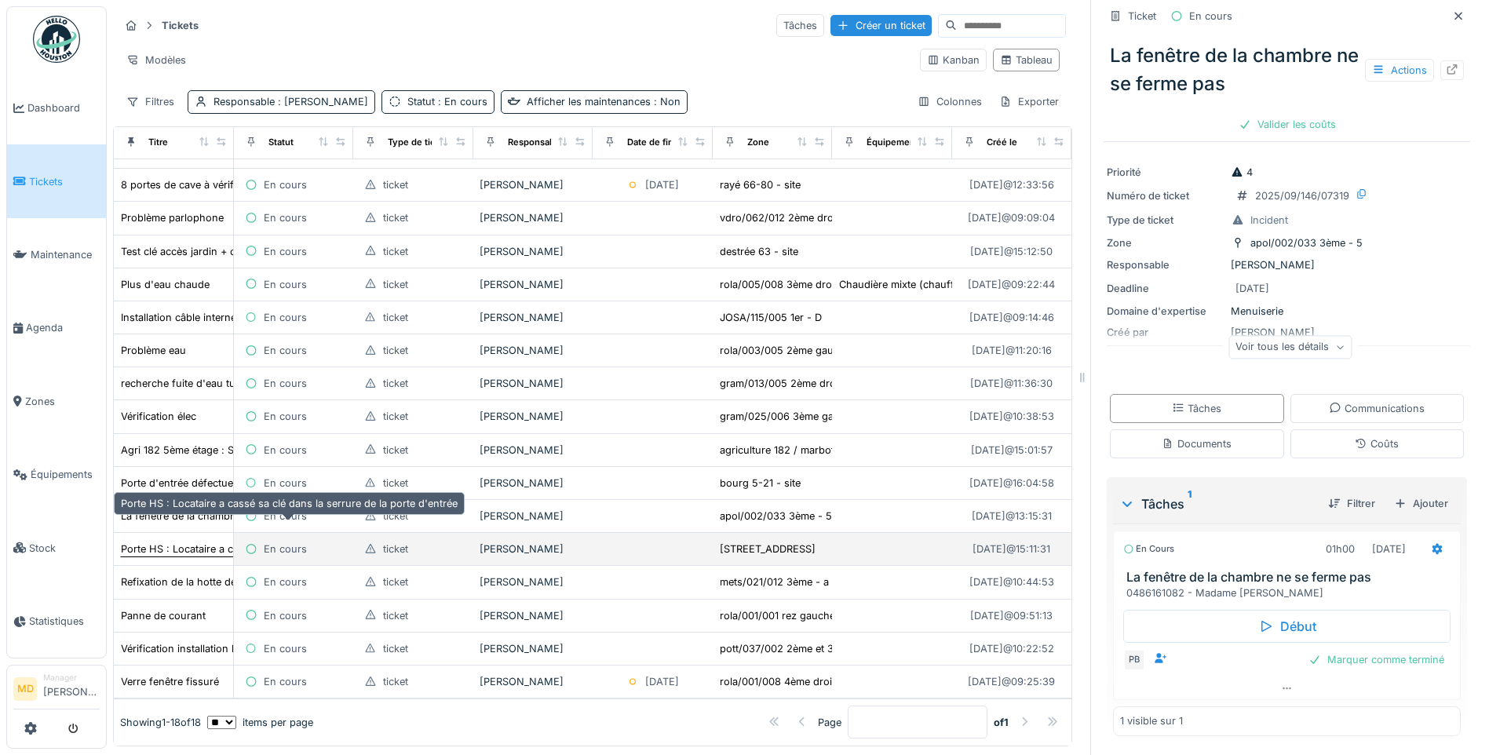
click at [180, 541] on div "Porte HS : Locataire a cassé sa clé dans la serrure de la porte d'entrée" at bounding box center [289, 548] width 337 height 15
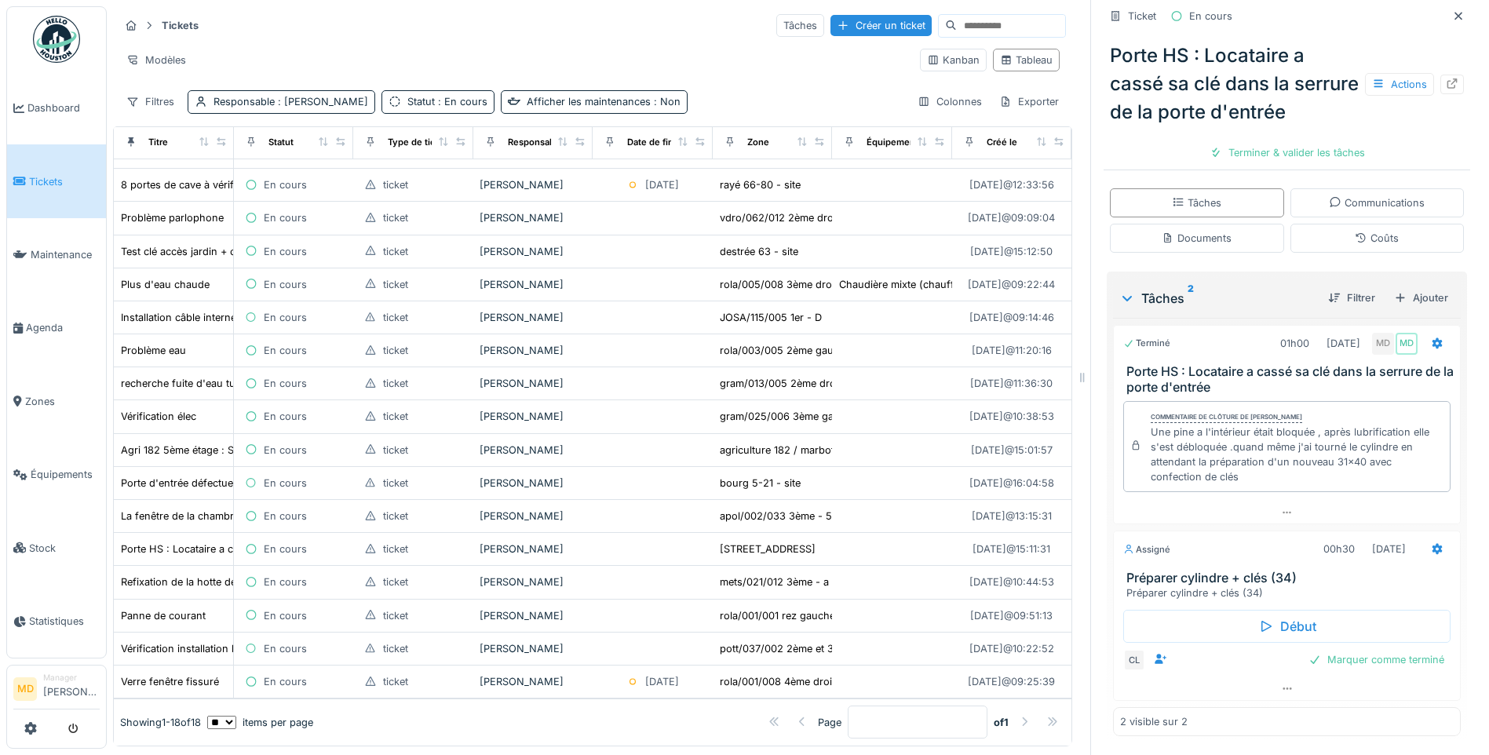
scroll to position [12, 0]
click at [1445, 89] on icon at bounding box center [1451, 83] width 13 height 10
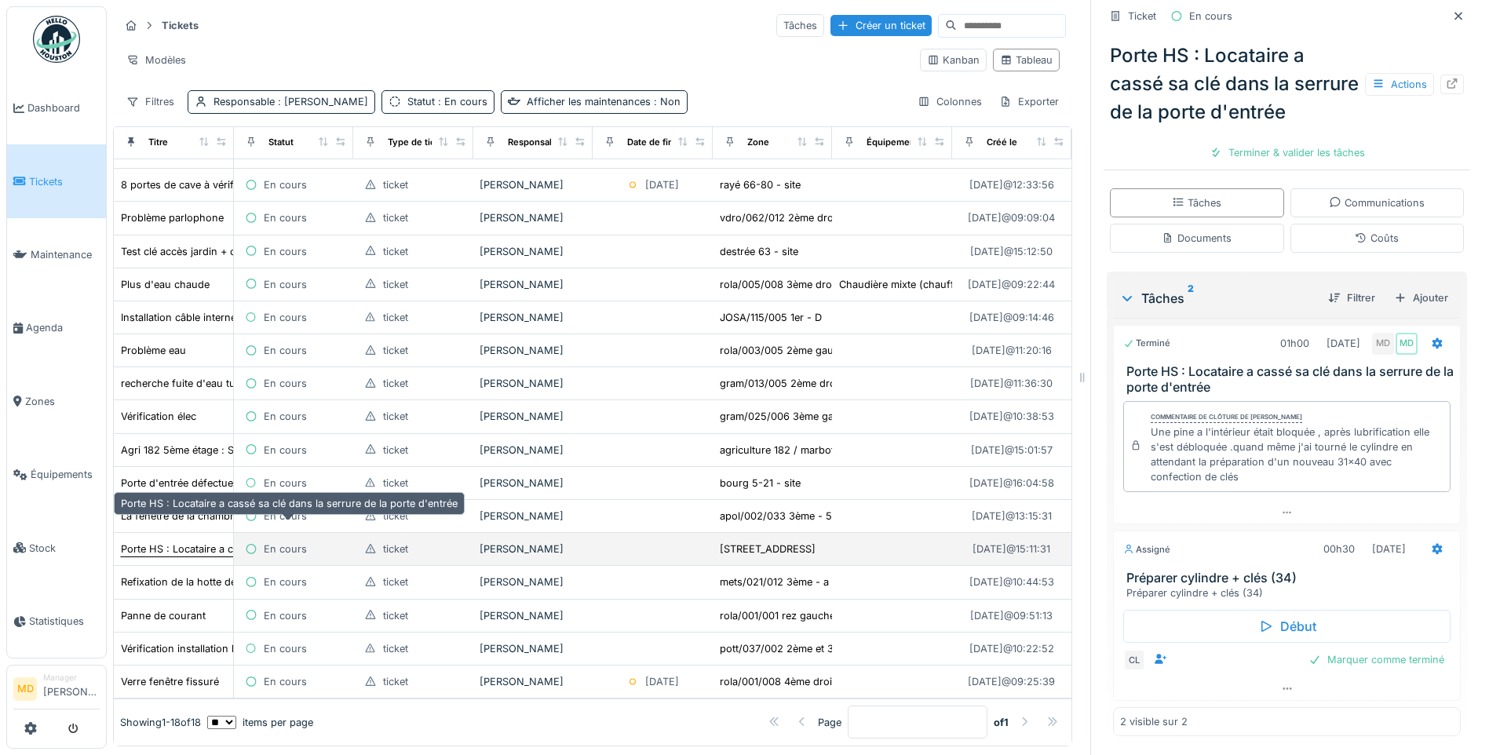
click at [177, 541] on div "Porte HS : Locataire a cassé sa clé dans la serrure de la porte d'entrée" at bounding box center [289, 548] width 337 height 15
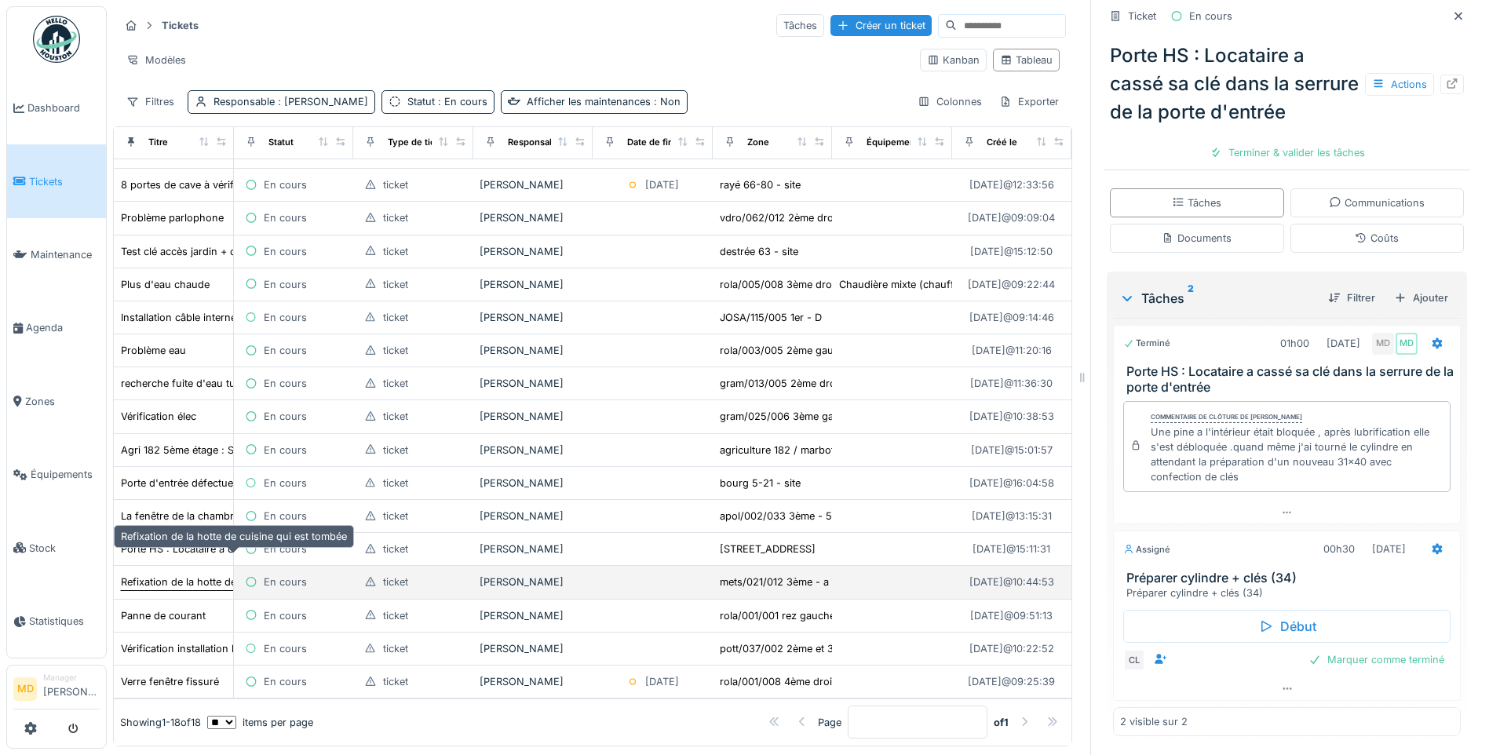
click at [186, 574] on div "Refixation de la hotte de cuisine qui est tombée" at bounding box center [234, 581] width 226 height 15
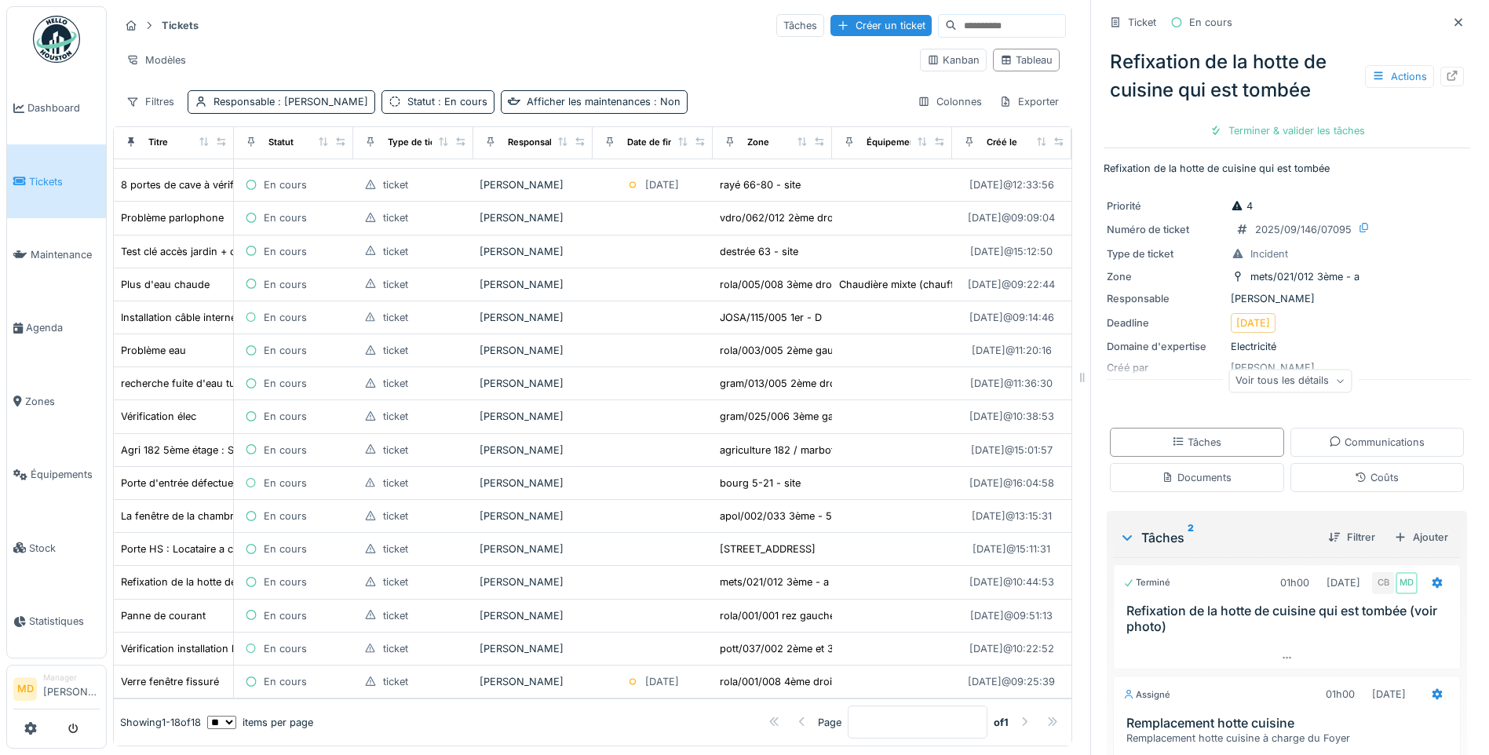
scroll to position [148, 0]
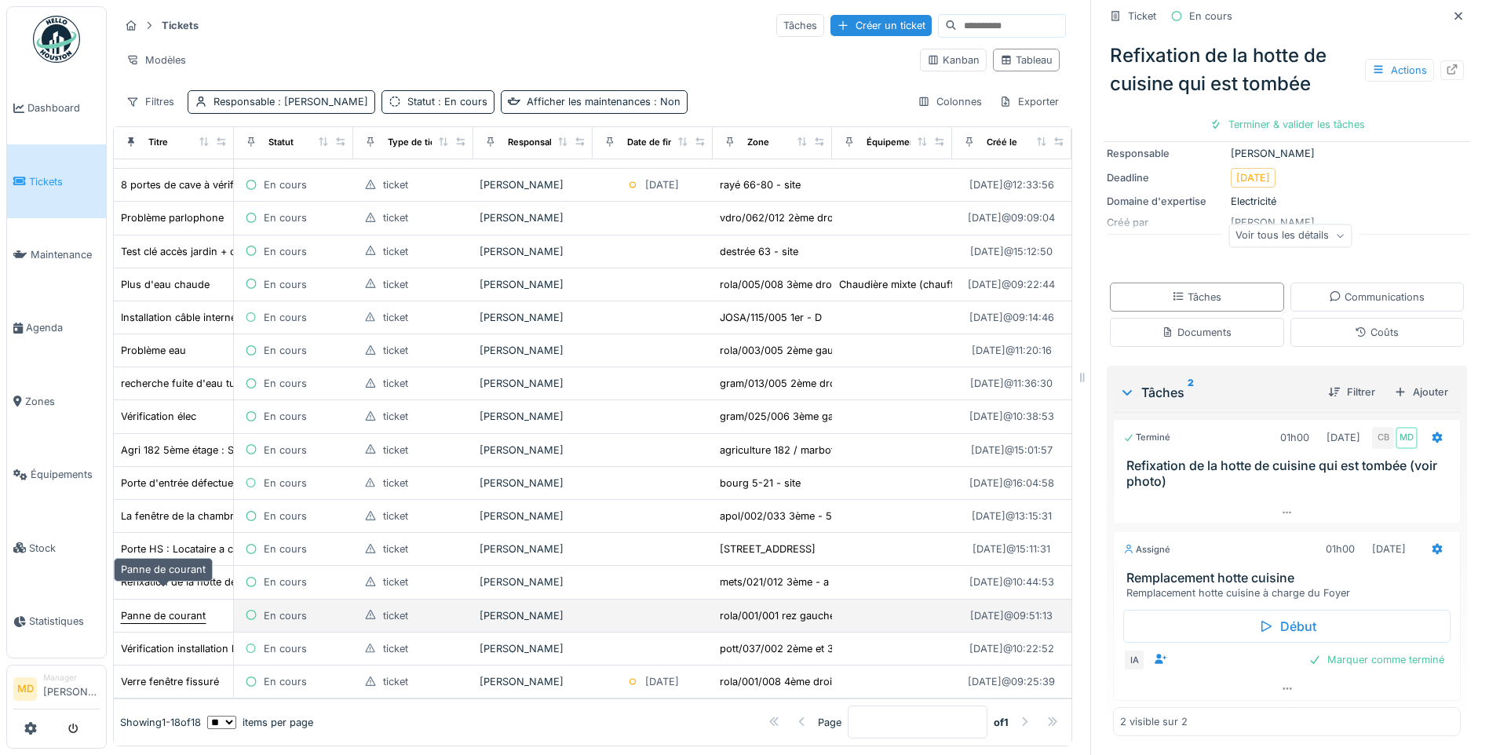
click at [159, 608] on div "Panne de courant" at bounding box center [163, 615] width 85 height 15
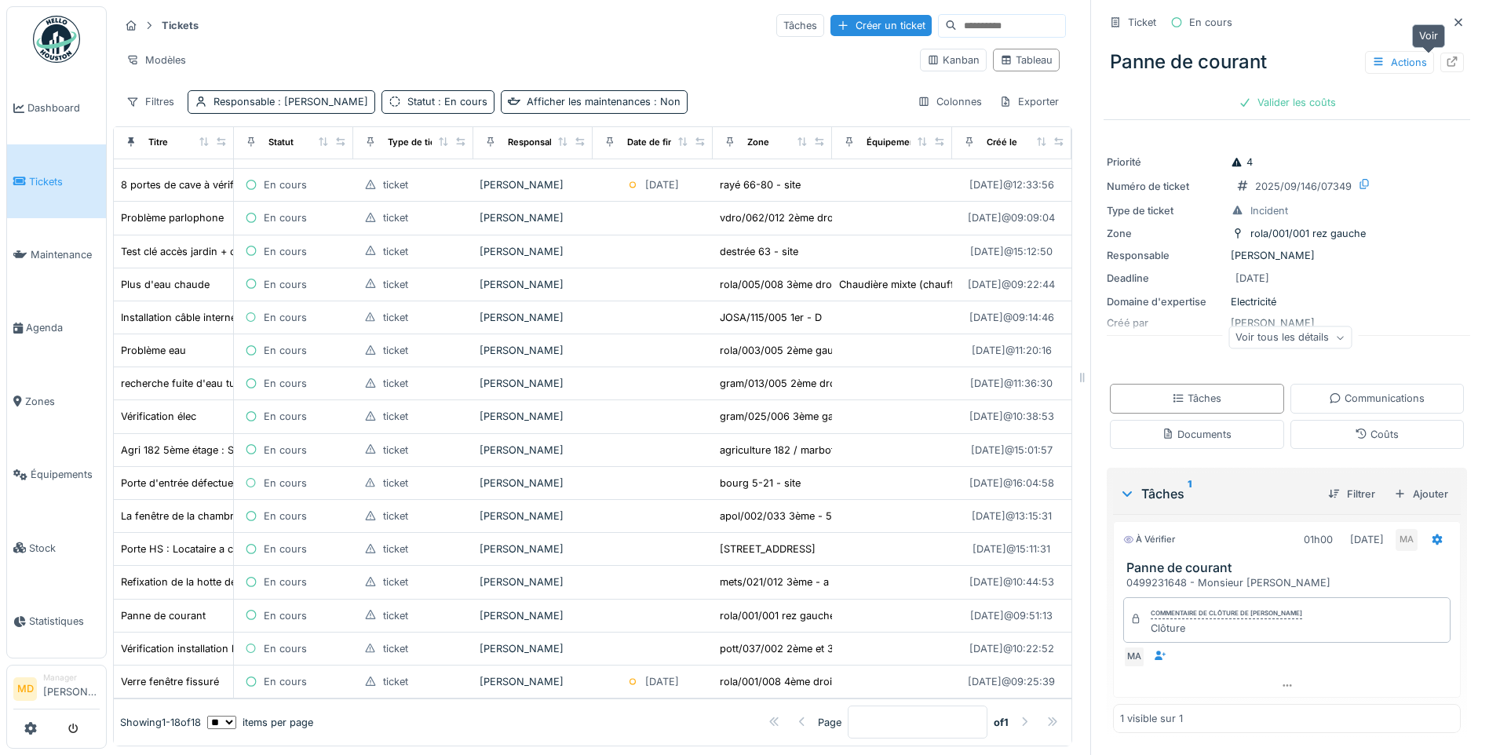
click at [1447, 60] on icon at bounding box center [1452, 61] width 10 height 10
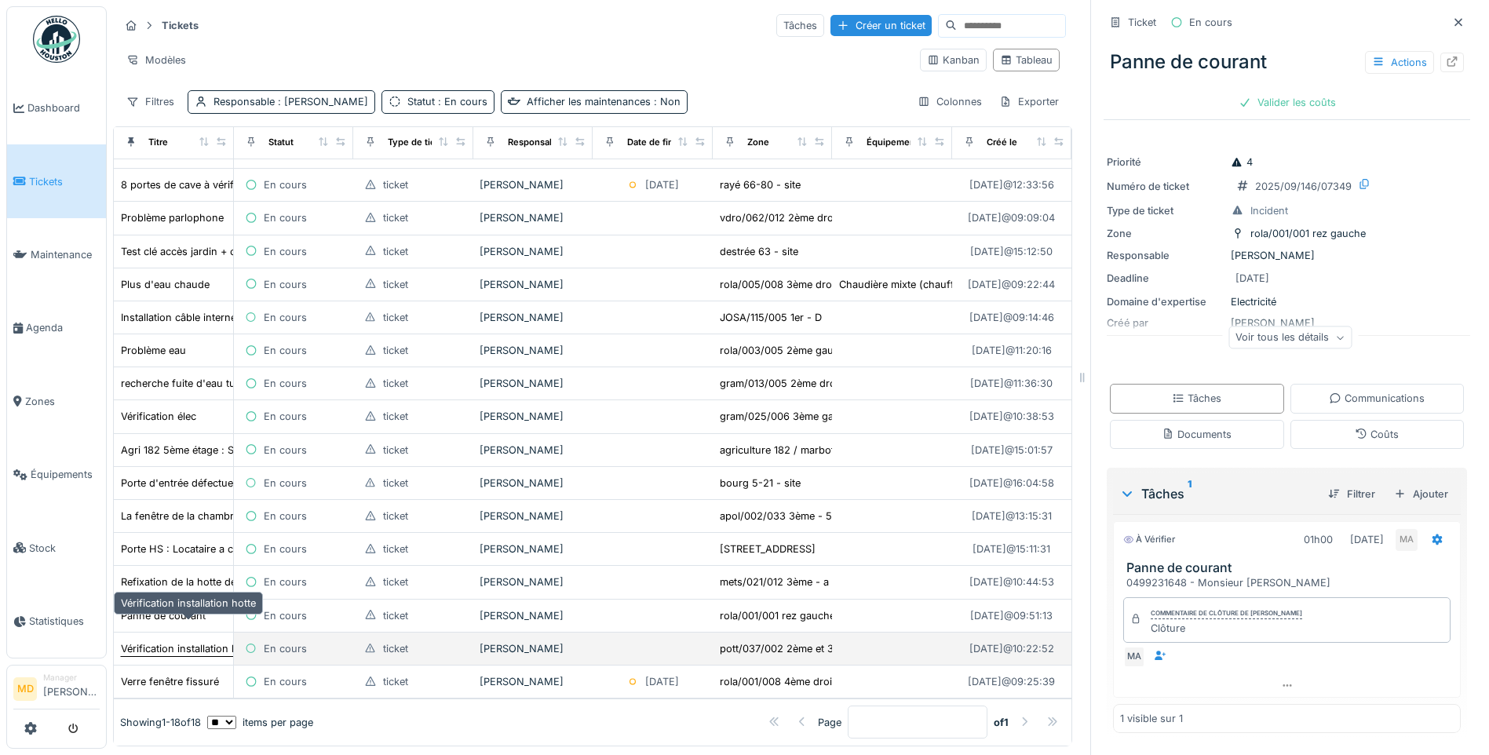
click at [188, 641] on div "Vérification installation hotte" at bounding box center [188, 648] width 135 height 15
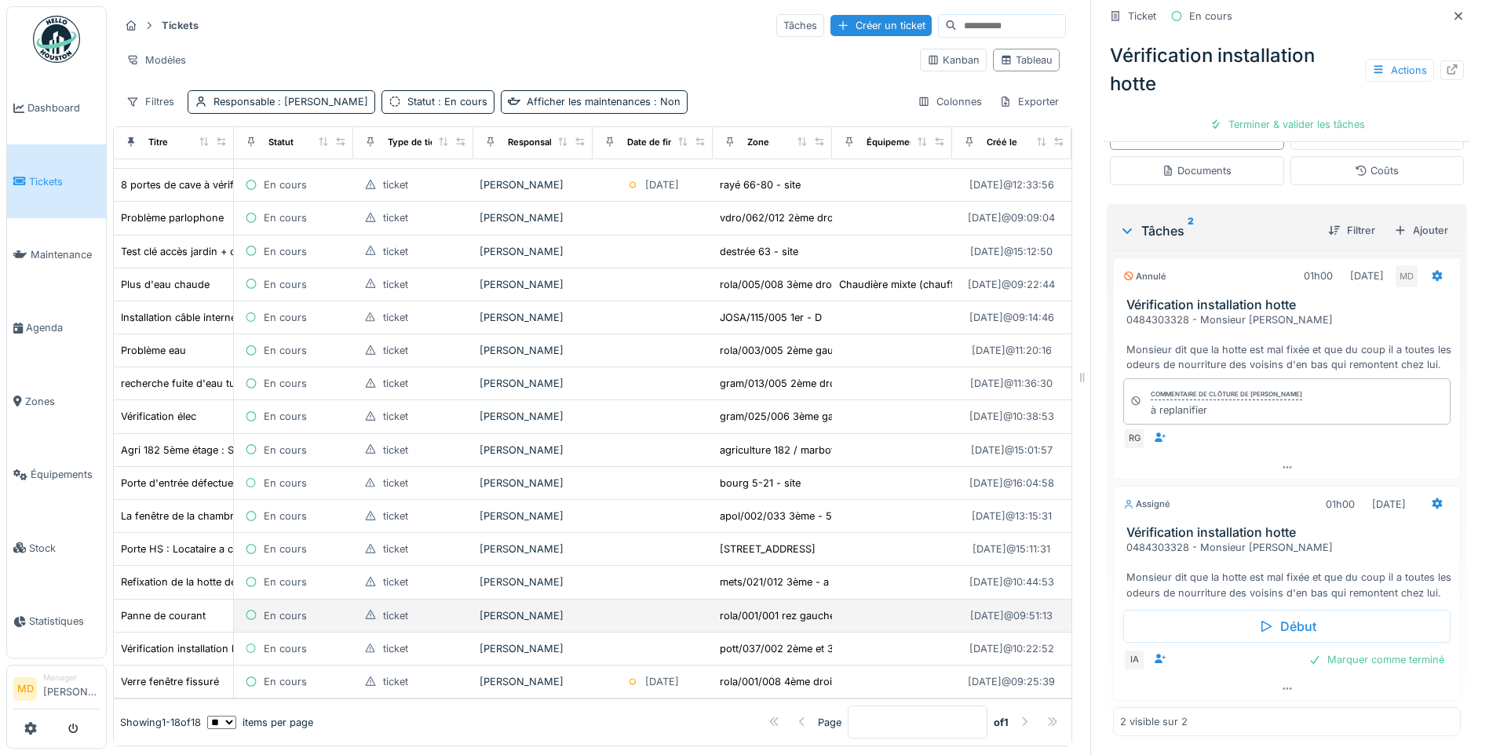
scroll to position [80, 0]
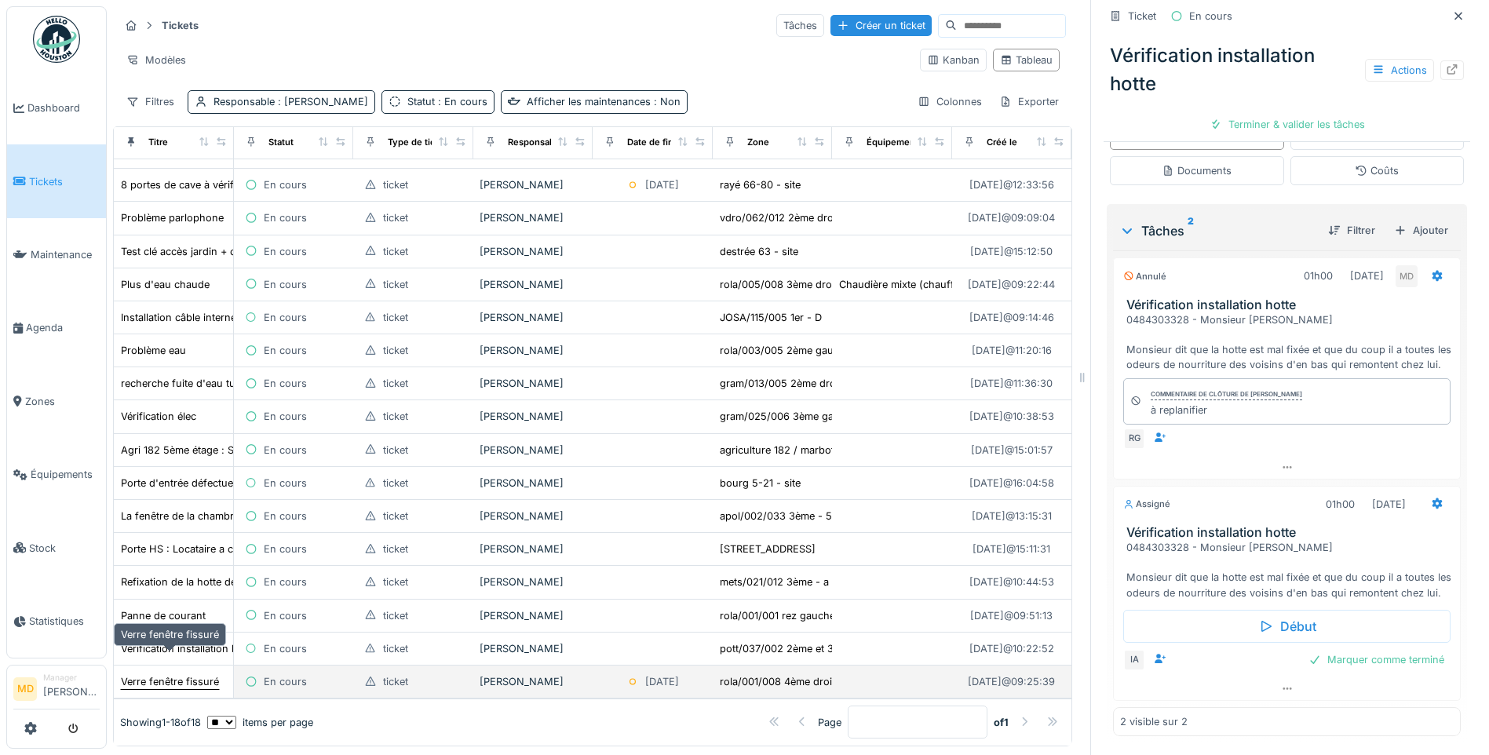
click at [160, 674] on div "Verre fenêtre fissuré" at bounding box center [170, 681] width 98 height 15
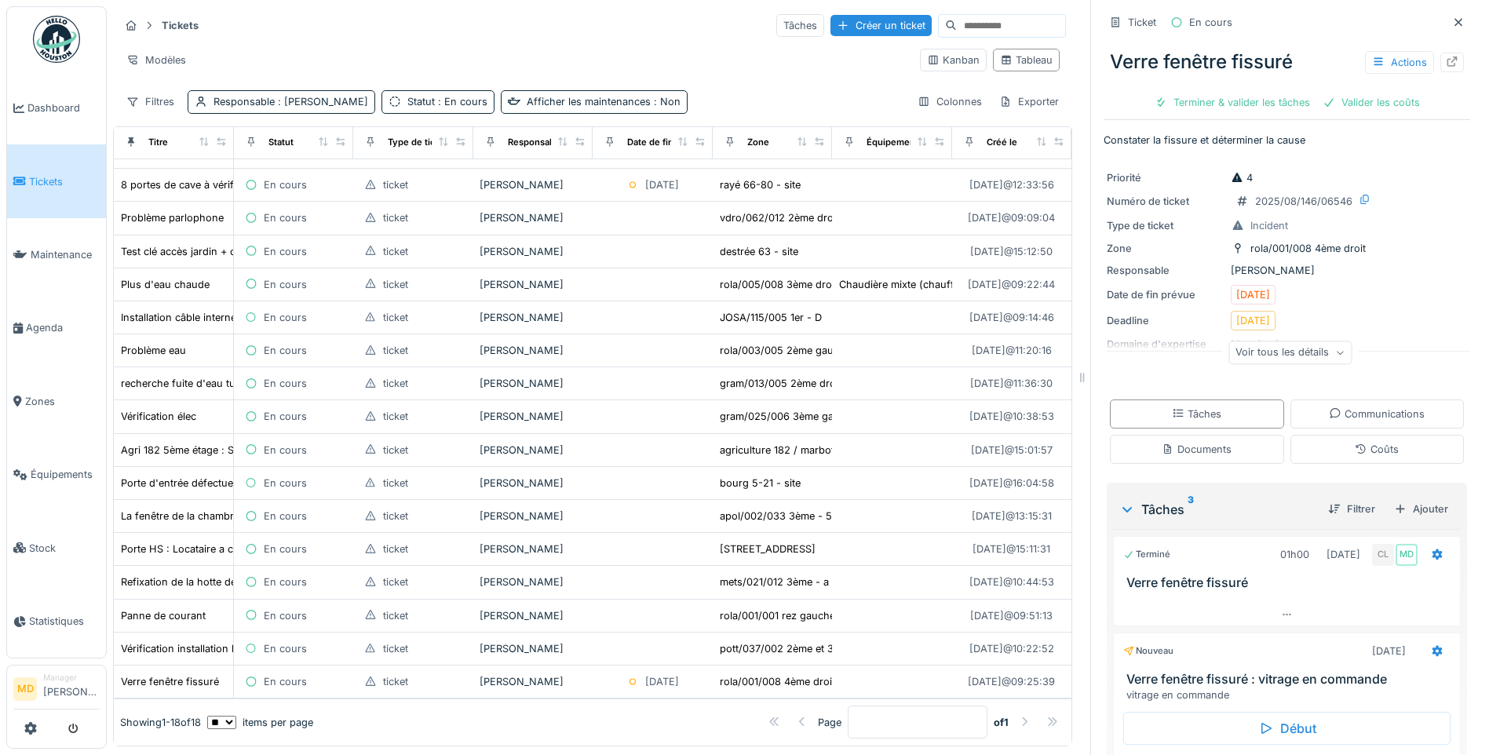
scroll to position [359, 0]
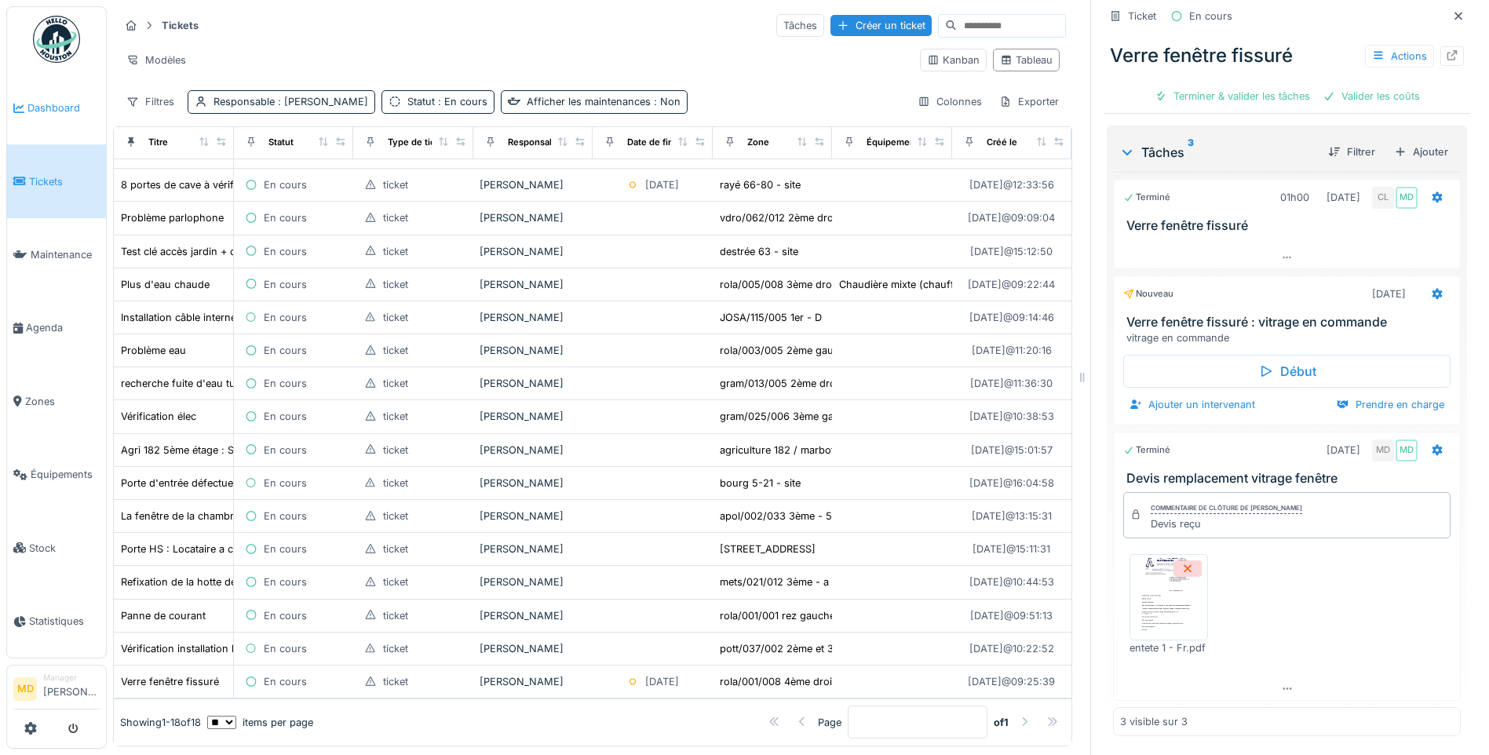
click at [52, 107] on span "Dashboard" at bounding box center [63, 107] width 72 height 15
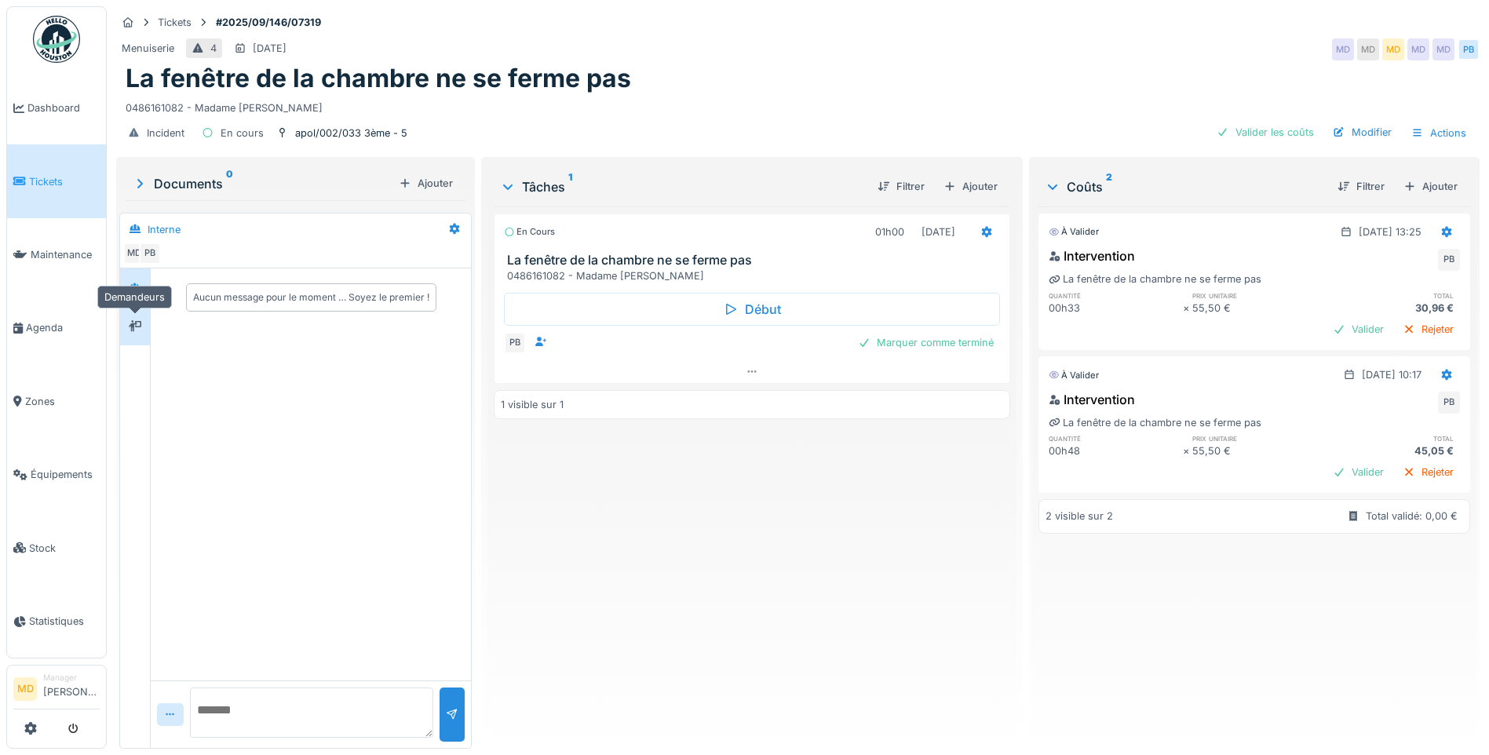
click at [130, 322] on icon at bounding box center [135, 326] width 13 height 10
click at [134, 286] on icon at bounding box center [134, 286] width 11 height 9
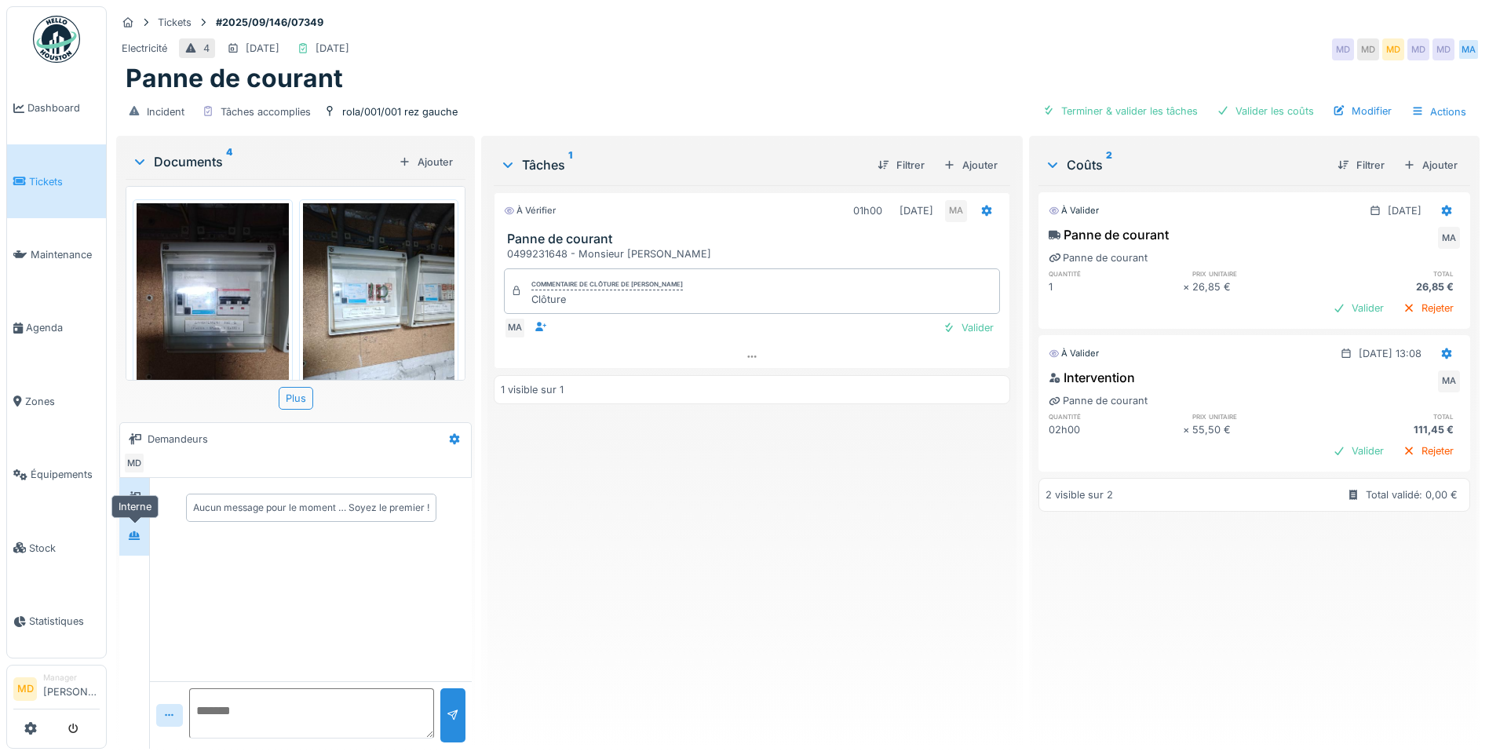
click at [137, 534] on icon at bounding box center [134, 535] width 13 height 10
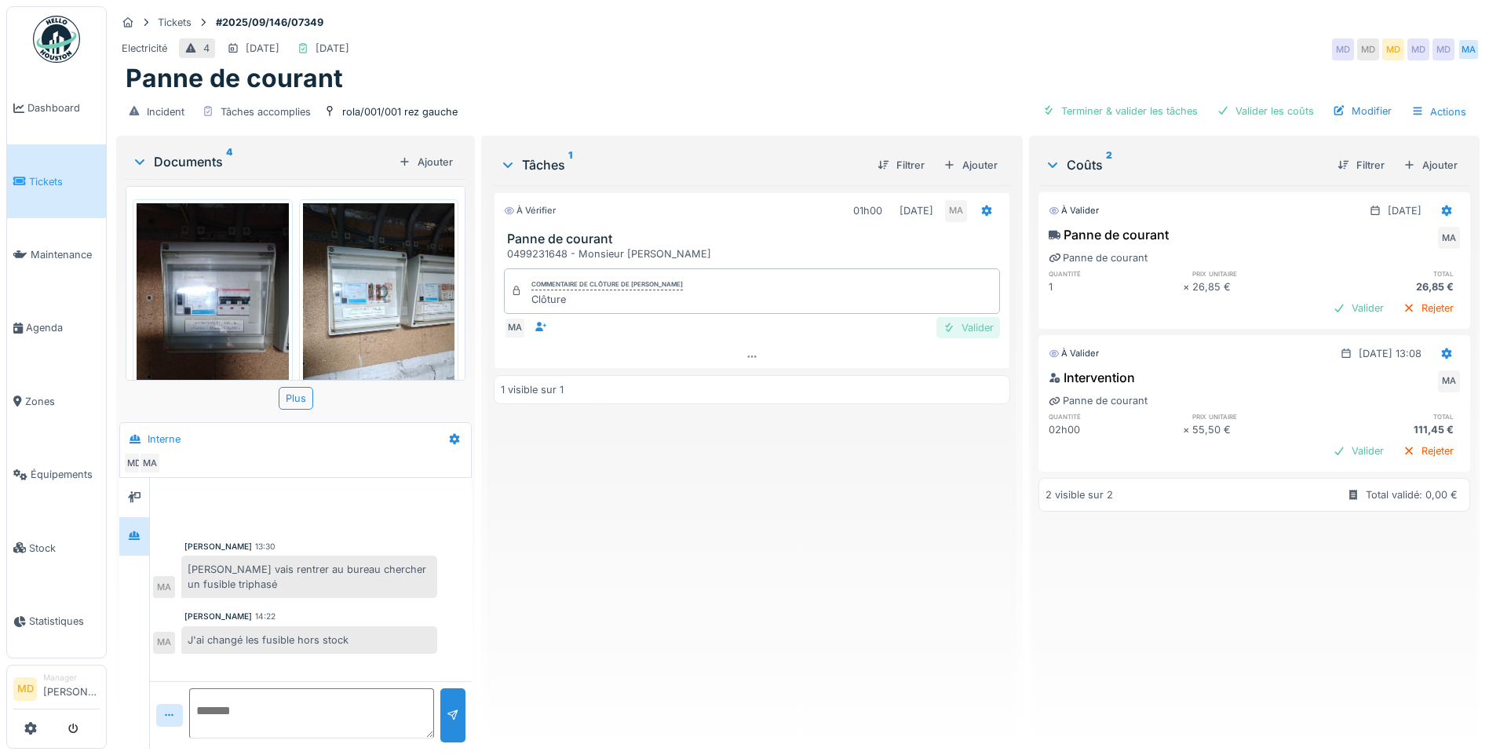
click at [953, 328] on div "Valider" at bounding box center [968, 327] width 64 height 21
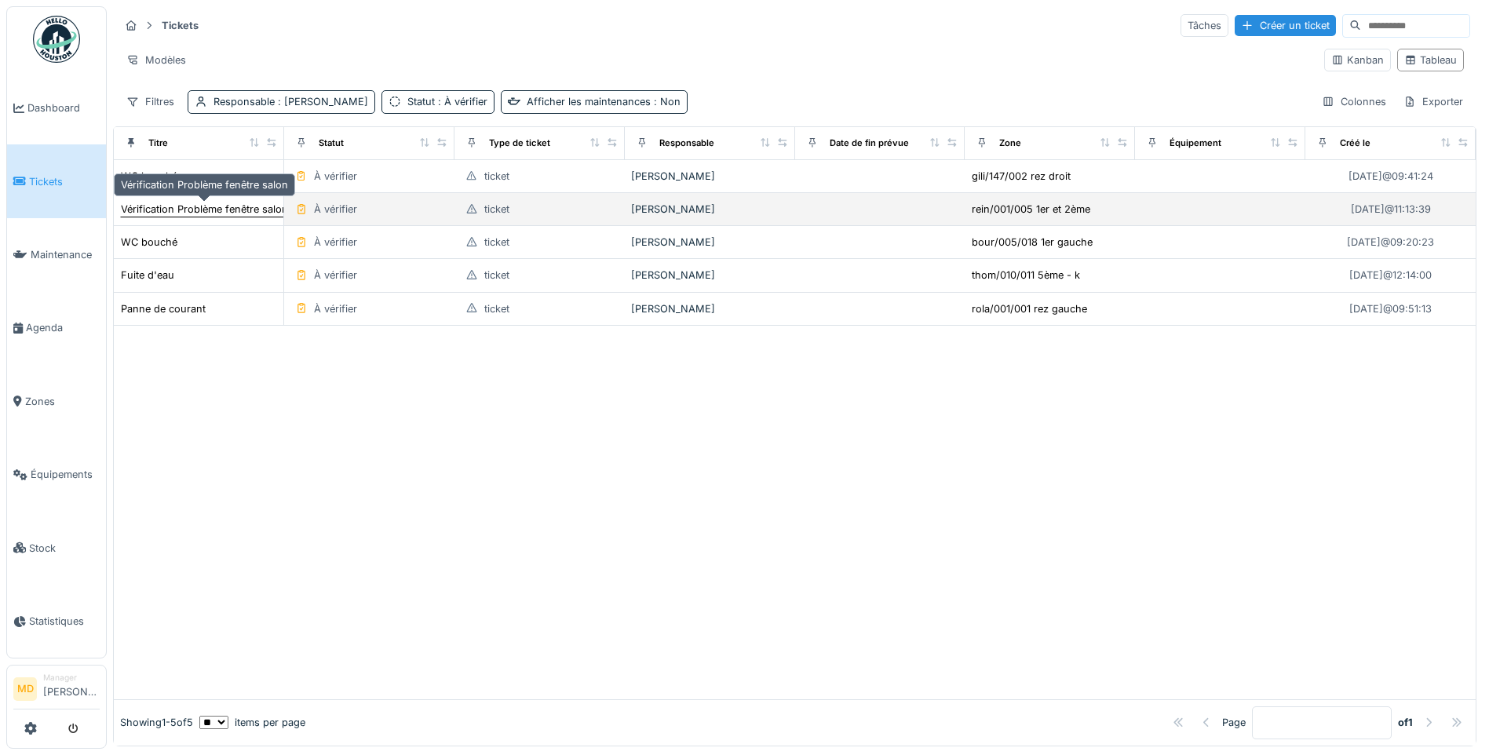
click at [210, 206] on div "Vérification Problème fenêtre salon" at bounding box center [204, 209] width 167 height 15
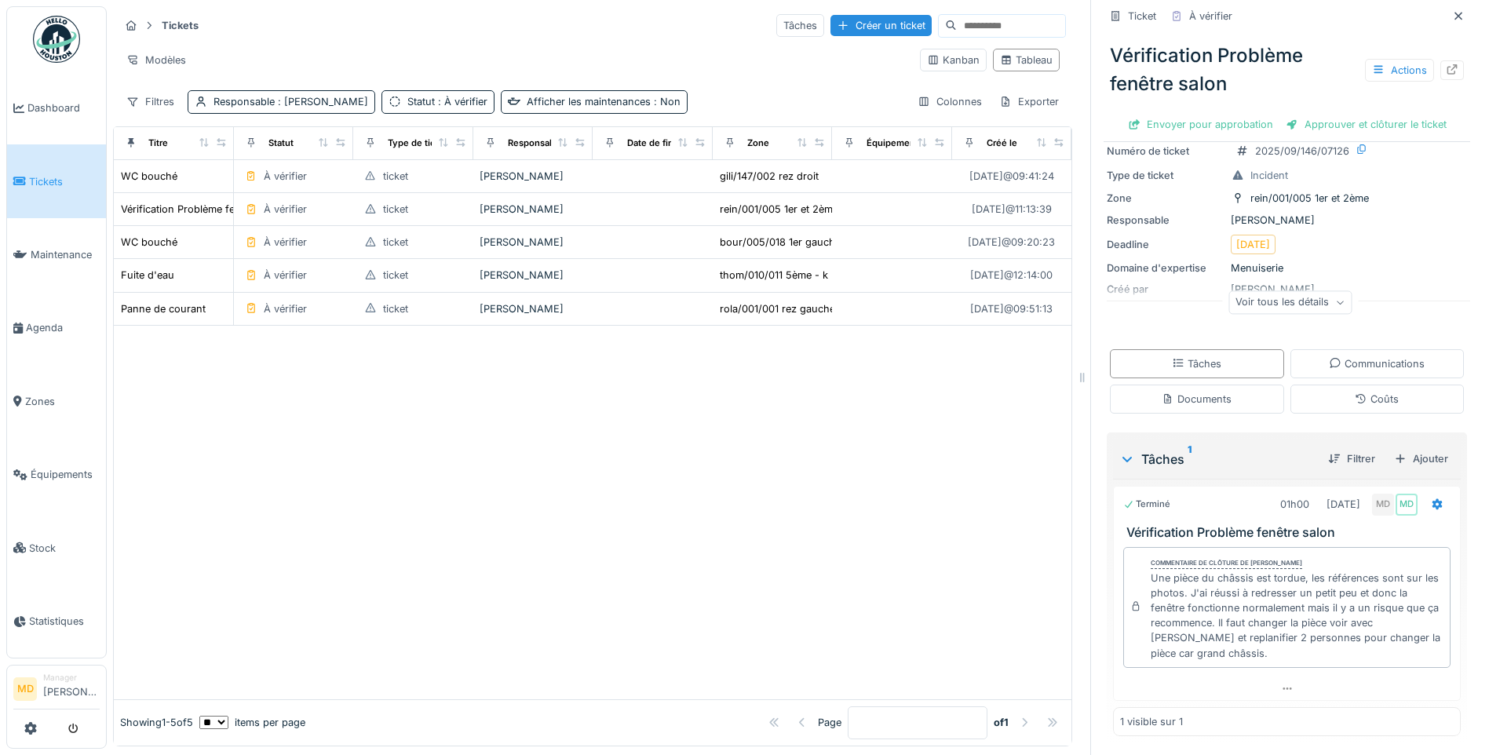
scroll to position [80, 0]
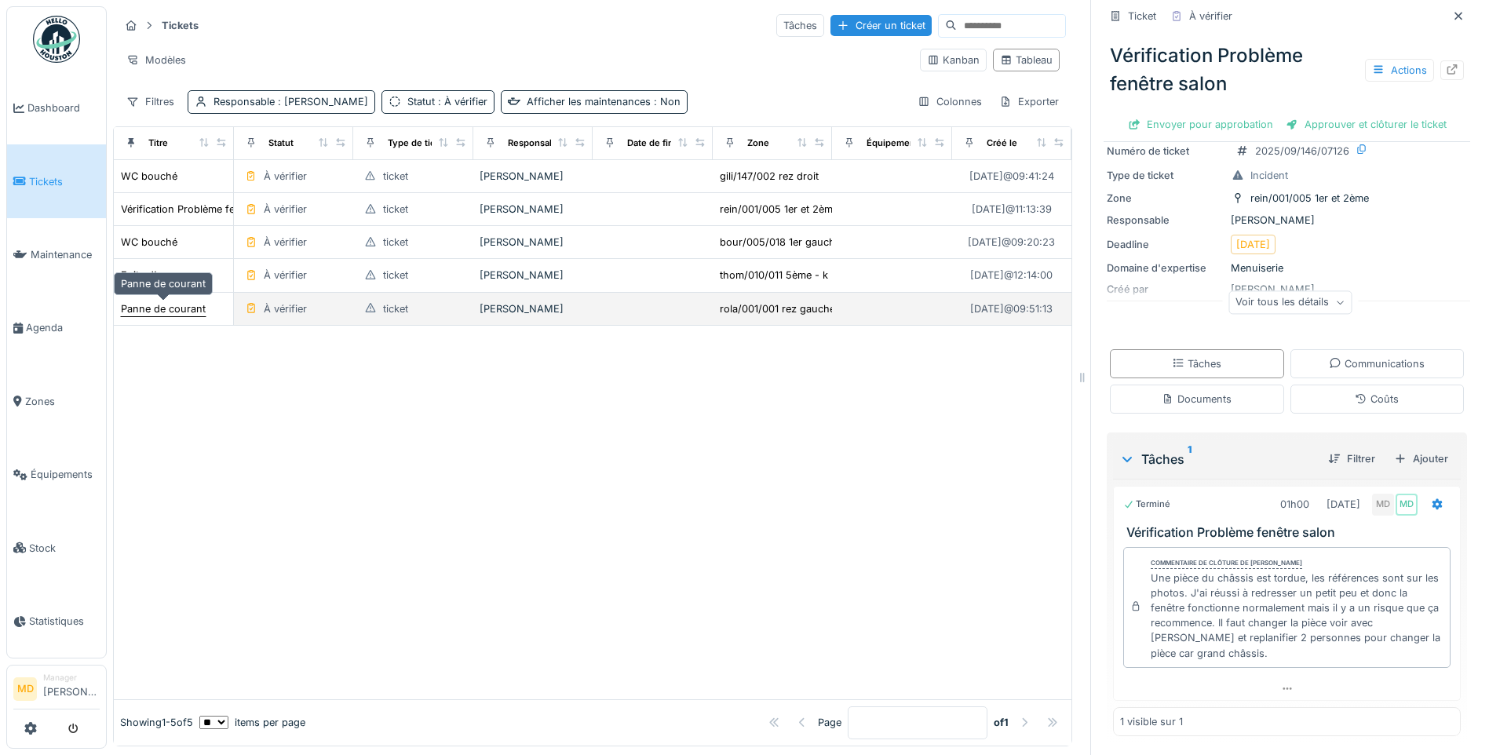
click at [149, 301] on div "Panne de courant" at bounding box center [163, 308] width 85 height 15
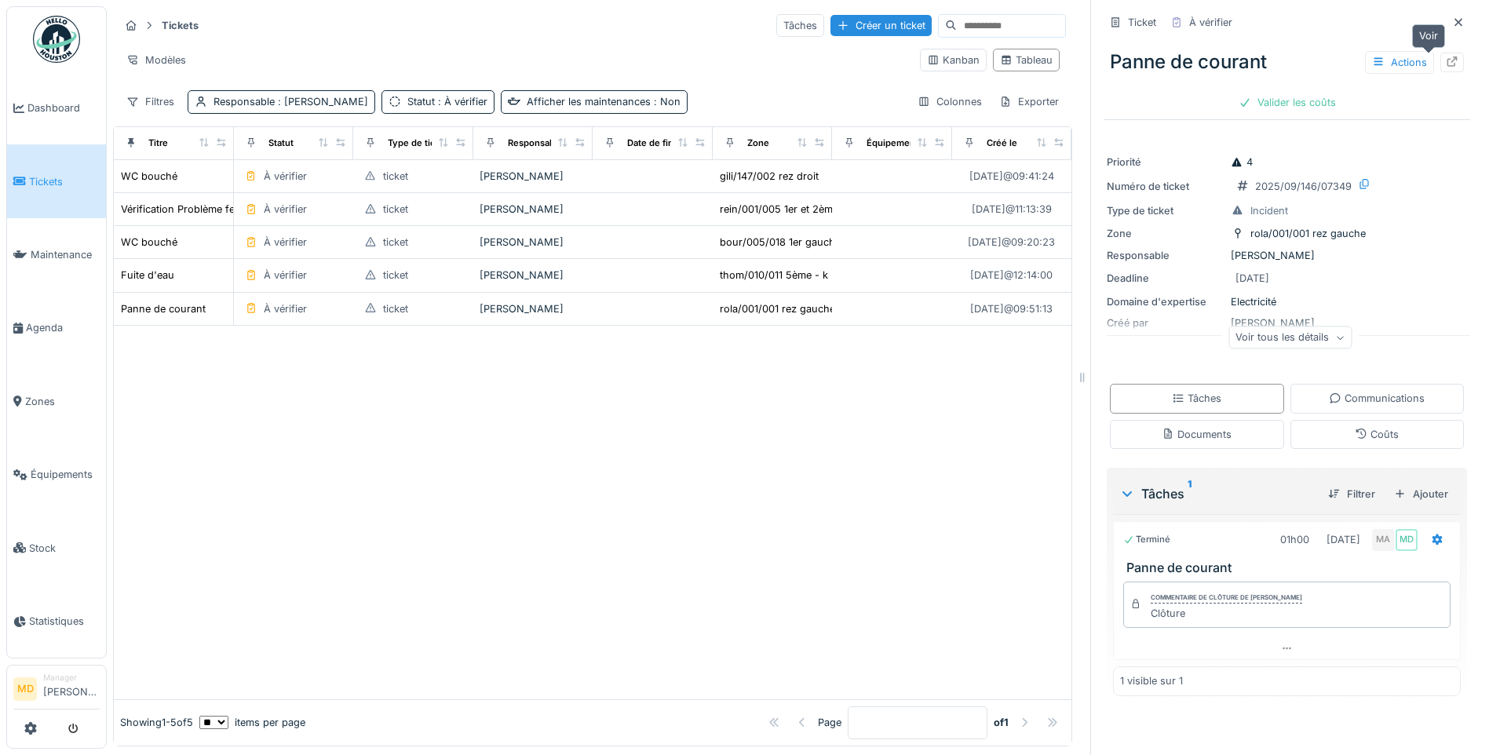
click at [1447, 56] on icon at bounding box center [1452, 61] width 10 height 10
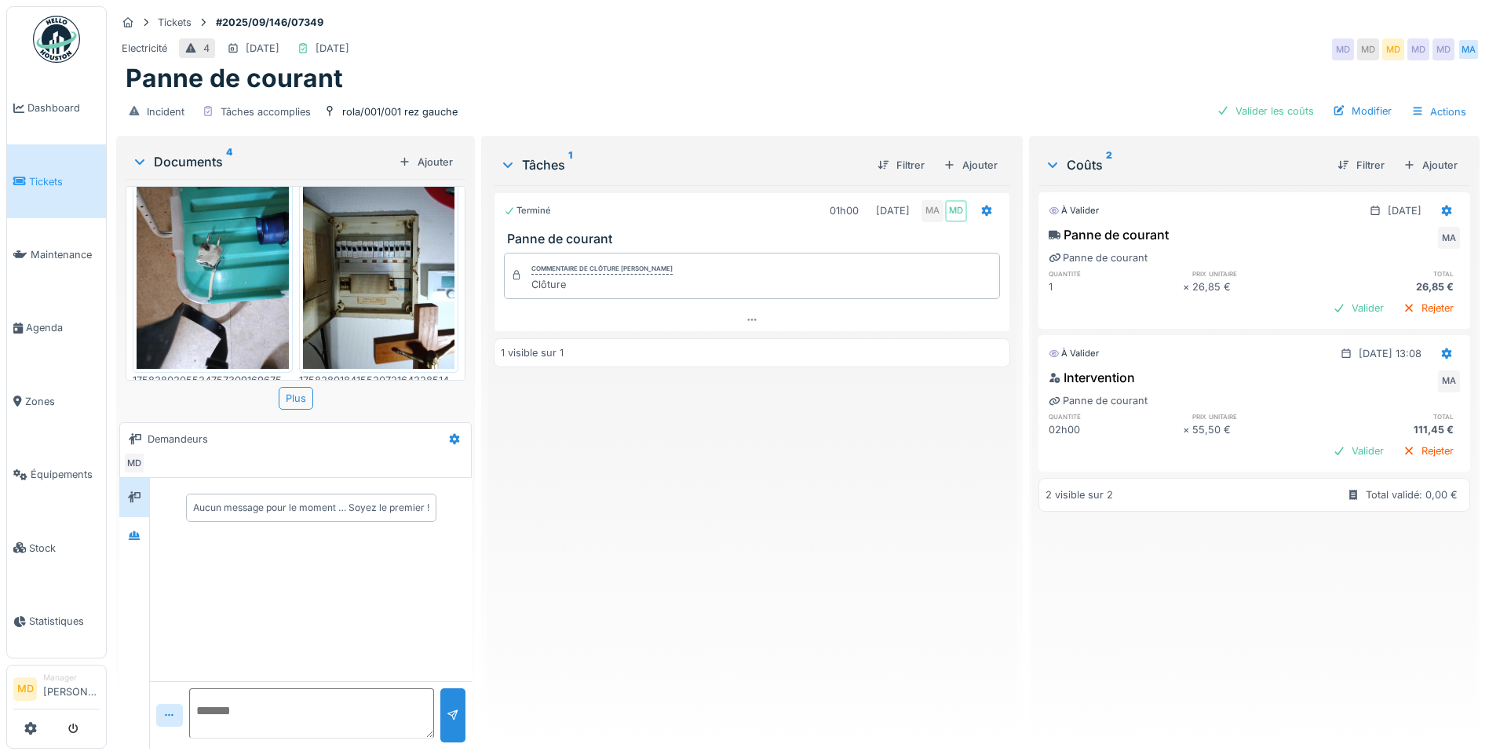
scroll to position [282, 0]
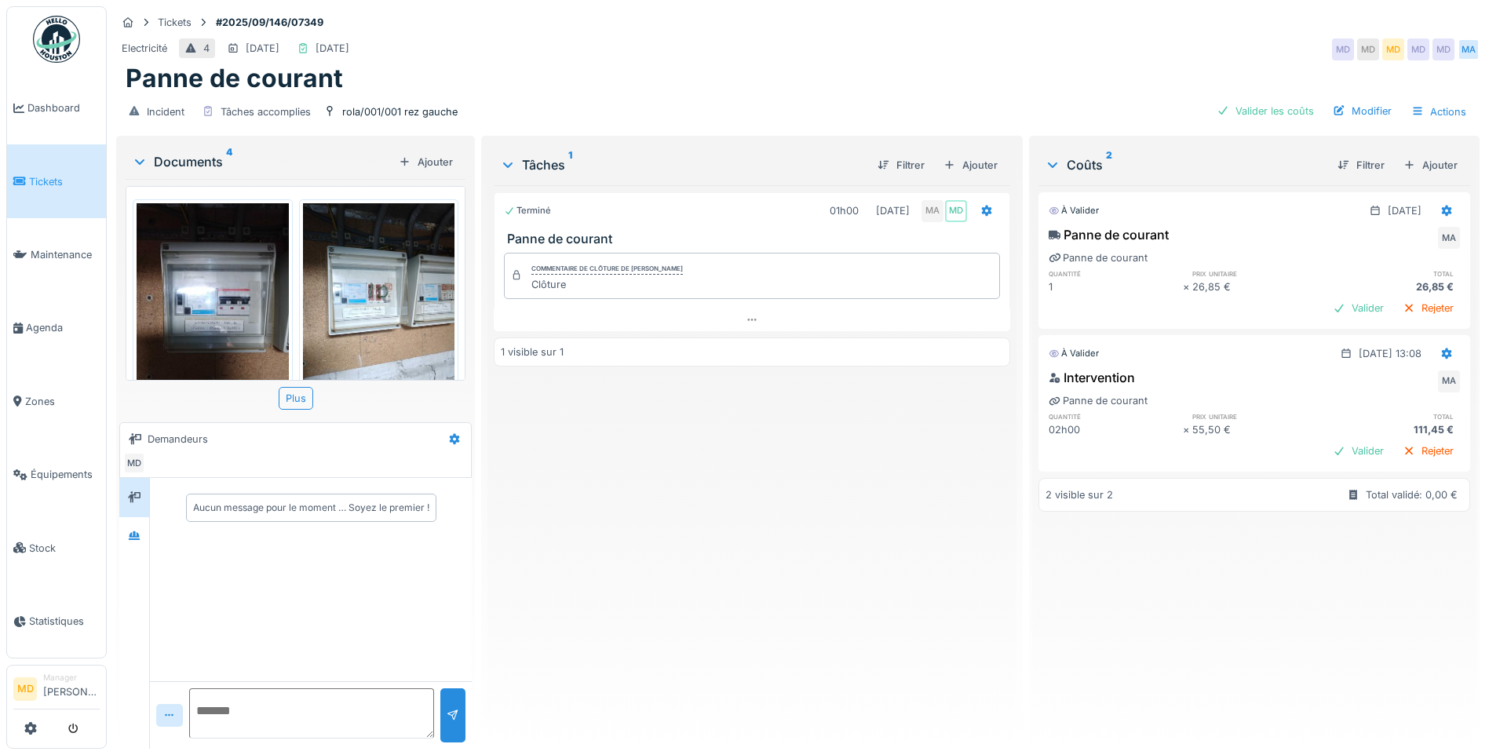
click at [505, 42] on div "Electricité 4 [DATE] [DATE] MD MD MD MD MD MA" at bounding box center [797, 49] width 1363 height 28
click at [121, 535] on div at bounding box center [134, 536] width 30 height 38
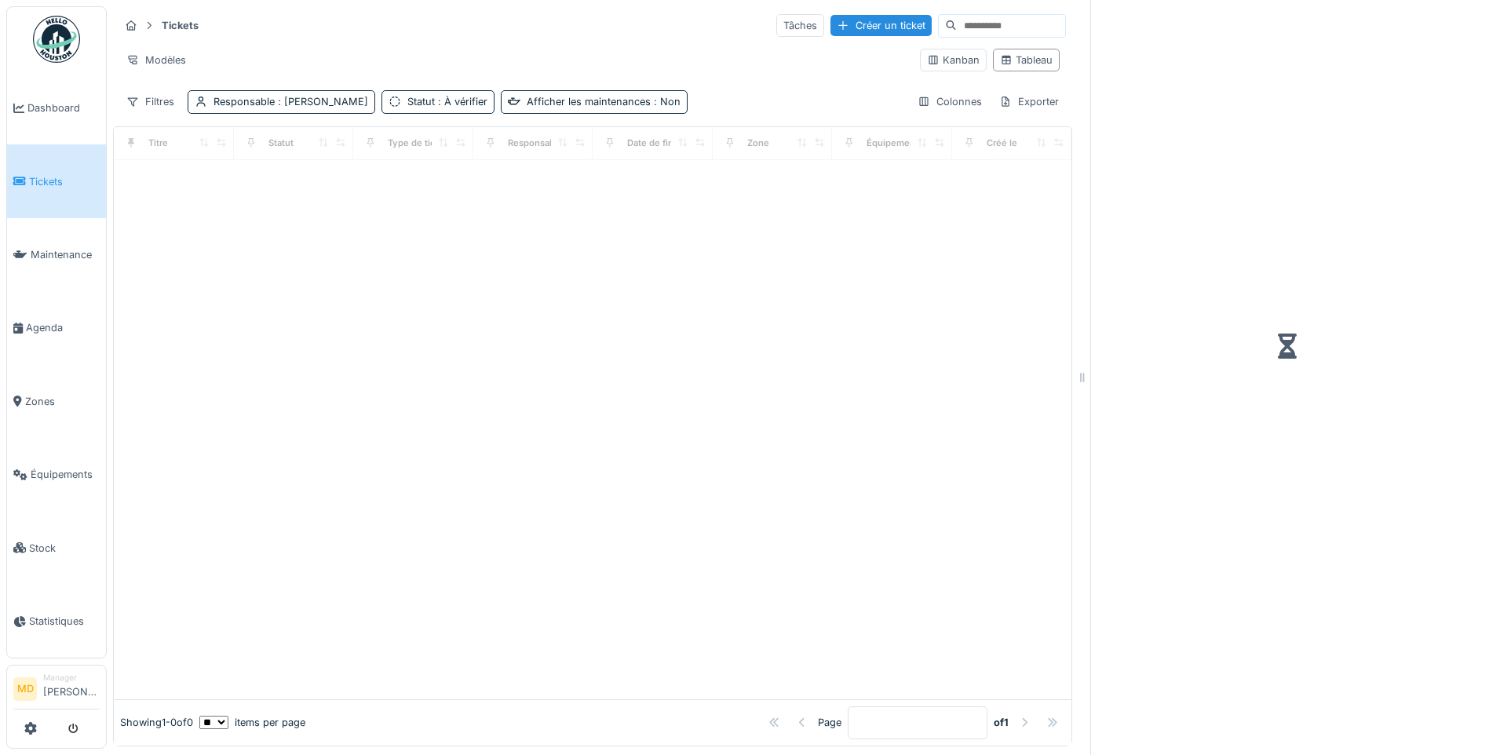
scroll to position [12, 0]
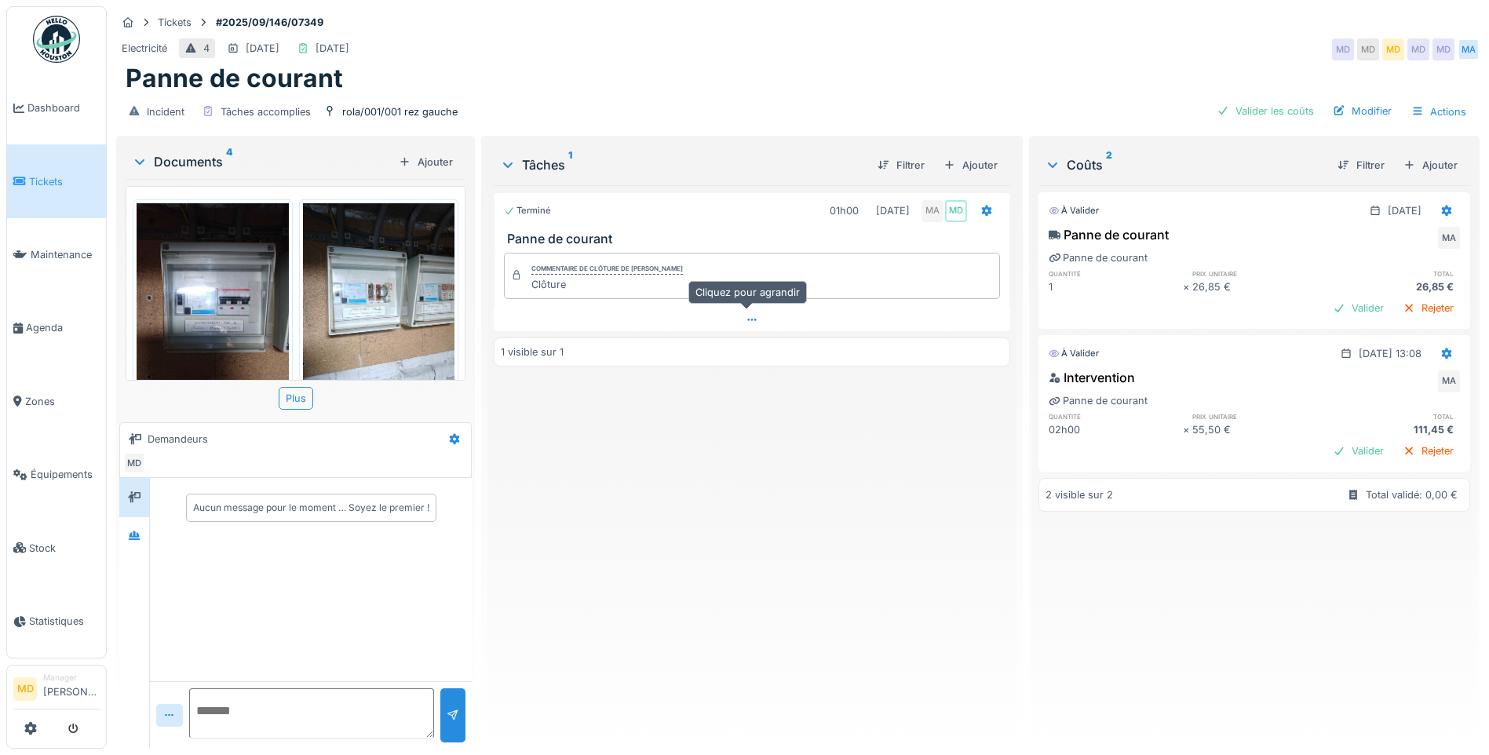
click at [747, 318] on icon at bounding box center [751, 320] width 13 height 10
click at [1326, 440] on div "Valider" at bounding box center [1358, 450] width 64 height 21
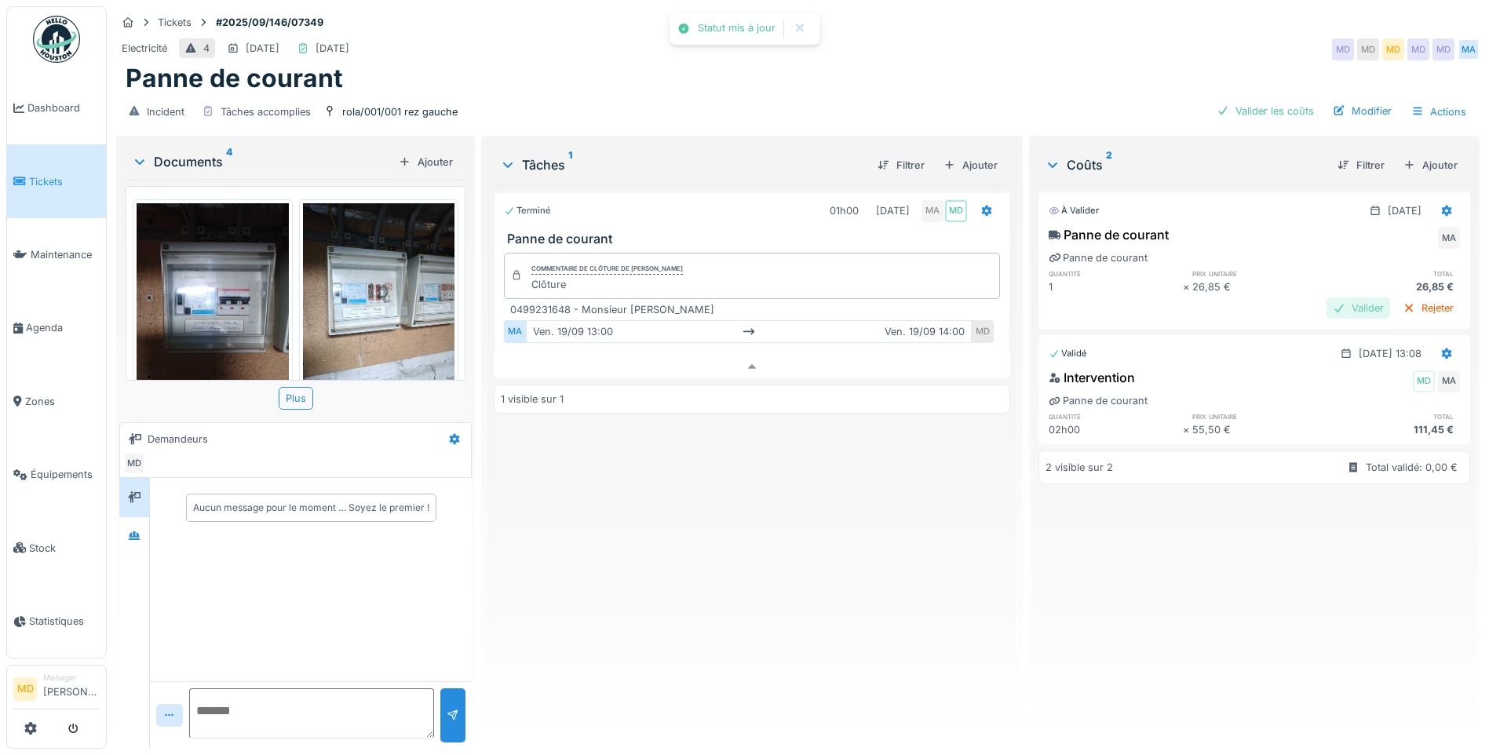
click at [1328, 297] on div "Valider" at bounding box center [1358, 307] width 64 height 21
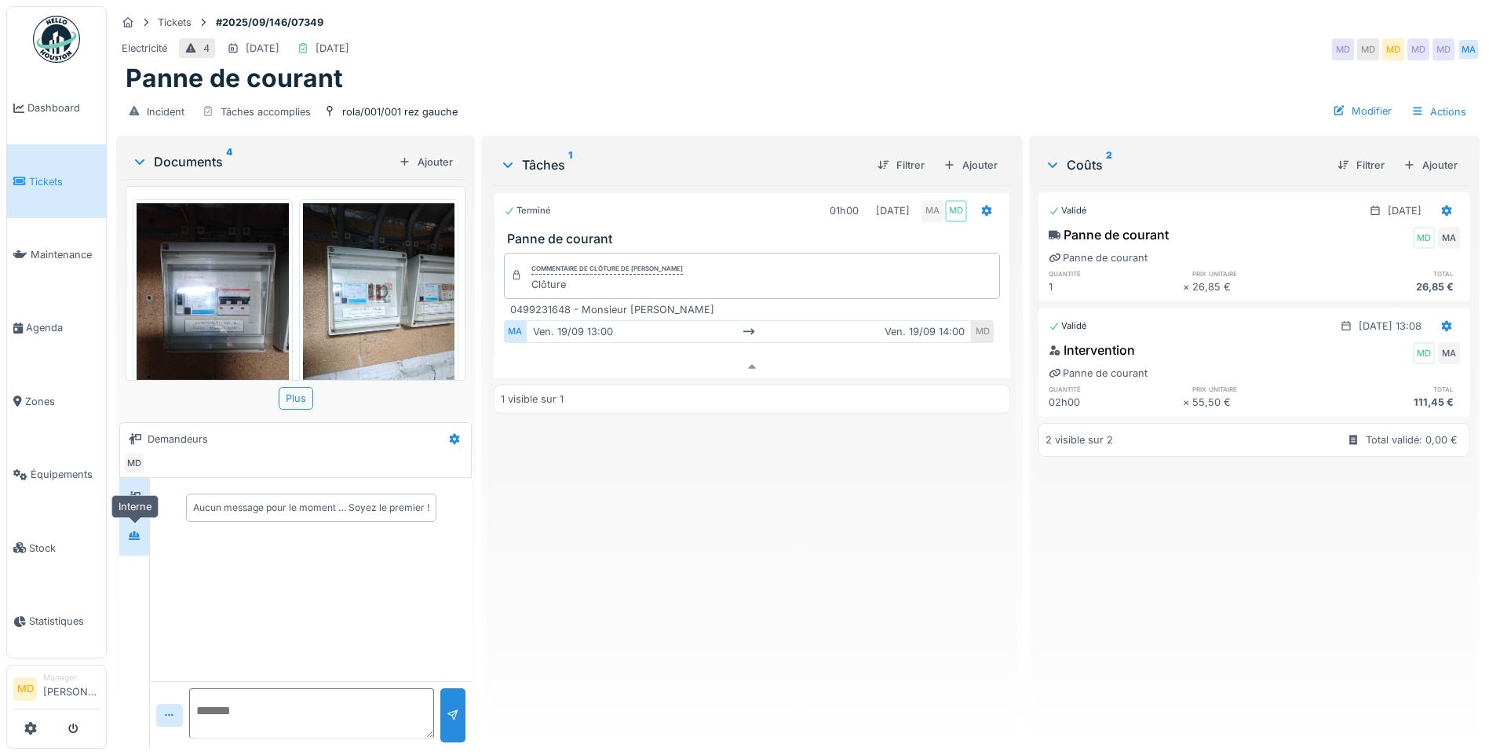
click at [136, 527] on div at bounding box center [134, 537] width 24 height 20
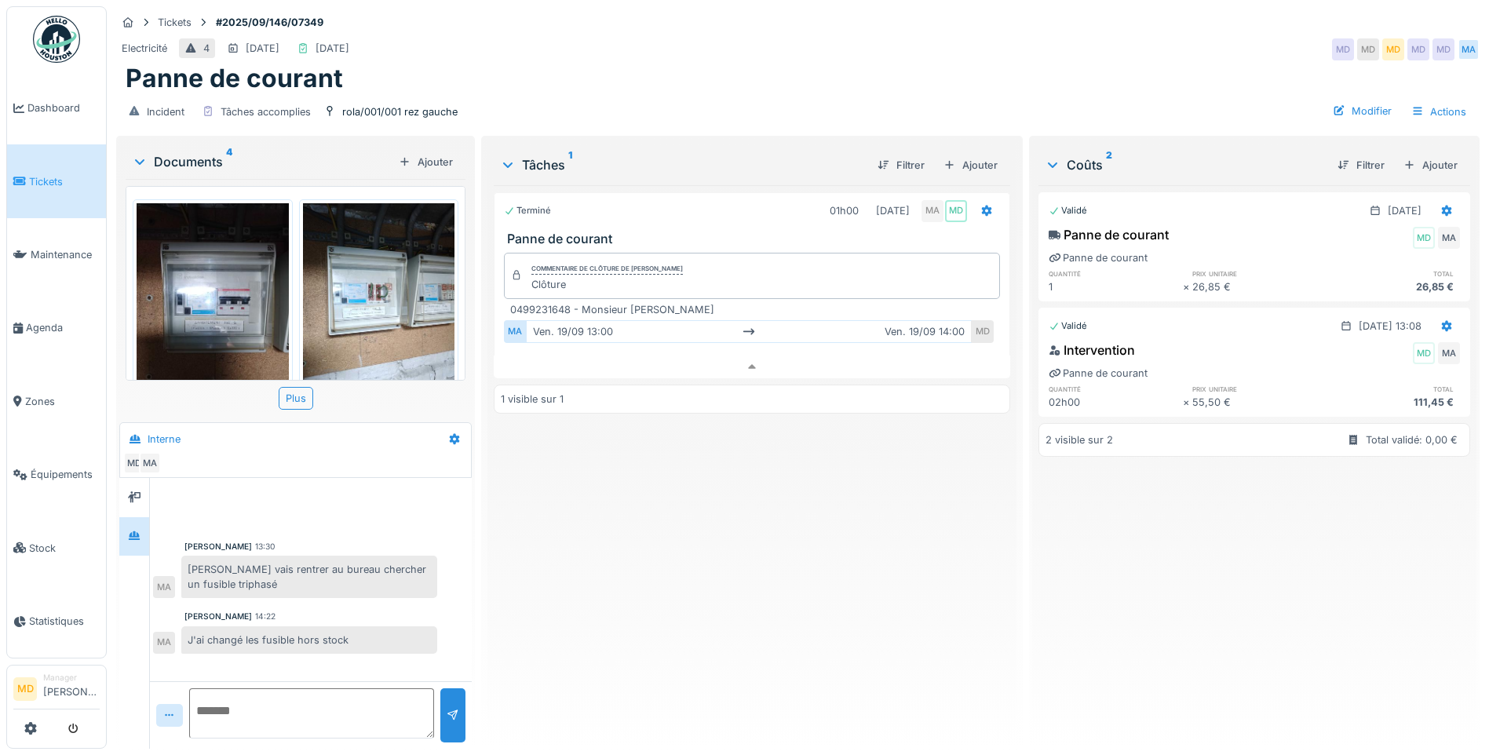
click at [771, 598] on div "Terminé 01h00 19/09/2025 MA MD Panne de courant Commentaire de clôture de Mahfo…" at bounding box center [752, 460] width 516 height 551
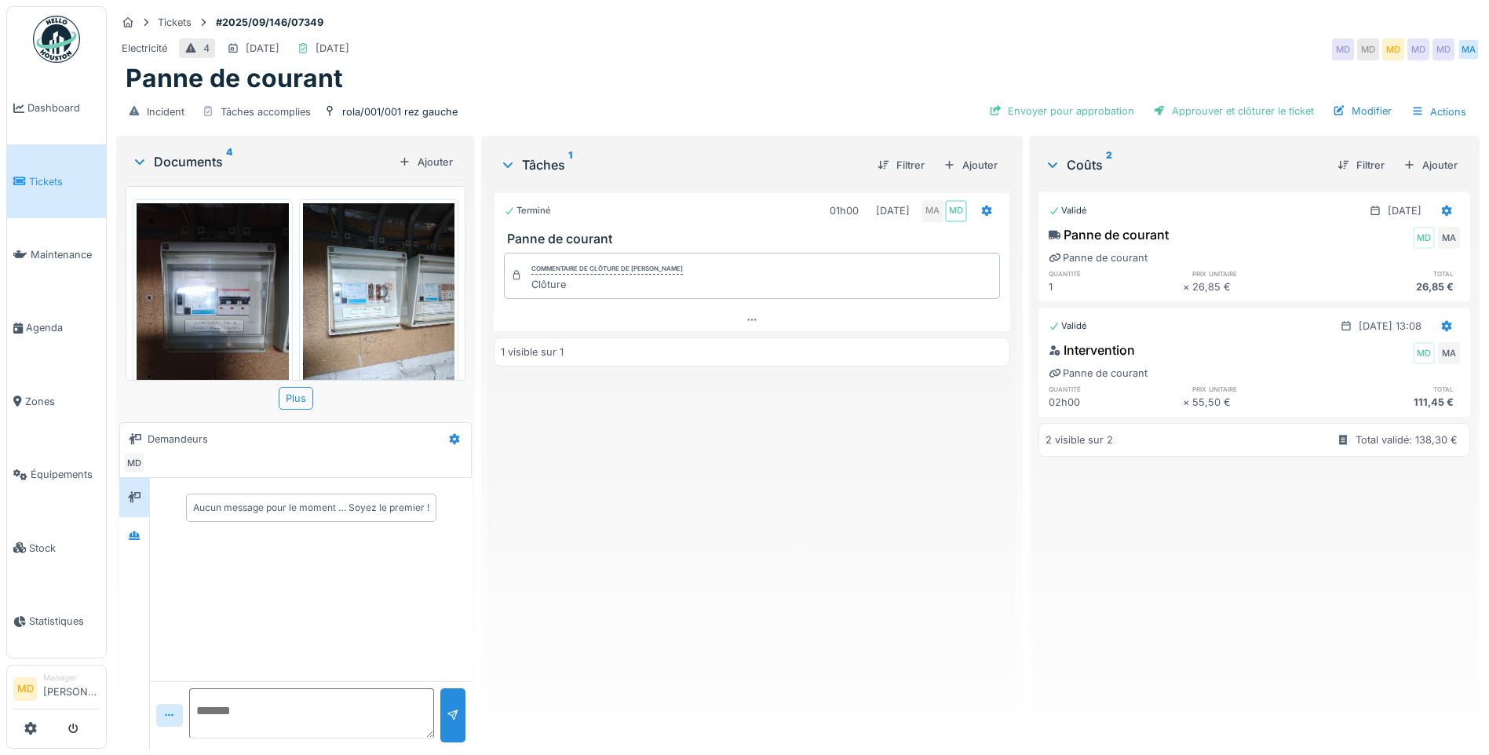
scroll to position [12, 0]
click at [635, 633] on div "Terminé 01h00 [DATE] MA MD Panne de courant Commentaire de clôture de Mahfoud A…" at bounding box center [752, 460] width 516 height 551
click at [703, 558] on div "Terminé 01h00 19/09/2025 MA MD Panne de courant Commentaire de clôture de Mahfo…" at bounding box center [752, 460] width 516 height 551
click at [124, 527] on div at bounding box center [134, 537] width 24 height 20
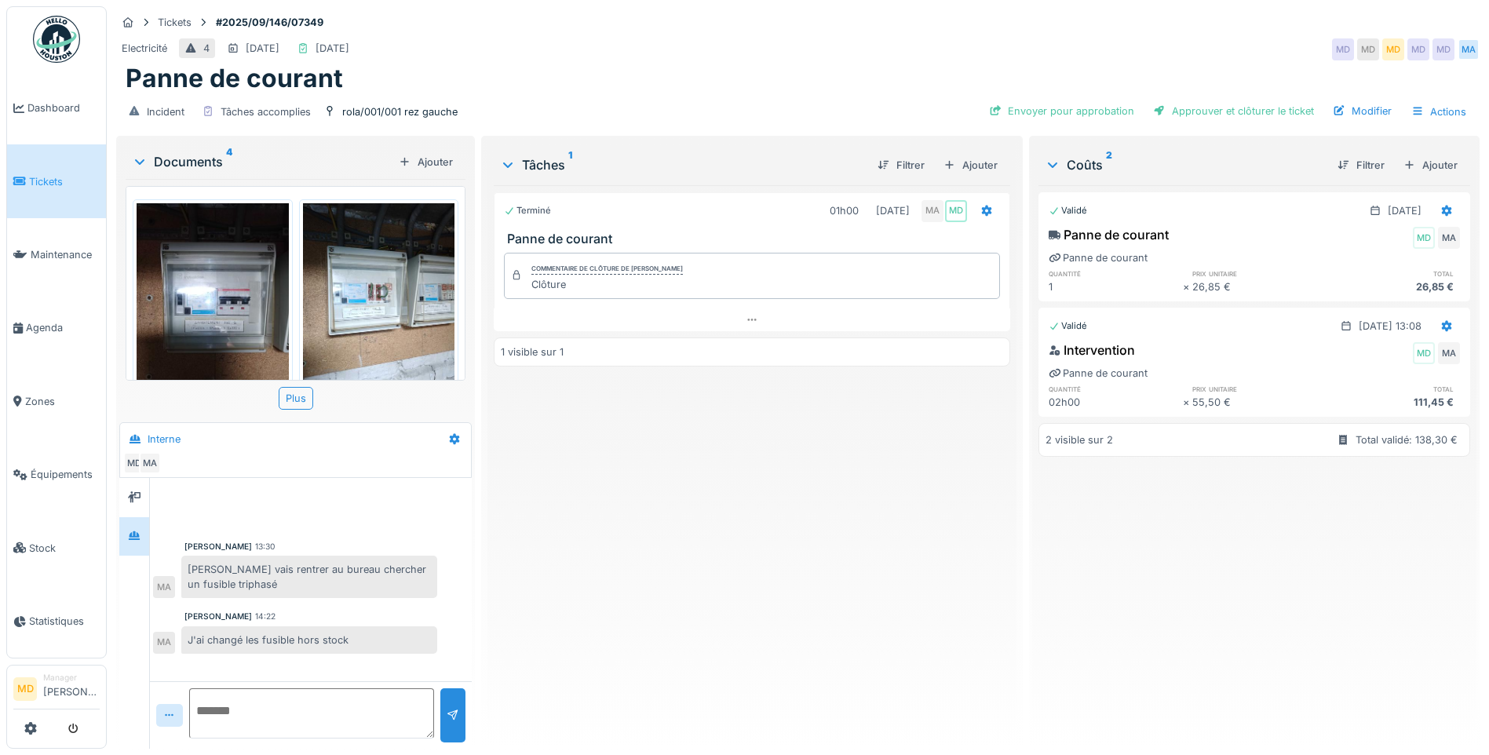
click at [235, 287] on img at bounding box center [213, 304] width 152 height 202
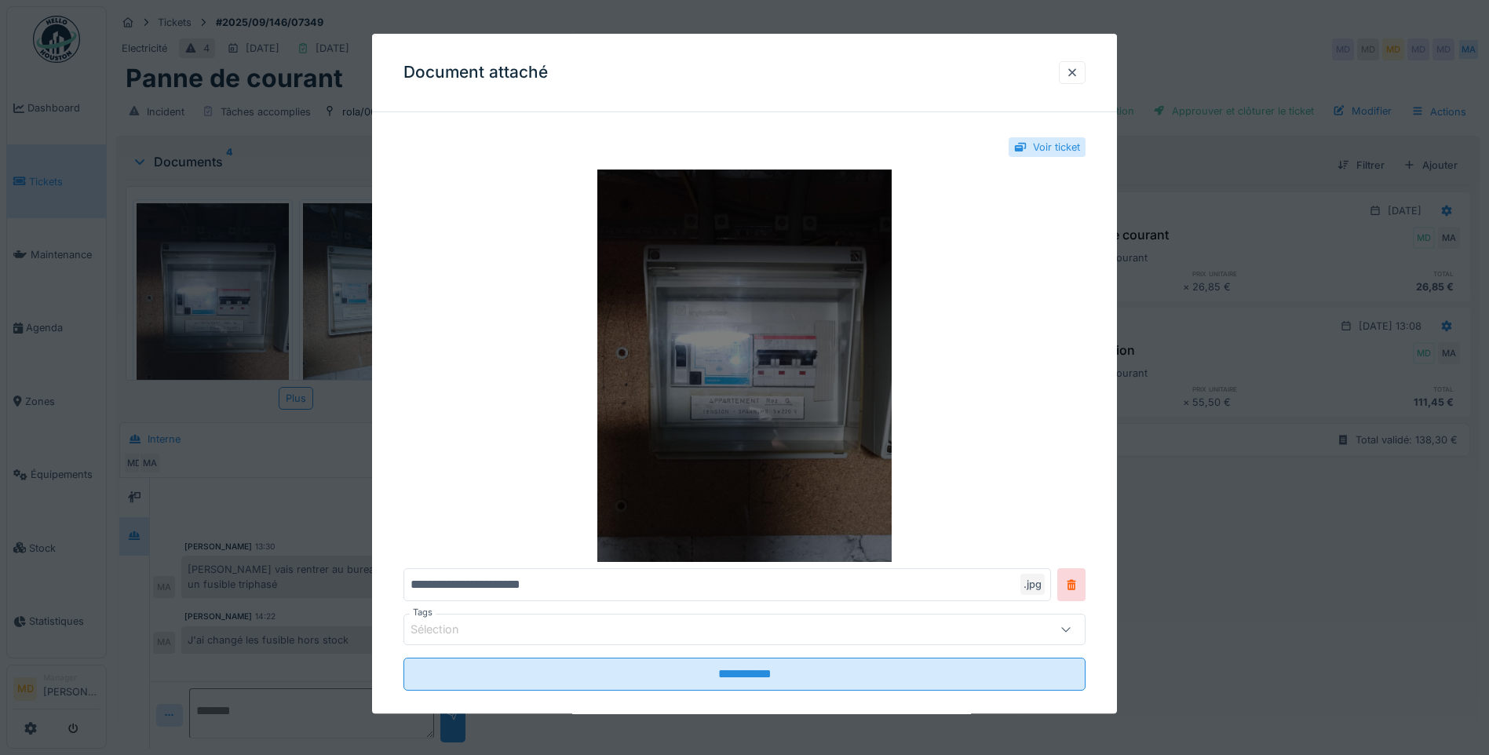
click at [731, 352] on img at bounding box center [744, 365] width 682 height 392
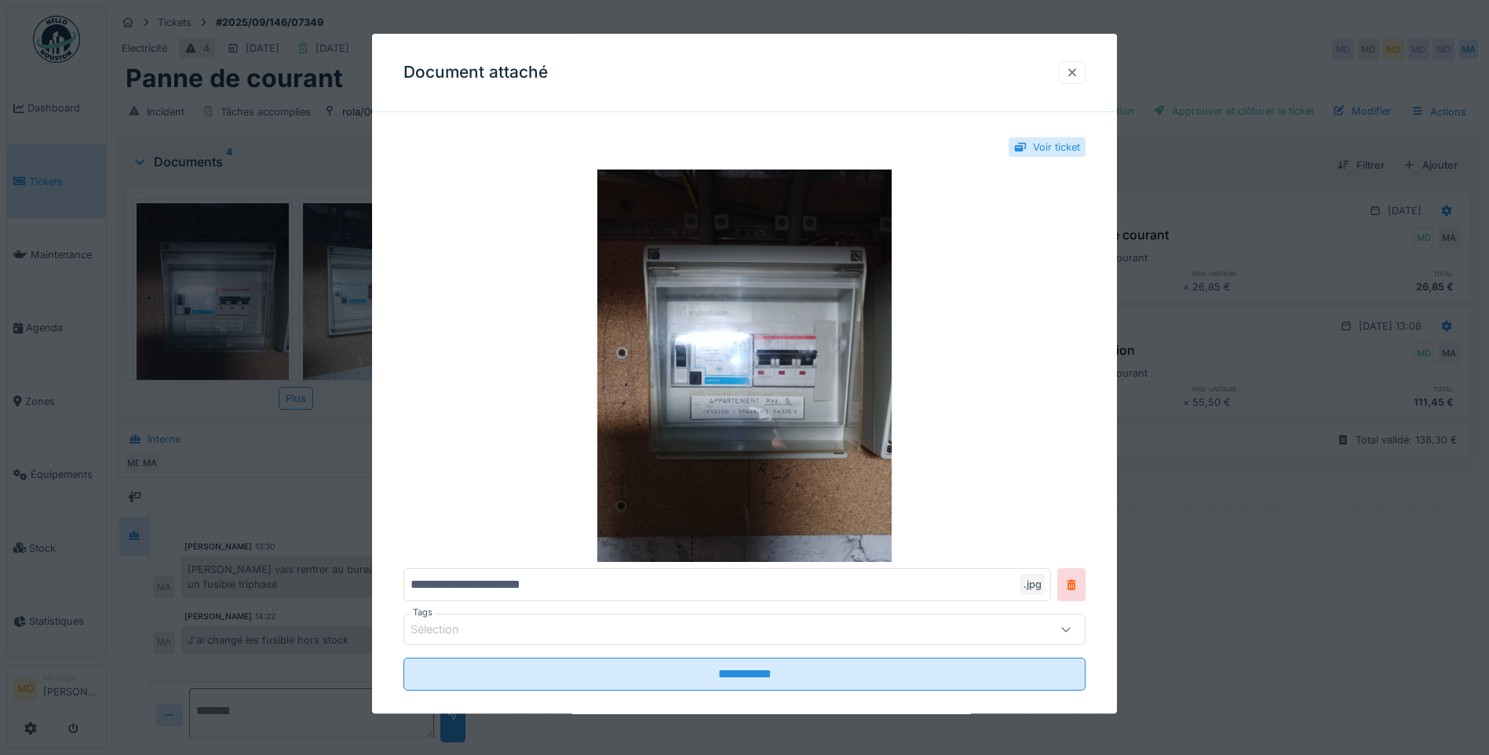
click at [1085, 65] on div at bounding box center [1072, 72] width 27 height 23
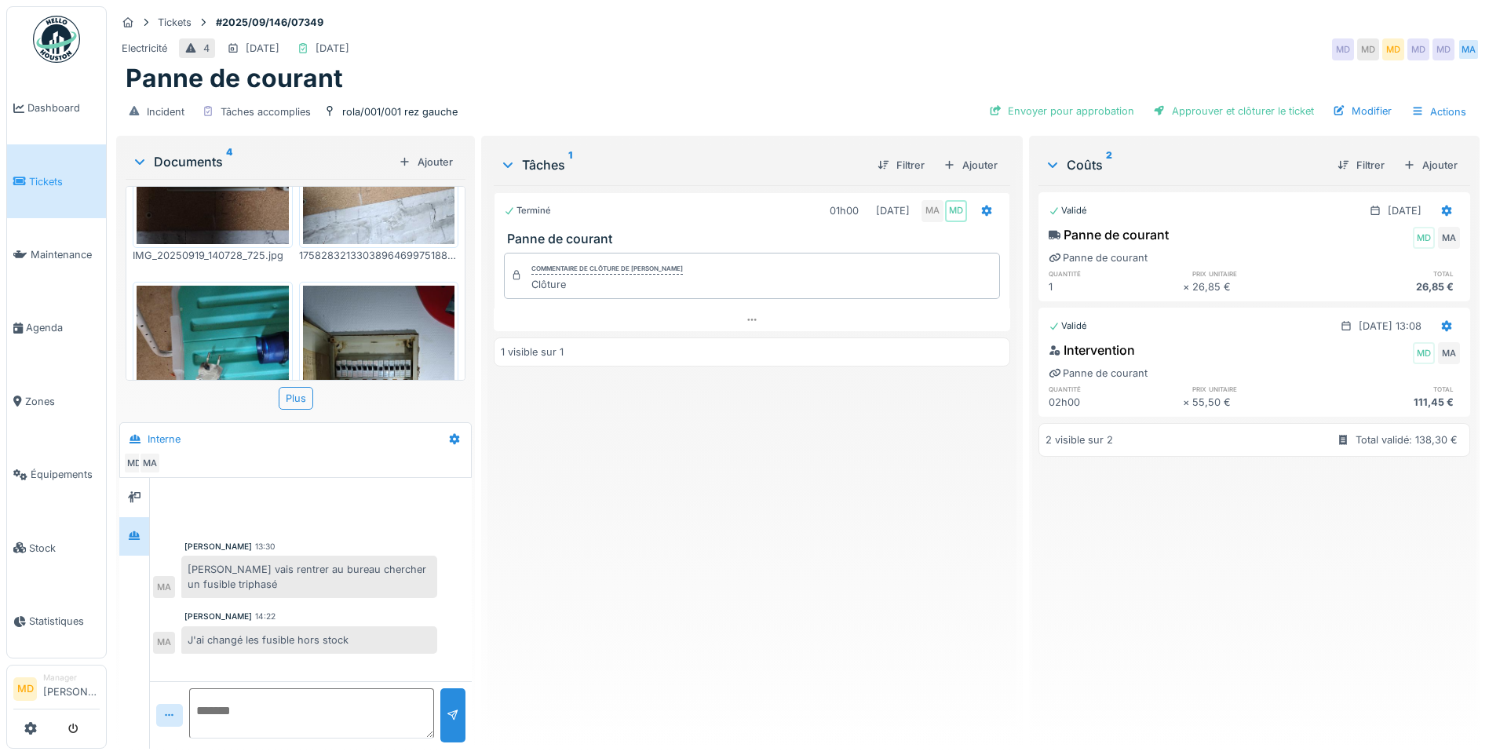
scroll to position [46, 0]
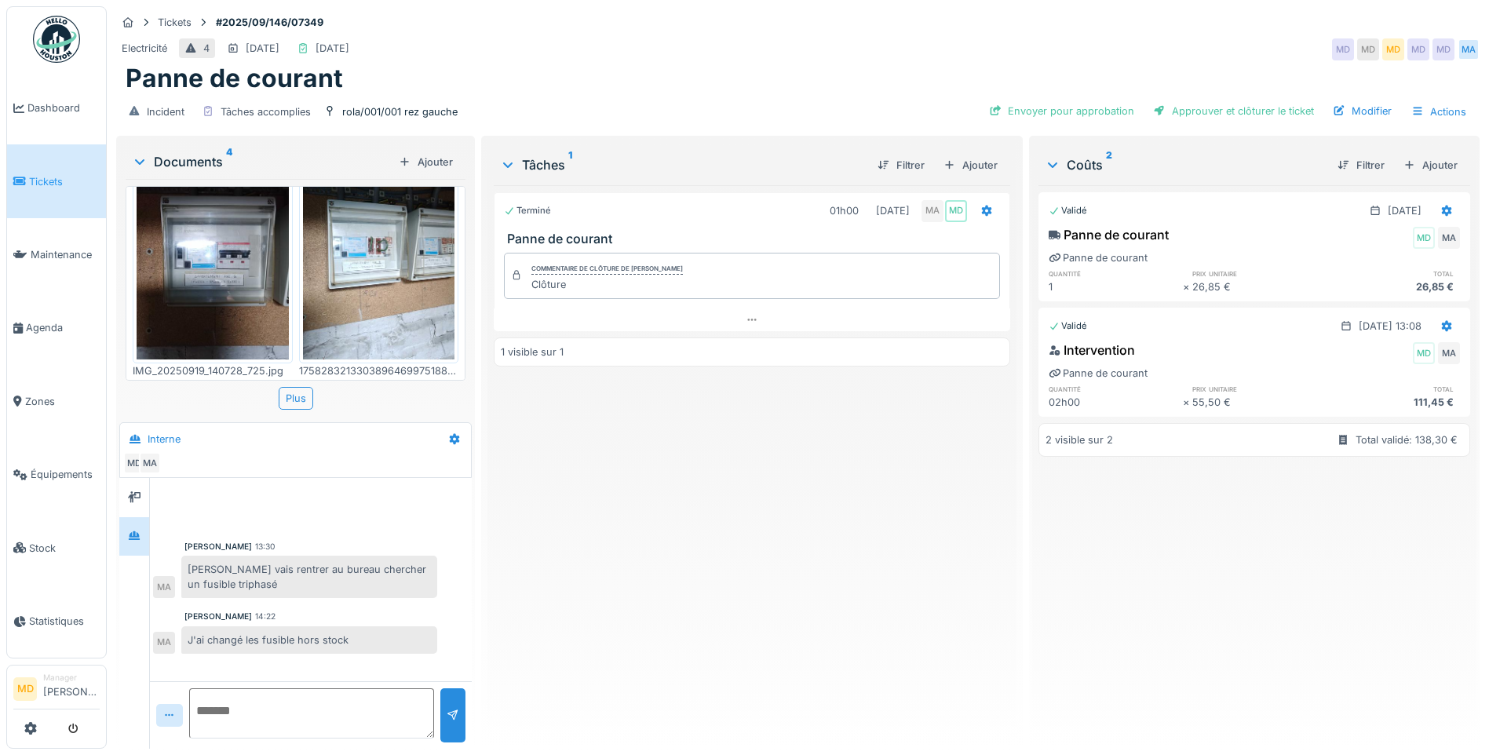
click at [388, 279] on img at bounding box center [379, 258] width 152 height 202
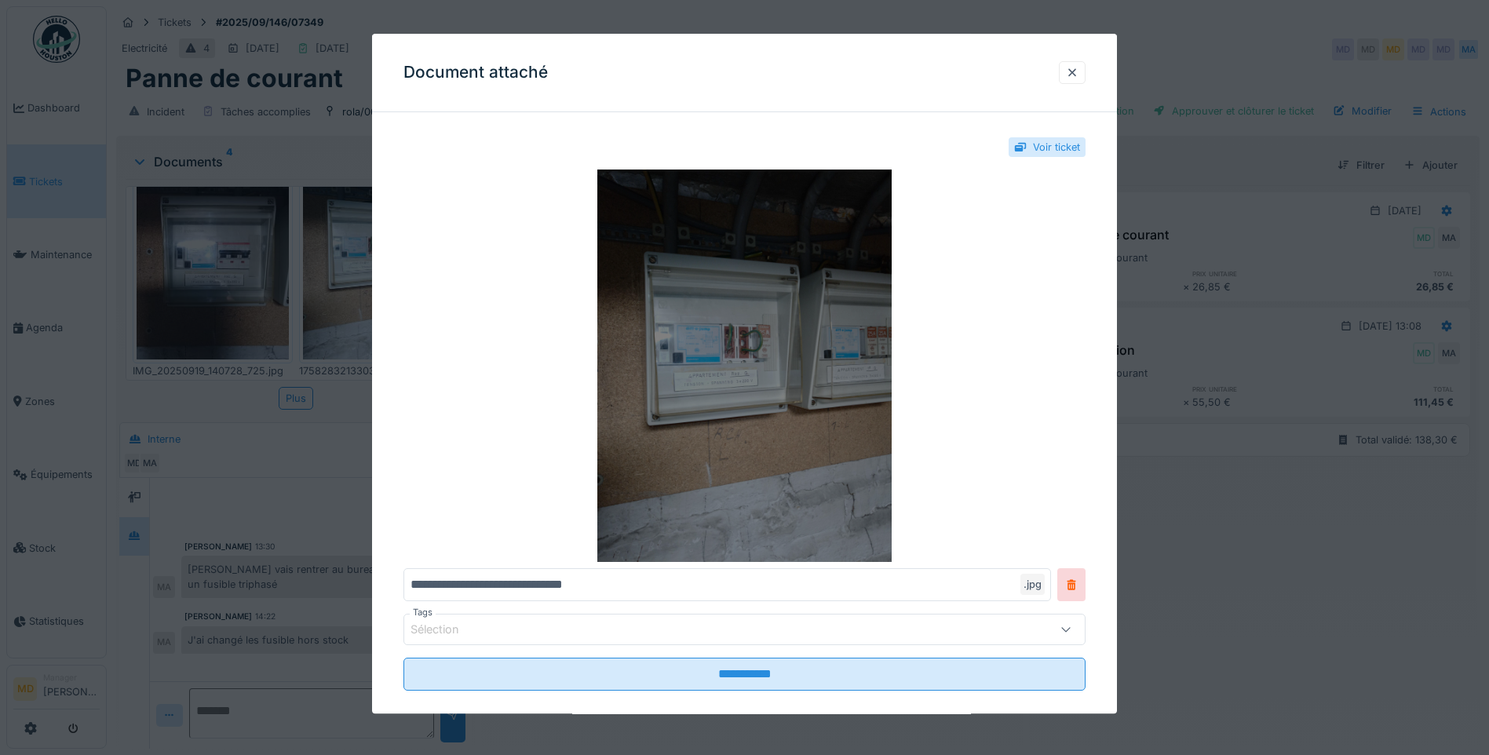
click at [677, 353] on img at bounding box center [744, 365] width 682 height 392
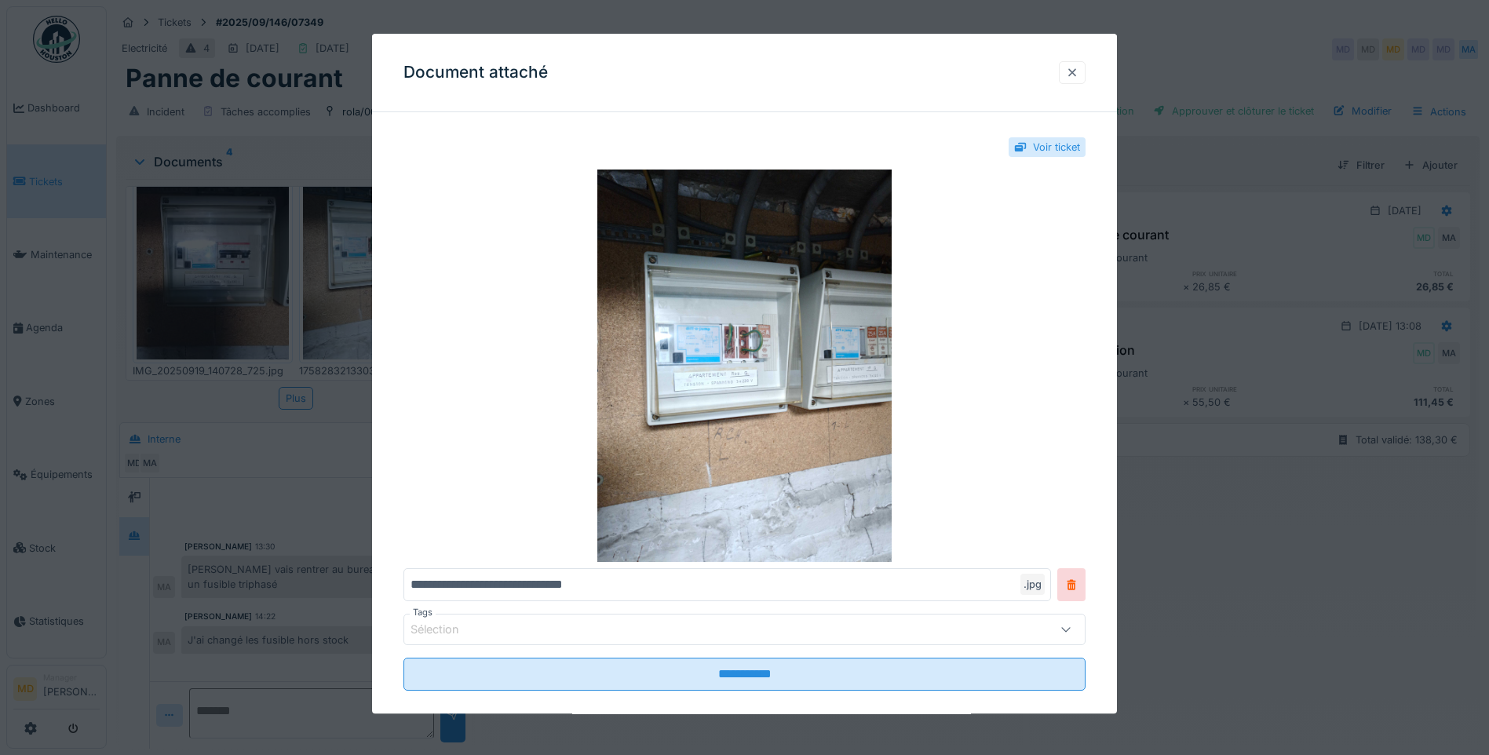
click at [1077, 74] on div at bounding box center [1072, 72] width 13 height 15
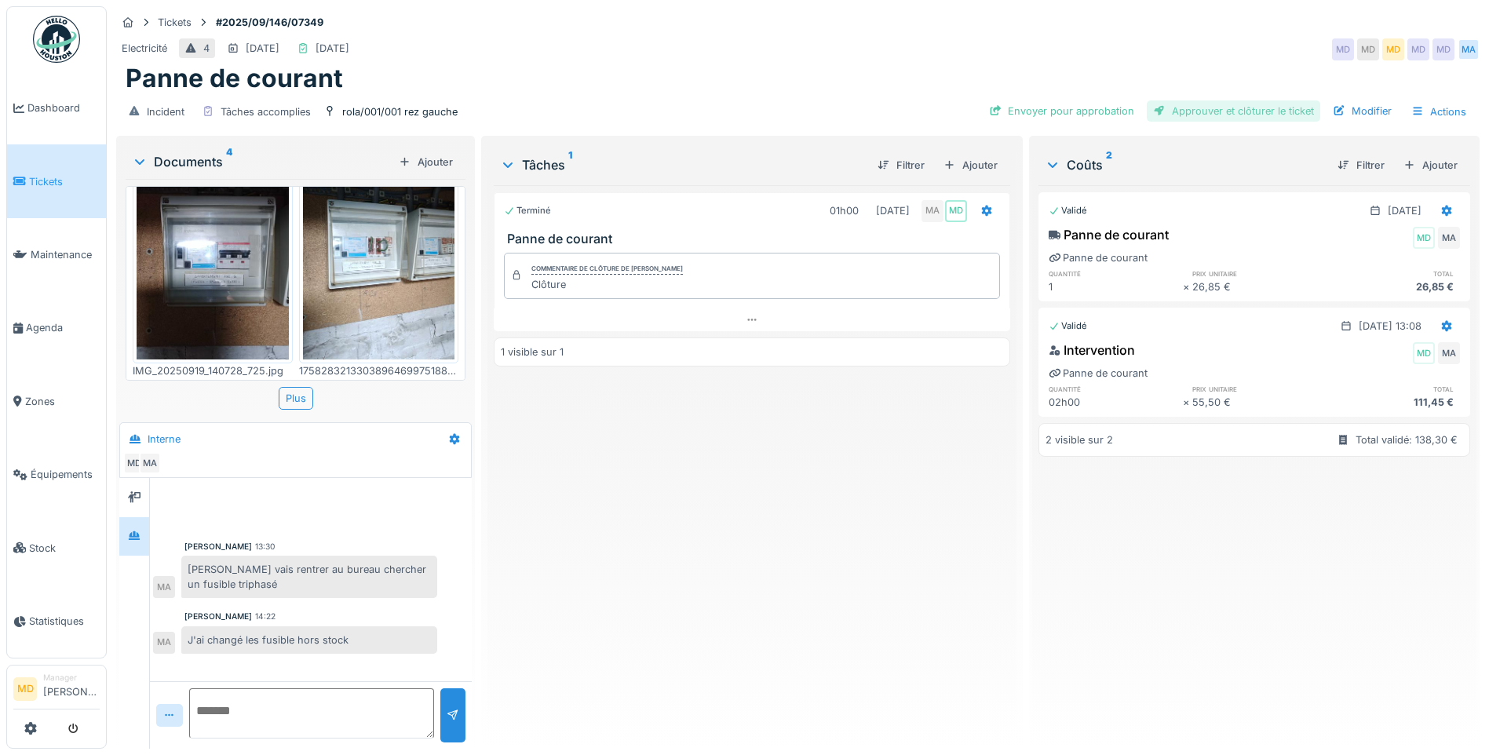
click at [1197, 100] on div "Approuver et clôturer le ticket" at bounding box center [1232, 110] width 173 height 21
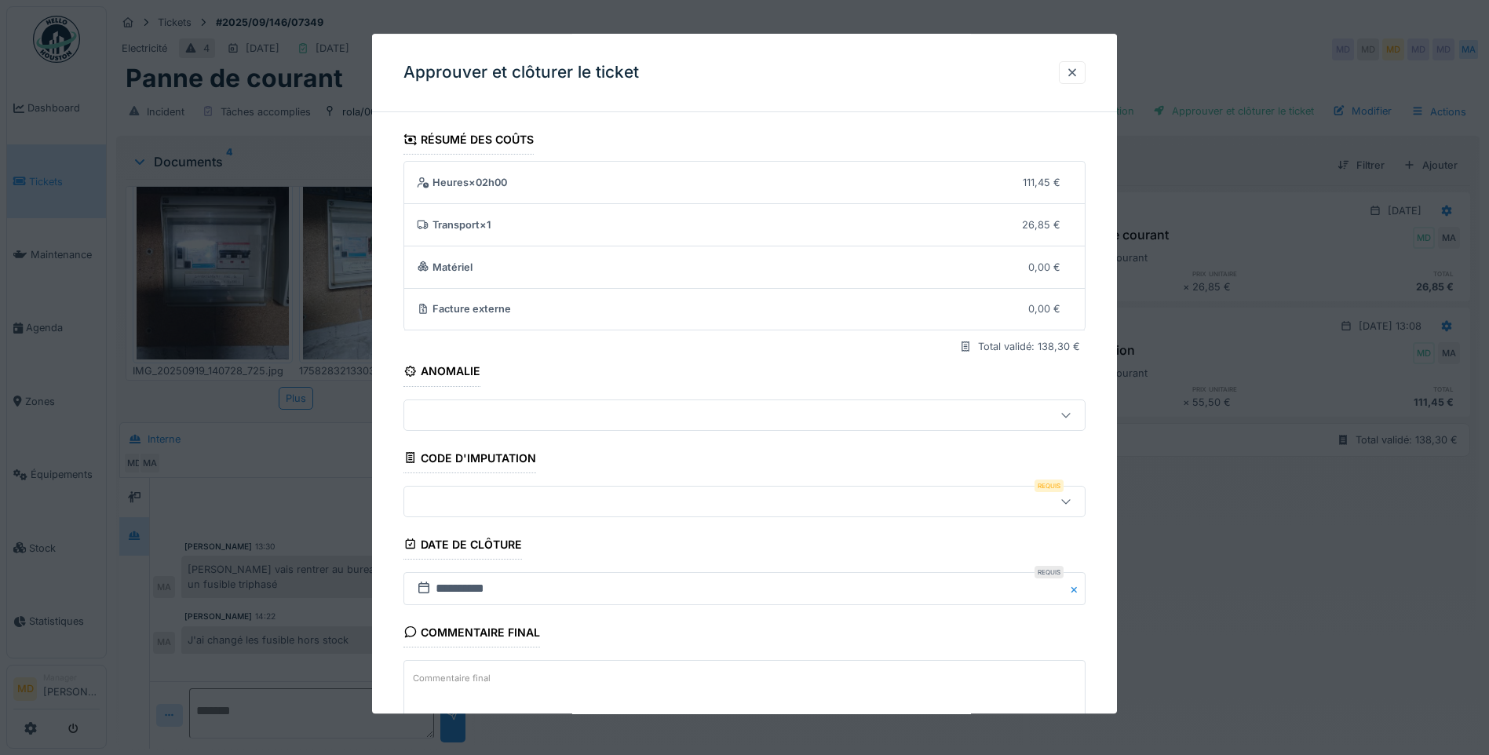
click at [465, 508] on div at bounding box center [704, 501] width 588 height 17
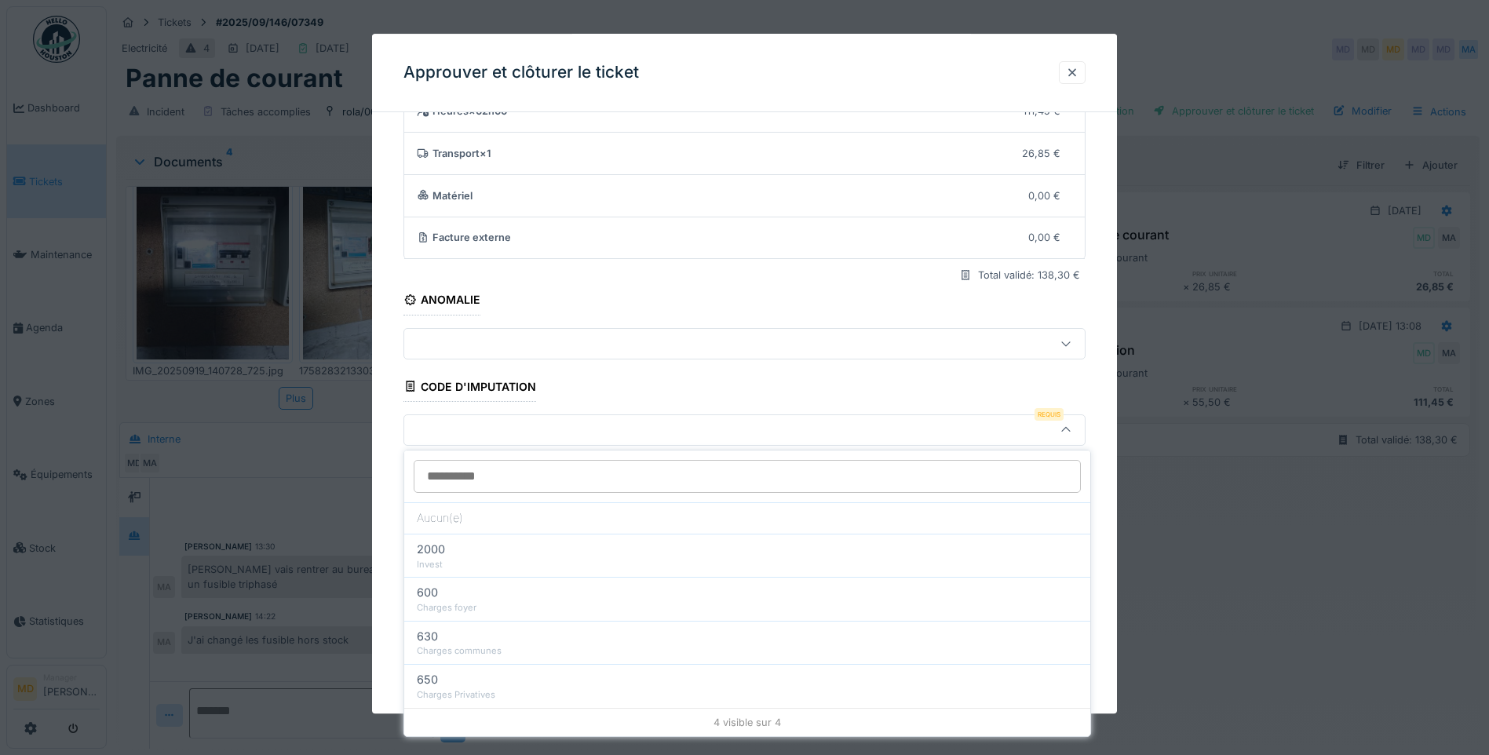
scroll to position [104, 0]
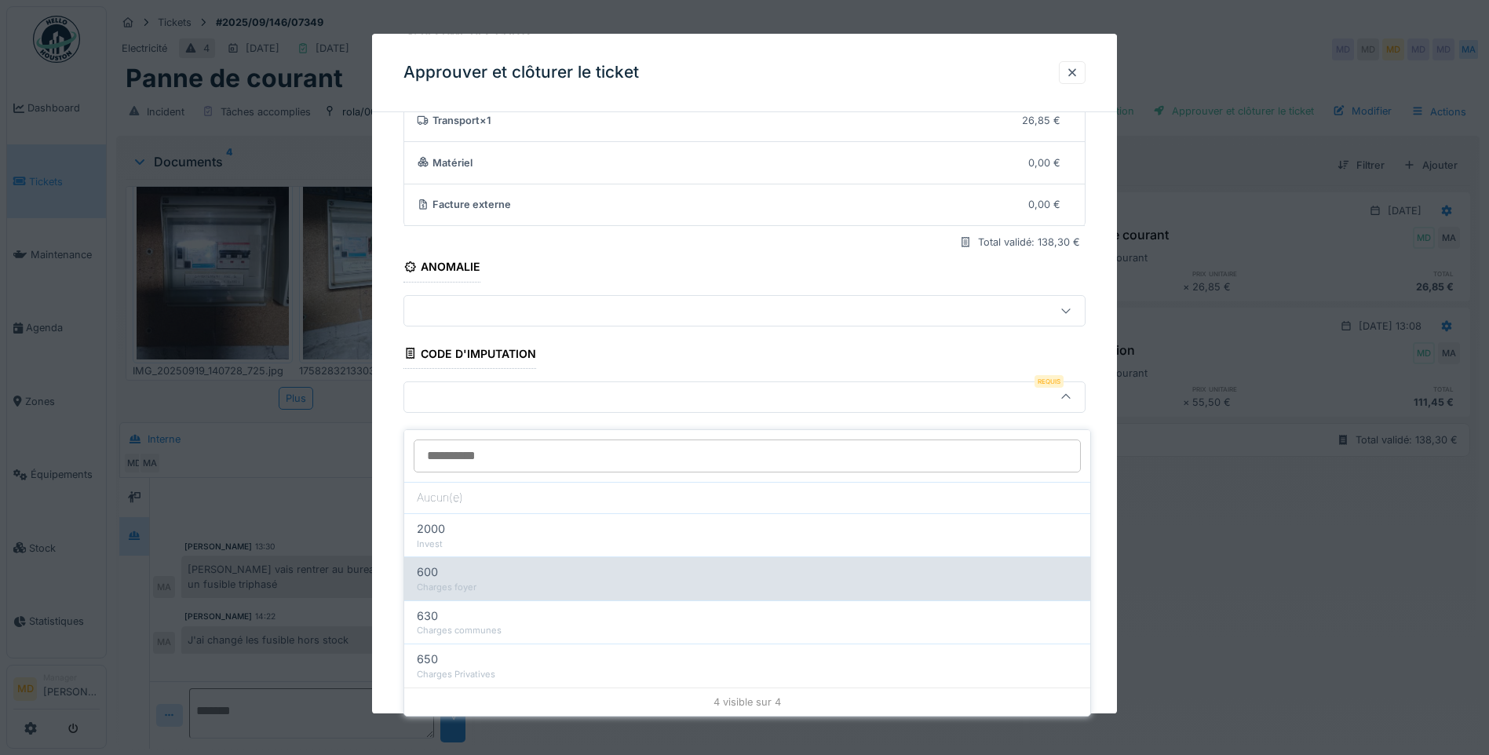
click at [477, 567] on div "600" at bounding box center [747, 571] width 661 height 17
type input "***"
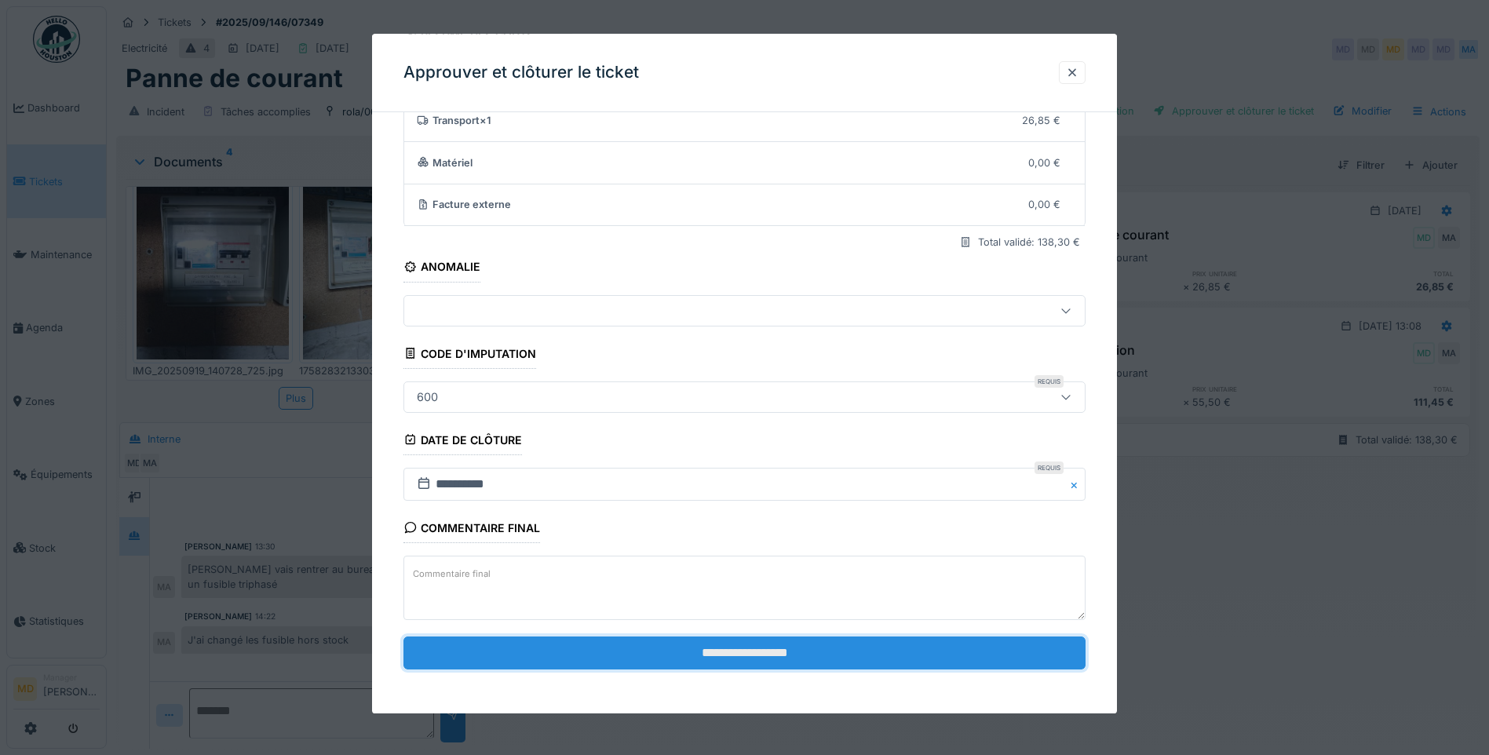
click at [757, 657] on input "**********" at bounding box center [744, 652] width 682 height 33
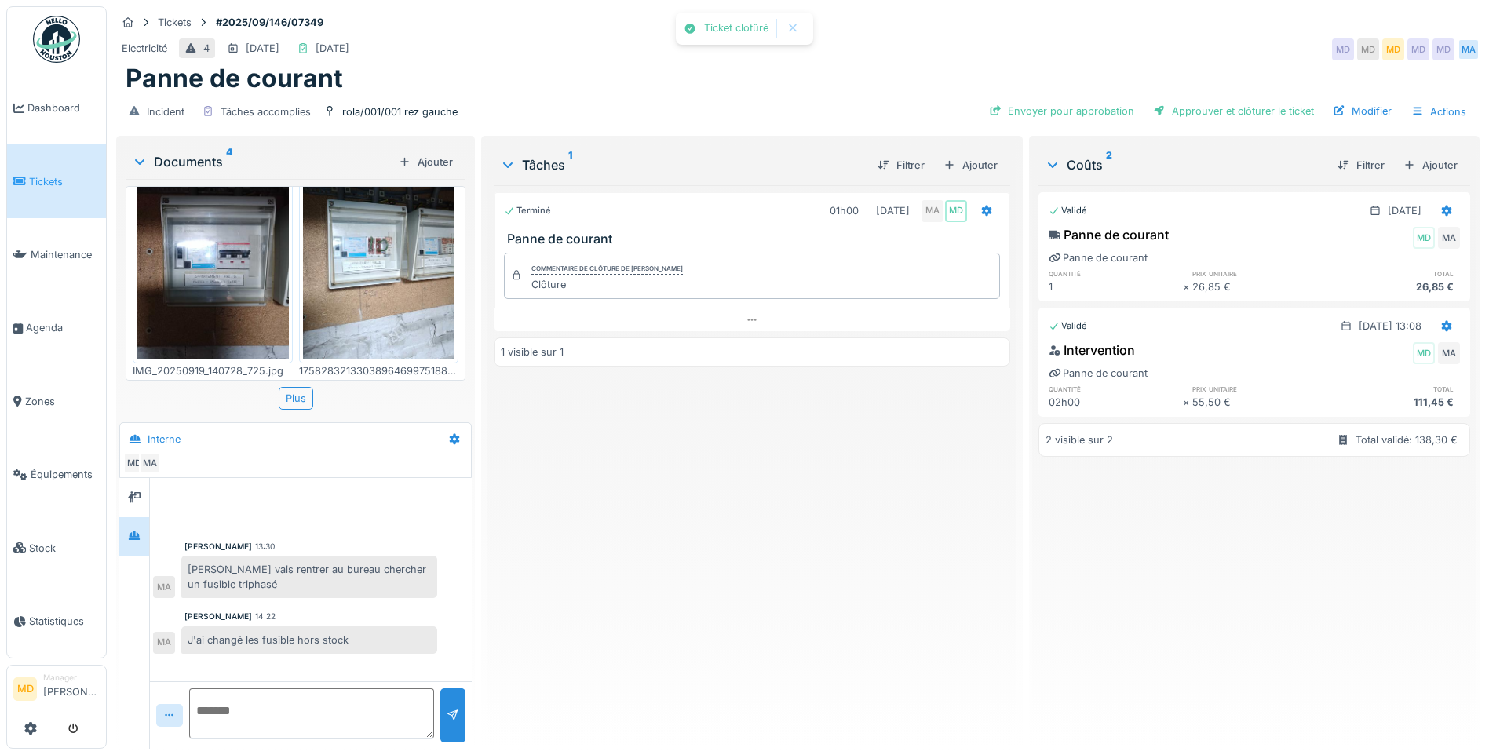
scroll to position [5, 0]
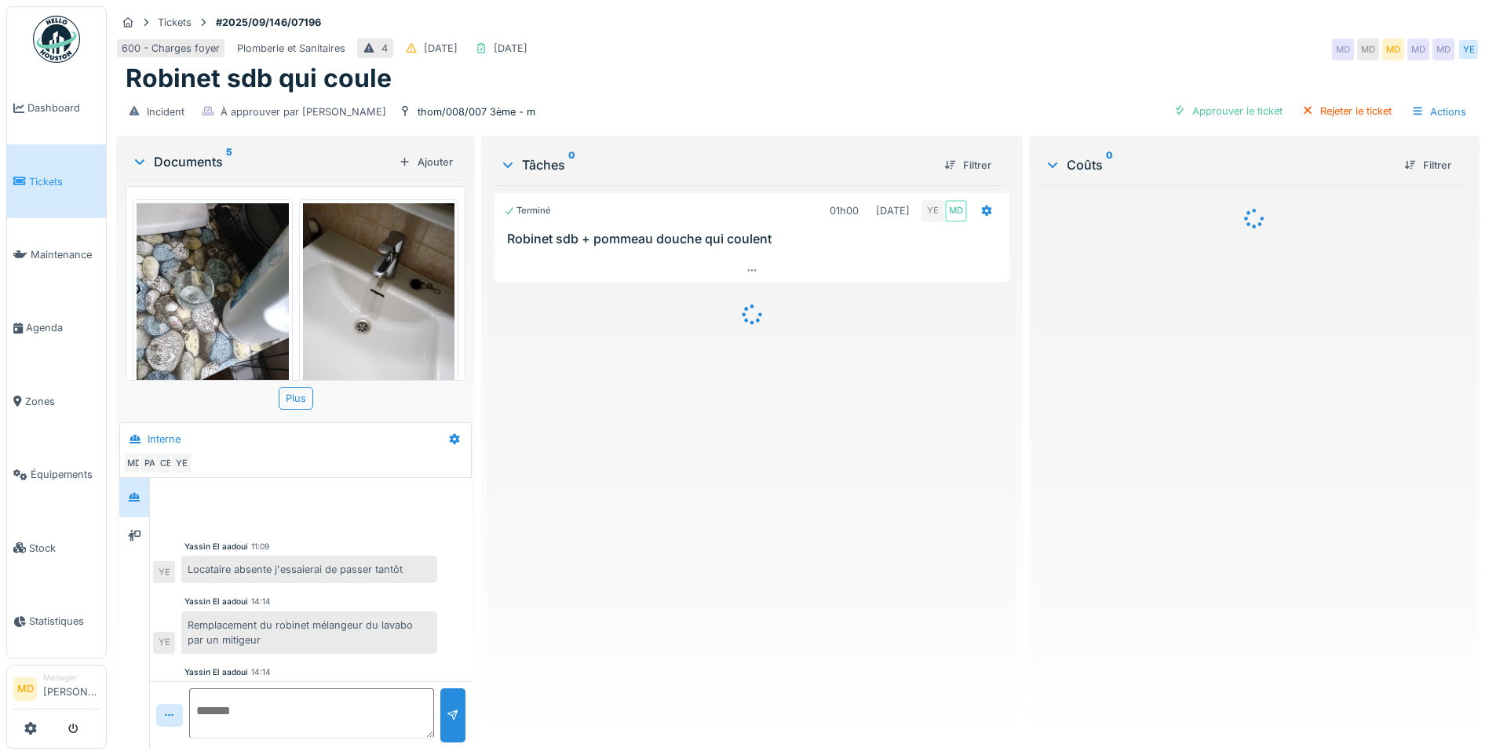
scroll to position [145, 0]
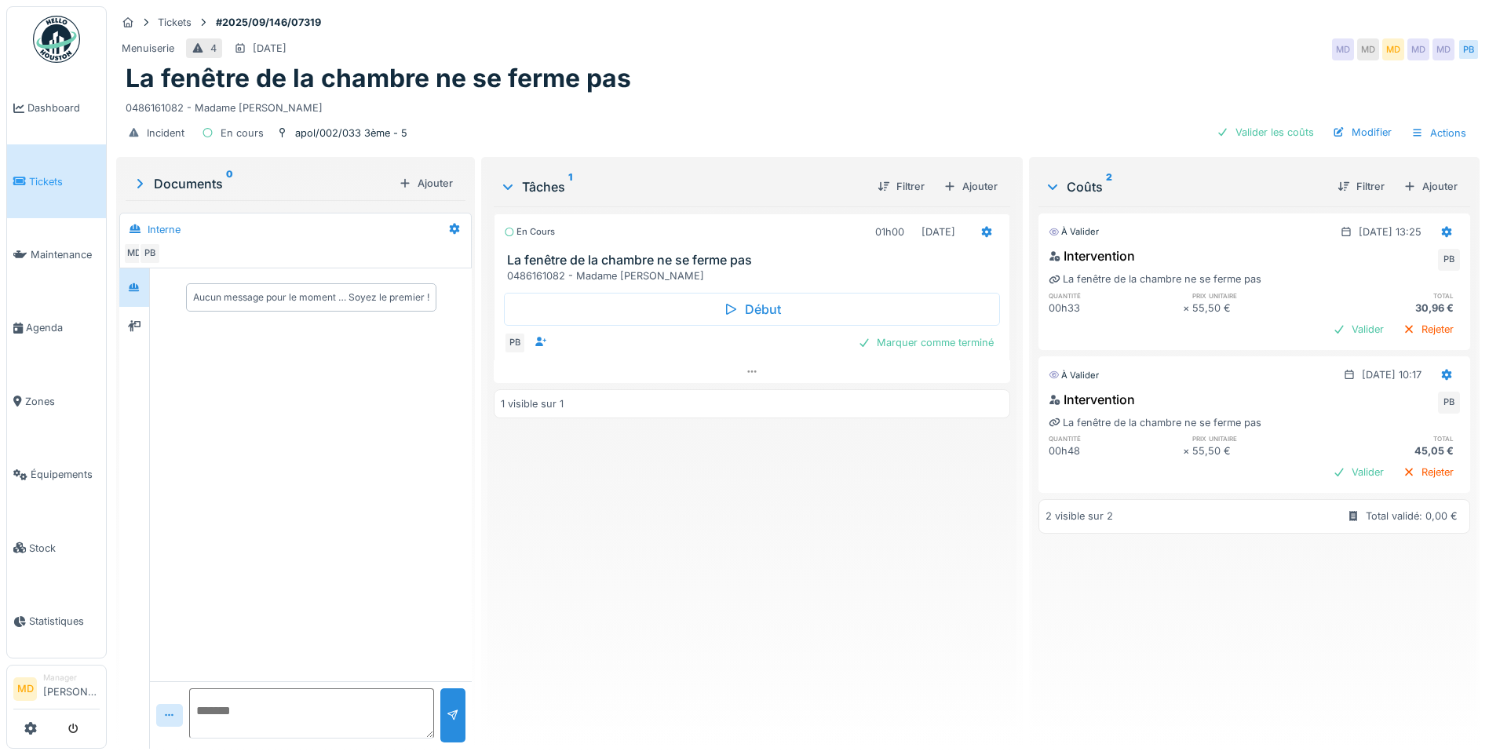
click at [296, 698] on textarea at bounding box center [311, 713] width 245 height 50
click at [284, 707] on textarea at bounding box center [311, 713] width 245 height 50
type textarea "*"
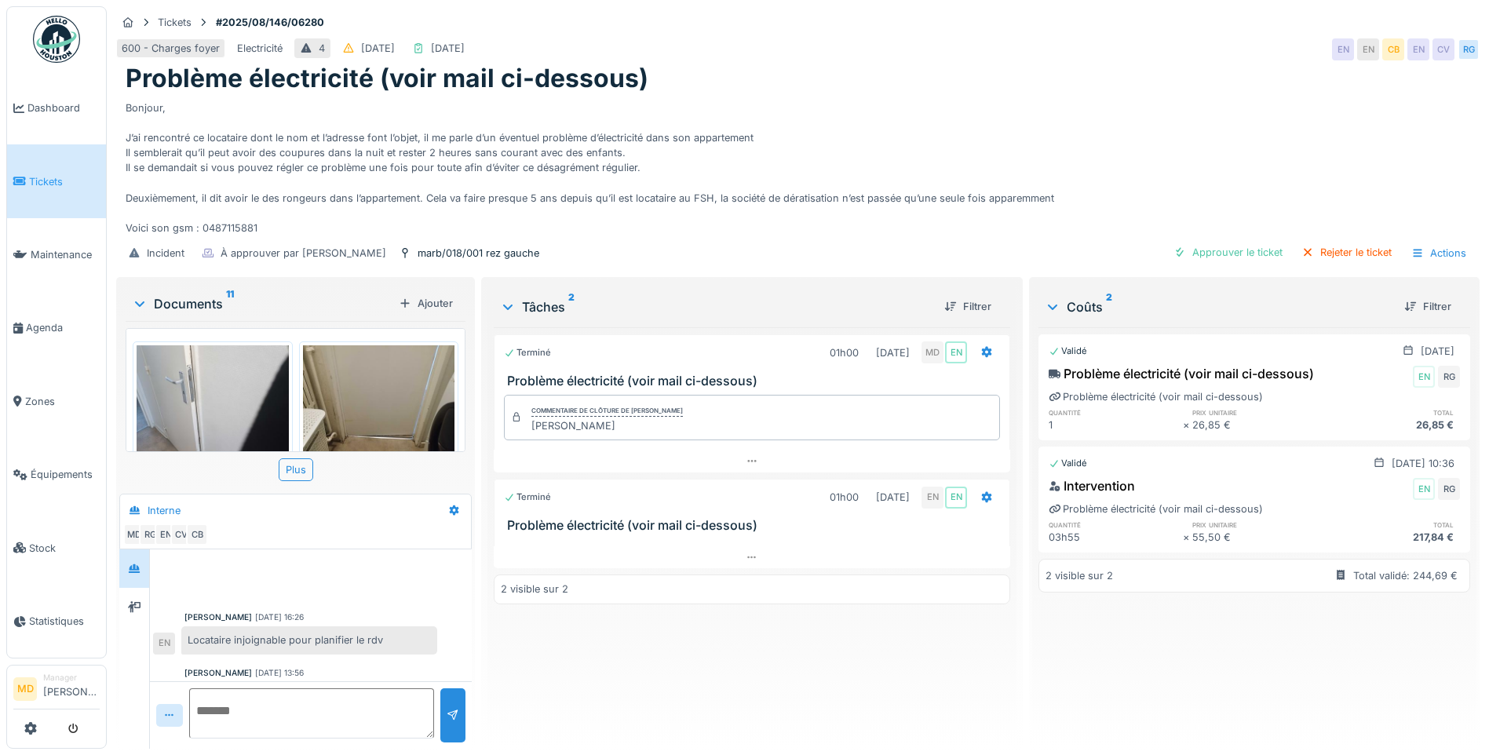
scroll to position [388, 0]
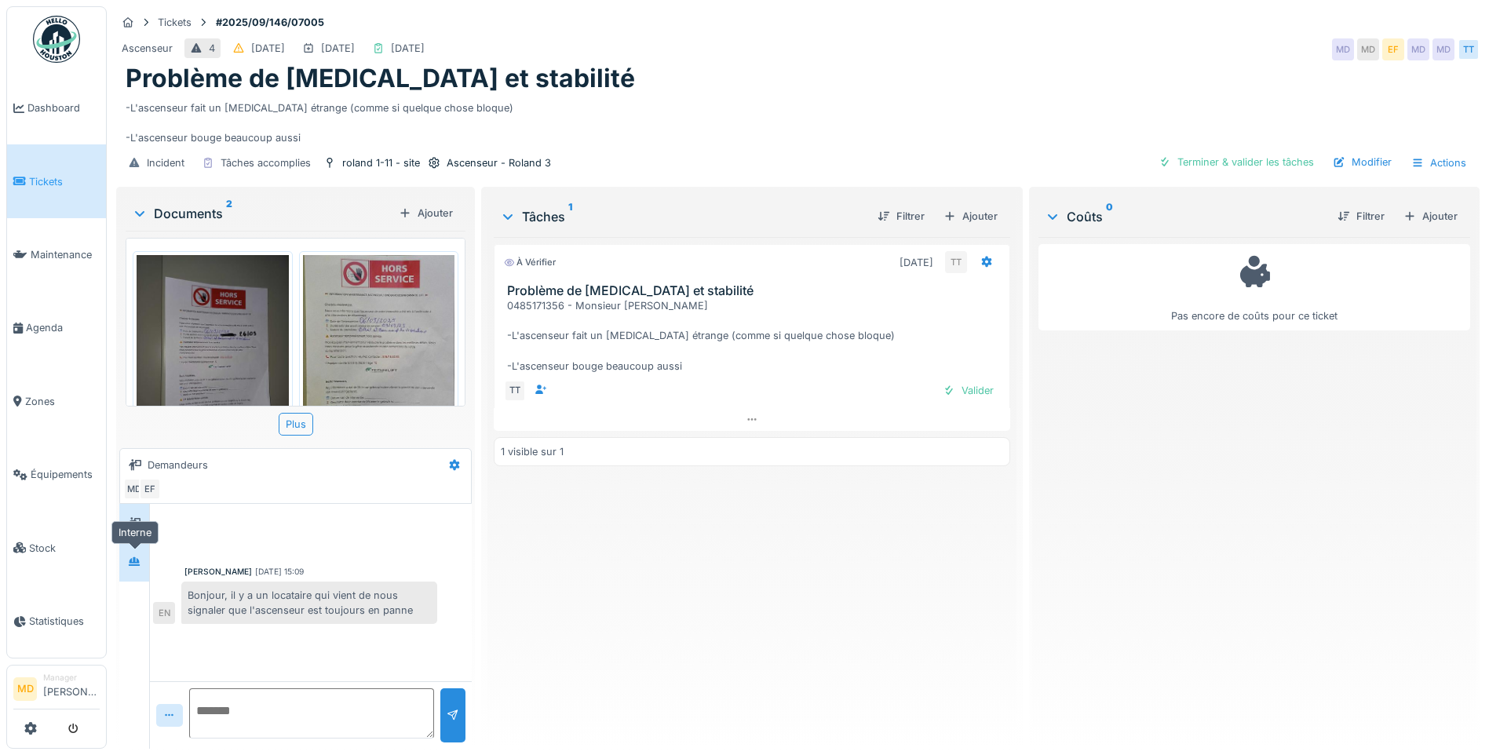
click at [145, 553] on div at bounding box center [134, 562] width 24 height 20
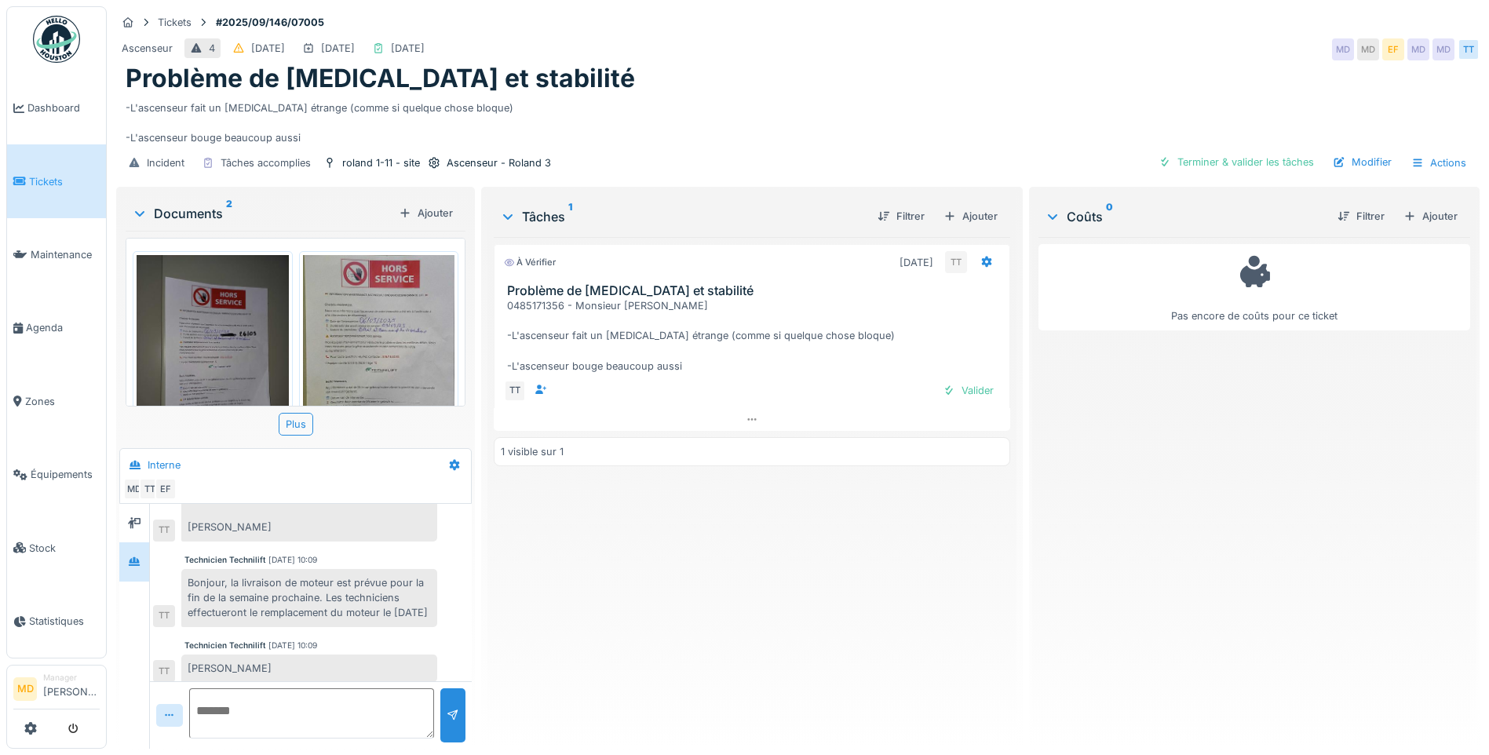
scroll to position [694, 0]
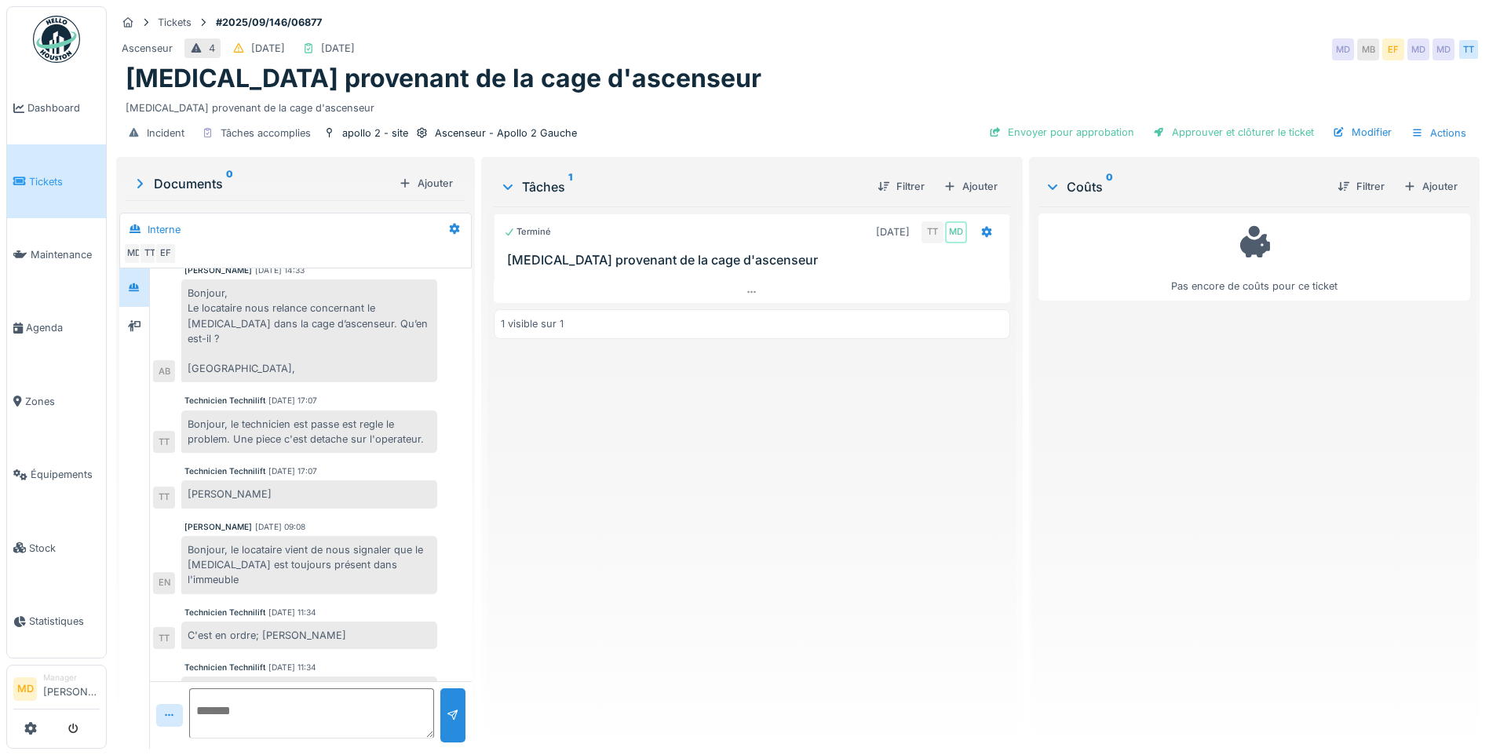
scroll to position [12, 0]
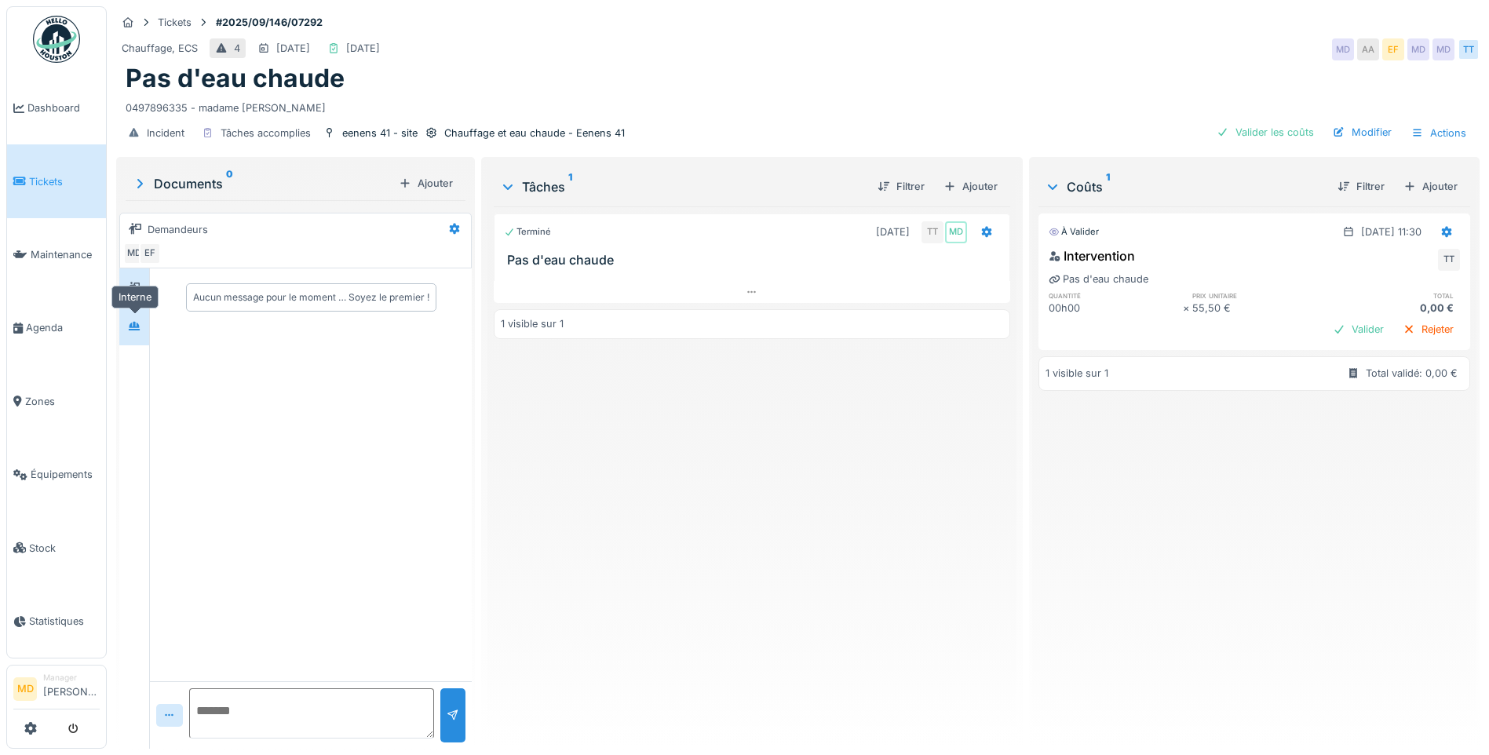
click at [141, 322] on div at bounding box center [134, 326] width 24 height 20
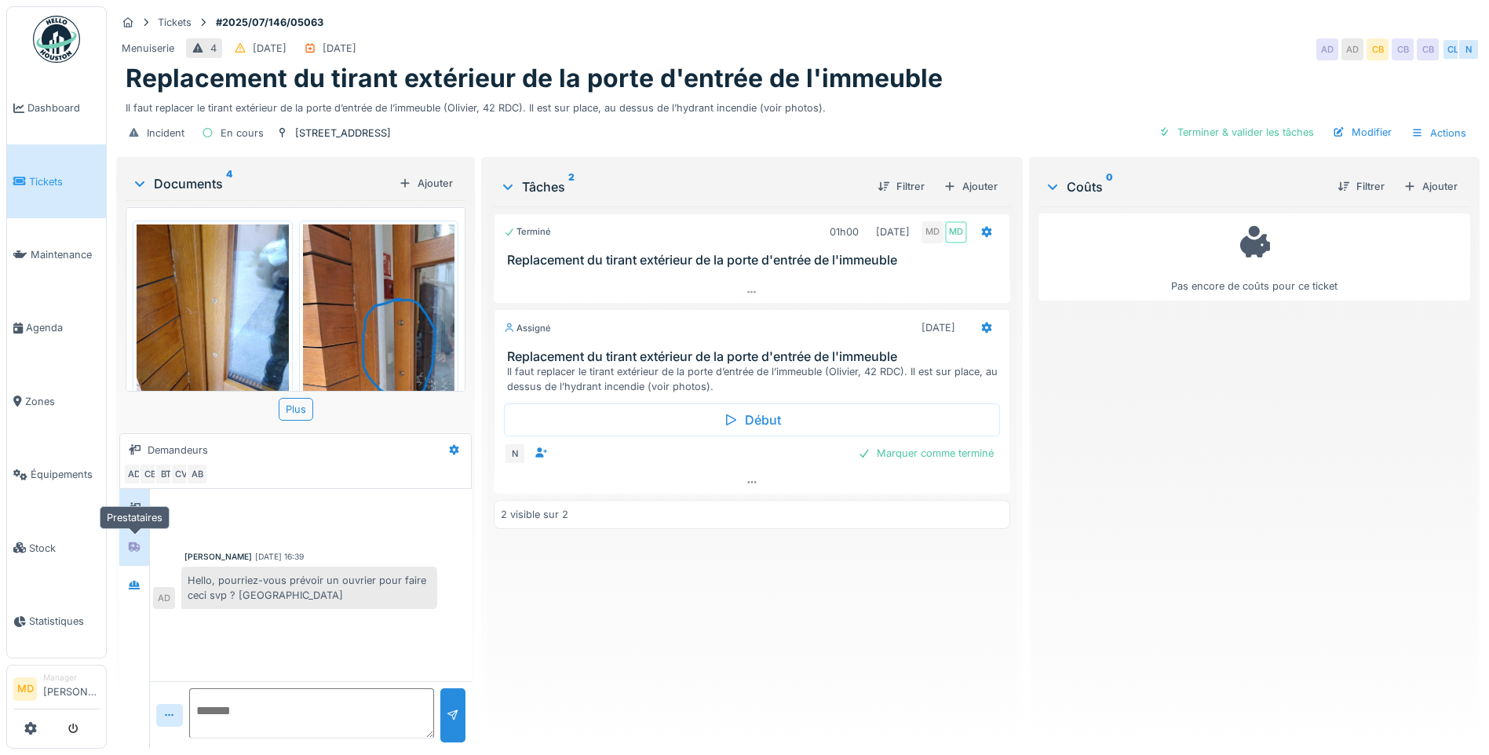
click at [139, 545] on icon at bounding box center [134, 546] width 11 height 9
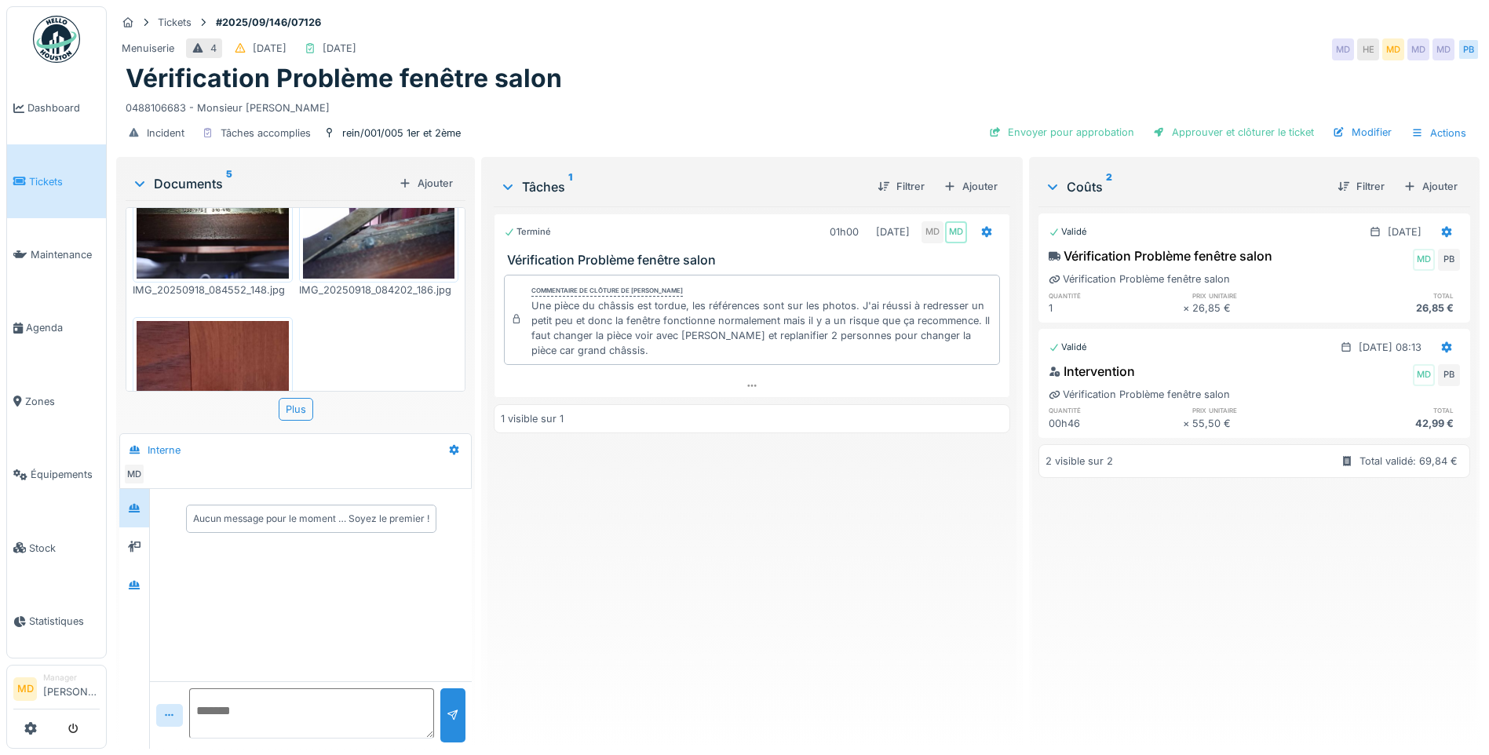
scroll to position [527, 0]
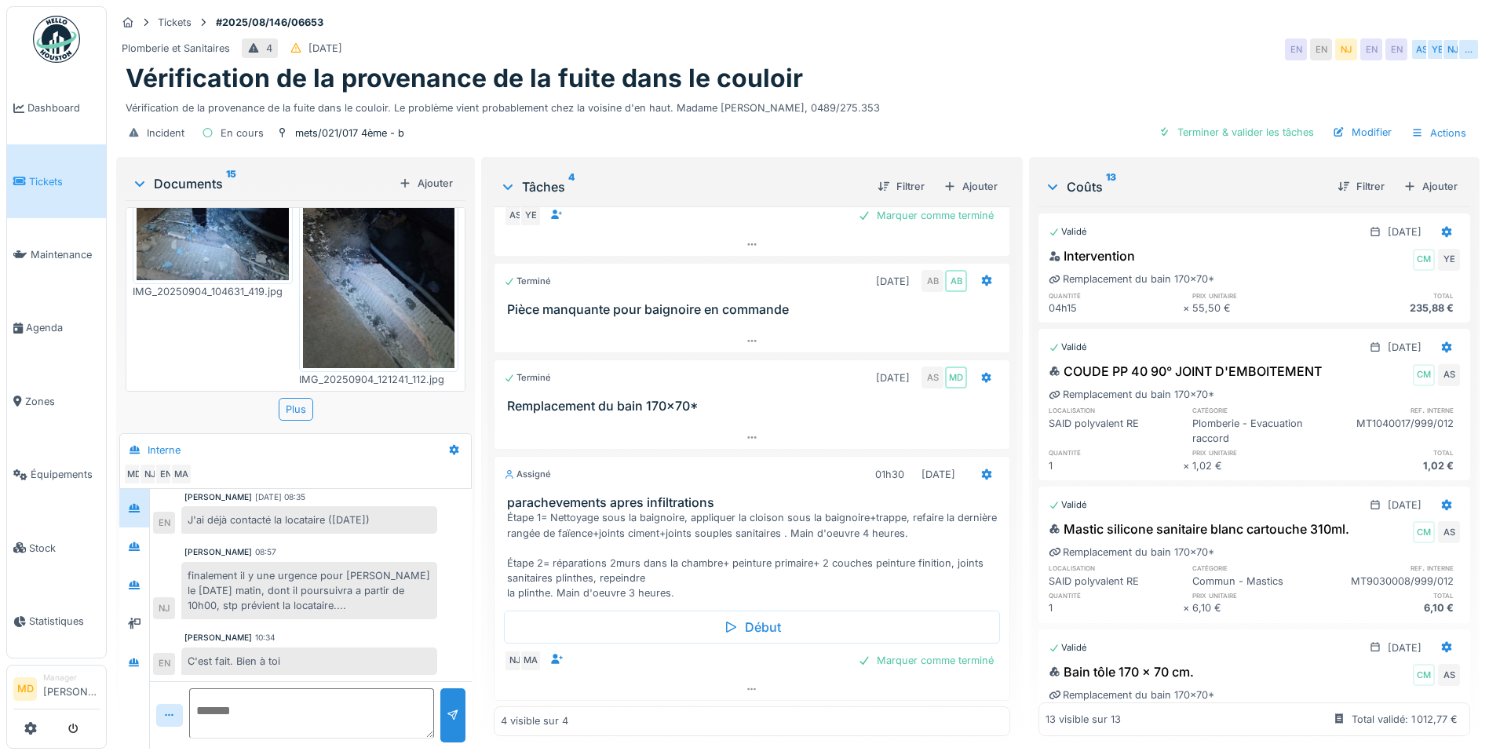
scroll to position [12, 0]
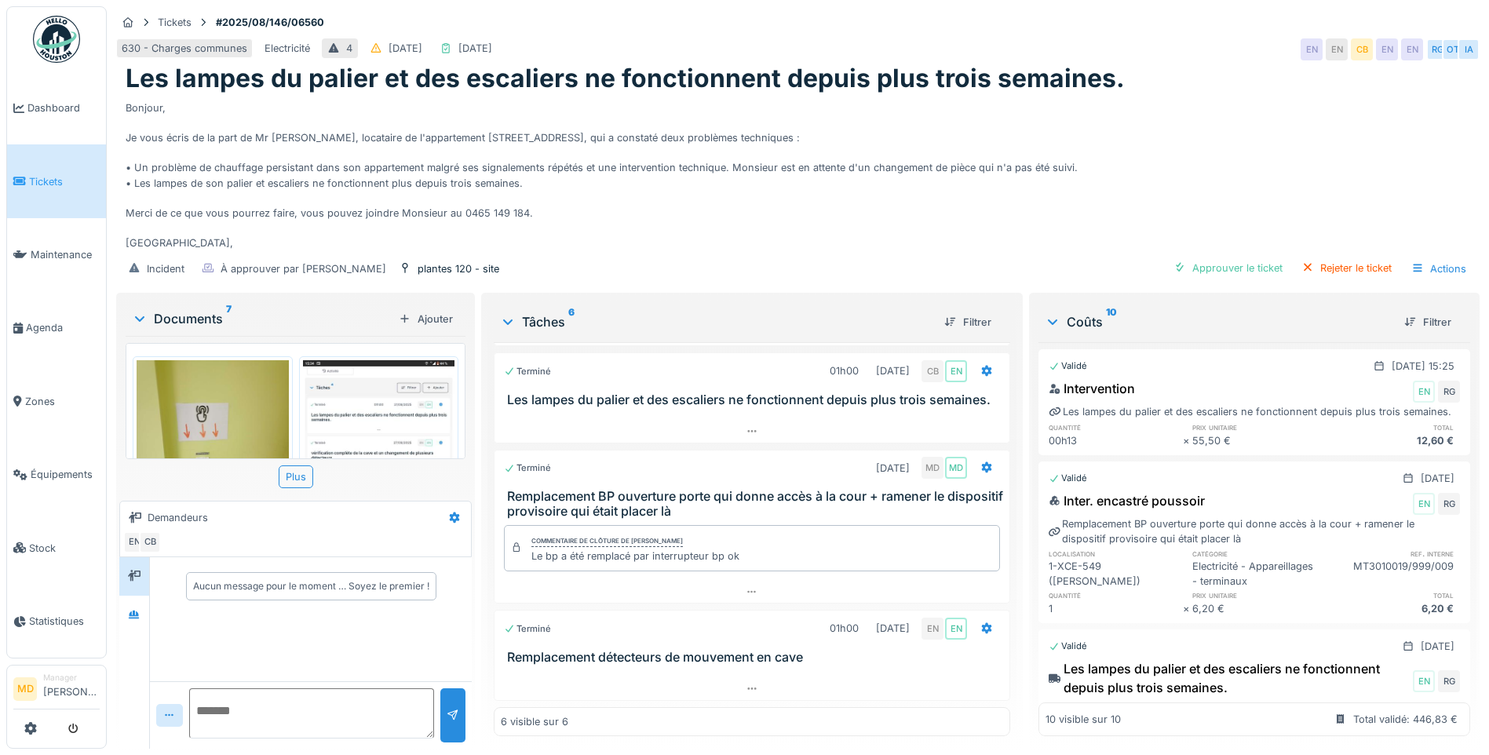
scroll to position [12, 0]
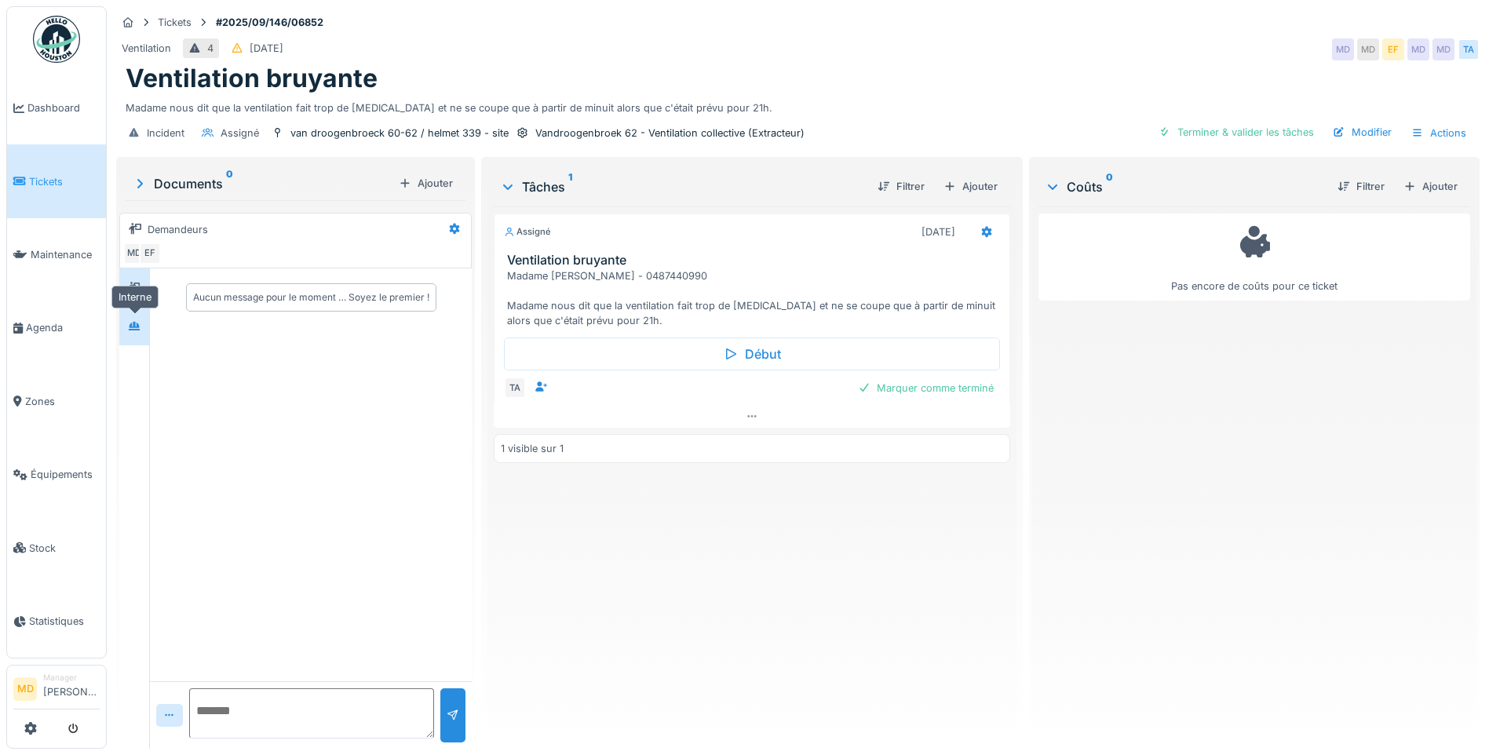
click at [129, 332] on div at bounding box center [134, 326] width 13 height 15
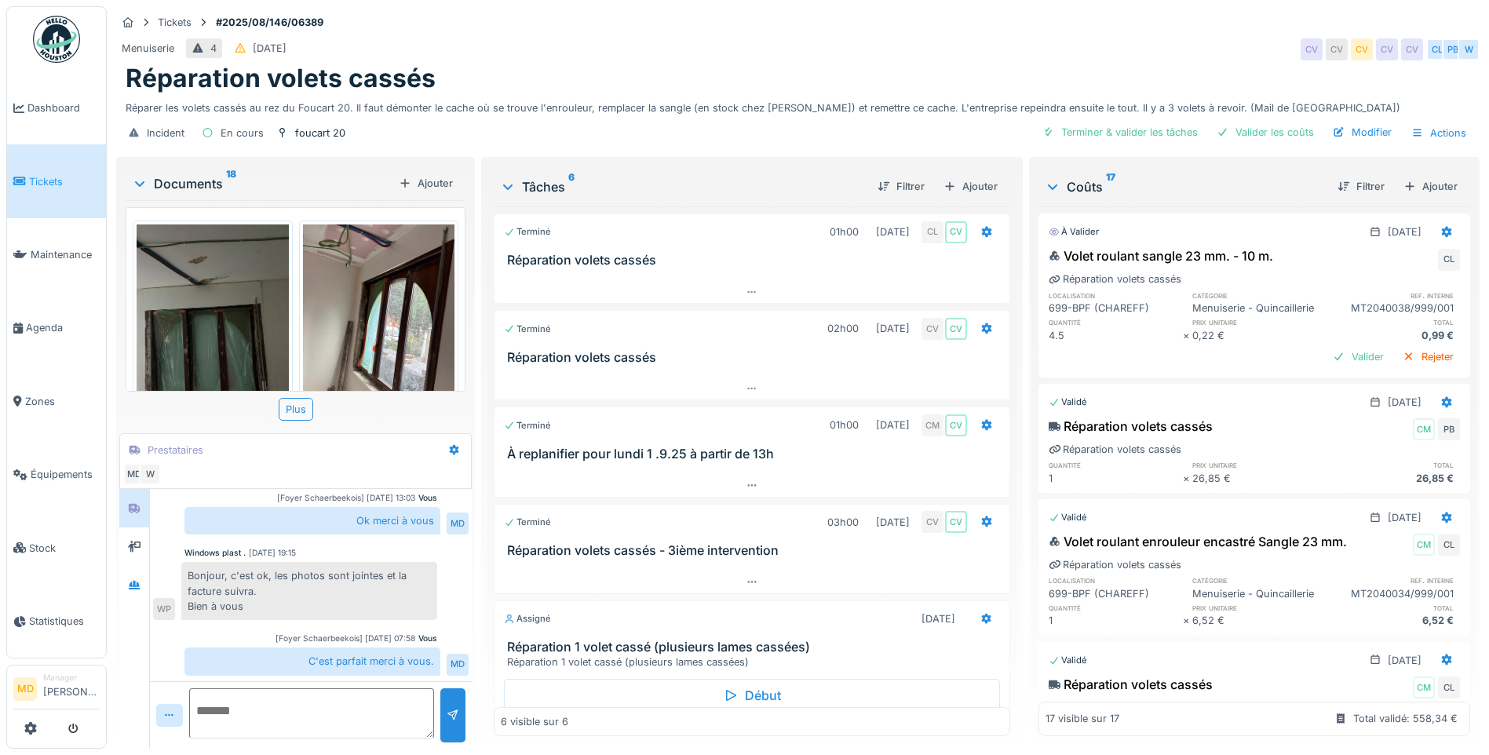
scroll to position [203, 0]
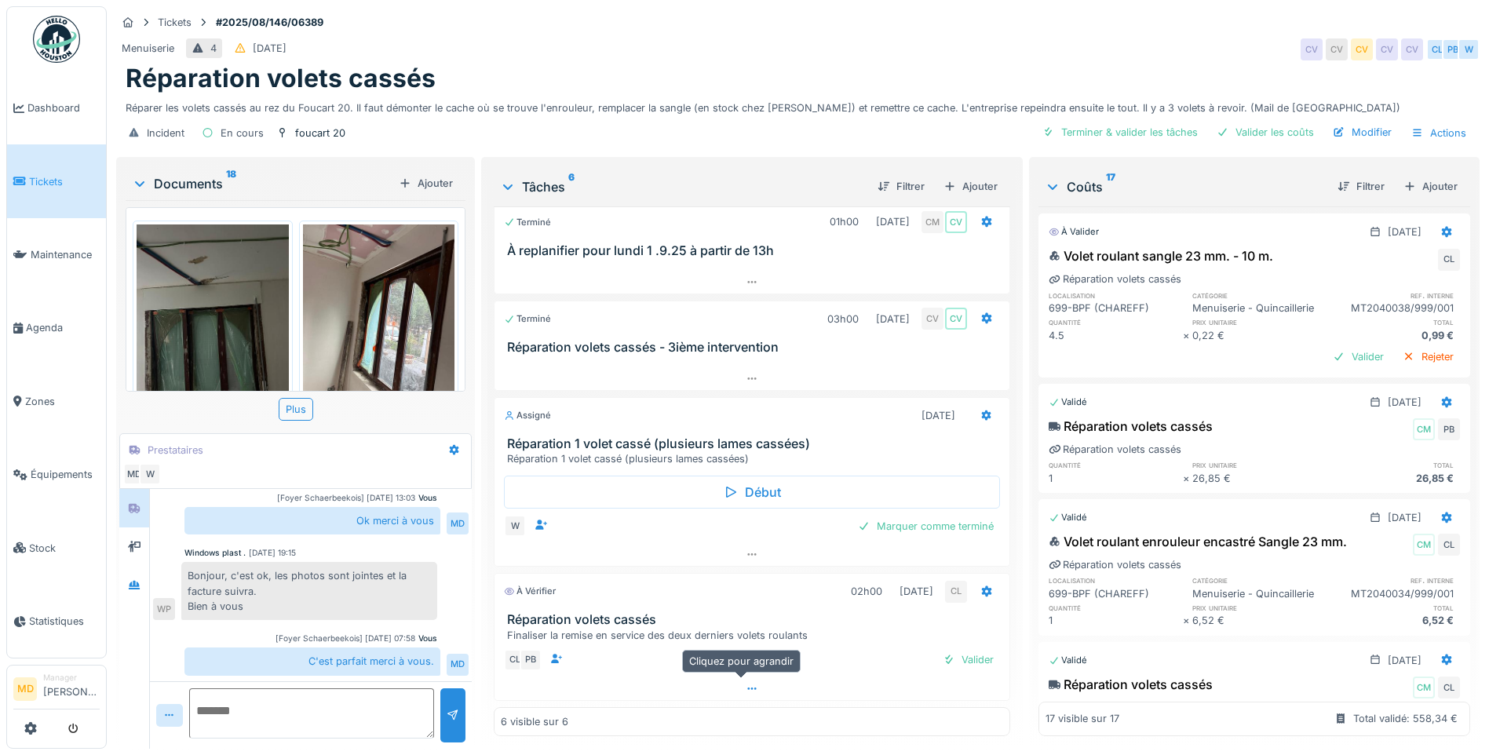
click at [733, 677] on div at bounding box center [751, 688] width 515 height 23
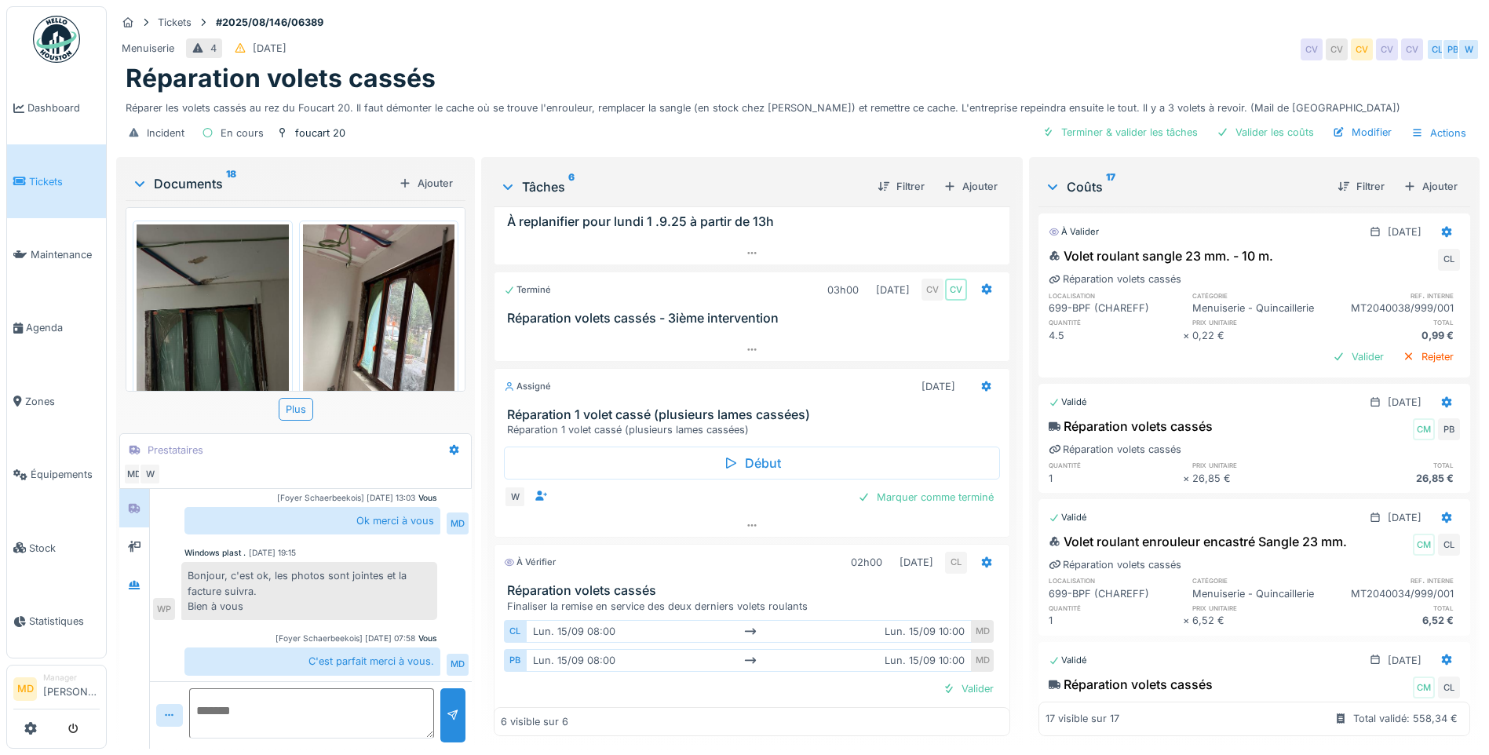
scroll to position [261, 0]
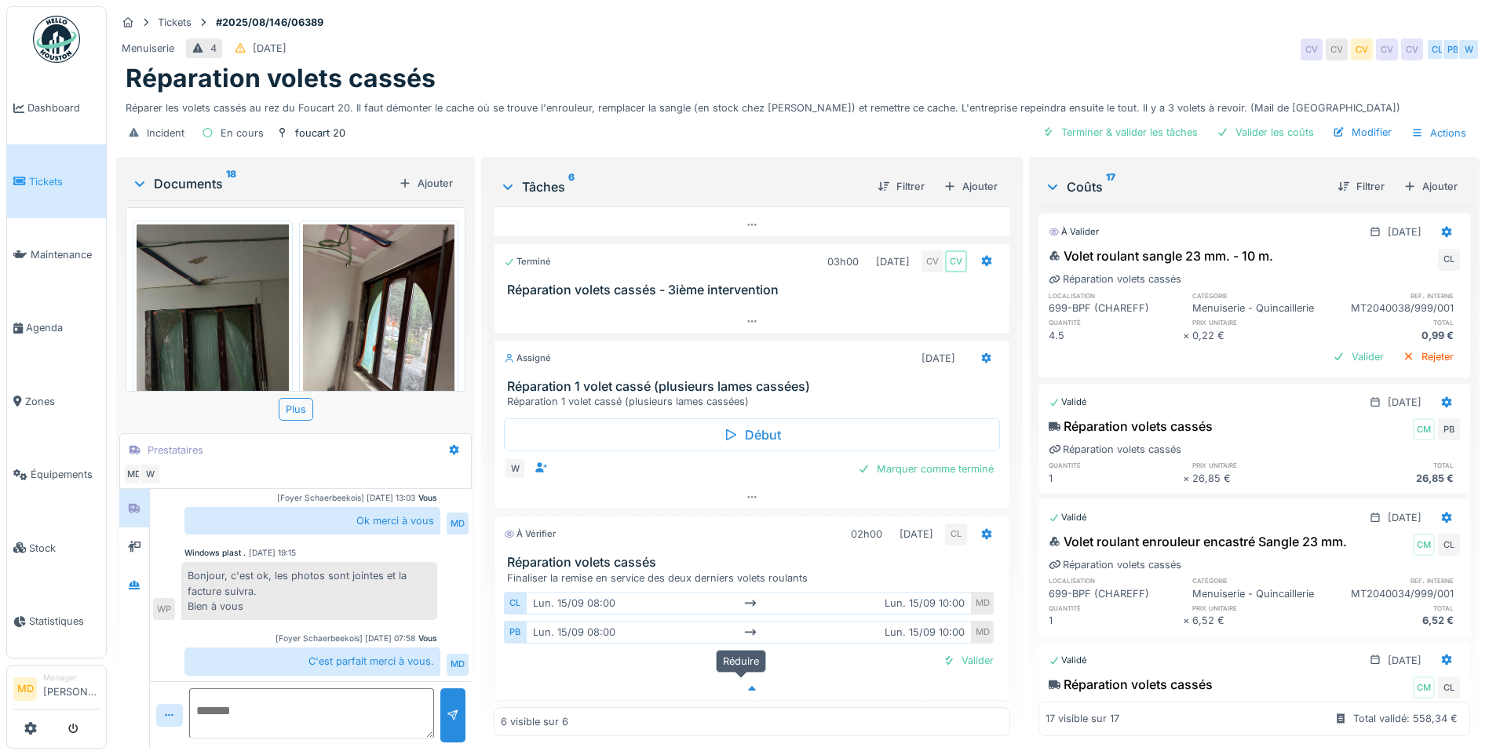
click at [747, 677] on div at bounding box center [751, 688] width 515 height 23
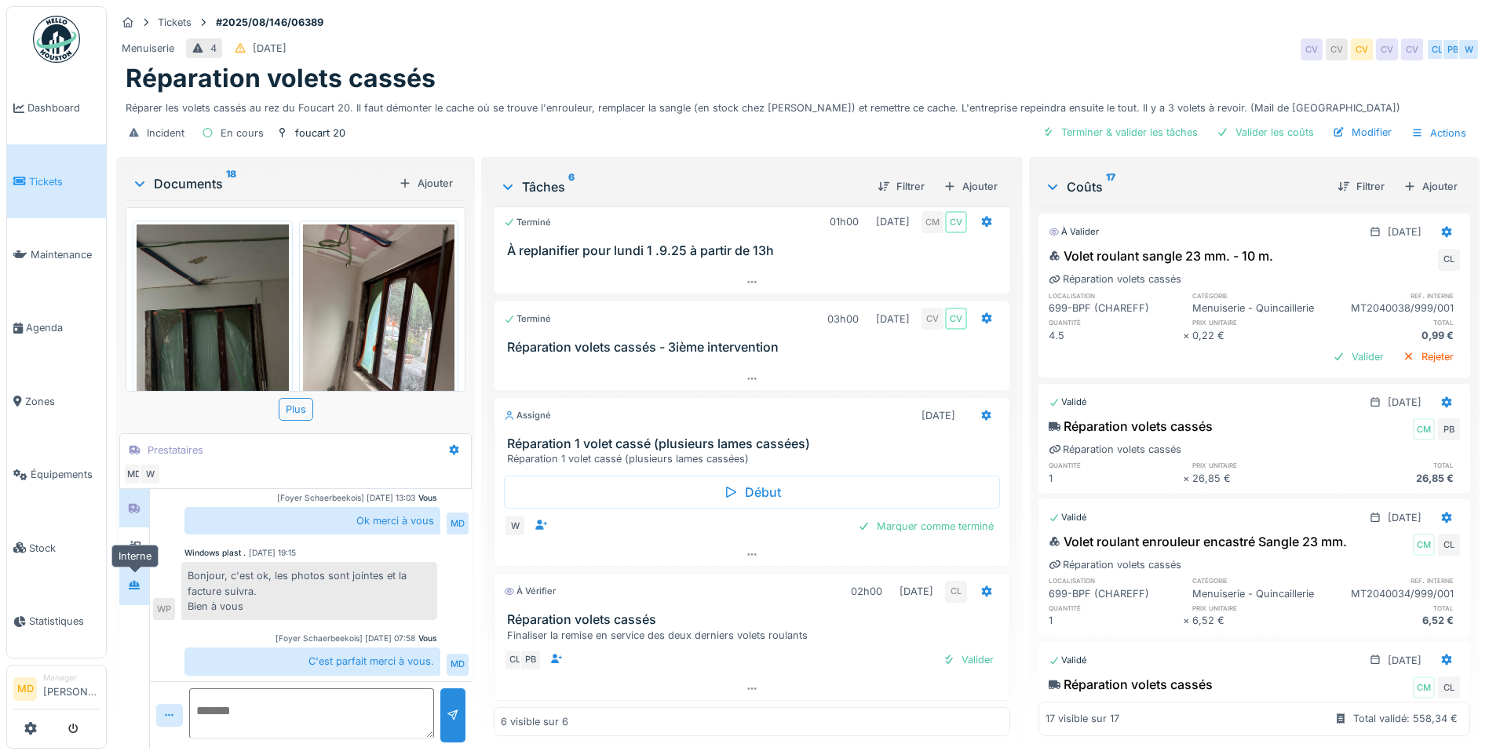
click at [134, 581] on icon at bounding box center [134, 585] width 11 height 9
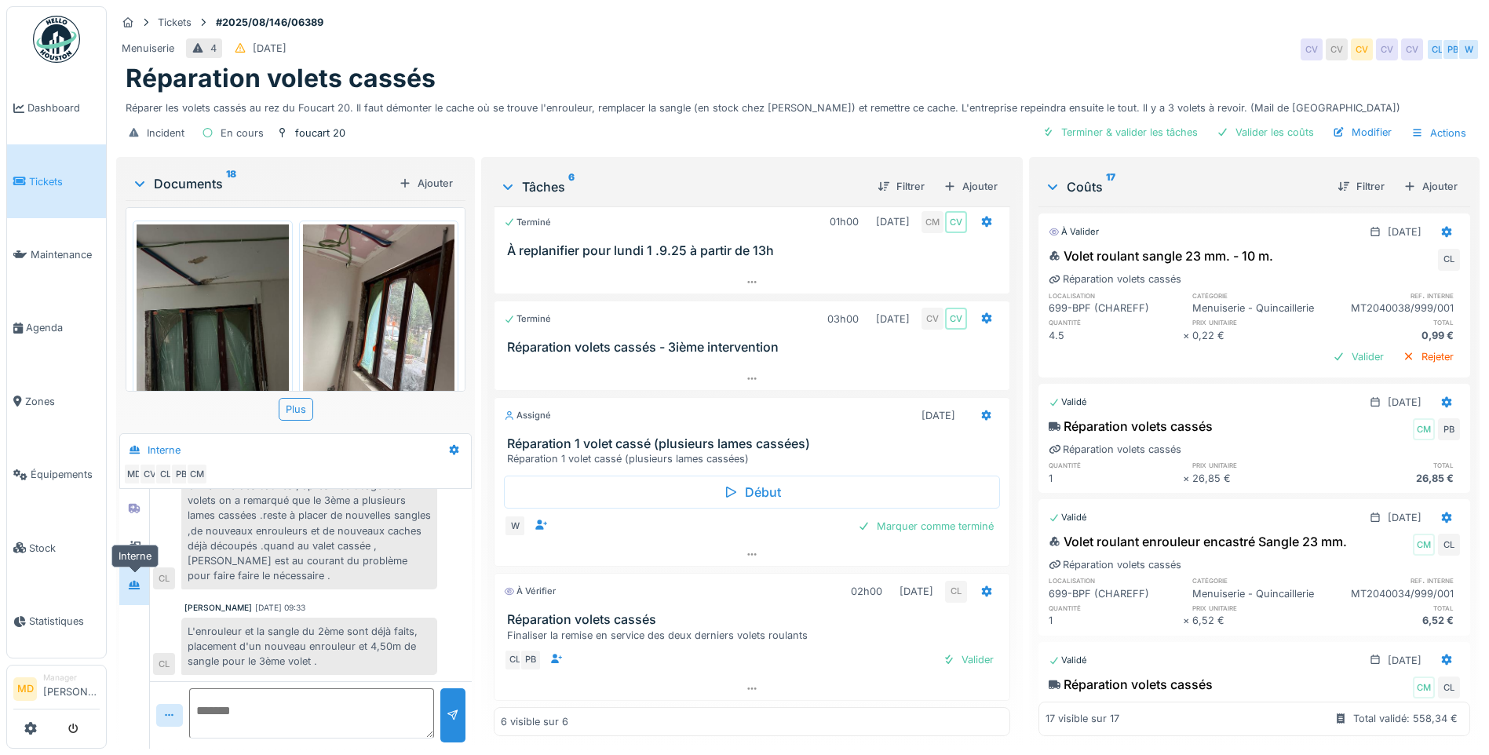
scroll to position [443, 0]
click at [142, 498] on div at bounding box center [134, 508] width 24 height 20
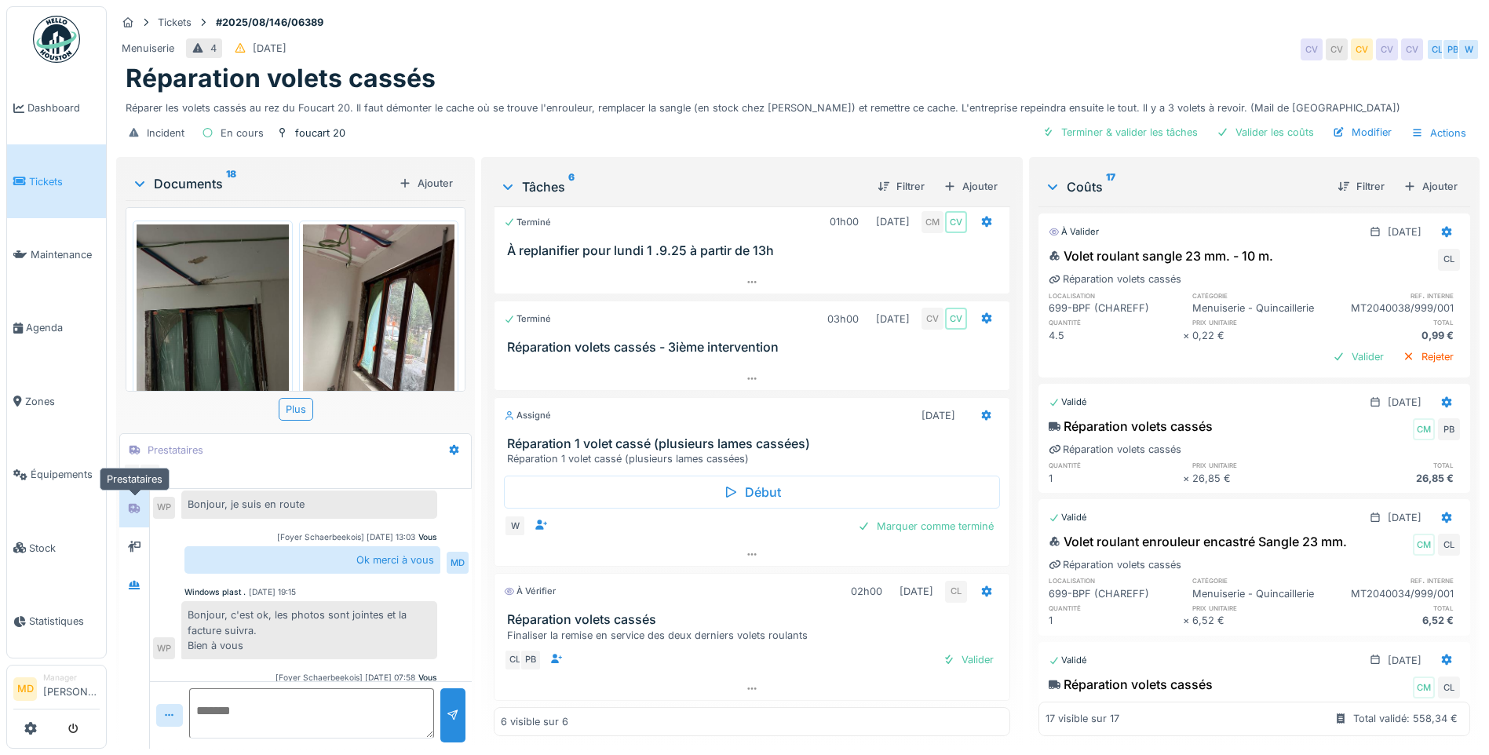
scroll to position [483, 0]
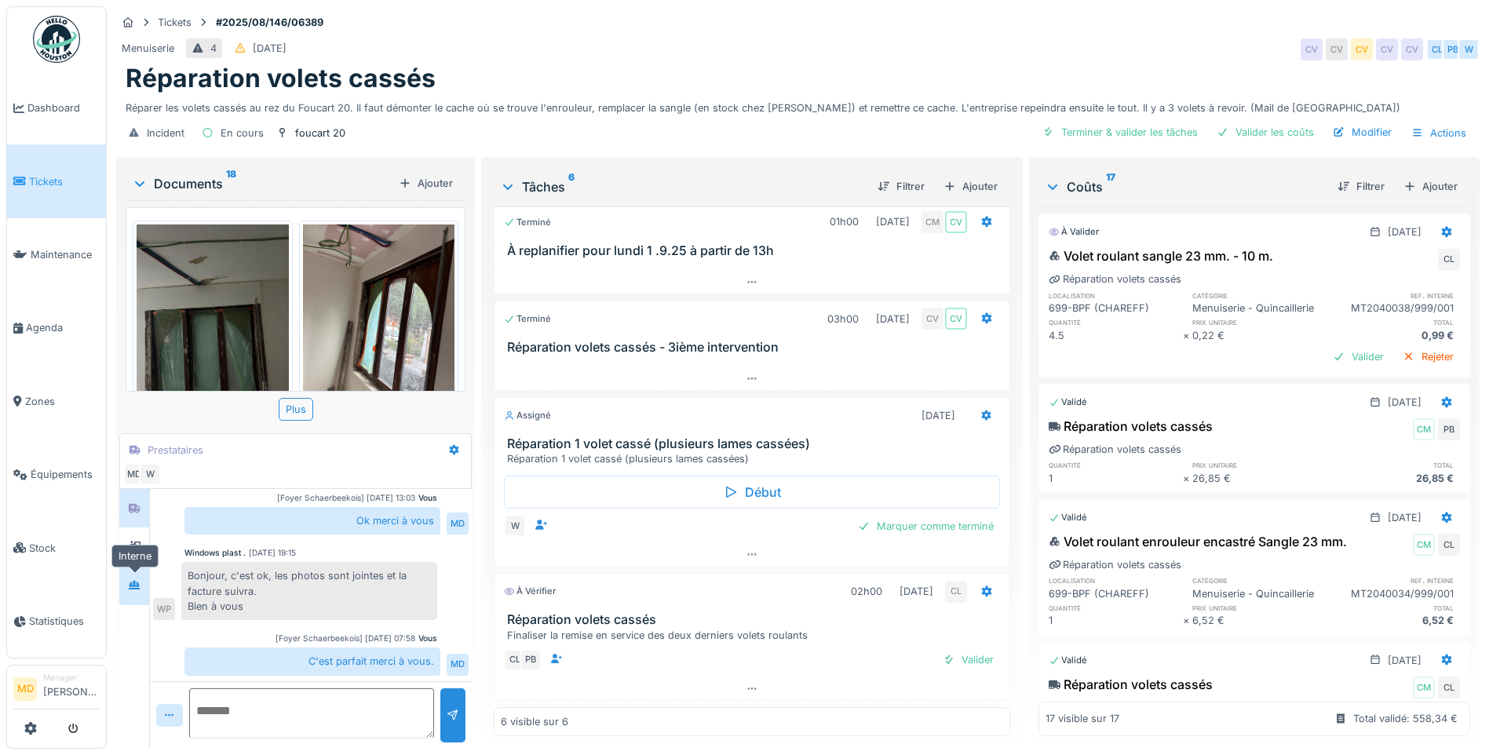
click at [141, 575] on div at bounding box center [134, 585] width 24 height 20
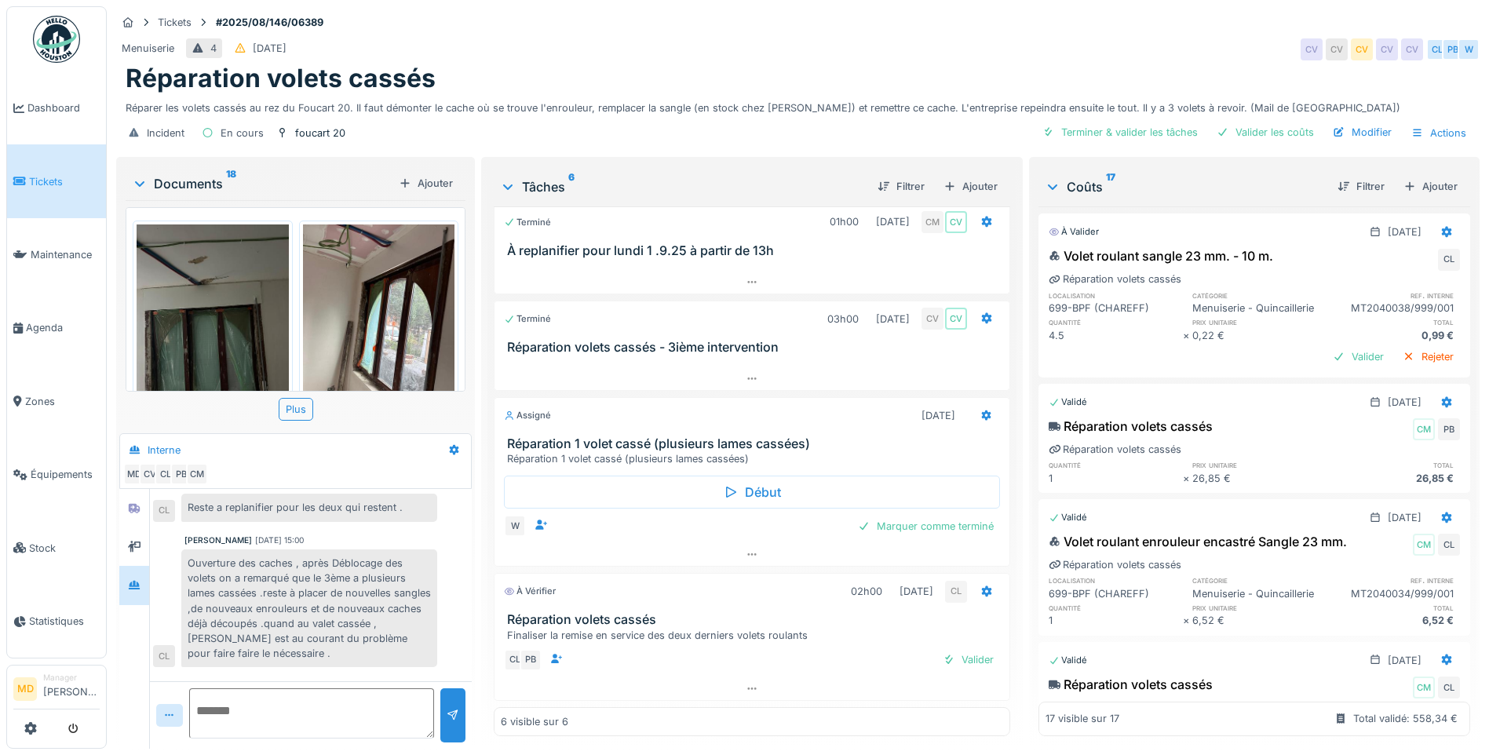
scroll to position [443, 0]
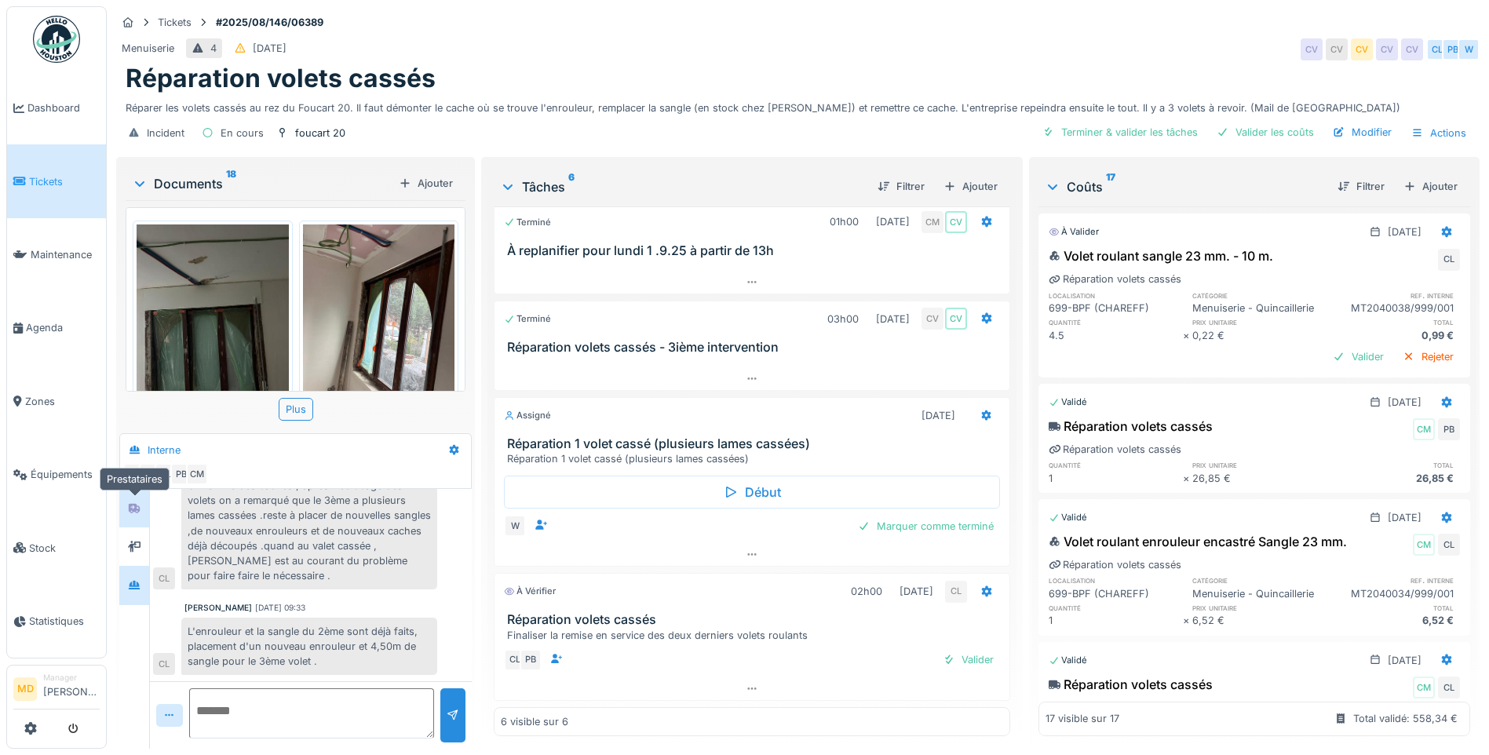
click at [126, 498] on div at bounding box center [134, 508] width 24 height 20
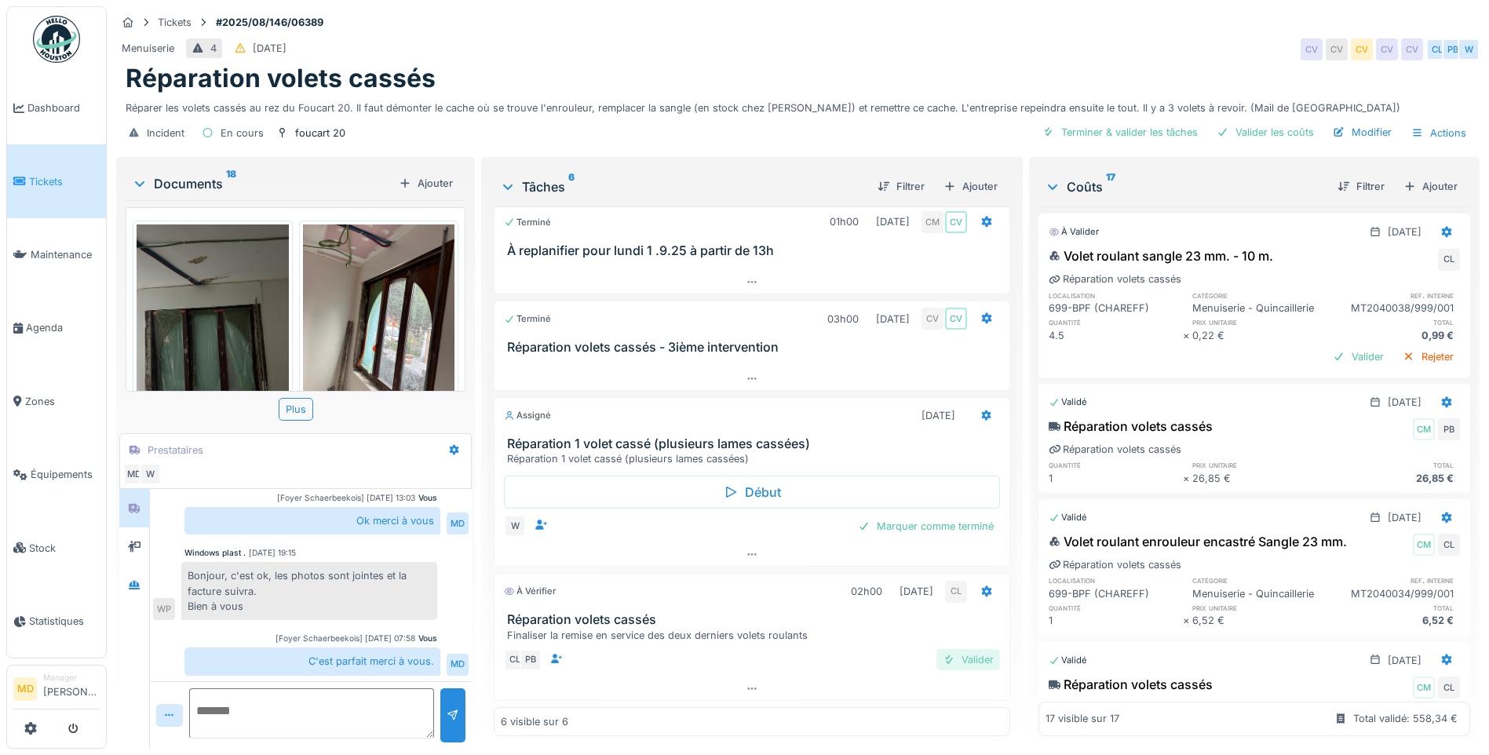
click at [958, 650] on div "Valider" at bounding box center [968, 659] width 64 height 21
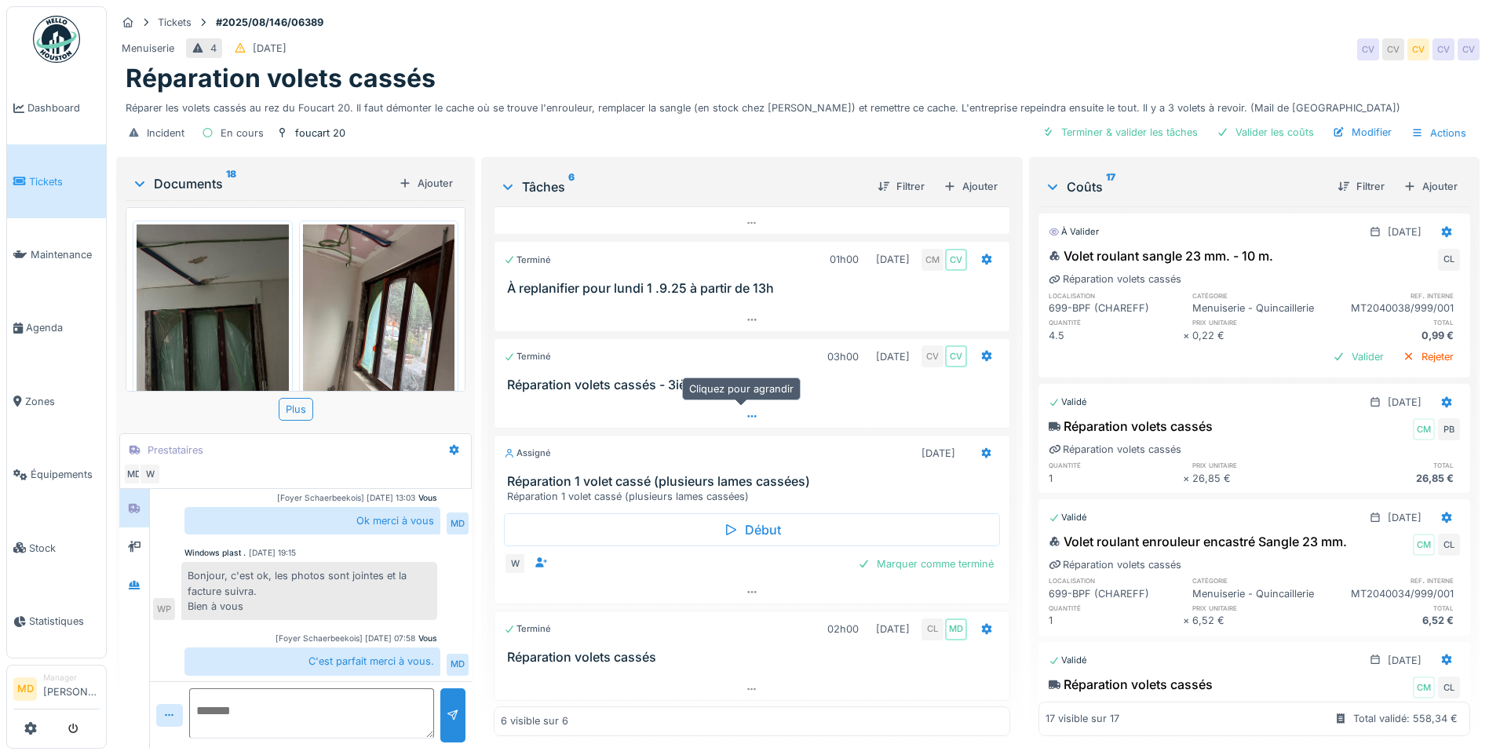
click at [755, 405] on div at bounding box center [751, 416] width 515 height 23
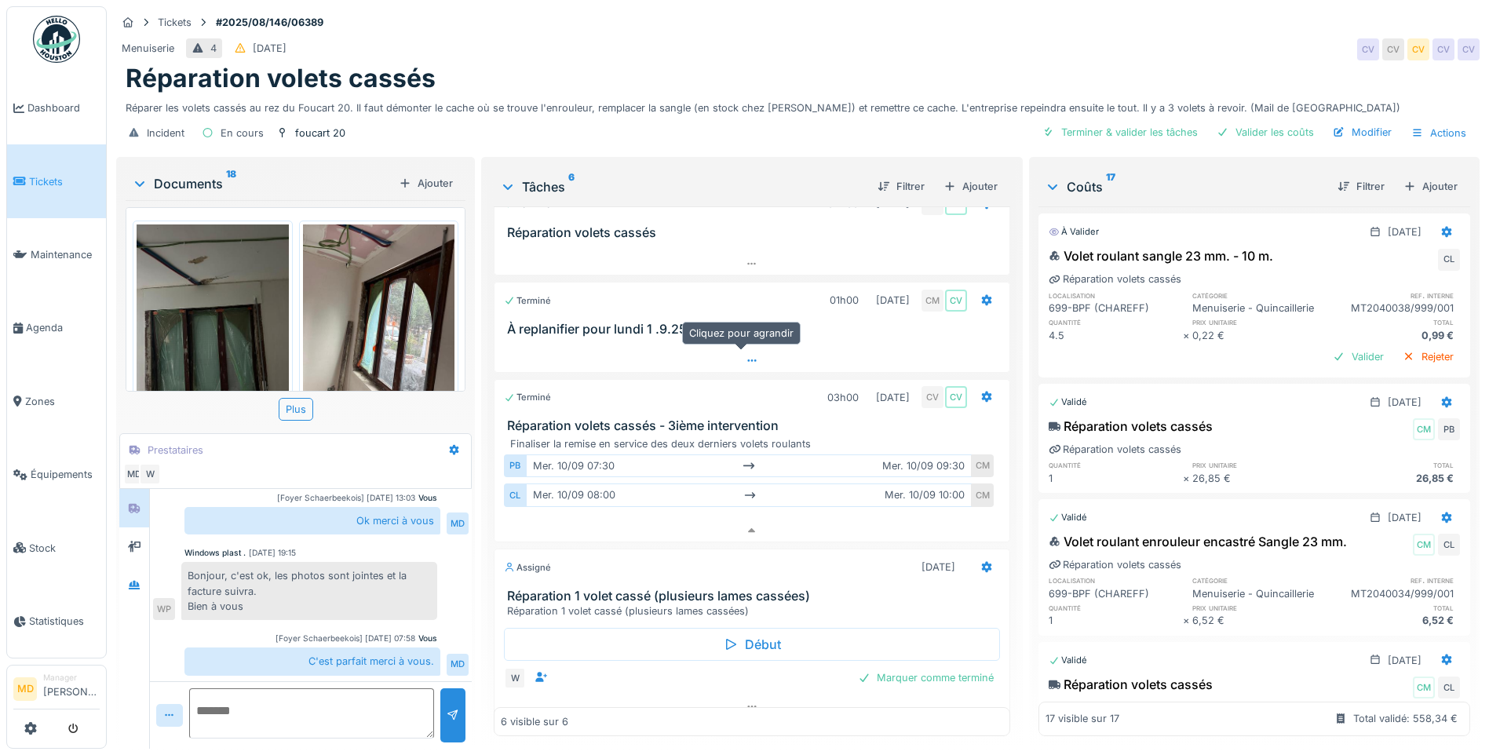
click at [745, 355] on icon at bounding box center [751, 360] width 13 height 10
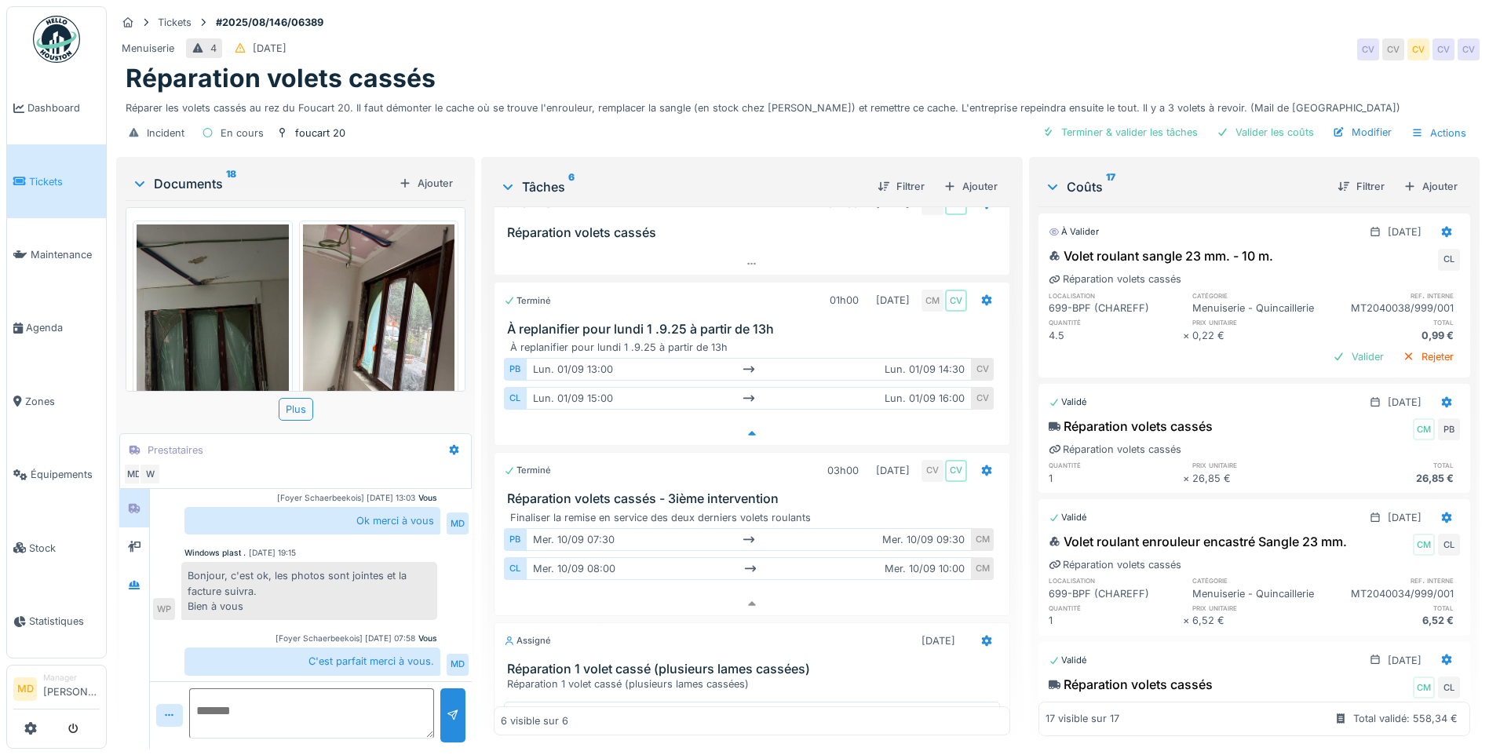
scroll to position [199, 0]
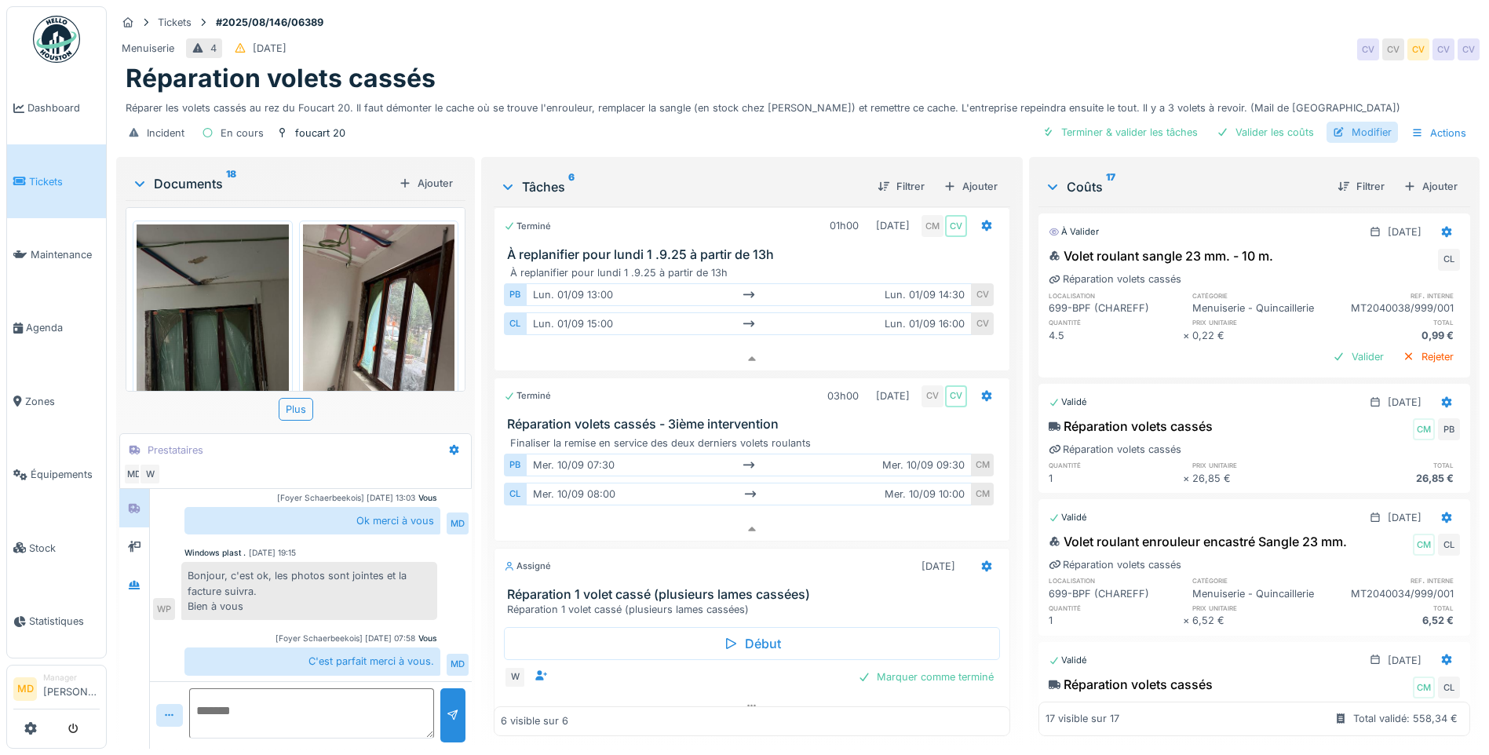
click at [1370, 122] on div "Modifier" at bounding box center [1361, 132] width 71 height 21
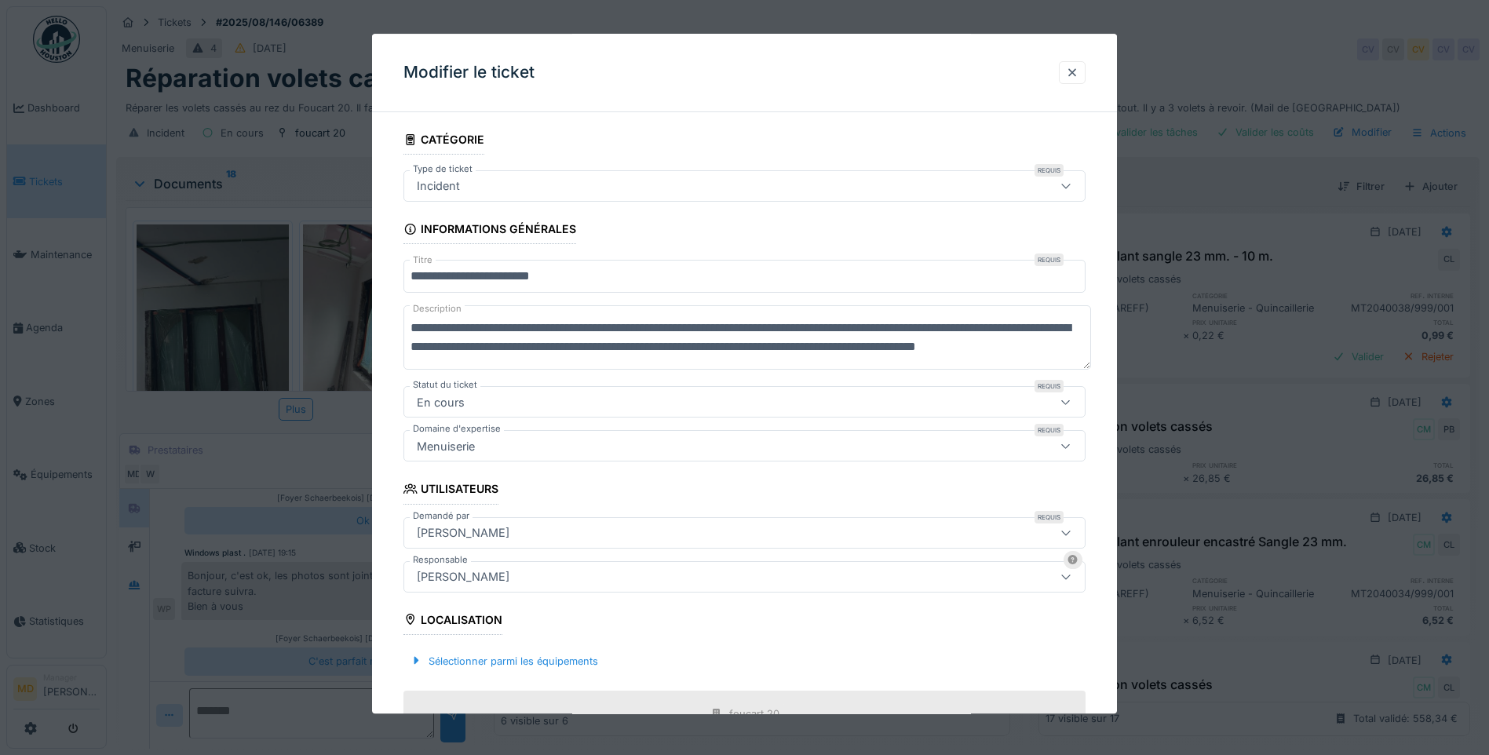
click at [578, 584] on div "Charlotte Verstappen" at bounding box center [704, 576] width 588 height 17
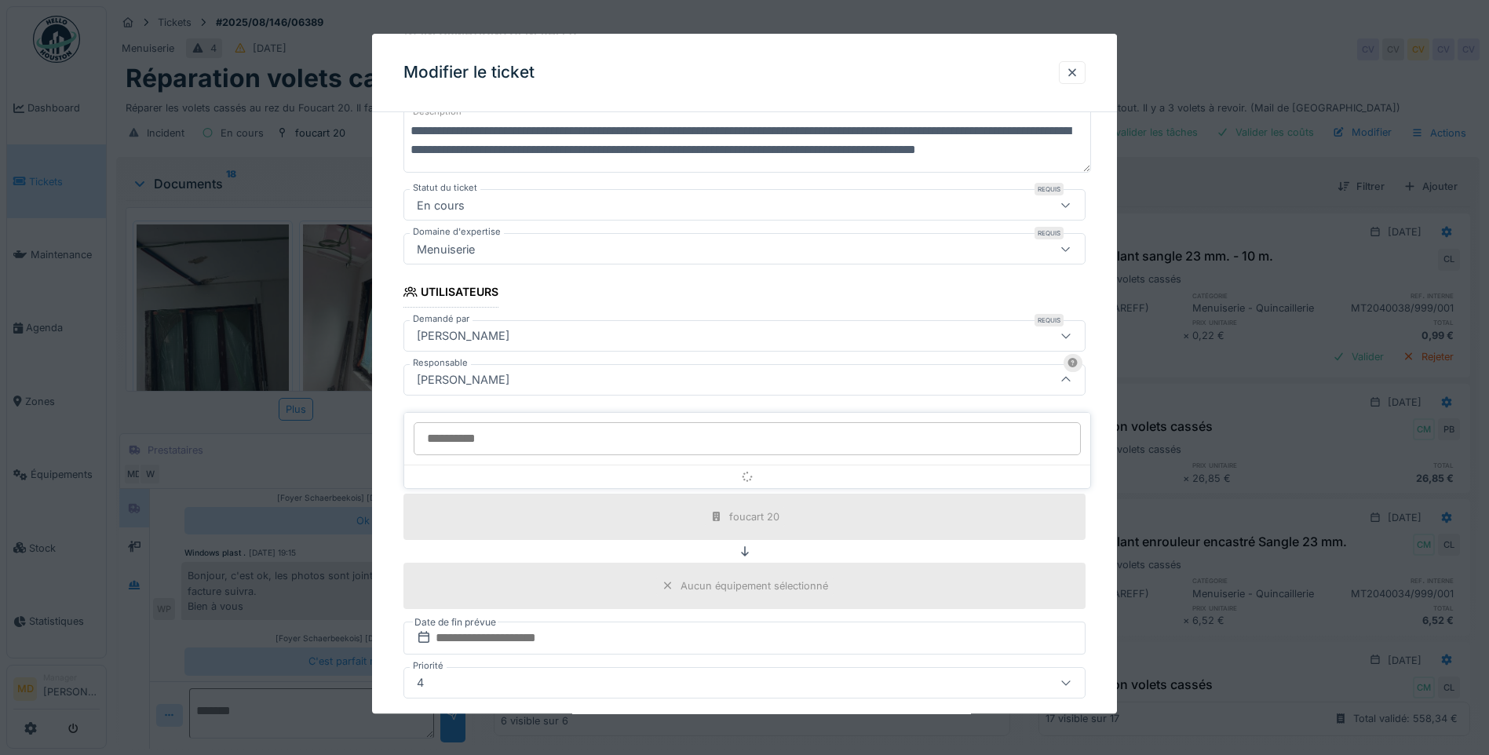
scroll to position [203, 0]
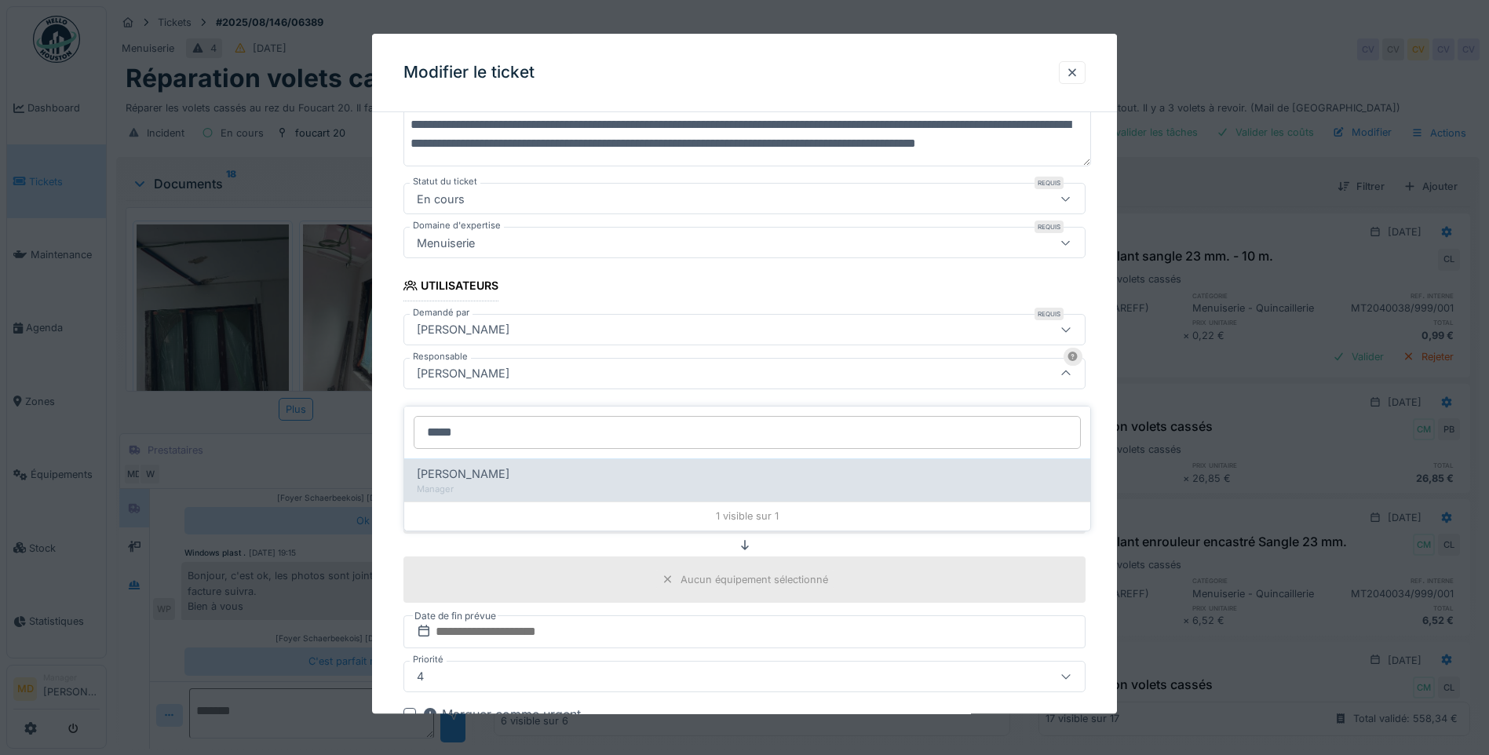
type input "*****"
click at [497, 483] on div "Manager" at bounding box center [747, 489] width 661 height 13
type input "*****"
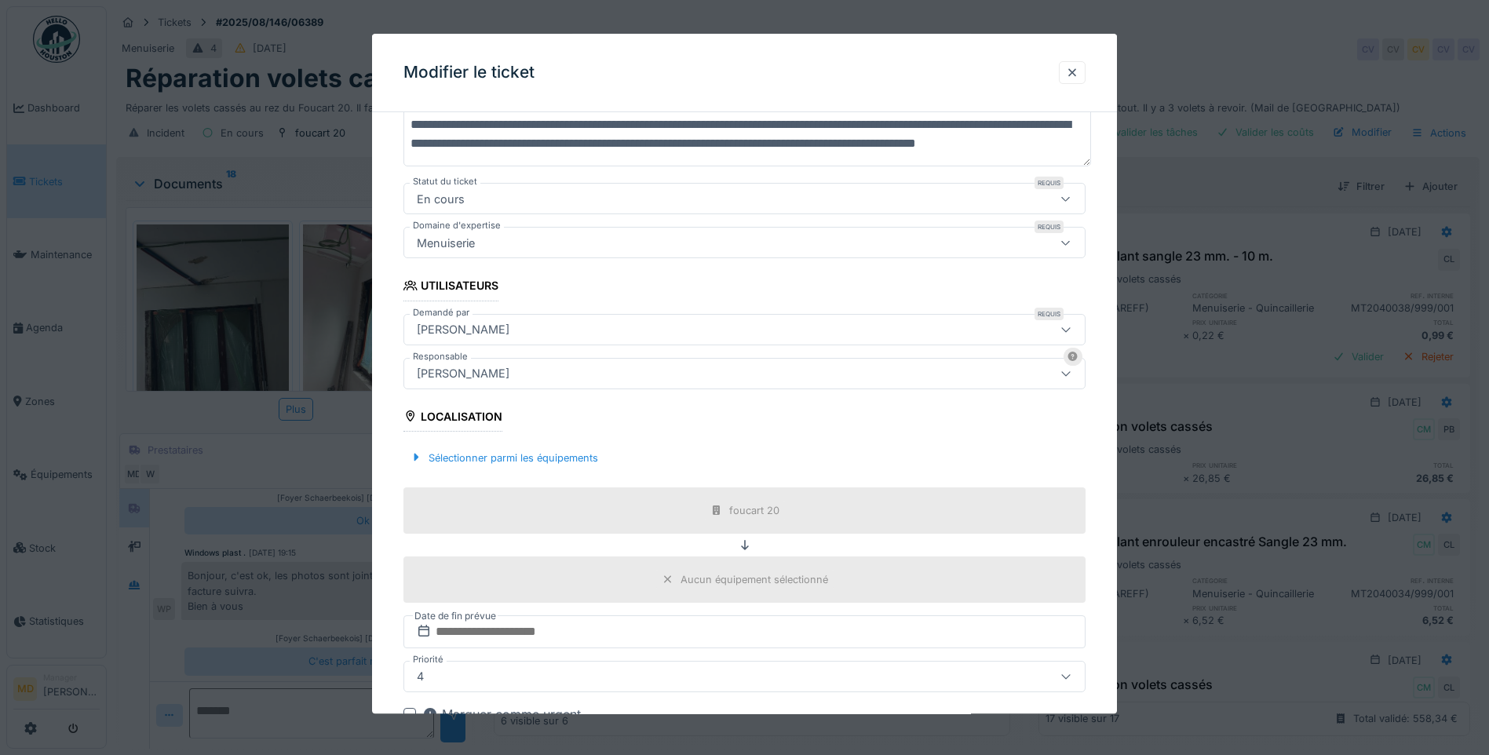
scroll to position [392, 0]
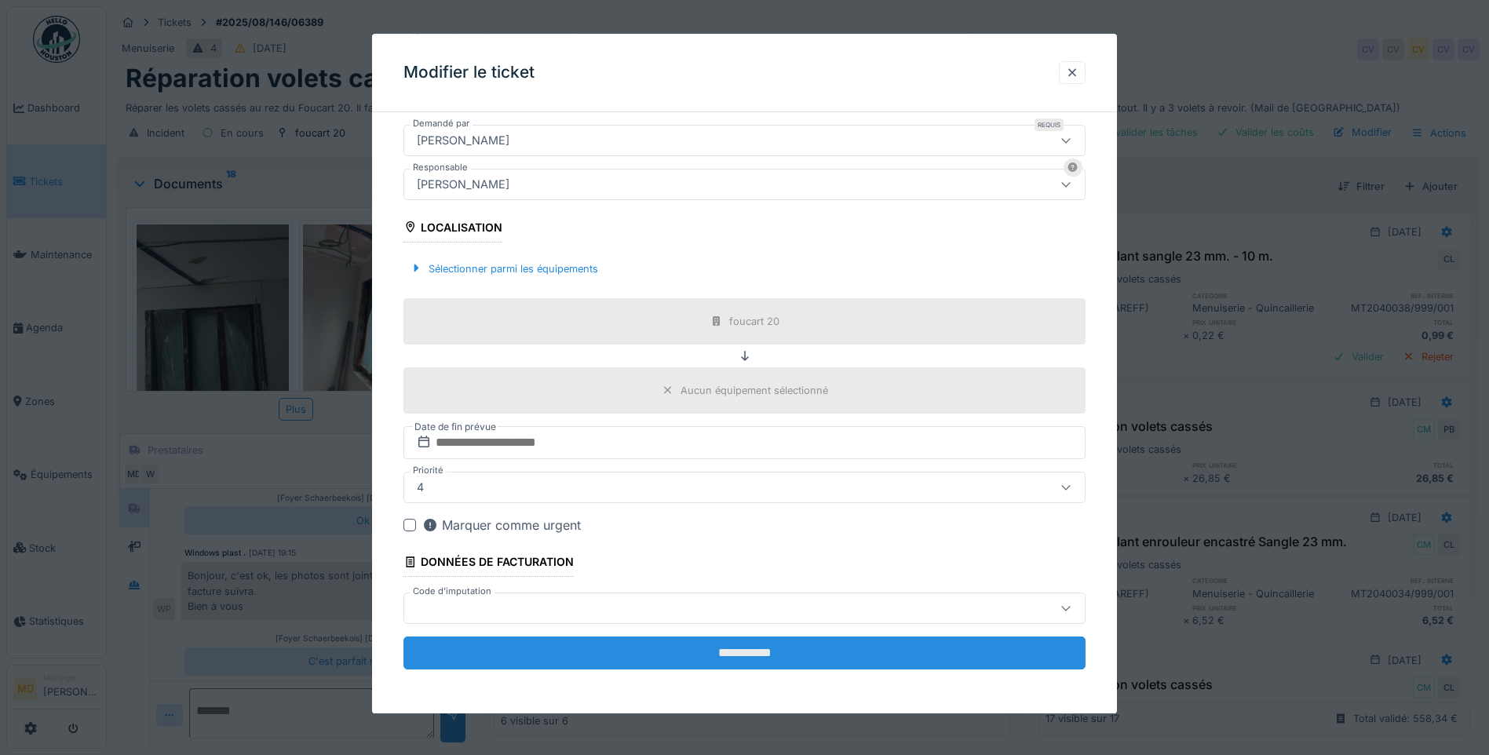
click at [725, 650] on input "**********" at bounding box center [744, 652] width 682 height 33
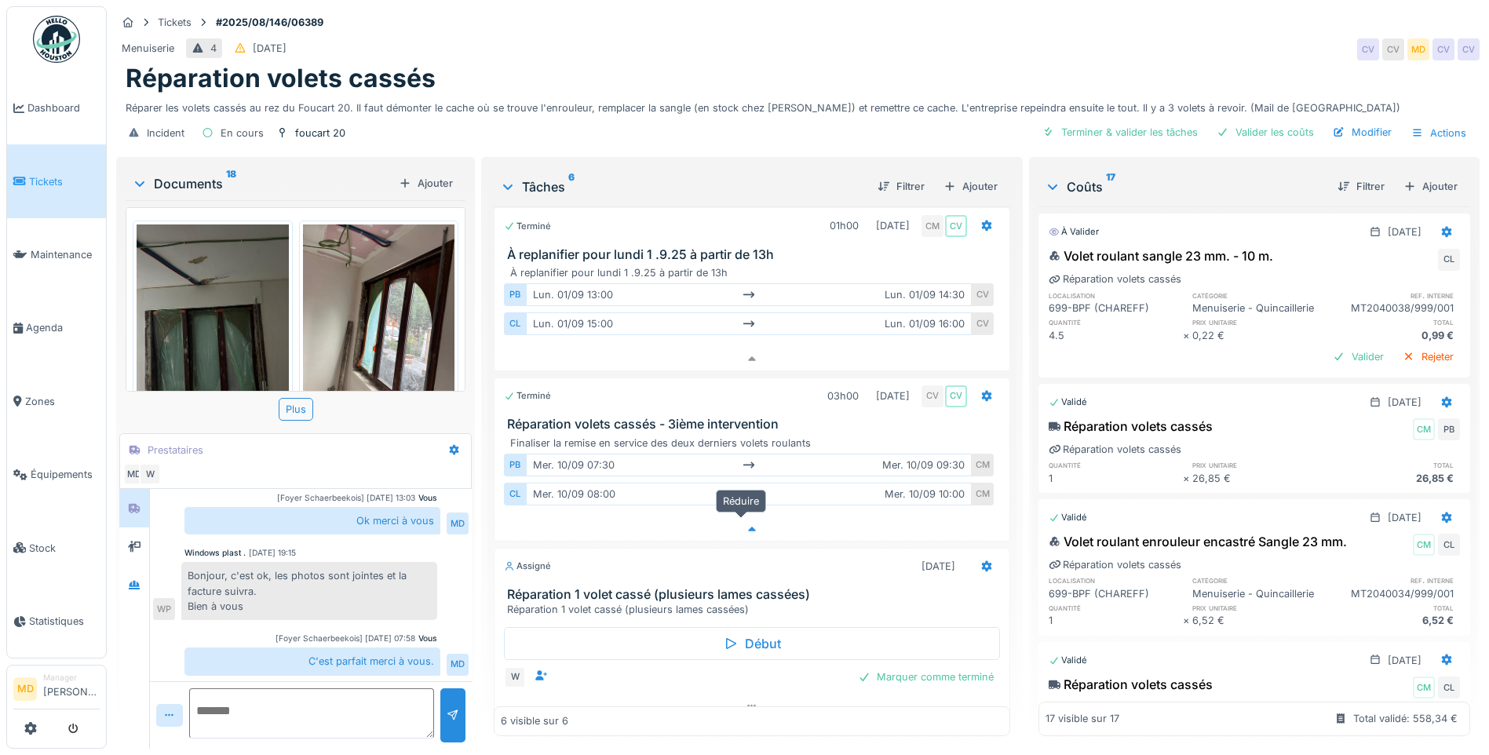
scroll to position [313, 0]
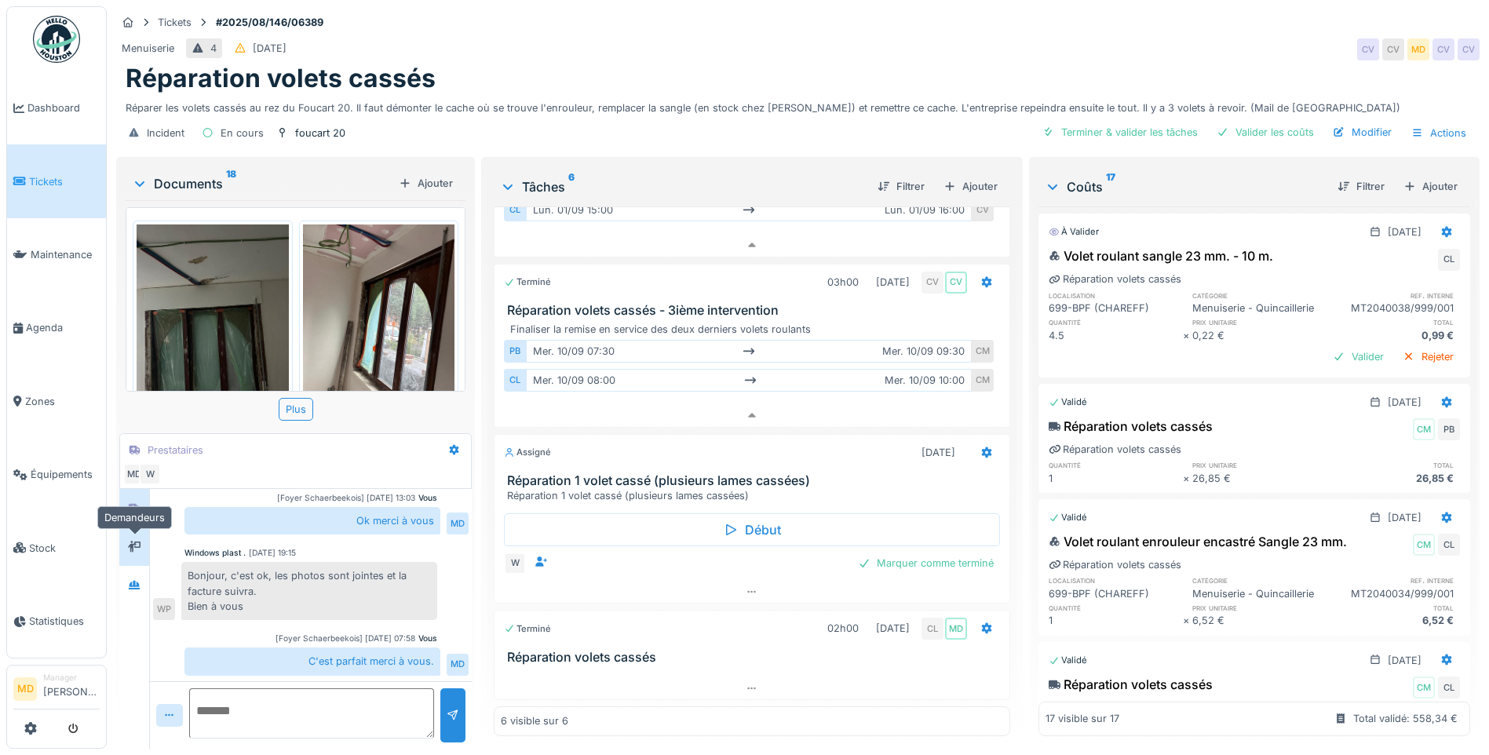
click at [140, 541] on icon at bounding box center [134, 546] width 13 height 10
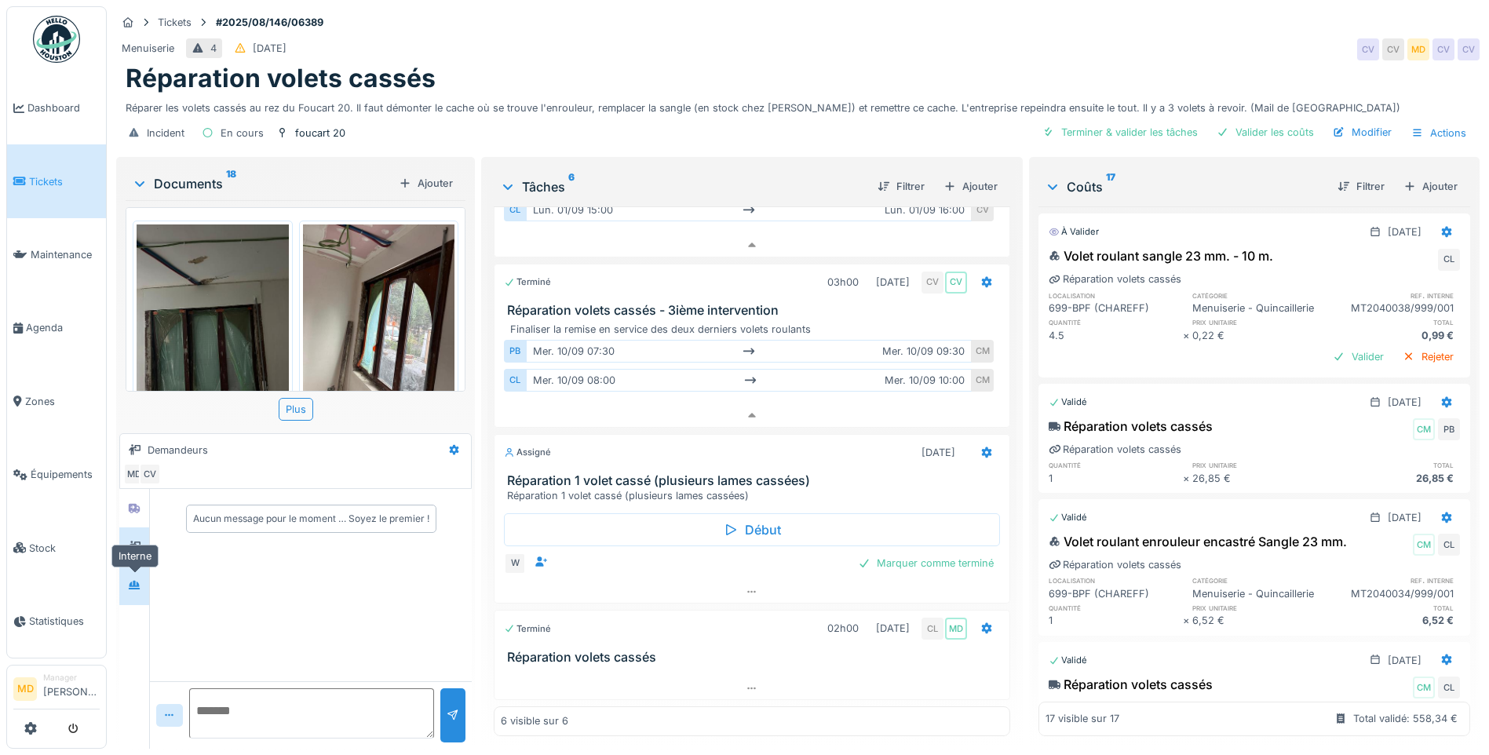
click at [130, 572] on div at bounding box center [134, 585] width 24 height 26
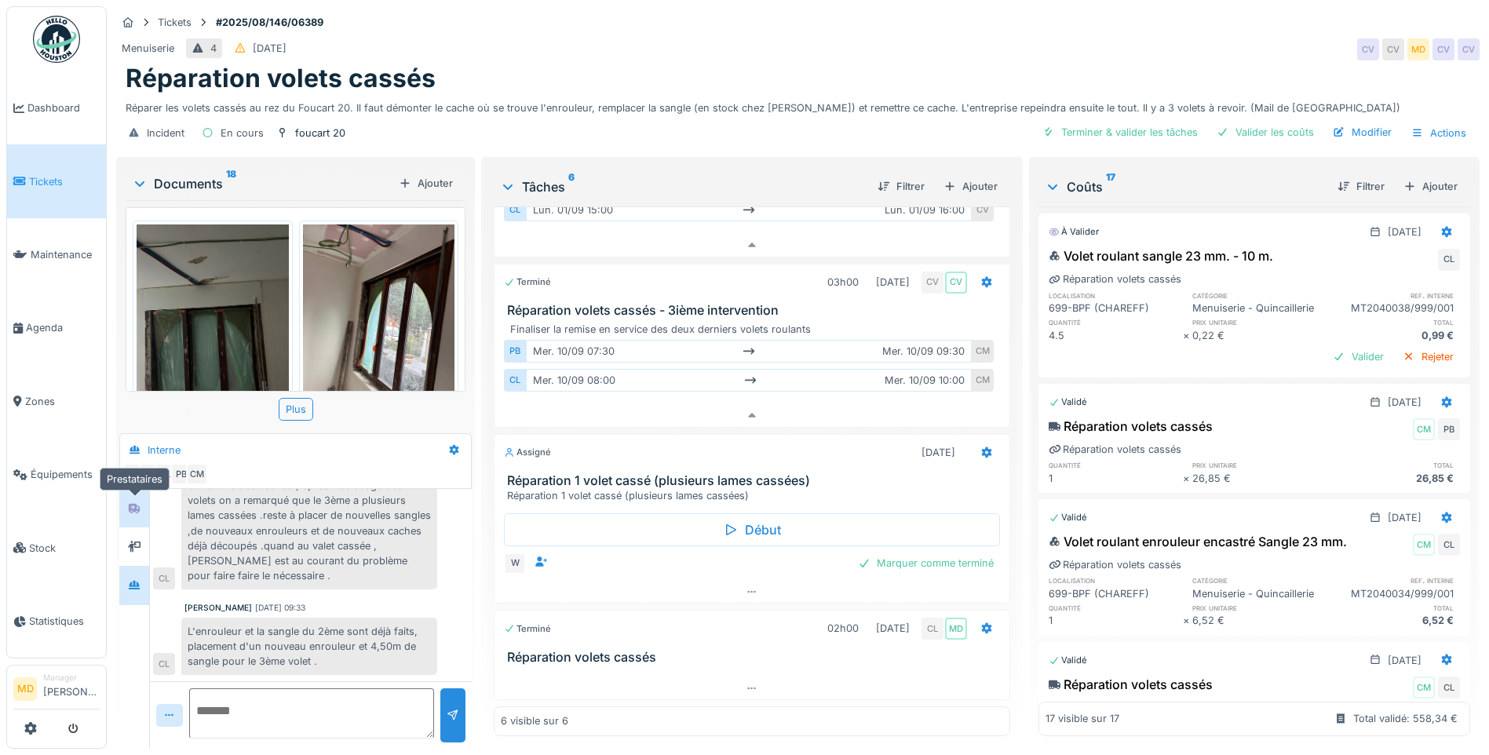
click at [133, 504] on icon at bounding box center [134, 508] width 11 height 9
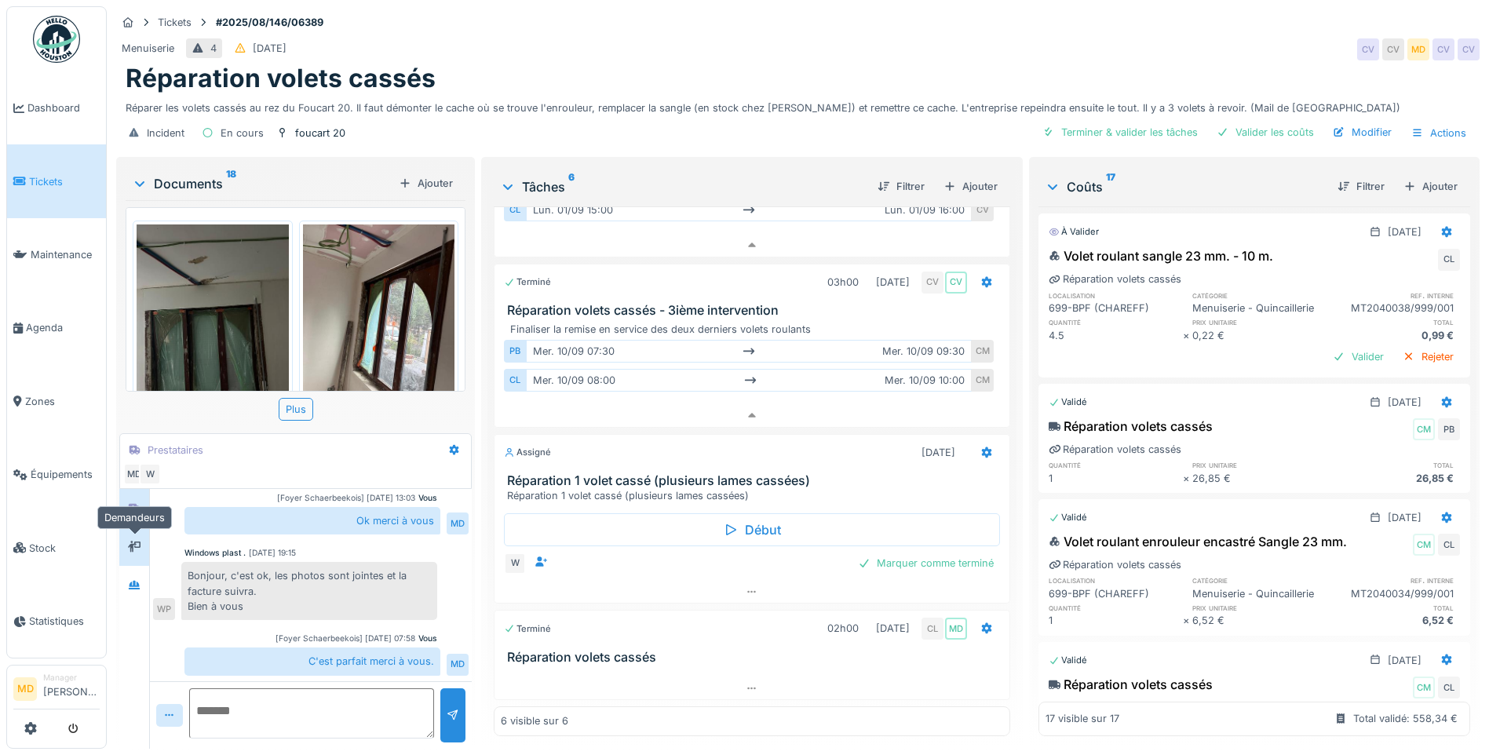
click at [137, 537] on div at bounding box center [134, 547] width 24 height 20
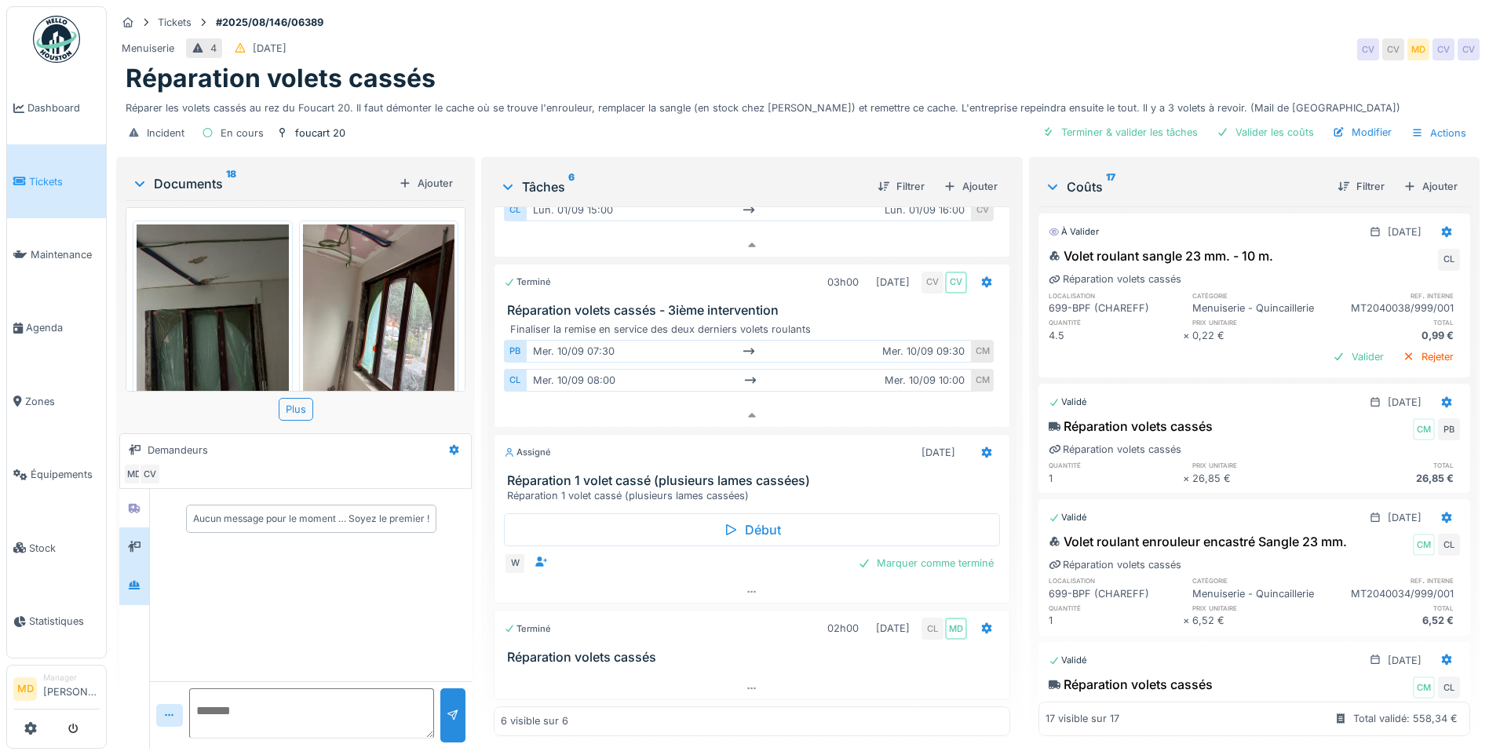
click at [136, 566] on div at bounding box center [134, 585] width 30 height 38
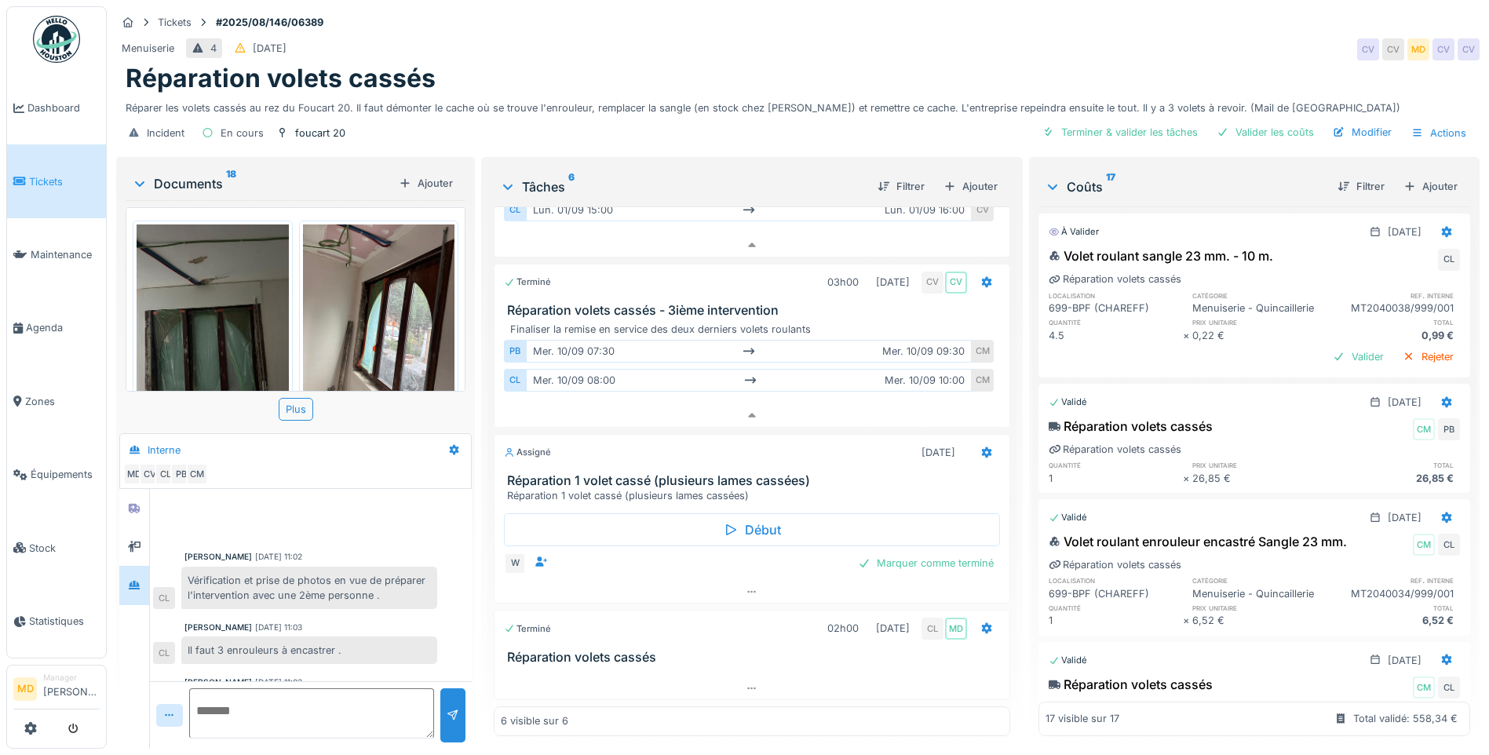
scroll to position [443, 0]
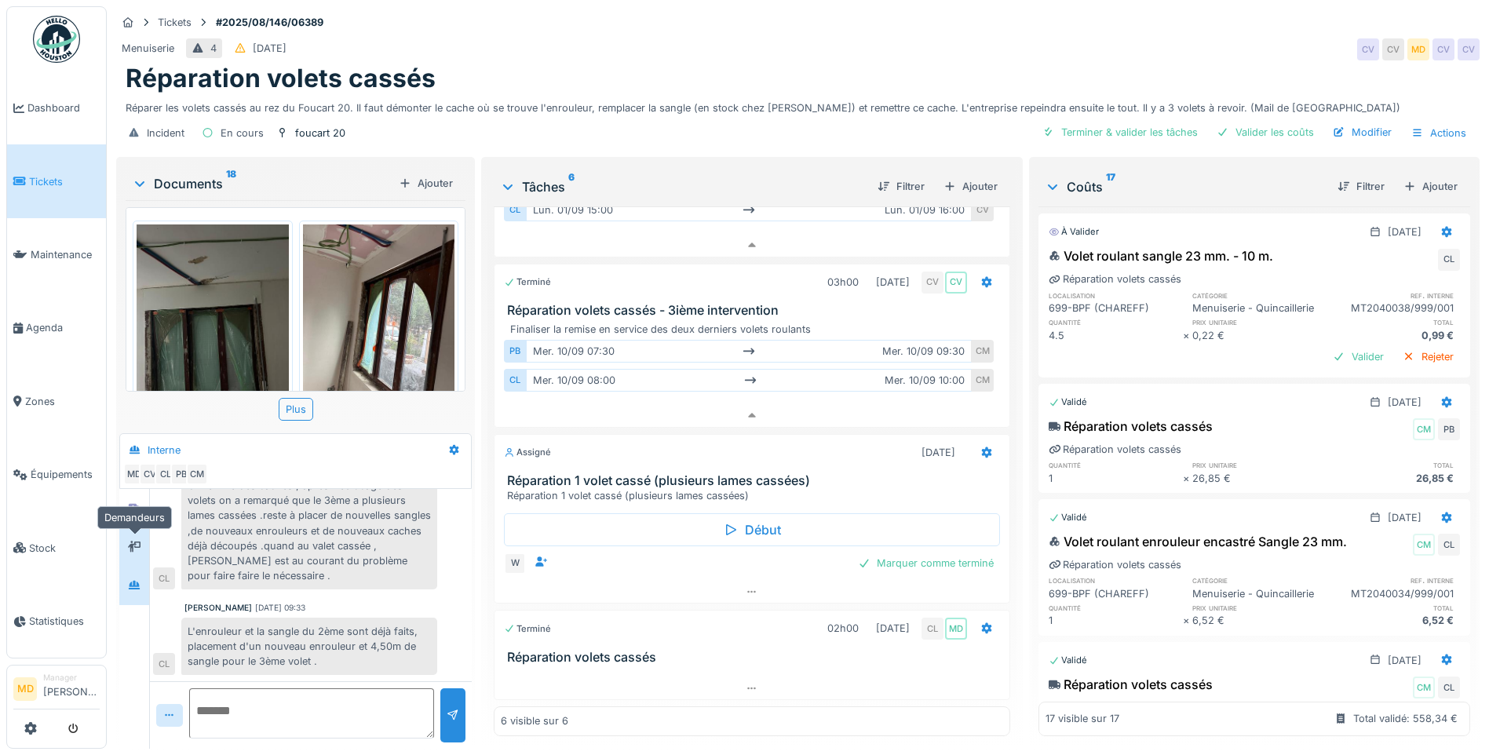
click at [133, 541] on icon at bounding box center [134, 546] width 13 height 11
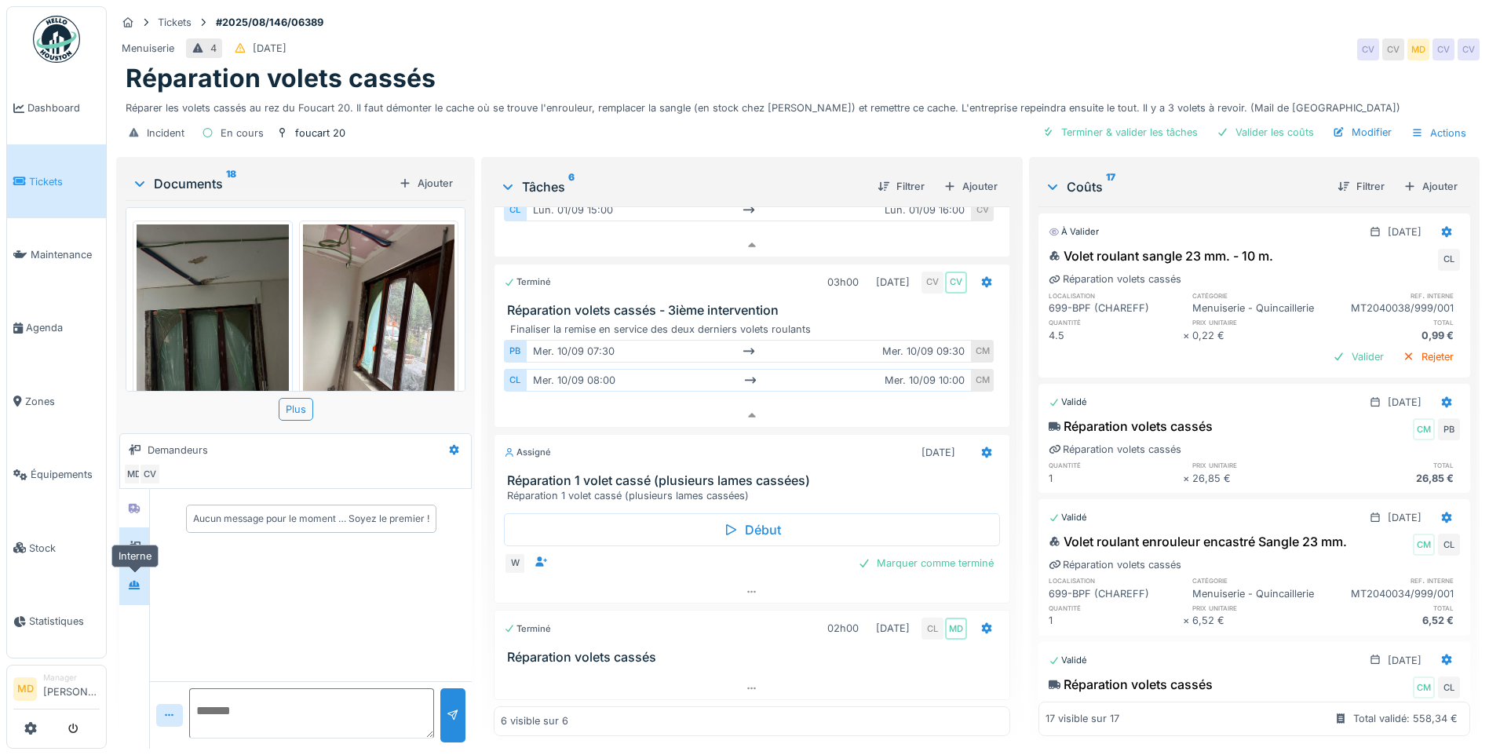
click at [133, 581] on div at bounding box center [134, 585] width 24 height 20
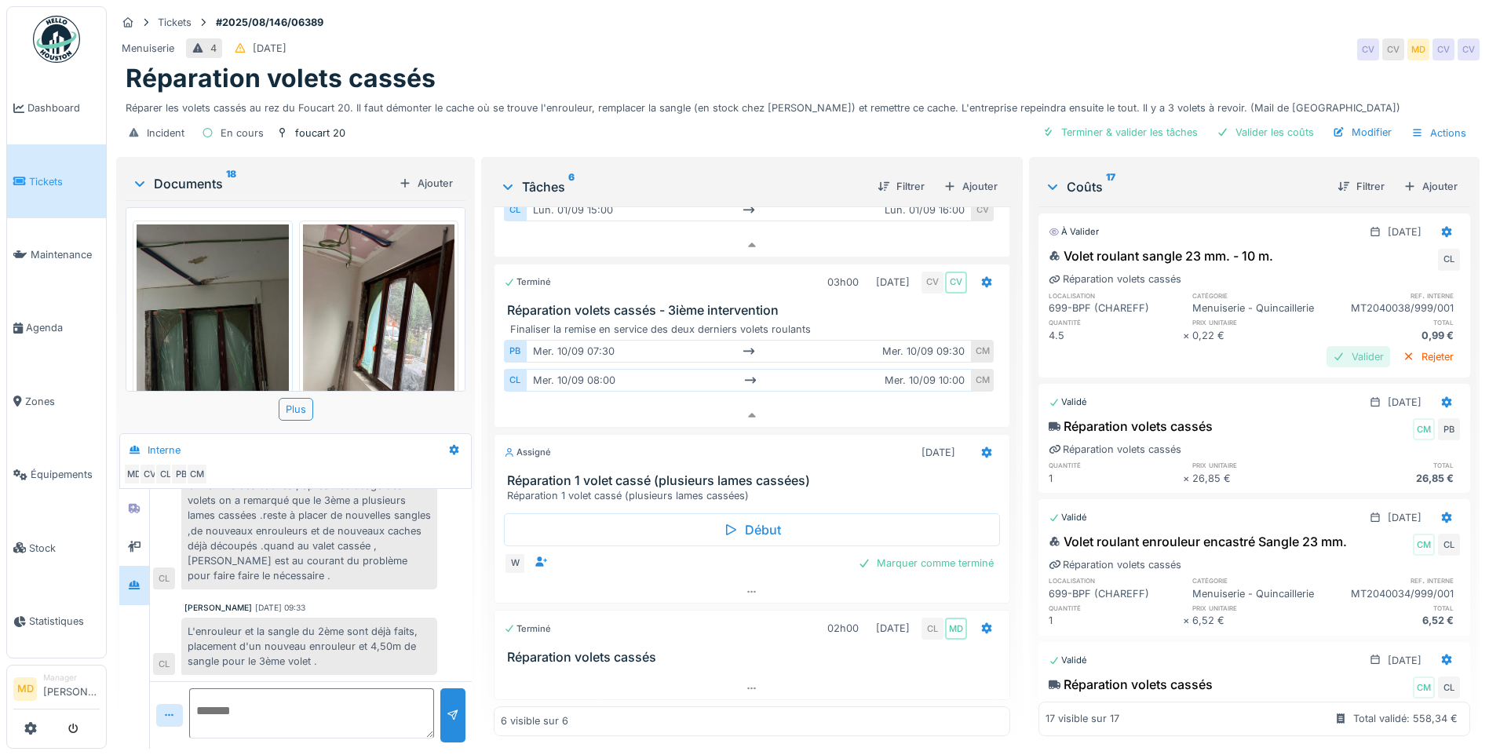
click at [1343, 367] on div "Valider" at bounding box center [1358, 356] width 64 height 21
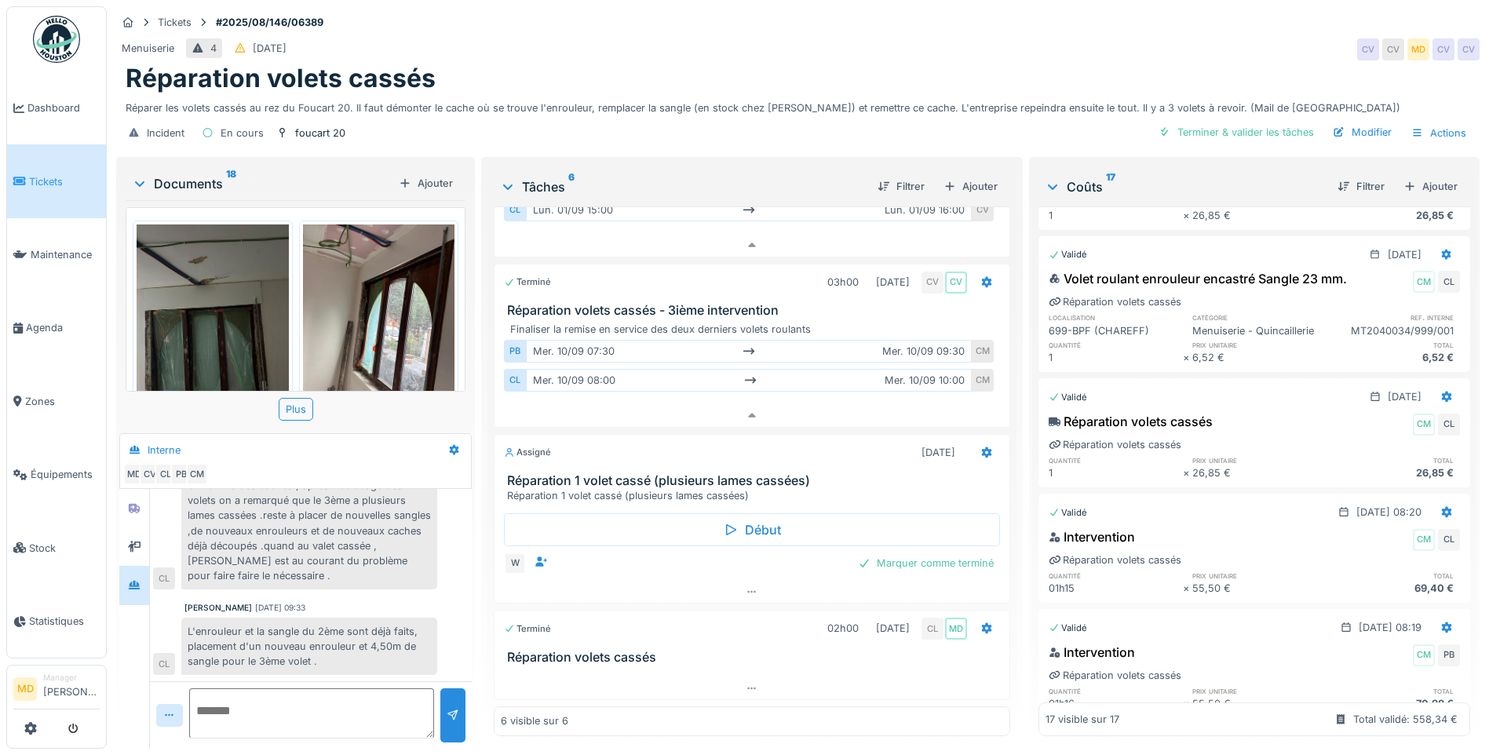
scroll to position [0, 0]
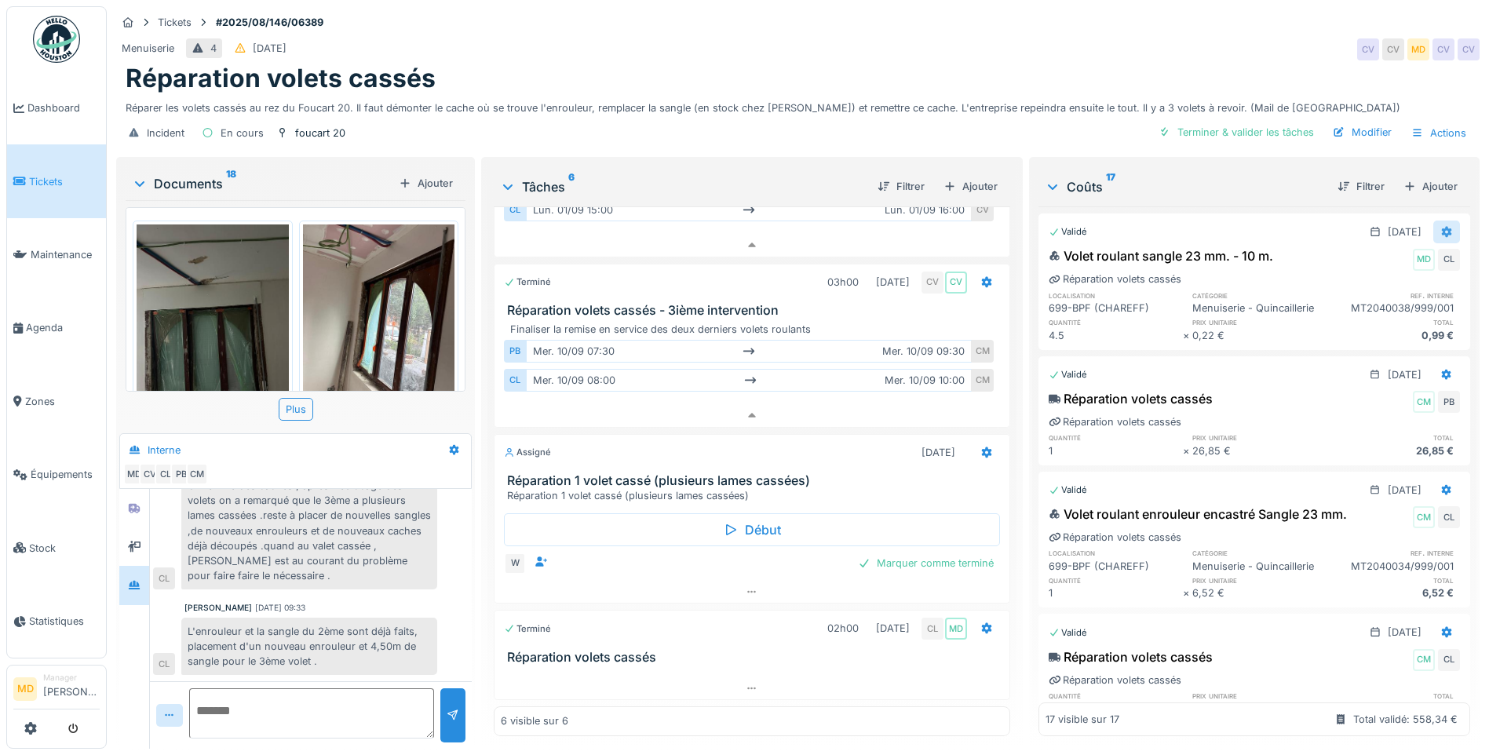
click at [1433, 220] on div at bounding box center [1446, 231] width 27 height 23
click at [1346, 261] on div at bounding box center [1342, 267] width 15 height 13
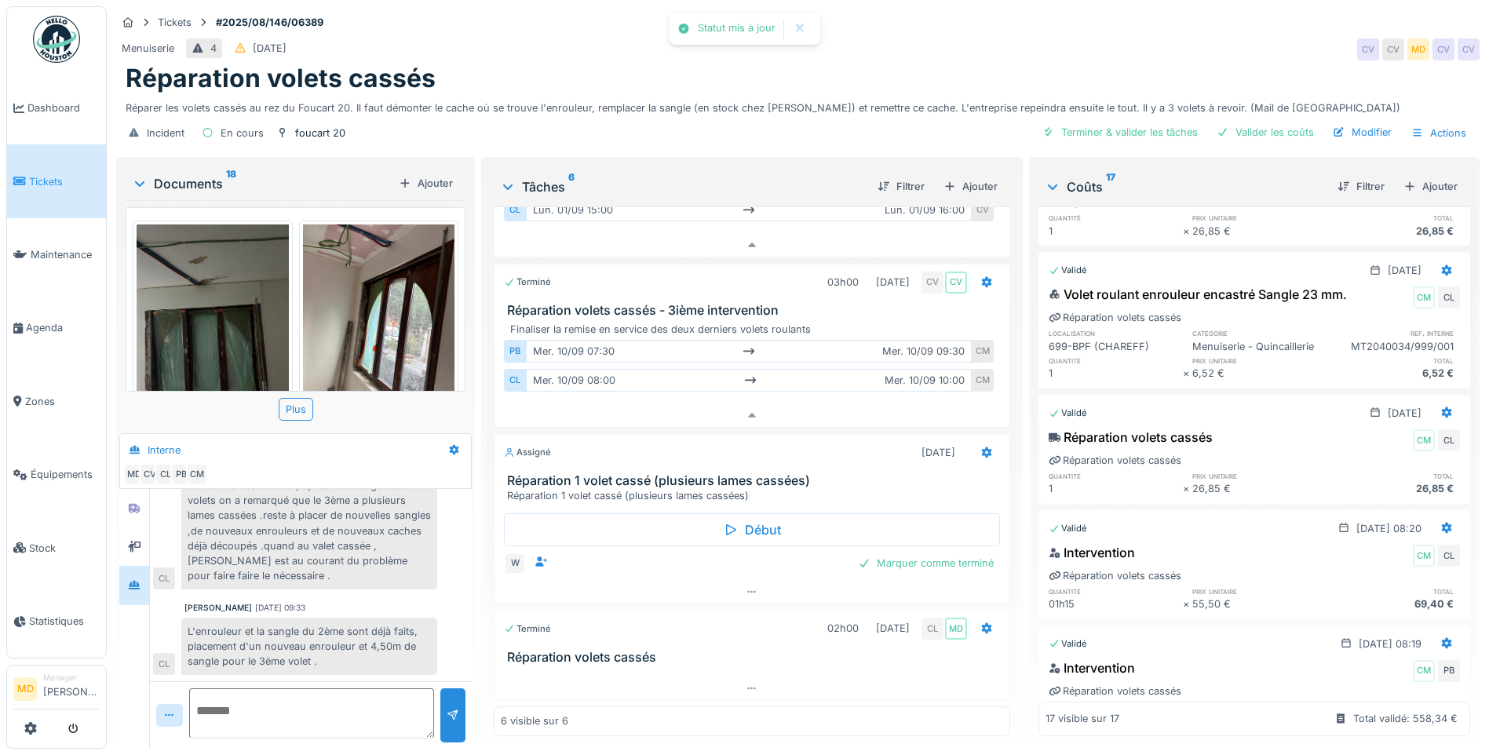
scroll to position [471, 0]
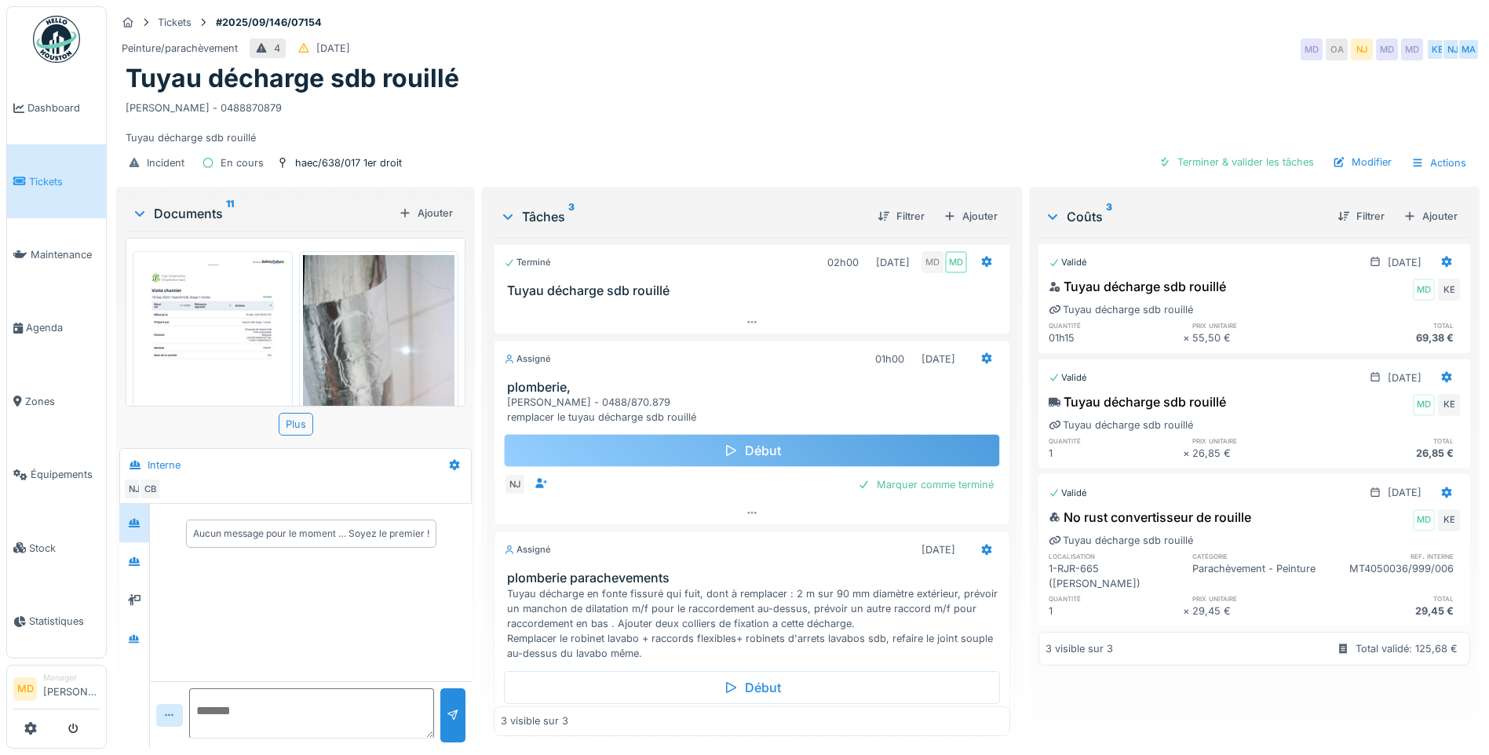
scroll to position [61, 0]
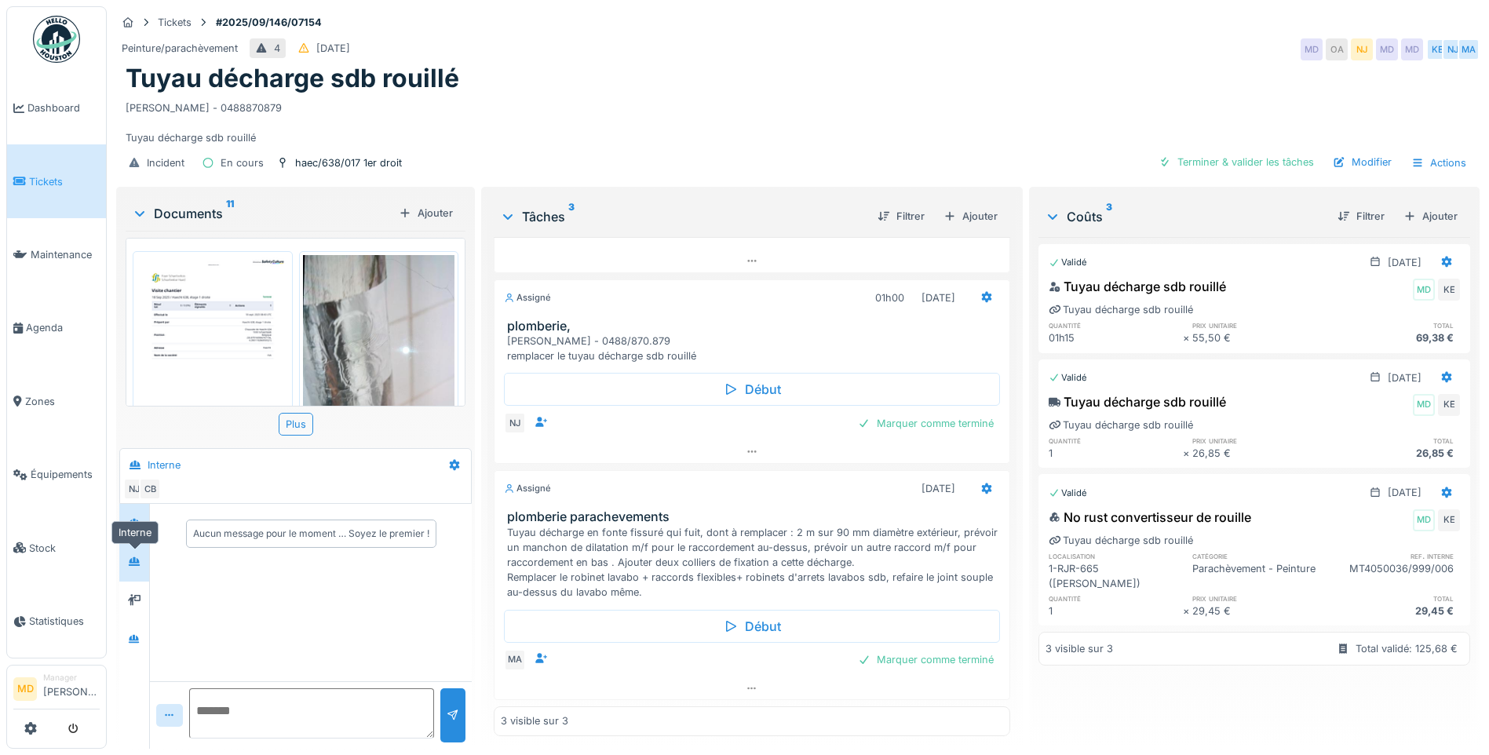
click at [137, 561] on icon at bounding box center [134, 561] width 13 height 10
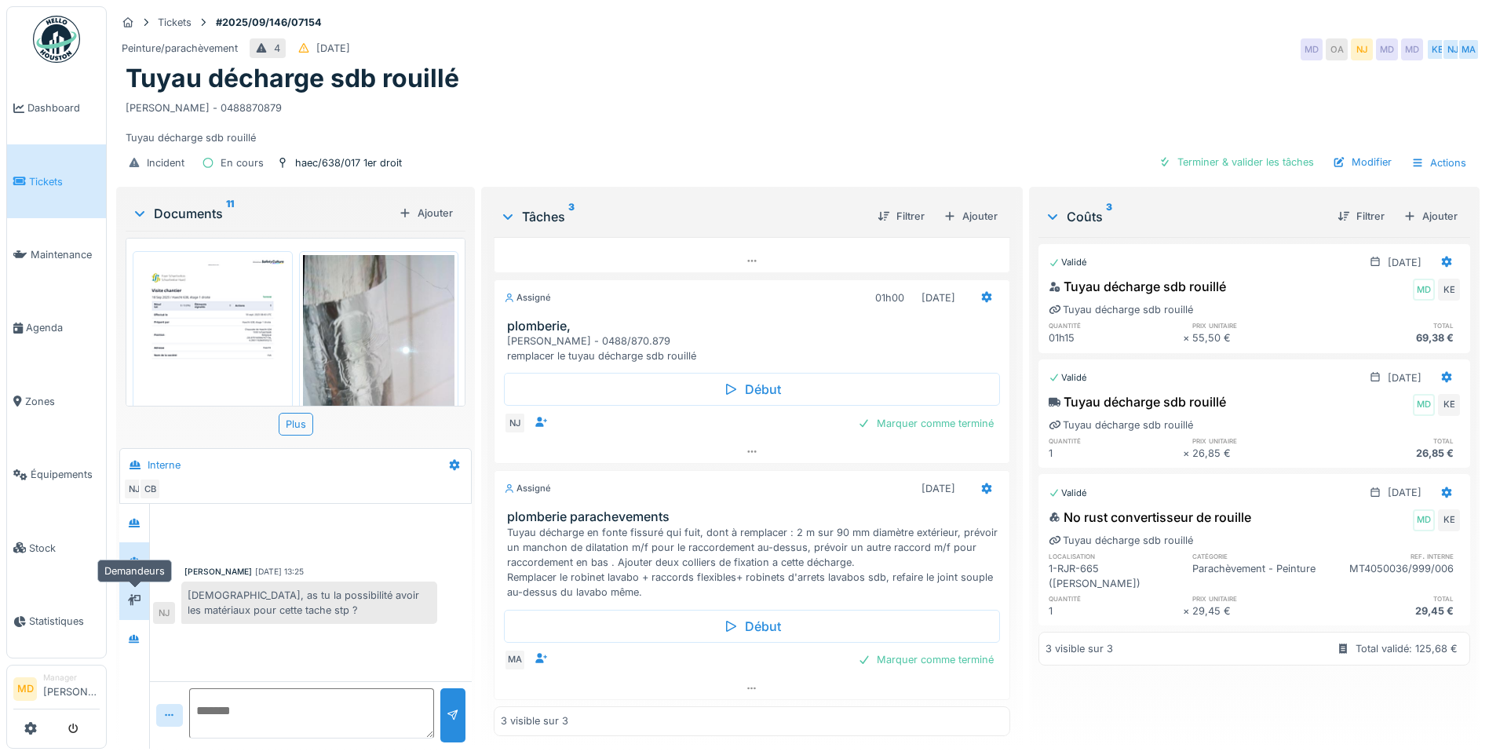
click at [142, 599] on div at bounding box center [134, 601] width 24 height 20
click at [135, 647] on div at bounding box center [134, 639] width 24 height 20
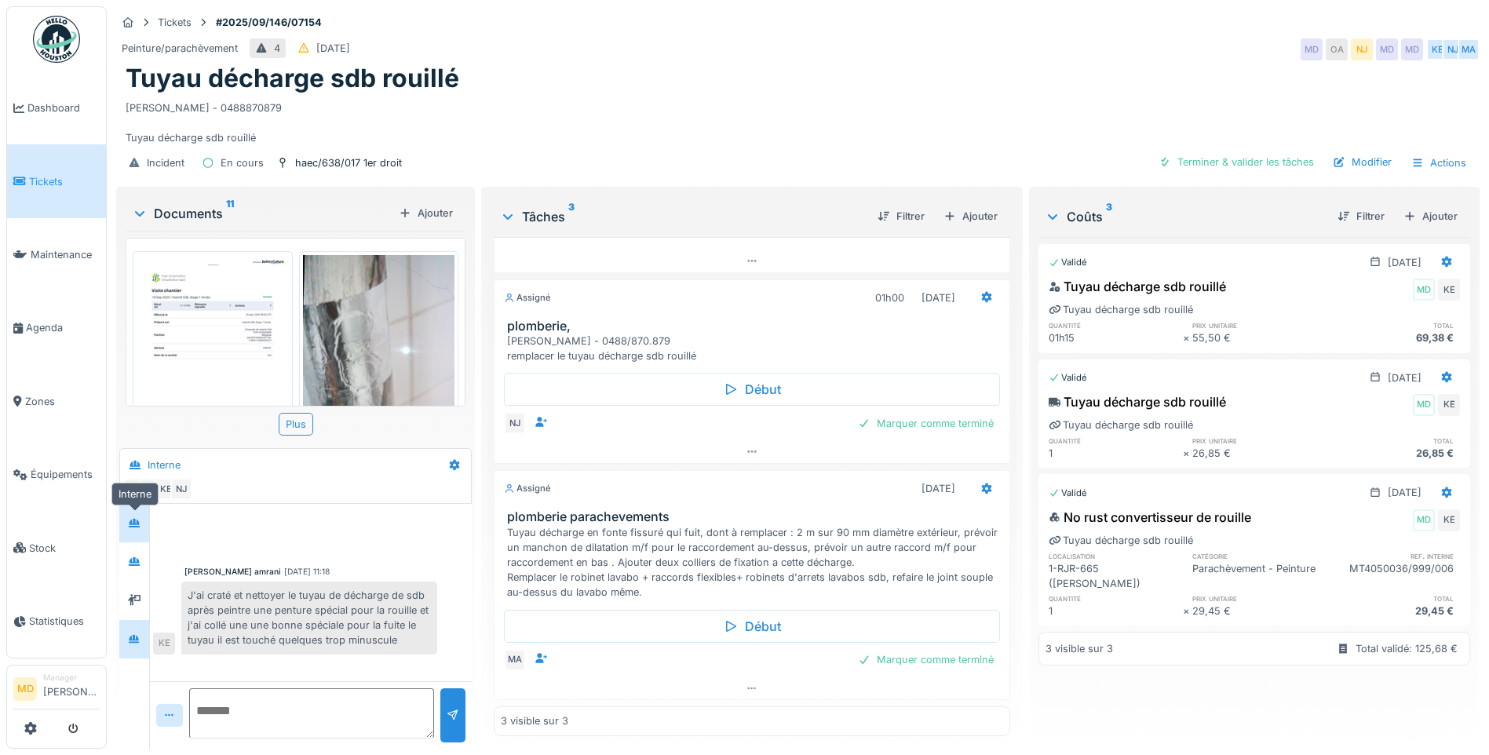
click at [140, 536] on div at bounding box center [134, 523] width 24 height 26
